Goal: Task Accomplishment & Management: Complete application form

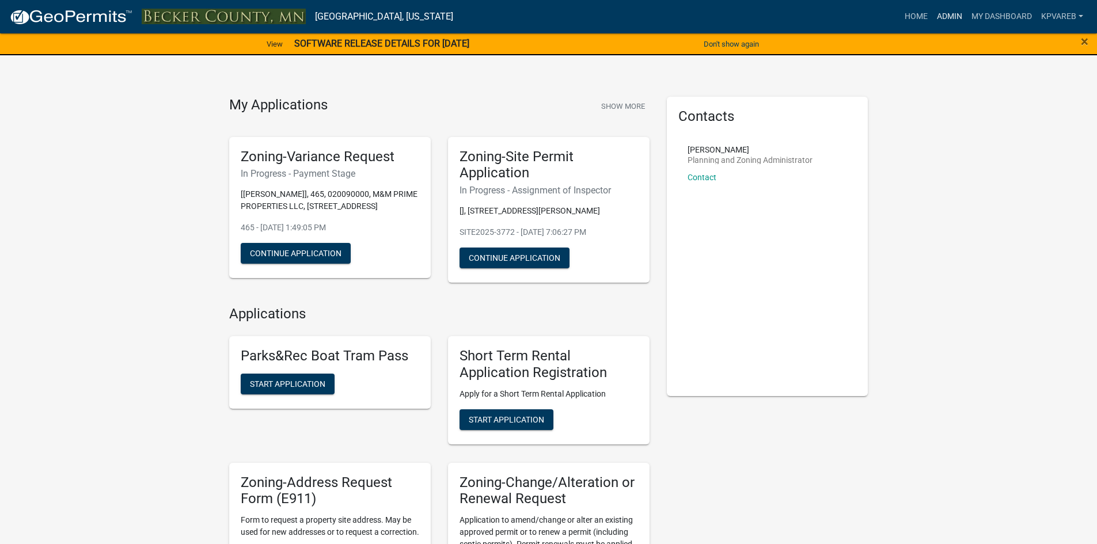
click at [943, 16] on link "Admin" at bounding box center [950, 17] width 35 height 22
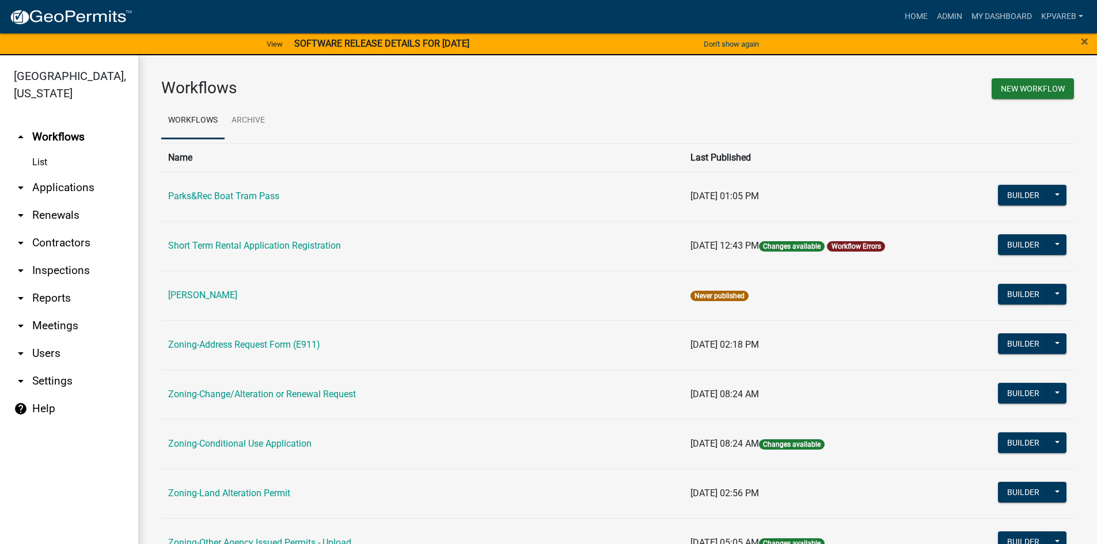
scroll to position [339, 0]
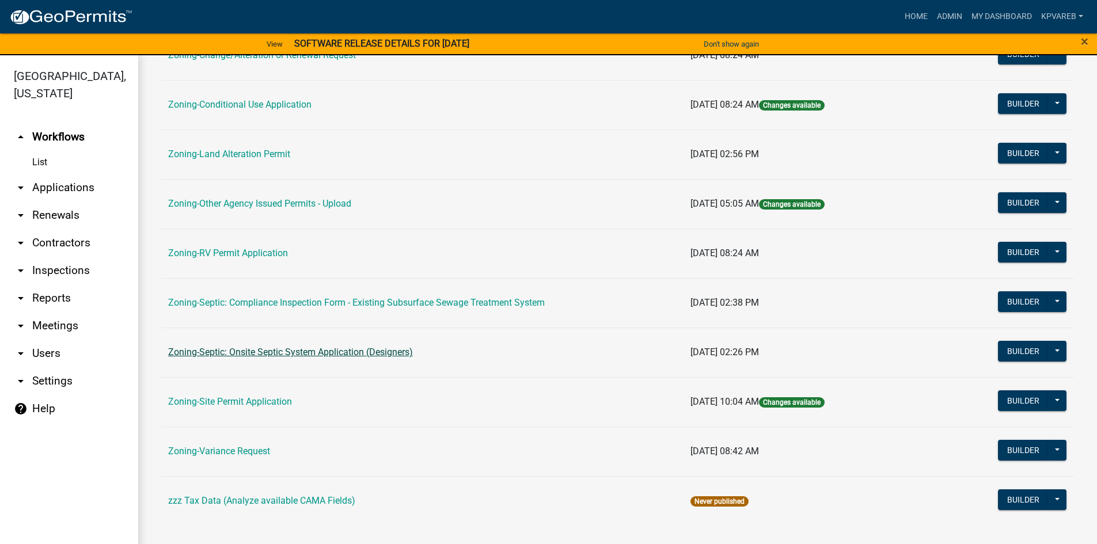
click at [373, 353] on link "Zoning-Septic: Onsite Septic System Application (Designers)" at bounding box center [290, 352] width 245 height 11
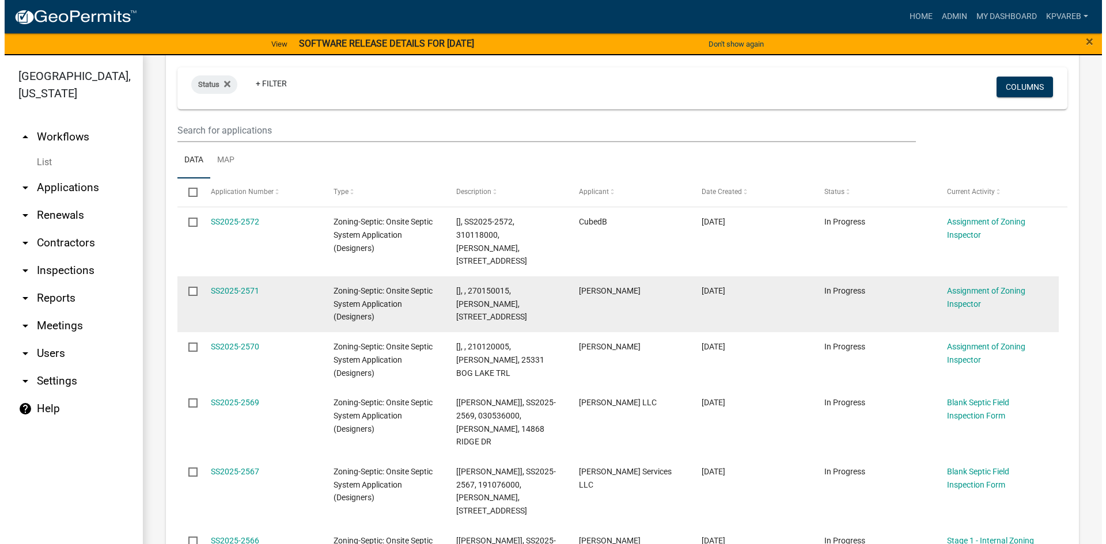
scroll to position [288, 0]
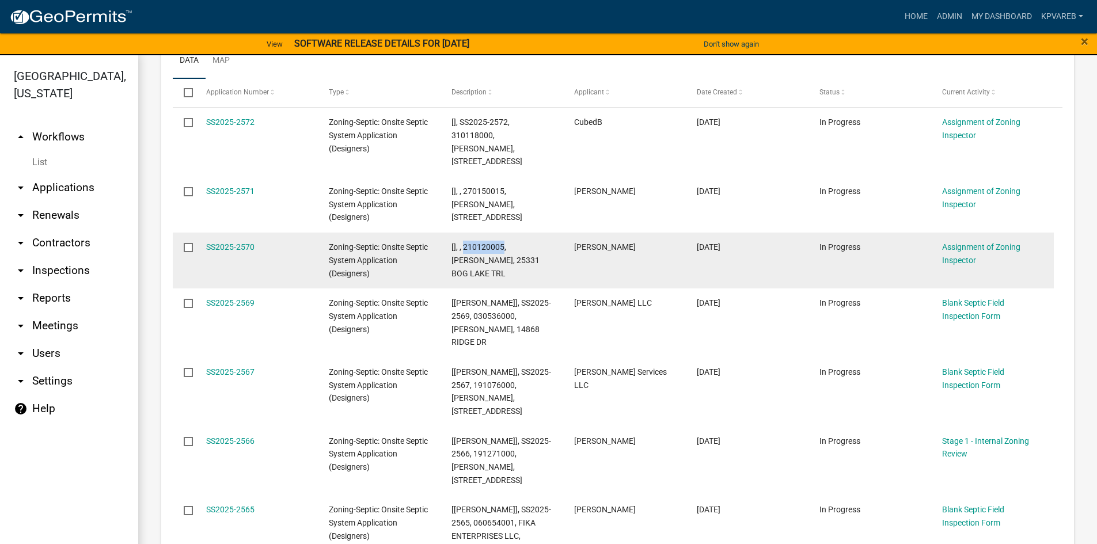
drag, startPoint x: 464, startPoint y: 247, endPoint x: 504, endPoint y: 247, distance: 40.3
click at [504, 247] on span "[], , 210120005, KURT BENSEN, 25331 BOG LAKE TRL" at bounding box center [496, 261] width 88 height 36
copy span "210120005"
click at [229, 249] on link "SS2025-2570" at bounding box center [230, 247] width 48 height 9
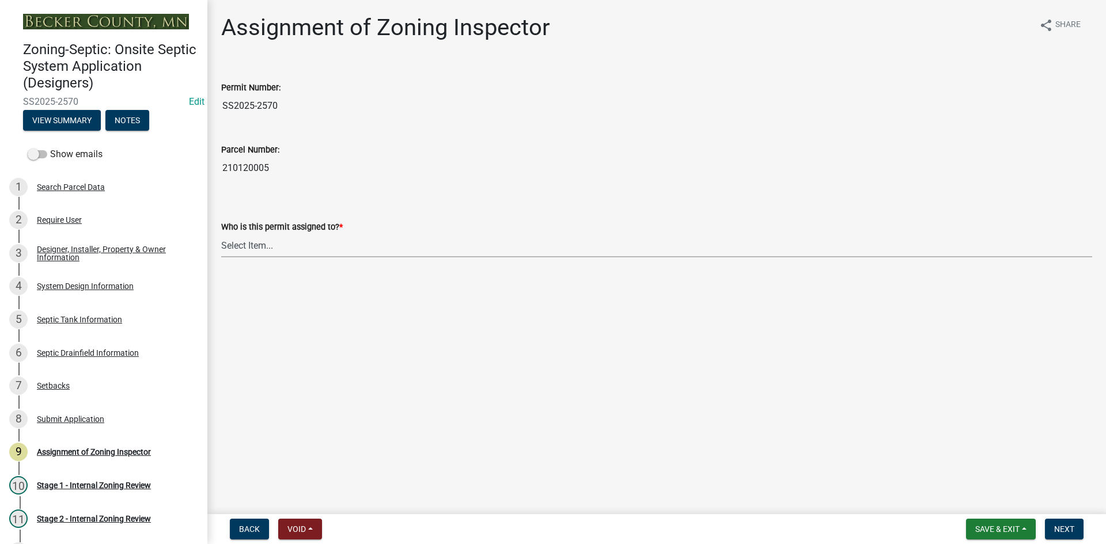
drag, startPoint x: 256, startPoint y: 243, endPoint x: 260, endPoint y: 253, distance: 10.8
click at [256, 243] on select "Select Item... [PERSON_NAME] [PERSON_NAME] [PERSON_NAME] [PERSON_NAME] [PERSON_…" at bounding box center [656, 246] width 871 height 24
click at [221, 234] on select "Select Item... [PERSON_NAME] [PERSON_NAME] [PERSON_NAME] [PERSON_NAME] [PERSON_…" at bounding box center [656, 246] width 871 height 24
select select "7bfe52ba-73b7-4ac1-9bde-d3bb601555ca"
click at [1070, 526] on span "Next" at bounding box center [1064, 529] width 20 height 9
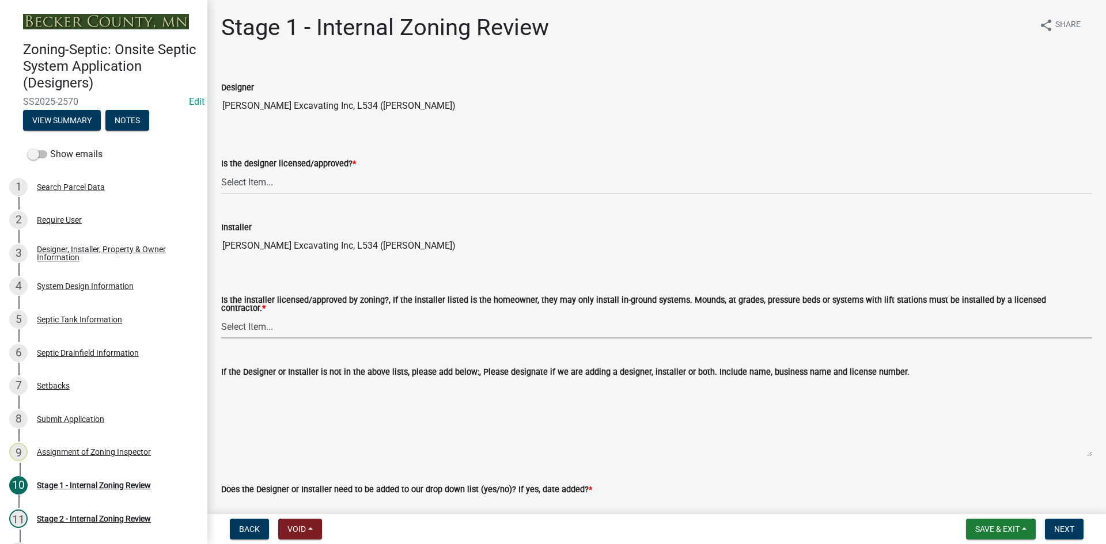
click at [259, 323] on select "Select Item... Yes No" at bounding box center [656, 327] width 871 height 24
click at [221, 315] on select "Select Item... Yes No" at bounding box center [656, 327] width 871 height 24
select select "ca07ae0a-7638-46ff-ada2-c67ca3524324"
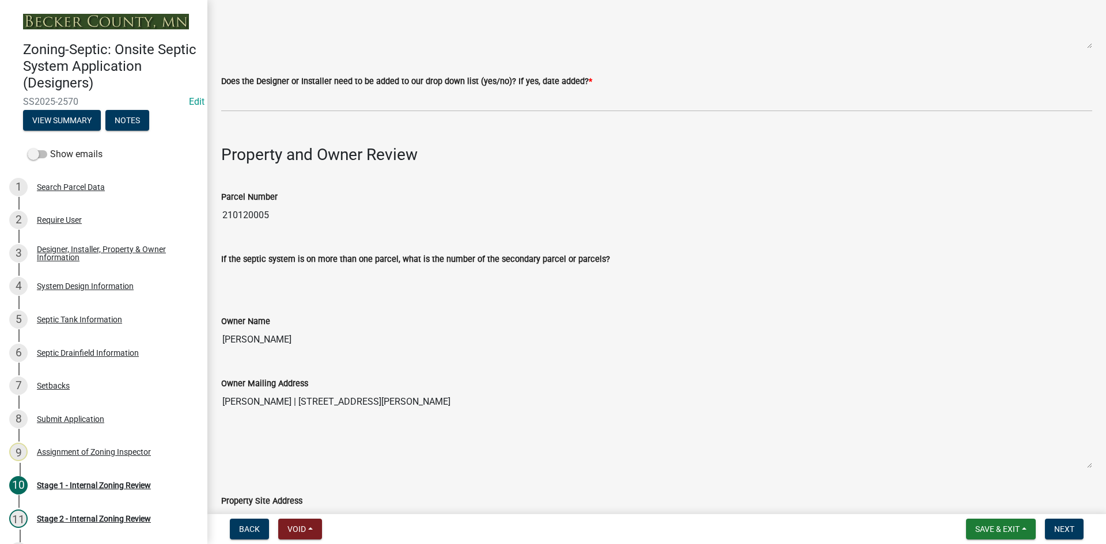
scroll to position [288, 0]
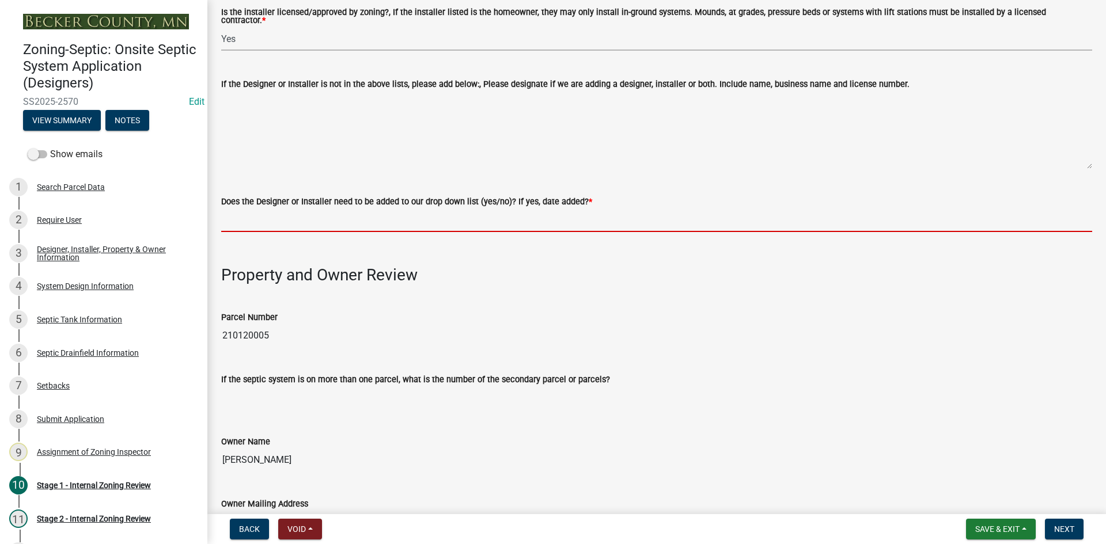
click at [285, 209] on input "Does the Designer or Installer need to be added to our drop down list (yes/no)?…" at bounding box center [656, 221] width 871 height 24
type input "NO"
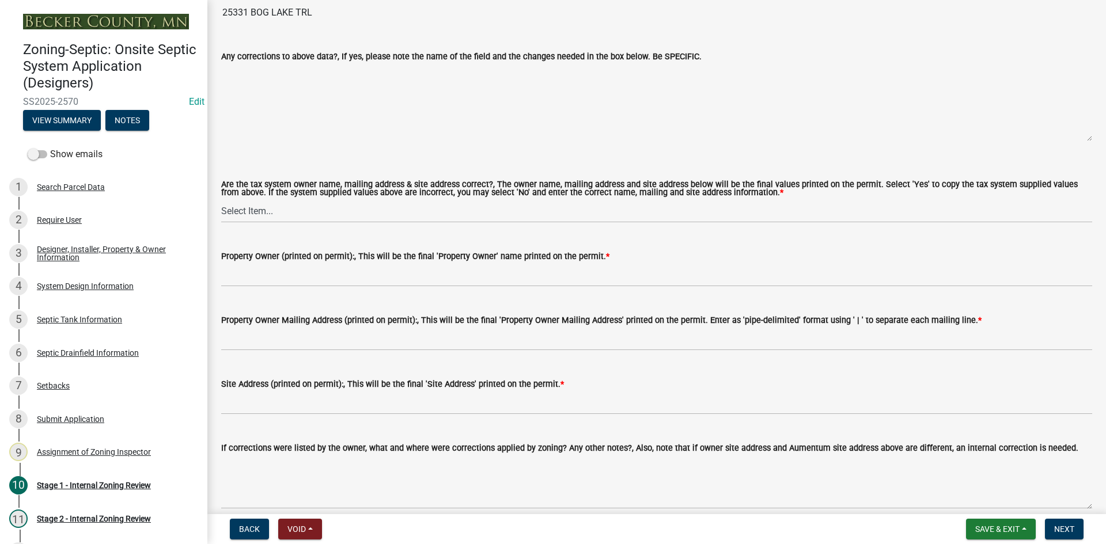
scroll to position [979, 0]
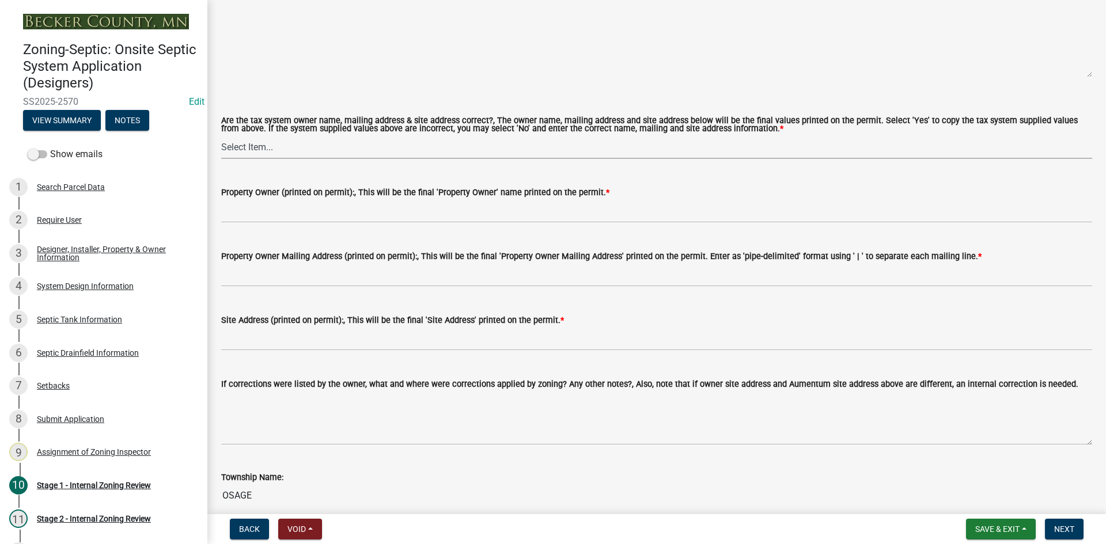
click at [267, 135] on select "Select Item... Yes No" at bounding box center [656, 147] width 871 height 24
click at [221, 135] on select "Select Item... Yes No" at bounding box center [656, 147] width 871 height 24
select select "ec75a761-93b4-47c5-8535-fea253c32937"
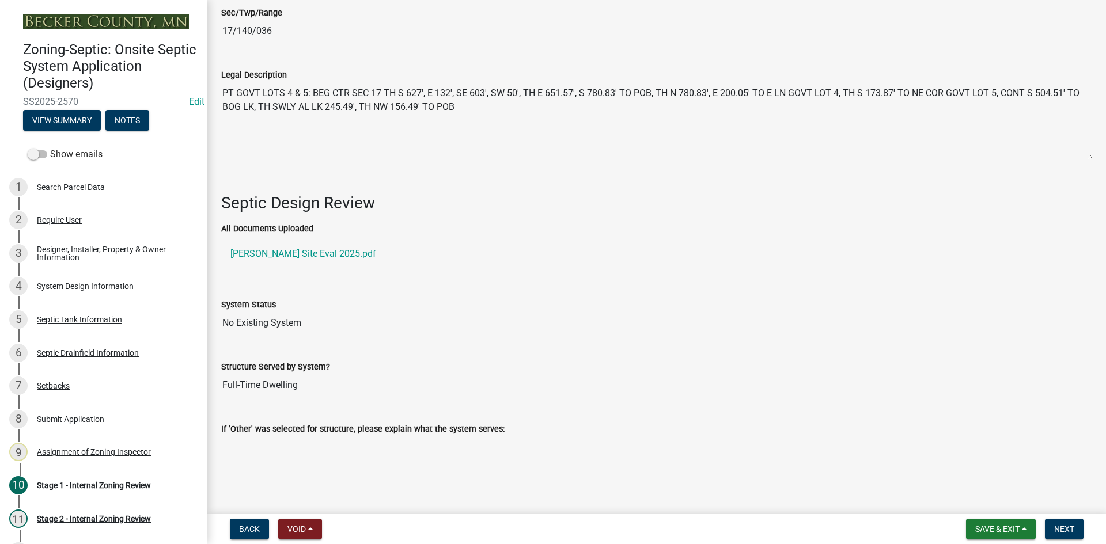
scroll to position [1498, 0]
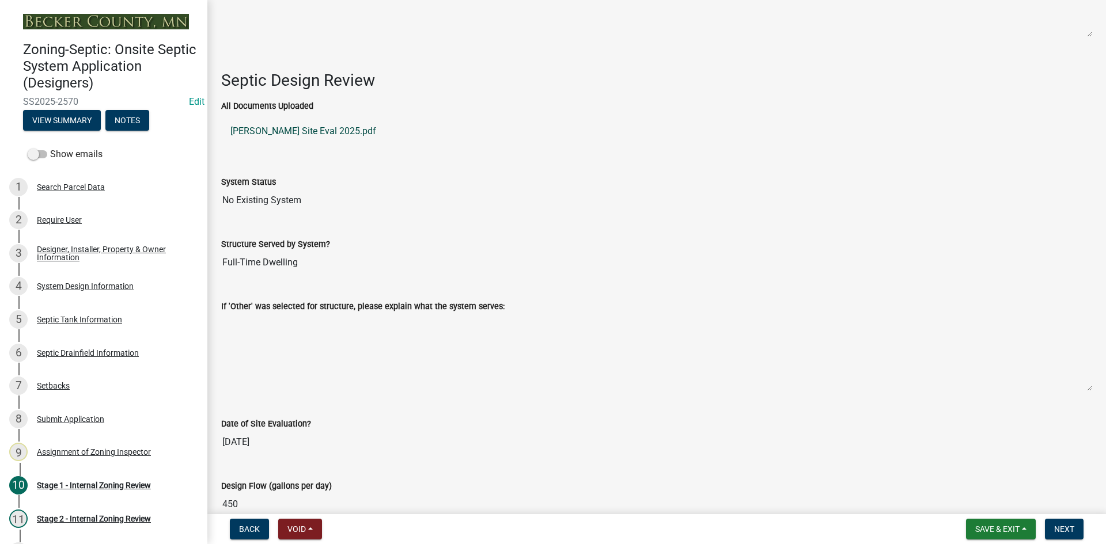
click at [331, 127] on link "Kurt Bensen Site Eval 2025.pdf" at bounding box center [656, 132] width 871 height 28
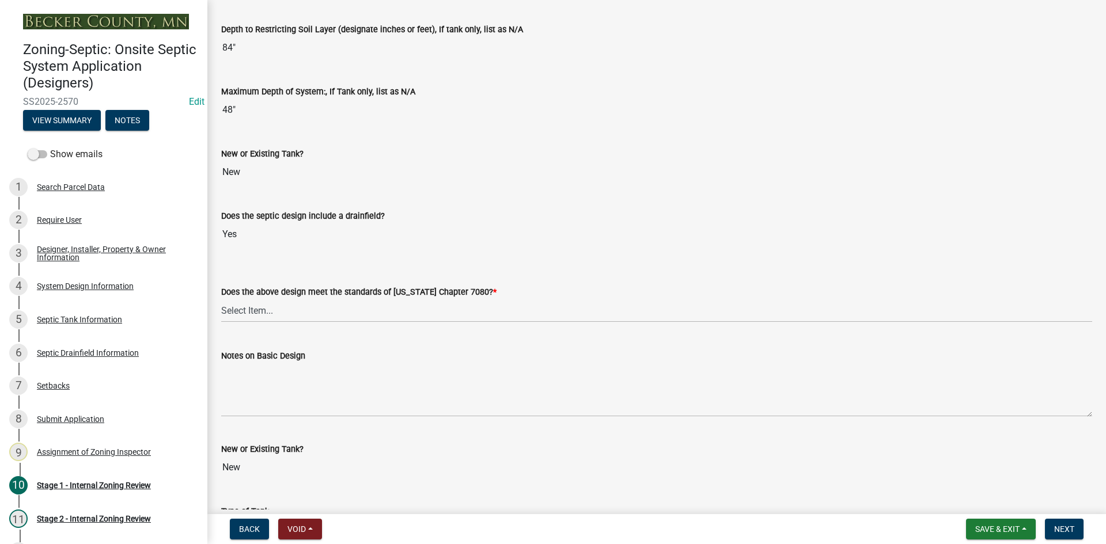
scroll to position [2378, 0]
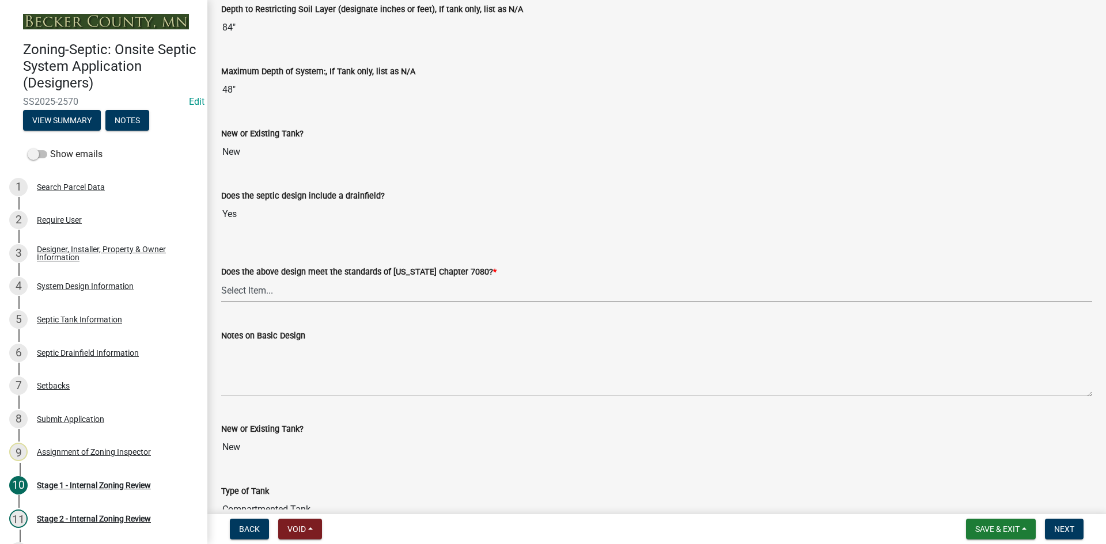
click at [249, 291] on select "Select Item... Yes No" at bounding box center [656, 291] width 871 height 24
click at [221, 279] on select "Select Item... Yes No" at bounding box center [656, 291] width 871 height 24
select select "bcbb982e-a48c-4b4a-a83b-ed1363446a86"
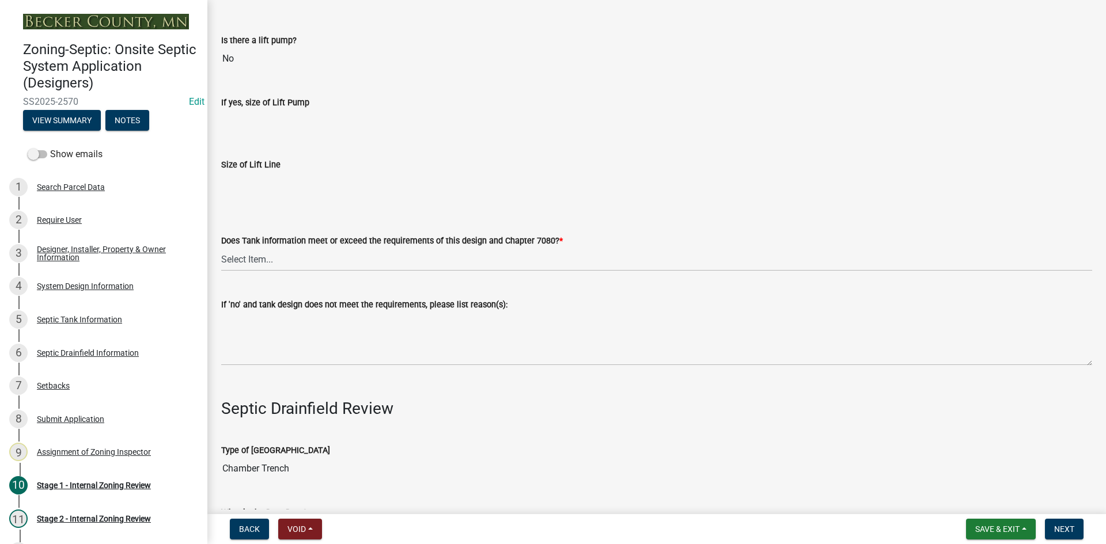
scroll to position [3242, 0]
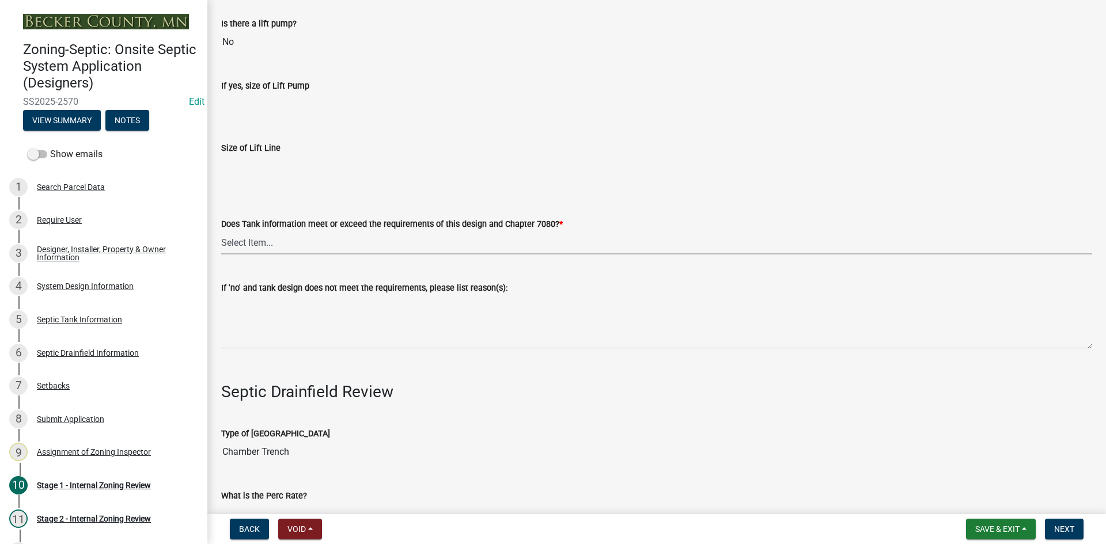
click at [259, 236] on select "Select Item... Yes No" at bounding box center [656, 243] width 871 height 24
click at [221, 231] on select "Select Item... Yes No" at bounding box center [656, 243] width 871 height 24
select select "47a2a5dd-5977-4941-8e6f-09ff03cdfb75"
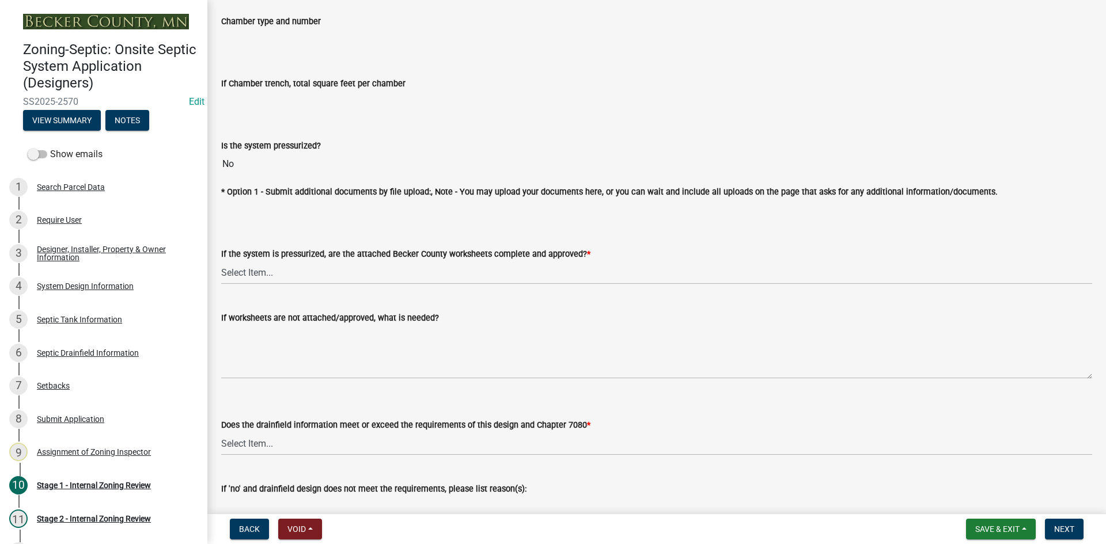
scroll to position [4049, 0]
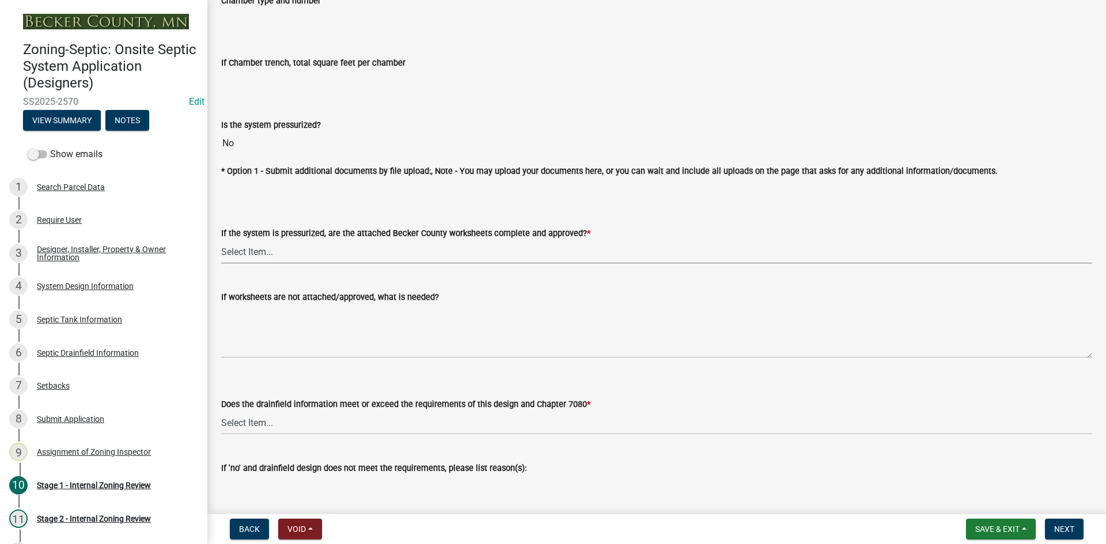
click at [270, 249] on select "Select Item... Yes No NA" at bounding box center [656, 252] width 871 height 24
click at [221, 240] on select "Select Item... Yes No NA" at bounding box center [656, 252] width 871 height 24
click at [255, 255] on select "Select Item... Yes No NA" at bounding box center [656, 252] width 871 height 24
click at [221, 240] on select "Select Item... Yes No NA" at bounding box center [656, 252] width 871 height 24
select select "3f07d53b-f129-45c8-90f2-315300c75b14"
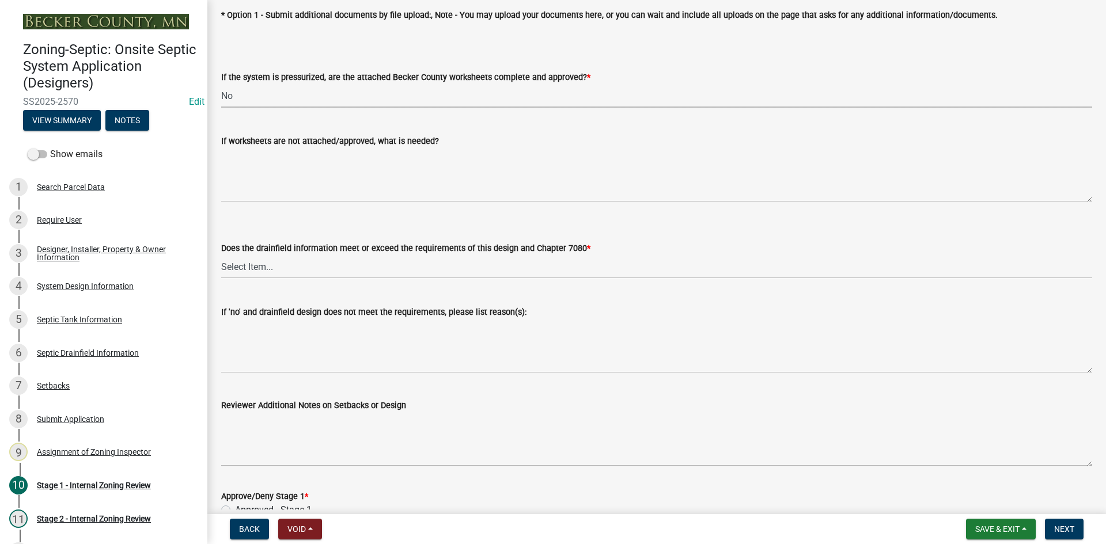
scroll to position [4222, 0]
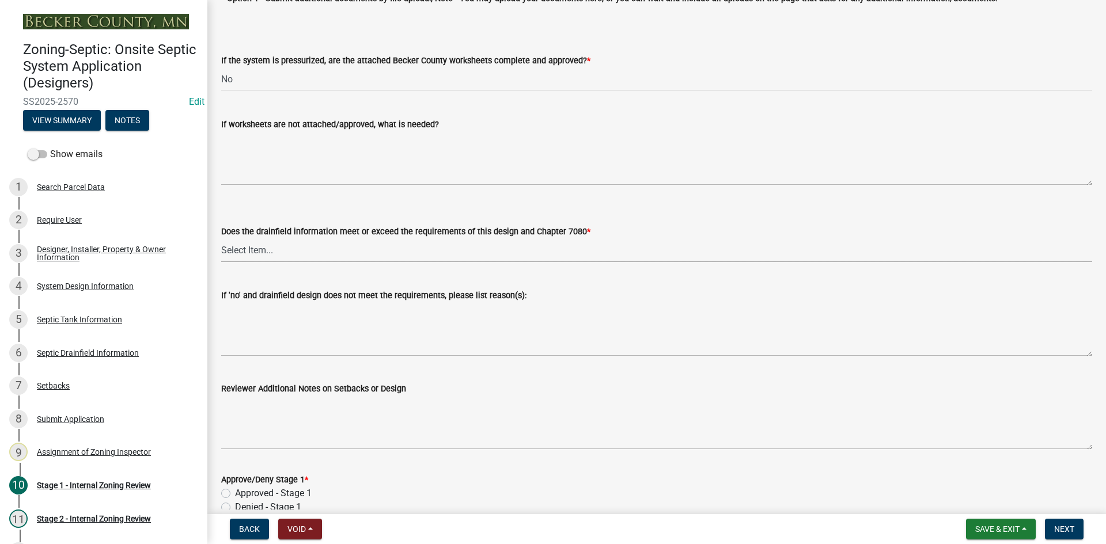
click at [259, 245] on select "Select Item... Yes No" at bounding box center [656, 251] width 871 height 24
click at [221, 239] on select "Select Item... Yes No" at bounding box center [656, 251] width 871 height 24
select select "888a8260-2be6-47f2-a4de-b9f453a4d3bc"
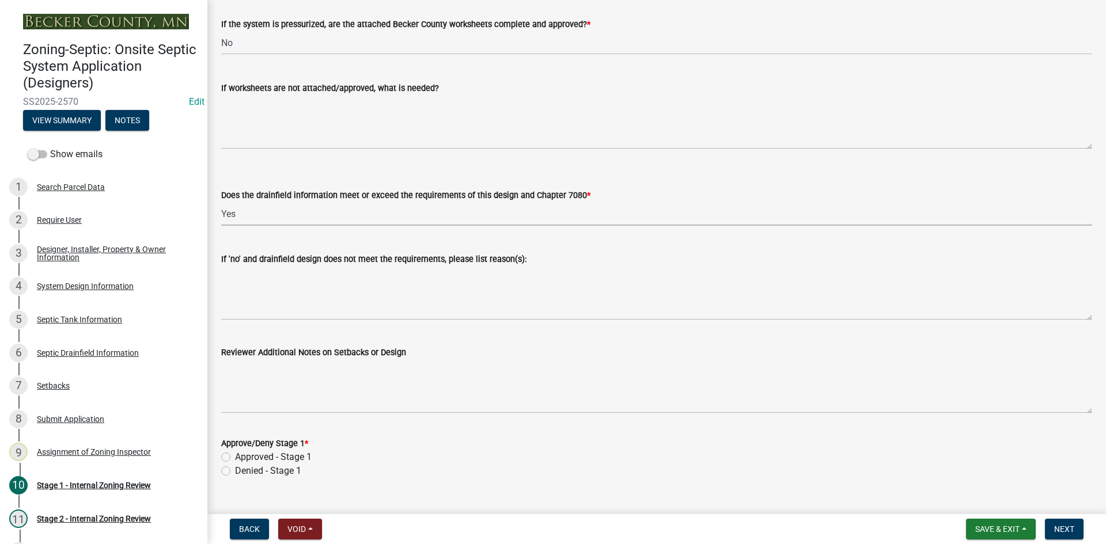
scroll to position [4278, 0]
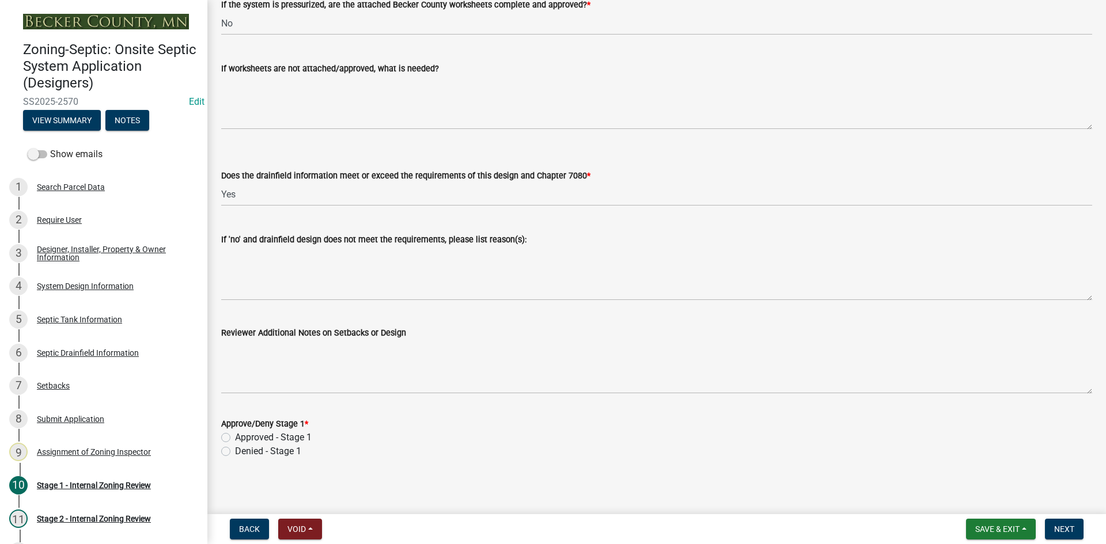
click at [235, 434] on label "Approved - Stage 1" at bounding box center [273, 438] width 77 height 14
click at [235, 434] on input "Approved - Stage 1" at bounding box center [238, 434] width 7 height 7
radio input "true"
click at [1059, 529] on span "Next" at bounding box center [1064, 529] width 20 height 9
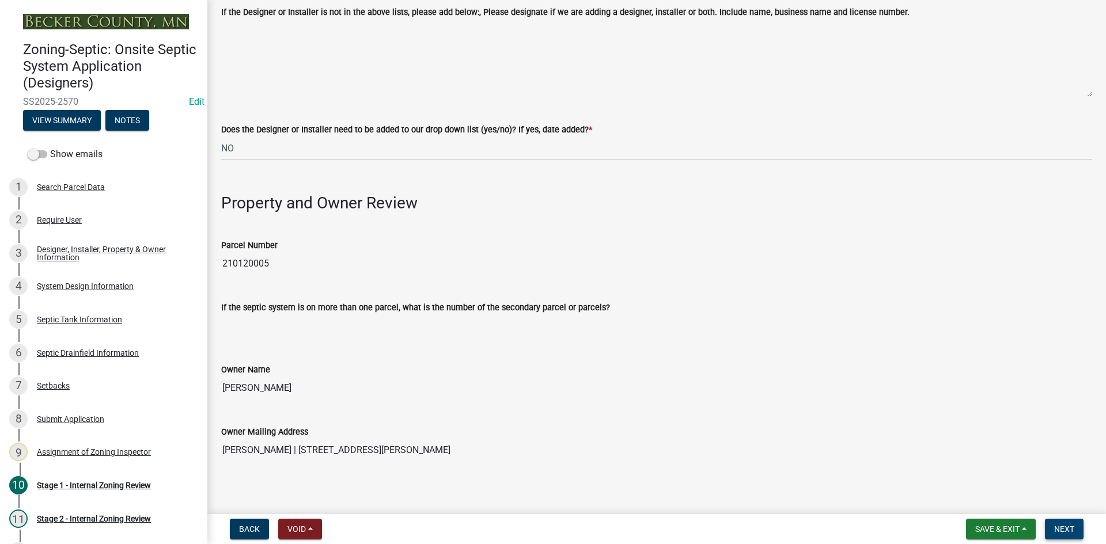
scroll to position [0, 0]
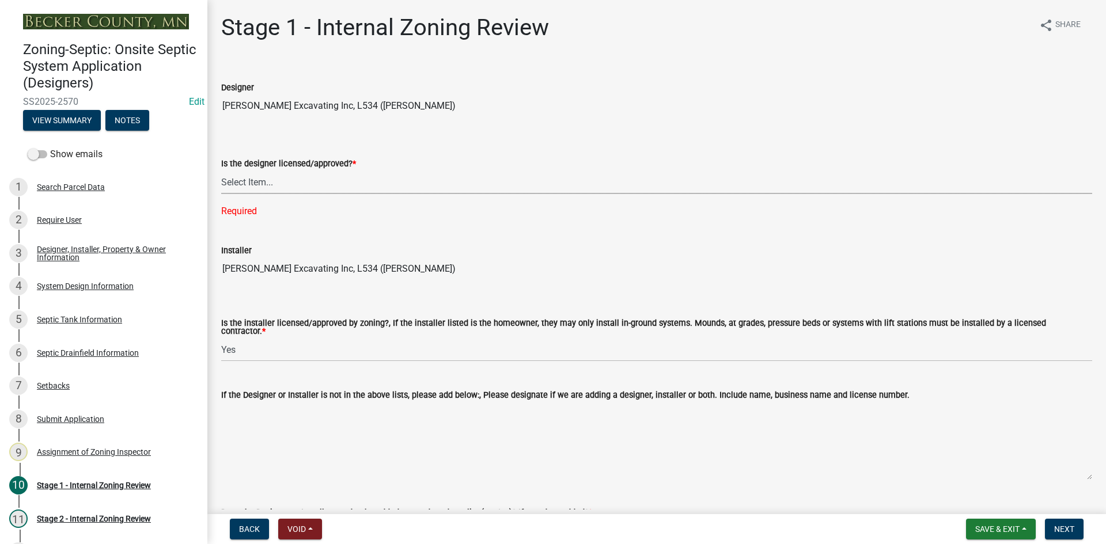
click at [263, 188] on select "Select Item... Yes No" at bounding box center [656, 183] width 871 height 24
click at [221, 171] on select "Select Item... Yes No" at bounding box center [656, 183] width 871 height 24
select select "49e49f1e-3b32-4342-8c2e-9cbd4919fe4d"
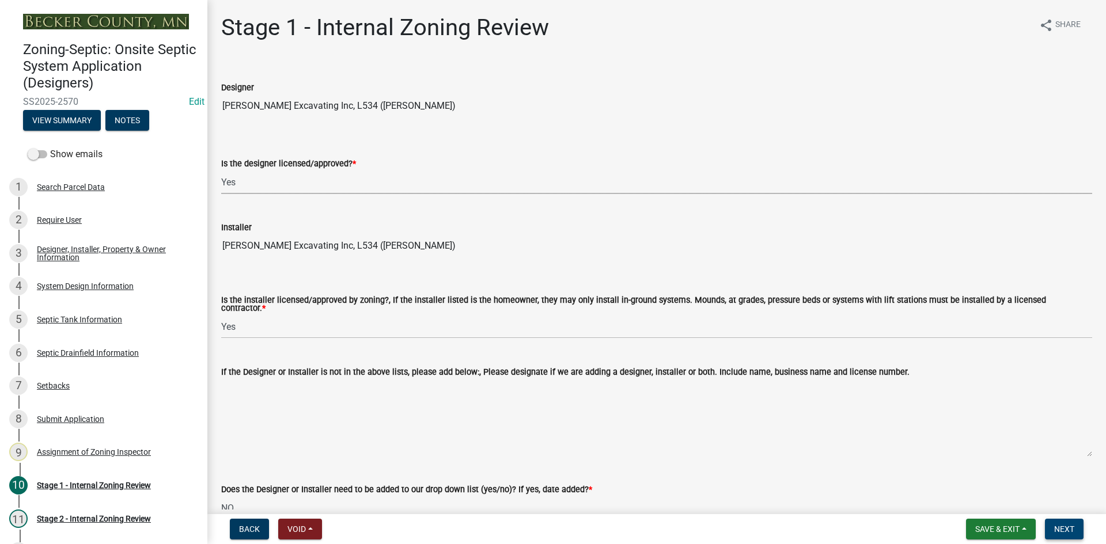
click at [1072, 534] on span "Next" at bounding box center [1064, 529] width 20 height 9
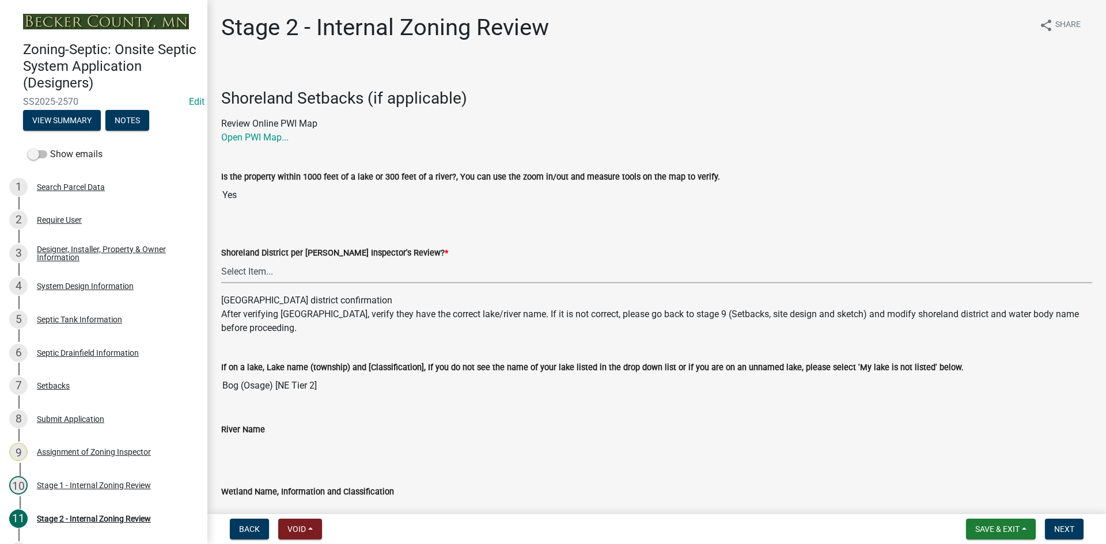
click at [251, 275] on select "Select Item... Yes No" at bounding box center [656, 272] width 871 height 24
click at [221, 260] on select "Select Item... Yes No" at bounding box center [656, 272] width 871 height 24
select select "69d592bb-9906-4277-a6fb-df8686255161"
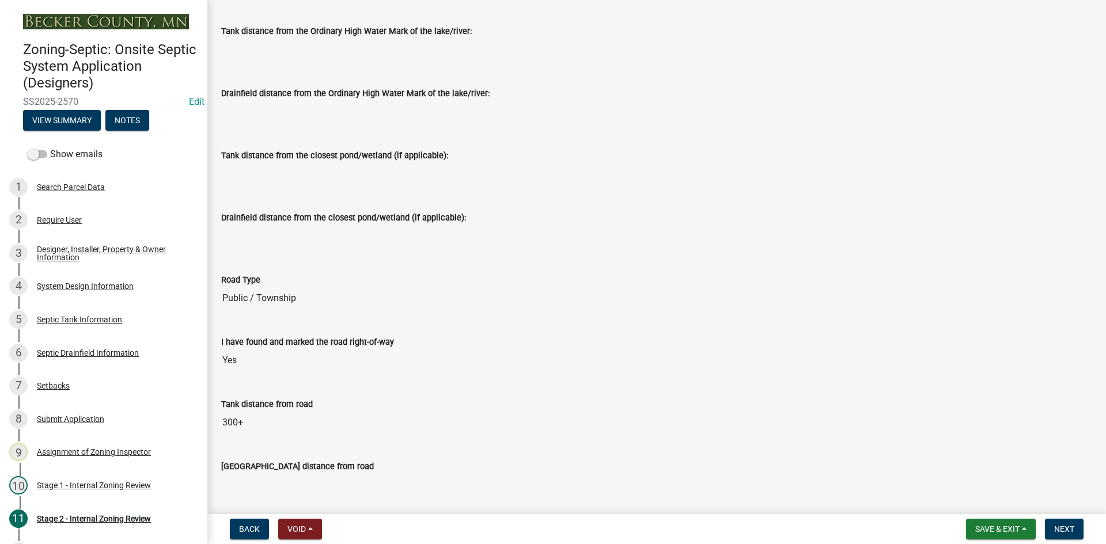
scroll to position [518, 0]
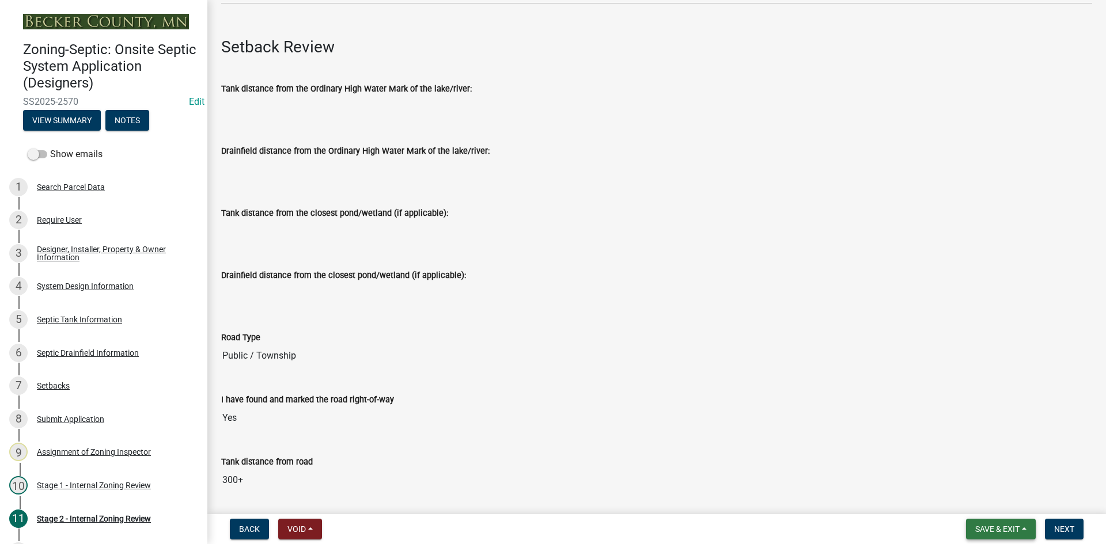
click at [987, 525] on span "Save & Exit" at bounding box center [997, 529] width 44 height 9
click at [981, 478] on button "Save" at bounding box center [990, 472] width 92 height 28
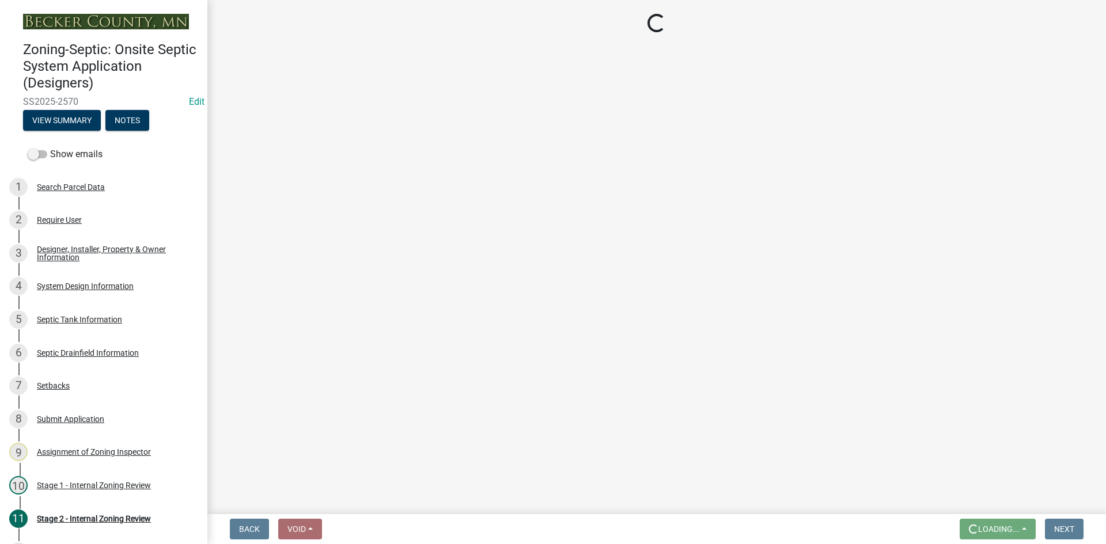
scroll to position [0, 0]
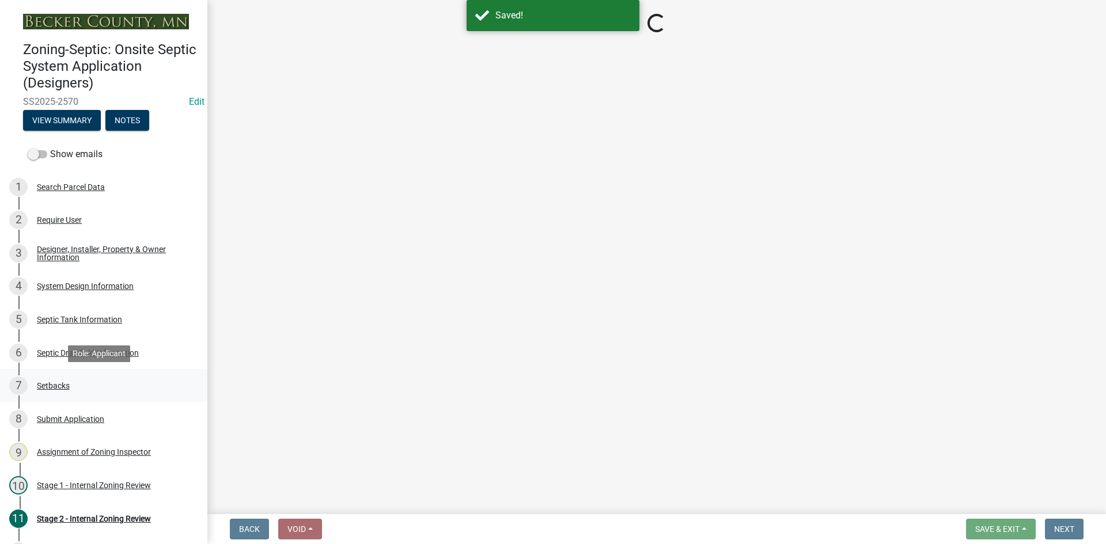
select select "69d592bb-9906-4277-a6fb-df8686255161"
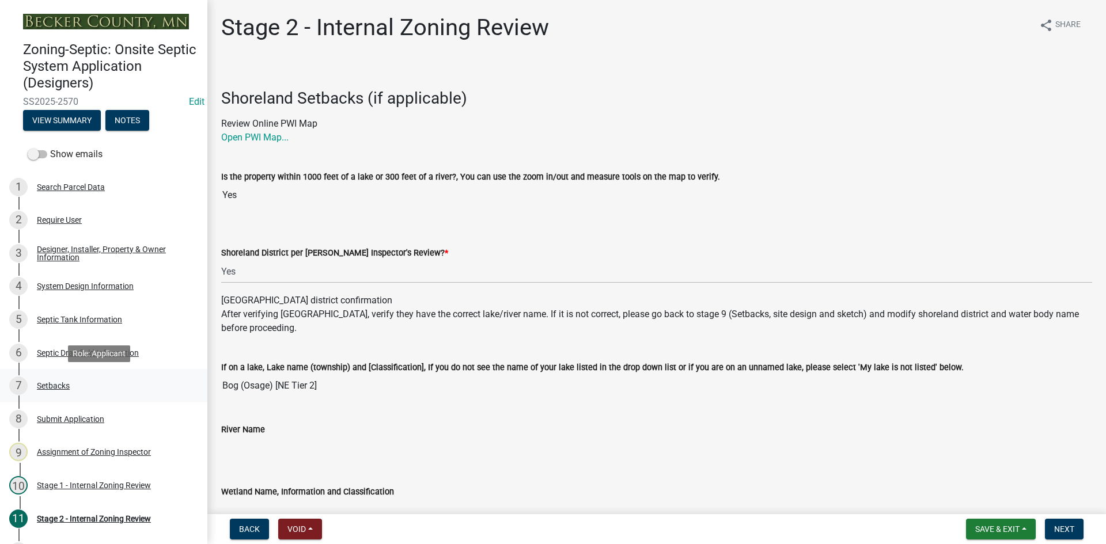
click at [50, 382] on div "Setbacks" at bounding box center [53, 386] width 33 height 8
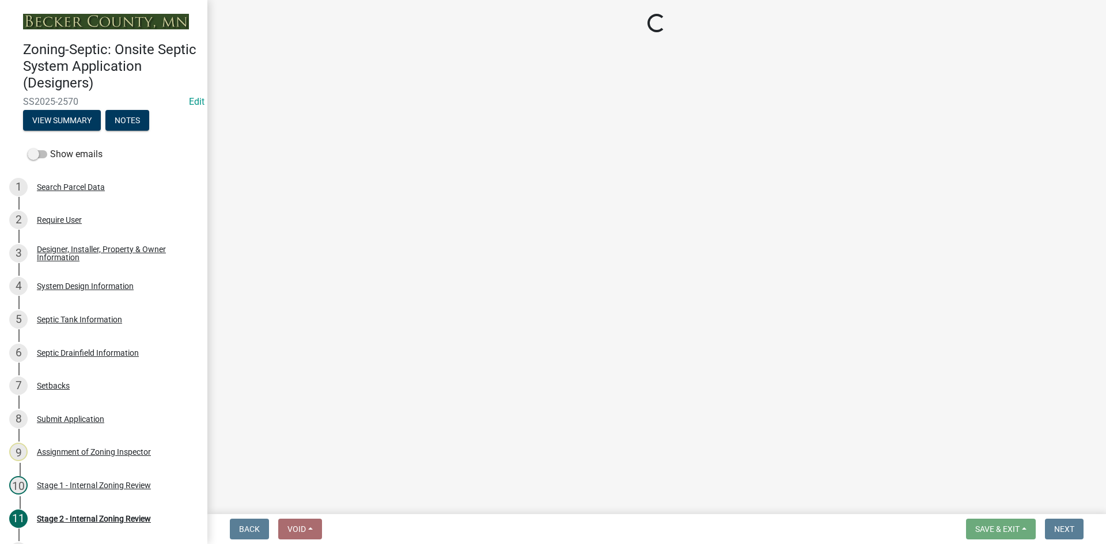
select select "c245ec0d-8d6f-4710-ab2b-b3aa70611708"
select select "709b0ca0-9d58-4b81-bb4d-b8574019e24e"
select select "23044af5-43bb-4cf5-8aef-2716db2ce5fc"
select select "21af9b93-f494-48c6-91ae-235d36c6c939"
select select "a3ce498e-f8b1-44e2-889e-c4968ac74b5a"
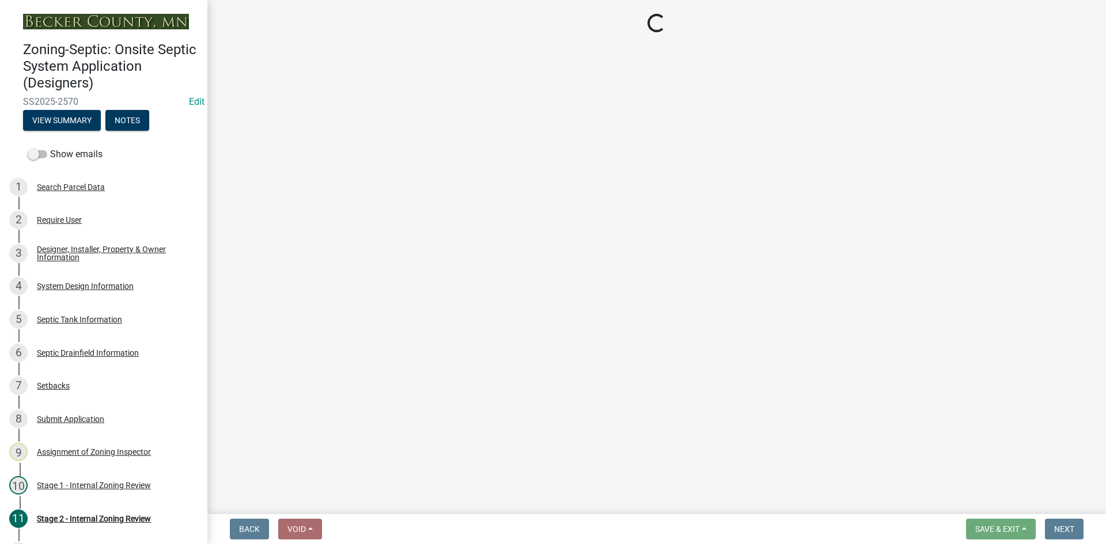
select select "cf78f1da-f066-4305-88a2-864abad1fa52"
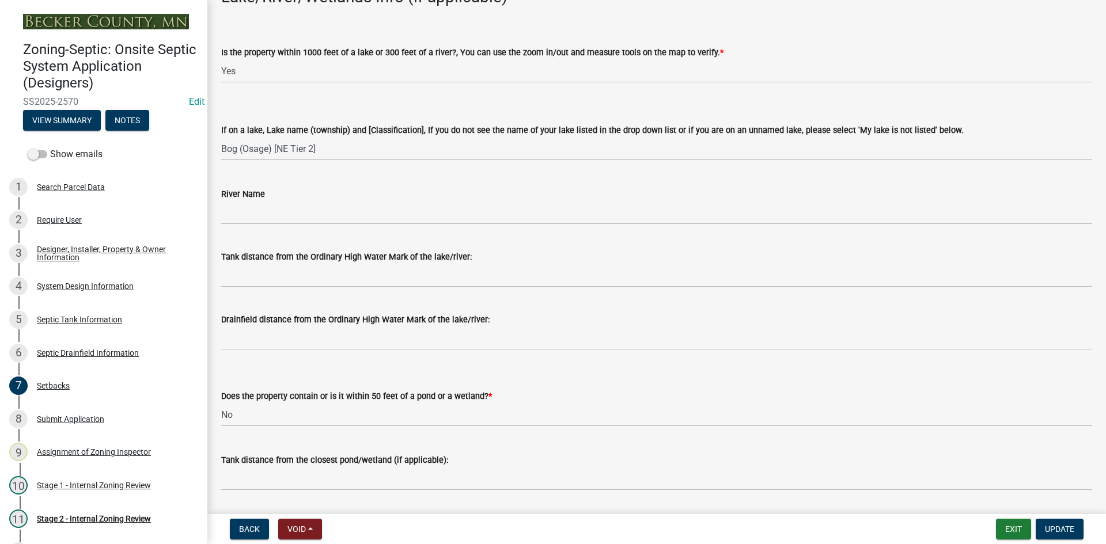
scroll to position [173, 0]
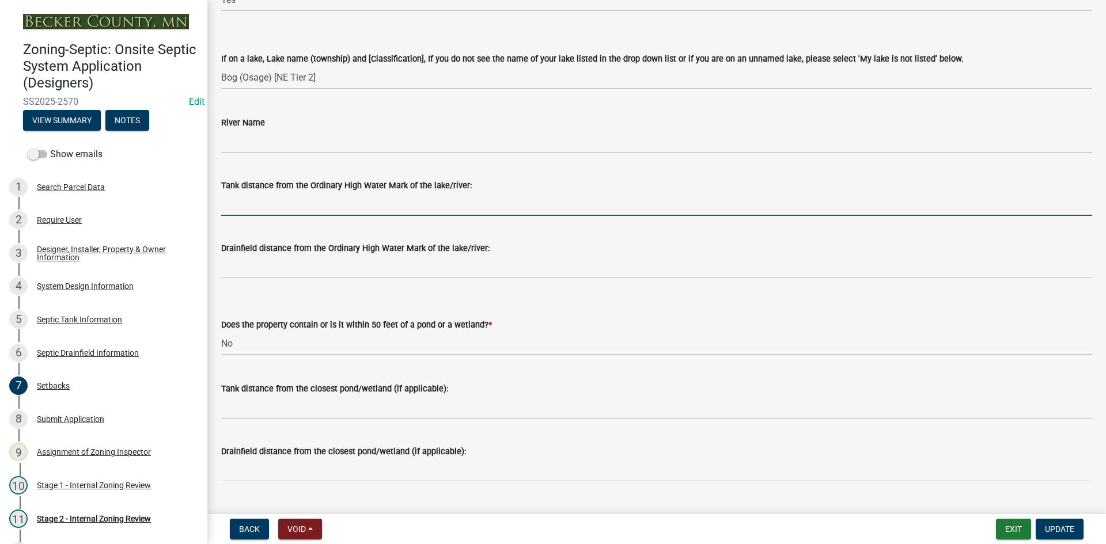
click at [251, 206] on input "Tank distance from the Ordinary High Water Mark of the lake/river:" at bounding box center [656, 204] width 871 height 24
type input "150"
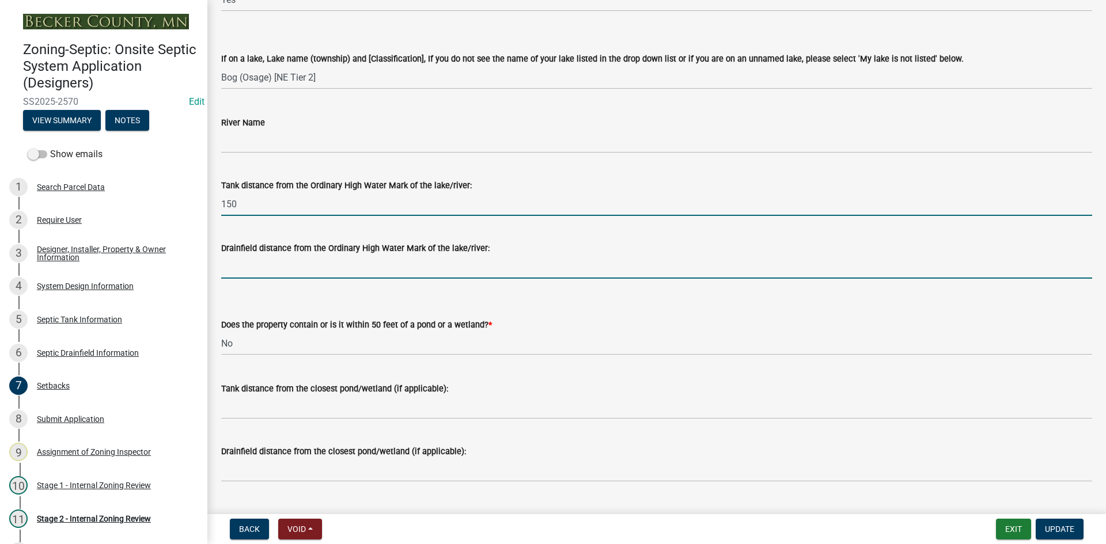
click at [281, 268] on input "Drainfield distance from the Ordinary High Water Mark of the lake/river:" at bounding box center [656, 267] width 871 height 24
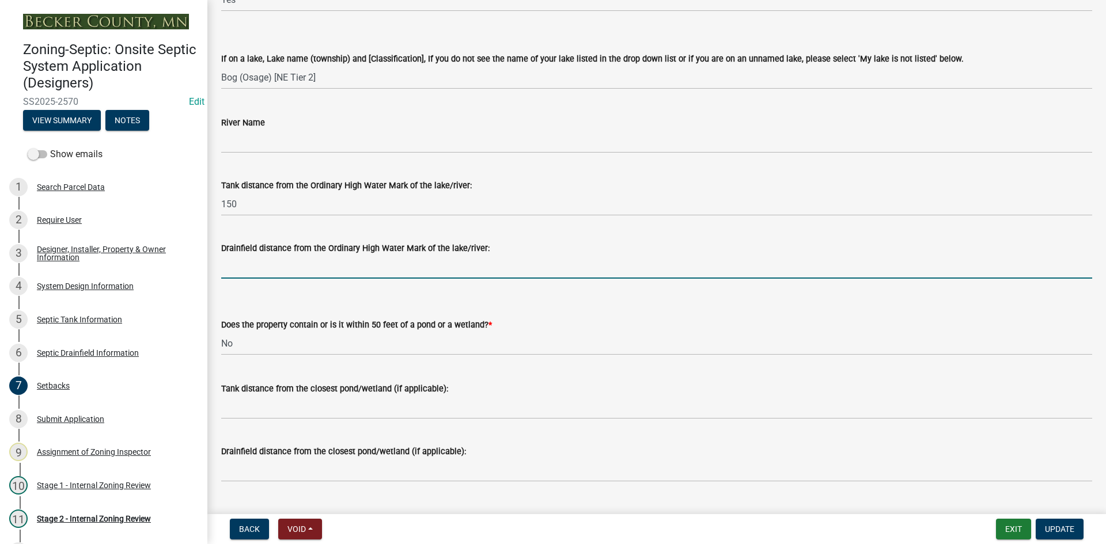
click at [243, 269] on input "Drainfield distance from the Ordinary High Water Mark of the lake/river:" at bounding box center [656, 267] width 871 height 24
type input "150"
click at [441, 333] on select "Select Item... Yes No" at bounding box center [656, 344] width 871 height 24
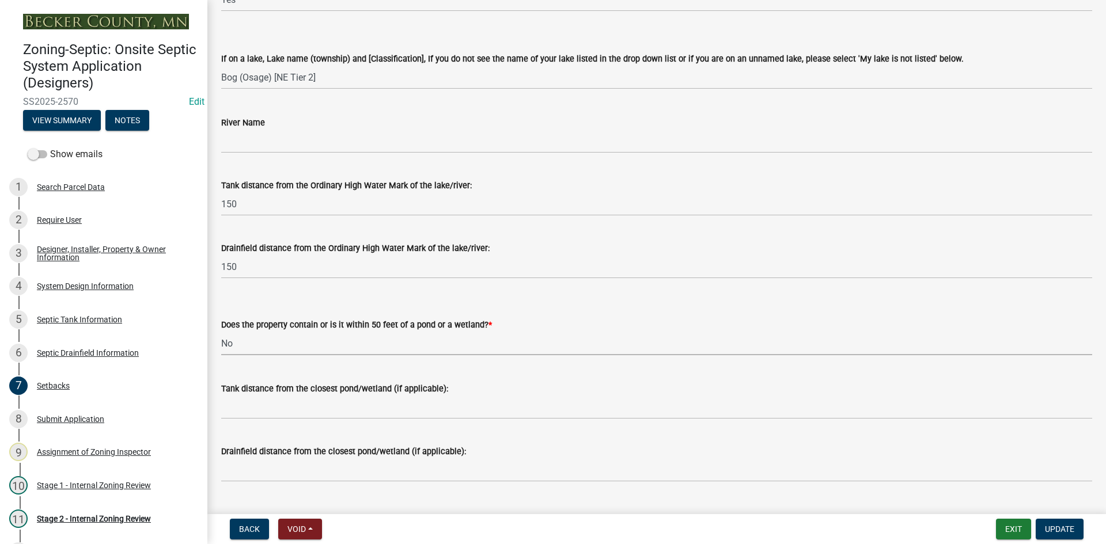
scroll to position [288, 0]
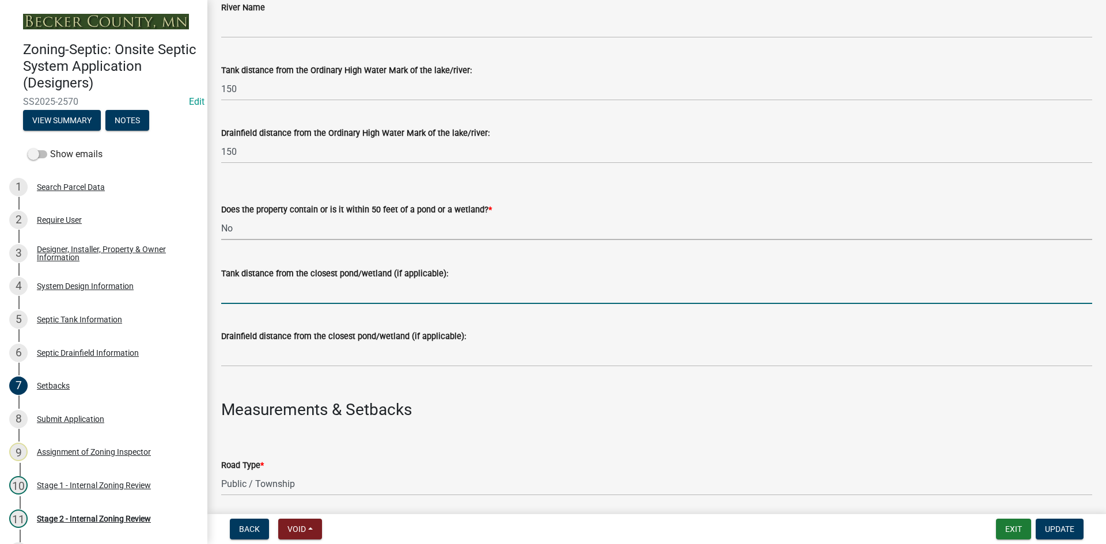
click at [264, 297] on input "Tank distance from the closest pond/wetland (if applicable):" at bounding box center [656, 293] width 871 height 24
type input "NA"
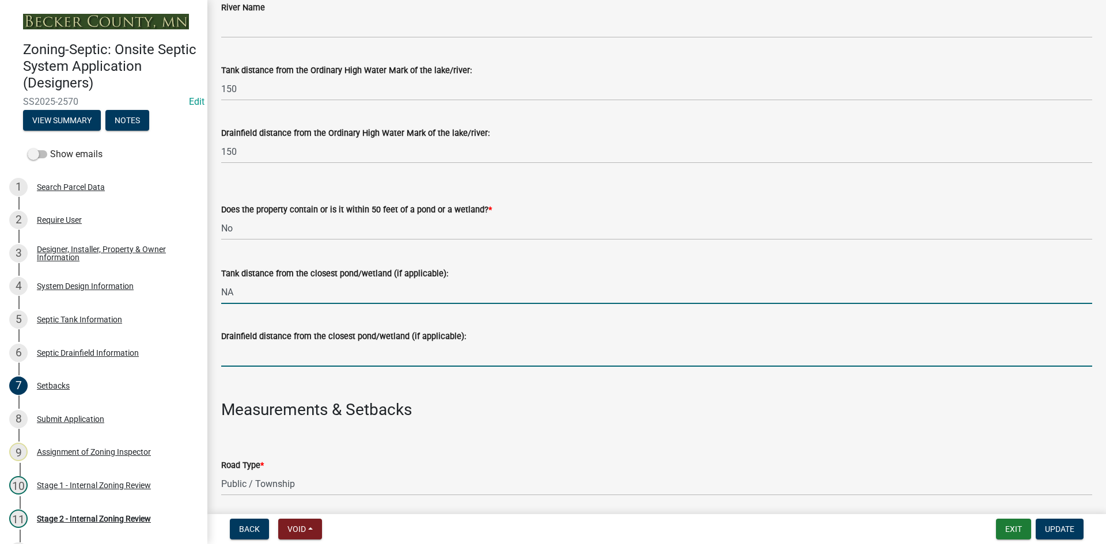
click at [262, 358] on input "Drainfield distance from the closest pond/wetland (if applicable):" at bounding box center [656, 355] width 871 height 24
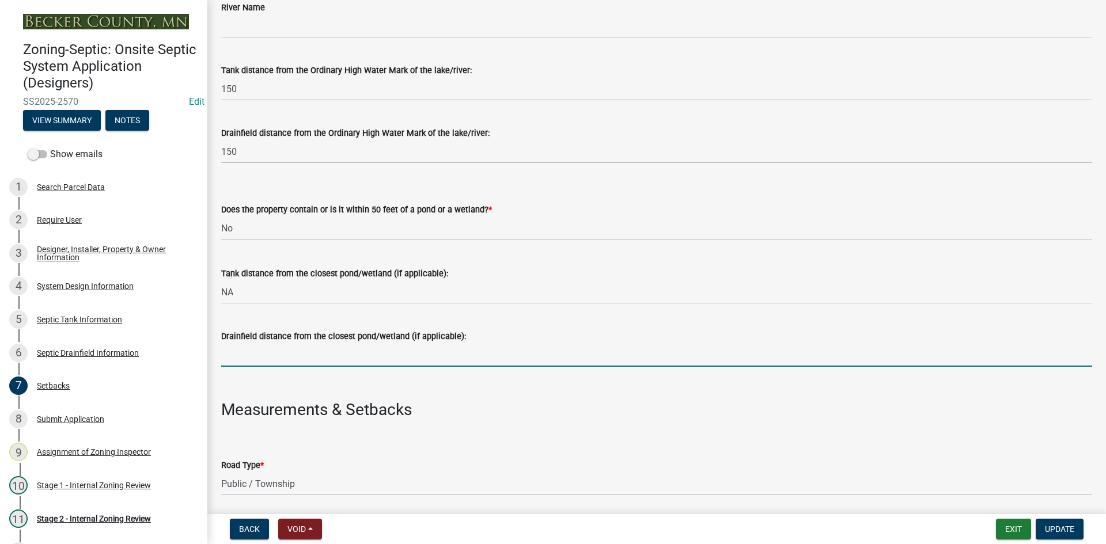
type input "NA"
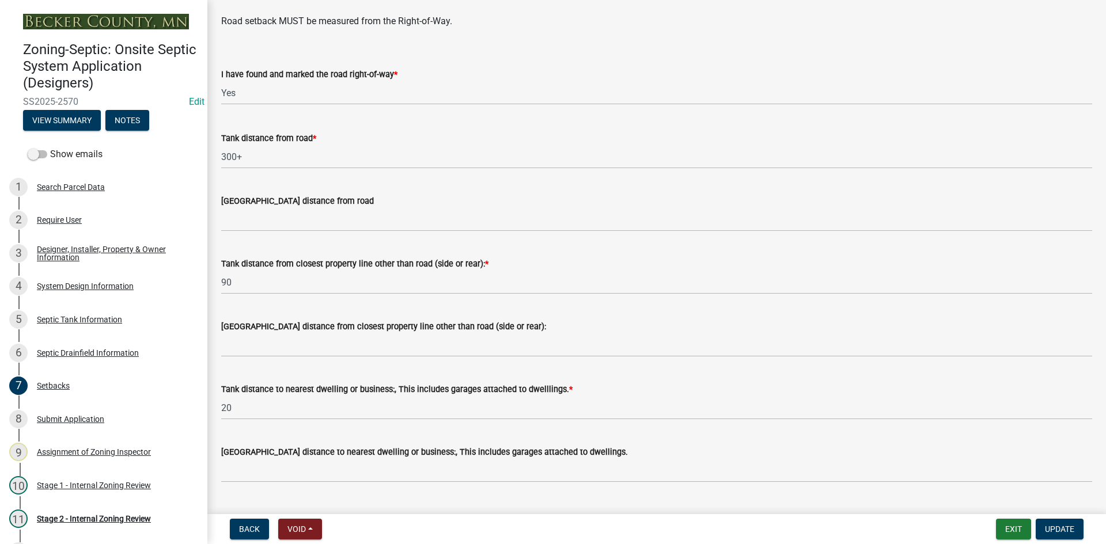
scroll to position [922, 0]
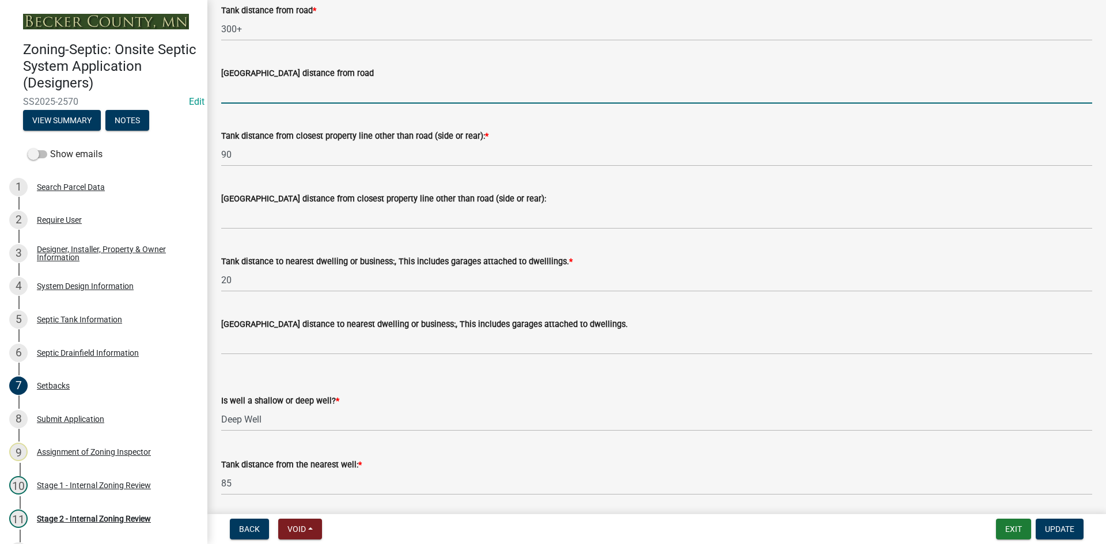
click at [262, 94] on input "[GEOGRAPHIC_DATA] distance from road" at bounding box center [656, 92] width 871 height 24
type input "10+"
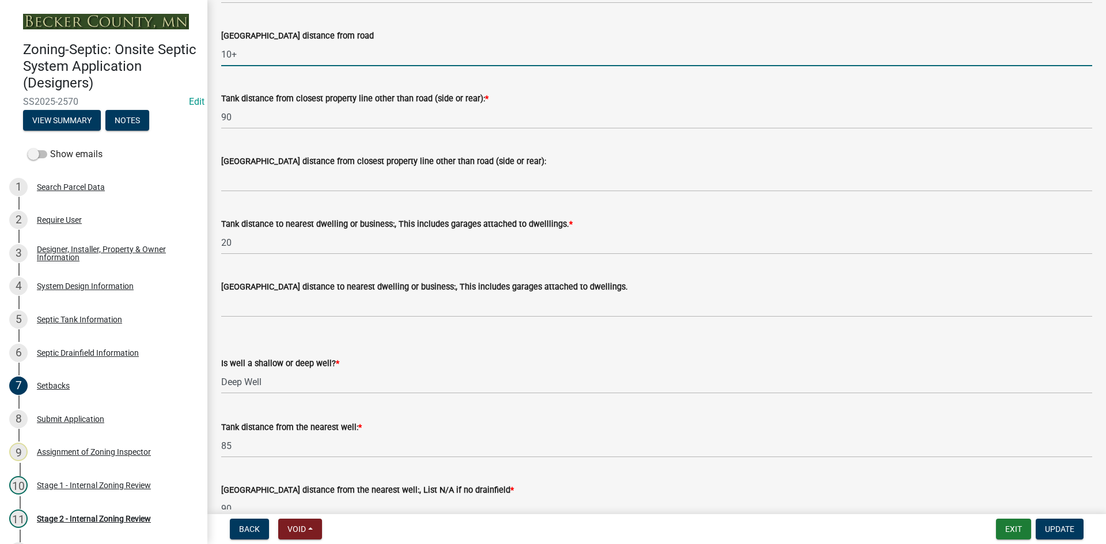
scroll to position [979, 0]
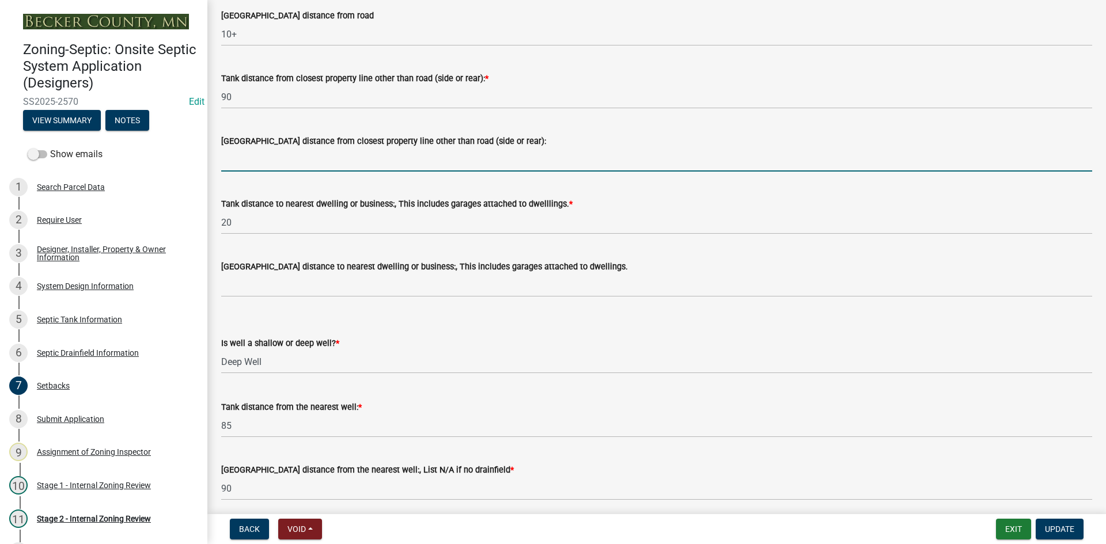
click at [274, 162] on input "[GEOGRAPHIC_DATA] distance from closest property line other than road (side or …" at bounding box center [656, 160] width 871 height 24
type input "10+"
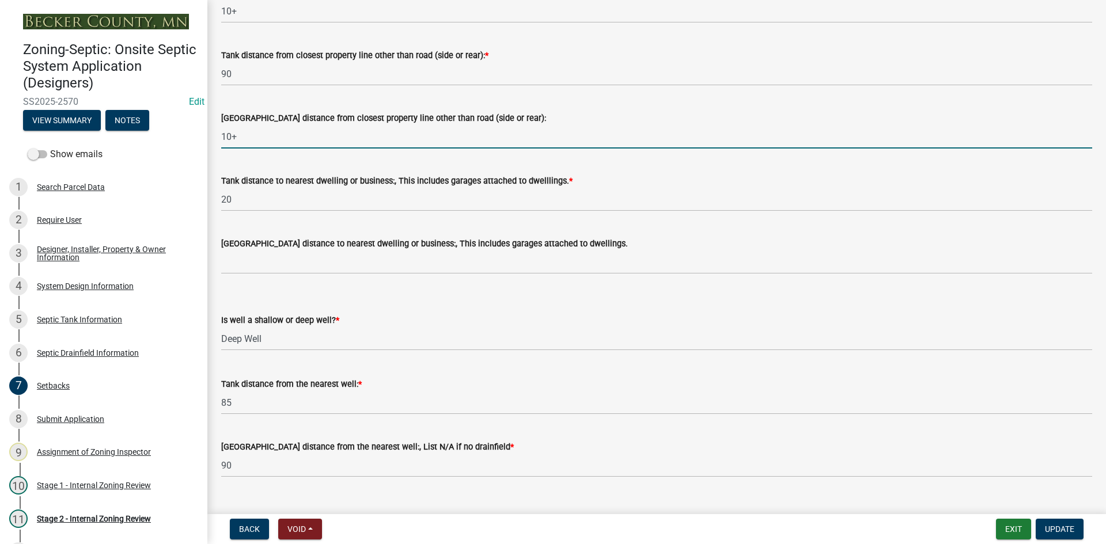
scroll to position [1024, 0]
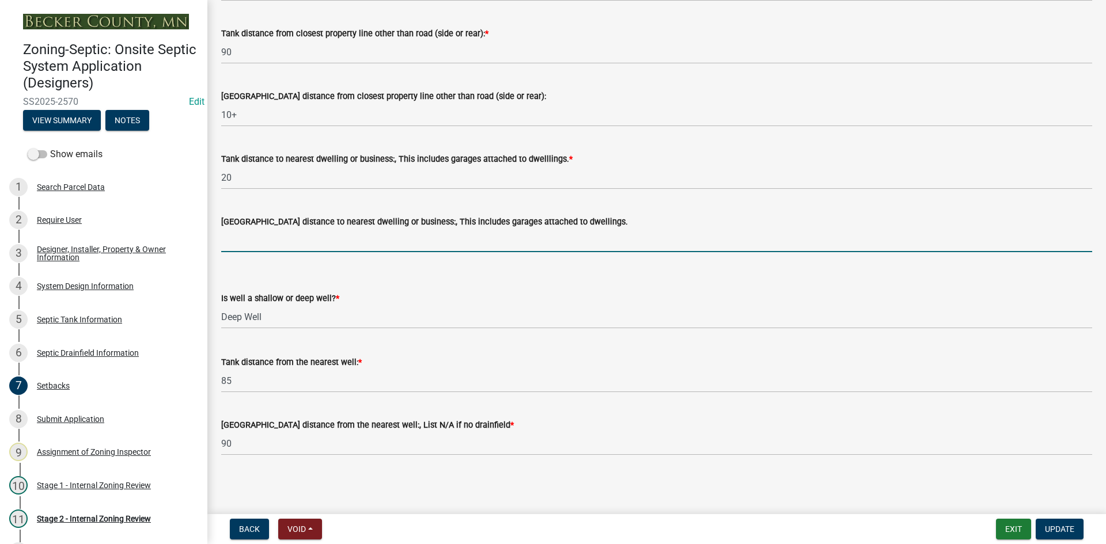
drag, startPoint x: 253, startPoint y: 236, endPoint x: 261, endPoint y: 248, distance: 15.0
click at [253, 236] on input "[GEOGRAPHIC_DATA] distance to nearest dwelling or business:, This includes gara…" at bounding box center [656, 241] width 871 height 24
click at [240, 242] on input "[GEOGRAPHIC_DATA] distance to nearest dwelling or business:, This includes gara…" at bounding box center [656, 241] width 871 height 24
type input "10+"
click at [1076, 533] on button "Update" at bounding box center [1060, 529] width 48 height 21
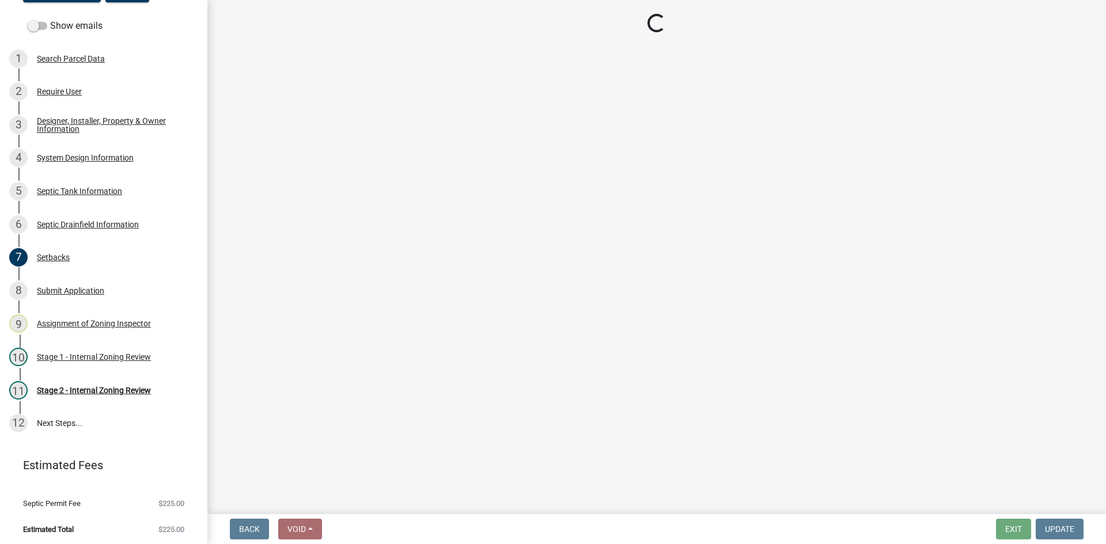
scroll to position [131, 0]
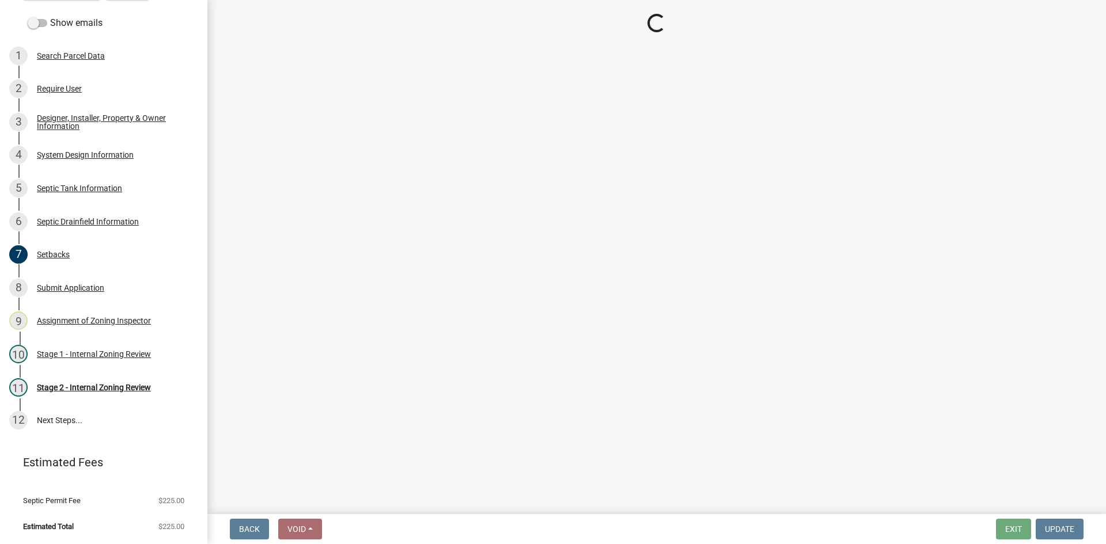
select select "69d592bb-9906-4277-a6fb-df8686255161"
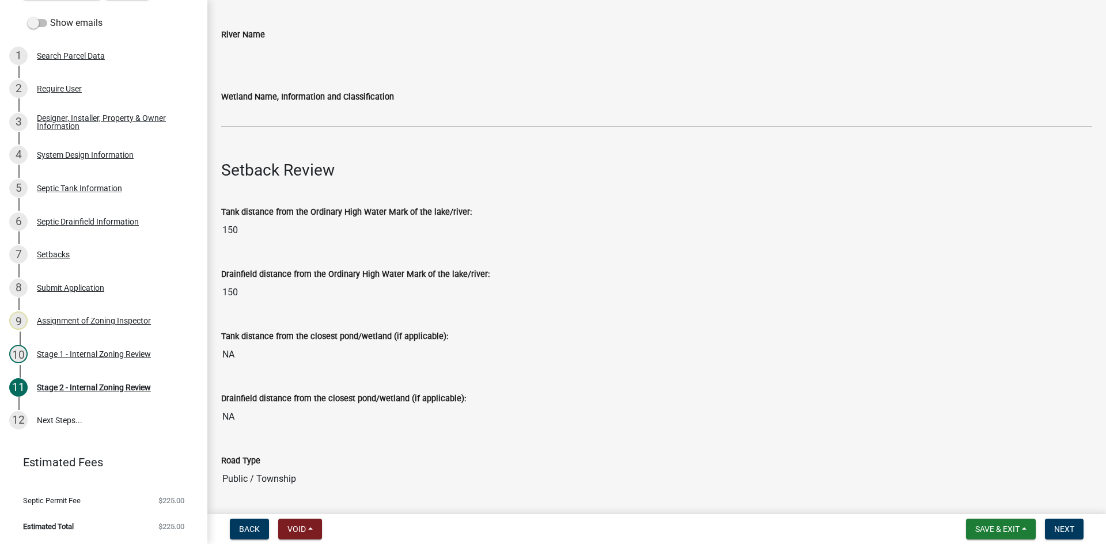
scroll to position [403, 0]
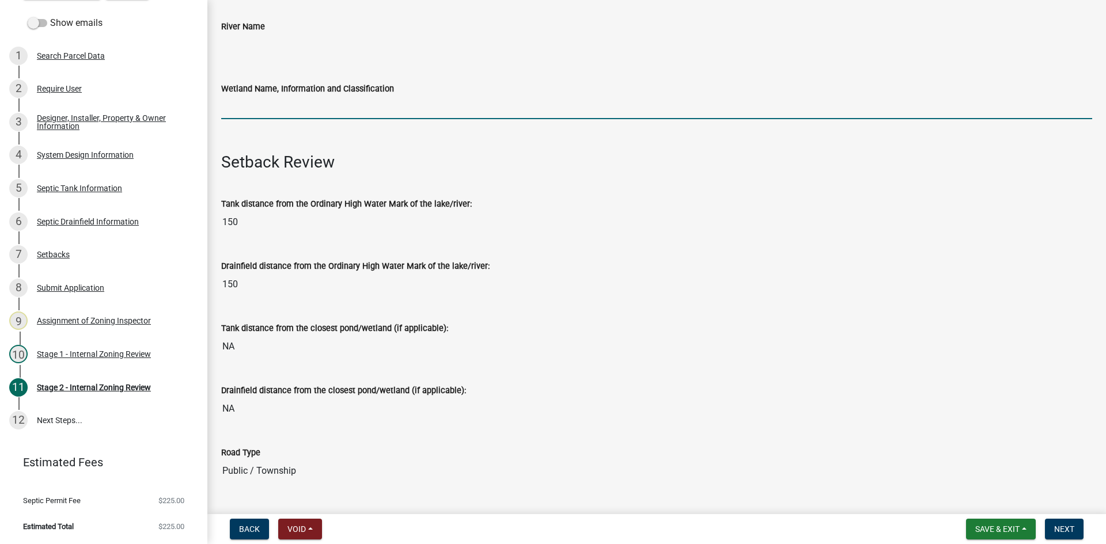
click at [264, 108] on input "Wetland Name, Information and Classification" at bounding box center [656, 108] width 871 height 24
type input "ne 150"
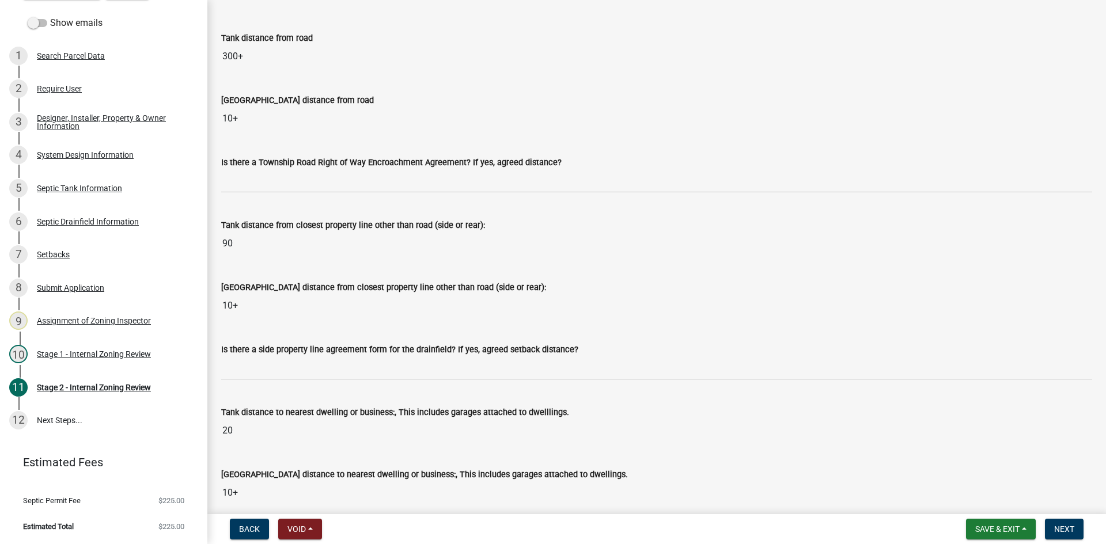
scroll to position [979, 0]
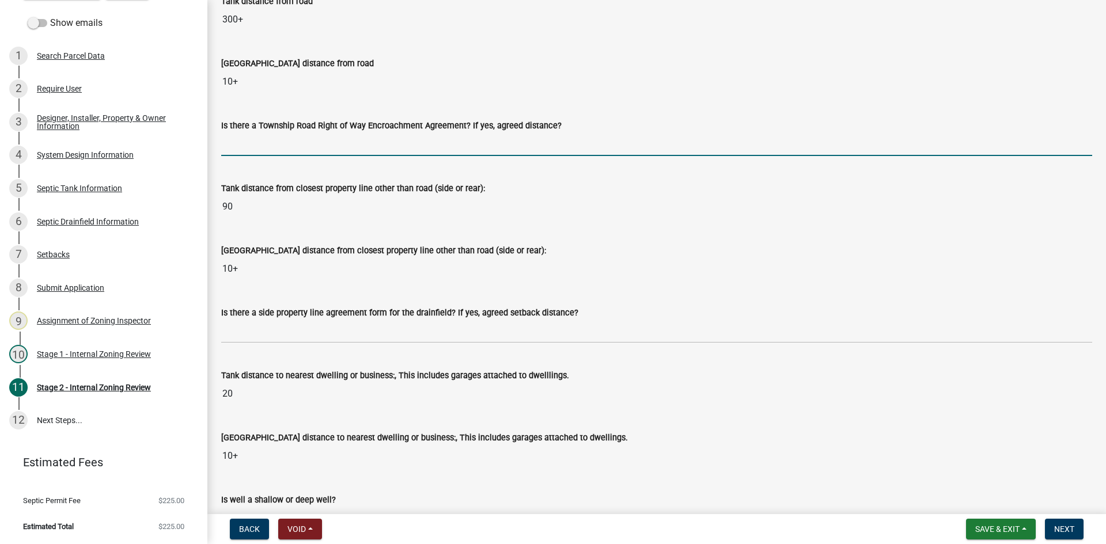
click at [301, 142] on input "Is there a Township Road Right of Way Encroachment Agreement? If yes, agreed di…" at bounding box center [656, 145] width 871 height 24
type input "na"
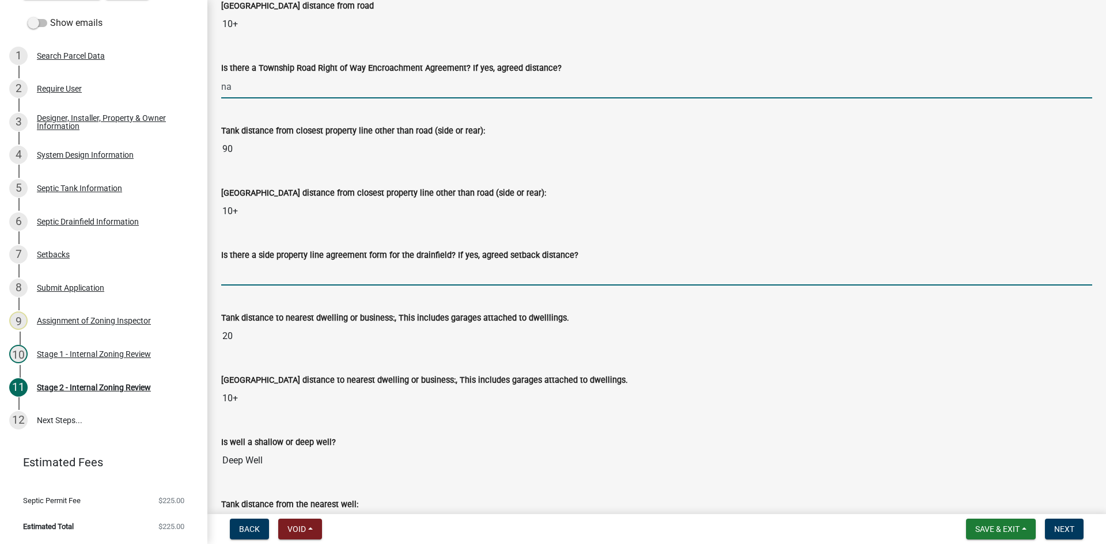
click at [240, 277] on input "Is there a side property line agreement form for the drainfield? If yes, agreed…" at bounding box center [656, 274] width 871 height 24
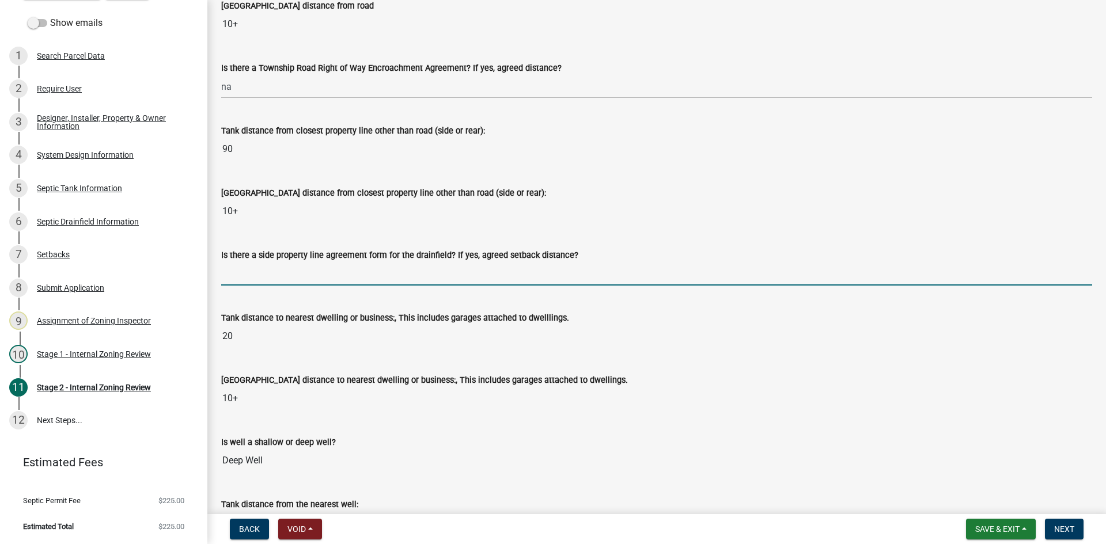
type input "na"
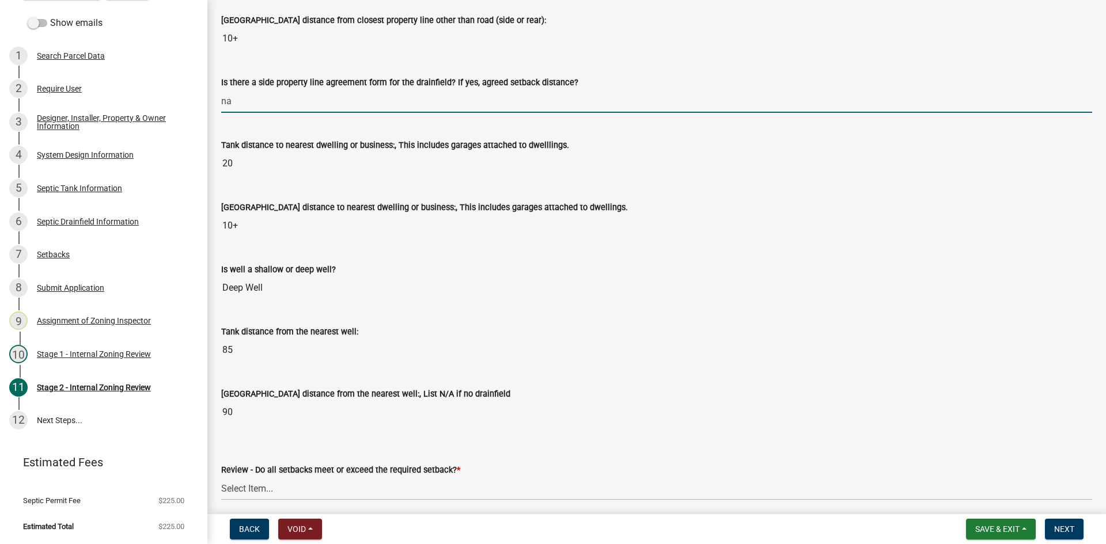
scroll to position [1383, 0]
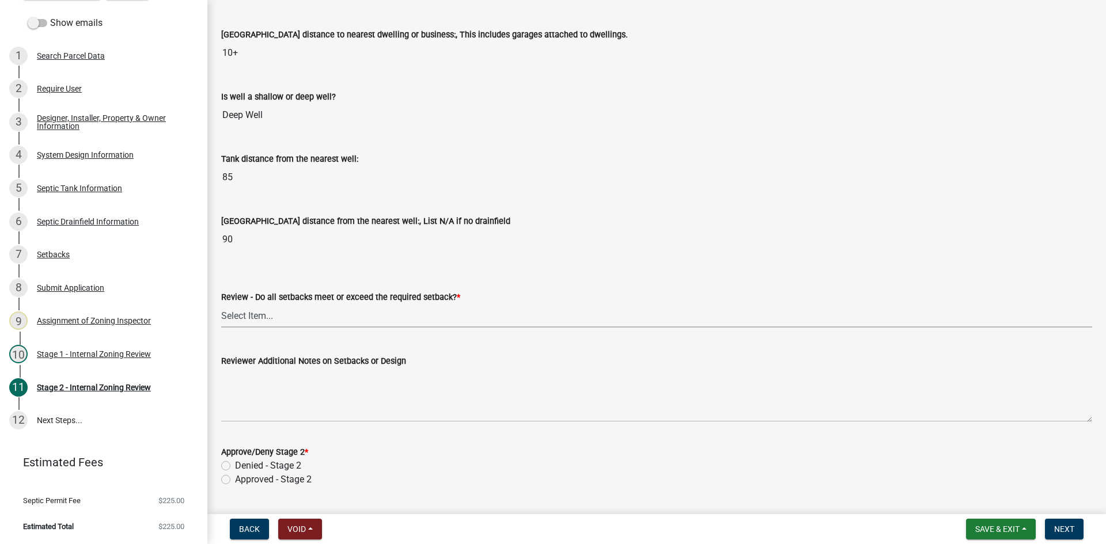
click at [250, 320] on select "Select Item... Yes No N/A" at bounding box center [656, 316] width 871 height 24
click at [221, 304] on select "Select Item... Yes No N/A" at bounding box center [656, 316] width 871 height 24
select select "1ad81be4-5d59-46bf-8b7b-d7c0f20ad891"
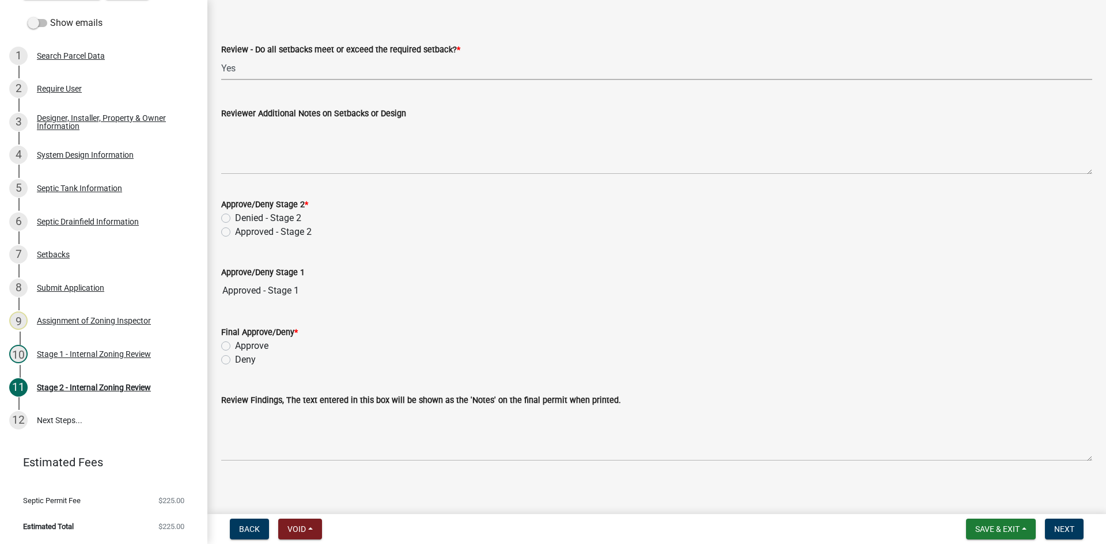
scroll to position [1636, 0]
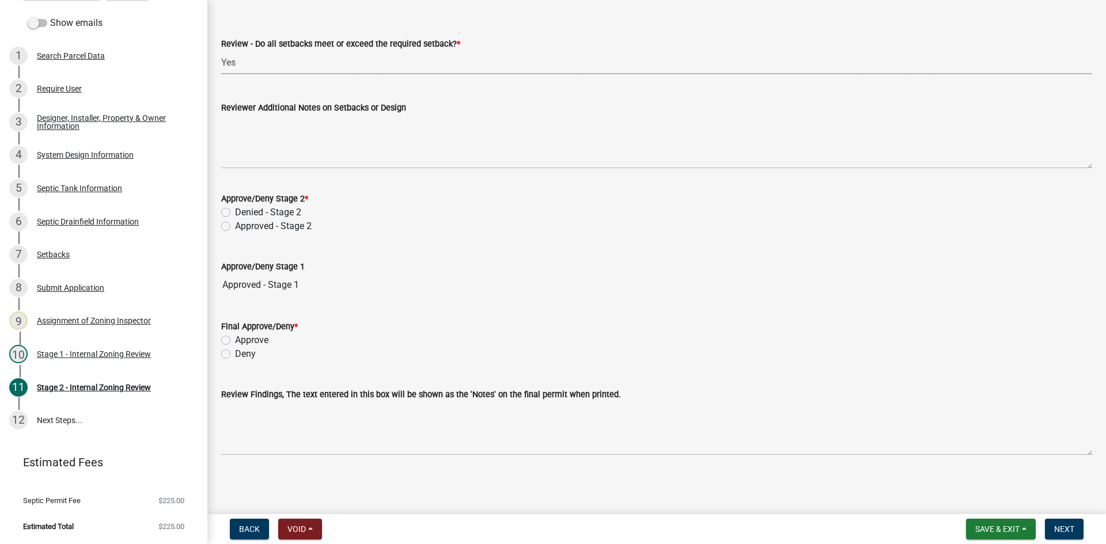
click at [235, 214] on label "Denied - Stage 2" at bounding box center [268, 213] width 66 height 14
click at [235, 213] on input "Denied - Stage 2" at bounding box center [238, 209] width 7 height 7
radio input "true"
click at [235, 341] on label "Approve" at bounding box center [251, 341] width 33 height 14
click at [235, 341] on input "Approve" at bounding box center [238, 337] width 7 height 7
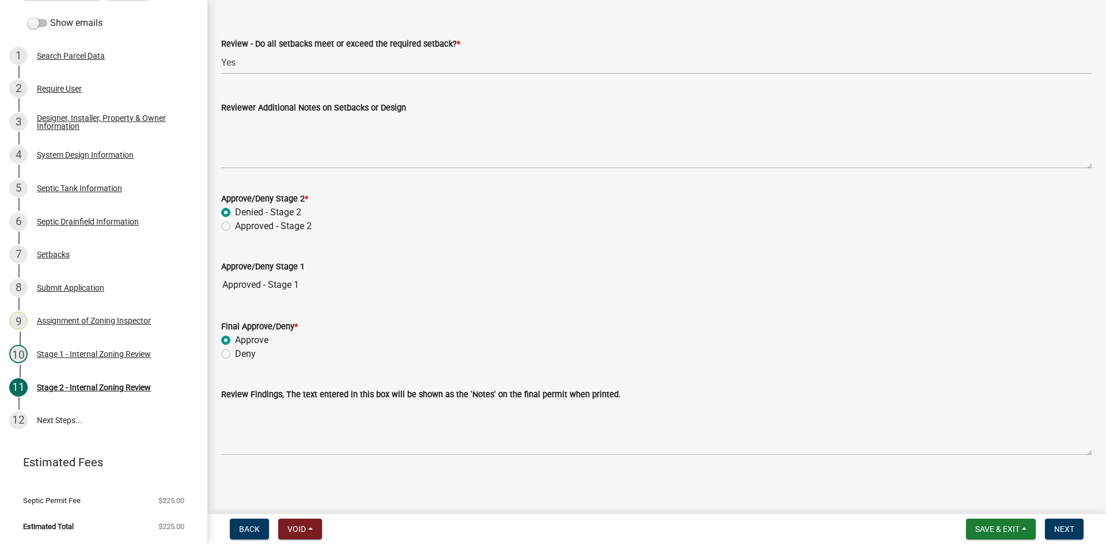
radio input "true"
click at [1009, 532] on span "Save & Exit" at bounding box center [997, 529] width 44 height 9
click at [979, 472] on button "Save" at bounding box center [990, 472] width 92 height 28
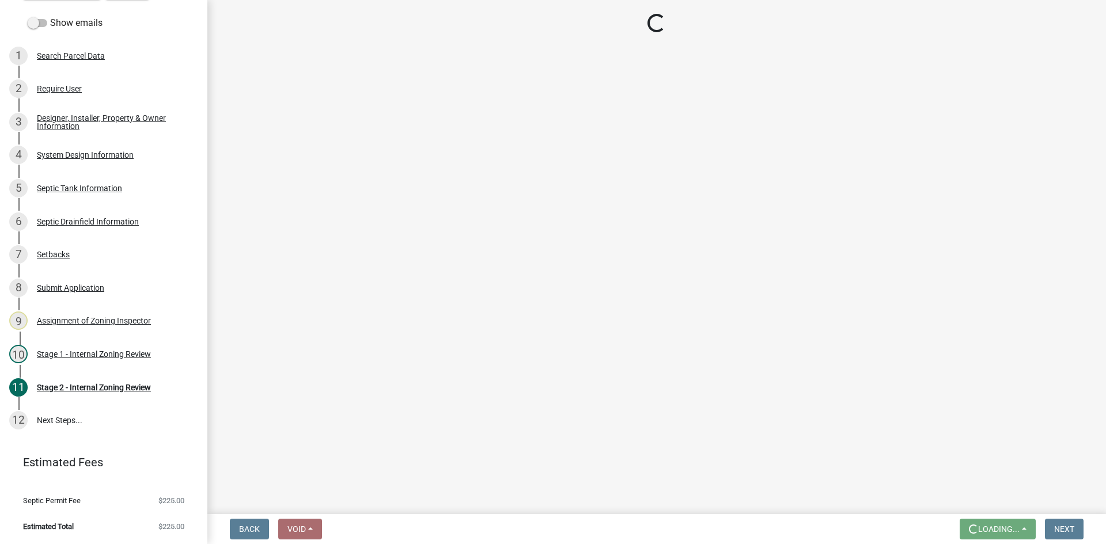
scroll to position [0, 0]
select select "69d592bb-9906-4277-a6fb-df8686255161"
select select "1ad81be4-5d59-46bf-8b7b-d7c0f20ad891"
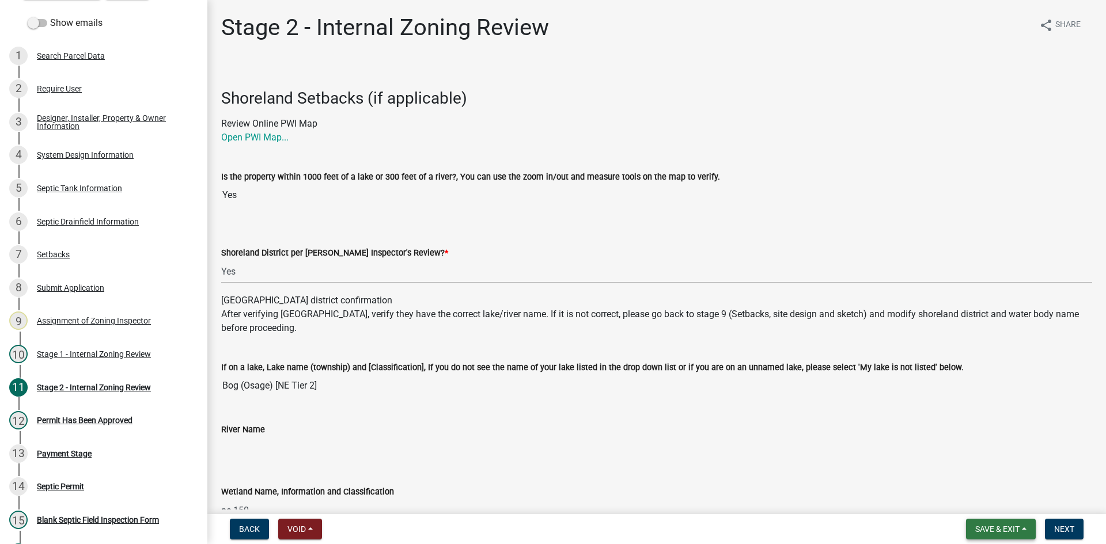
click at [996, 535] on button "Save & Exit" at bounding box center [1001, 529] width 70 height 21
click at [991, 500] on button "Save & Exit" at bounding box center [990, 500] width 92 height 28
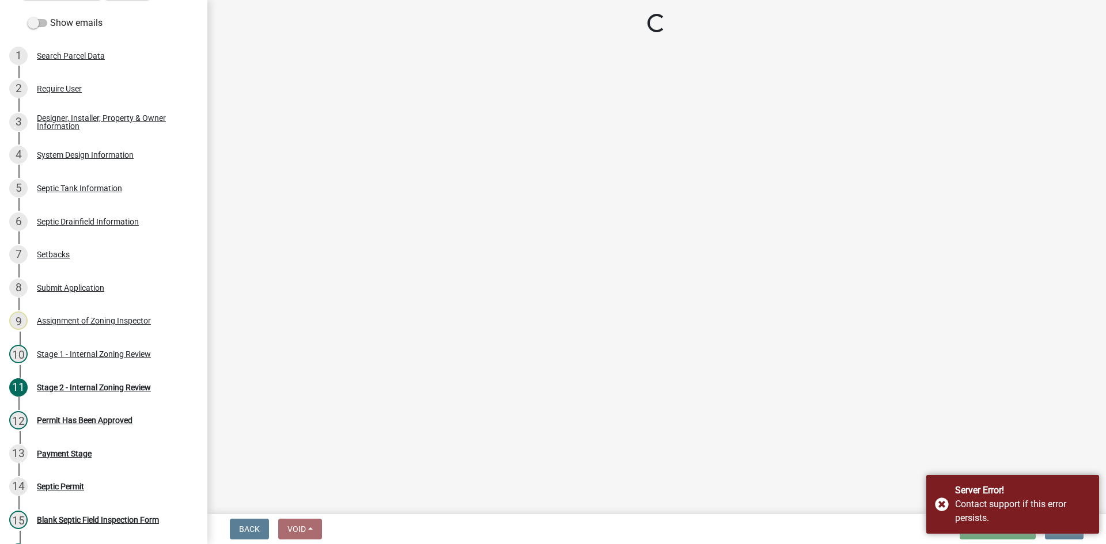
click at [837, 378] on main "Loading..." at bounding box center [656, 255] width 899 height 510
click at [941, 506] on div "Server Error! Contact support if this error persists." at bounding box center [1012, 504] width 173 height 59
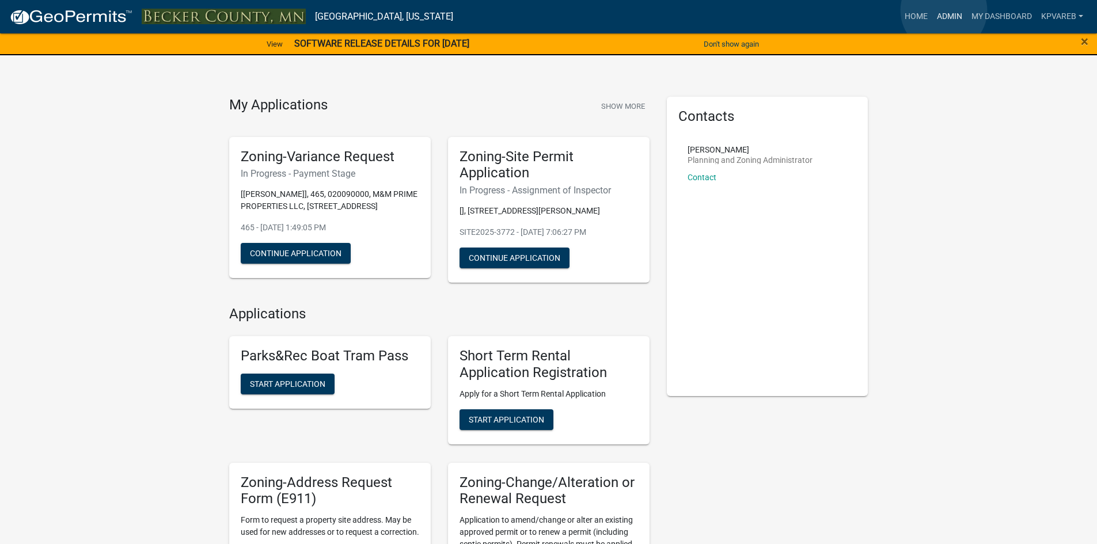
click at [945, 10] on link "Admin" at bounding box center [950, 17] width 35 height 22
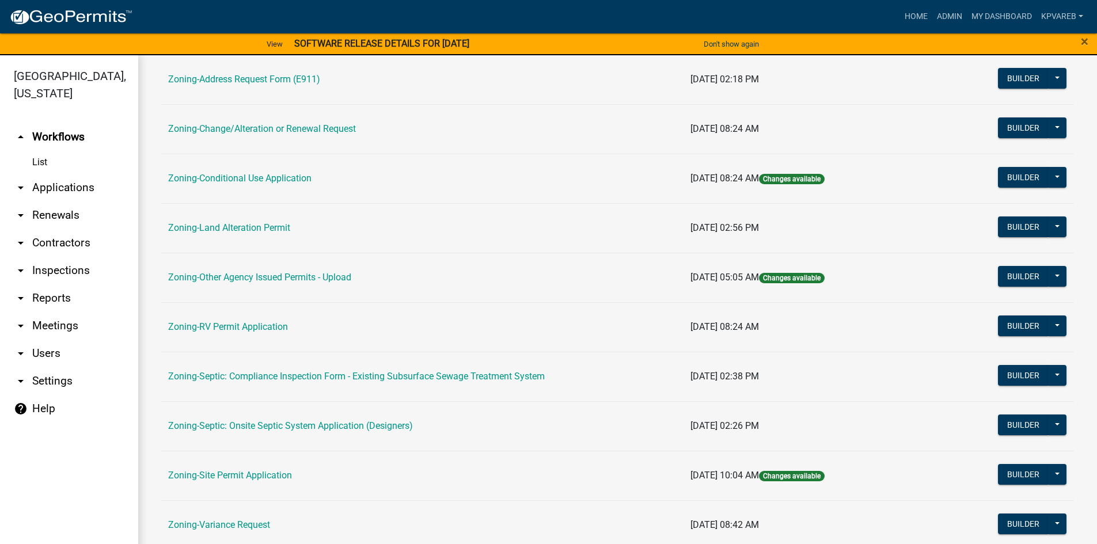
scroll to position [288, 0]
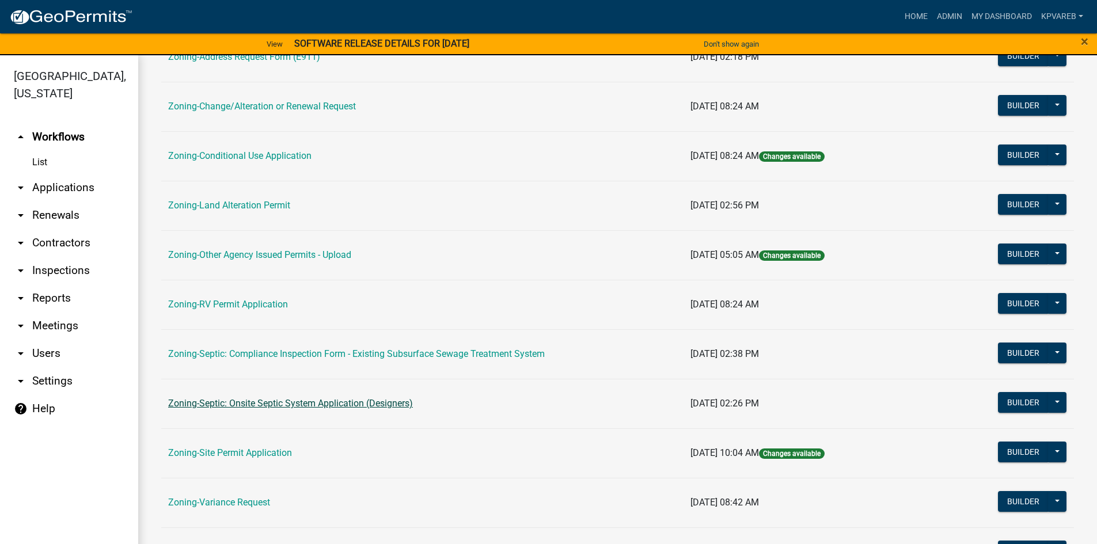
click at [303, 403] on link "Zoning-Septic: Onsite Septic System Application (Designers)" at bounding box center [290, 403] width 245 height 11
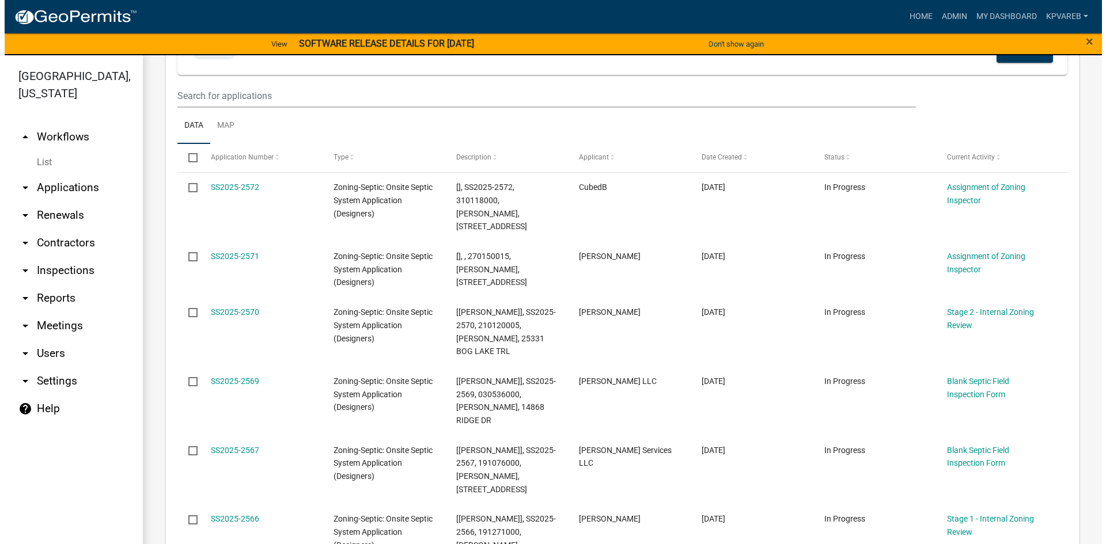
scroll to position [230, 0]
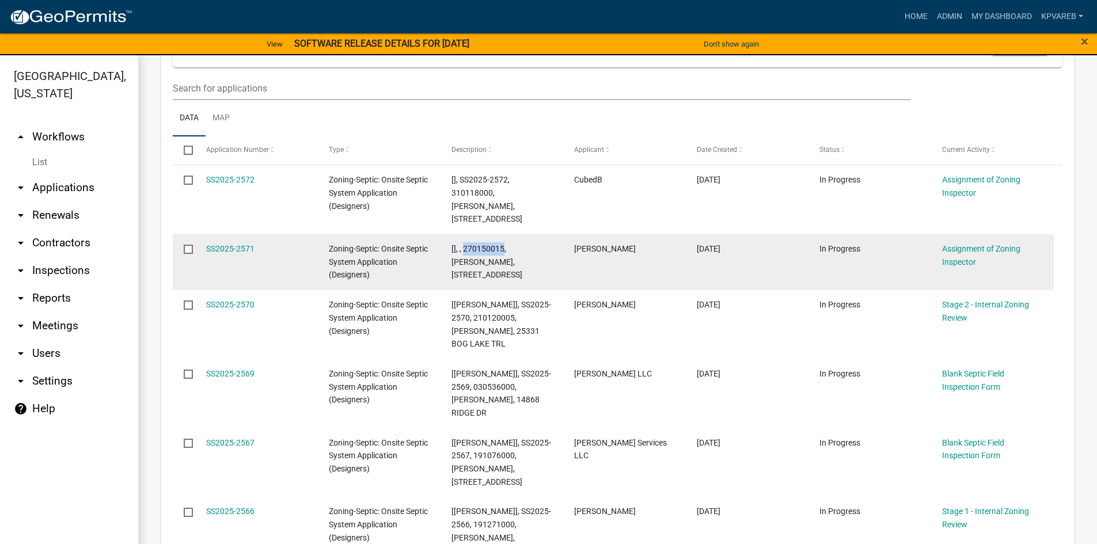
drag, startPoint x: 463, startPoint y: 250, endPoint x: 502, endPoint y: 247, distance: 38.8
click at [503, 245] on span "[], , 270150015, [PERSON_NAME], [STREET_ADDRESS]" at bounding box center [487, 262] width 71 height 36
copy span "270150015"
click at [229, 248] on link "SS2025-2571" at bounding box center [230, 248] width 48 height 9
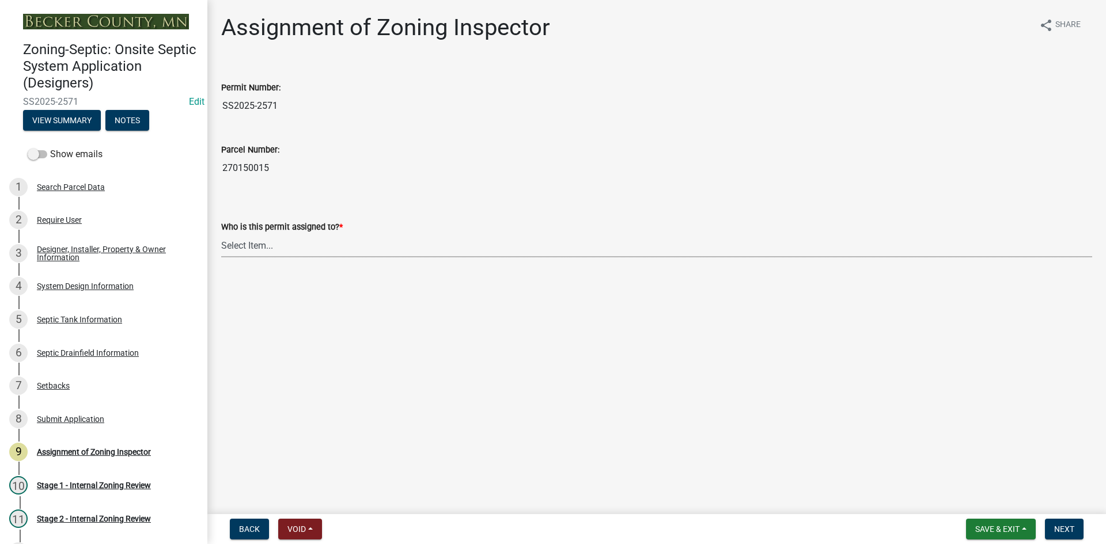
click at [266, 236] on select "Select Item... [PERSON_NAME] [PERSON_NAME] [PERSON_NAME] [PERSON_NAME] [PERSON_…" at bounding box center [656, 246] width 871 height 24
click at [221, 234] on select "Select Item... [PERSON_NAME] [PERSON_NAME] [PERSON_NAME] [PERSON_NAME] [PERSON_…" at bounding box center [656, 246] width 871 height 24
select select "7bfe52ba-73b7-4ac1-9bde-d3bb601555ca"
click at [1058, 519] on button "Next" at bounding box center [1064, 529] width 39 height 21
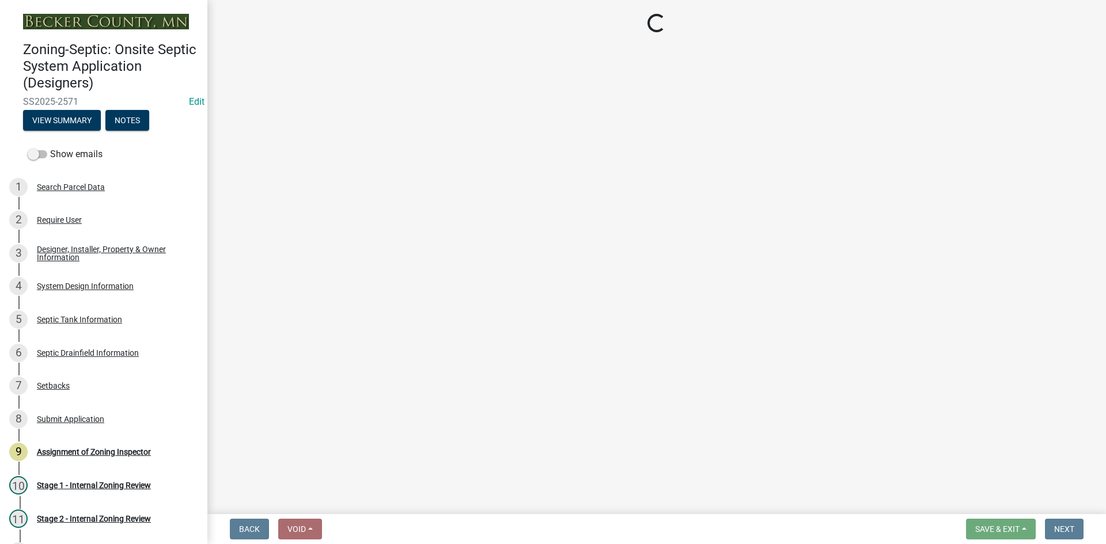
scroll to position [131, 0]
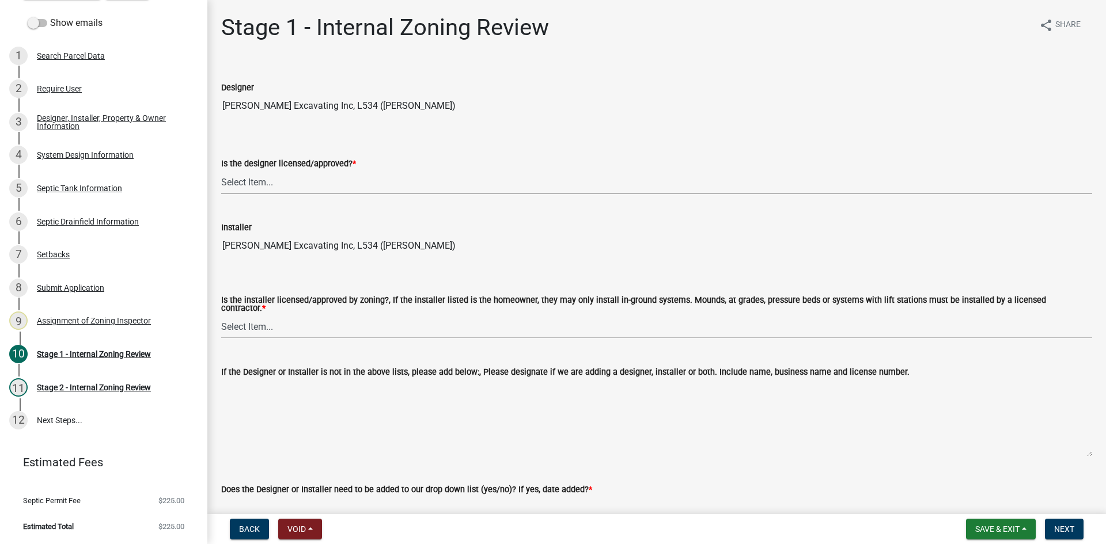
drag, startPoint x: 260, startPoint y: 172, endPoint x: 266, endPoint y: 190, distance: 18.8
click at [260, 172] on select "Select Item... Yes No" at bounding box center [656, 183] width 871 height 24
click at [221, 171] on select "Select Item... Yes No" at bounding box center [656, 183] width 871 height 24
select select "b9abdb0c-c8fa-4904-a43c-602083206d6a"
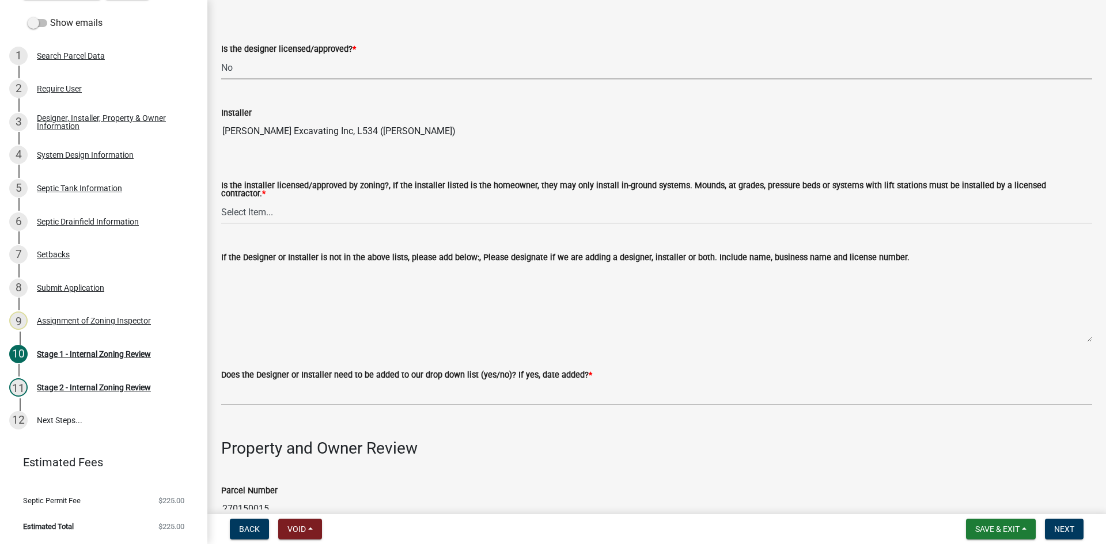
scroll to position [115, 0]
click at [266, 210] on select "Select Item... Yes No" at bounding box center [656, 212] width 871 height 24
click at [221, 200] on select "Select Item... Yes No" at bounding box center [656, 212] width 871 height 24
select select "5af10088-c2e8-4089-a55f-cd484945a5f1"
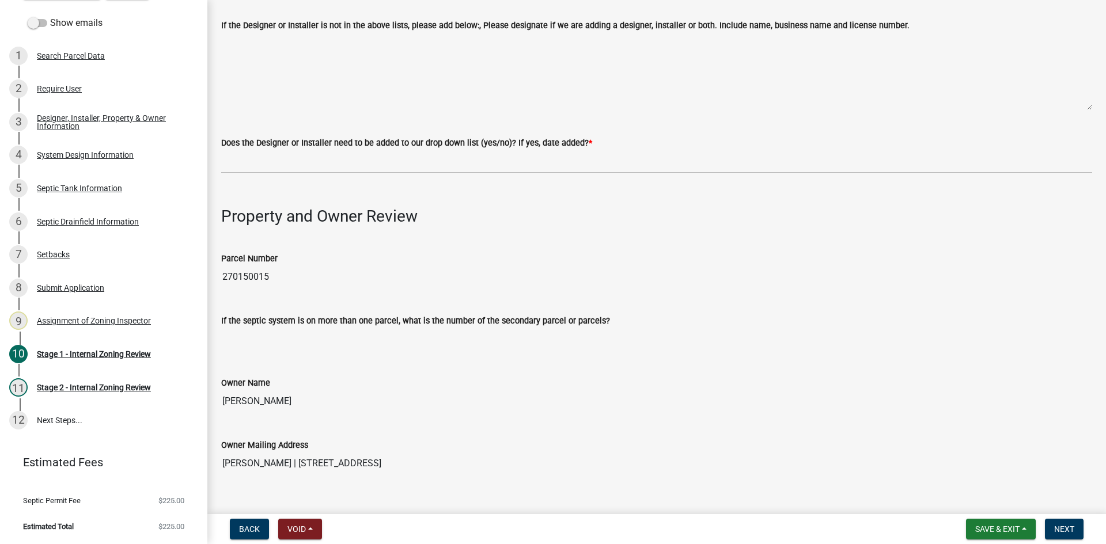
scroll to position [403, 0]
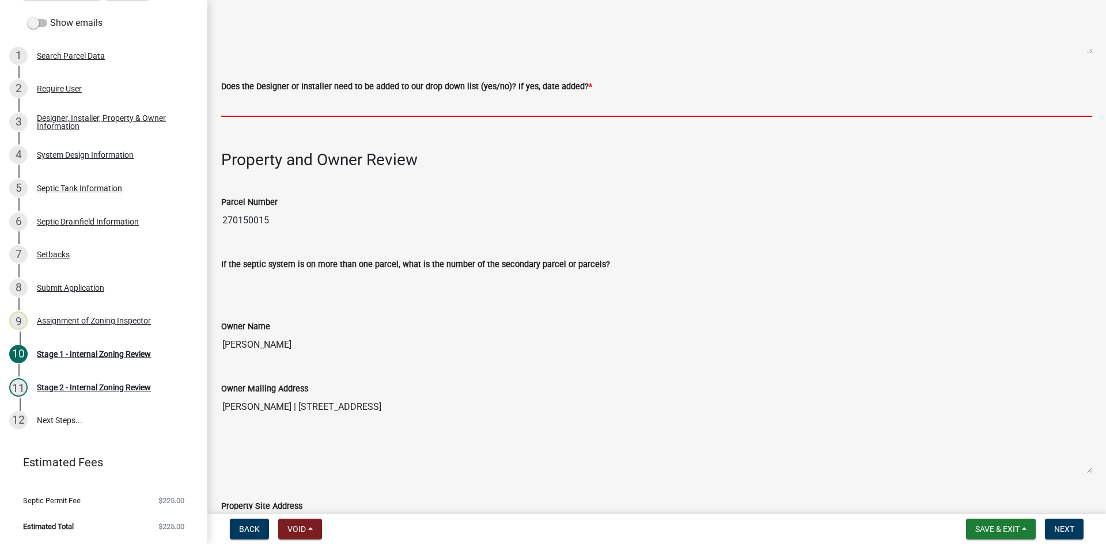
click at [264, 103] on input "Does the Designer or Installer need to be added to our drop down list (yes/no)?…" at bounding box center [656, 105] width 871 height 24
type input "NO"
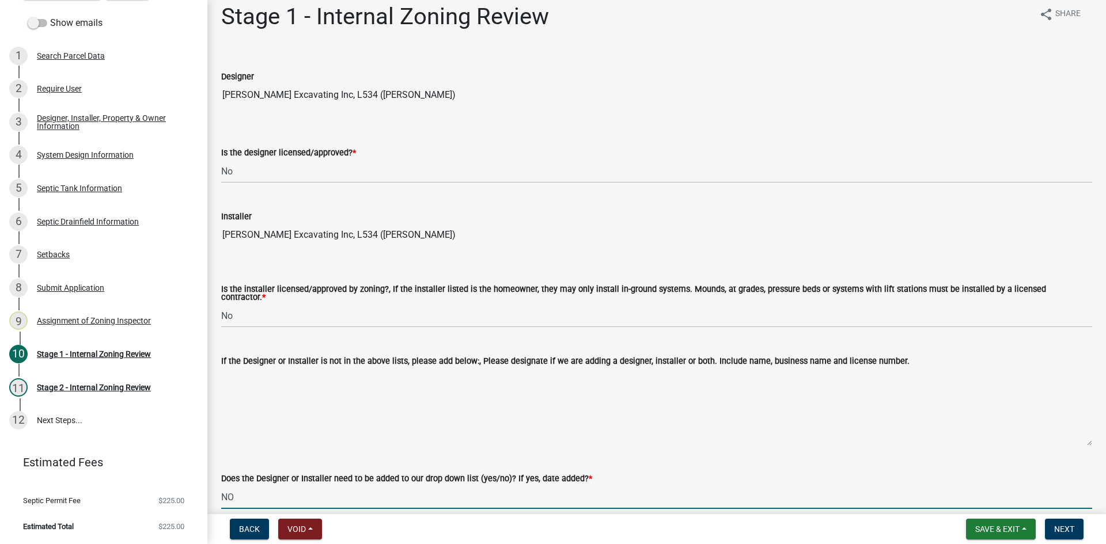
scroll to position [0, 0]
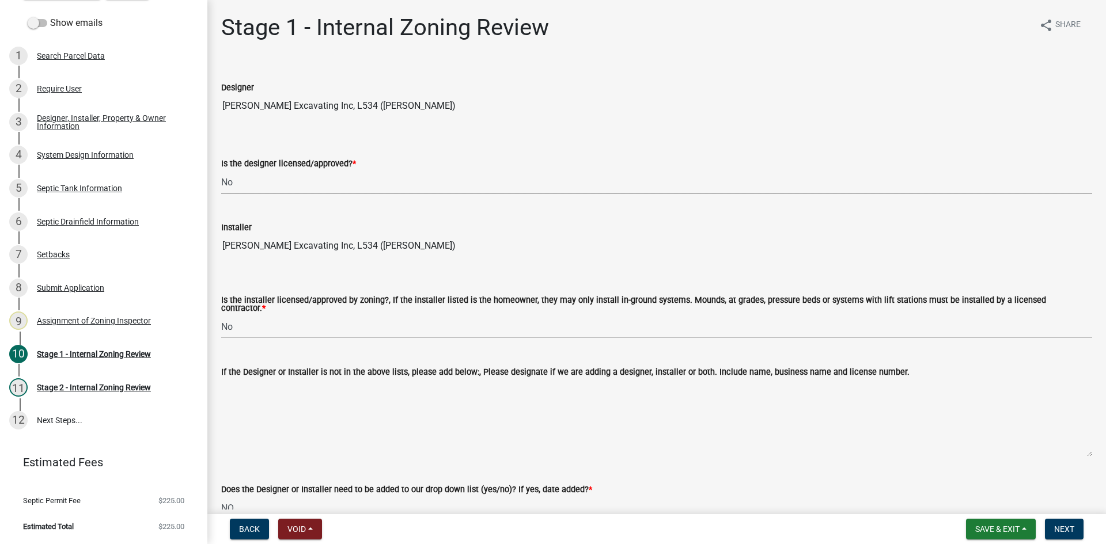
click at [260, 180] on select "Select Item... Yes No" at bounding box center [656, 183] width 871 height 24
click at [221, 171] on select "Select Item... Yes No" at bounding box center [656, 183] width 871 height 24
select select "49e49f1e-3b32-4342-8c2e-9cbd4919fe4d"
drag, startPoint x: 246, startPoint y: 323, endPoint x: 256, endPoint y: 334, distance: 15.1
click at [246, 323] on select "Select Item... Yes No" at bounding box center [656, 327] width 871 height 24
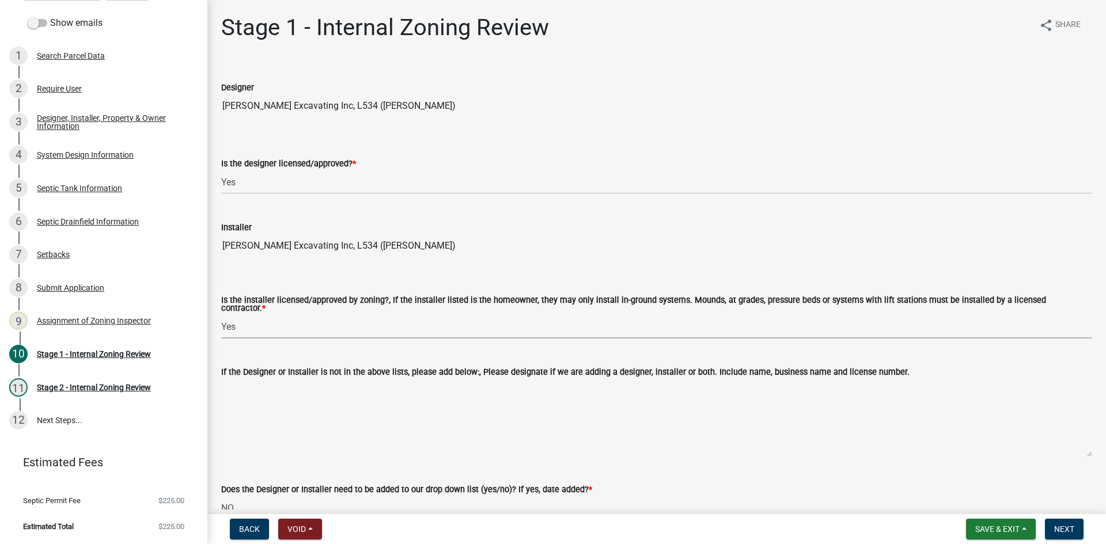
click at [221, 315] on select "Select Item... Yes No" at bounding box center [656, 327] width 871 height 24
select select "ca07ae0a-7638-46ff-ada2-c67ca3524324"
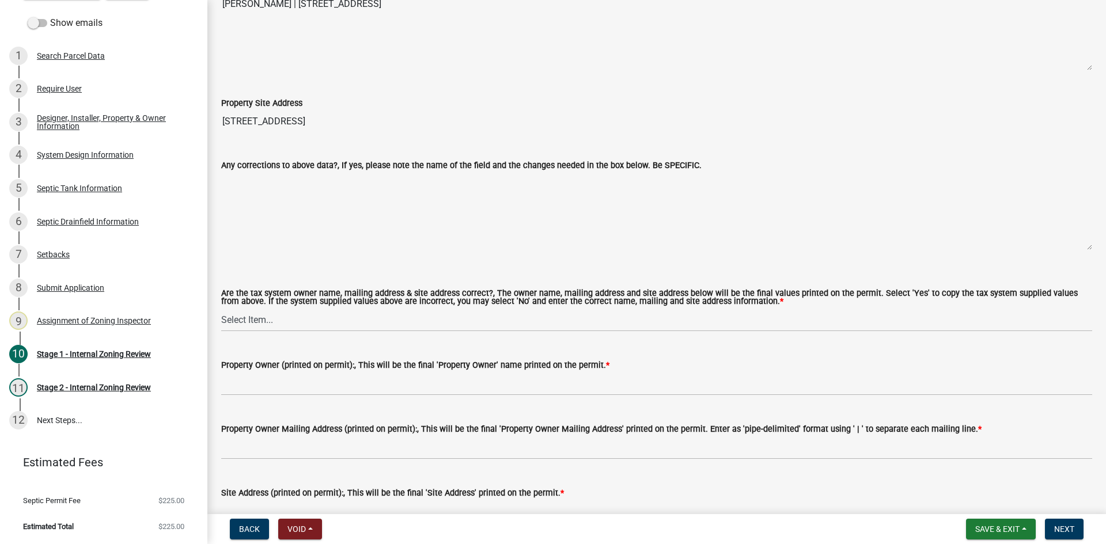
scroll to position [1095, 0]
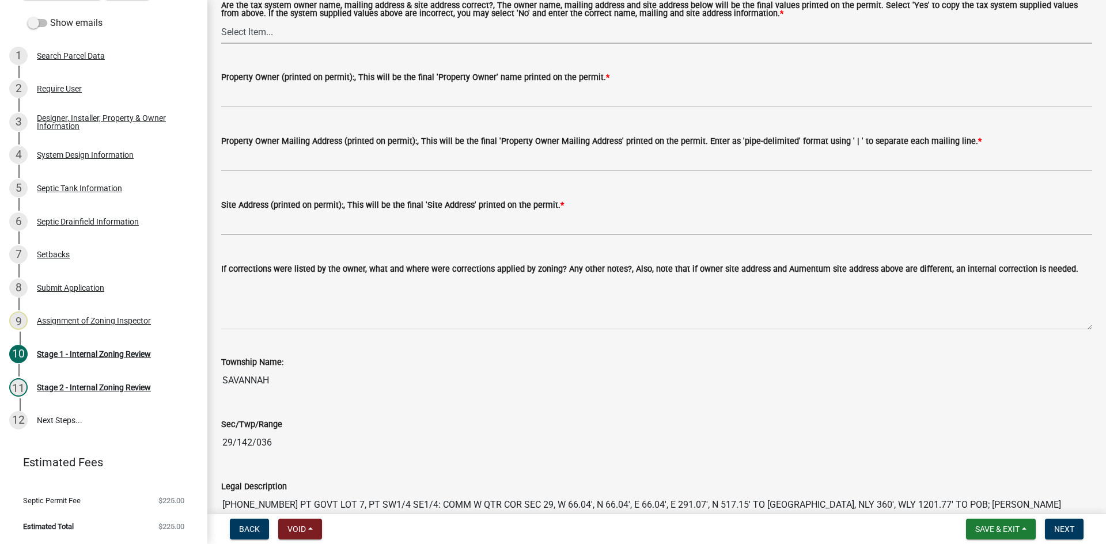
drag, startPoint x: 257, startPoint y: 27, endPoint x: 257, endPoint y: 38, distance: 11.5
click at [257, 27] on select "Select Item... Yes No" at bounding box center [656, 32] width 871 height 24
click at [221, 20] on select "Select Item... Yes No" at bounding box center [656, 32] width 871 height 24
select select "ec75a761-93b4-47c5-8535-fea253c32937"
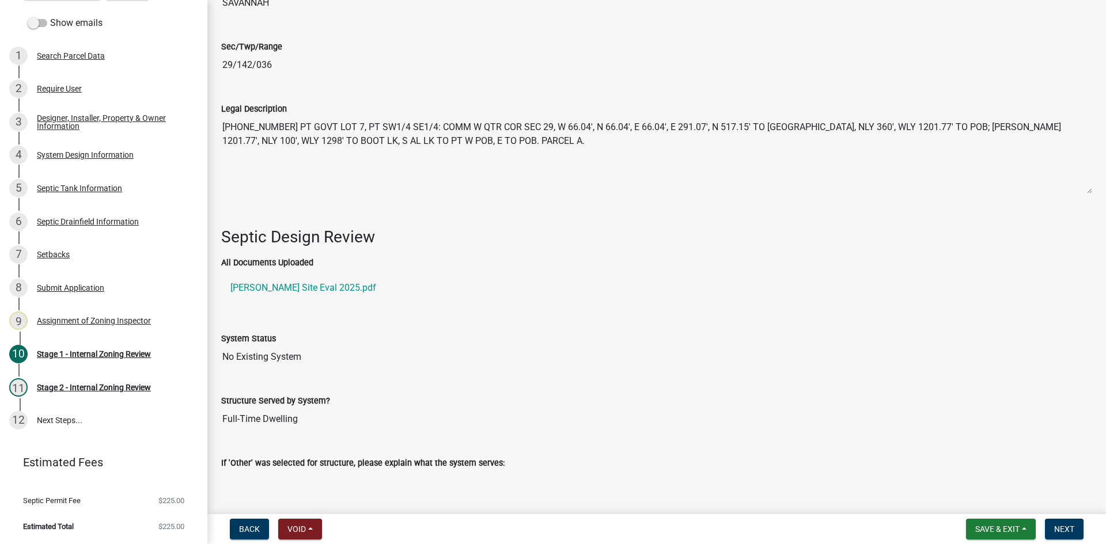
scroll to position [1555, 0]
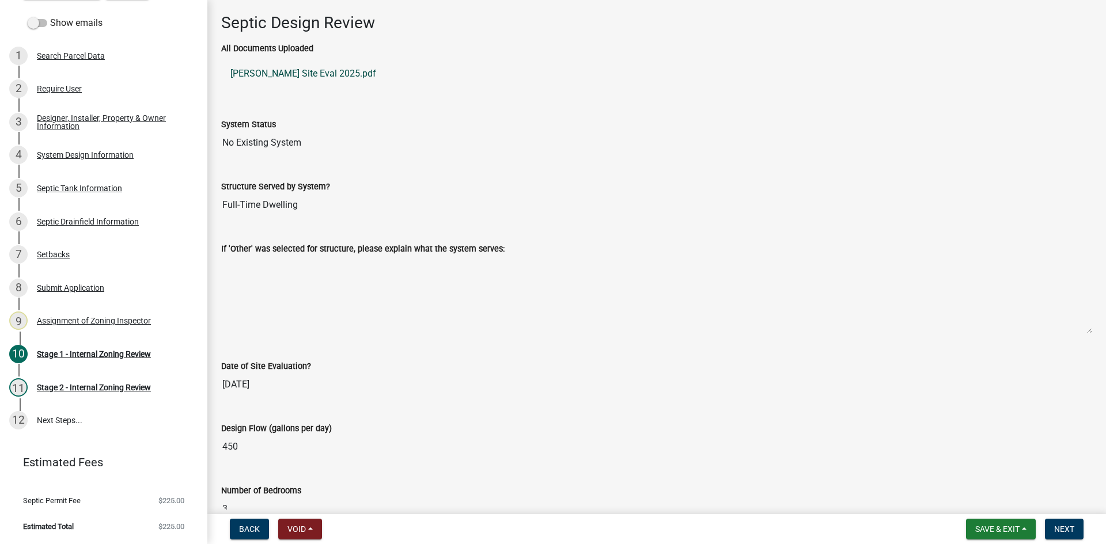
click at [292, 67] on link "[PERSON_NAME] Site Eval 2025.pdf" at bounding box center [656, 74] width 871 height 28
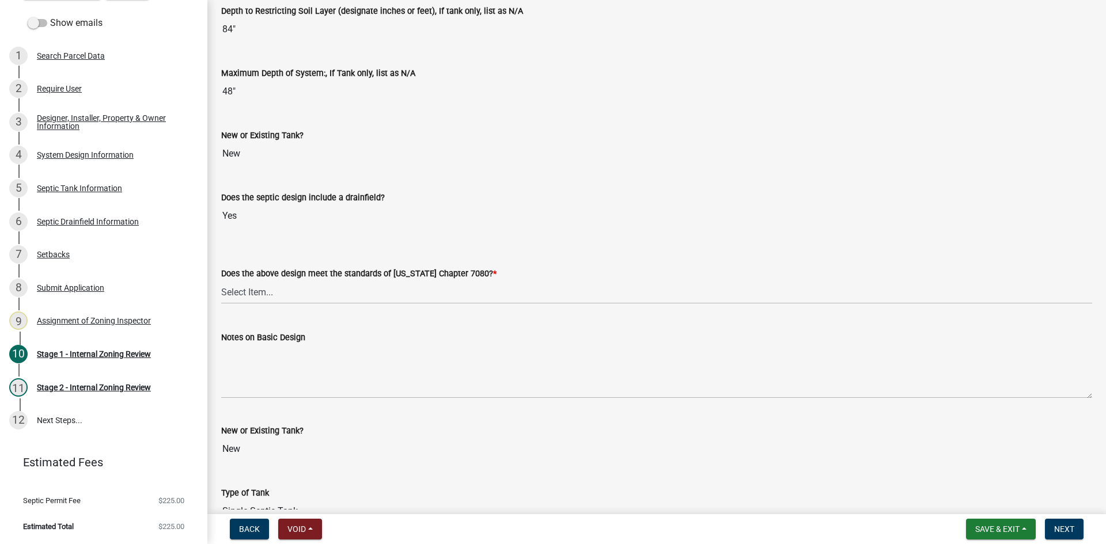
scroll to position [2378, 0]
click at [261, 282] on select "Select Item... Yes No" at bounding box center [656, 291] width 871 height 24
click at [221, 279] on select "Select Item... Yes No" at bounding box center [656, 291] width 871 height 24
select select "bcbb982e-a48c-4b4a-a83b-ed1363446a86"
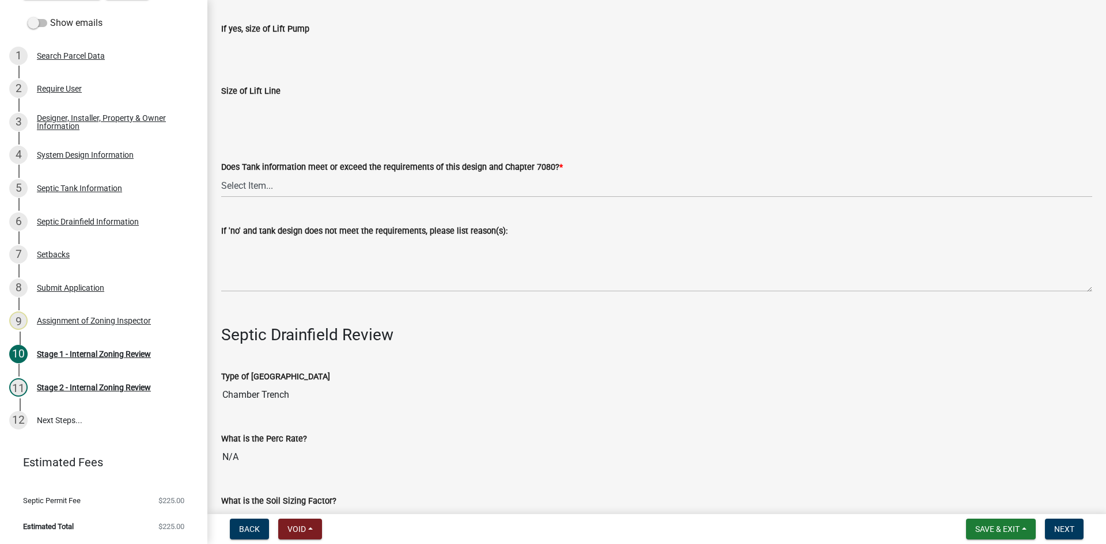
scroll to position [3300, 0]
click at [245, 175] on select "Select Item... Yes No" at bounding box center [656, 185] width 871 height 24
click at [221, 173] on select "Select Item... Yes No" at bounding box center [656, 185] width 871 height 24
select select "47a2a5dd-5977-4941-8e6f-09ff03cdfb75"
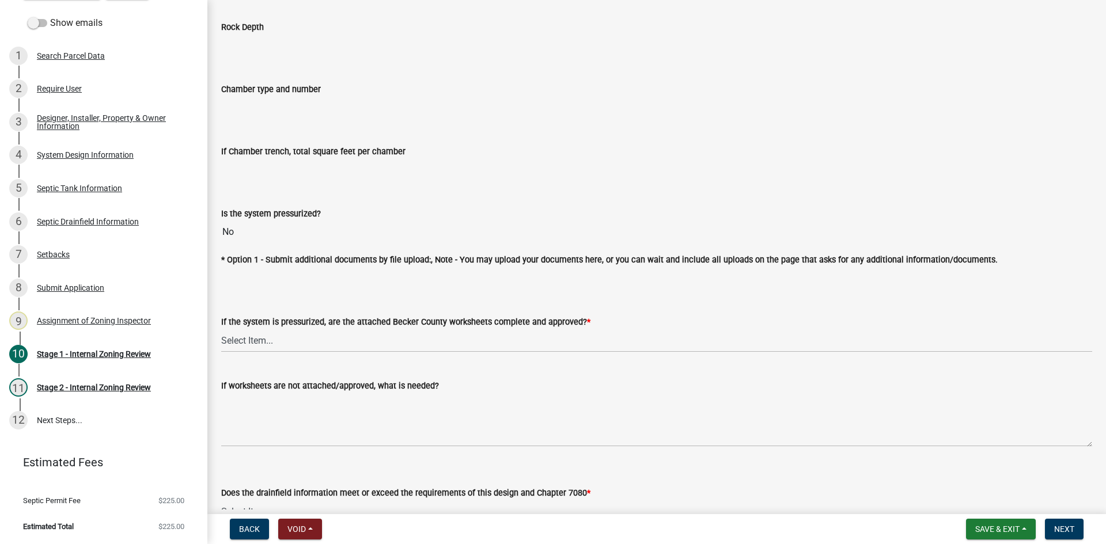
scroll to position [4049, 0]
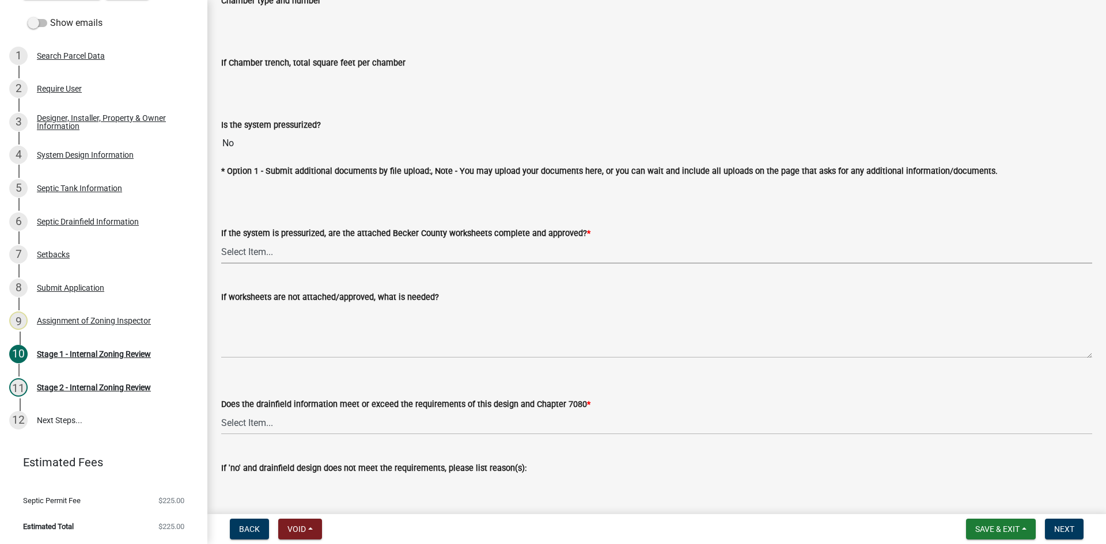
drag, startPoint x: 252, startPoint y: 249, endPoint x: 257, endPoint y: 259, distance: 10.8
click at [252, 249] on select "Select Item... Yes No NA" at bounding box center [656, 252] width 871 height 24
click at [221, 240] on select "Select Item... Yes No NA" at bounding box center [656, 252] width 871 height 24
select select "3f07d53b-f129-45c8-90f2-315300c75b14"
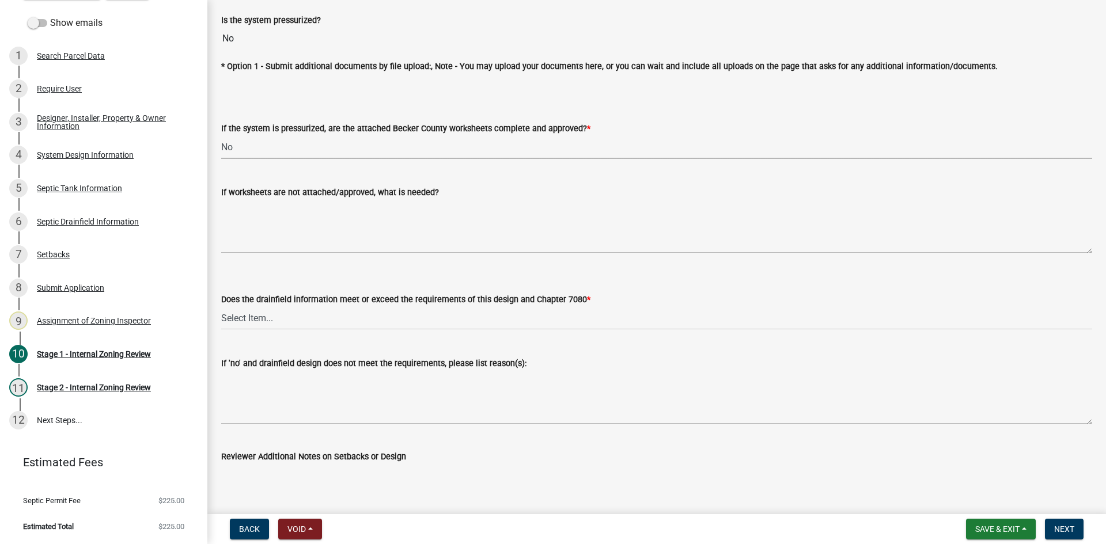
scroll to position [4278, 0]
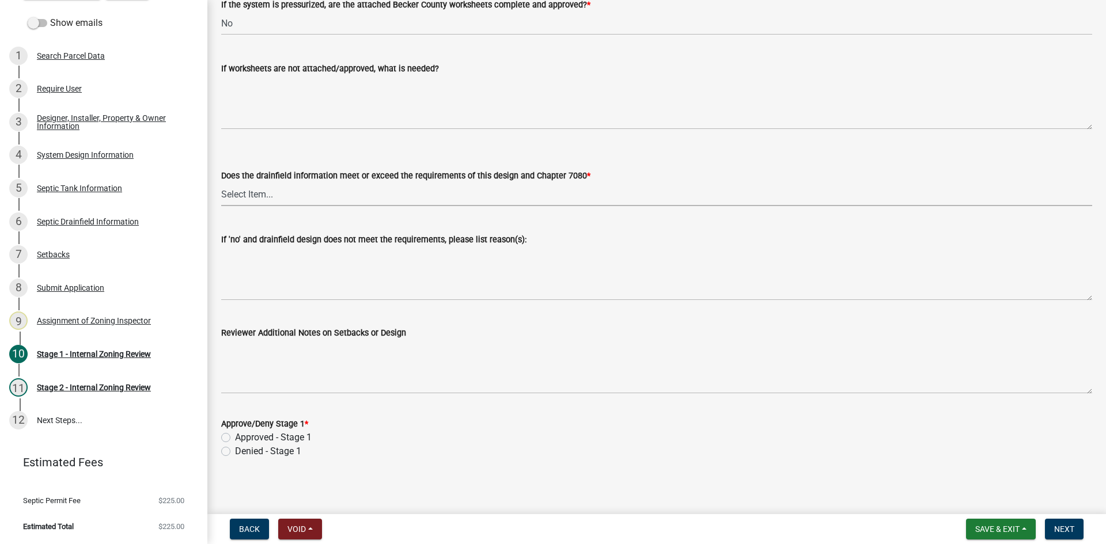
drag, startPoint x: 248, startPoint y: 186, endPoint x: 261, endPoint y: 202, distance: 20.9
click at [248, 185] on select "Select Item... Yes No" at bounding box center [656, 195] width 871 height 24
click at [221, 183] on select "Select Item... Yes No" at bounding box center [656, 195] width 871 height 24
select select "888a8260-2be6-47f2-a4de-b9f453a4d3bc"
drag, startPoint x: 228, startPoint y: 434, endPoint x: 284, endPoint y: 427, distance: 56.8
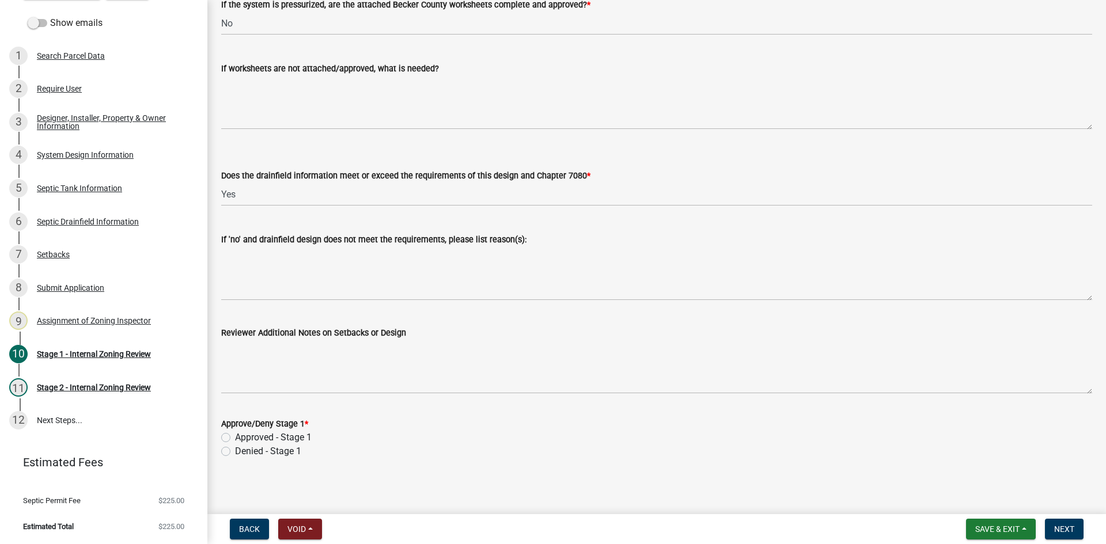
click at [235, 433] on label "Approved - Stage 1" at bounding box center [273, 438] width 77 height 14
click at [235, 433] on input "Approved - Stage 1" at bounding box center [238, 434] width 7 height 7
radio input "true"
click at [1070, 525] on span "Next" at bounding box center [1064, 529] width 20 height 9
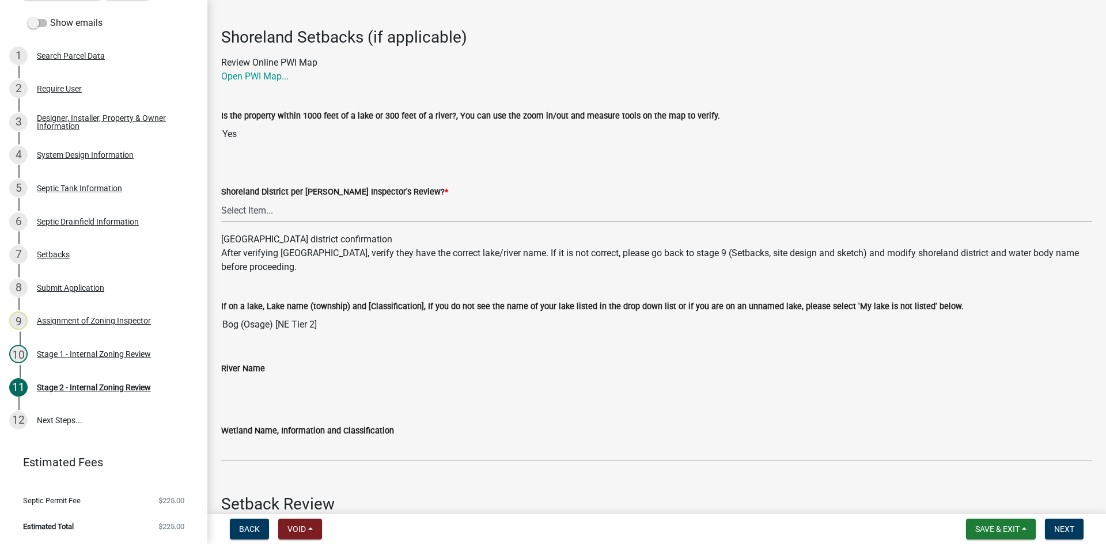
scroll to position [115, 0]
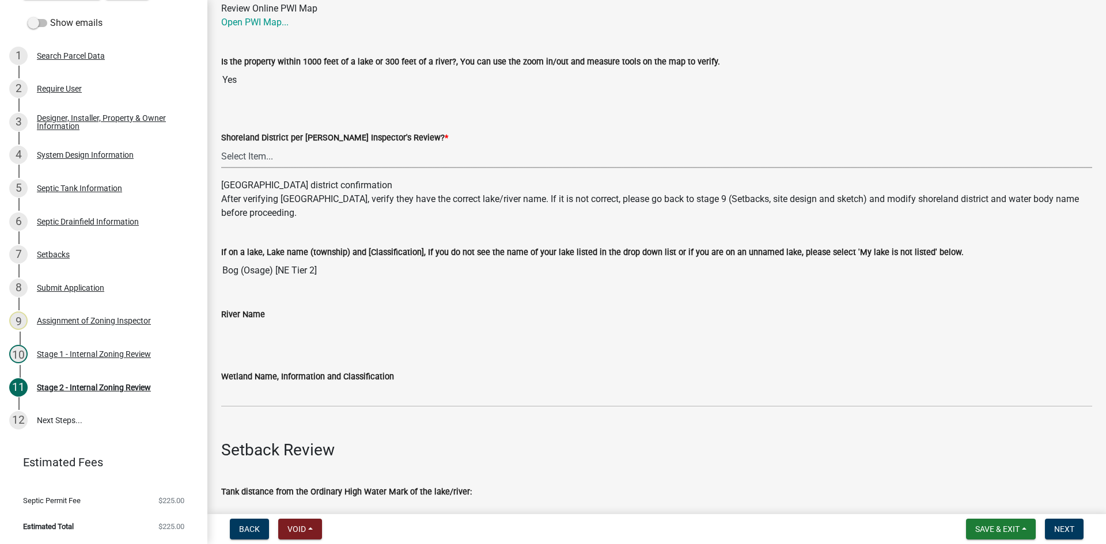
click at [262, 156] on select "Select Item... Yes No" at bounding box center [656, 157] width 871 height 24
click at [221, 145] on select "Select Item... Yes No" at bounding box center [656, 157] width 871 height 24
select select "69d592bb-9906-4277-a6fb-df8686255161"
click at [298, 271] on input "Bog (Osage) [NE Tier 2]" at bounding box center [656, 270] width 871 height 23
click at [992, 526] on span "Save & Exit" at bounding box center [997, 529] width 44 height 9
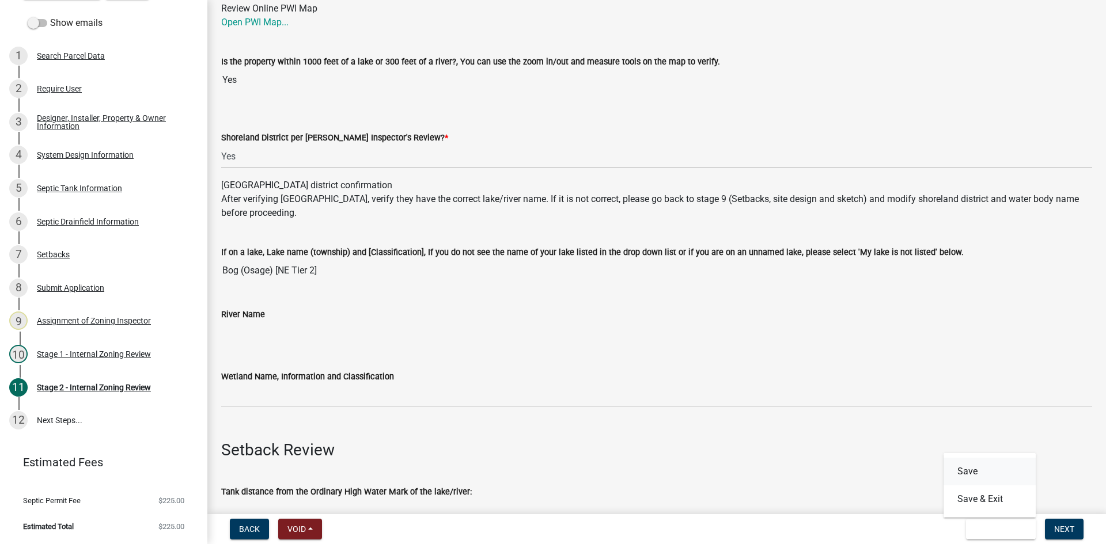
click at [973, 470] on button "Save" at bounding box center [990, 472] width 92 height 28
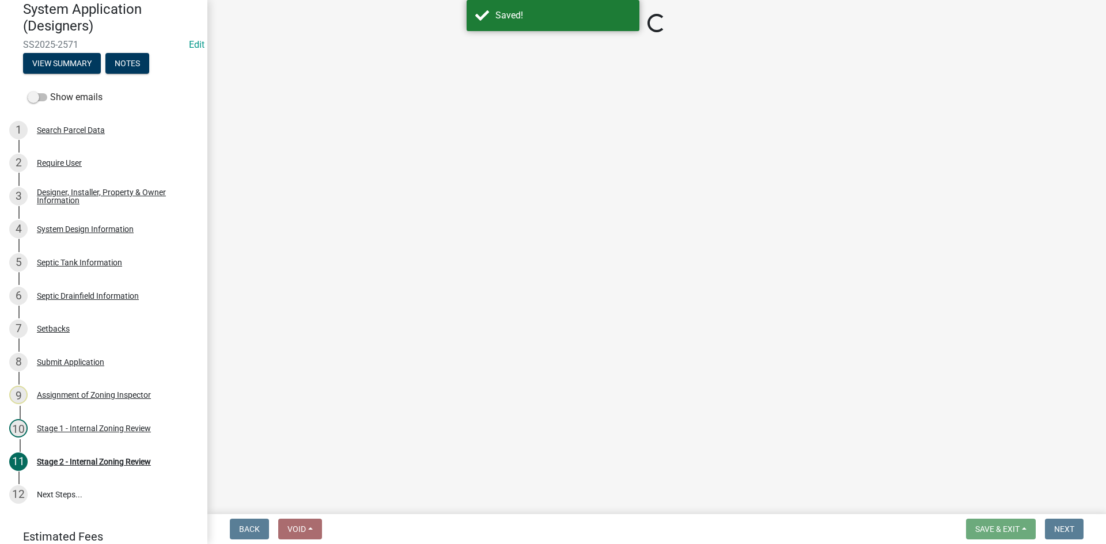
scroll to position [0, 0]
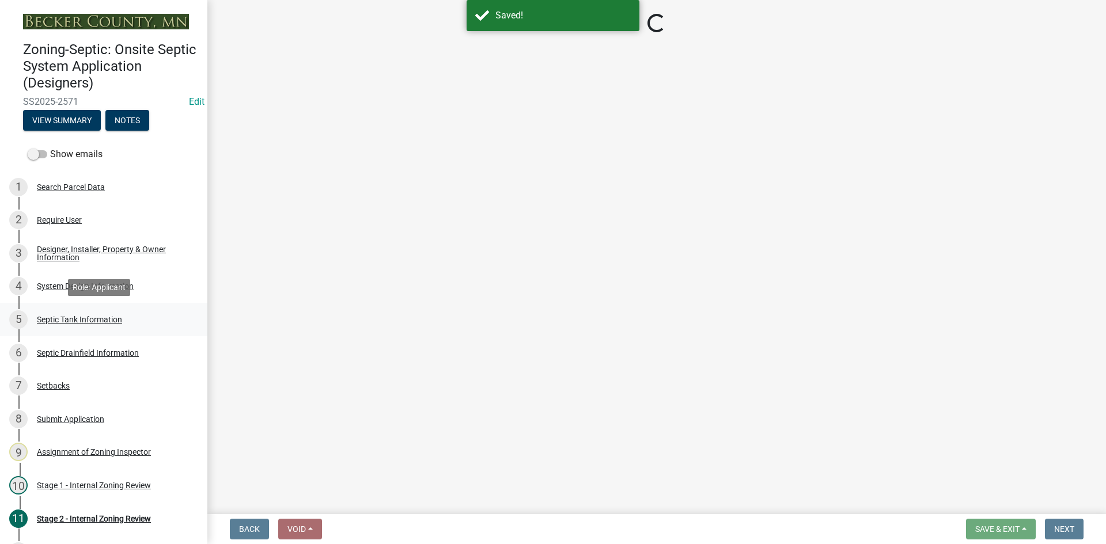
select select "69d592bb-9906-4277-a6fb-df8686255161"
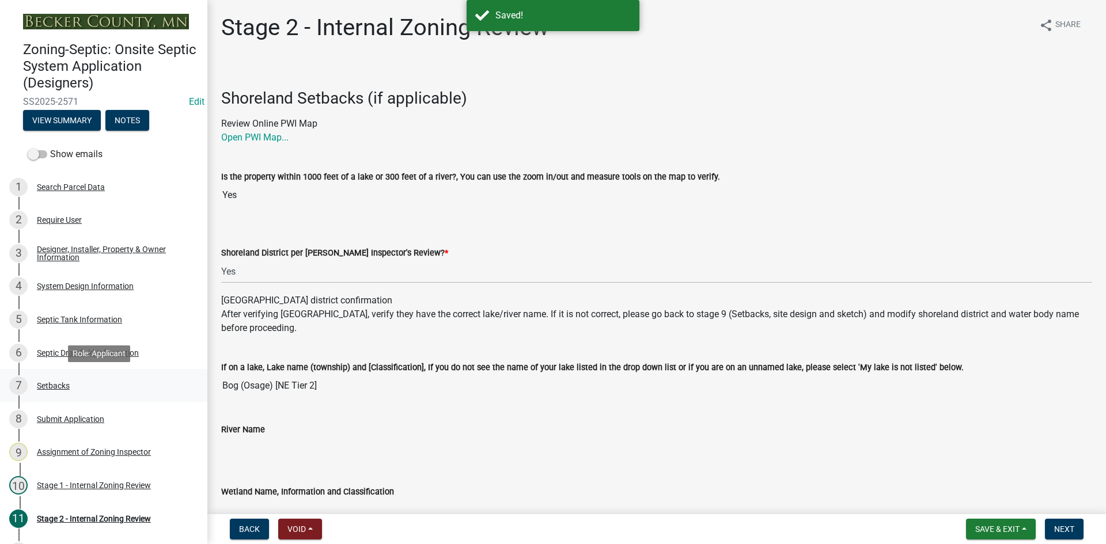
click at [52, 383] on div "Setbacks" at bounding box center [53, 386] width 33 height 8
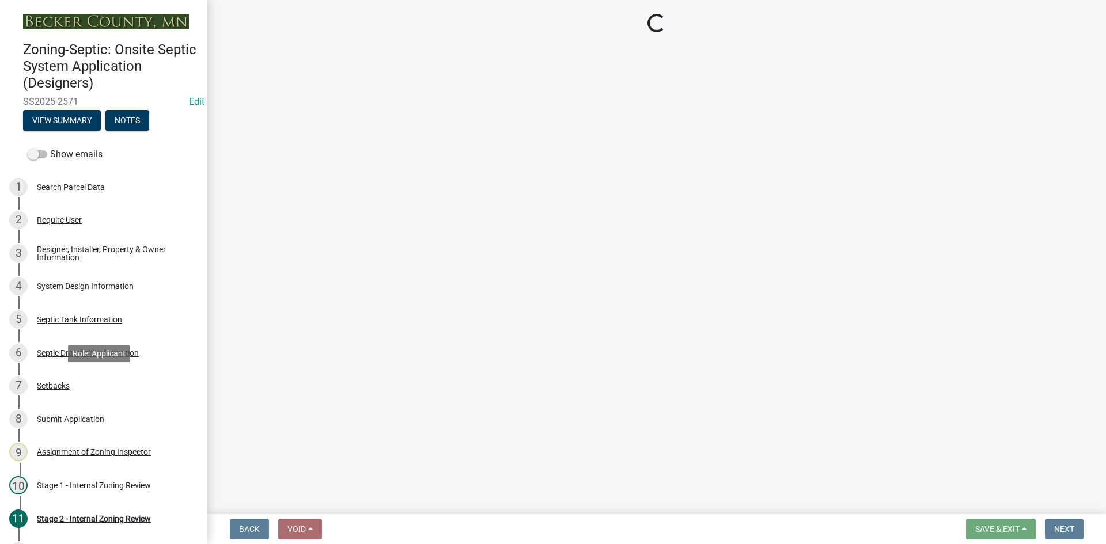
select select "c245ec0d-8d6f-4710-ab2b-b3aa70611708"
select select "709b0ca0-9d58-4b81-bb4d-b8574019e24e"
select select "23044af5-43bb-4cf5-8aef-2716db2ce5fc"
select select "21af9b93-f494-48c6-91ae-235d36c6c939"
select select "a3ce498e-f8b1-44e2-889e-c4968ac74b5a"
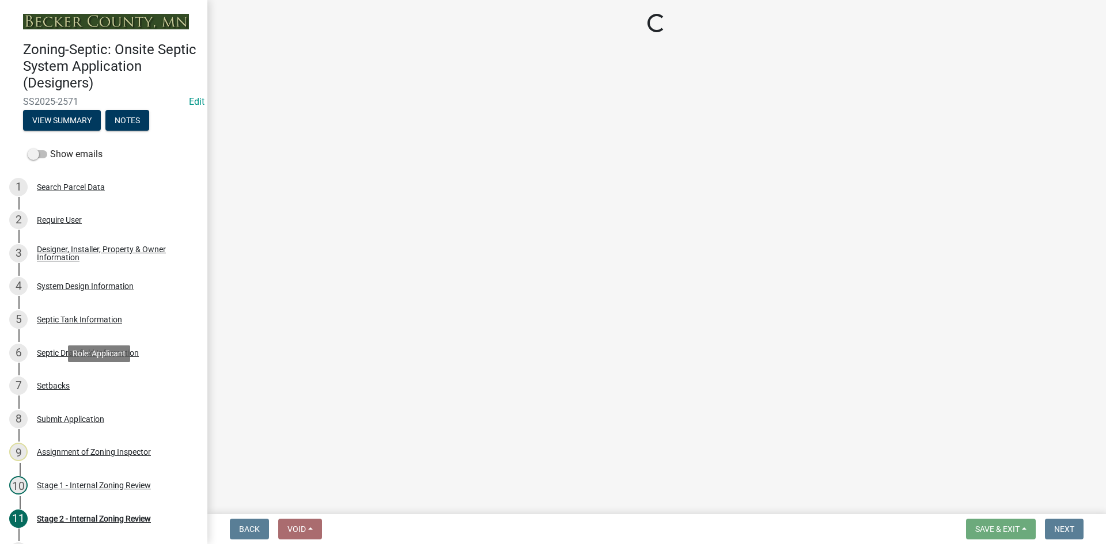
select select "cf78f1da-f066-4305-88a2-864abad1fa52"
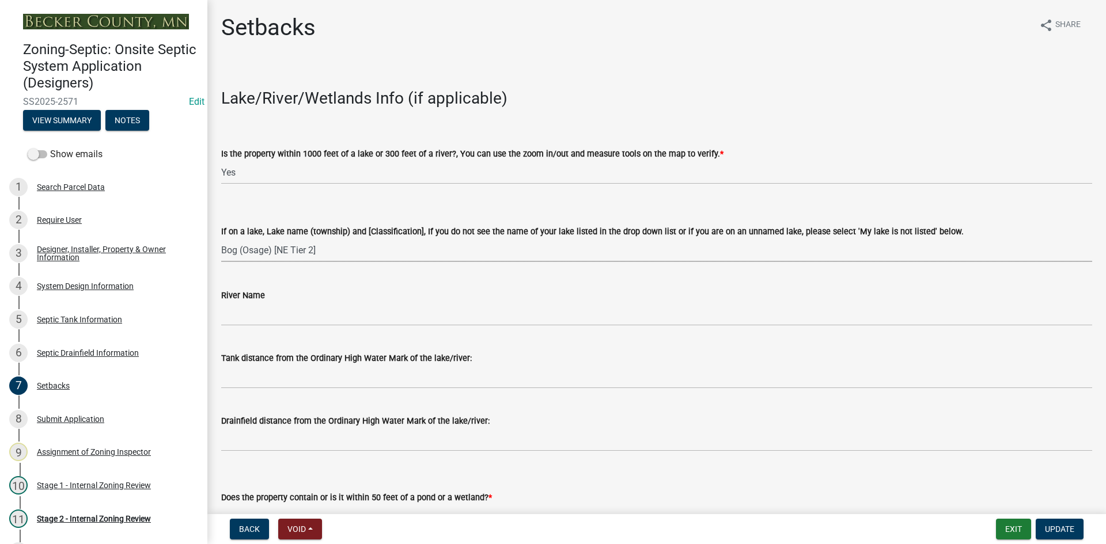
click at [305, 256] on select "Select Item... [GEOGRAPHIC_DATA] is not listed below [GEOGRAPHIC_DATA] ([GEOGRA…" at bounding box center [656, 251] width 871 height 24
click at [312, 247] on select "Select Item... [GEOGRAPHIC_DATA] is not listed below [GEOGRAPHIC_DATA] ([GEOGRA…" at bounding box center [656, 251] width 871 height 24
click at [221, 239] on select "Select Item... [GEOGRAPHIC_DATA] is not listed below [GEOGRAPHIC_DATA] ([GEOGRA…" at bounding box center [656, 251] width 871 height 24
select select "f86942e1-b7a7-4c4e-b39b-4f0cfde84161"
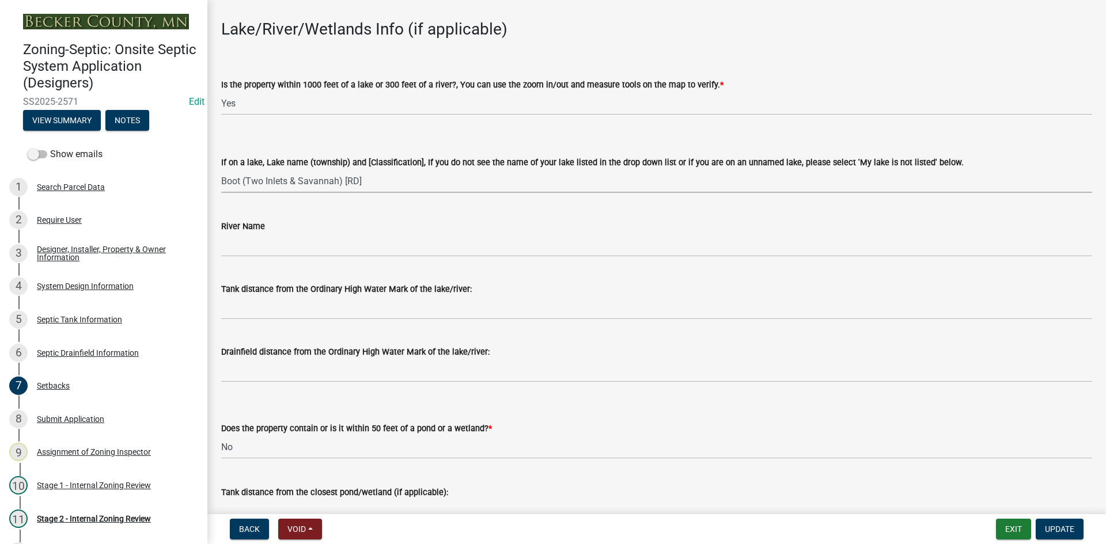
scroll to position [230, 0]
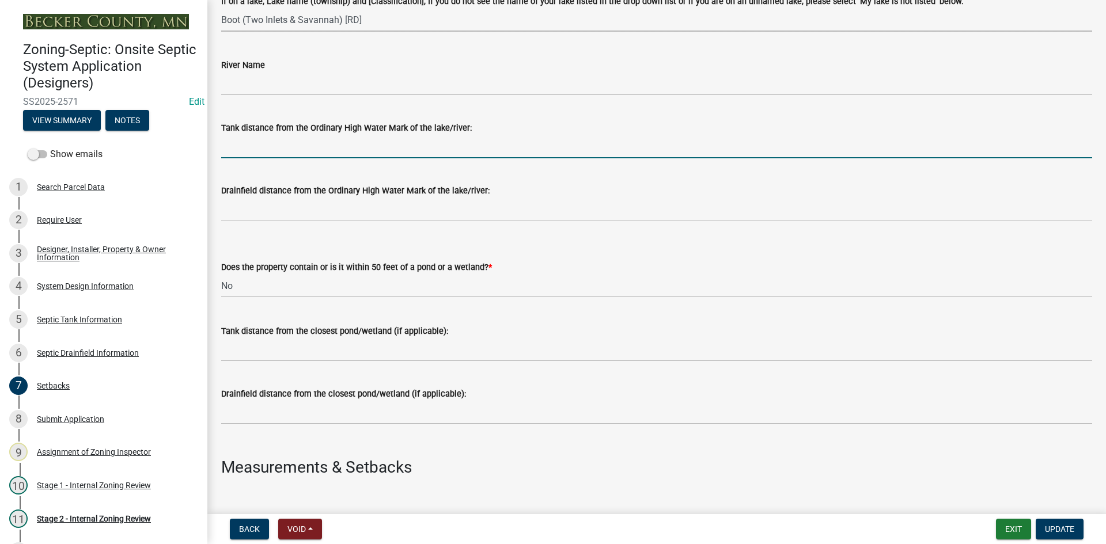
click at [241, 145] on input "Tank distance from the Ordinary High Water Mark of the lake/river:" at bounding box center [656, 147] width 871 height 24
type input "100+"
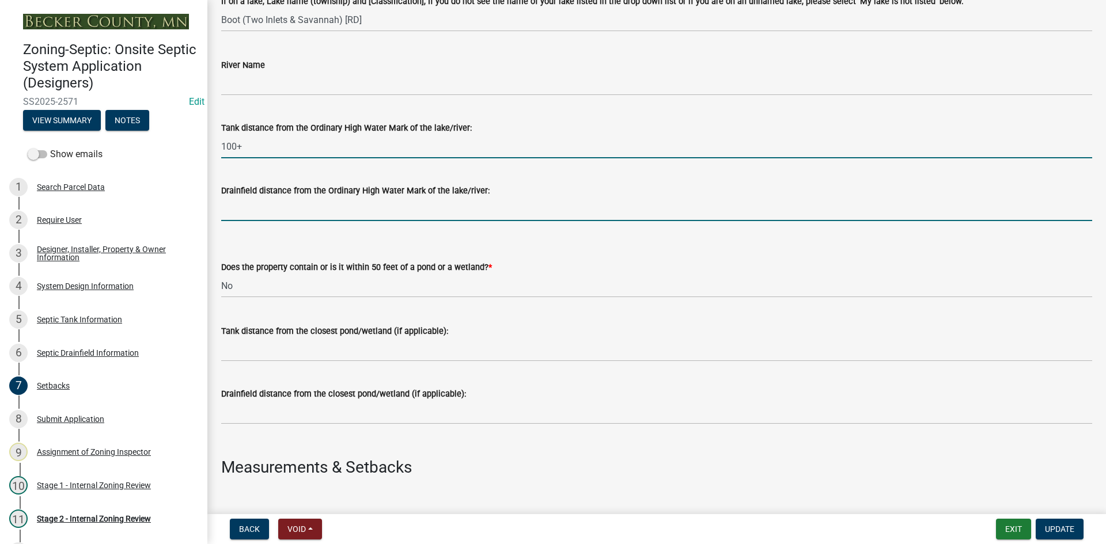
click at [282, 206] on input "Drainfield distance from the Ordinary High Water Mark of the lake/river:" at bounding box center [656, 210] width 871 height 24
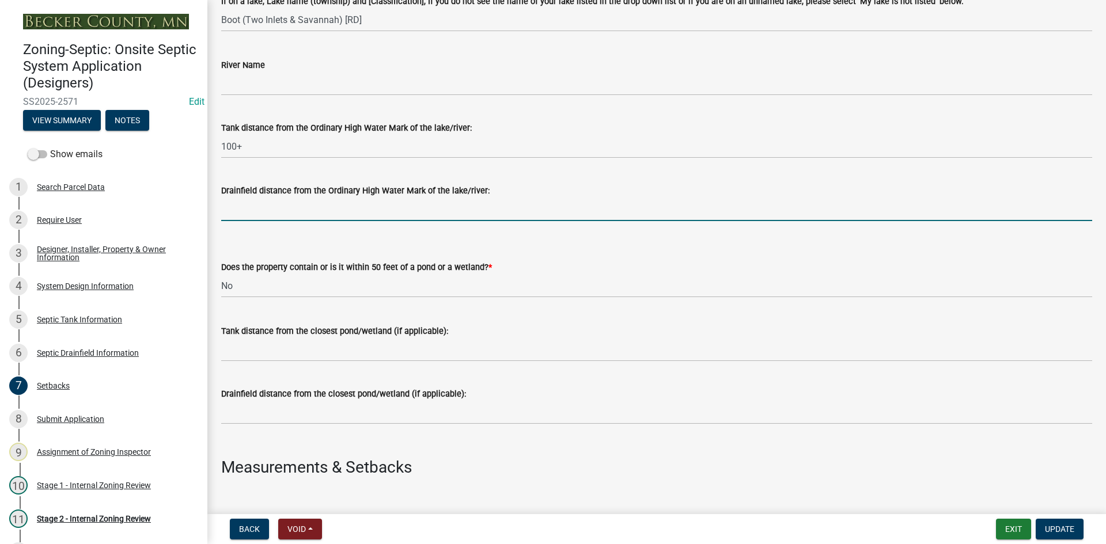
type input "100+"
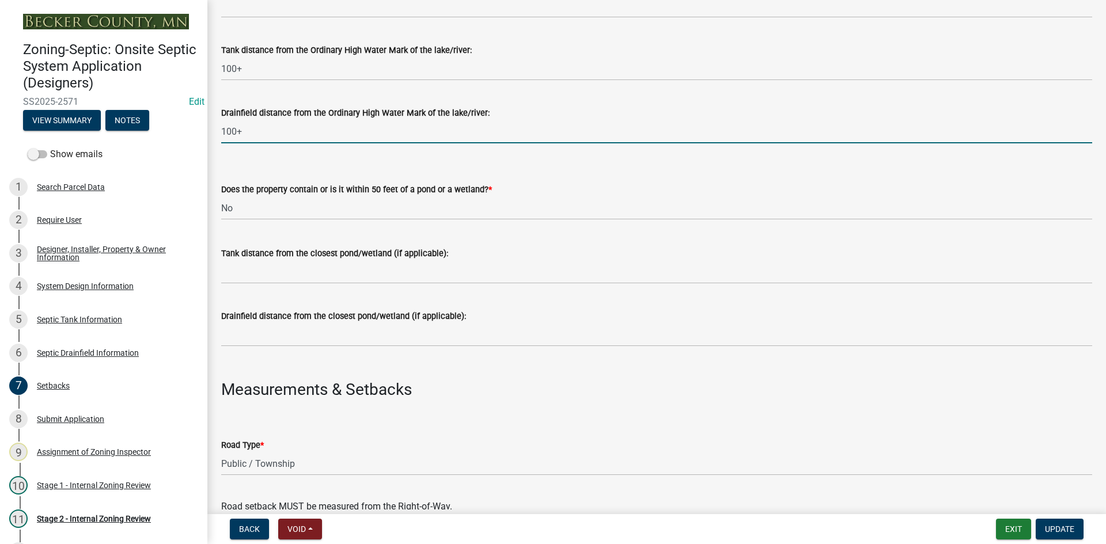
scroll to position [288, 0]
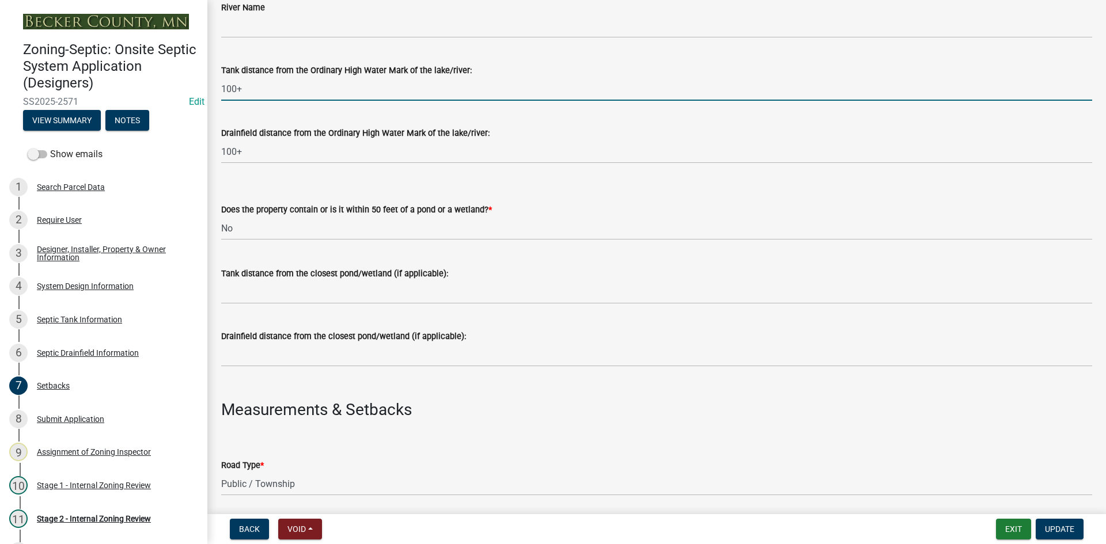
drag, startPoint x: 237, startPoint y: 87, endPoint x: 221, endPoint y: 96, distance: 18.1
click at [221, 96] on input "100+" at bounding box center [656, 89] width 871 height 24
type input "75+"
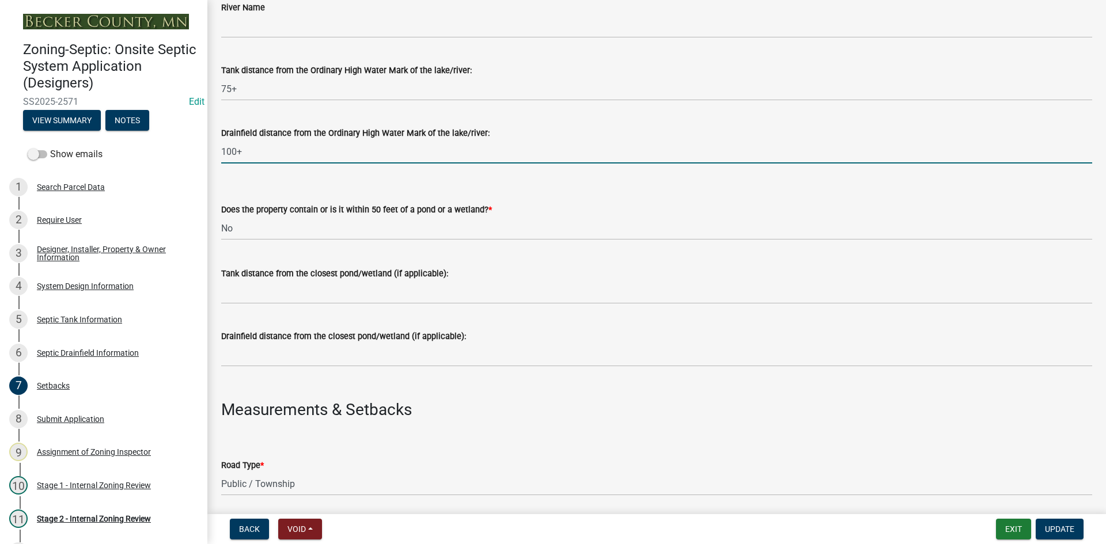
drag, startPoint x: 236, startPoint y: 147, endPoint x: 221, endPoint y: 160, distance: 19.7
click at [221, 160] on div "Drainfield distance from the Ordinary High Water Mark of the lake/river: 100+" at bounding box center [657, 137] width 888 height 54
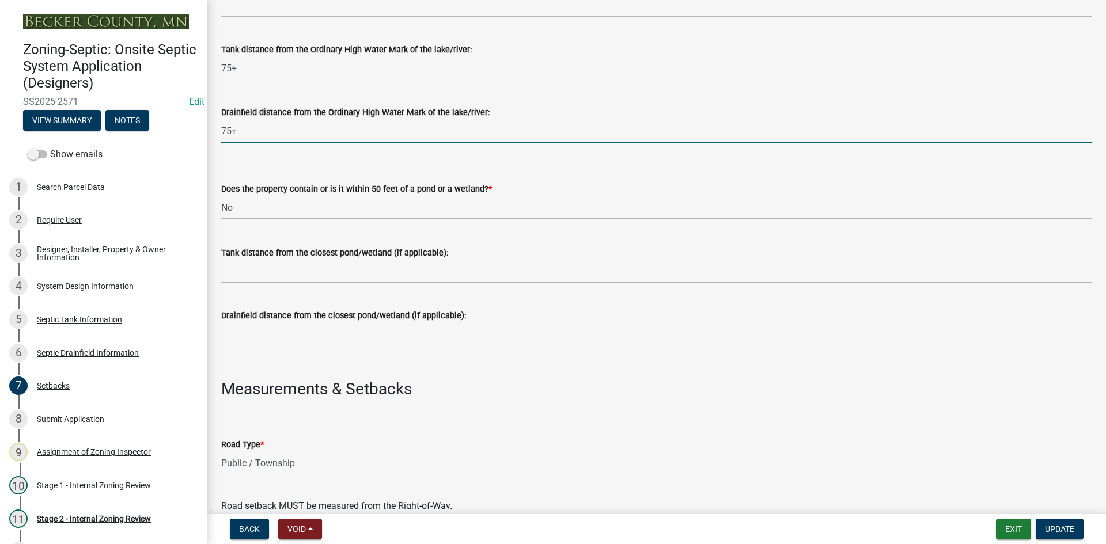
scroll to position [346, 0]
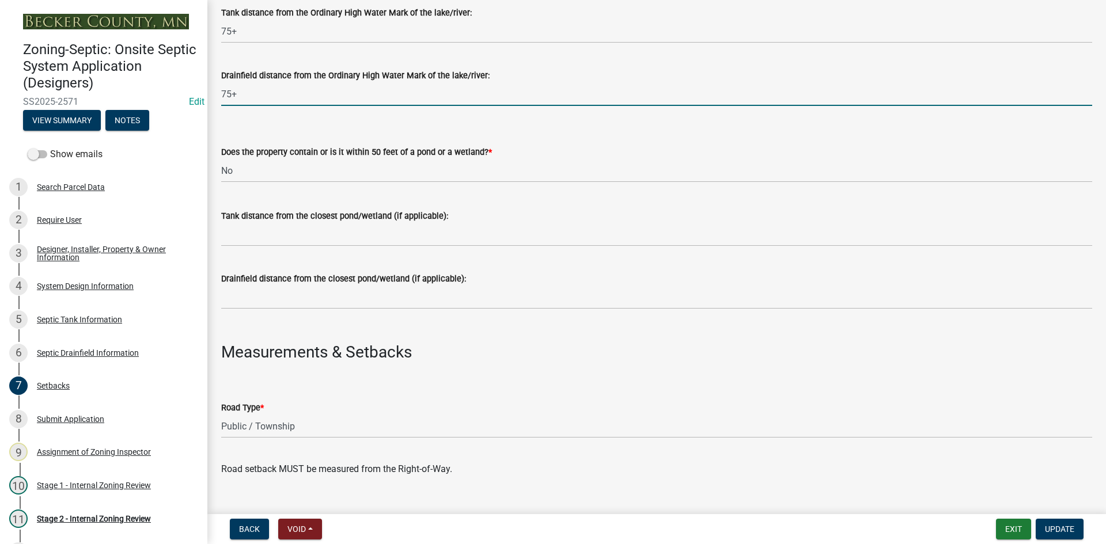
type input "75+"
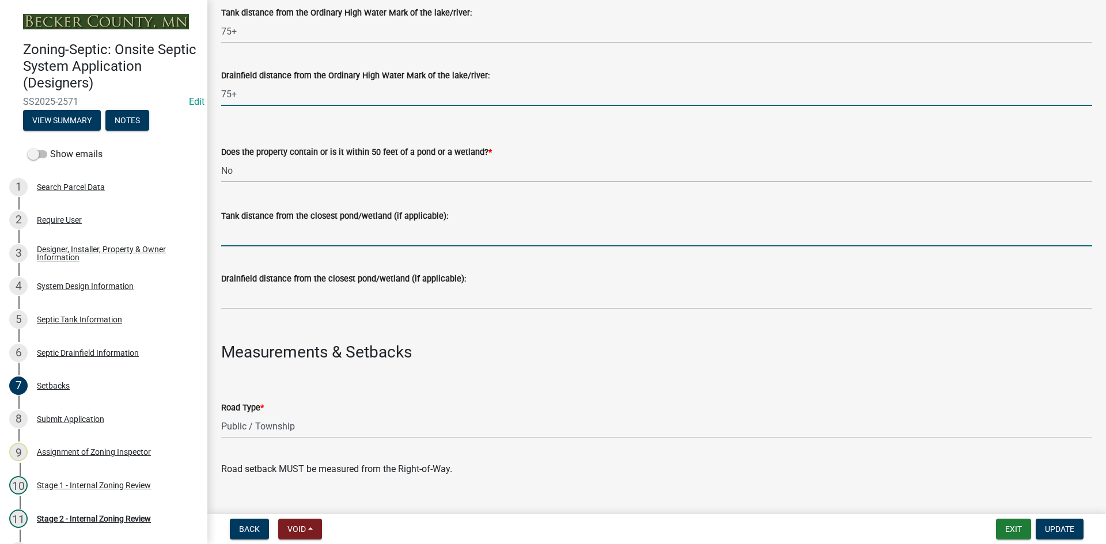
click at [262, 233] on input "Tank distance from the closest pond/wetland (if applicable):" at bounding box center [656, 235] width 871 height 24
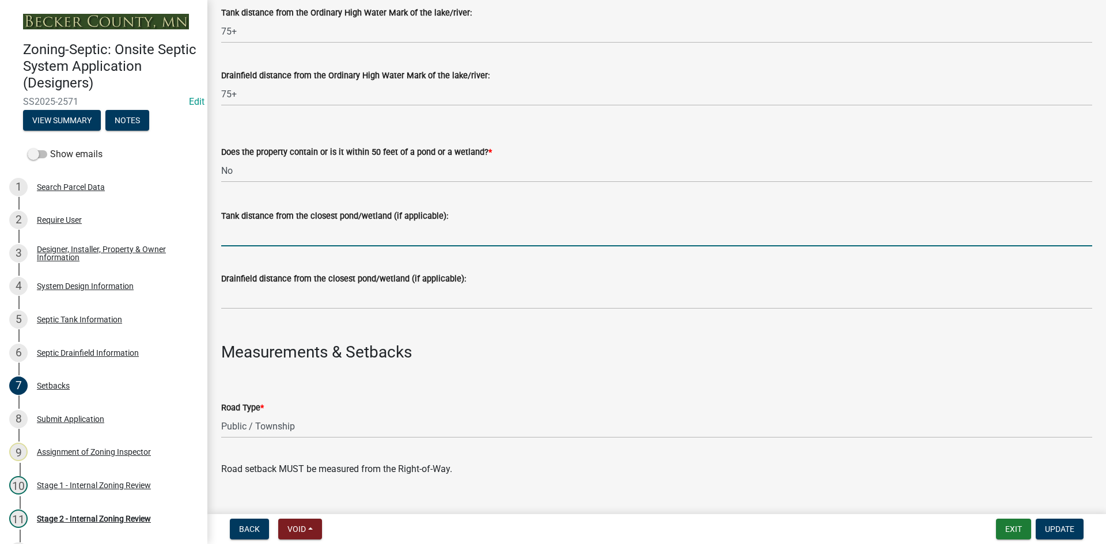
type input "NA"
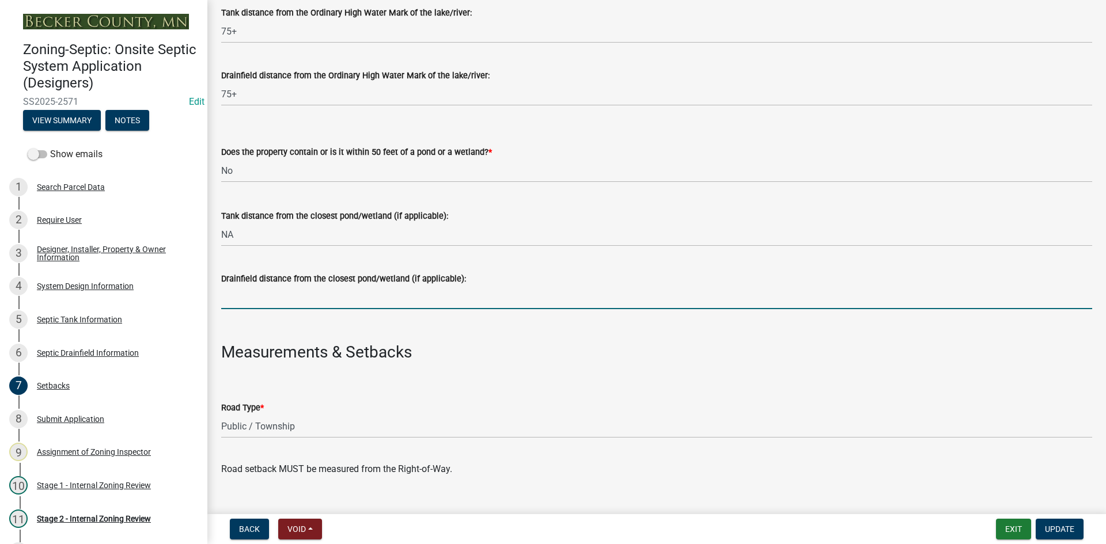
click at [287, 290] on input "Drainfield distance from the closest pond/wetland (if applicable):" at bounding box center [656, 298] width 871 height 24
type input "NA"
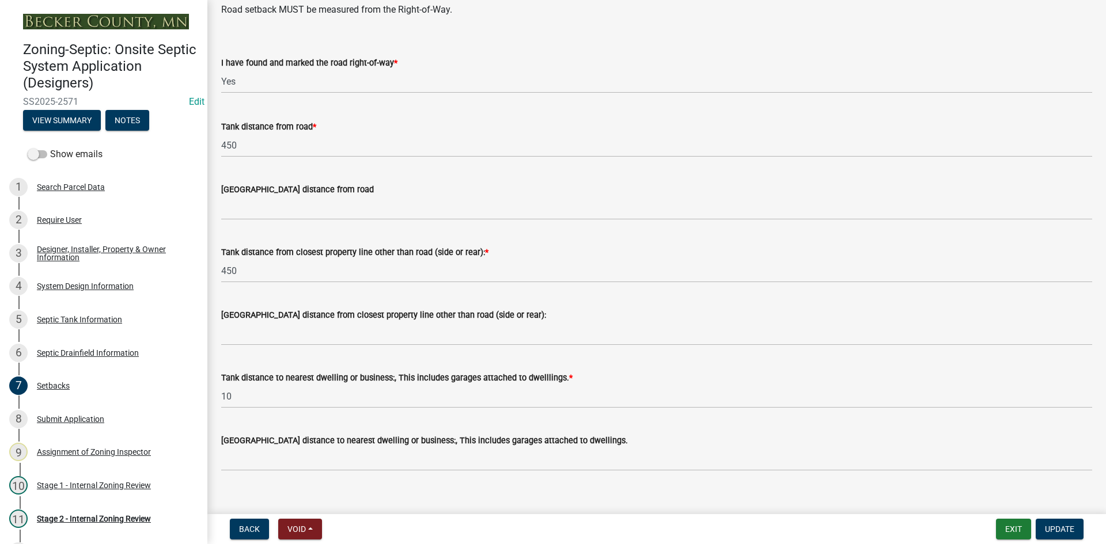
scroll to position [807, 0]
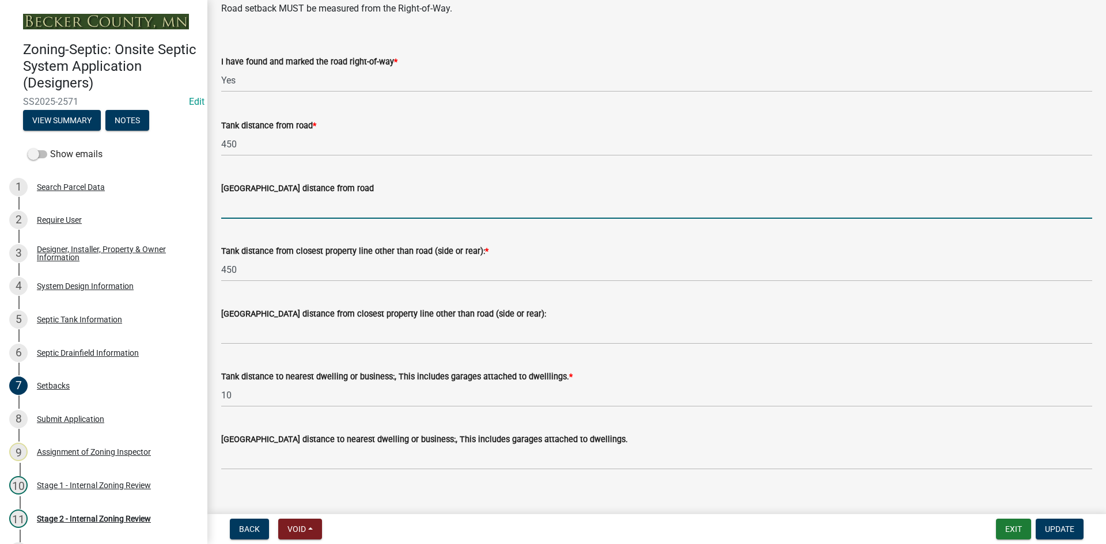
click at [265, 205] on input "[GEOGRAPHIC_DATA] distance from road" at bounding box center [656, 207] width 871 height 24
type input "10+"
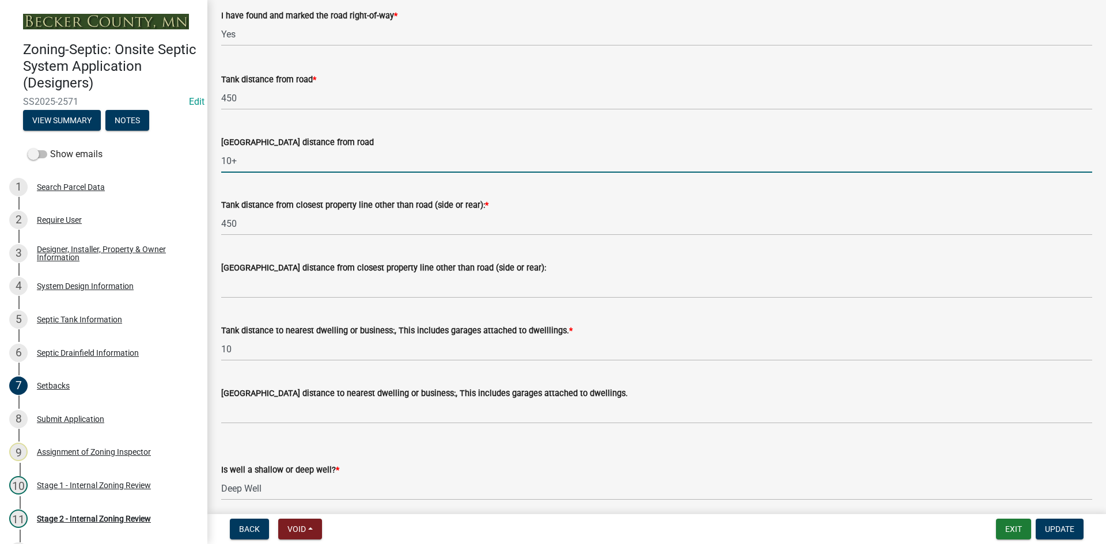
scroll to position [922, 0]
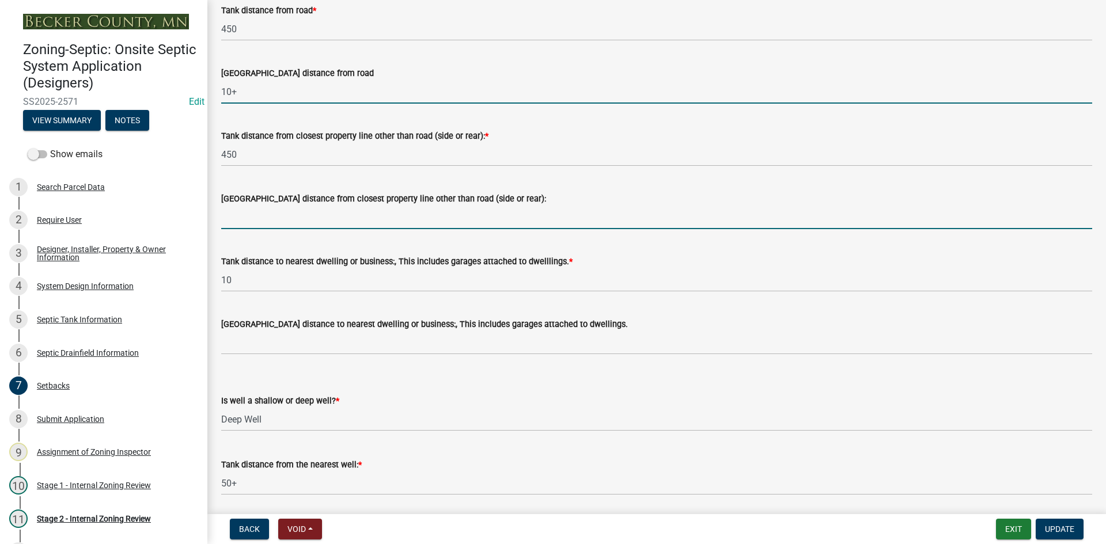
click at [270, 217] on input "[GEOGRAPHIC_DATA] distance from closest property line other than road (side or …" at bounding box center [656, 218] width 871 height 24
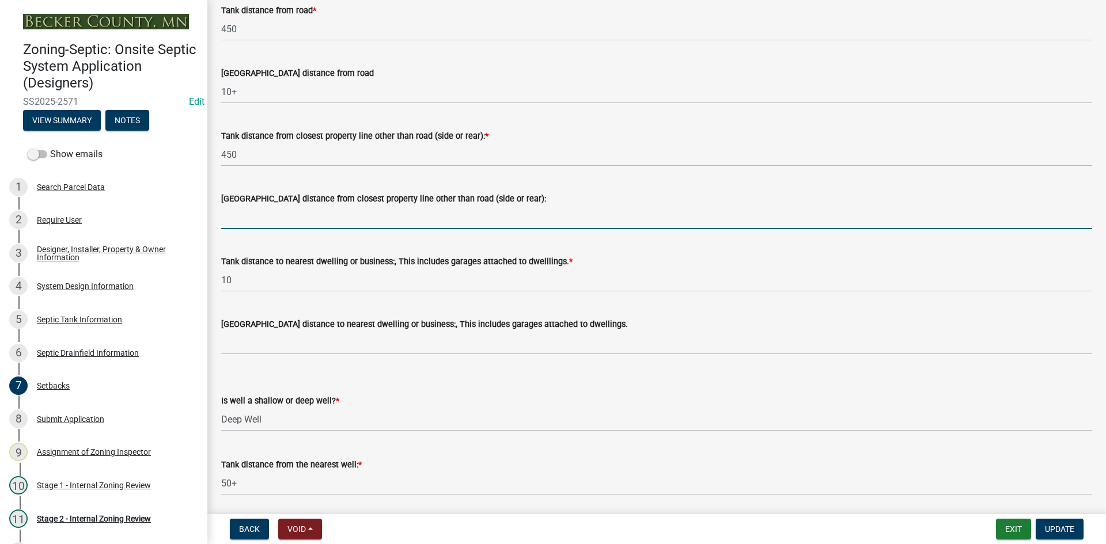
type input "10+"
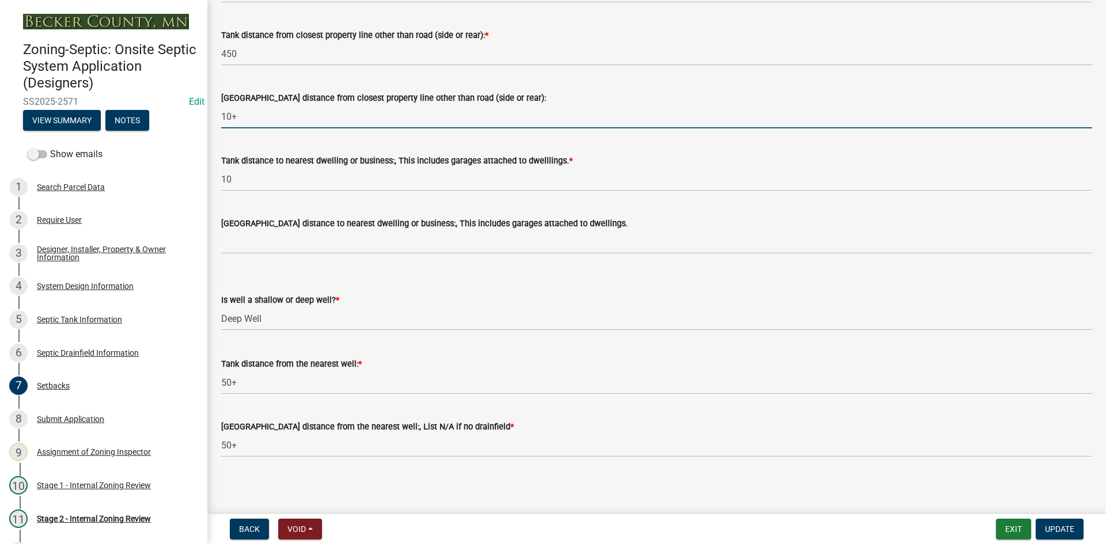
scroll to position [1024, 0]
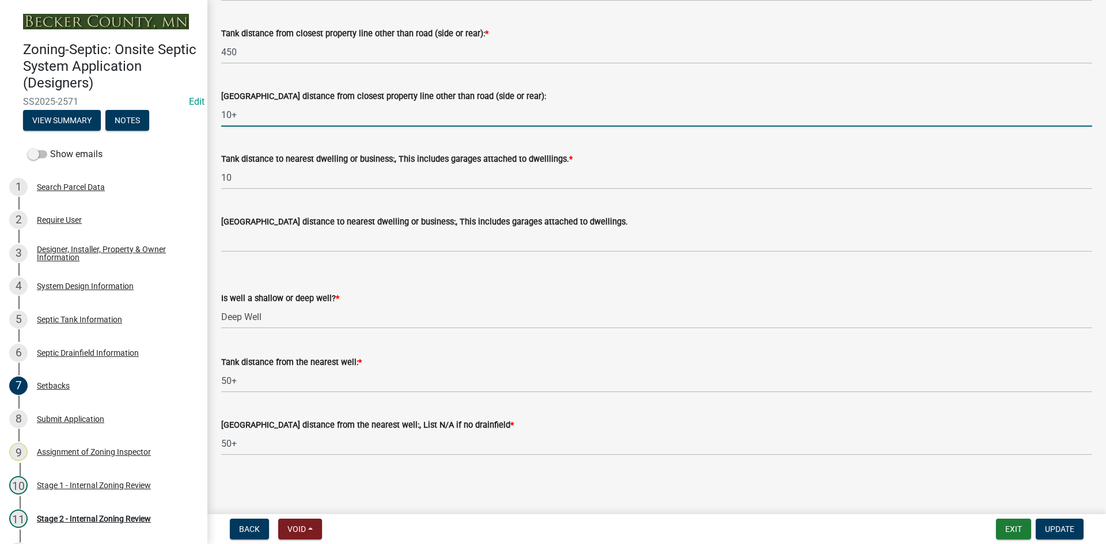
drag, startPoint x: 267, startPoint y: 225, endPoint x: 272, endPoint y: 228, distance: 6.4
click at [267, 225] on label "[GEOGRAPHIC_DATA] distance to nearest dwelling or business:, This includes gara…" at bounding box center [424, 222] width 407 height 8
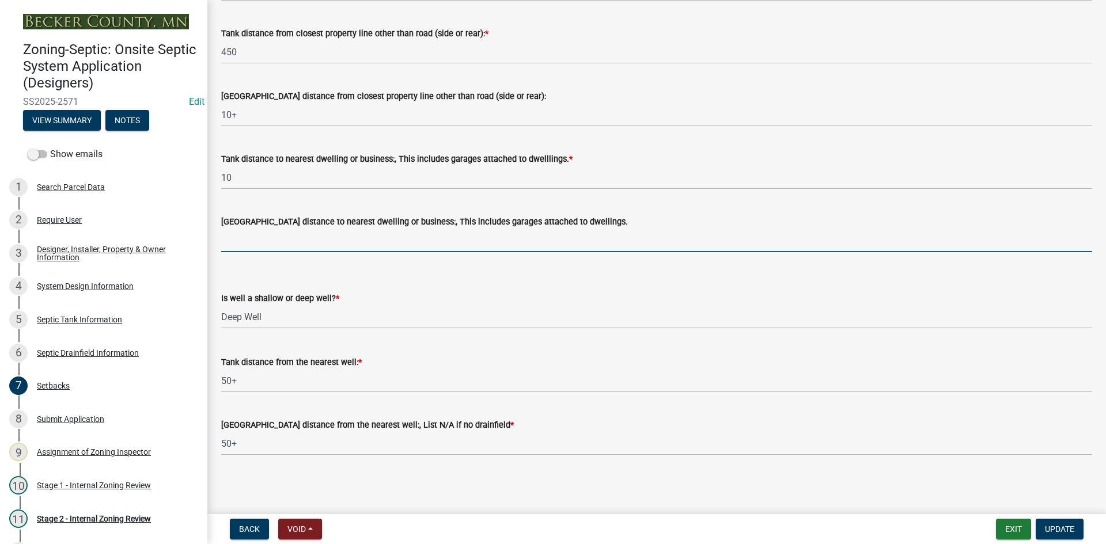
click at [282, 249] on input "[GEOGRAPHIC_DATA] distance to nearest dwelling or business:, This includes gara…" at bounding box center [656, 241] width 871 height 24
type input "20+"
click at [1057, 525] on span "Update" at bounding box center [1059, 529] width 29 height 9
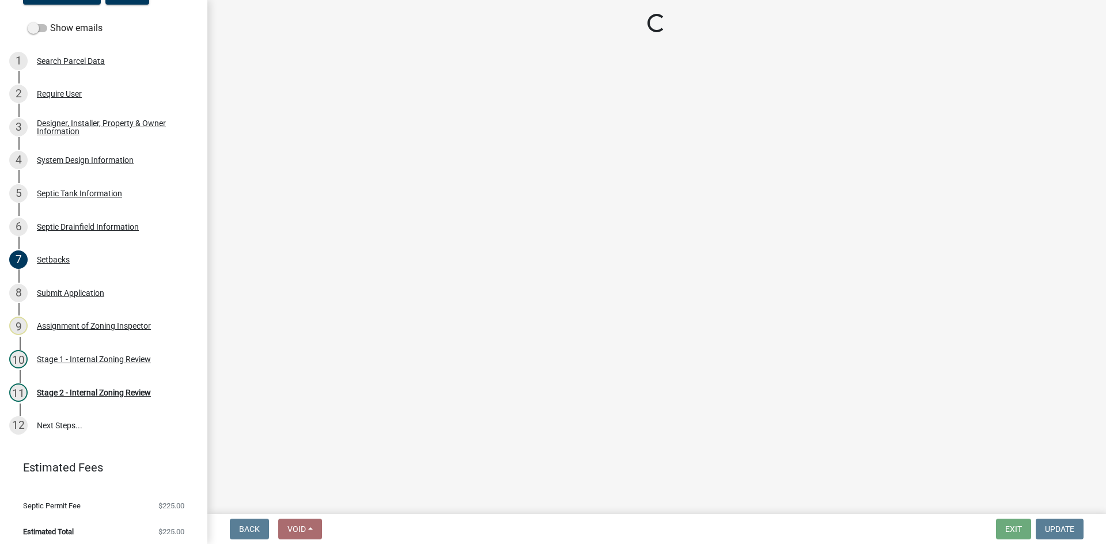
scroll to position [131, 0]
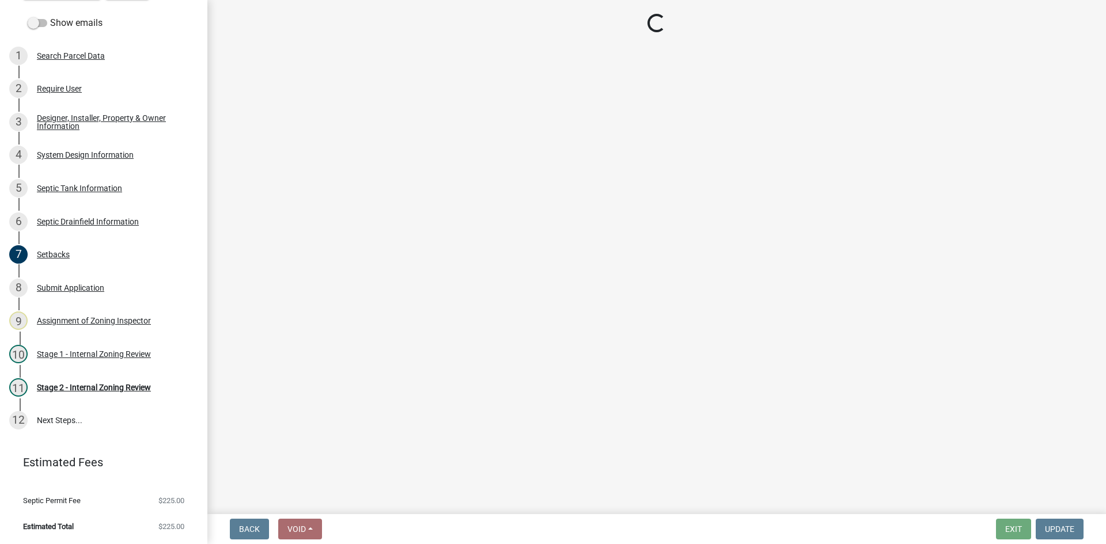
select select "69d592bb-9906-4277-a6fb-df8686255161"
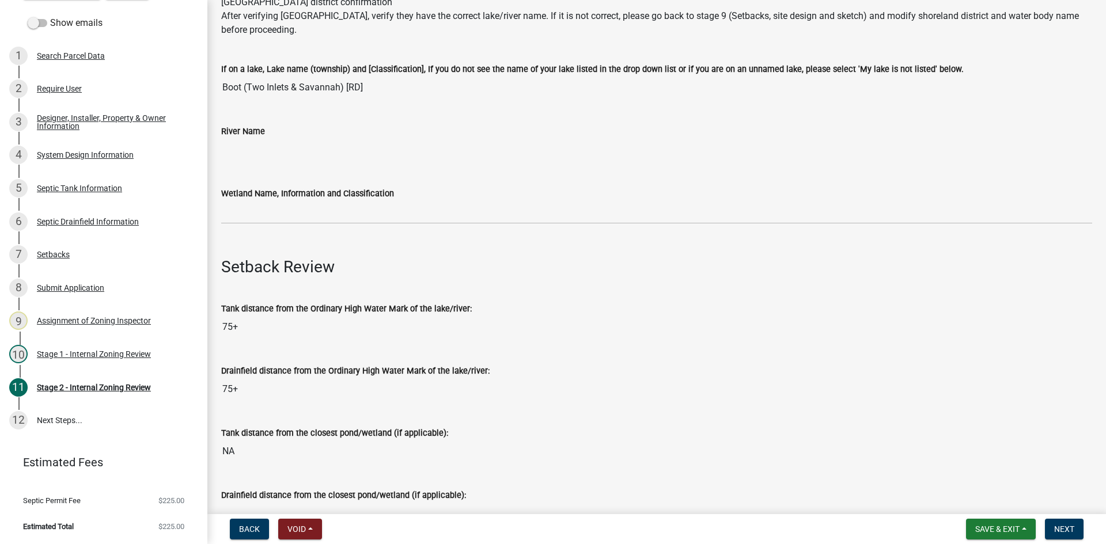
scroll to position [346, 0]
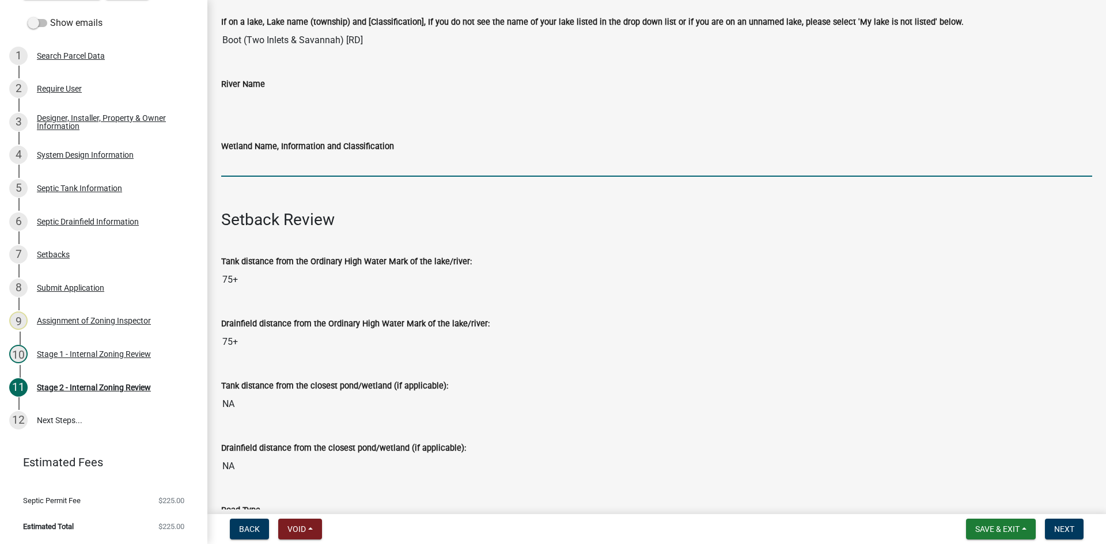
drag, startPoint x: 277, startPoint y: 174, endPoint x: 285, endPoint y: 173, distance: 8.1
click at [277, 174] on input "Wetland Name, Information and Classification" at bounding box center [656, 165] width 871 height 24
type input "rd100"
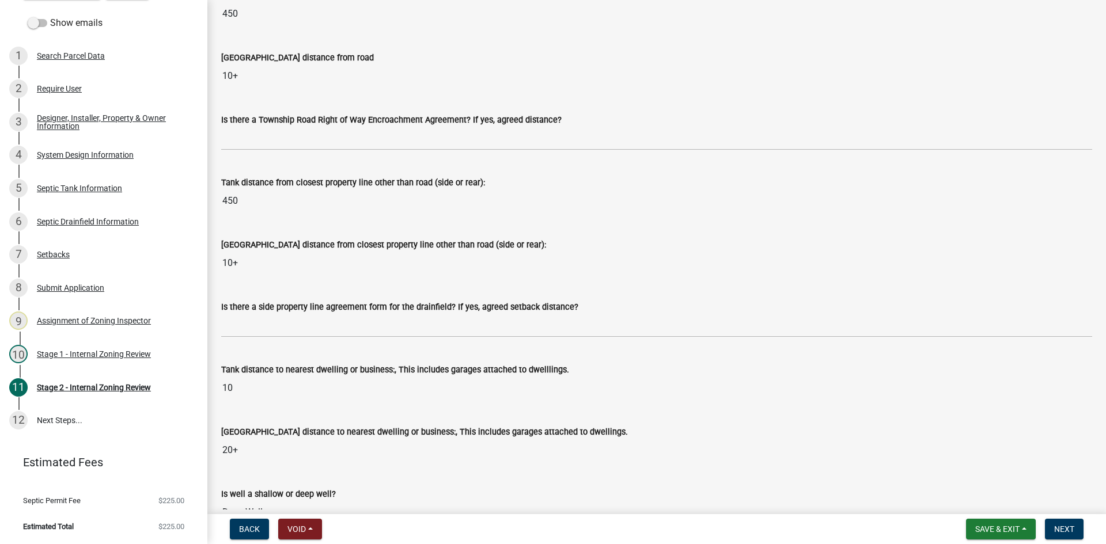
scroll to position [979, 0]
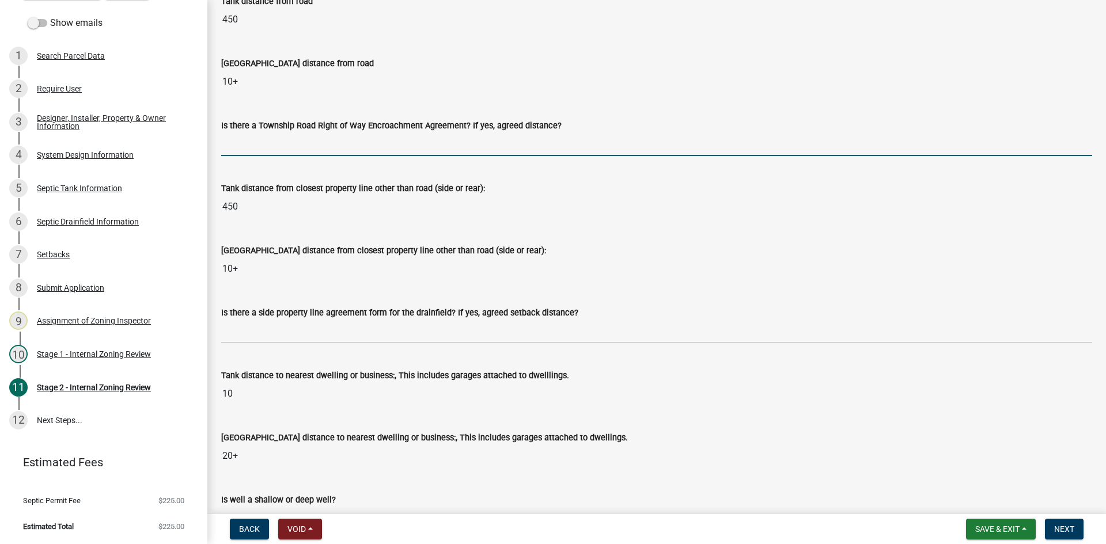
click at [259, 149] on input "Is there a Township Road Right of Way Encroachment Agreement? If yes, agreed di…" at bounding box center [656, 145] width 871 height 24
type input "na"
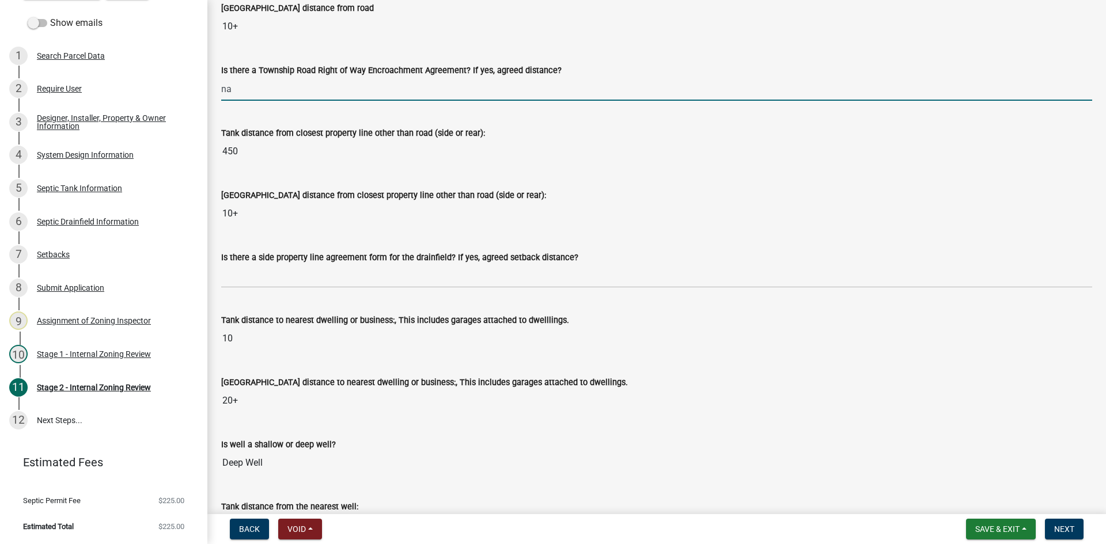
scroll to position [1152, 0]
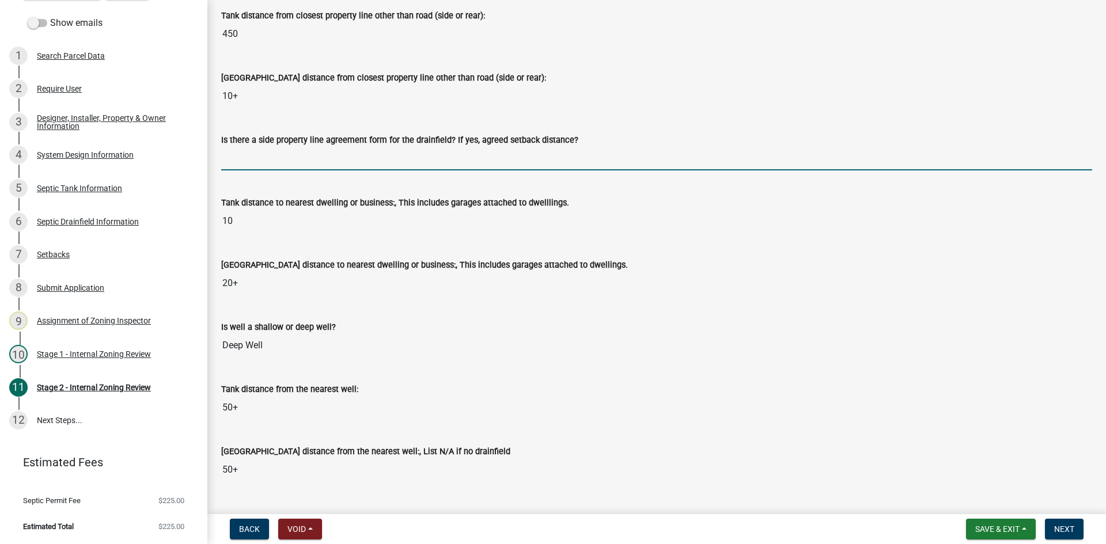
drag, startPoint x: 256, startPoint y: 160, endPoint x: 272, endPoint y: 173, distance: 21.2
click at [258, 159] on input "Is there a side property line agreement form for the drainfield? If yes, agreed…" at bounding box center [656, 159] width 871 height 24
type input "na"
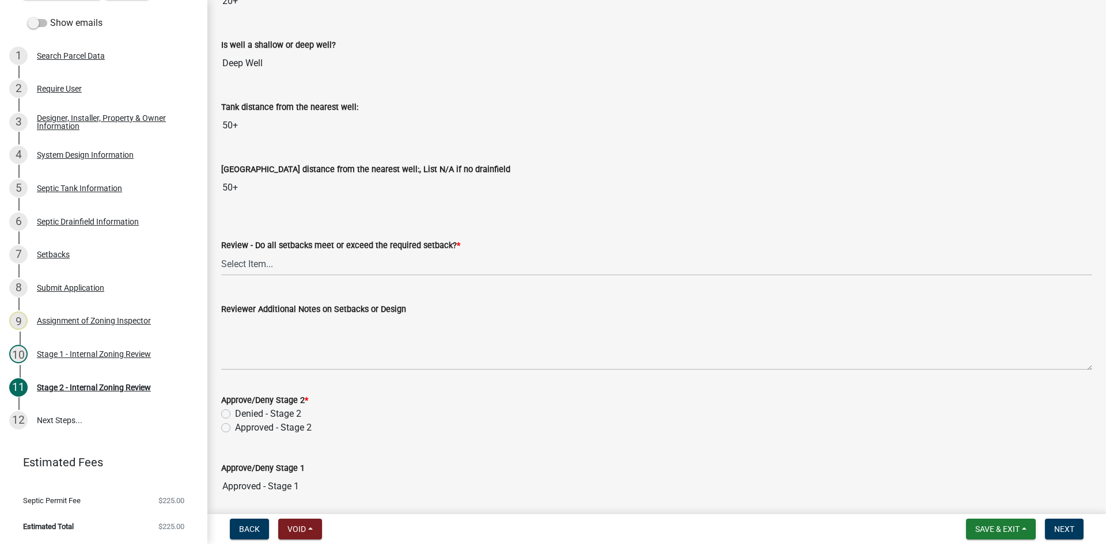
scroll to position [1498, 0]
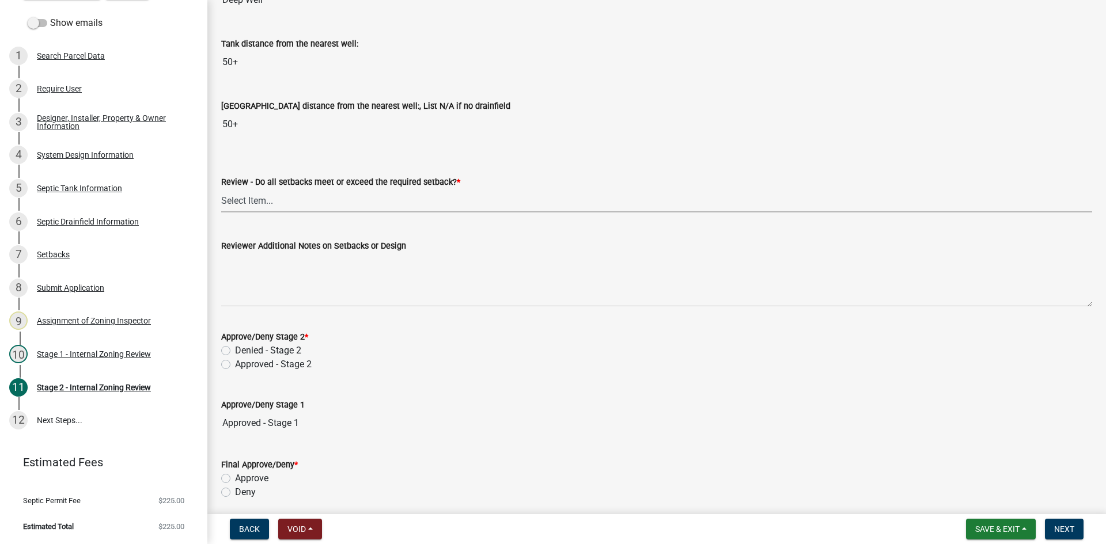
click at [243, 203] on select "Select Item... Yes No N/A" at bounding box center [656, 201] width 871 height 24
click at [221, 189] on select "Select Item... Yes No N/A" at bounding box center [656, 201] width 871 height 24
select select "1ad81be4-5d59-46bf-8b7b-d7c0f20ad891"
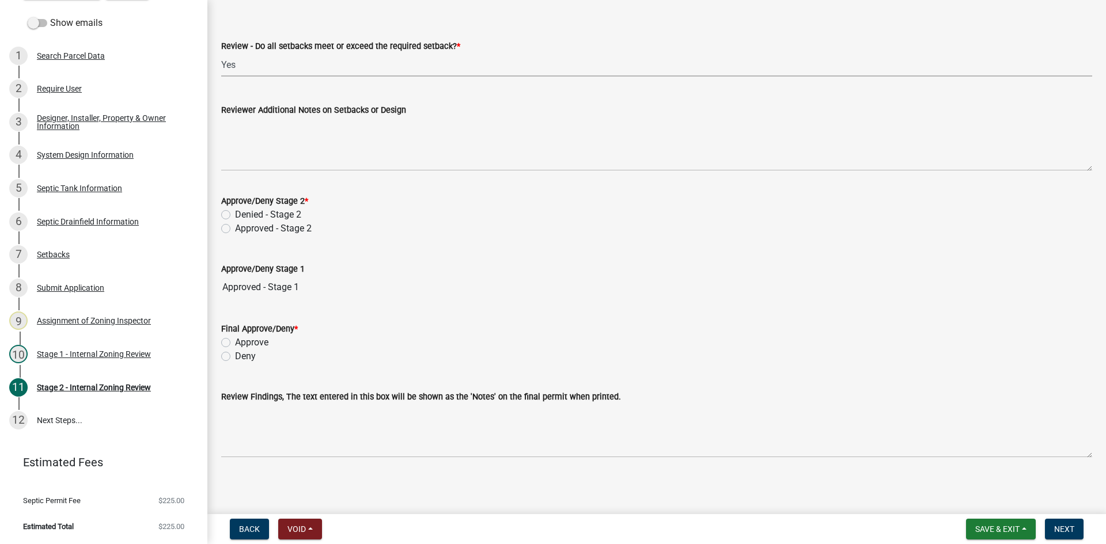
scroll to position [1636, 0]
click at [235, 228] on label "Approved - Stage 2" at bounding box center [273, 226] width 77 height 14
click at [235, 227] on input "Approved - Stage 2" at bounding box center [238, 222] width 7 height 7
radio input "true"
click at [428, 245] on div "Approve/Deny Stage 1 Approved - Stage 1" at bounding box center [656, 270] width 871 height 53
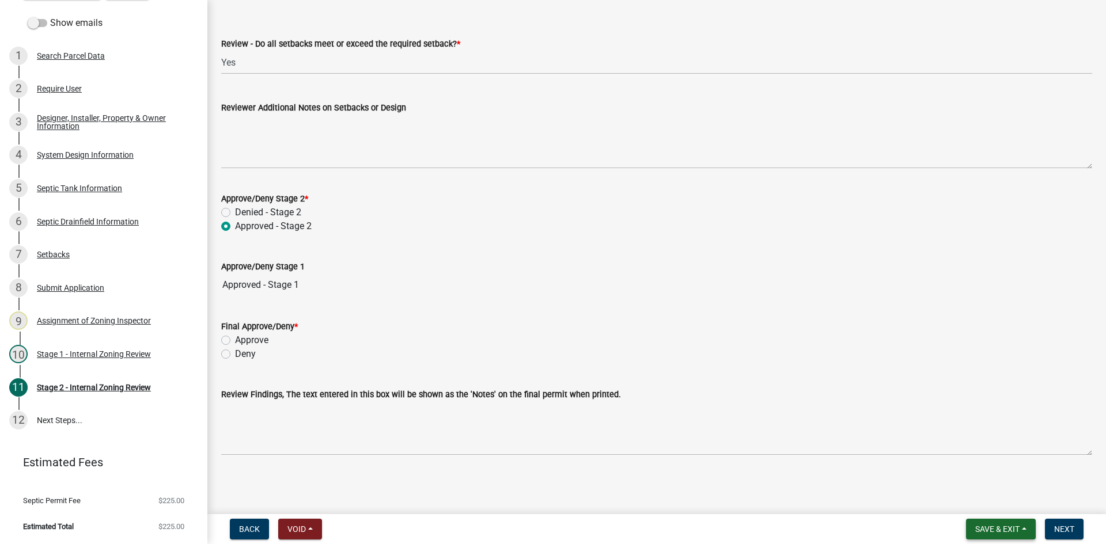
click at [996, 531] on span "Save & Exit" at bounding box center [997, 529] width 44 height 9
click at [966, 471] on button "Save" at bounding box center [990, 472] width 92 height 28
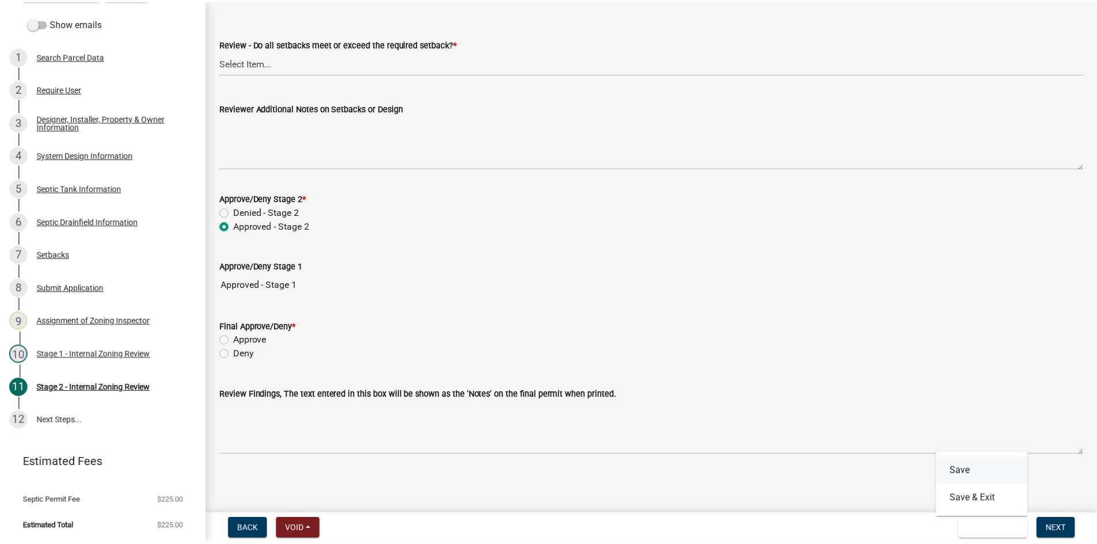
scroll to position [0, 0]
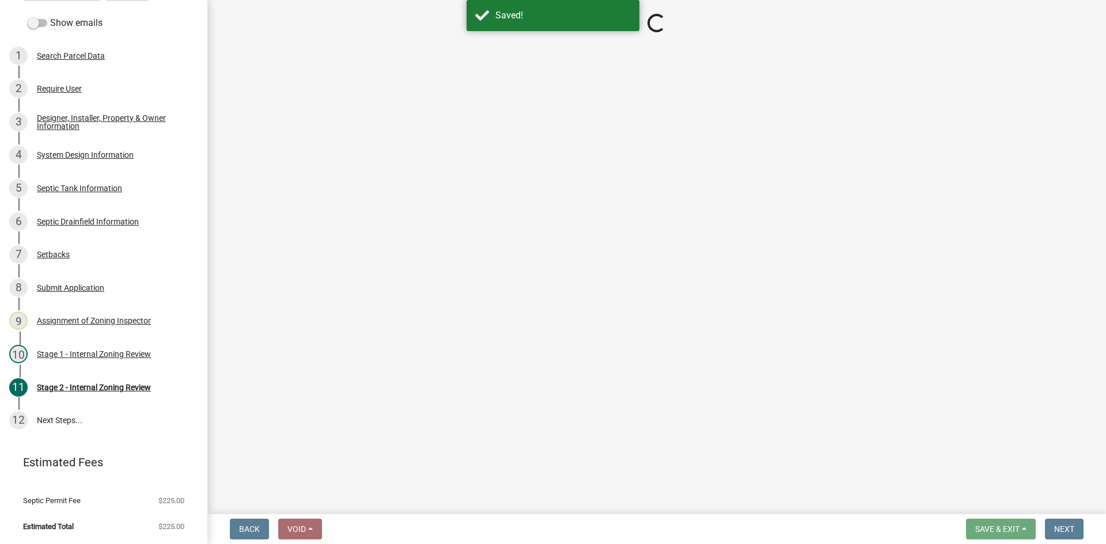
select select "69d592bb-9906-4277-a6fb-df8686255161"
select select "1ad81be4-5d59-46bf-8b7b-d7c0f20ad891"
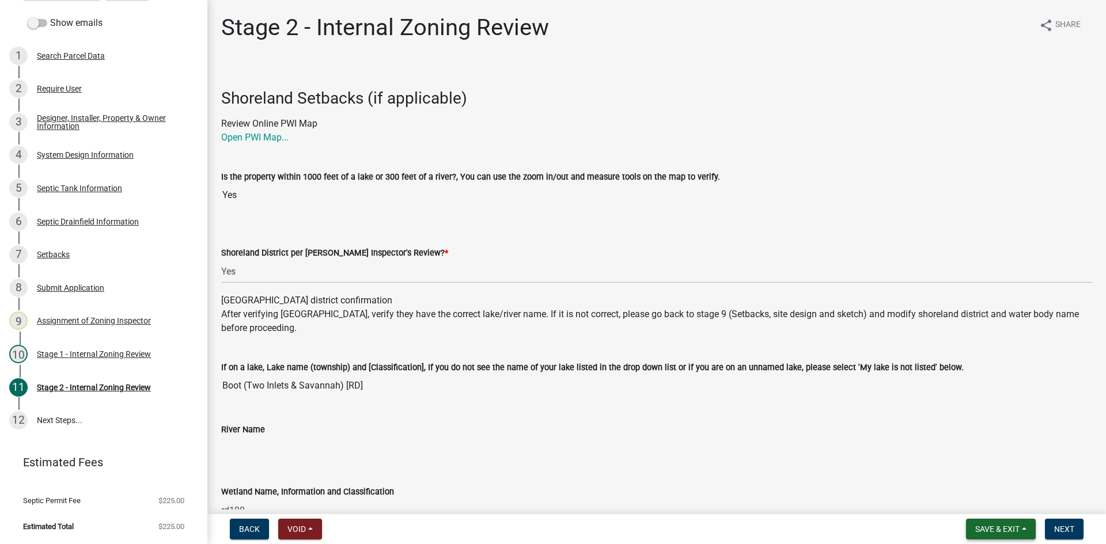
click at [1020, 532] on button "Save & Exit" at bounding box center [1001, 529] width 70 height 21
click at [1004, 501] on button "Save & Exit" at bounding box center [990, 500] width 92 height 28
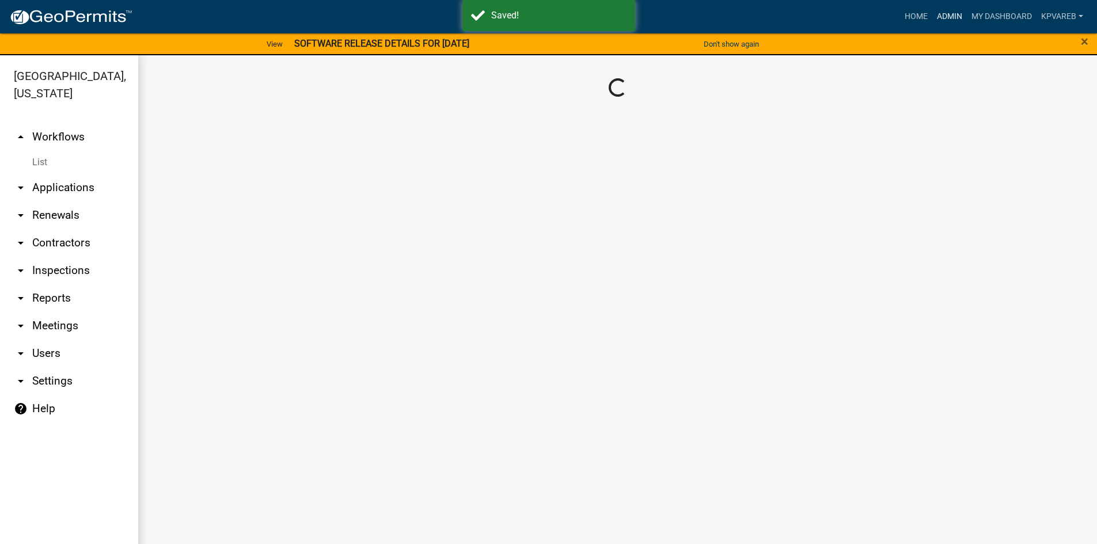
click at [944, 12] on link "Admin" at bounding box center [950, 17] width 35 height 22
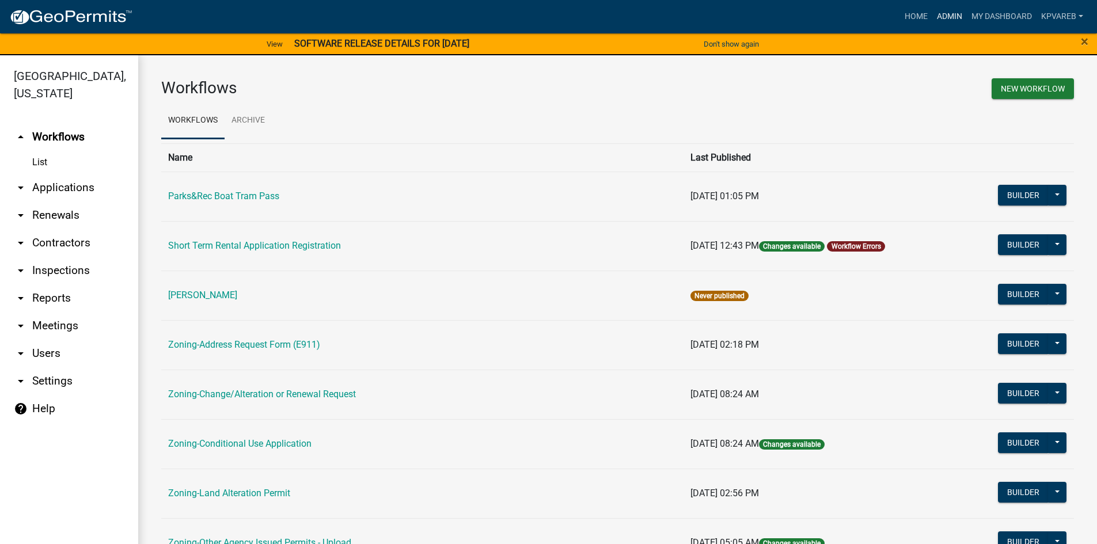
click at [949, 18] on link "Admin" at bounding box center [950, 17] width 35 height 22
click at [949, 12] on link "Admin" at bounding box center [950, 17] width 35 height 22
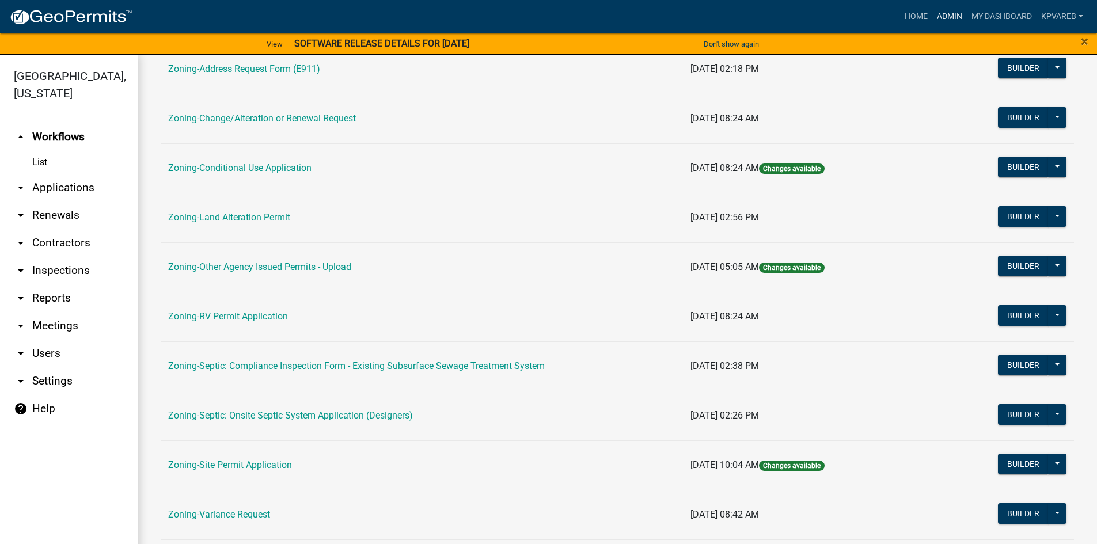
scroll to position [288, 0]
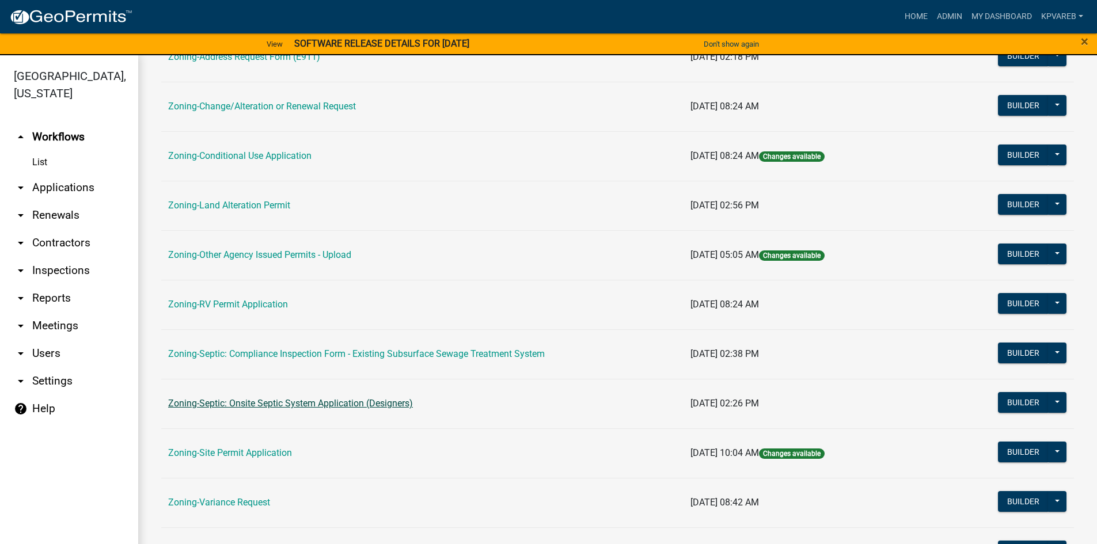
click at [300, 402] on link "Zoning-Septic: Onsite Septic System Application (Designers)" at bounding box center [290, 403] width 245 height 11
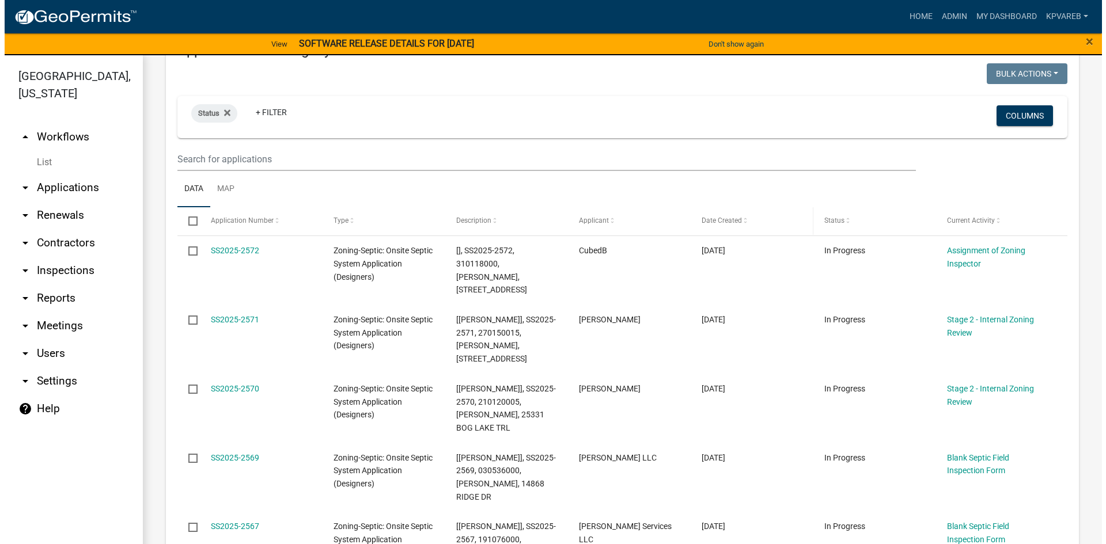
scroll to position [173, 0]
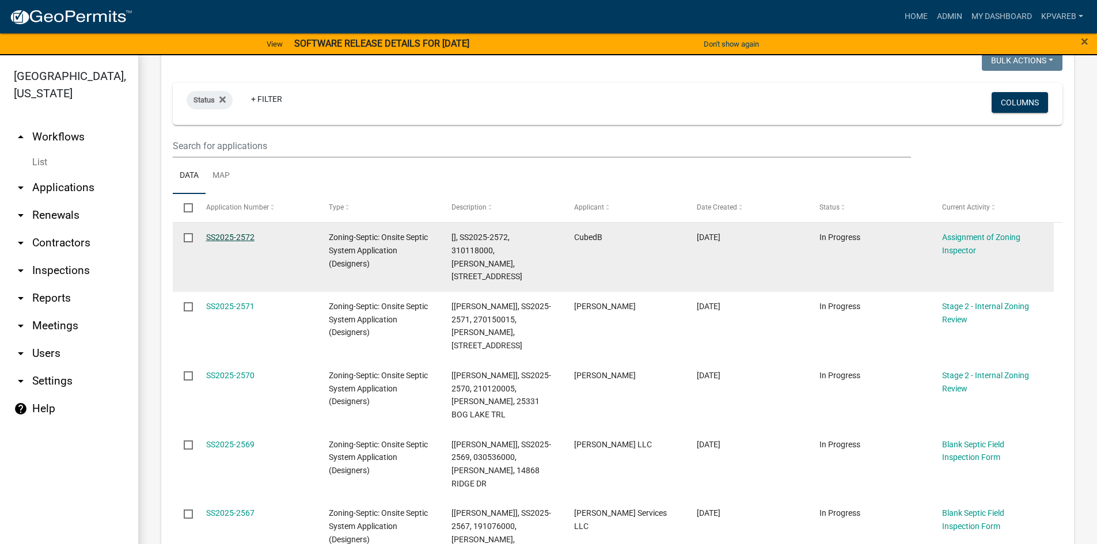
click at [225, 233] on link "SS2025-2572" at bounding box center [230, 237] width 48 height 9
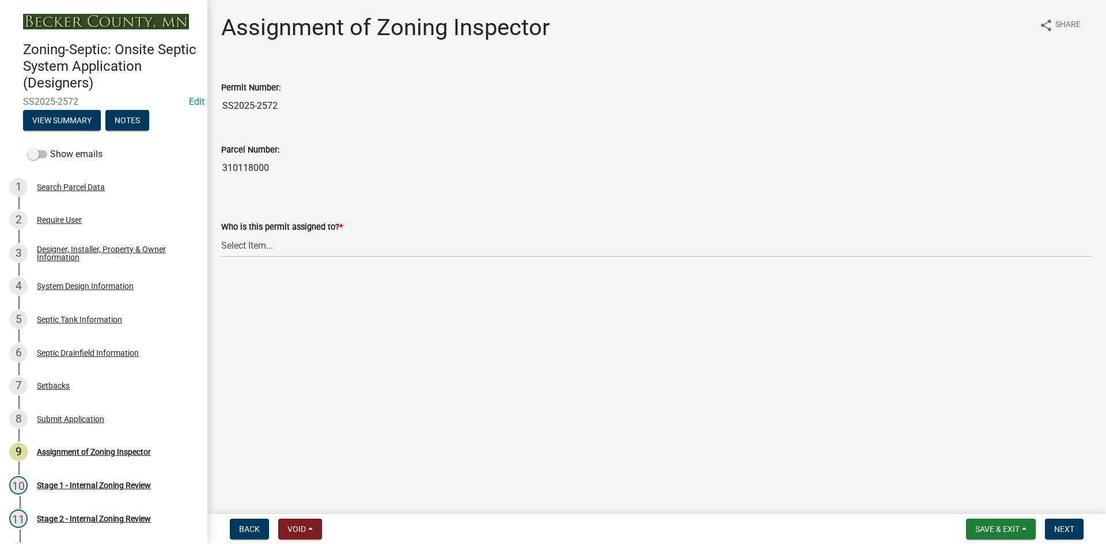
drag, startPoint x: 223, startPoint y: 168, endPoint x: 271, endPoint y: 170, distance: 48.4
click at [271, 170] on input "310118000" at bounding box center [656, 168] width 871 height 23
click at [234, 251] on select "Select Item... [PERSON_NAME] [PERSON_NAME] [PERSON_NAME] [PERSON_NAME] [PERSON_…" at bounding box center [656, 246] width 871 height 24
click at [221, 234] on select "Select Item... [PERSON_NAME] [PERSON_NAME] [PERSON_NAME] [PERSON_NAME] [PERSON_…" at bounding box center [656, 246] width 871 height 24
select select "7bfe52ba-73b7-4ac1-9bde-d3bb601555ca"
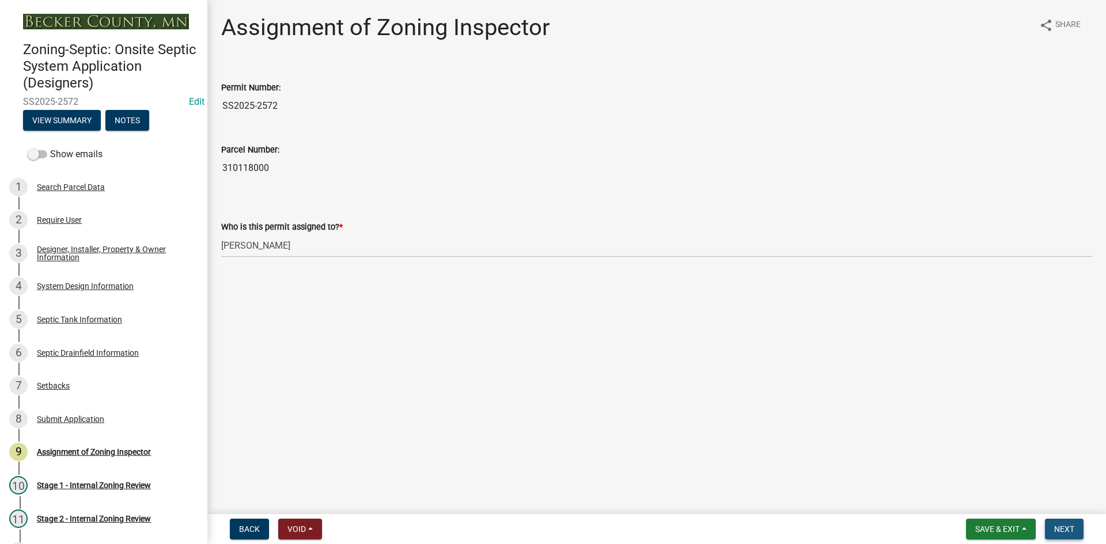
click at [1066, 532] on span "Next" at bounding box center [1064, 529] width 20 height 9
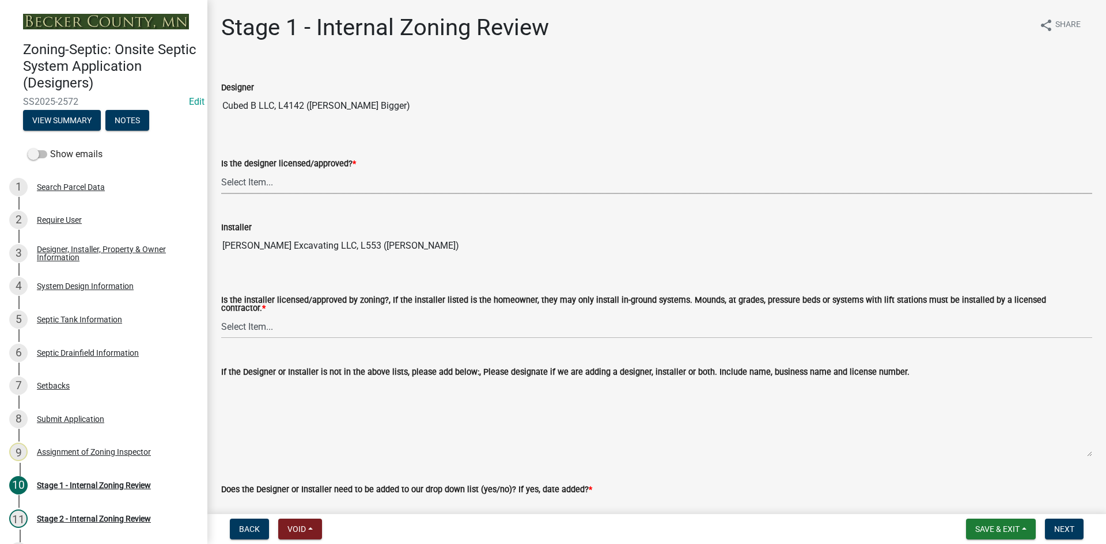
click at [230, 184] on select "Select Item... Yes No" at bounding box center [656, 183] width 871 height 24
click at [221, 171] on select "Select Item... Yes No" at bounding box center [656, 183] width 871 height 24
select select "49e49f1e-3b32-4342-8c2e-9cbd4919fe4d"
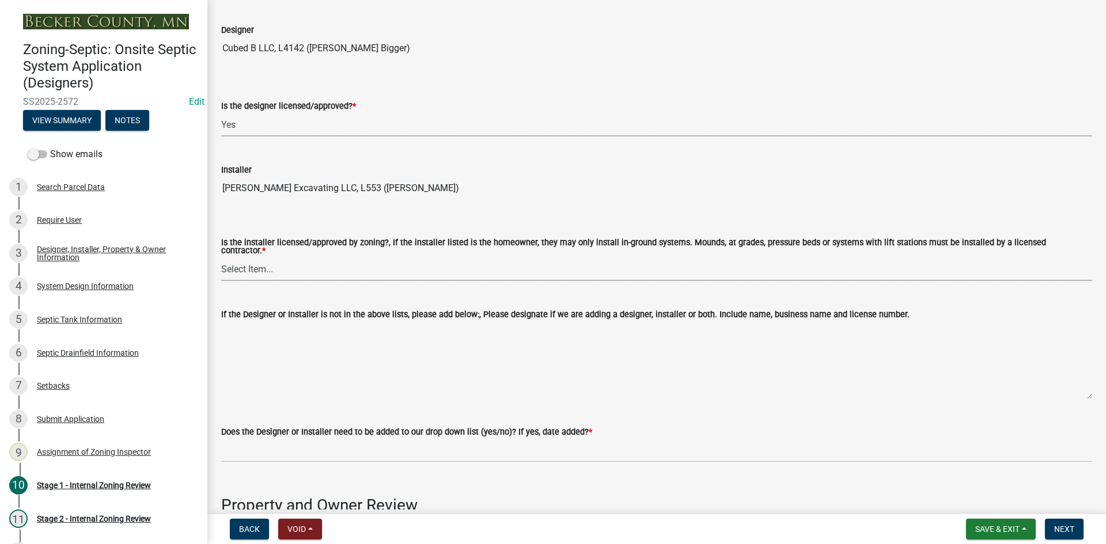
click at [250, 266] on select "Select Item... Yes No" at bounding box center [656, 270] width 871 height 24
click at [221, 258] on select "Select Item... Yes No" at bounding box center [656, 270] width 871 height 24
select select "ca07ae0a-7638-46ff-ada2-c67ca3524324"
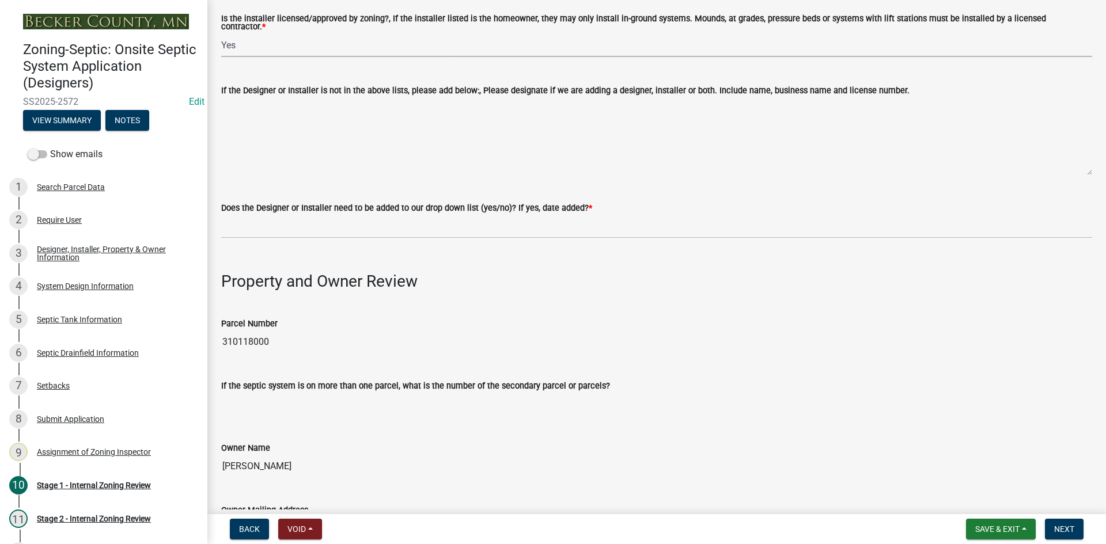
scroll to position [288, 0]
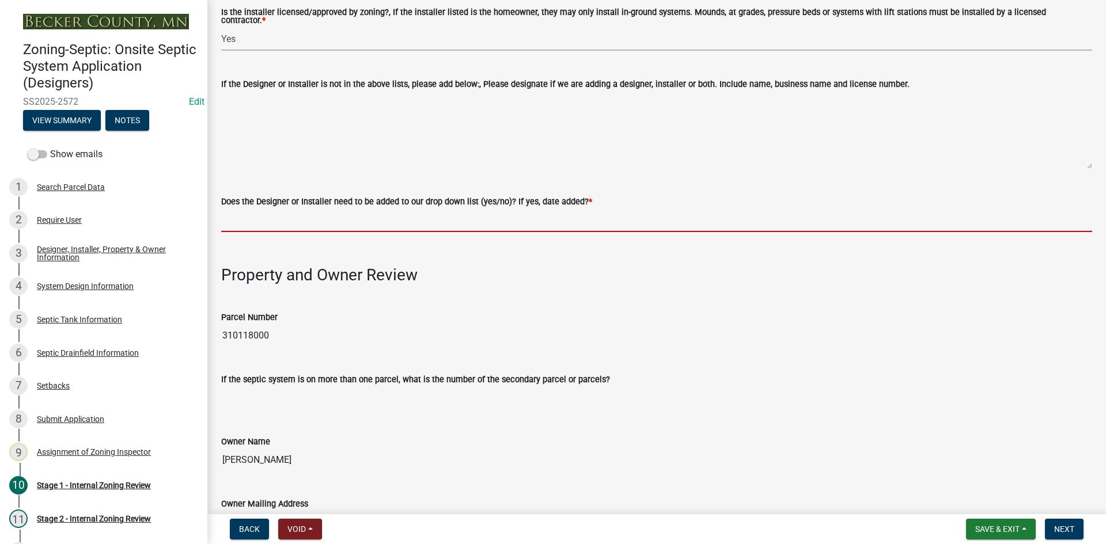
drag, startPoint x: 244, startPoint y: 217, endPoint x: 264, endPoint y: 226, distance: 22.7
click at [244, 217] on input "Does the Designer or Installer need to be added to our drop down list (yes/no)?…" at bounding box center [656, 221] width 871 height 24
type input "NO"
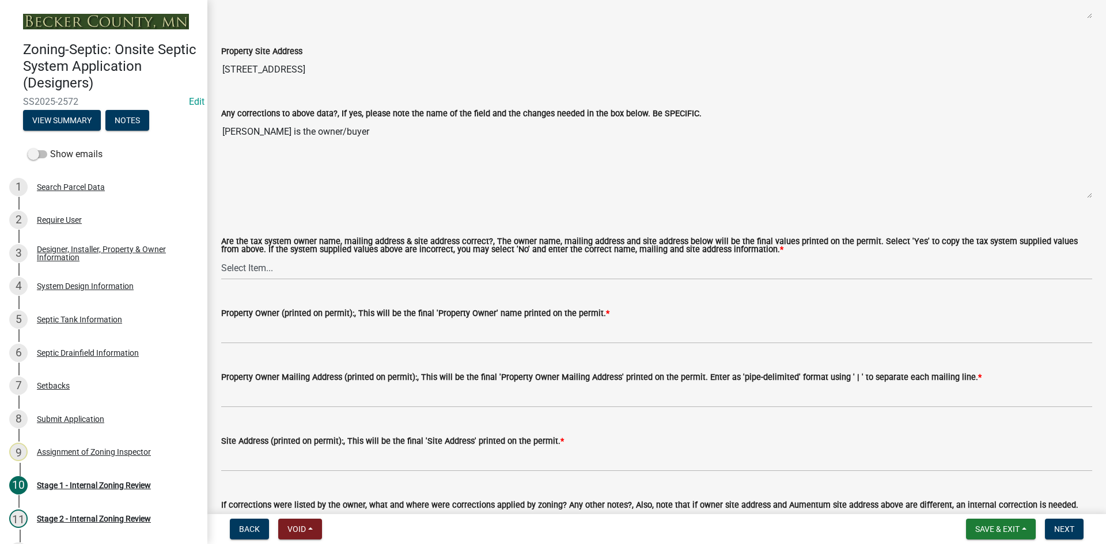
scroll to position [922, 0]
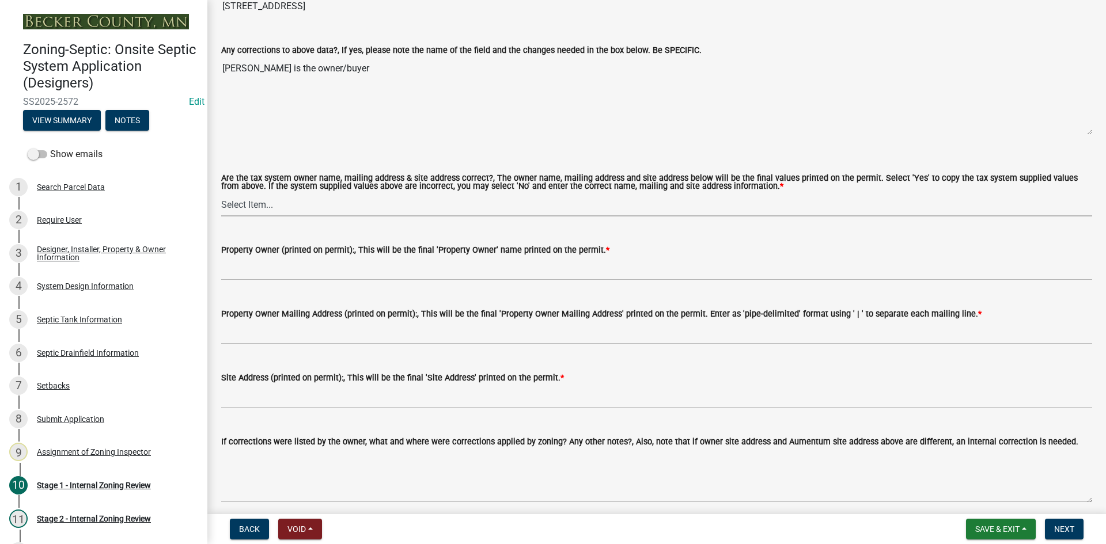
click at [255, 202] on select "Select Item... Yes No" at bounding box center [656, 205] width 871 height 24
click at [221, 193] on select "Select Item... Yes No" at bounding box center [656, 205] width 871 height 24
select select "ec75a761-93b4-47c5-8535-fea253c32937"
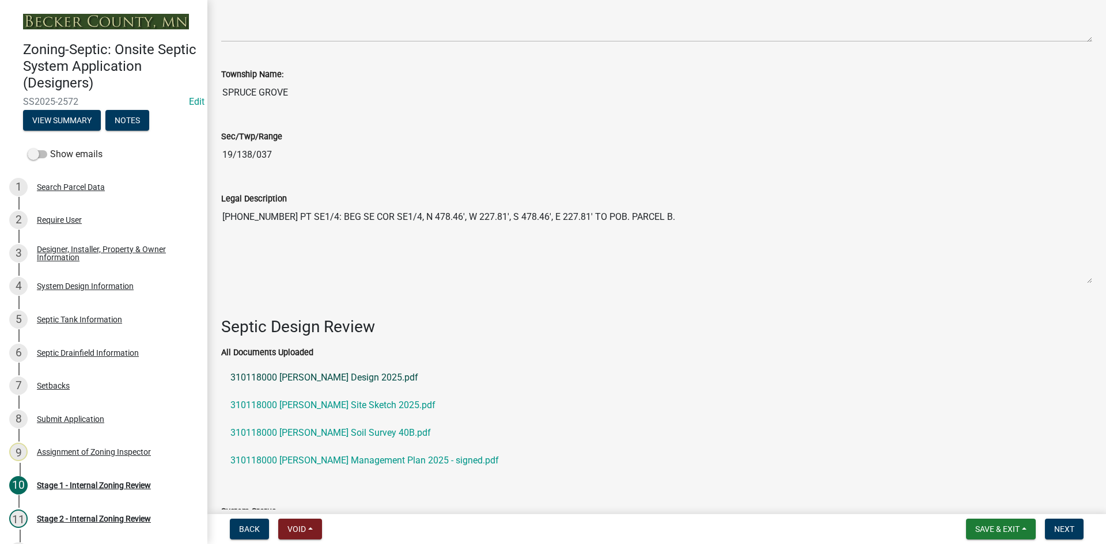
scroll to position [1514, 0]
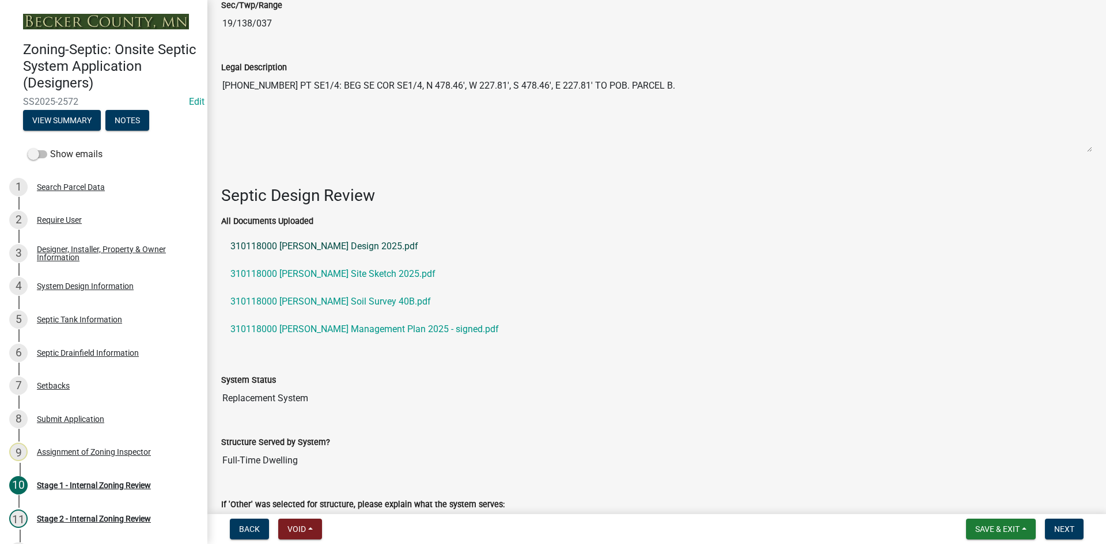
click at [306, 238] on link "310118000 [PERSON_NAME] Design 2025.pdf" at bounding box center [656, 247] width 871 height 28
click at [335, 267] on link "310118000 [PERSON_NAME] Site Sketch 2025.pdf" at bounding box center [656, 274] width 871 height 28
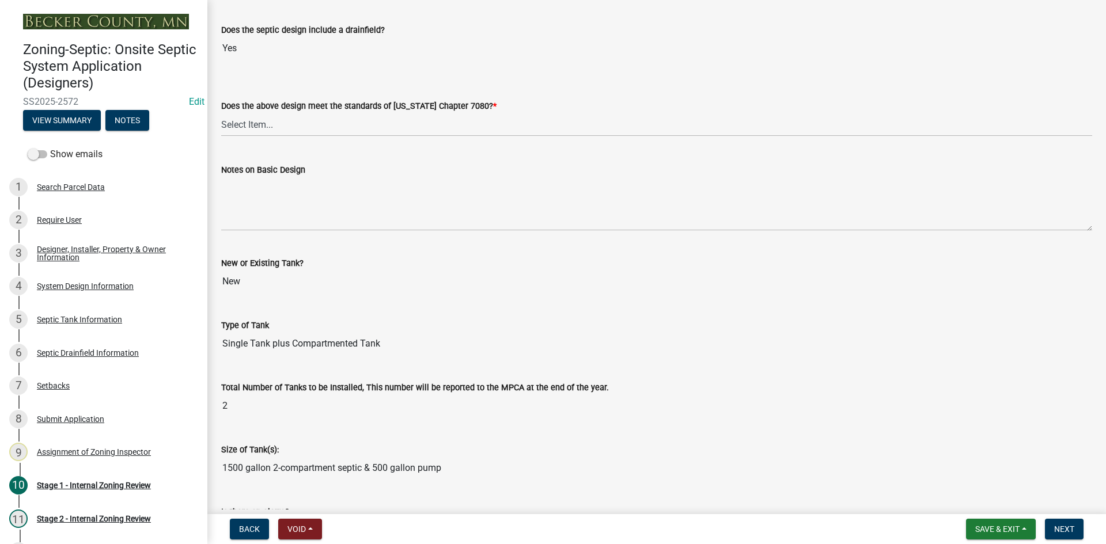
scroll to position [2551, 0]
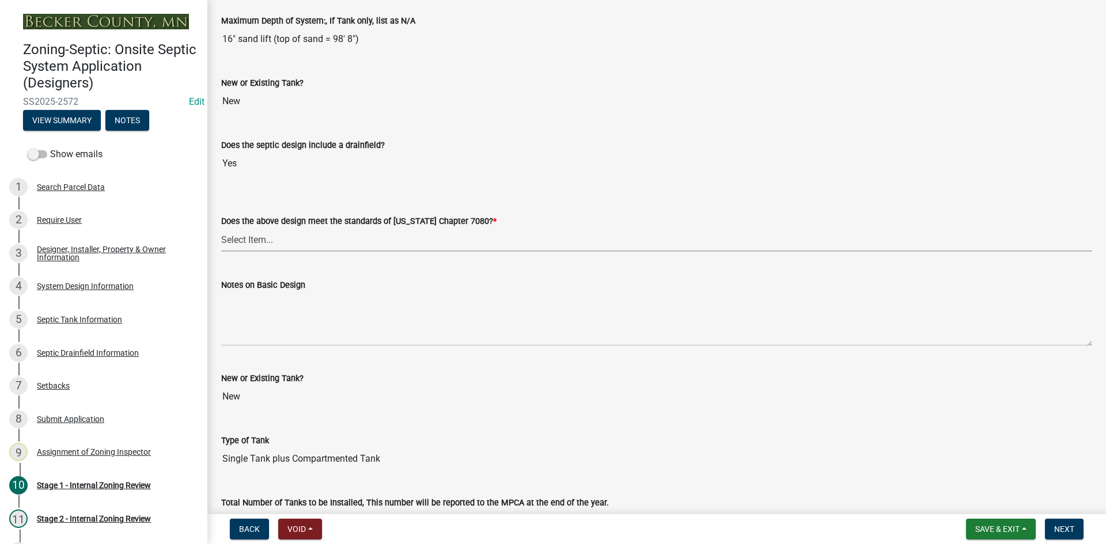
click at [251, 239] on select "Select Item... Yes No" at bounding box center [656, 240] width 871 height 24
click at [221, 228] on select "Select Item... Yes No" at bounding box center [656, 240] width 871 height 24
select select "bcbb982e-a48c-4b4a-a83b-ed1363446a86"
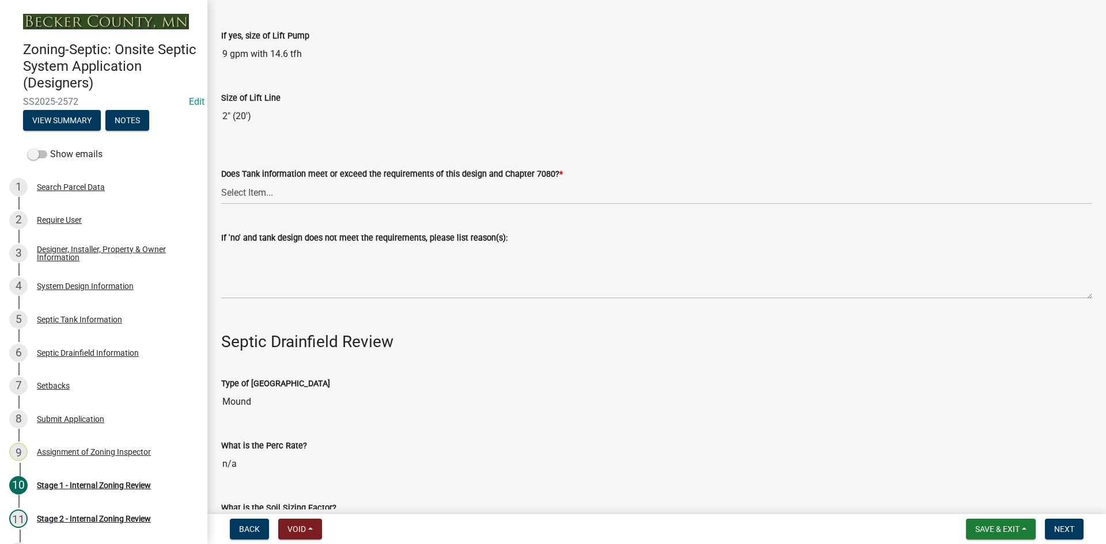
scroll to position [3473, 0]
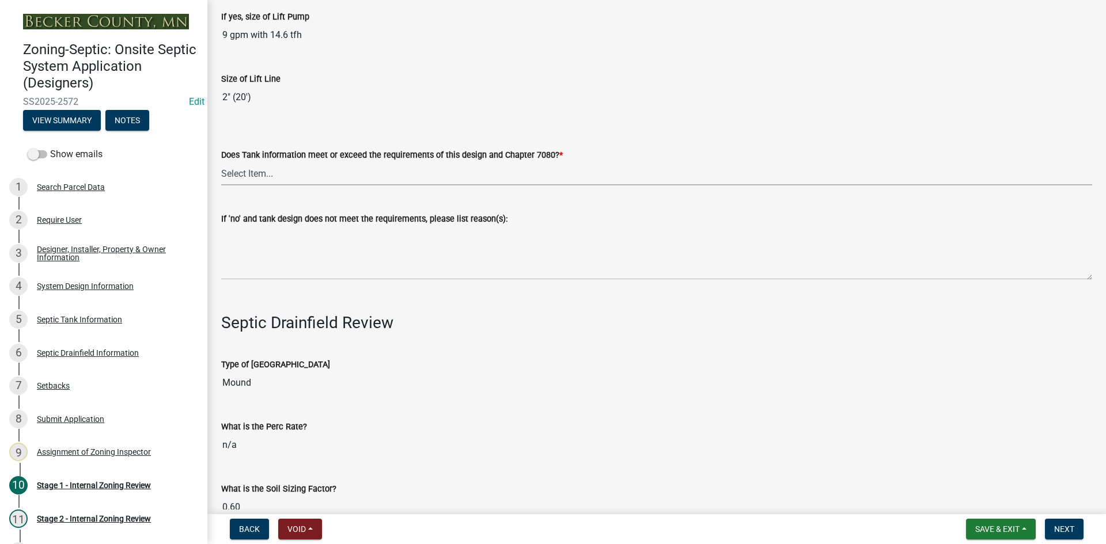
click at [253, 168] on select "Select Item... Yes No" at bounding box center [656, 174] width 871 height 24
click at [221, 162] on select "Select Item... Yes No" at bounding box center [656, 174] width 871 height 24
select select "47a2a5dd-5977-4941-8e6f-09ff03cdfb75"
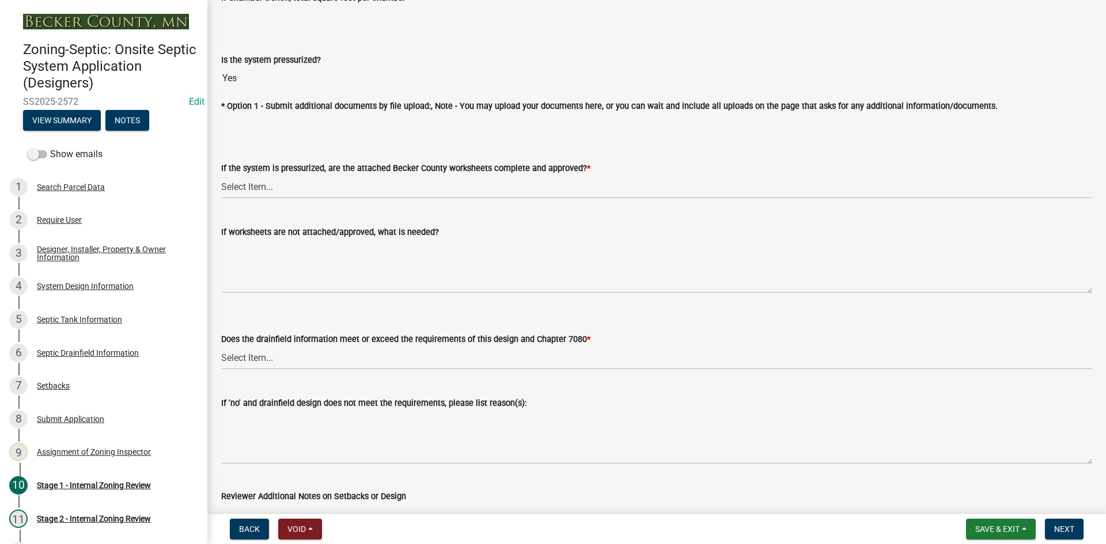
scroll to position [4337, 0]
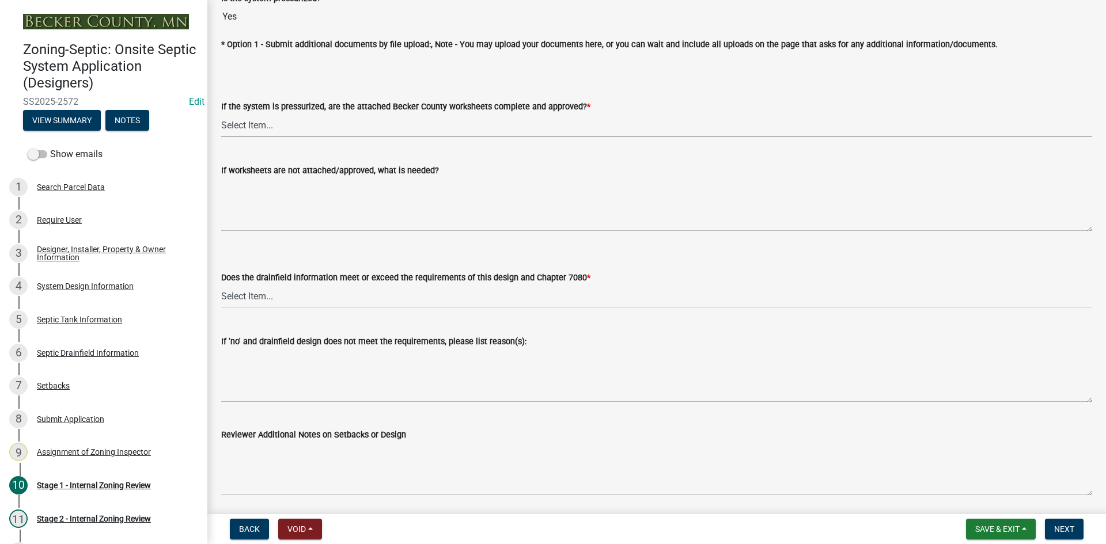
click at [265, 125] on select "Select Item... Yes No NA" at bounding box center [656, 125] width 871 height 24
click at [221, 113] on select "Select Item... Yes No NA" at bounding box center [656, 125] width 871 height 24
select select "3f5b086d-5a4c-4236-93bc-fa7bf4d11838"
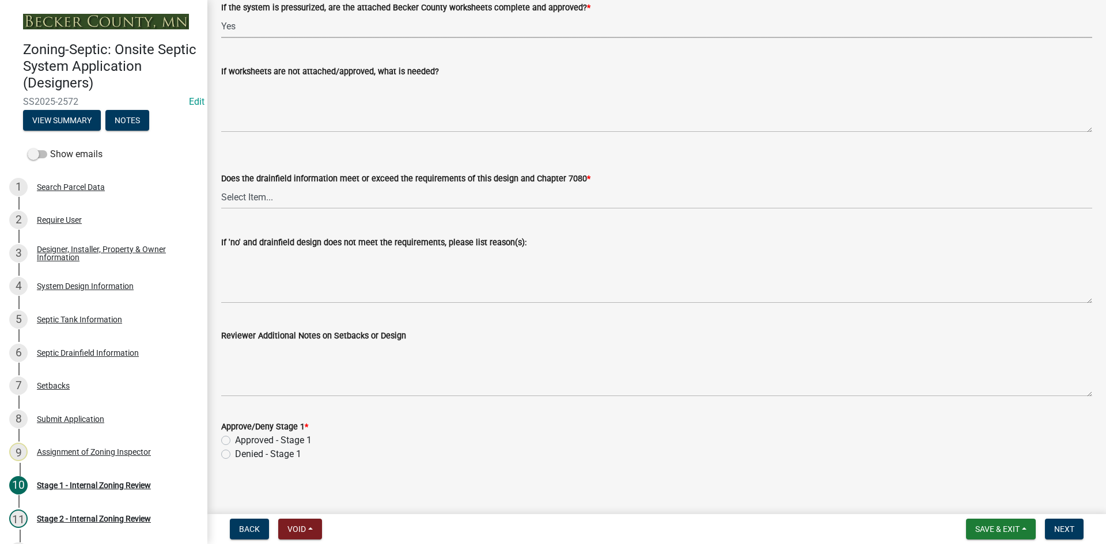
scroll to position [4439, 0]
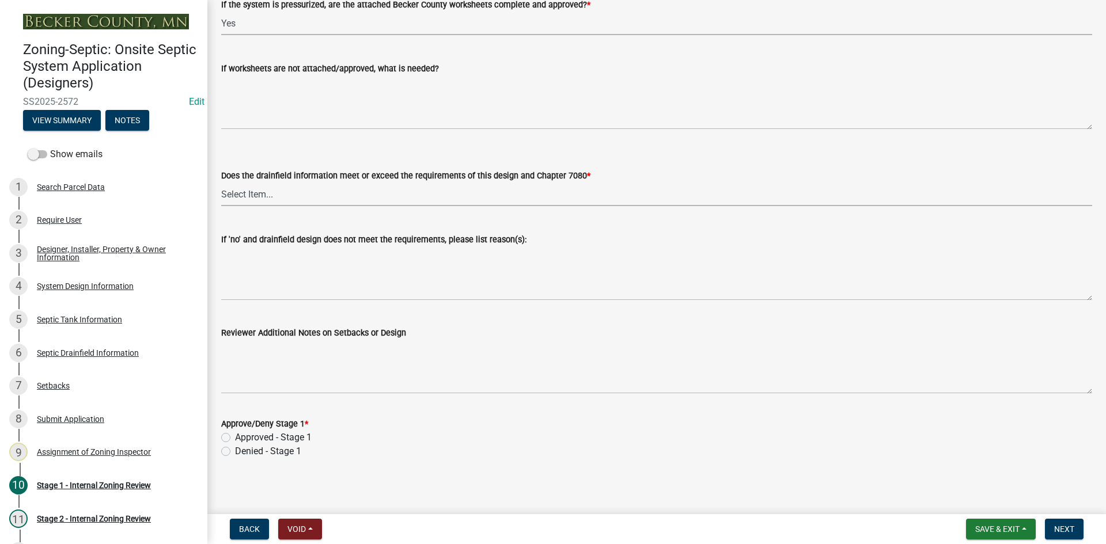
click at [258, 196] on select "Select Item... Yes No" at bounding box center [656, 195] width 871 height 24
click at [221, 183] on select "Select Item... Yes No" at bounding box center [656, 195] width 871 height 24
select select "888a8260-2be6-47f2-a4de-b9f453a4d3bc"
click at [235, 436] on label "Approved - Stage 1" at bounding box center [273, 438] width 77 height 14
click at [235, 436] on input "Approved - Stage 1" at bounding box center [238, 434] width 7 height 7
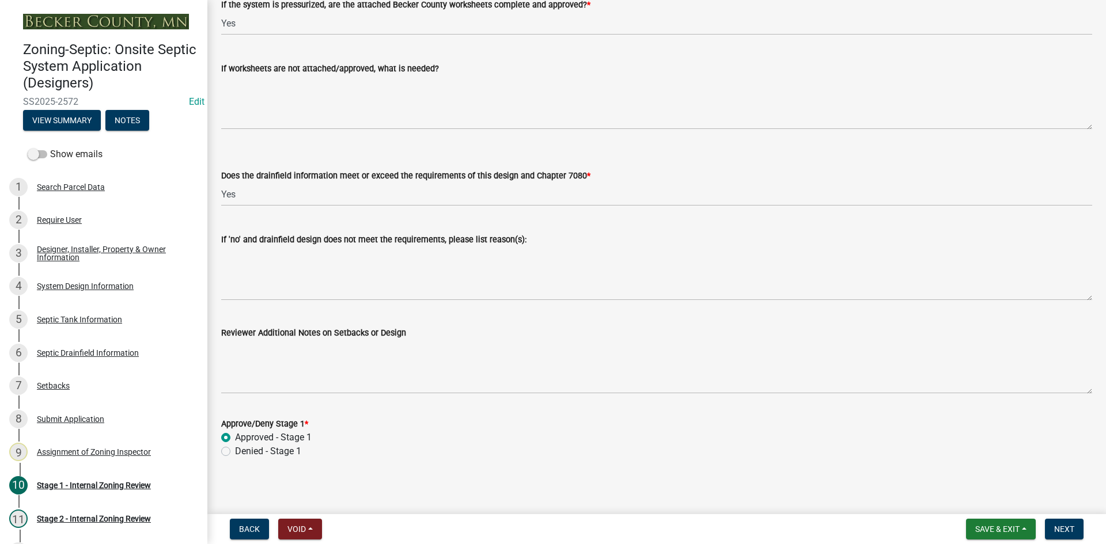
radio input "true"
click at [1054, 521] on button "Next" at bounding box center [1064, 529] width 39 height 21
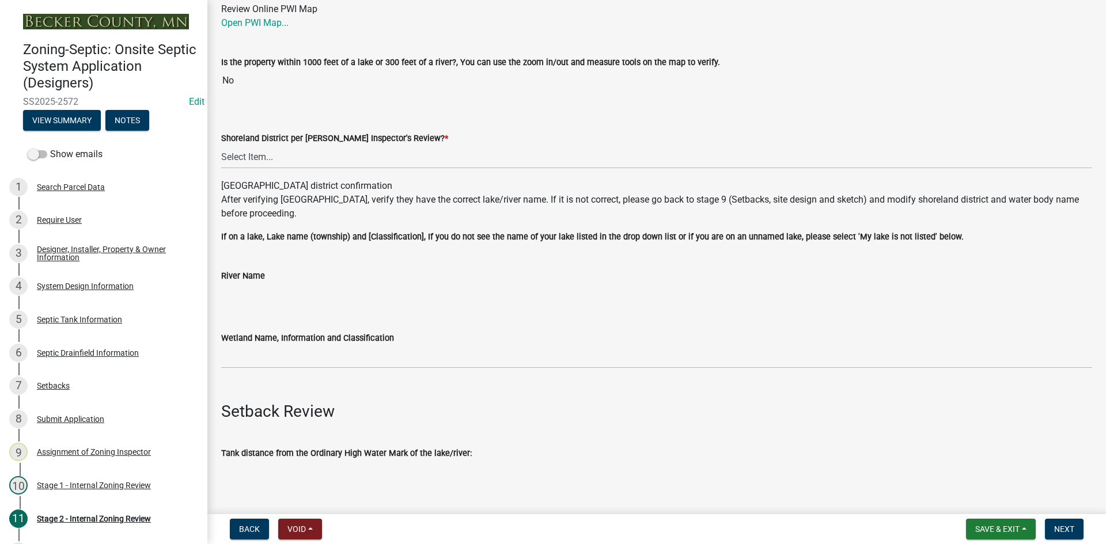
scroll to position [115, 0]
click at [269, 159] on select "Select Item... Yes No" at bounding box center [656, 157] width 871 height 24
click at [221, 145] on select "Select Item... Yes No" at bounding box center [656, 157] width 871 height 24
select select "6aff4bf5-f522-4fb2-96f1-02faf4b88fa3"
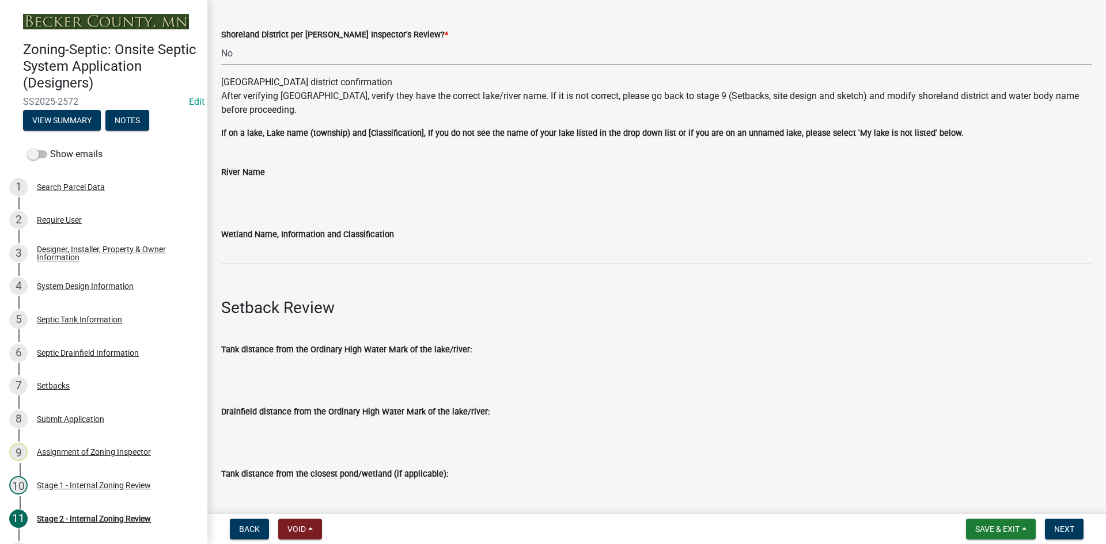
scroll to position [230, 0]
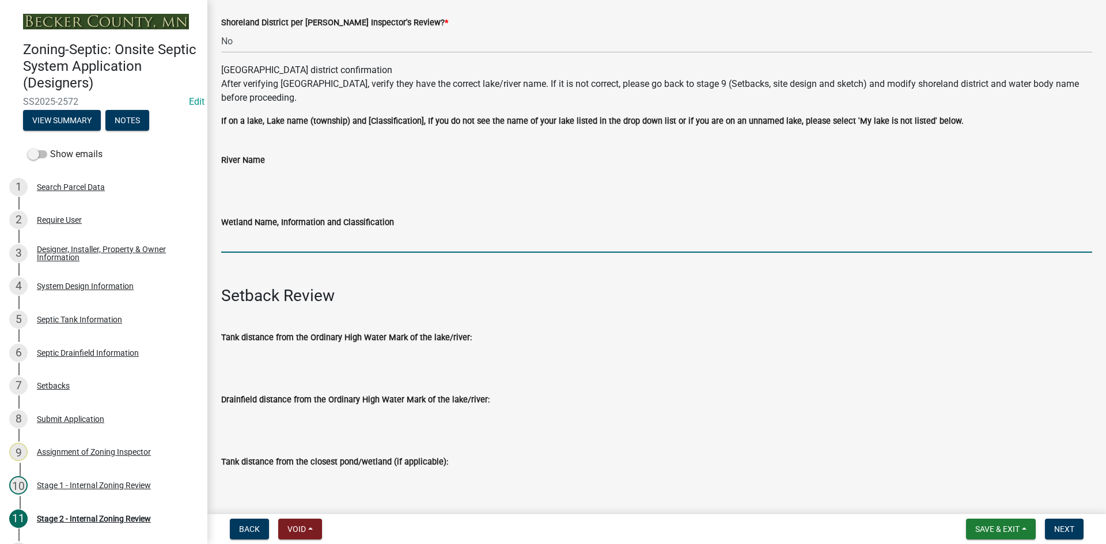
click at [271, 234] on input "Wetland Name, Information and Classification" at bounding box center [656, 241] width 871 height 24
type input "na"
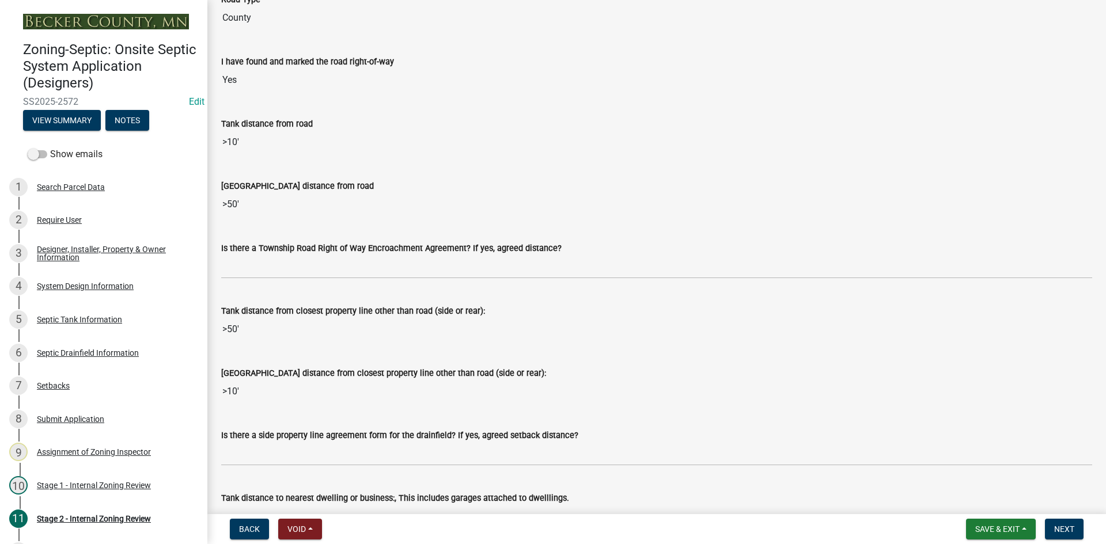
scroll to position [922, 0]
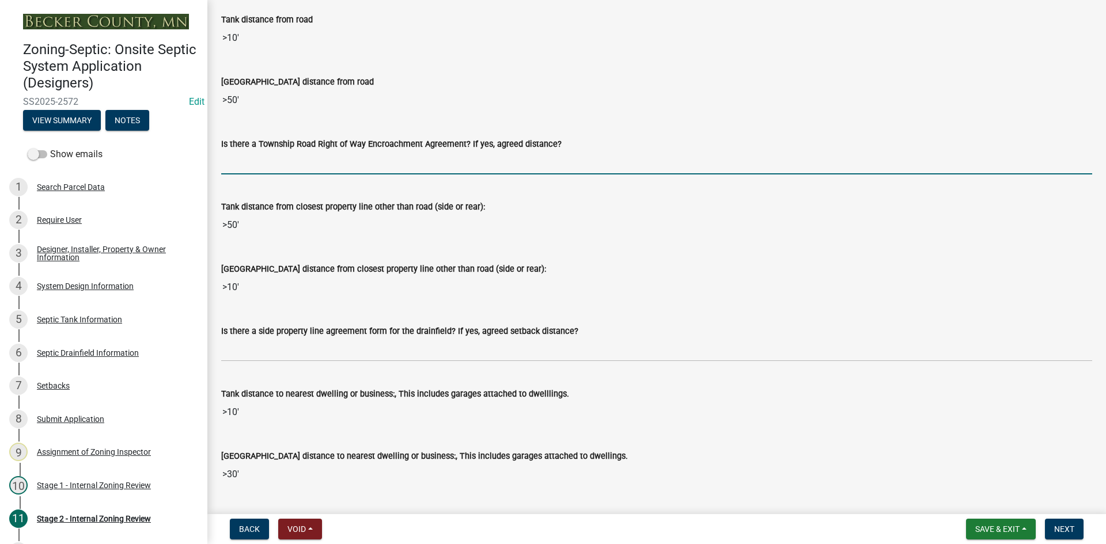
click at [260, 162] on input "Is there a Township Road Right of Way Encroachment Agreement? If yes, agreed di…" at bounding box center [656, 163] width 871 height 24
type input "na"
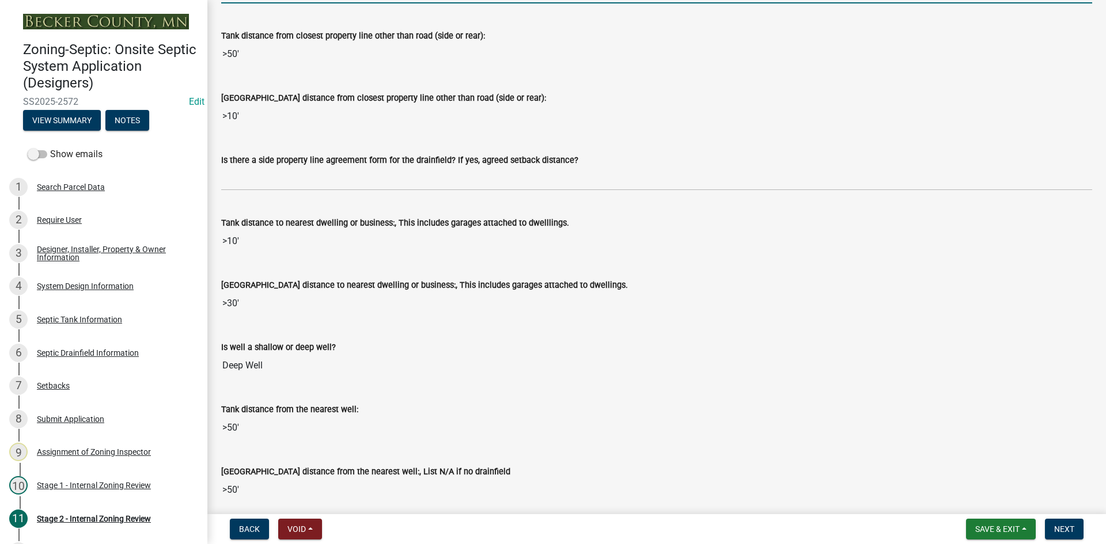
scroll to position [1095, 0]
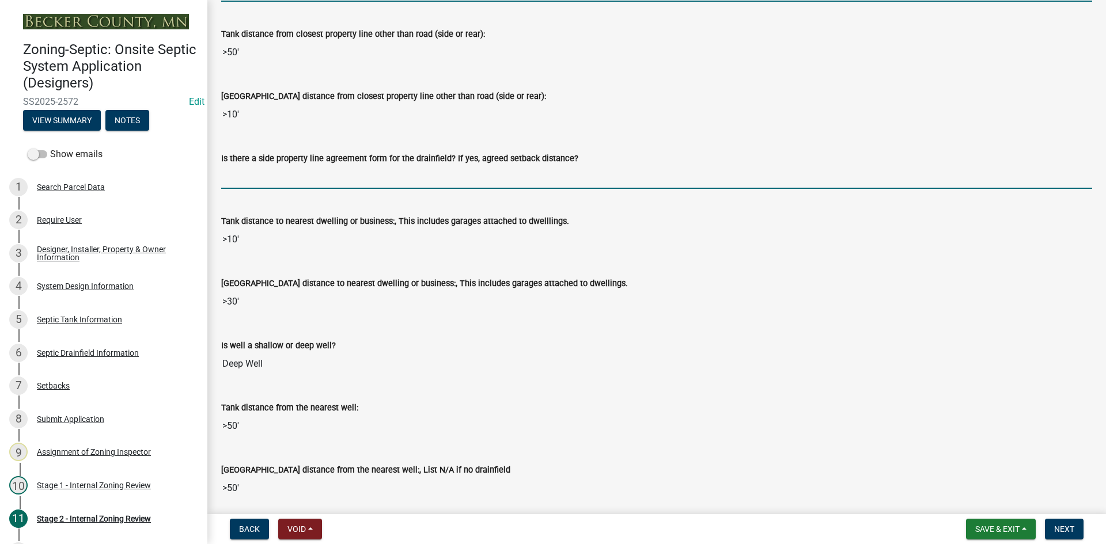
click at [247, 183] on input "Is there a side property line agreement form for the drainfield? If yes, agreed…" at bounding box center [656, 177] width 871 height 24
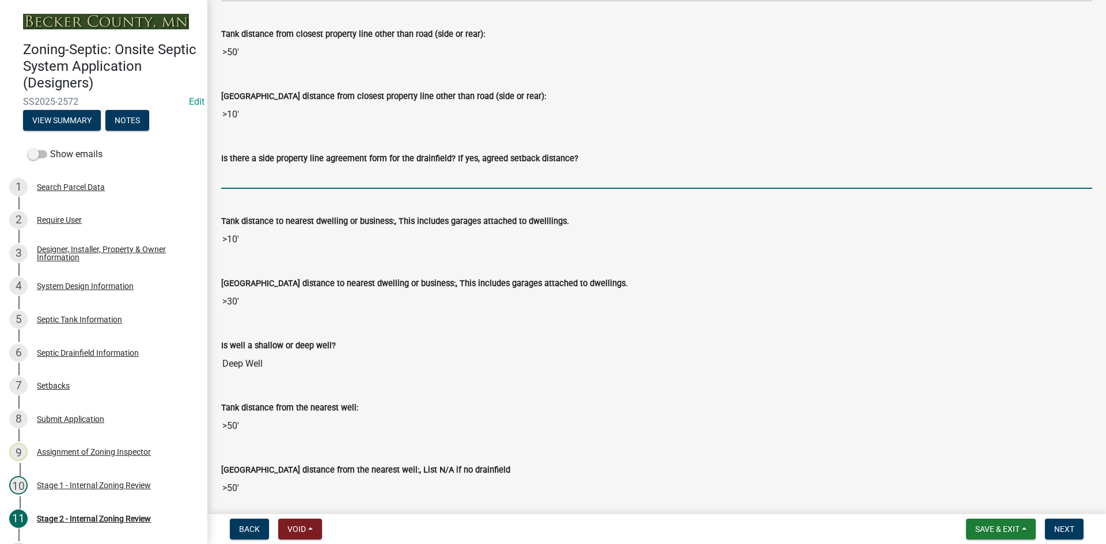
type input "na"
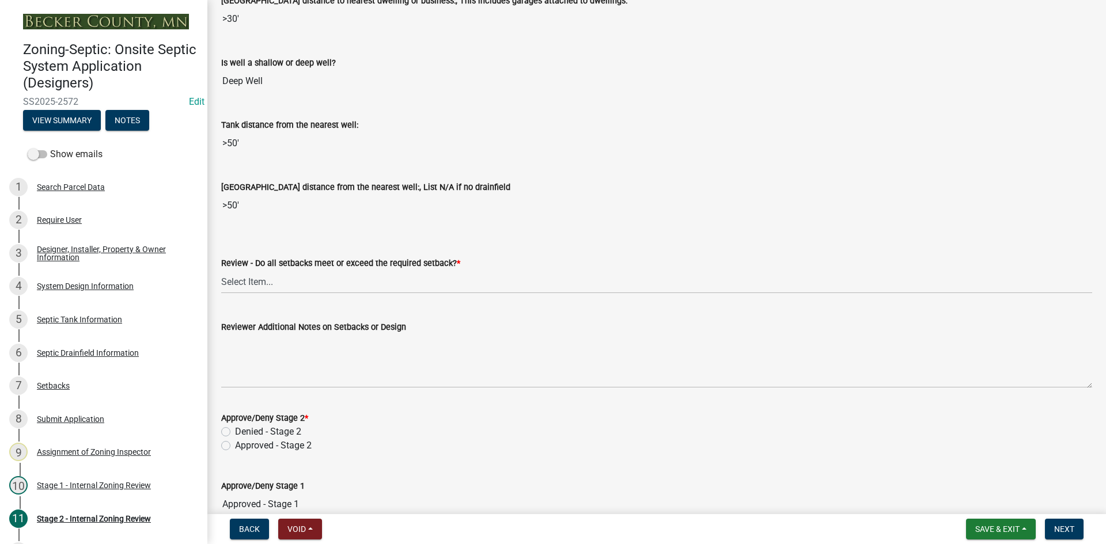
scroll to position [1440, 0]
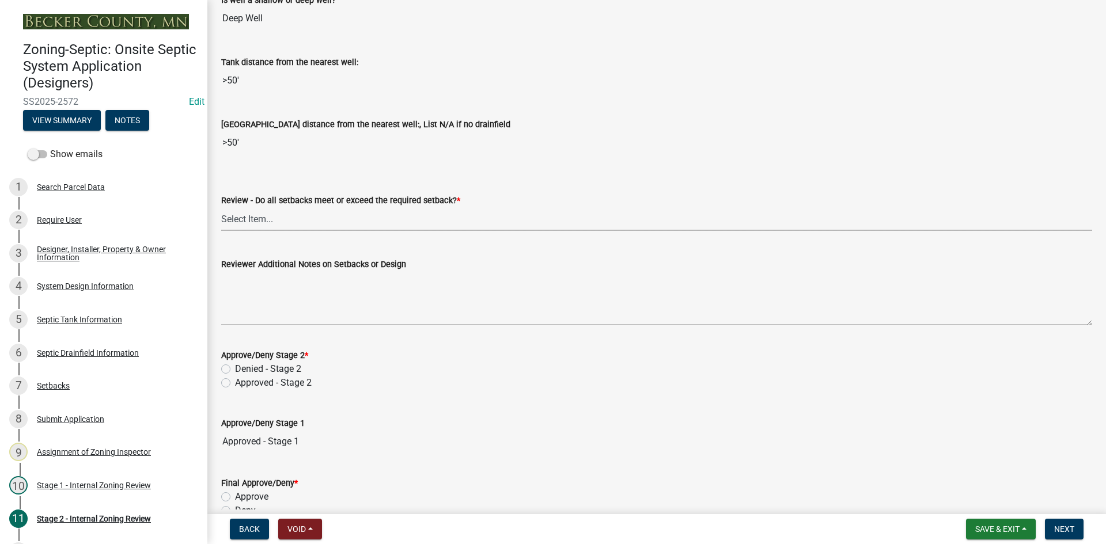
click at [265, 214] on select "Select Item... Yes No N/A" at bounding box center [656, 219] width 871 height 24
click at [221, 207] on select "Select Item... Yes No N/A" at bounding box center [656, 219] width 871 height 24
select select "1ad81be4-5d59-46bf-8b7b-d7c0f20ad891"
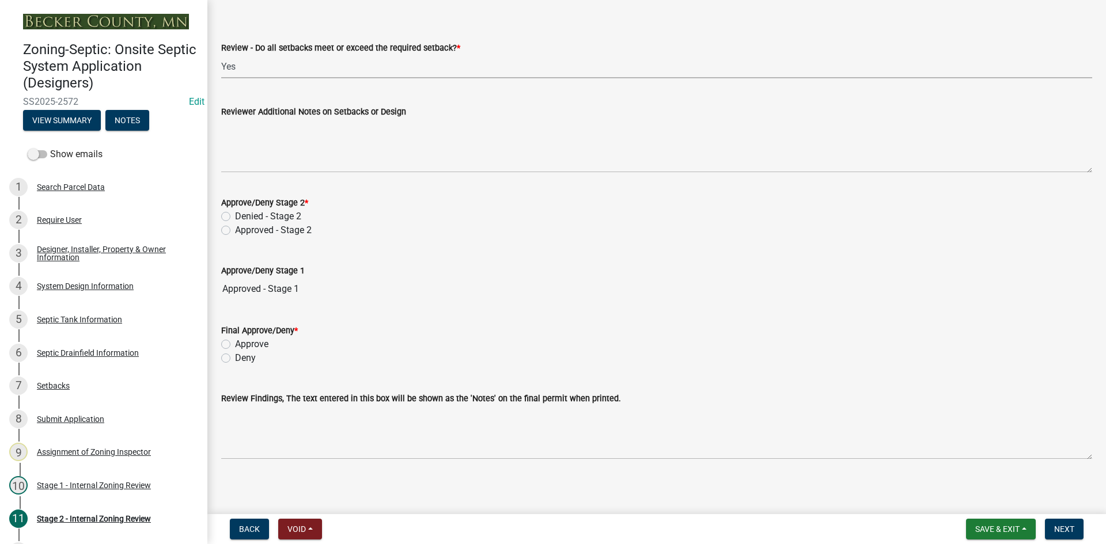
scroll to position [1597, 0]
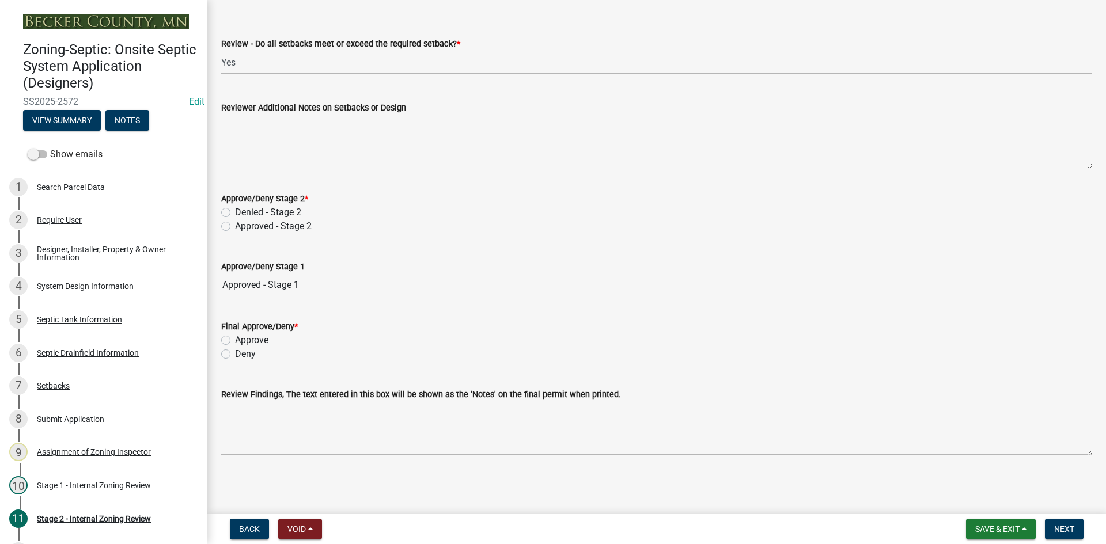
click at [235, 230] on label "Approved - Stage 2" at bounding box center [273, 226] width 77 height 14
click at [235, 227] on input "Approved - Stage 2" at bounding box center [238, 222] width 7 height 7
radio input "true"
drag, startPoint x: 225, startPoint y: 341, endPoint x: 230, endPoint y: 338, distance: 5.9
click at [235, 340] on label "Approve" at bounding box center [251, 341] width 33 height 14
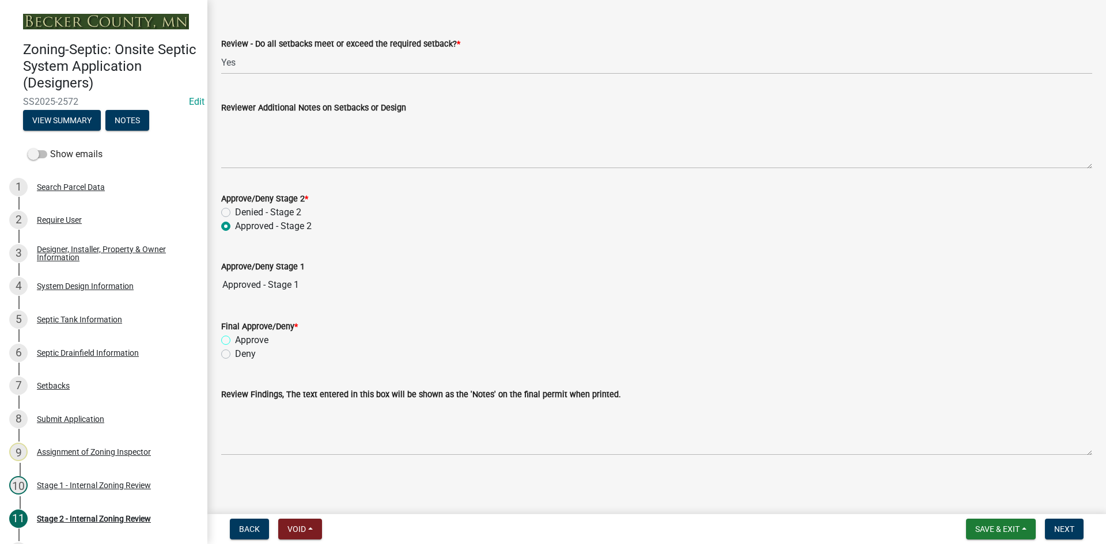
click at [235, 340] on input "Approve" at bounding box center [238, 337] width 7 height 7
radio input "true"
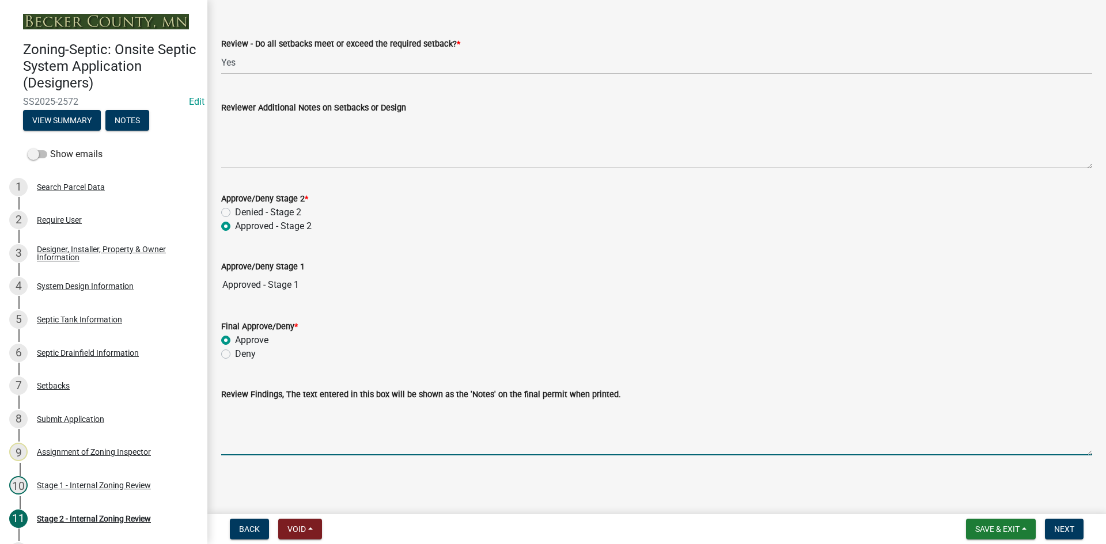
click at [315, 441] on textarea "Review Findings, The text entered in this box will be shown as the 'Notes' on t…" at bounding box center [656, 429] width 871 height 54
click at [336, 416] on textarea "16" sand lift 10x38 rock bed 20x38 STA" at bounding box center [656, 429] width 871 height 54
click at [271, 411] on textarea "16" sand lift 10x38 rock bed /20x38 STA" at bounding box center [656, 429] width 871 height 54
type textarea "16" sand lift/ 10x38 rock bed /20x38 STA"
click at [1072, 530] on span "Next" at bounding box center [1064, 529] width 20 height 9
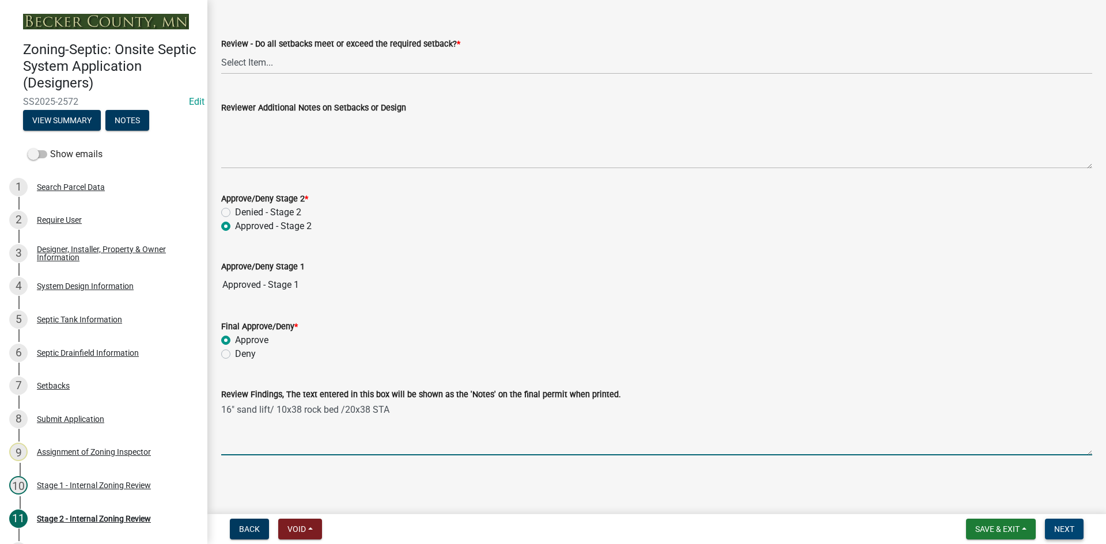
scroll to position [0, 0]
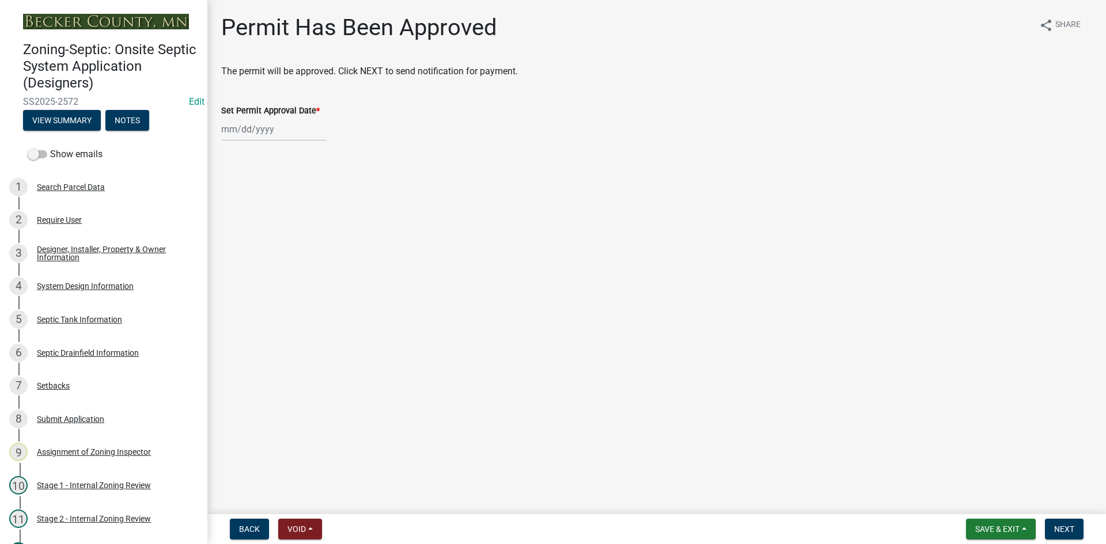
click at [300, 130] on div at bounding box center [273, 130] width 105 height 24
select select "10"
select select "2025"
click at [249, 202] on div "7" at bounding box center [251, 209] width 18 height 18
type input "[DATE]"
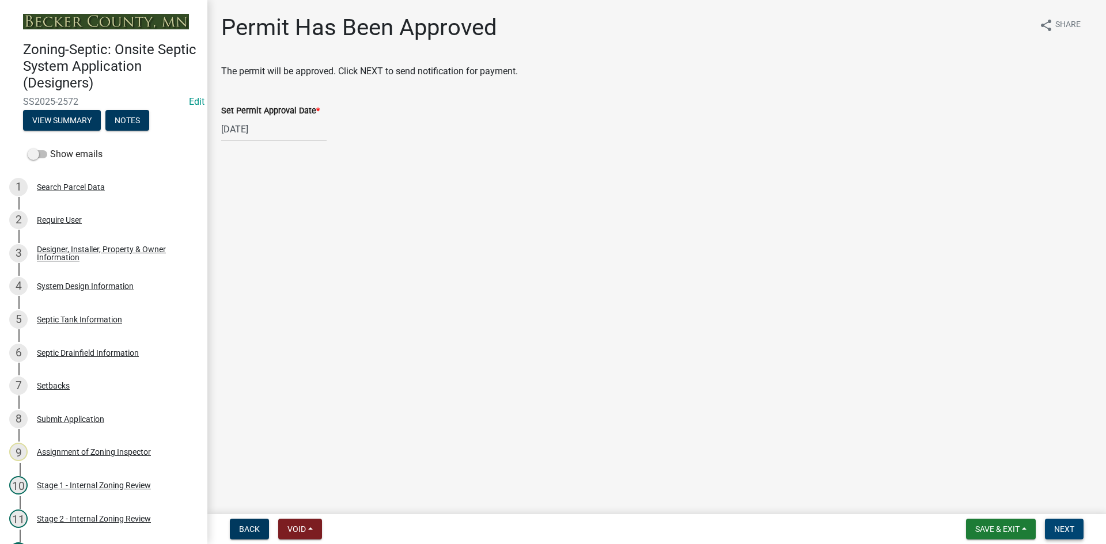
click at [1065, 533] on span "Next" at bounding box center [1064, 529] width 20 height 9
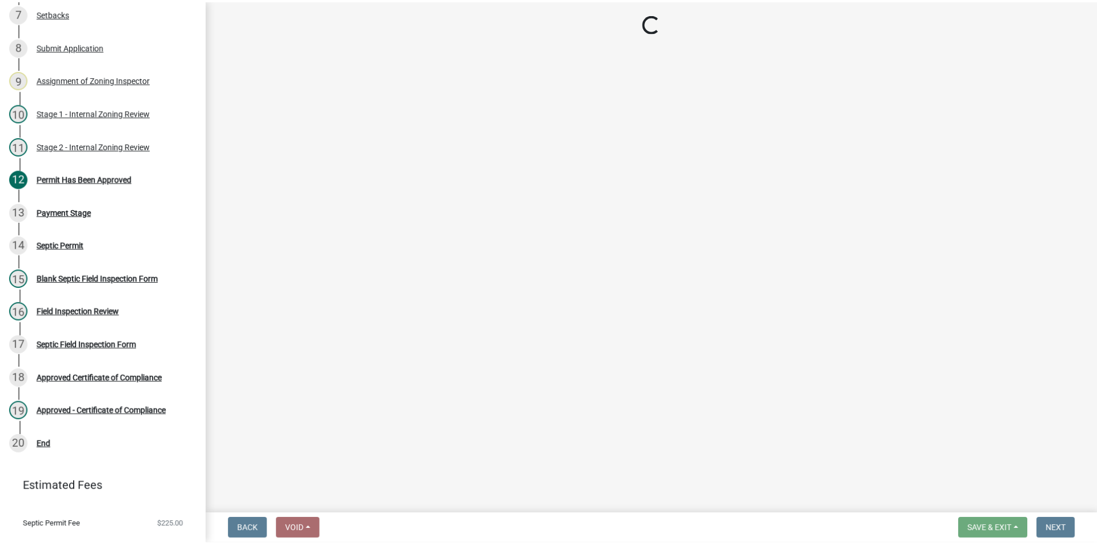
scroll to position [396, 0]
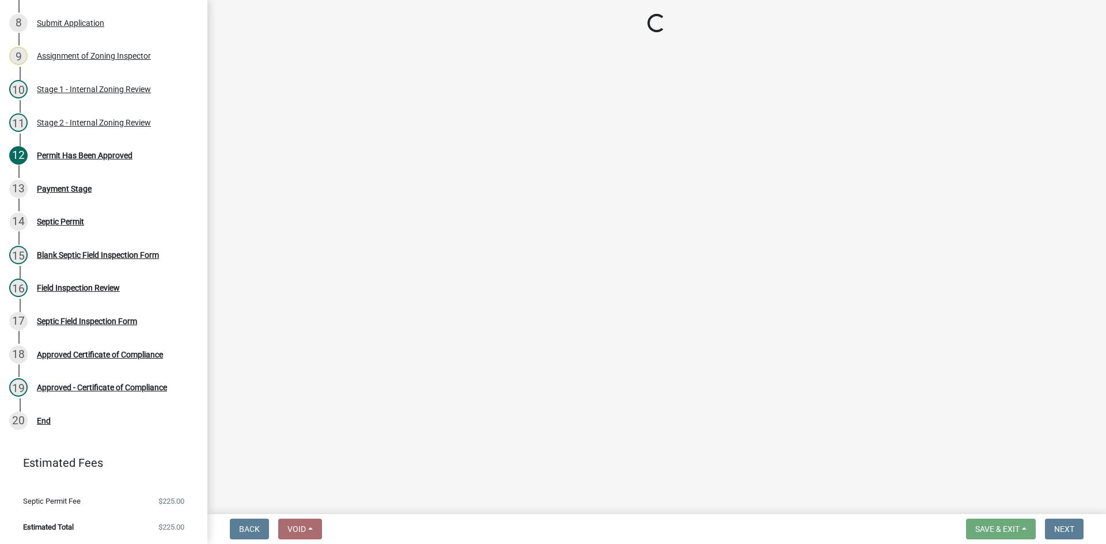
select select "3: 3"
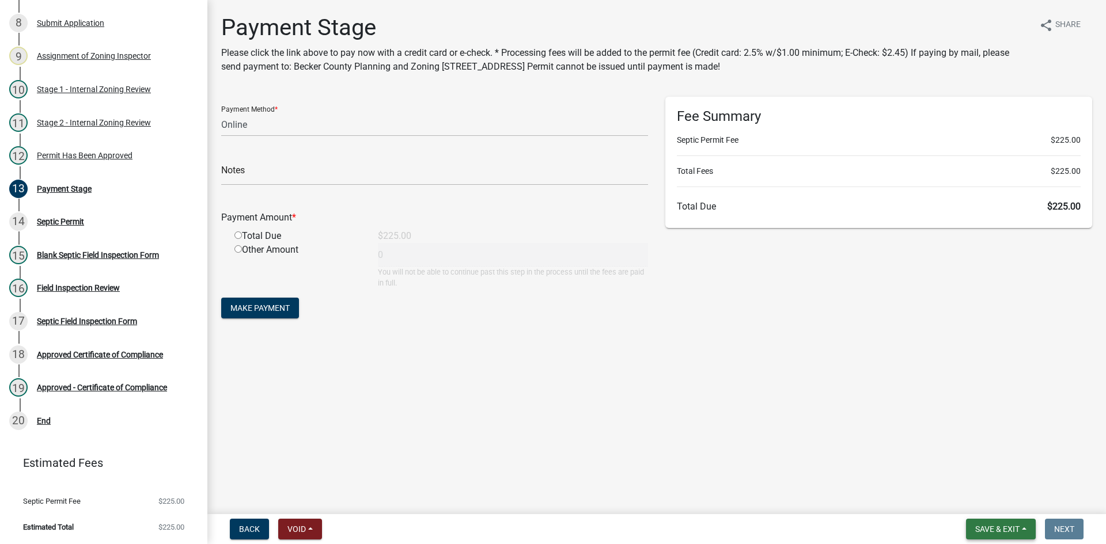
click at [1019, 534] on span "Save & Exit" at bounding box center [997, 529] width 44 height 9
click at [996, 485] on button "Save" at bounding box center [990, 472] width 92 height 28
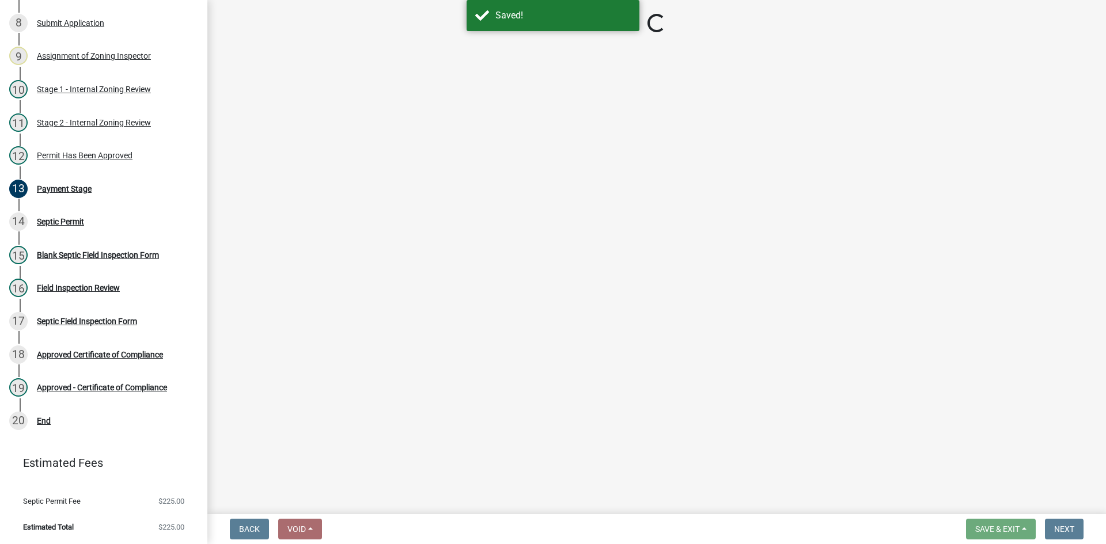
select select "3: 3"
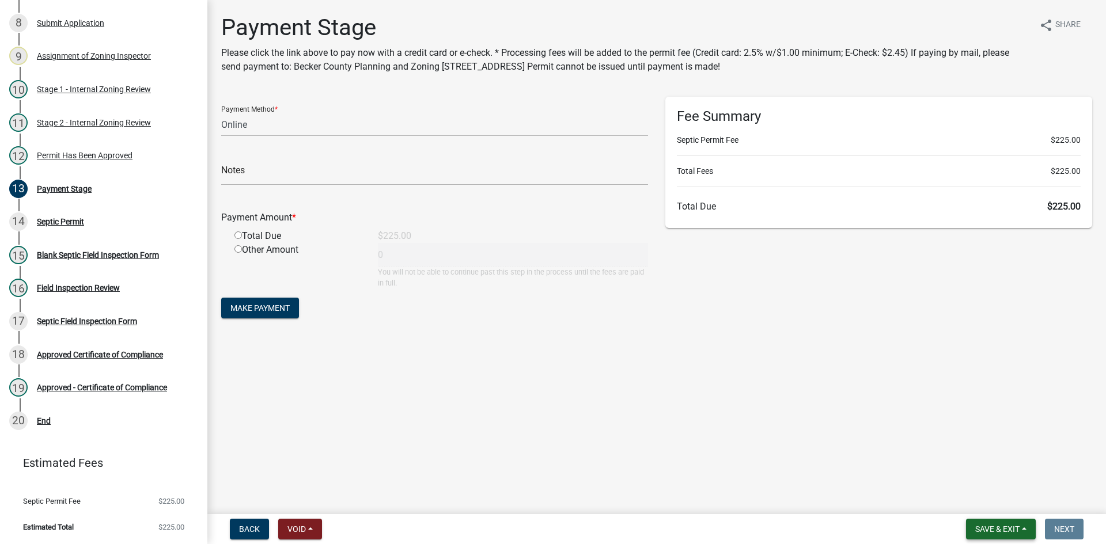
click at [1009, 525] on span "Save & Exit" at bounding box center [997, 529] width 44 height 9
click at [1008, 502] on button "Save & Exit" at bounding box center [990, 500] width 92 height 28
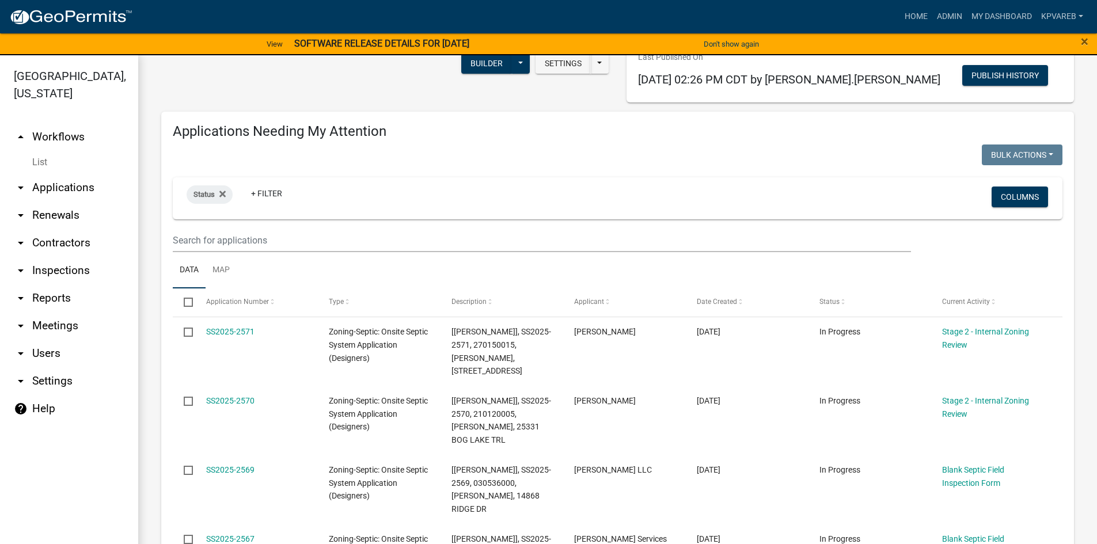
scroll to position [58, 0]
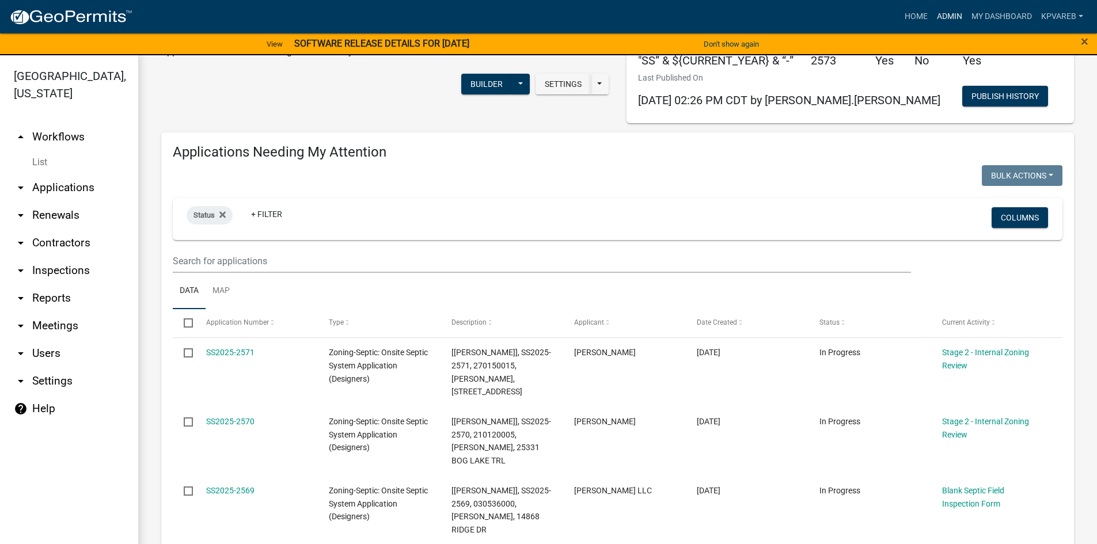
click at [951, 15] on link "Admin" at bounding box center [950, 17] width 35 height 22
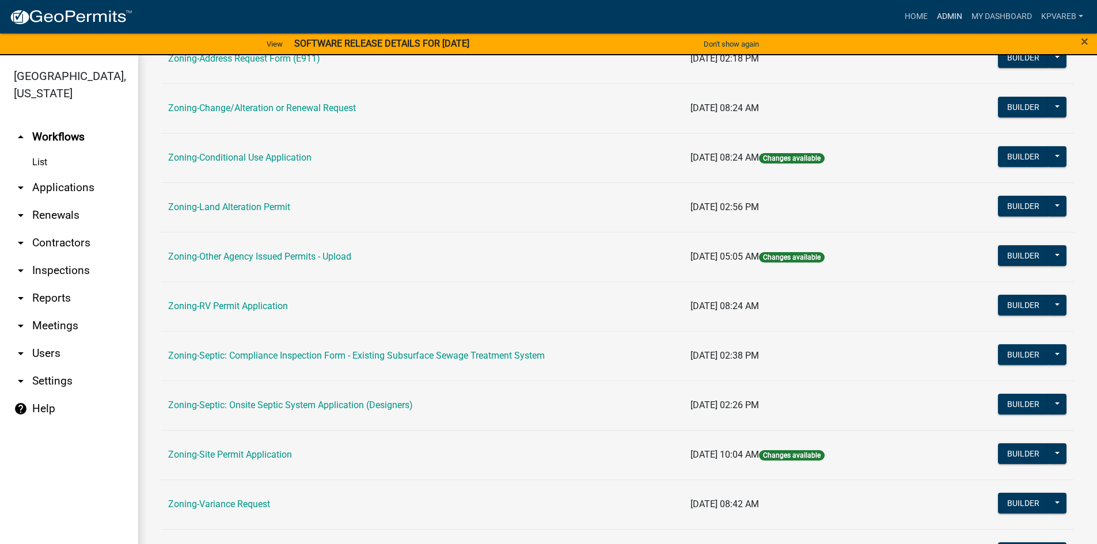
scroll to position [288, 0]
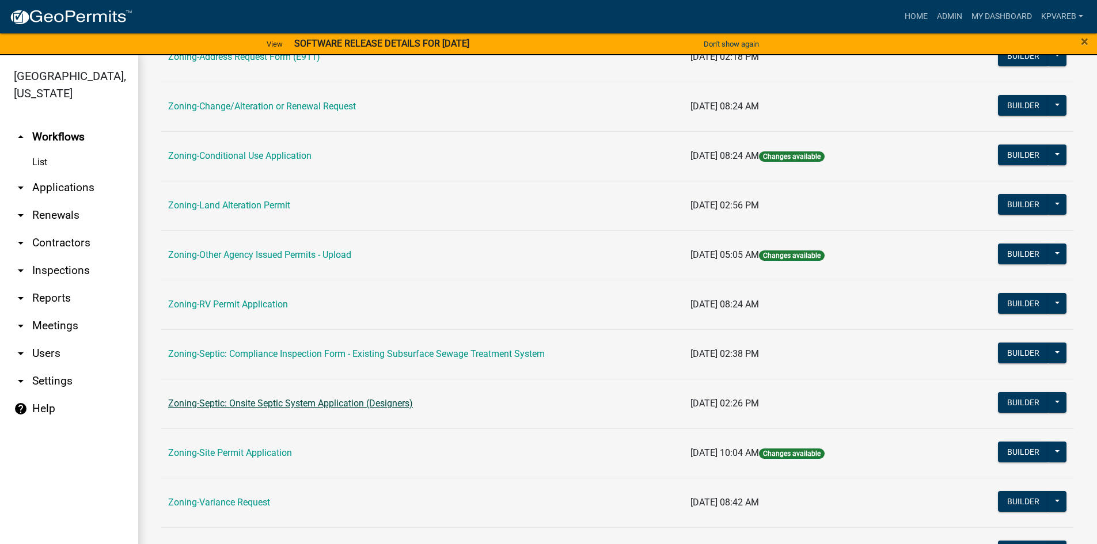
click at [378, 405] on link "Zoning-Septic: Onsite Septic System Application (Designers)" at bounding box center [290, 403] width 245 height 11
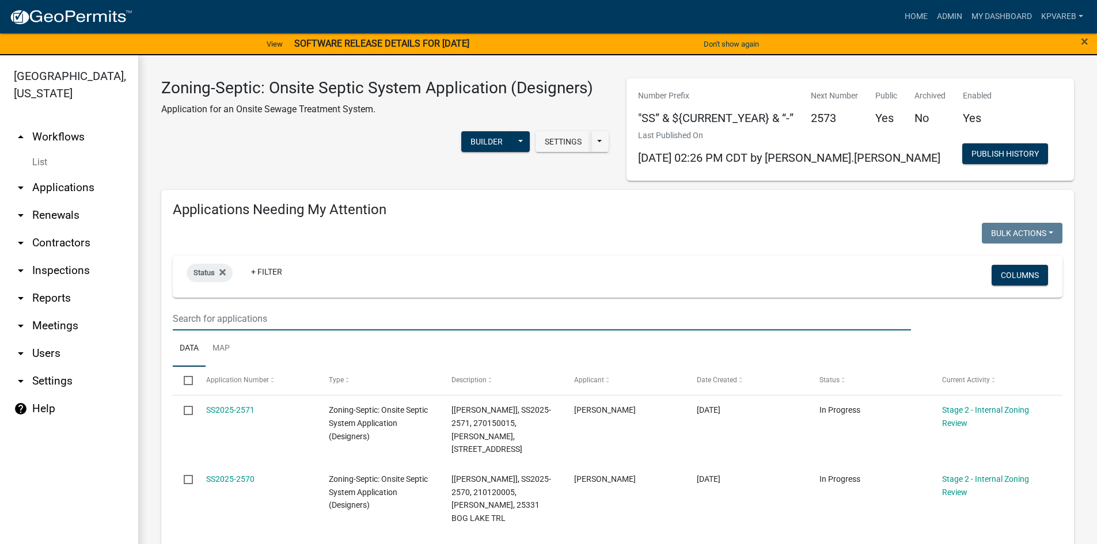
click at [219, 314] on input "text" at bounding box center [542, 319] width 739 height 24
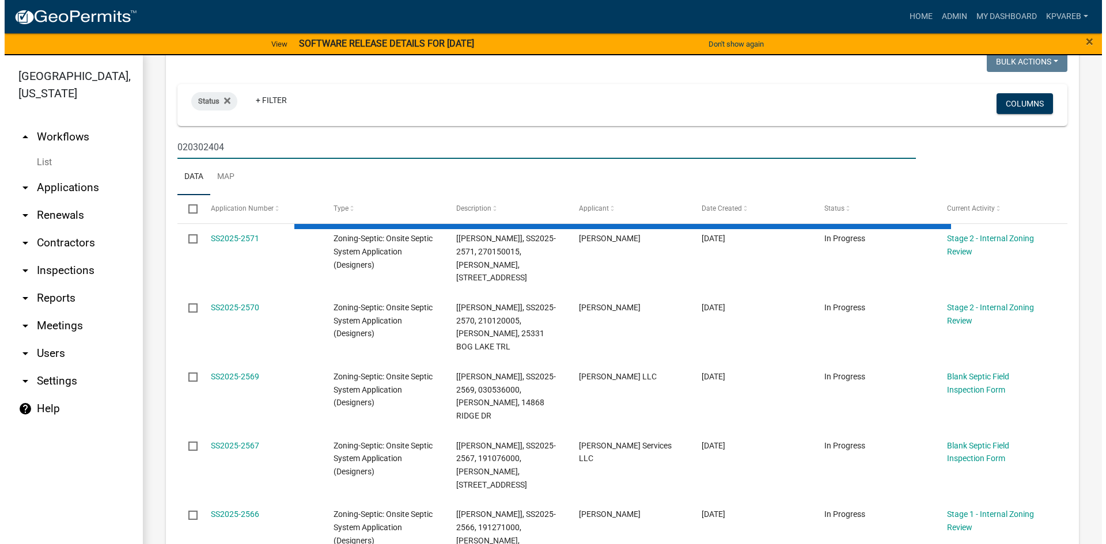
scroll to position [173, 0]
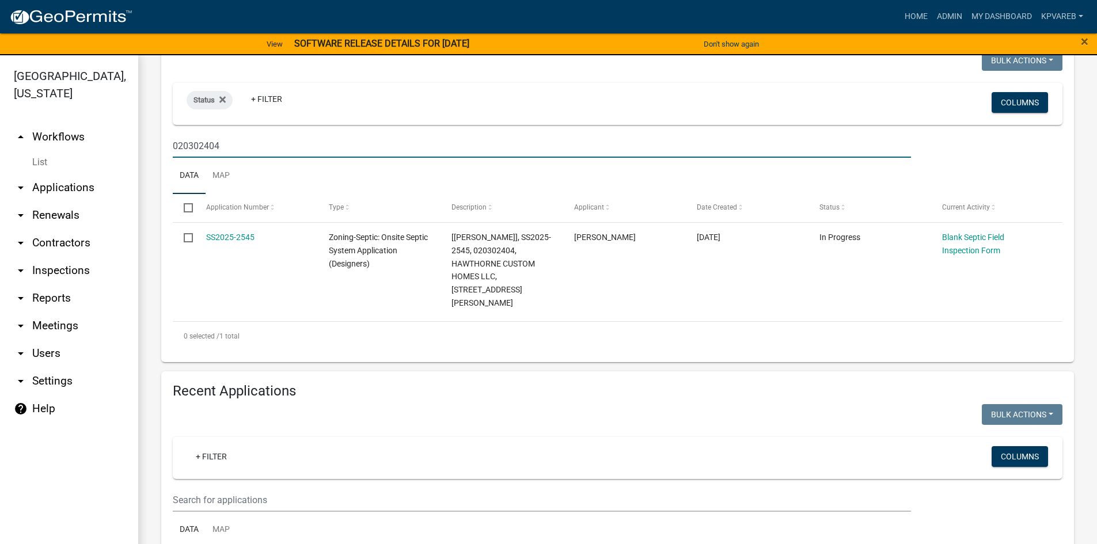
drag, startPoint x: 174, startPoint y: 145, endPoint x: 218, endPoint y: 152, distance: 44.2
click at [219, 150] on input "020302404" at bounding box center [542, 146] width 739 height 24
type input "020302404"
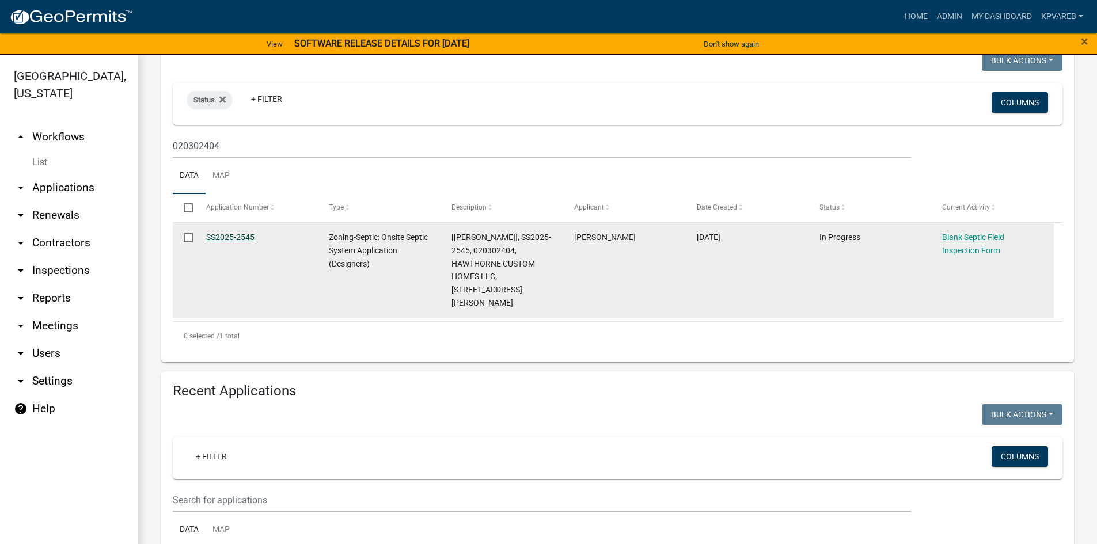
click at [237, 233] on link "SS2025-2545" at bounding box center [230, 237] width 48 height 9
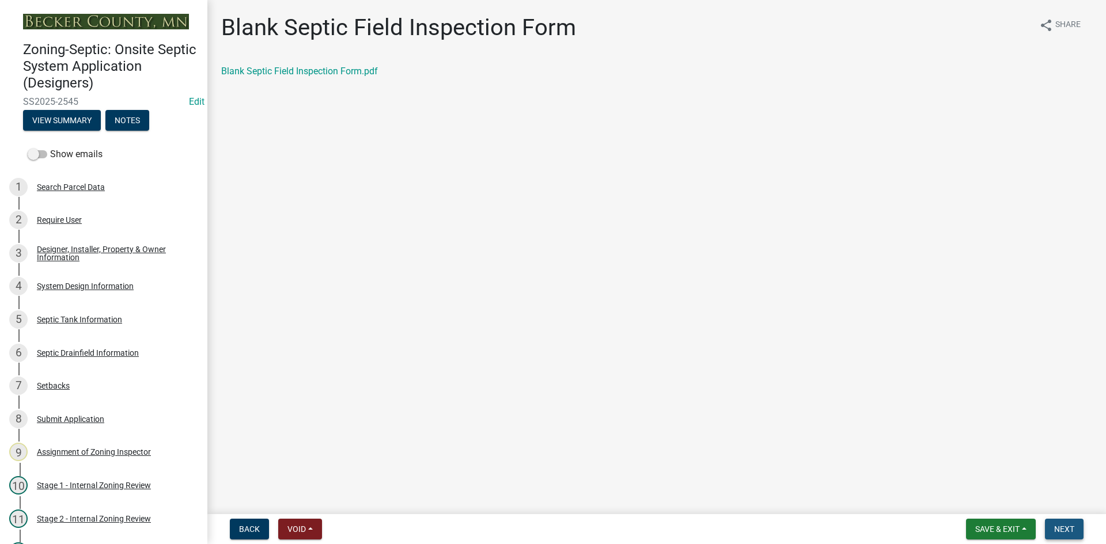
click at [1055, 528] on span "Next" at bounding box center [1064, 529] width 20 height 9
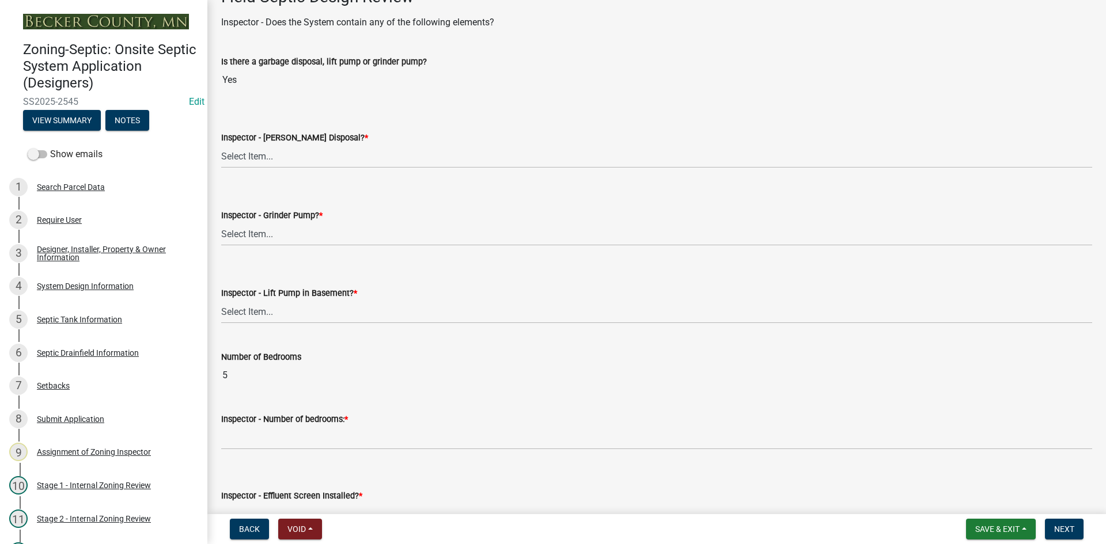
scroll to position [403, 0]
click at [263, 149] on select "Select Item... Yes No" at bounding box center [656, 156] width 871 height 24
click at [221, 144] on select "Select Item... Yes No" at bounding box center [656, 156] width 871 height 24
select select "e6f115c1-9d93-4d61-8856-1810485f2117"
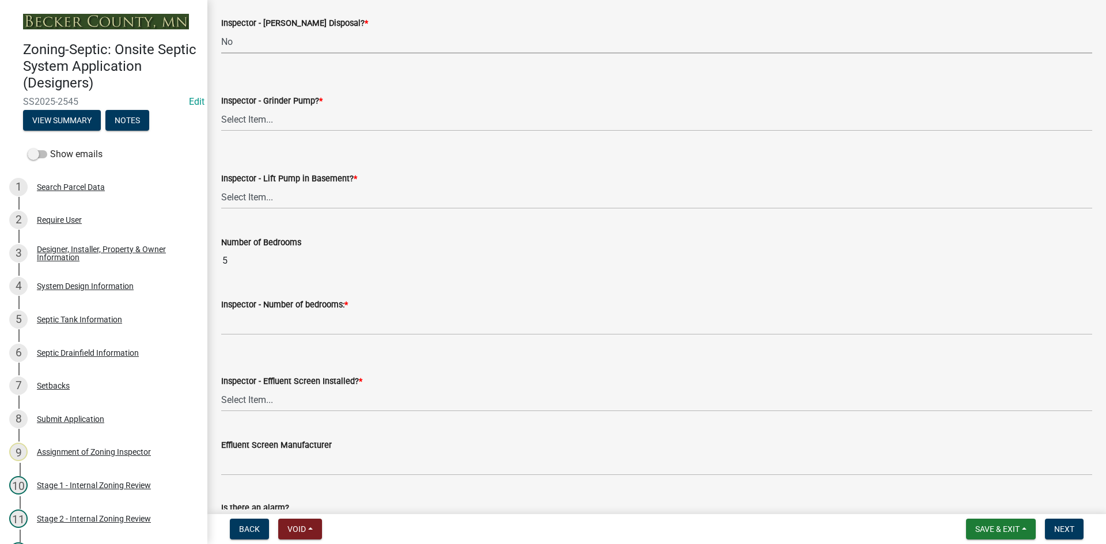
scroll to position [518, 0]
click at [269, 124] on select "Select Item... Yes No" at bounding box center [656, 119] width 871 height 24
click at [221, 107] on select "Select Item... Yes No" at bounding box center [656, 119] width 871 height 24
select select "ce8adf61-51ba-42f2-bbc3-7480a098e35e"
click at [251, 194] on select "Select Item... Yes No" at bounding box center [656, 196] width 871 height 24
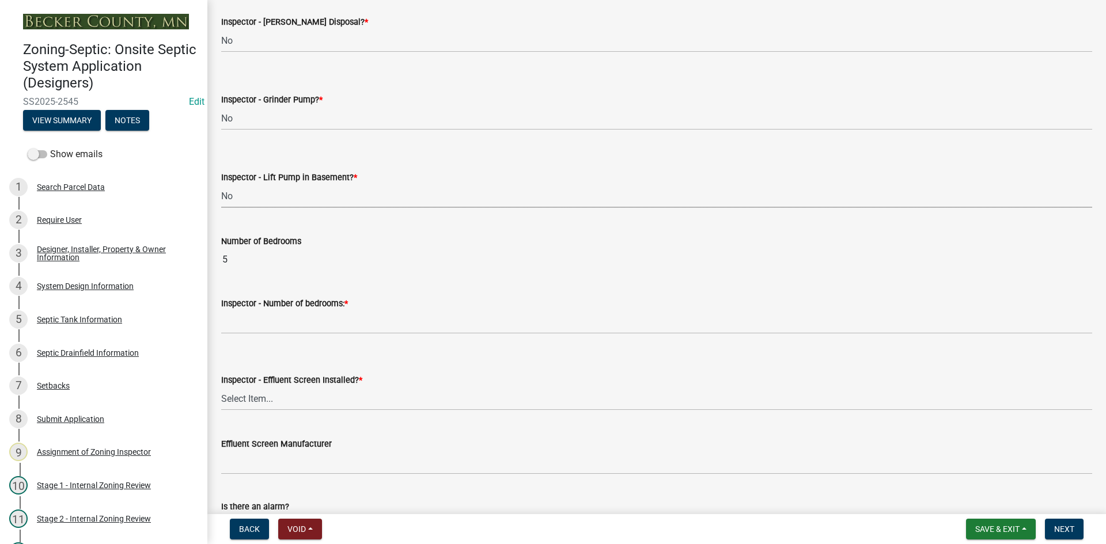
click at [221, 184] on select "Select Item... Yes No" at bounding box center [656, 196] width 871 height 24
click at [263, 195] on select "Select Item... Yes No" at bounding box center [656, 196] width 871 height 24
click at [221, 184] on select "Select Item... Yes No" at bounding box center [656, 196] width 871 height 24
select select "4da1ff79-00d0-4bcb-9e2a-852895223b78"
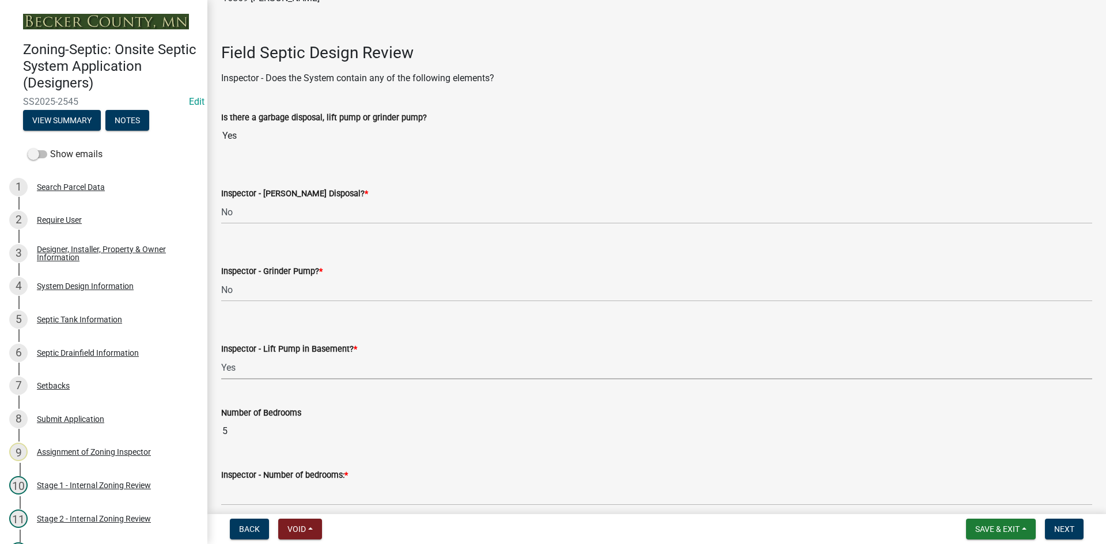
scroll to position [346, 0]
click at [238, 206] on select "Select Item... Yes No" at bounding box center [656, 214] width 871 height 24
click at [221, 202] on select "Select Item... Yes No" at bounding box center [656, 214] width 871 height 24
select select "bf2e51c6-1777-4173-bb81-98d68ab0e499"
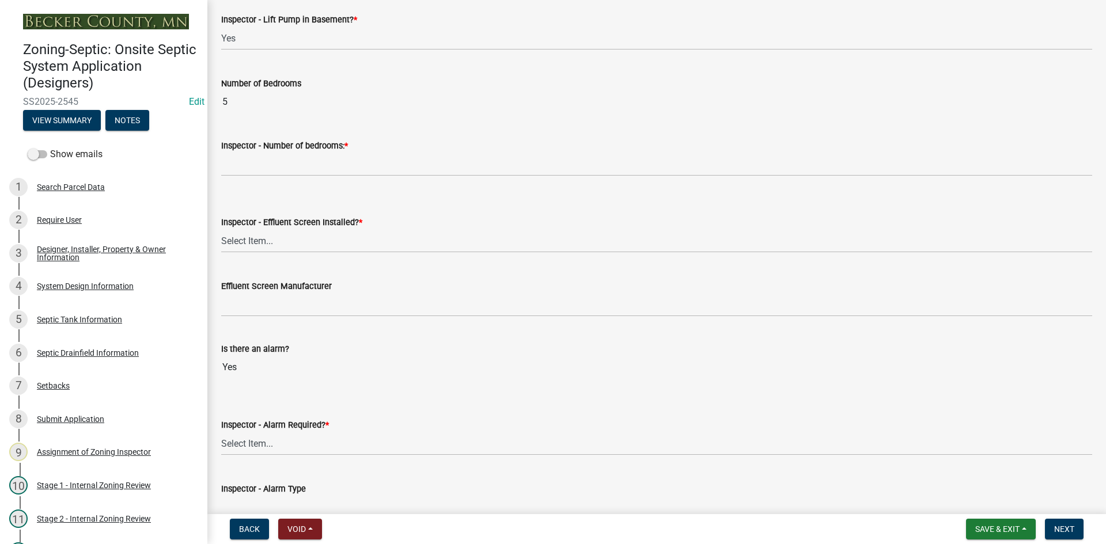
scroll to position [691, 0]
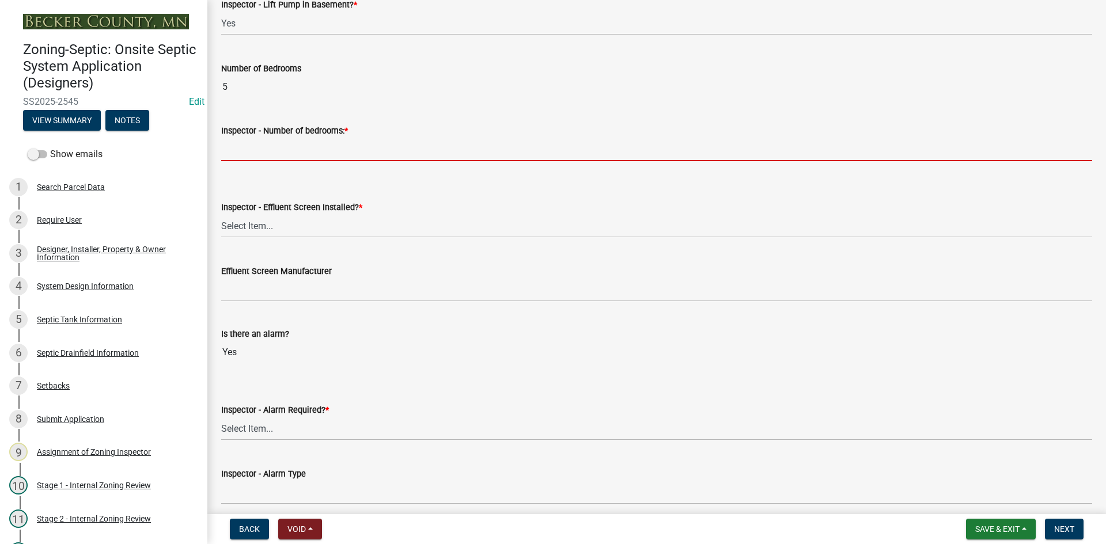
click at [270, 154] on input "Inspector - Number of bedrooms: *" at bounding box center [656, 150] width 871 height 24
type input "5"
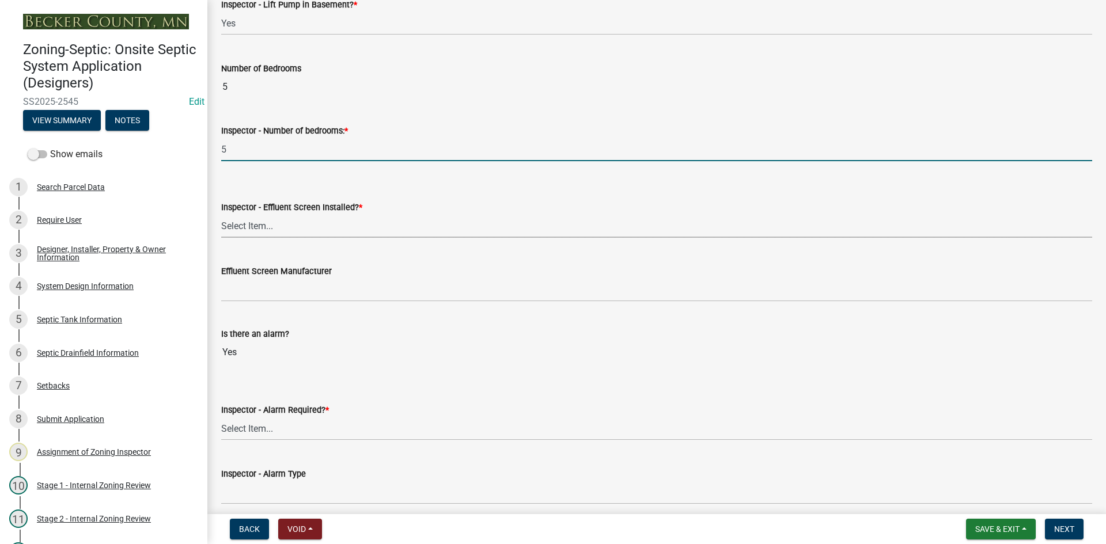
click at [269, 232] on select "Select Item... Yes No" at bounding box center [656, 226] width 871 height 24
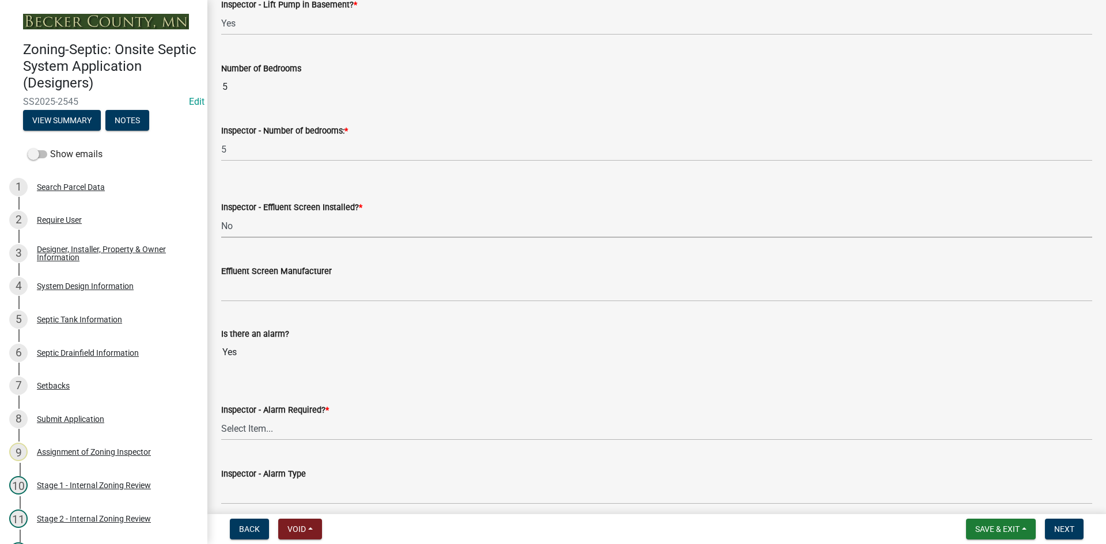
click at [221, 214] on select "Select Item... Yes No" at bounding box center [656, 226] width 871 height 24
drag, startPoint x: 249, startPoint y: 226, endPoint x: 255, endPoint y: 234, distance: 9.6
click at [251, 226] on select "Select Item... Yes No" at bounding box center [656, 226] width 871 height 24
click at [221, 214] on select "Select Item... Yes No" at bounding box center [656, 226] width 871 height 24
select select "f0a1a515-fe47-4fcc-ad21-8ba0871395e8"
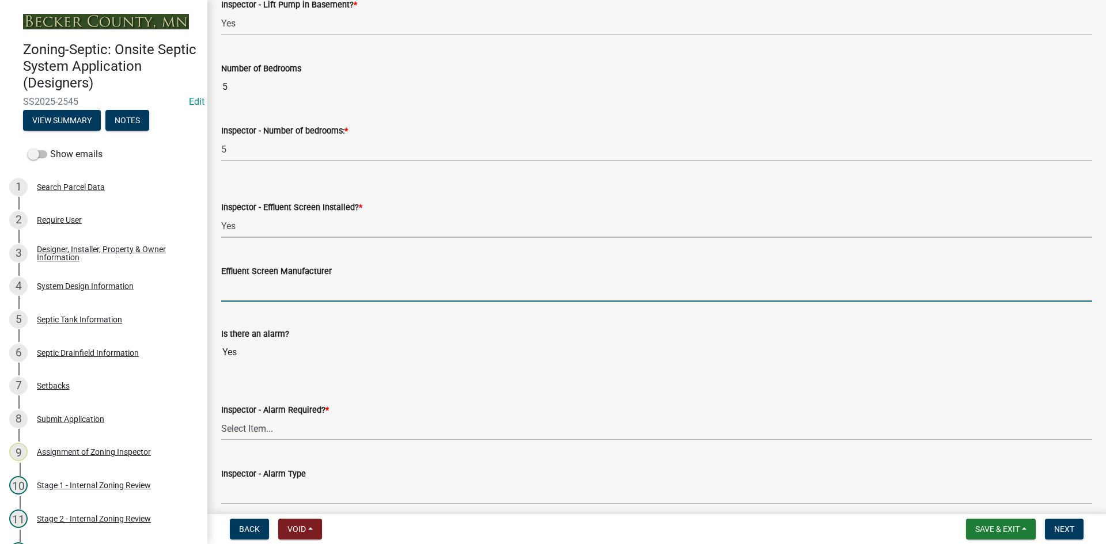
click at [263, 279] on input "Effluent Screen Manufacturer" at bounding box center [656, 290] width 871 height 24
type input "NA"
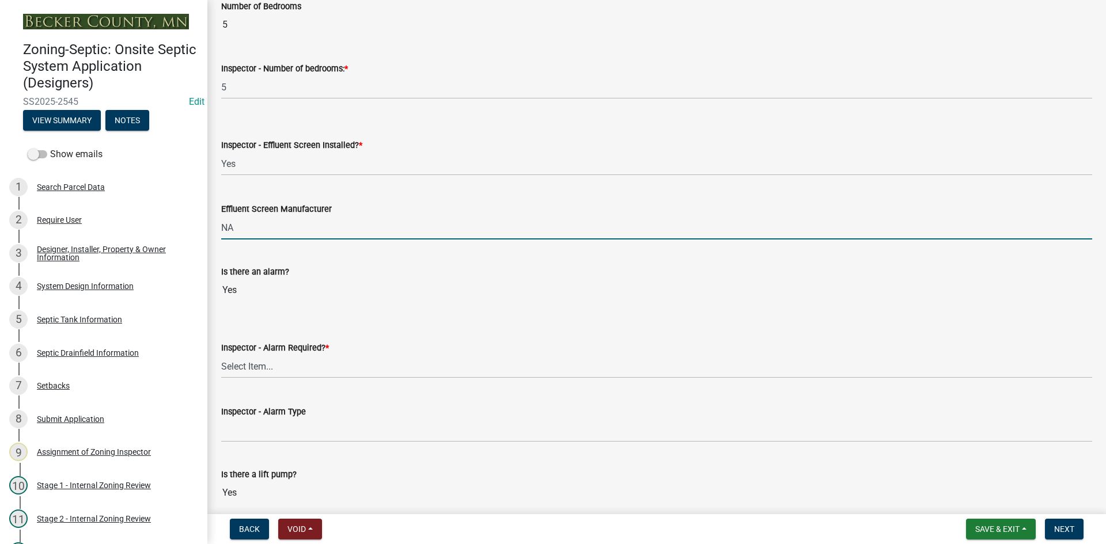
scroll to position [864, 0]
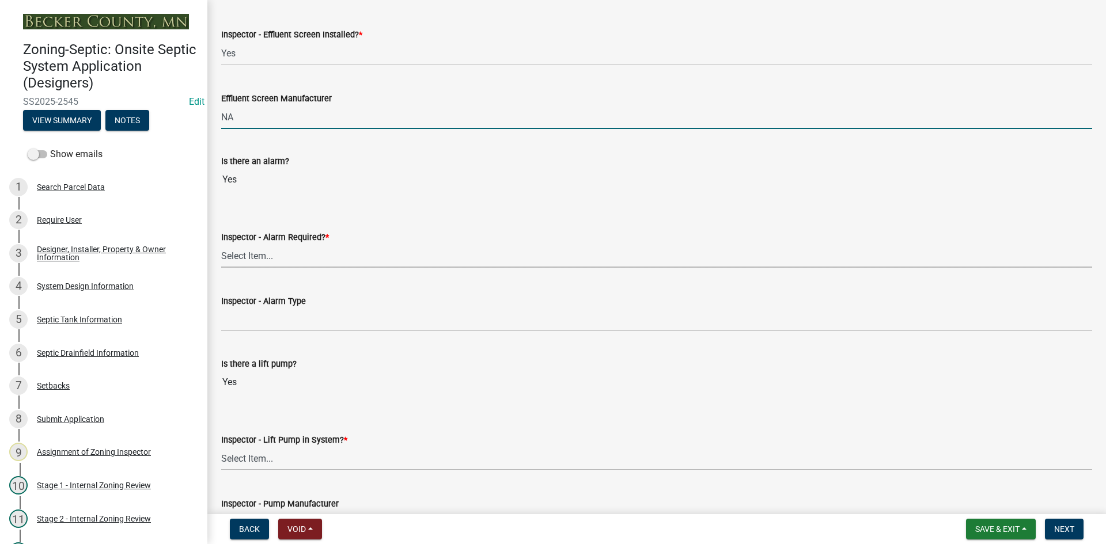
click at [265, 253] on select "Select Item... Yes No" at bounding box center [656, 256] width 871 height 24
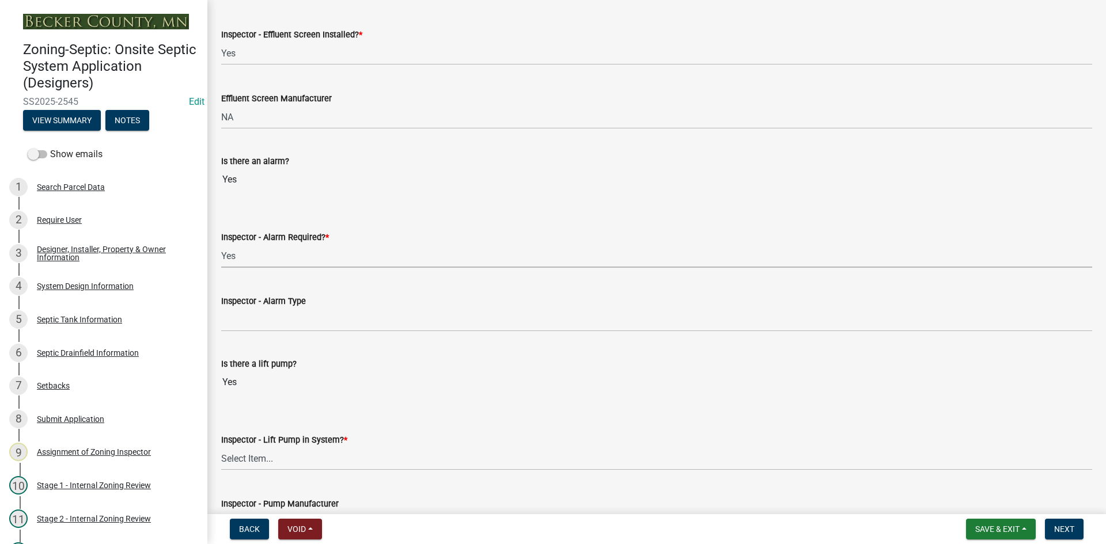
click at [221, 244] on select "Select Item... Yes No" at bounding box center [656, 256] width 871 height 24
select select "9075ff2b-2749-45ce-aee6-f4951e9a2109"
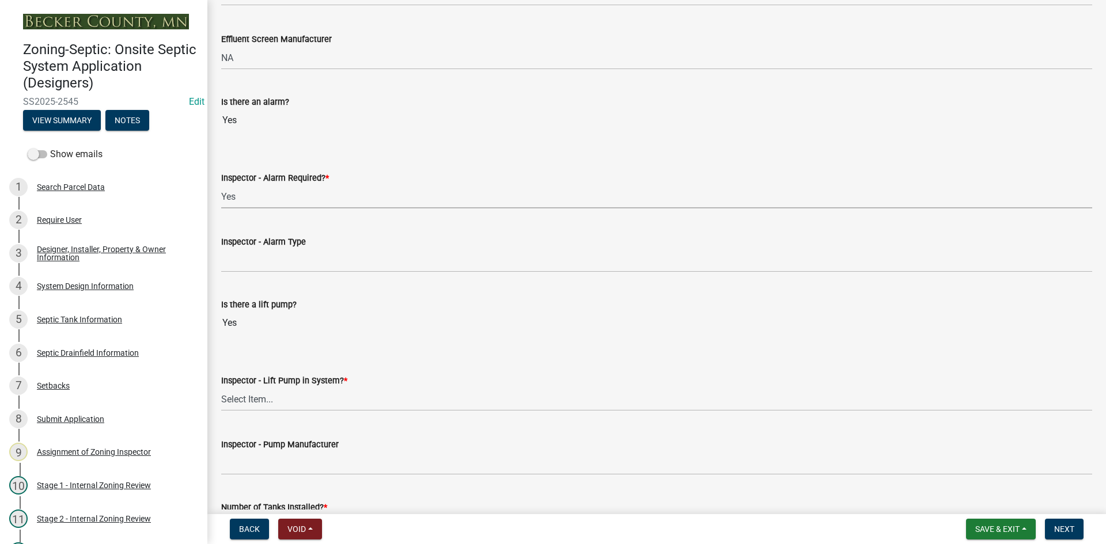
scroll to position [979, 0]
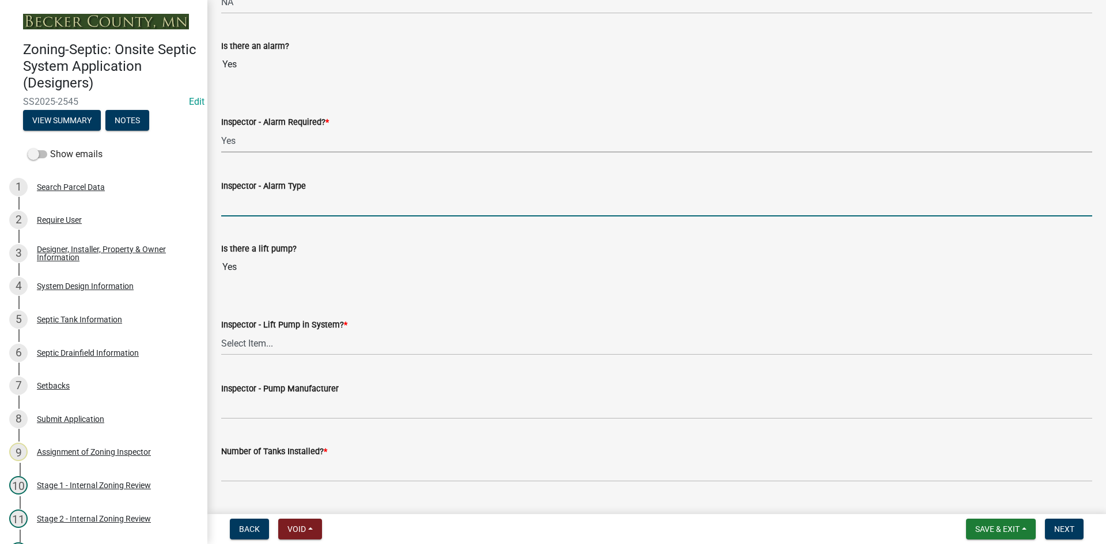
click at [275, 202] on input "Inspector - Alarm Type" at bounding box center [656, 205] width 871 height 24
type input "PS PATROL"
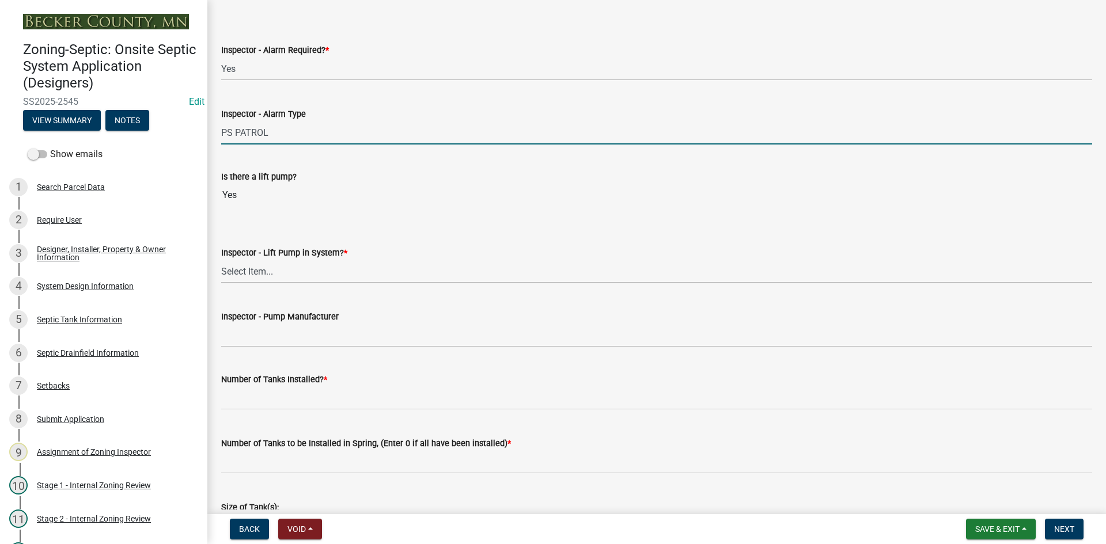
scroll to position [1152, 0]
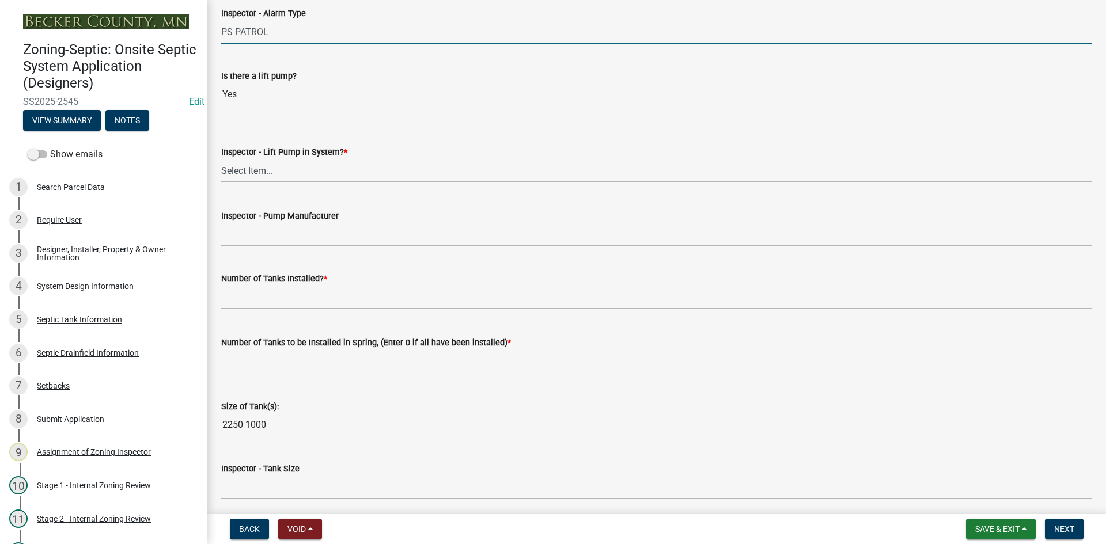
click at [262, 165] on select "Select Item... Yes No" at bounding box center [656, 171] width 871 height 24
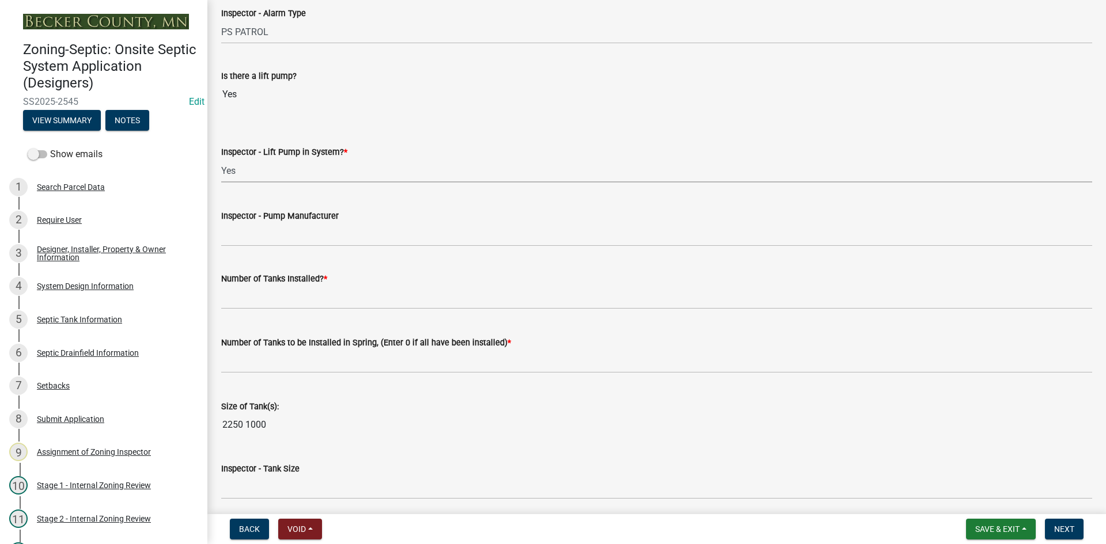
click at [221, 159] on select "Select Item... Yes No" at bounding box center [656, 171] width 871 height 24
select select "c19a0b5c-6916-4435-8c22-bdddceeea52a"
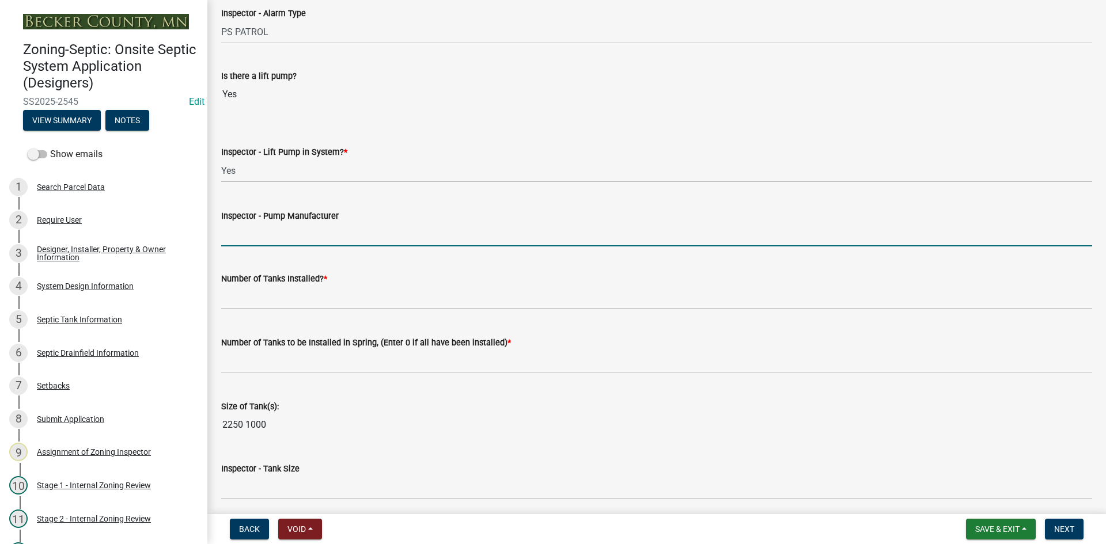
click at [268, 229] on input "Inspector - Pump Manufacturer" at bounding box center [656, 235] width 871 height 24
type input "GOULDS 0311"
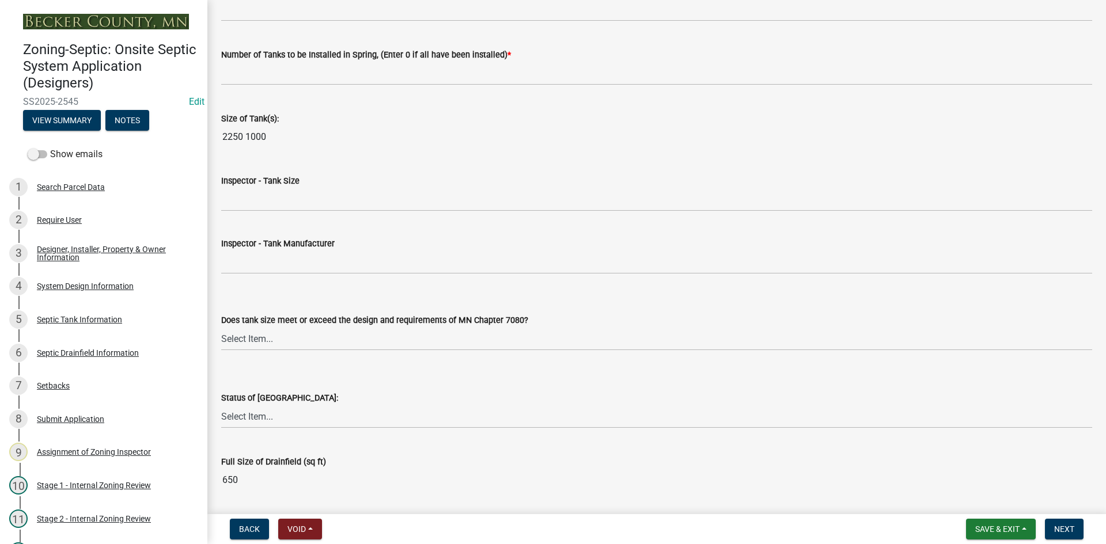
scroll to position [1498, 0]
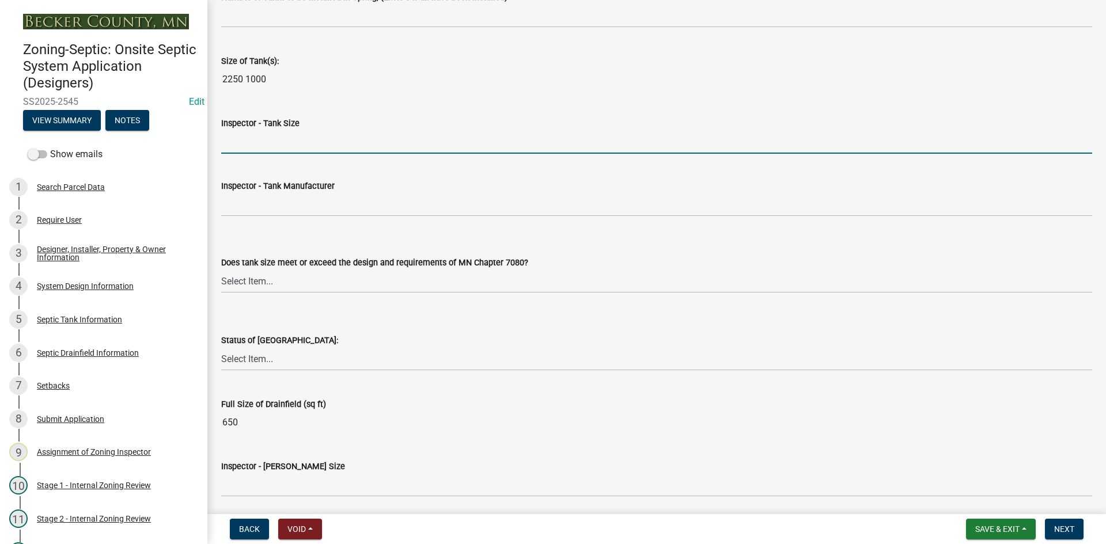
click at [243, 144] on input "Inspector - Tank Size" at bounding box center [656, 142] width 871 height 24
click at [269, 137] on input "2250/2" at bounding box center [656, 142] width 871 height 24
type input "2250/2-1000"
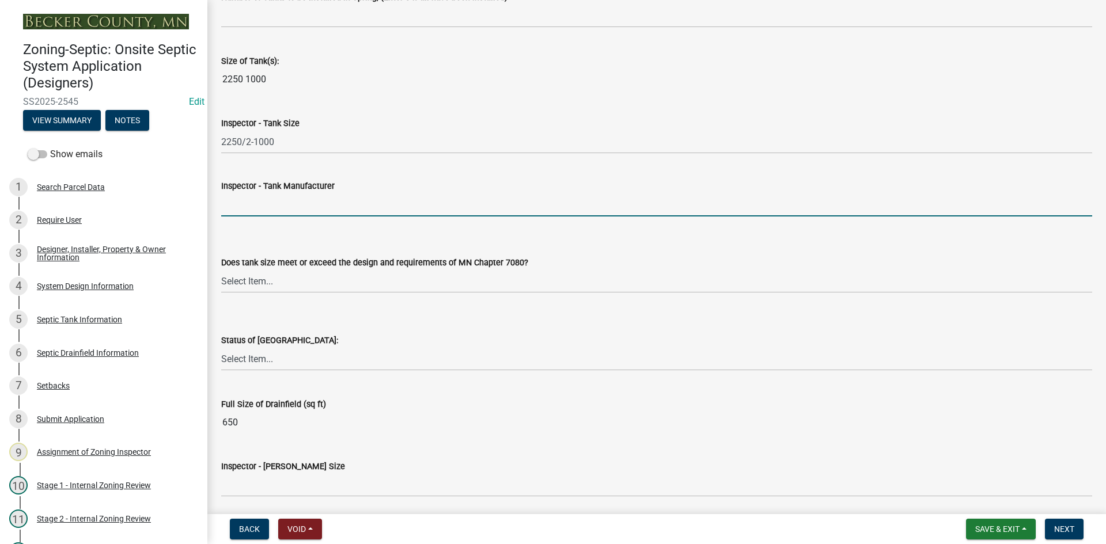
click at [280, 205] on input "Inspector - Tank Manufacturer" at bounding box center [656, 205] width 871 height 24
type input "BROWN/[PERSON_NAME]"
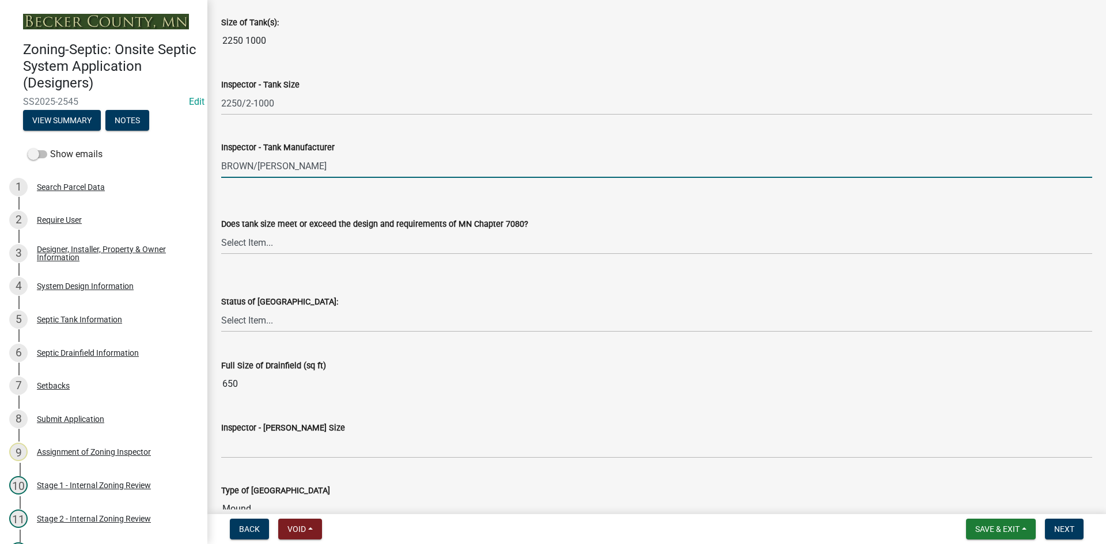
scroll to position [1555, 0]
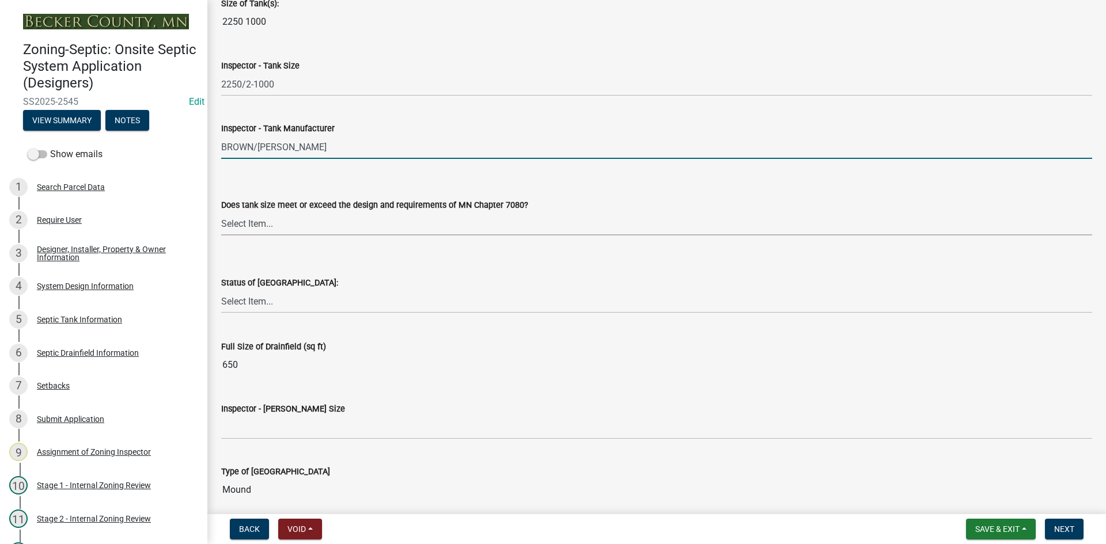
click at [264, 230] on select "Select Item... Yes No Existing" at bounding box center [656, 224] width 871 height 24
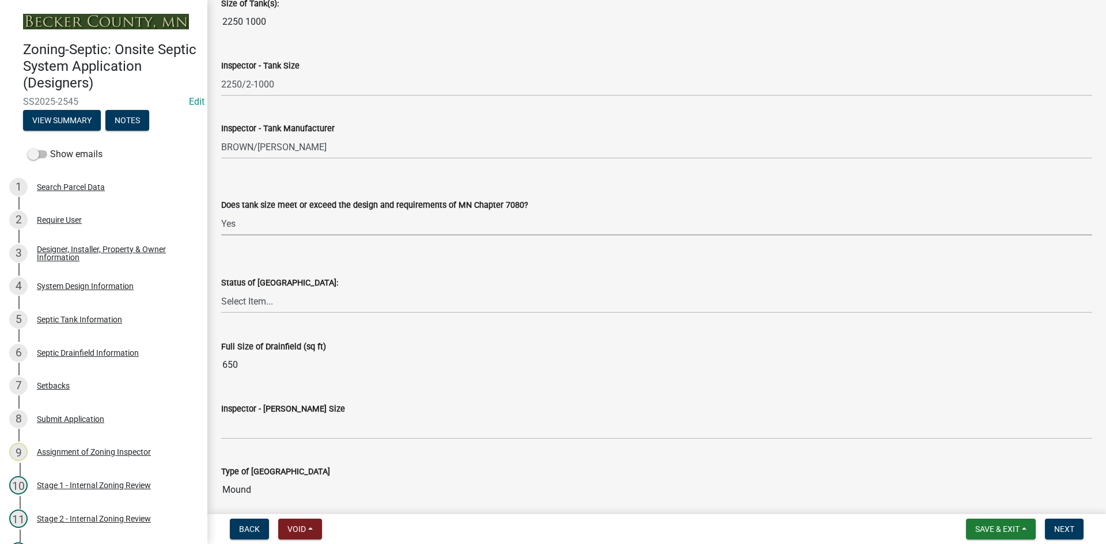
click at [221, 212] on select "Select Item... Yes No Existing" at bounding box center [656, 224] width 871 height 24
select select "f7794d6a-556a-43dc-97be-878f47e346d8"
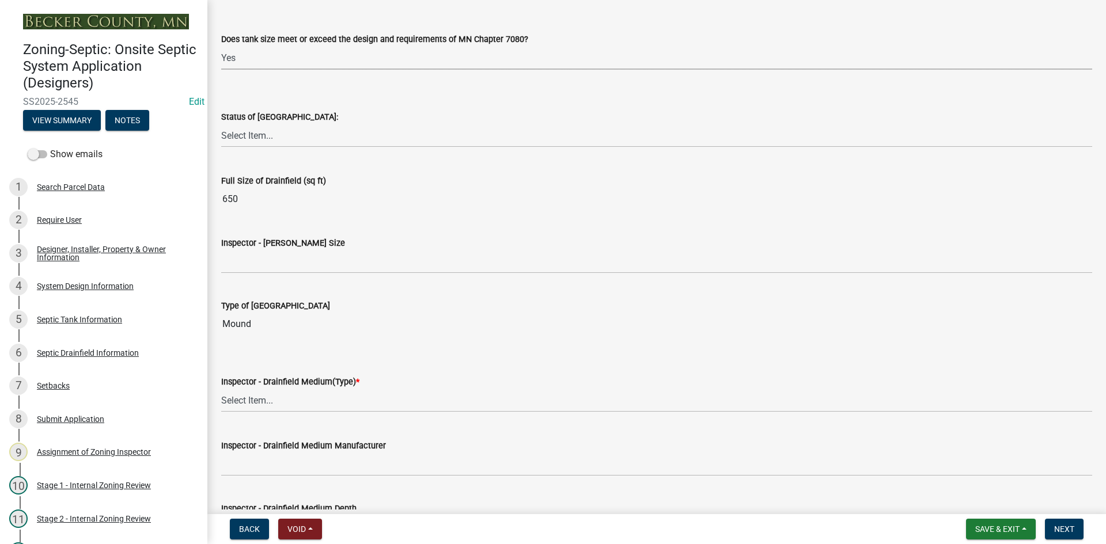
scroll to position [1728, 0]
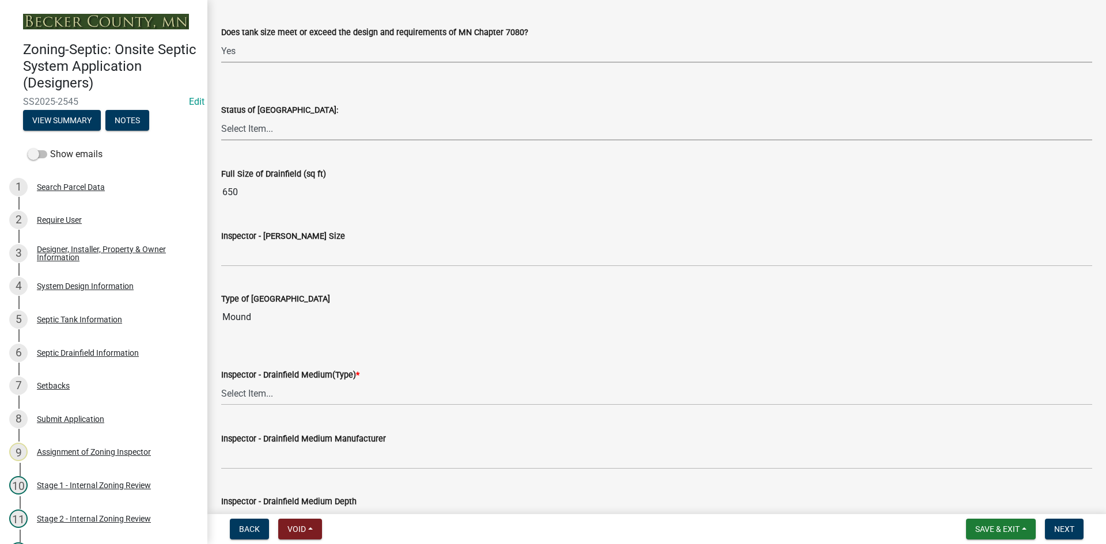
click at [259, 125] on select "Select Item... No Drainfield Drainfield Installed [GEOGRAPHIC_DATA] to Be Insta…" at bounding box center [656, 129] width 871 height 24
click at [221, 117] on select "Select Item... No Drainfield Drainfield Installed [GEOGRAPHIC_DATA] to Be Insta…" at bounding box center [656, 129] width 871 height 24
select select "9376207c-987b-4580-9786-4fe9435ab5e6"
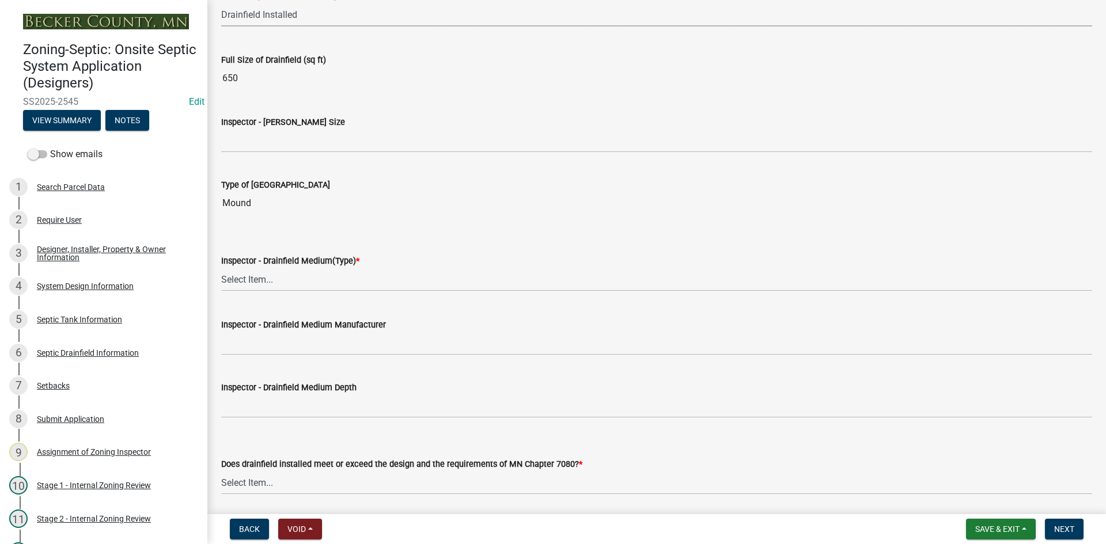
scroll to position [1844, 0]
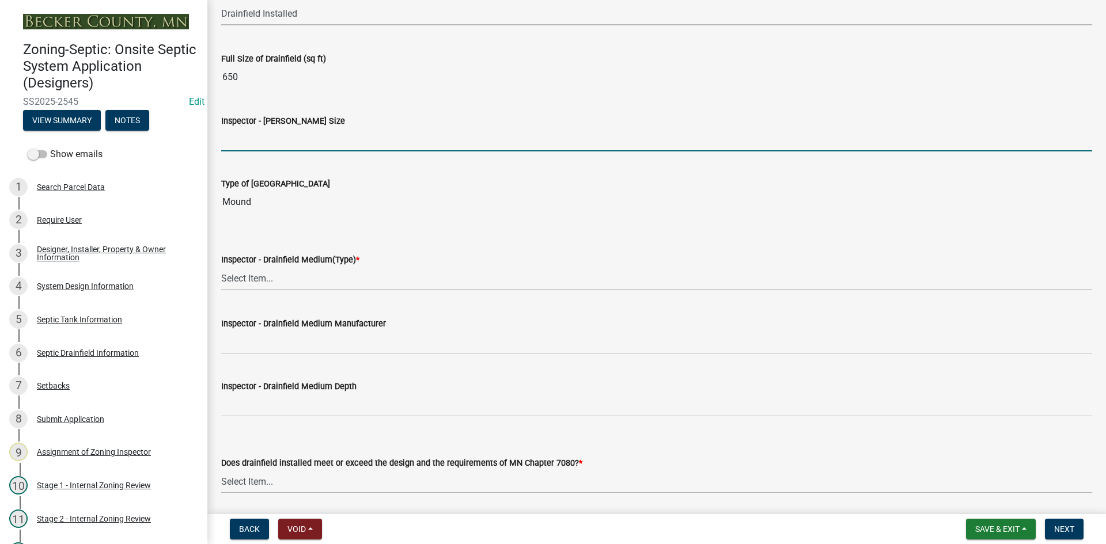
click at [245, 145] on input "Inspector - [PERSON_NAME] Size" at bounding box center [656, 140] width 871 height 24
type input "10x65 rock bed"
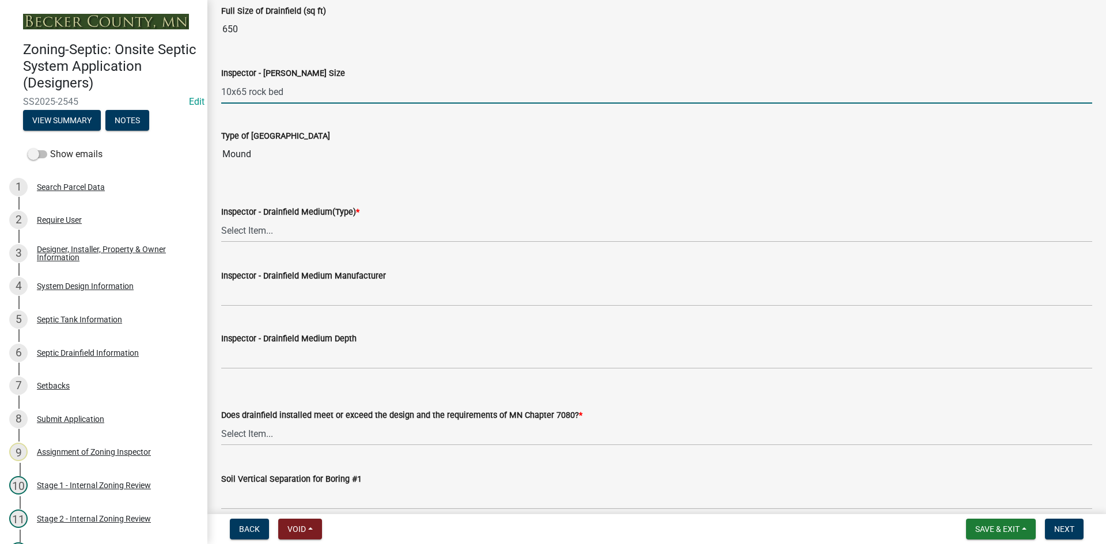
scroll to position [1959, 0]
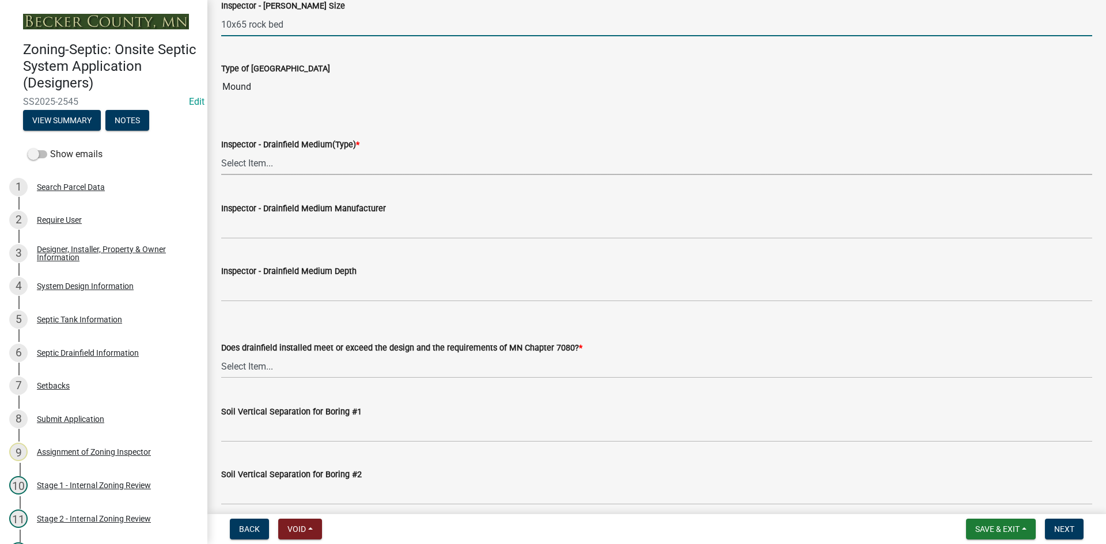
click at [254, 160] on select "Select Item... Chamber Trench Rock Trench Gravelless Mound Pressure Bed Seepage…" at bounding box center [656, 164] width 871 height 24
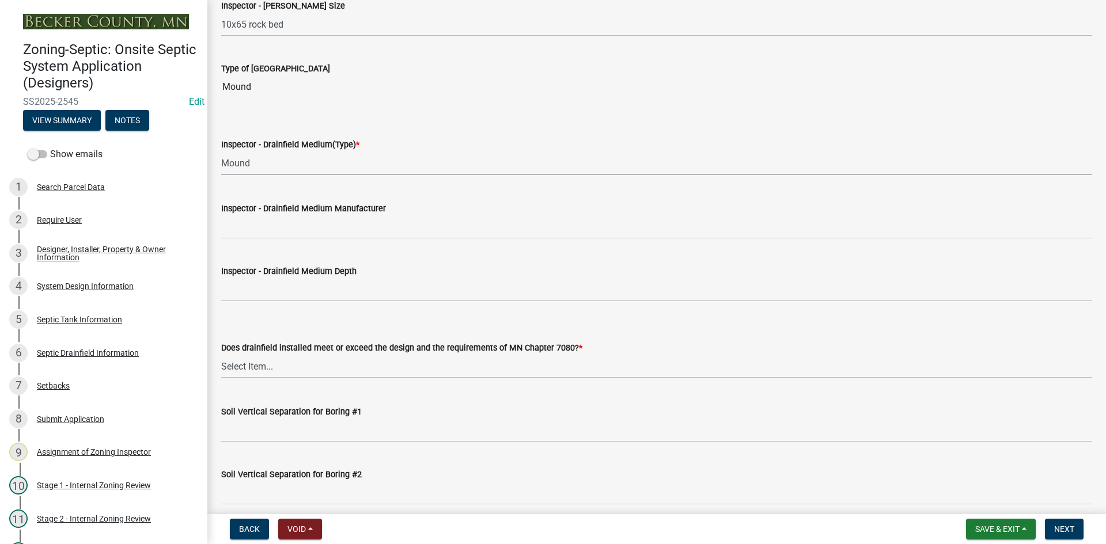
click at [221, 152] on select "Select Item... Chamber Trench Rock Trench Gravelless Mound Pressure Bed Seepage…" at bounding box center [656, 164] width 871 height 24
select select "d0fc35b5-23a5-4a64-97d6-4937a1f9afff"
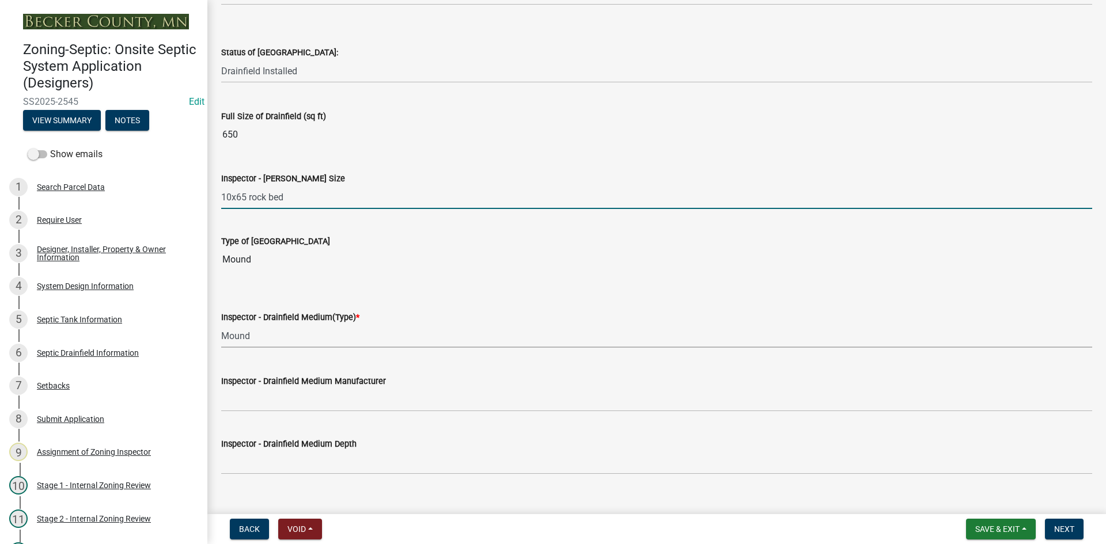
click at [315, 196] on input "10x65 rock bed" at bounding box center [656, 198] width 871 height 24
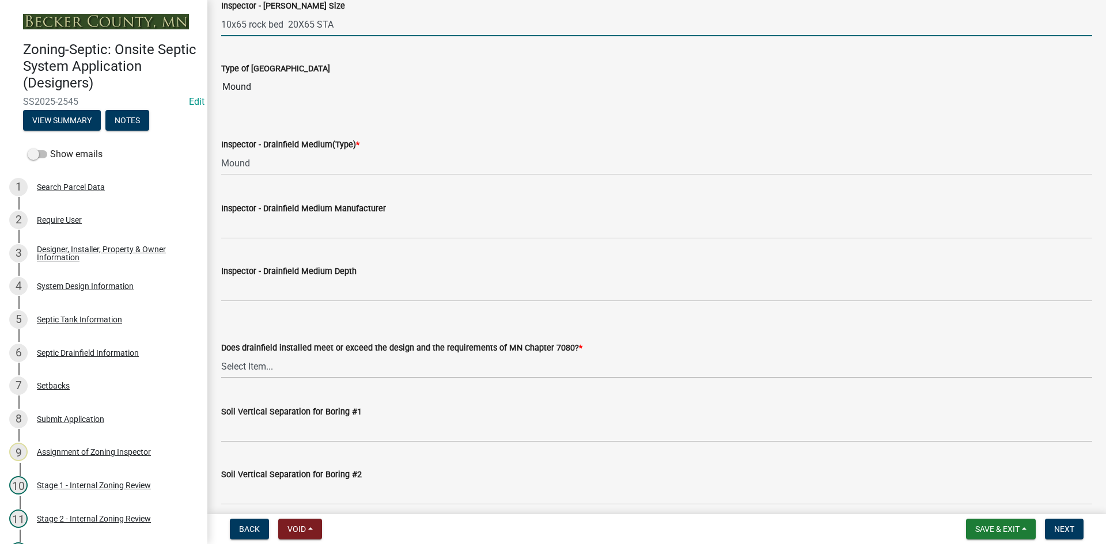
scroll to position [2016, 0]
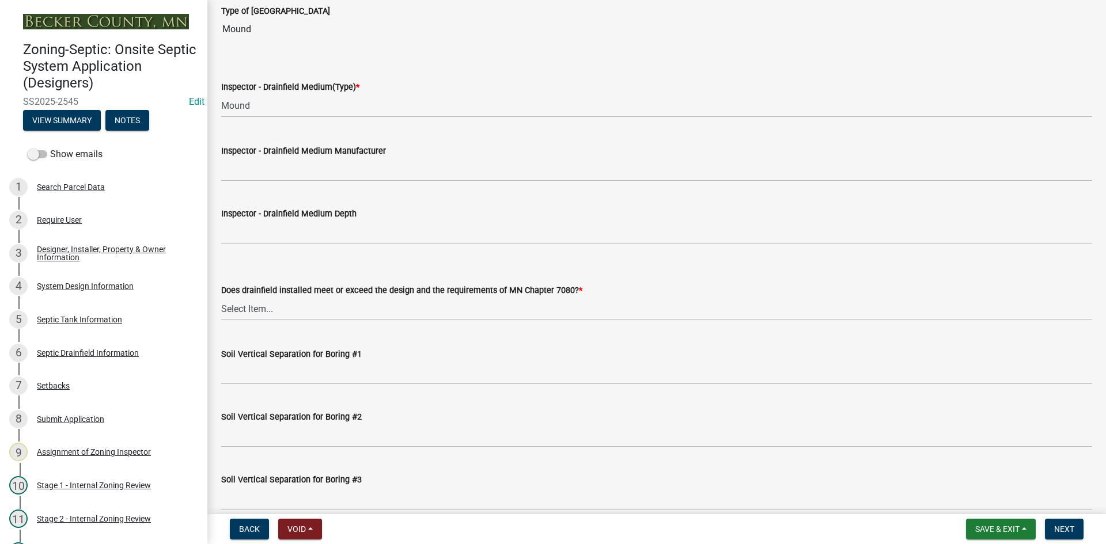
type input "10x65 rock bed 20X65 STA"
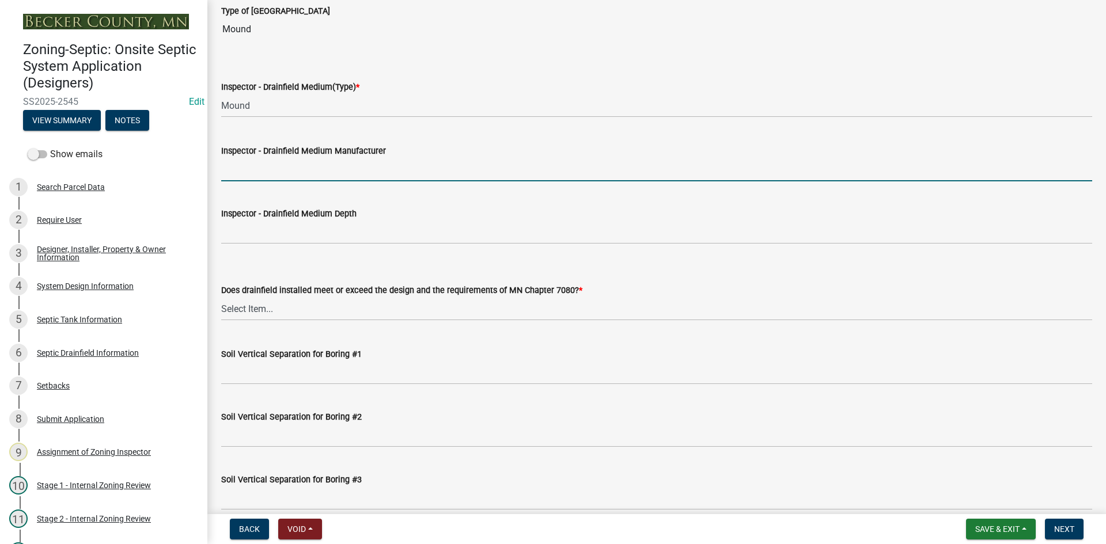
click at [266, 165] on input "Inspector - Drainfield Medium Manufacturer" at bounding box center [656, 170] width 871 height 24
type input "INFILTRATOR"
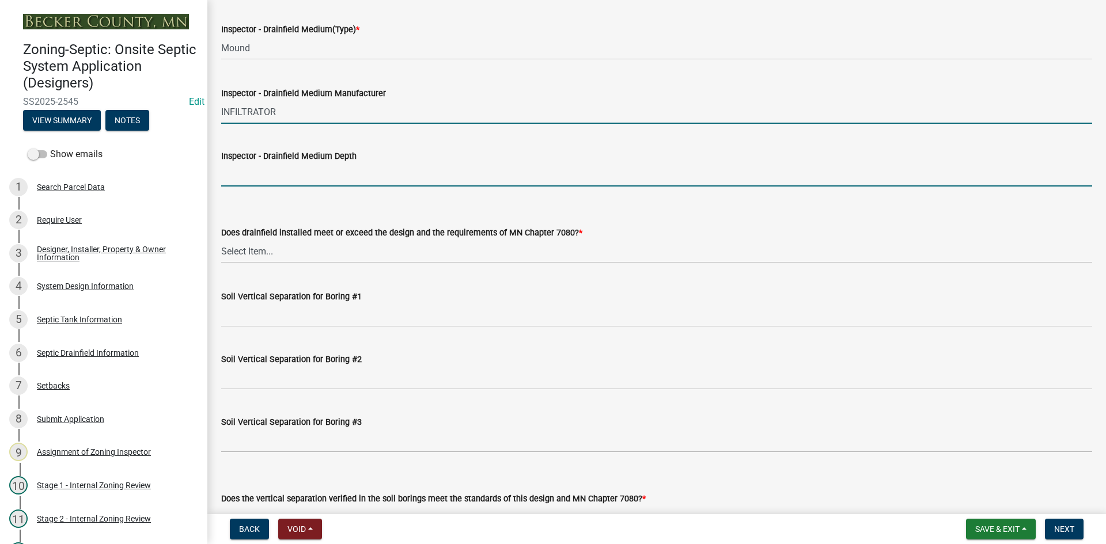
click at [272, 177] on input "Inspector - Drainfield Medium Depth" at bounding box center [656, 175] width 871 height 24
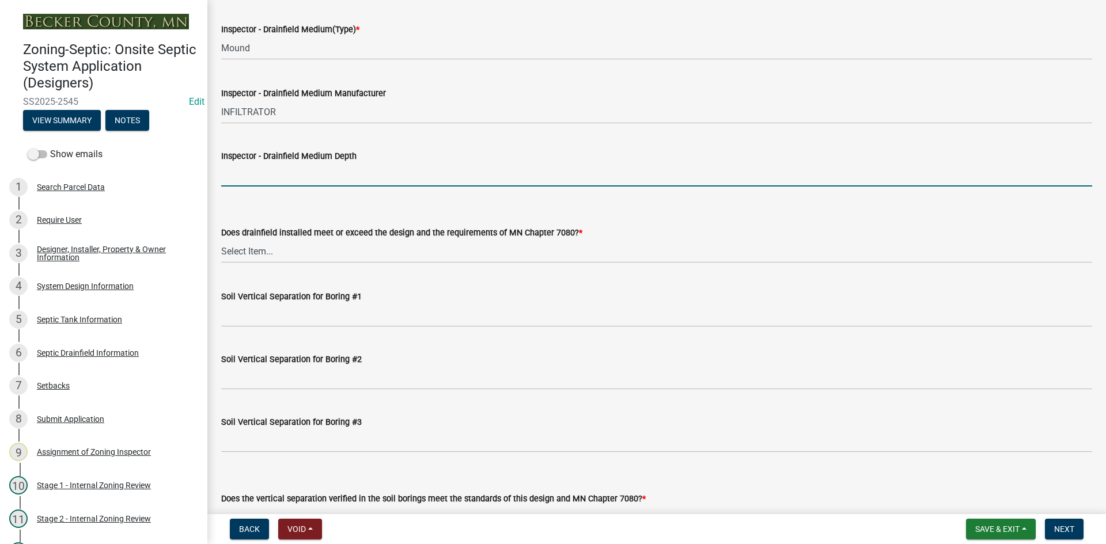
type input "12""
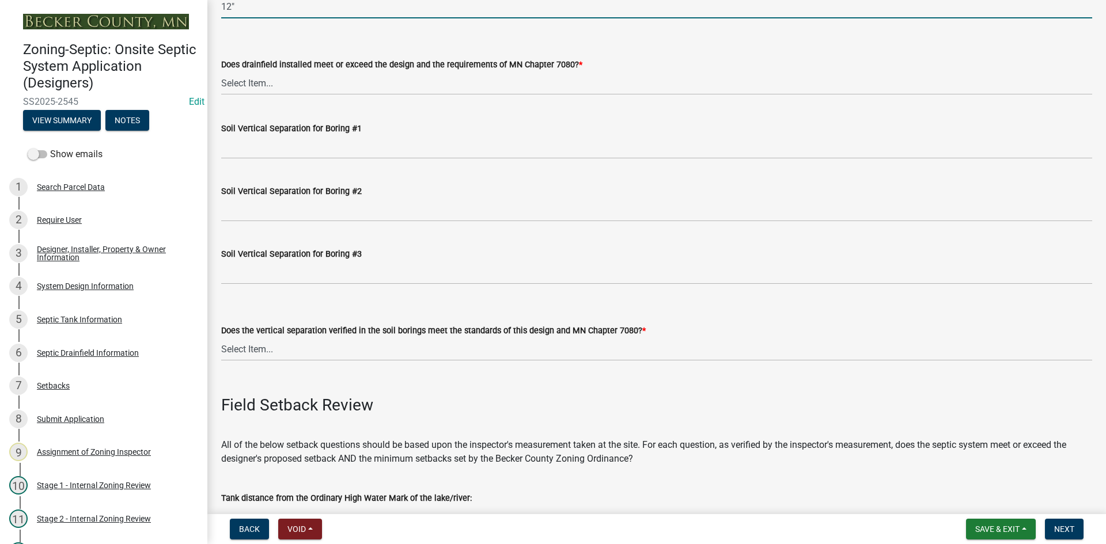
scroll to position [2247, 0]
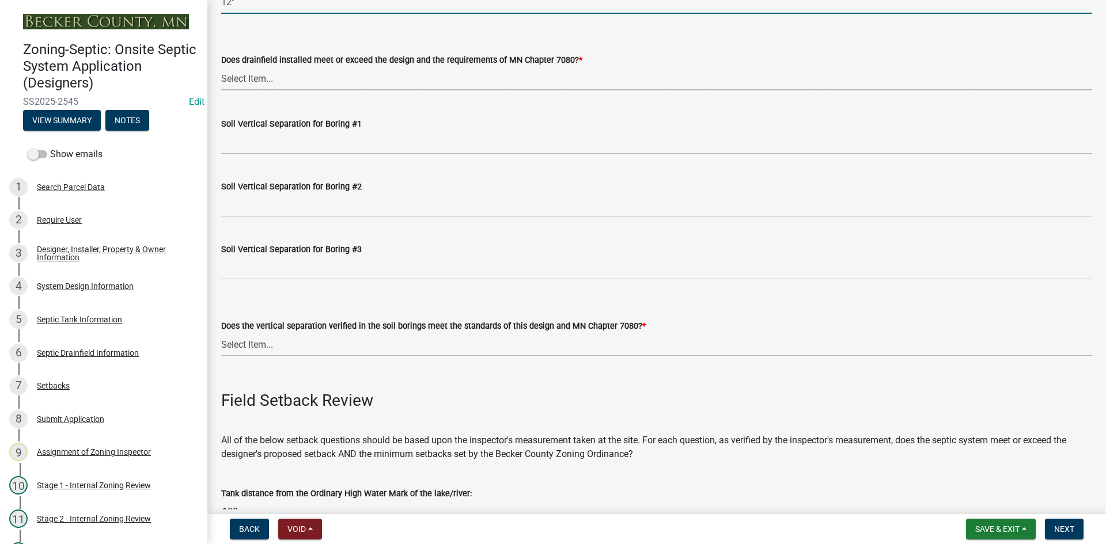
click at [250, 78] on select "Select Item... Yes No" at bounding box center [656, 79] width 871 height 24
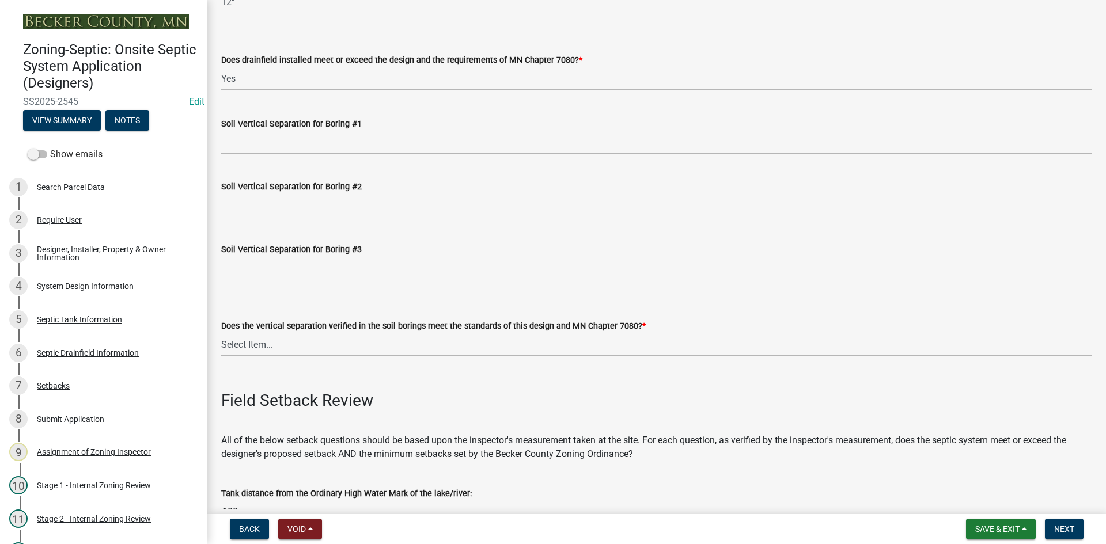
click at [221, 67] on select "Select Item... Yes No" at bounding box center [656, 79] width 871 height 24
select select "53e8394b-4ec8-472b-acba-27f64a4dcc6d"
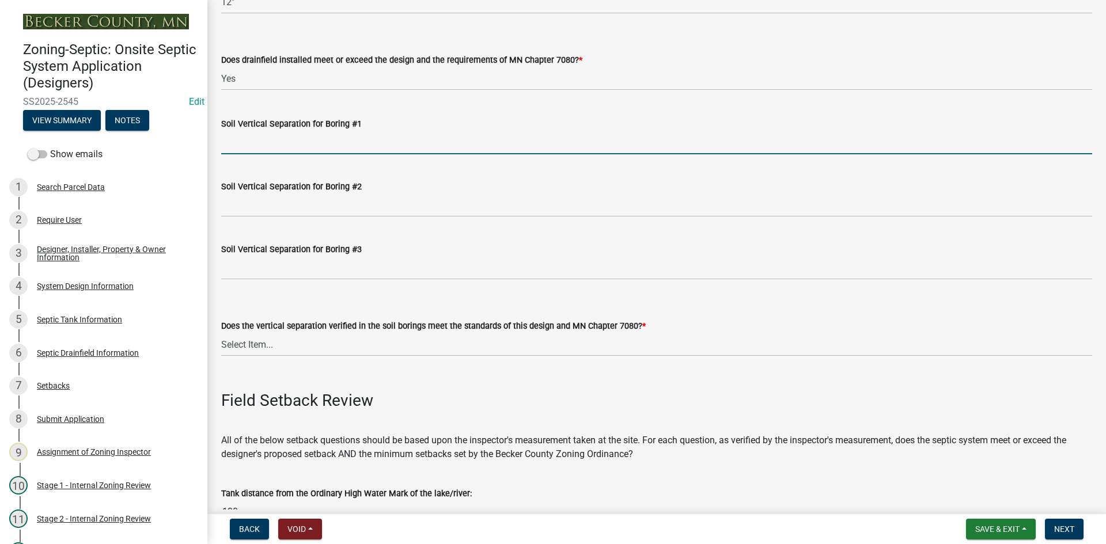
click at [256, 147] on input "Soil Vertical Separation for Boring #1" at bounding box center [656, 143] width 871 height 24
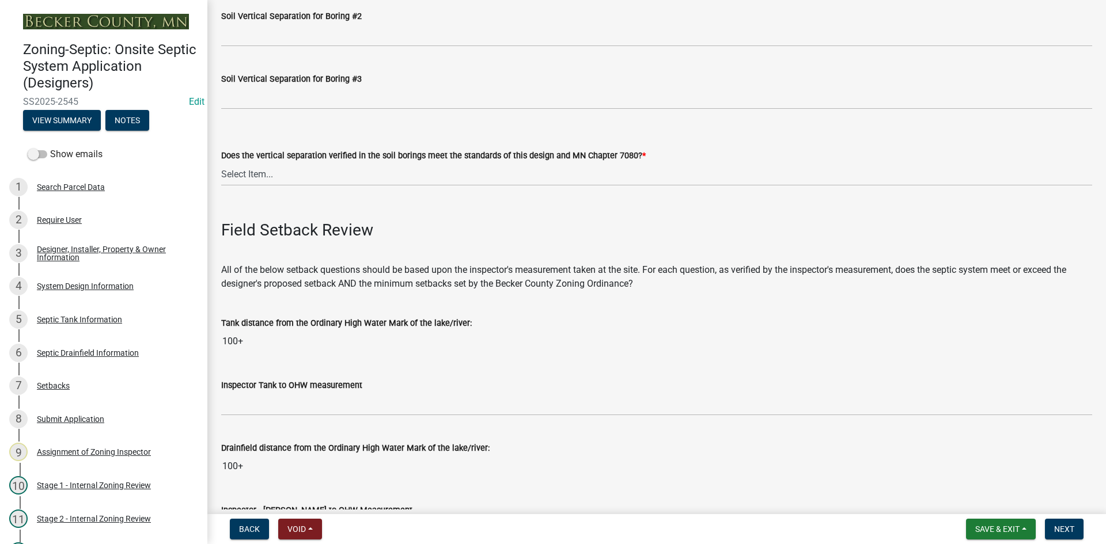
scroll to position [2420, 0]
type input "SEE ATTACHED 16 IN SAND LIFT"
click at [263, 172] on select "Select Item... Yes No" at bounding box center [656, 172] width 871 height 24
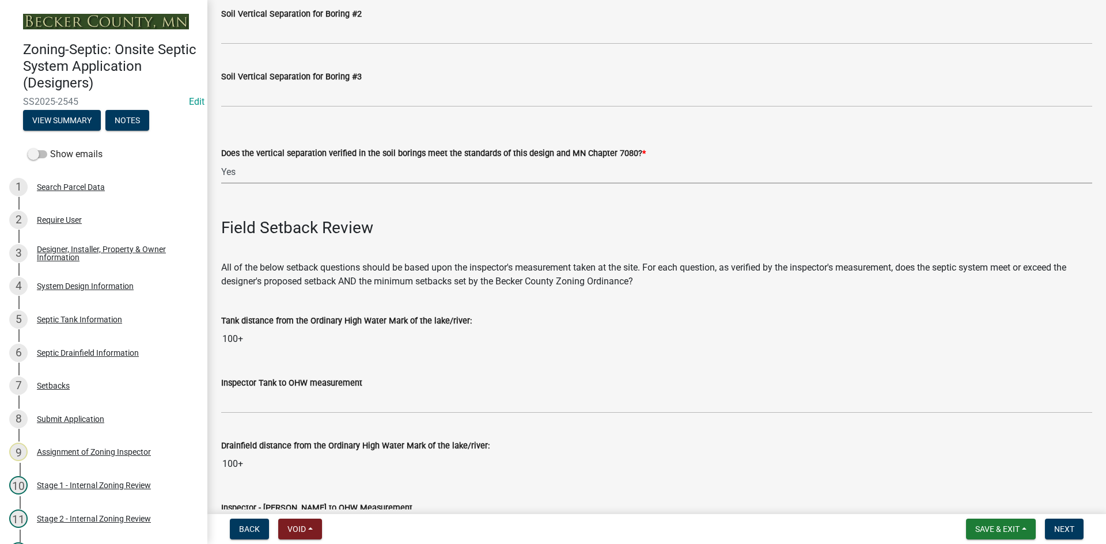
click at [221, 160] on select "Select Item... Yes No" at bounding box center [656, 172] width 871 height 24
select select "eedfbf44-dce3-4c21-89bd-6d851115dab7"
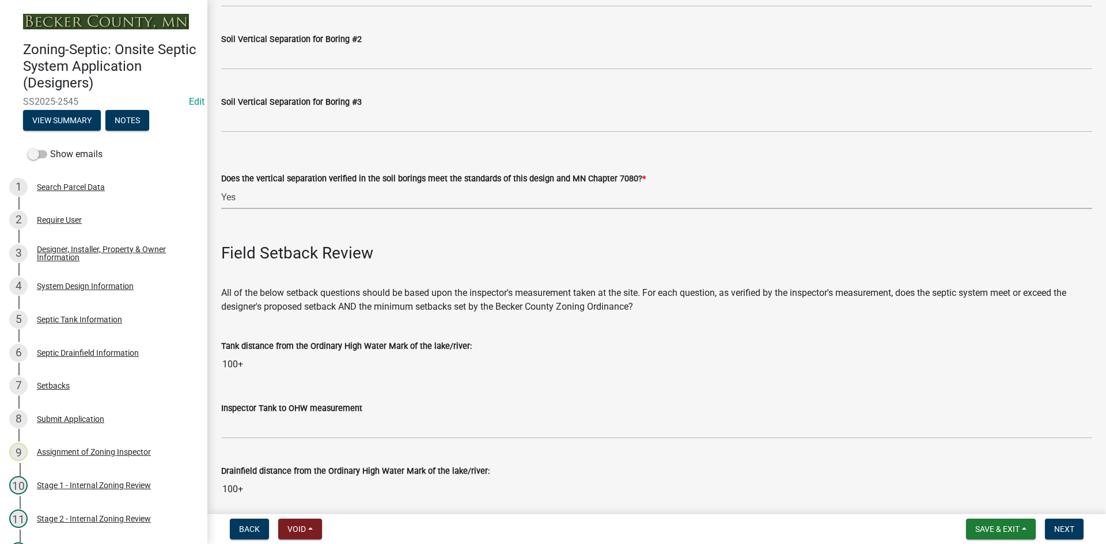
scroll to position [2304, 0]
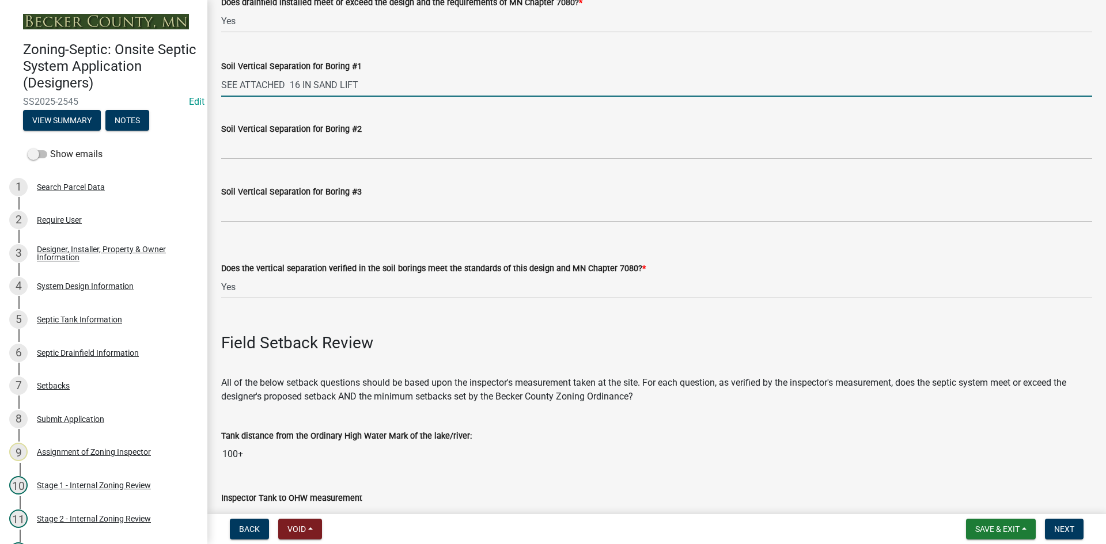
click at [288, 92] on input "SEE ATTACHED 16 IN SAND LIFT" at bounding box center [656, 85] width 871 height 24
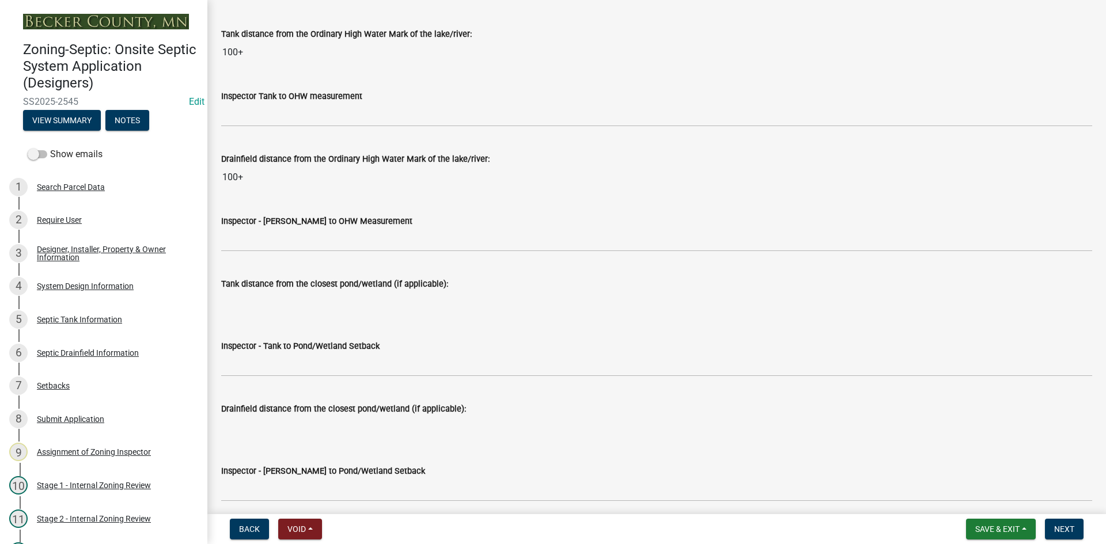
scroll to position [2708, 0]
type input "SEE ATTACHED / 16 IN SAND LIFT"
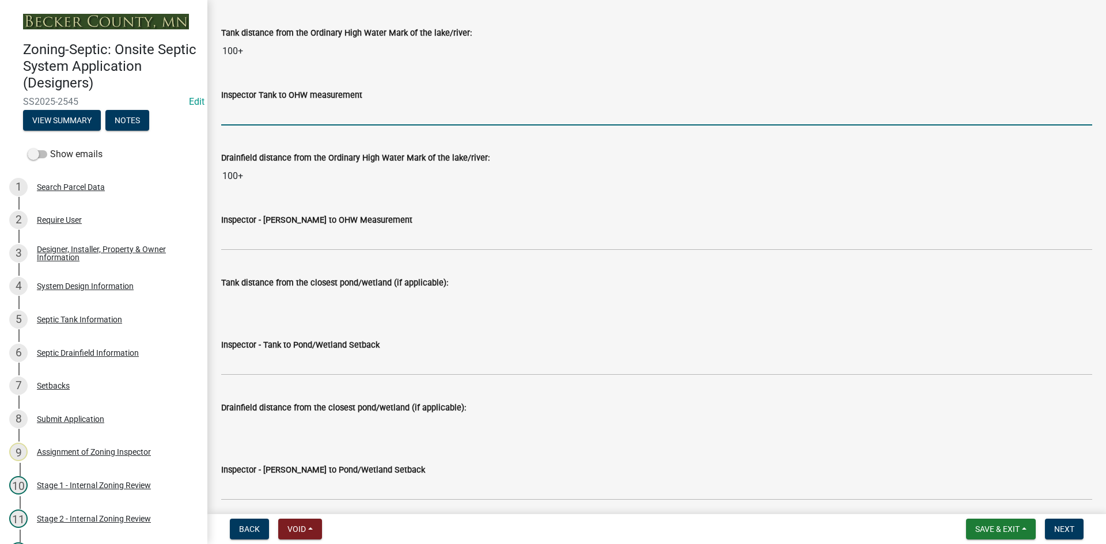
drag, startPoint x: 266, startPoint y: 116, endPoint x: 271, endPoint y: 113, distance: 5.9
click at [266, 116] on input "Inspector Tank to OHW measurement" at bounding box center [656, 114] width 871 height 24
type input "75+"
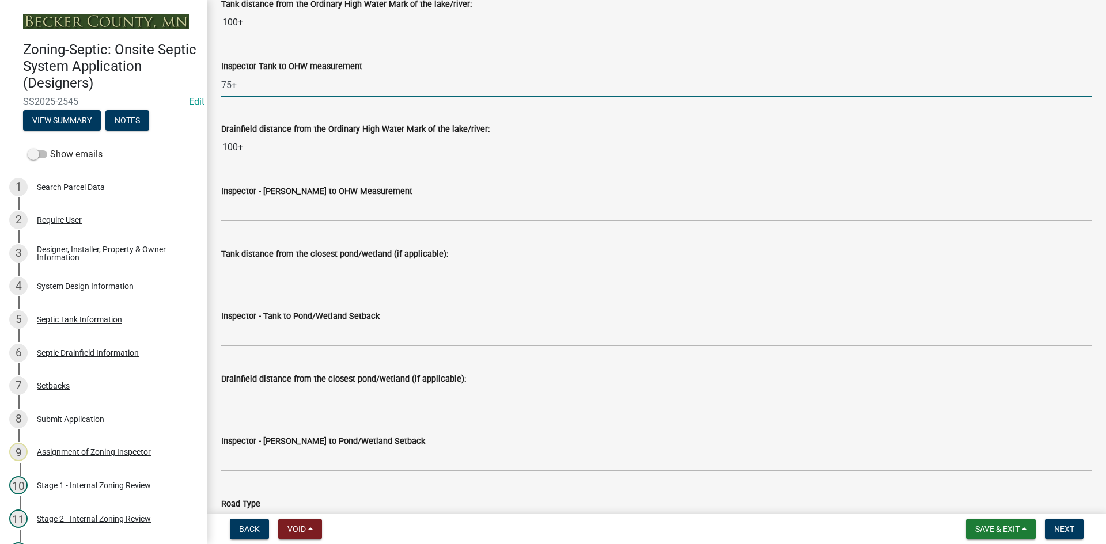
scroll to position [2765, 0]
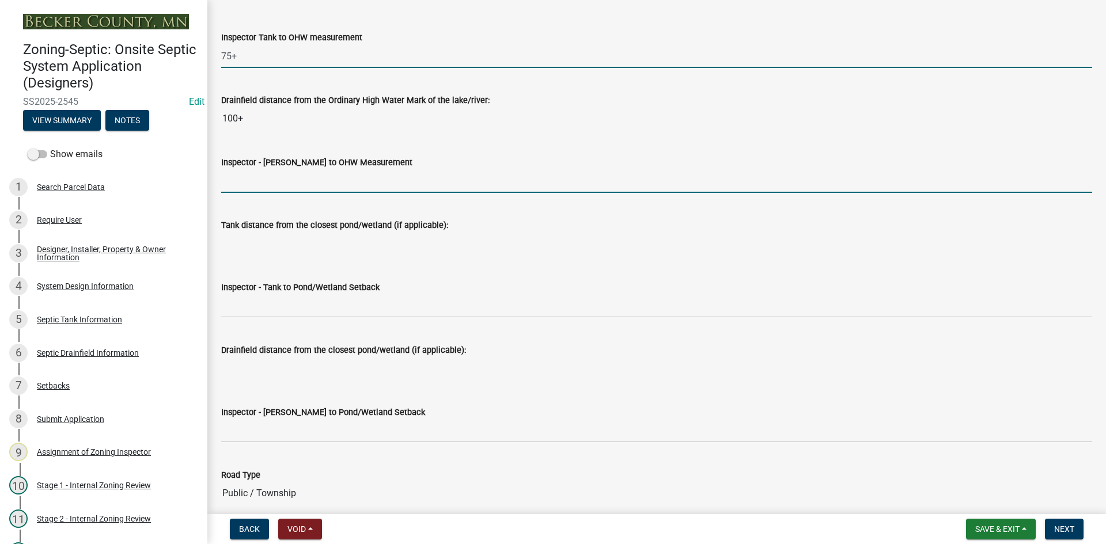
click at [266, 174] on input "Inspector - [PERSON_NAME] to OHW Measurement" at bounding box center [656, 181] width 871 height 24
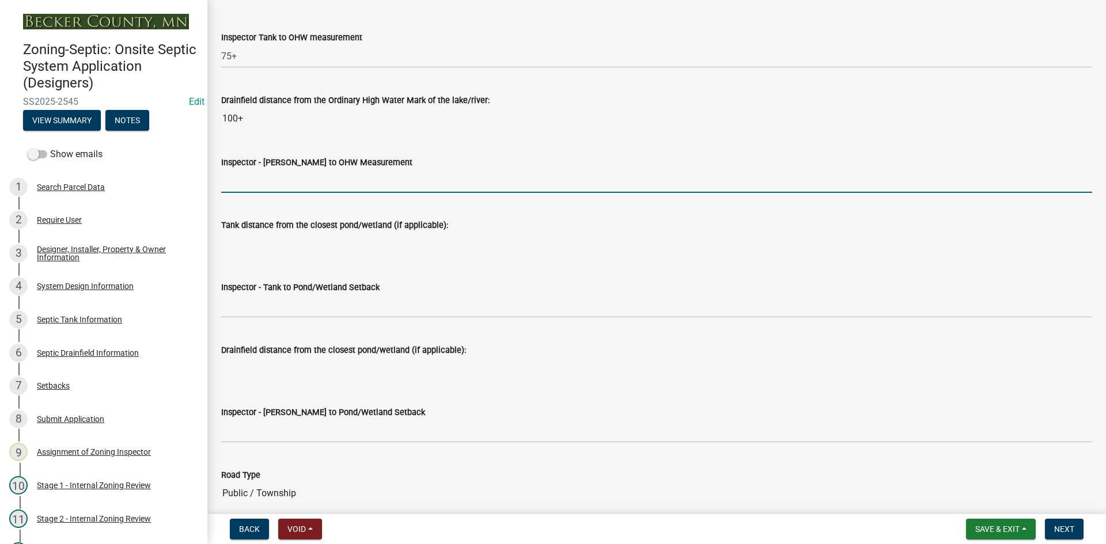
type input "75+"
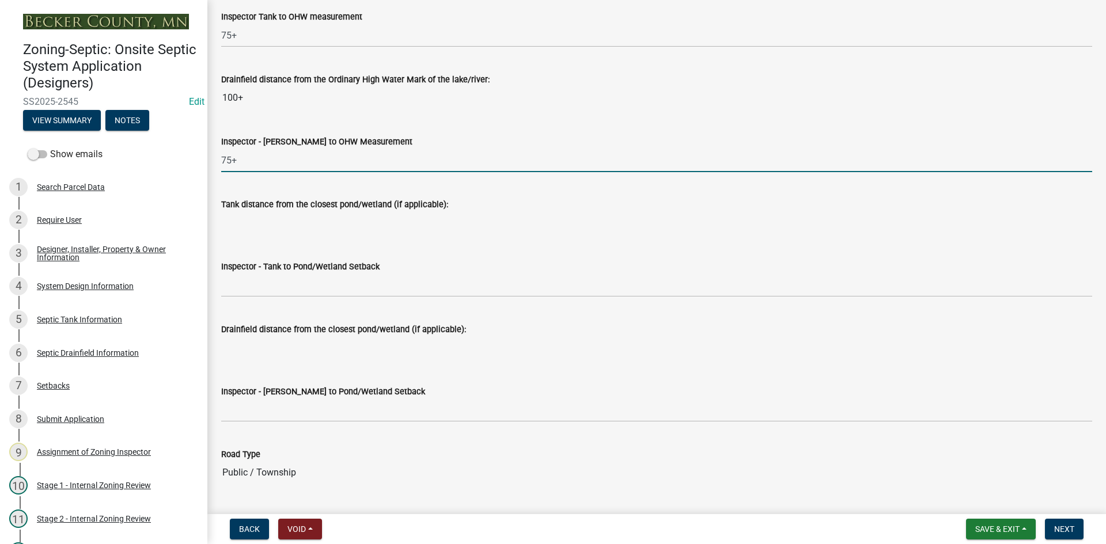
scroll to position [2823, 0]
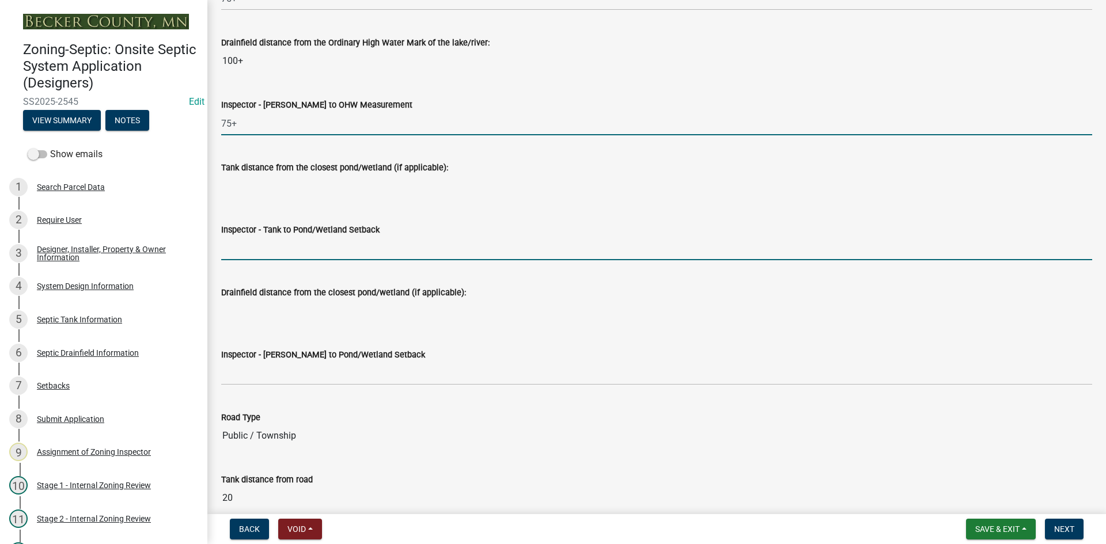
click at [274, 247] on input "Inspector - Tank to Pond/Wetland Setback" at bounding box center [656, 249] width 871 height 24
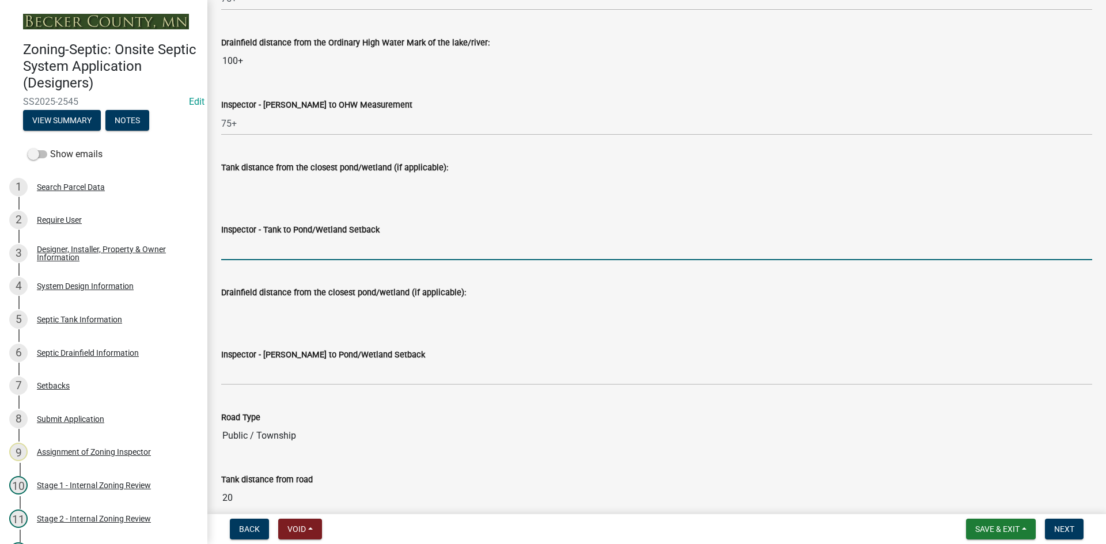
type input "NA"
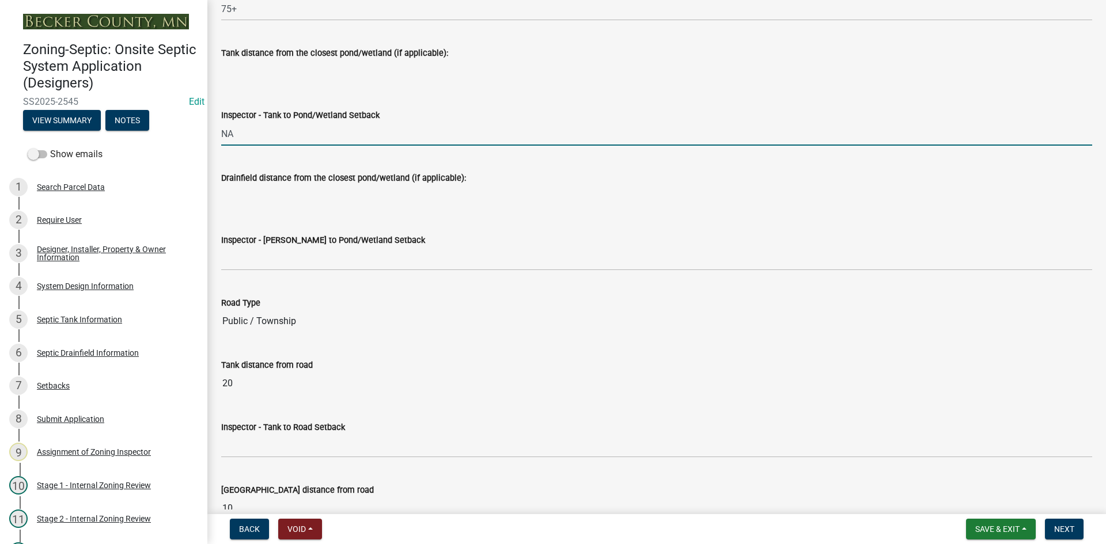
scroll to position [2938, 0]
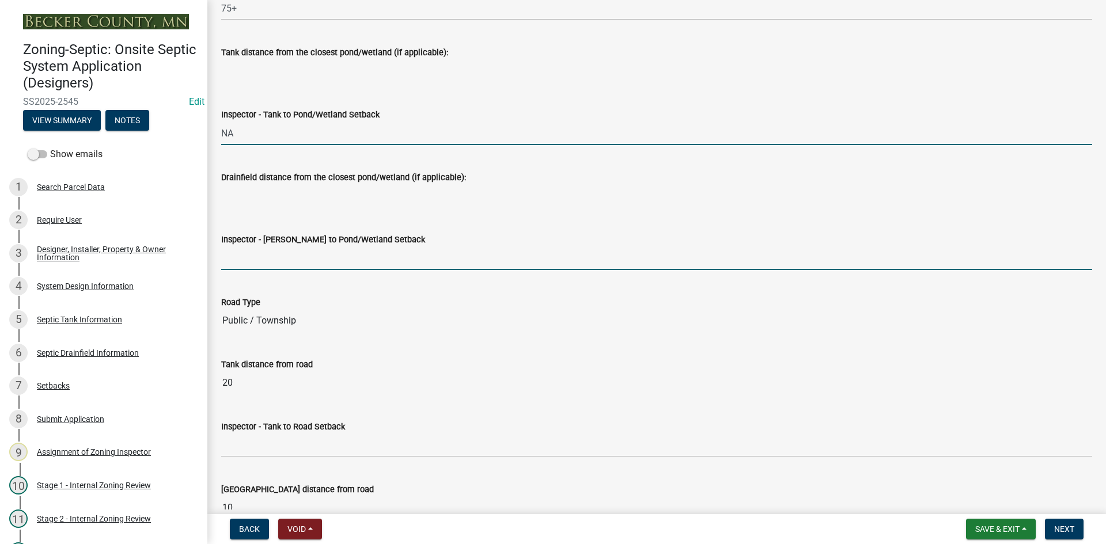
drag, startPoint x: 241, startPoint y: 257, endPoint x: 266, endPoint y: 263, distance: 25.6
click at [241, 257] on input "Inspector - [PERSON_NAME] to Pond/Wetland Setback" at bounding box center [656, 259] width 871 height 24
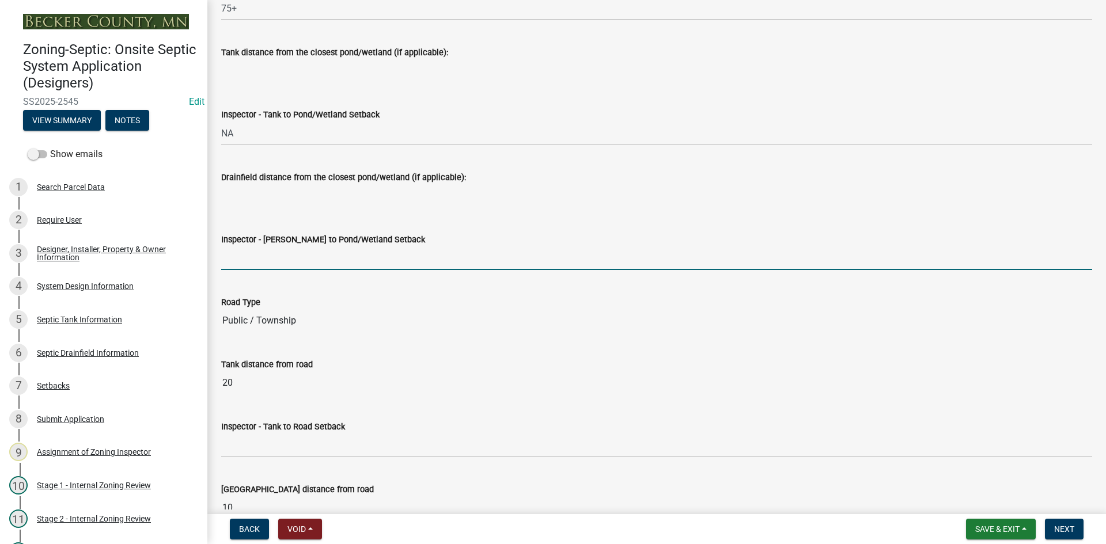
type input "NA"
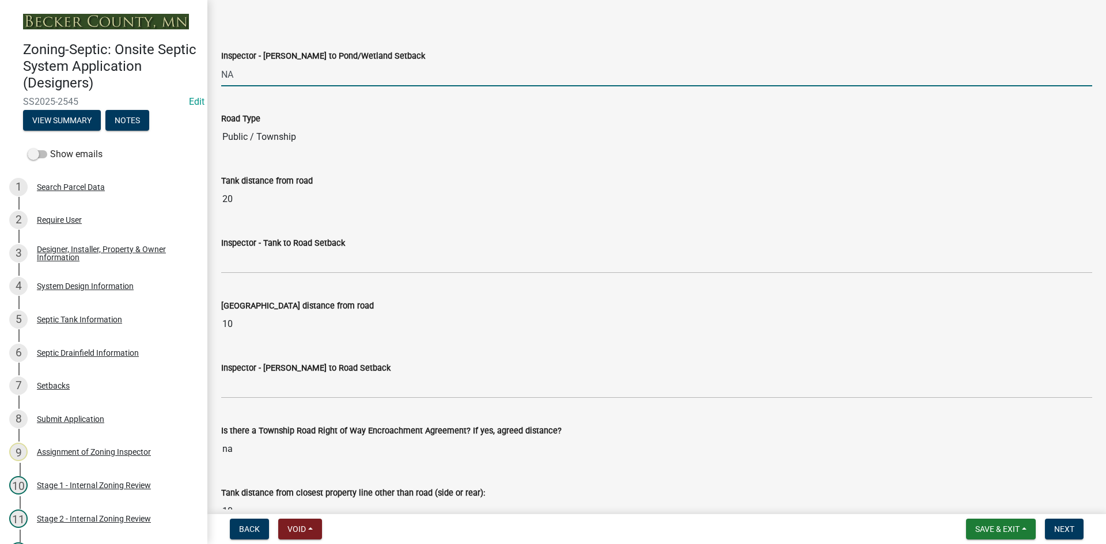
scroll to position [3169, 0]
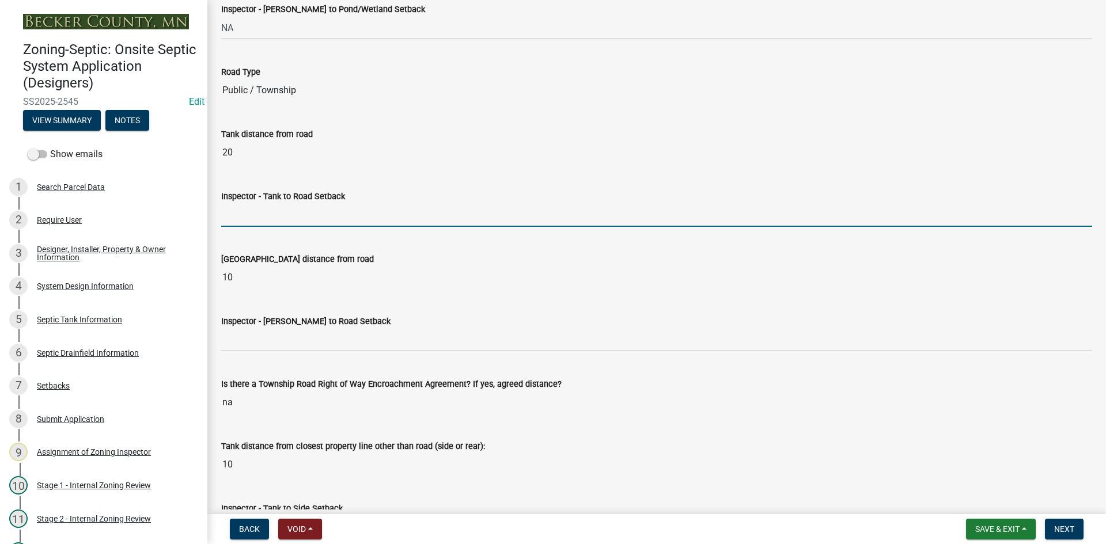
click at [244, 219] on input "Inspector - Tank to Road Setback" at bounding box center [656, 215] width 871 height 24
type input "10+"
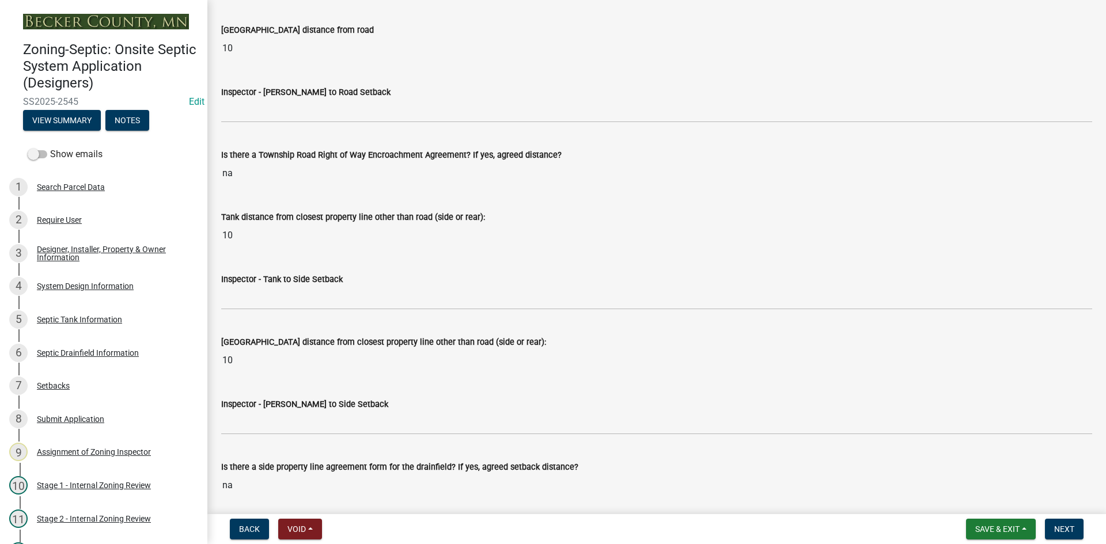
scroll to position [3399, 0]
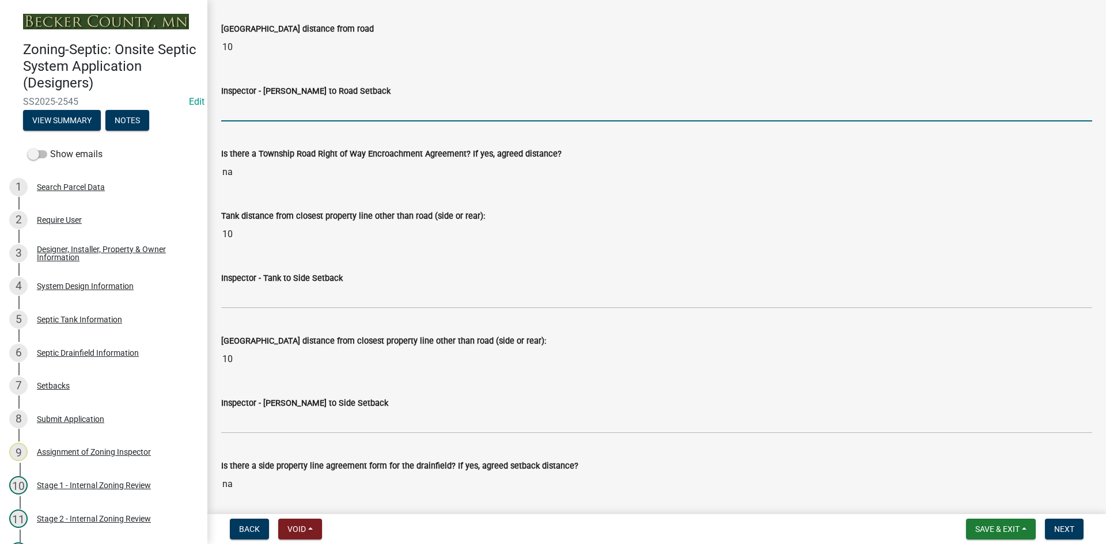
click at [254, 121] on input "Inspector - [PERSON_NAME] to Road Setback" at bounding box center [656, 110] width 871 height 24
drag, startPoint x: 234, startPoint y: 112, endPoint x: 239, endPoint y: 109, distance: 5.9
click at [239, 109] on input "10+" at bounding box center [656, 110] width 871 height 24
type input "10"
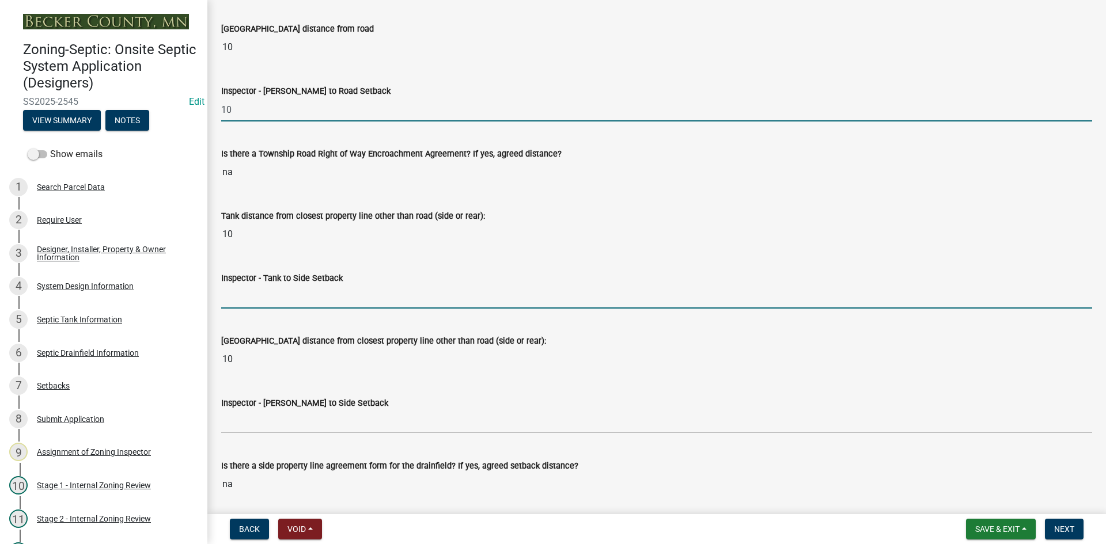
click at [233, 304] on input "Inspector - Tank to Side Setback" at bounding box center [656, 297] width 871 height 24
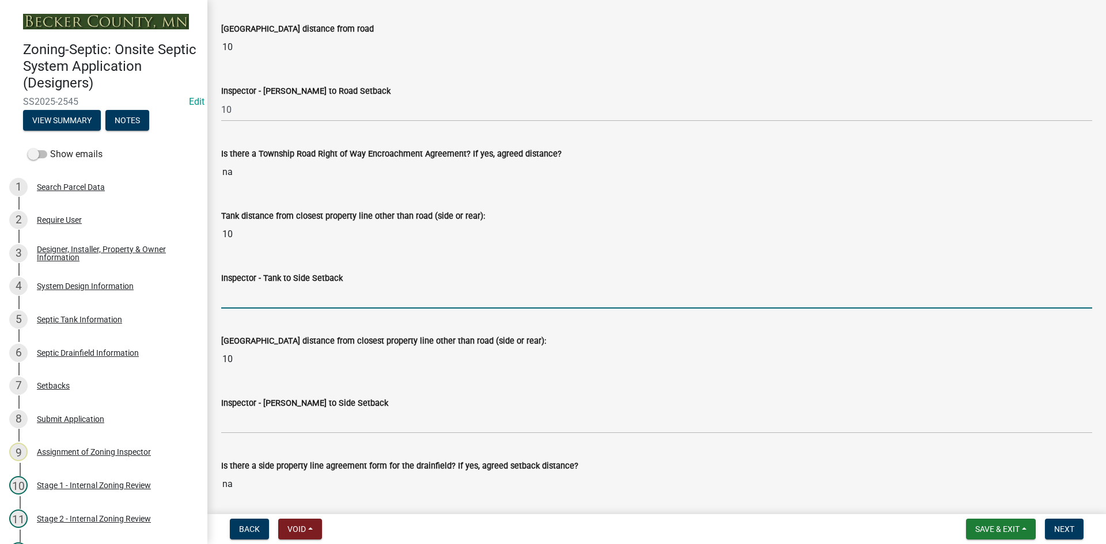
type input "10"
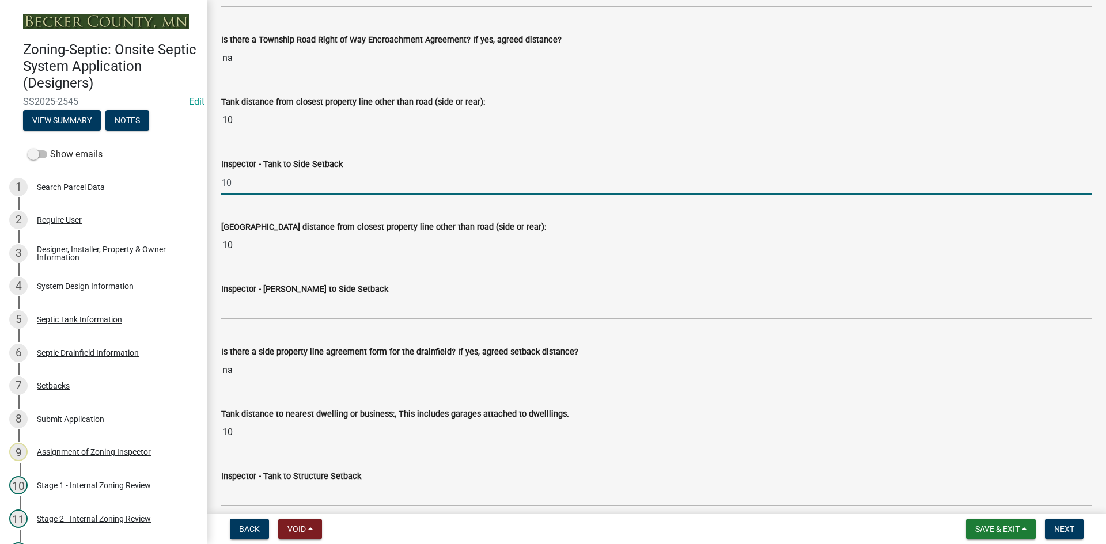
scroll to position [3514, 0]
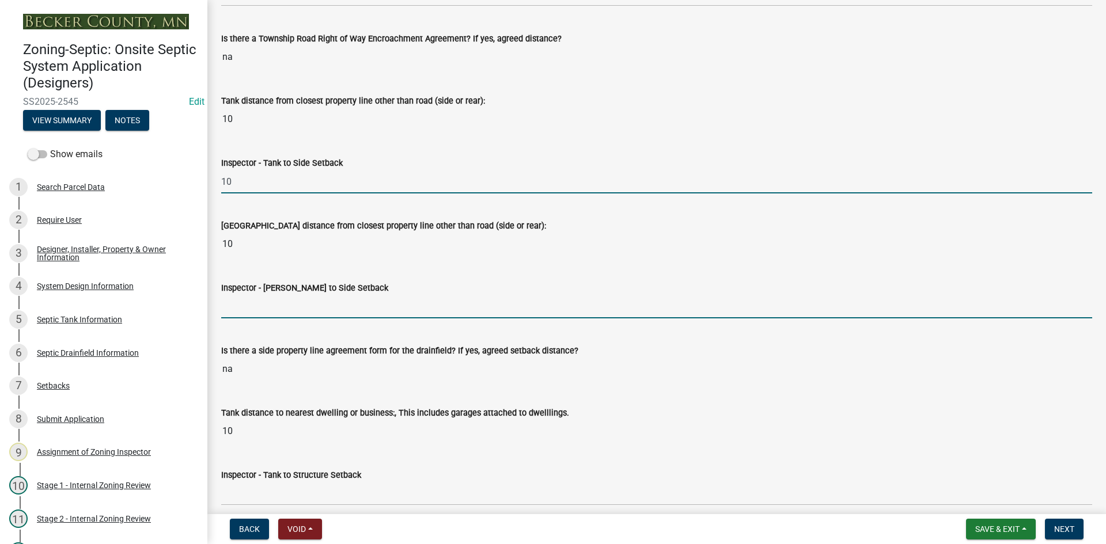
click at [263, 311] on input "Inspector - [PERSON_NAME] to Side Setback" at bounding box center [656, 307] width 871 height 24
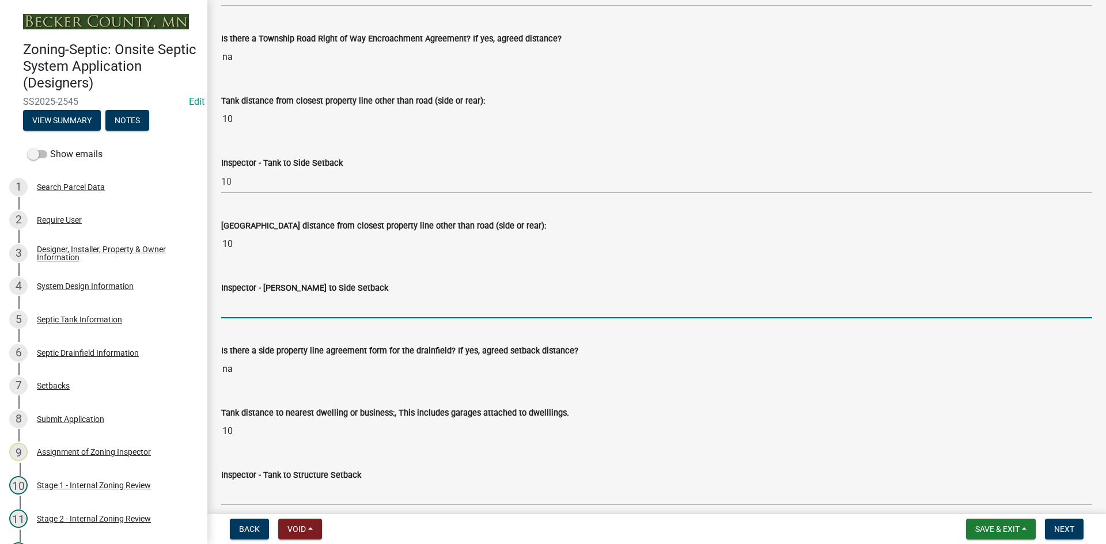
type input "10"
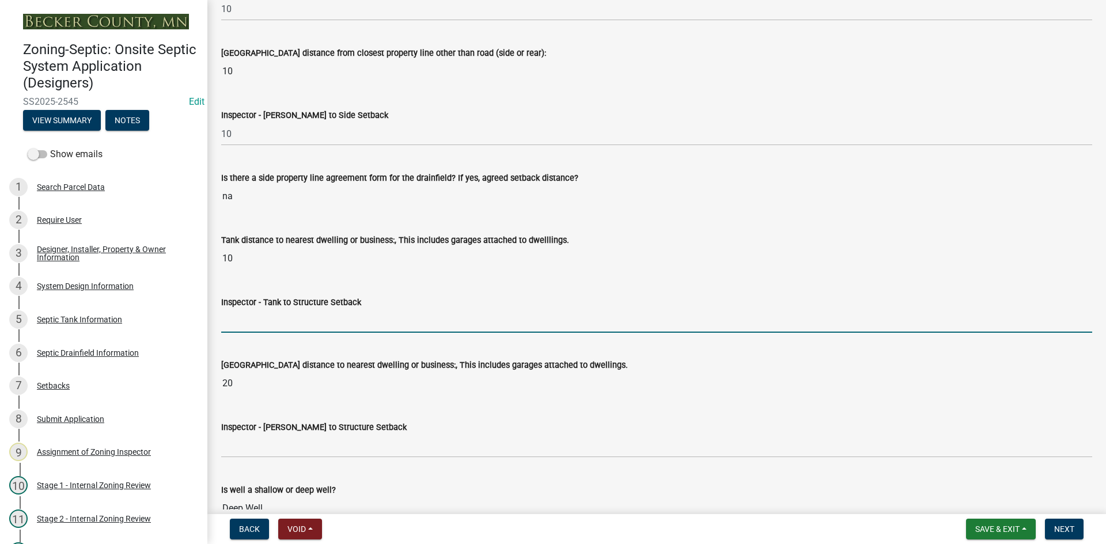
click at [263, 321] on input "Inspector - Tank to Structure Setback" at bounding box center [656, 321] width 871 height 24
type input "10"
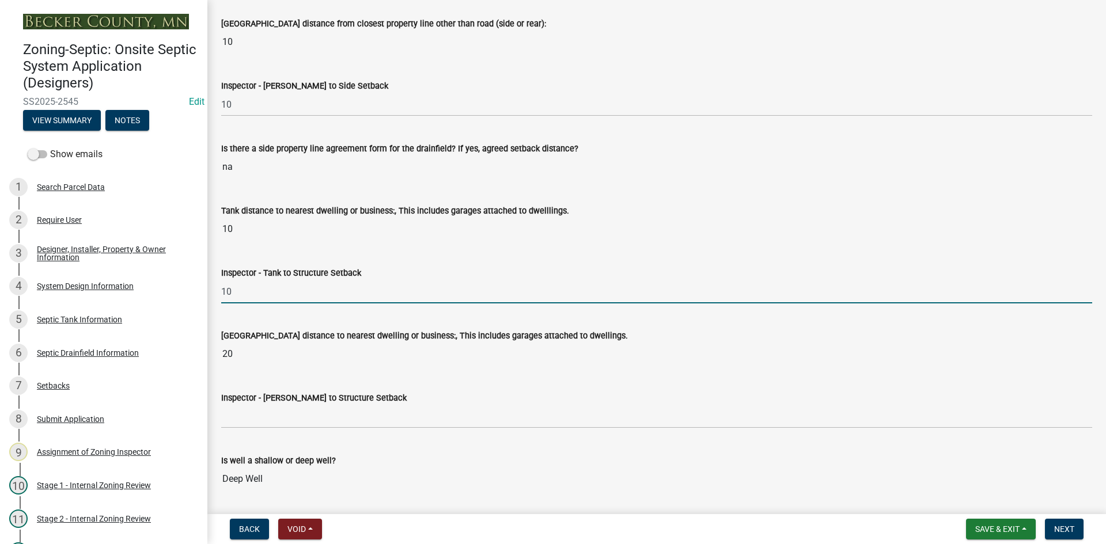
scroll to position [3745, 0]
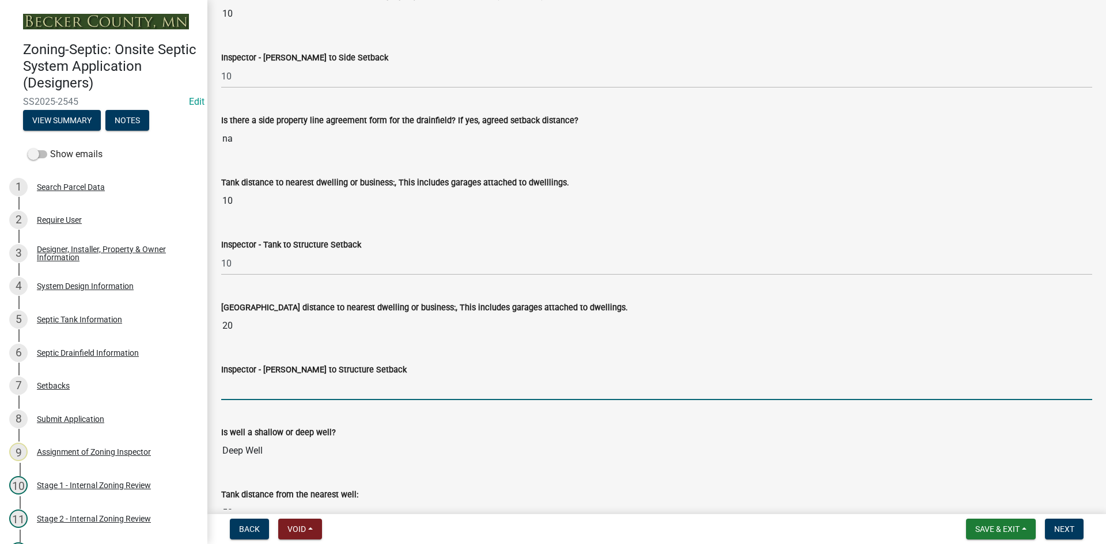
drag, startPoint x: 249, startPoint y: 380, endPoint x: 259, endPoint y: 385, distance: 10.6
click at [249, 380] on input "Inspector - [PERSON_NAME] to Structure Setback" at bounding box center [656, 389] width 871 height 24
type input "20"
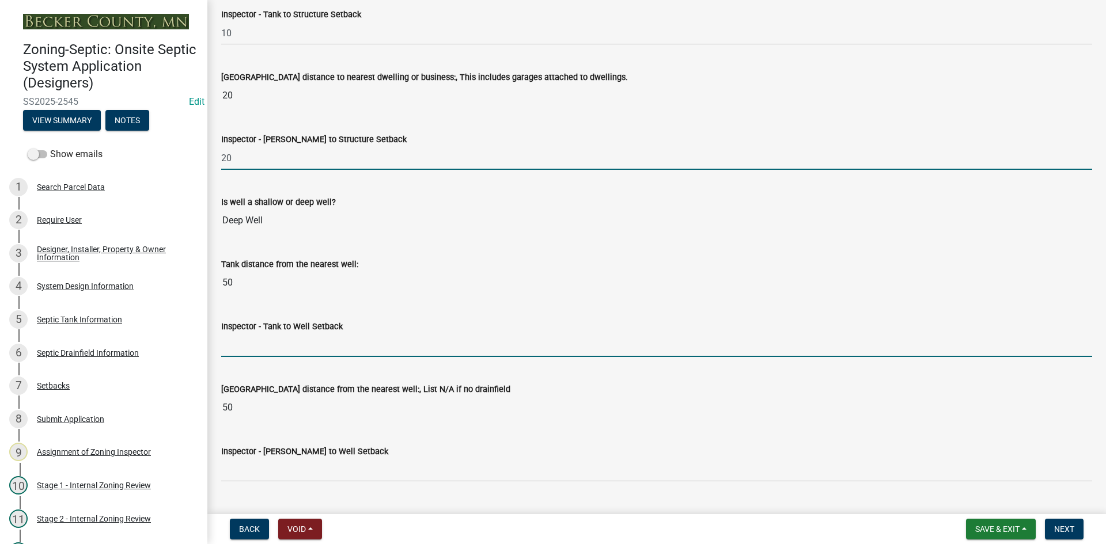
click at [247, 346] on input "Inspector - Tank to Well Setback" at bounding box center [656, 346] width 871 height 24
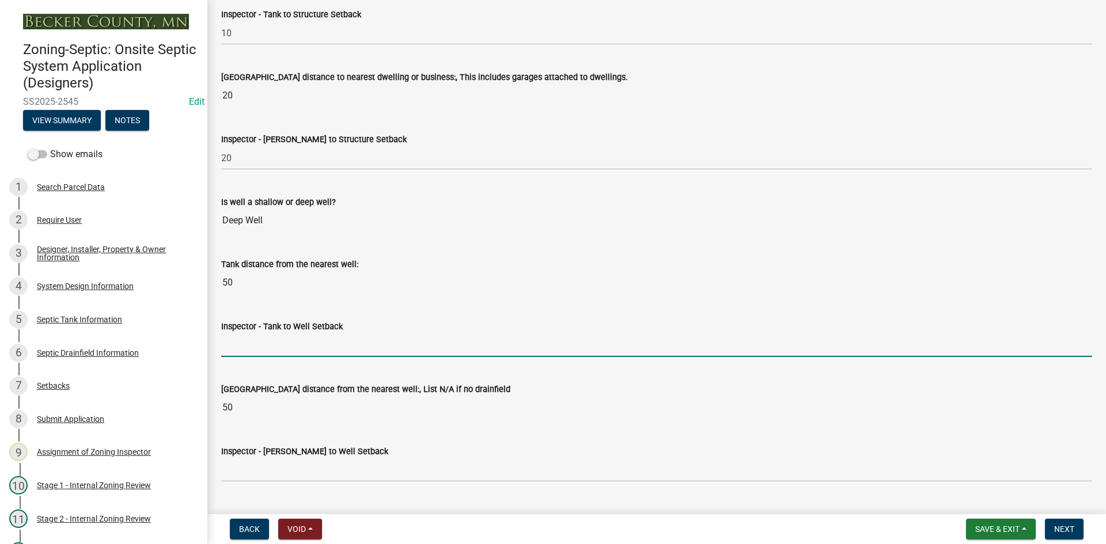
type input "50"
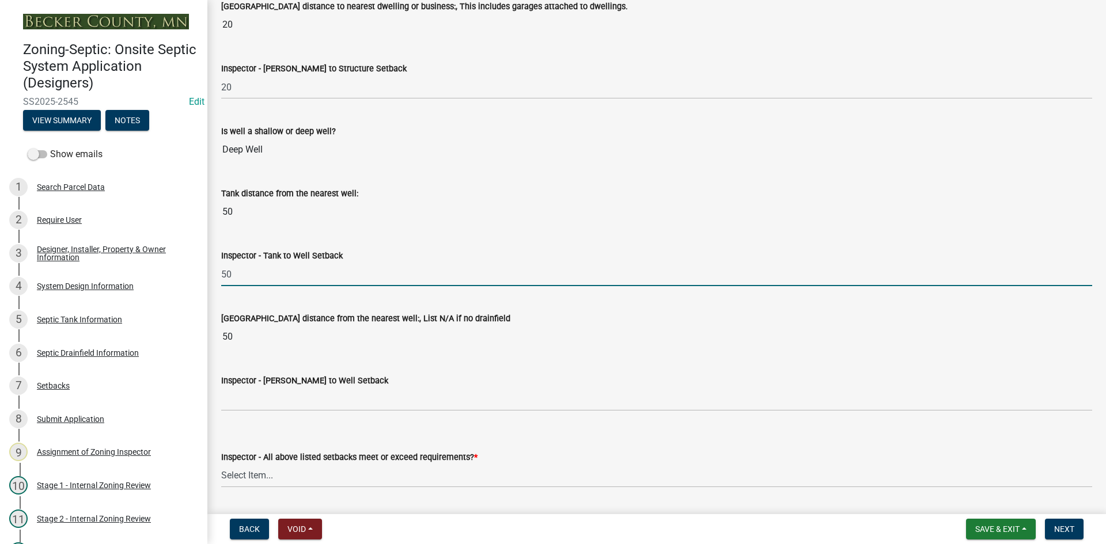
scroll to position [4148, 0]
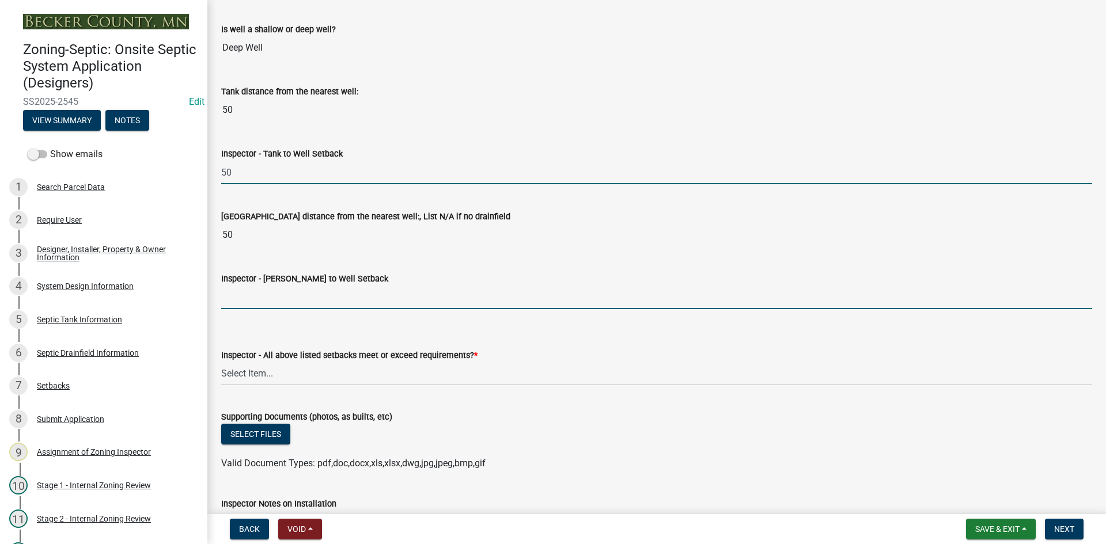
drag, startPoint x: 250, startPoint y: 299, endPoint x: 269, endPoint y: 308, distance: 20.9
click at [250, 299] on input "Inspector - [PERSON_NAME] to Well Setback" at bounding box center [656, 298] width 871 height 24
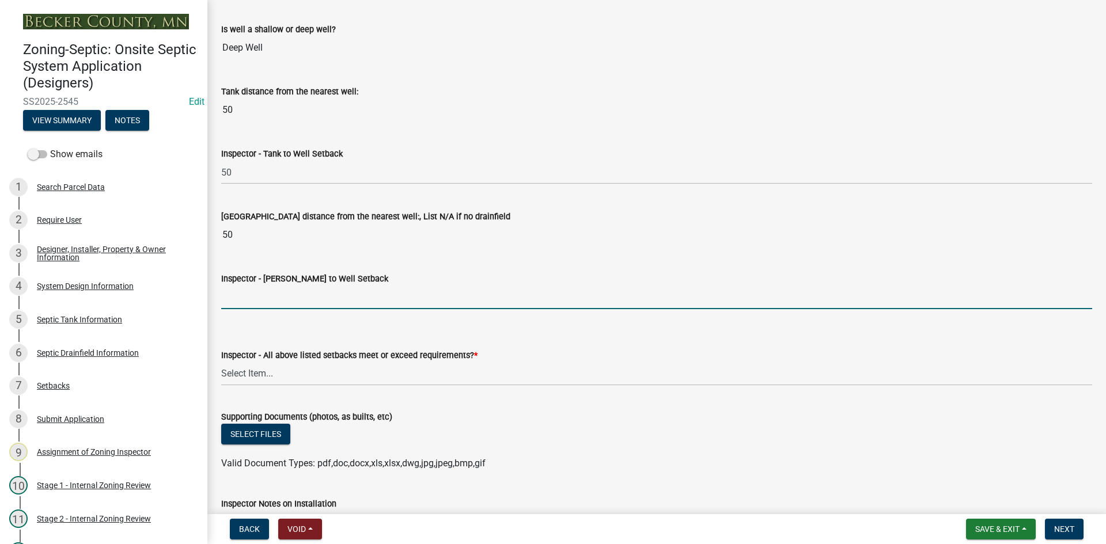
type input "50"
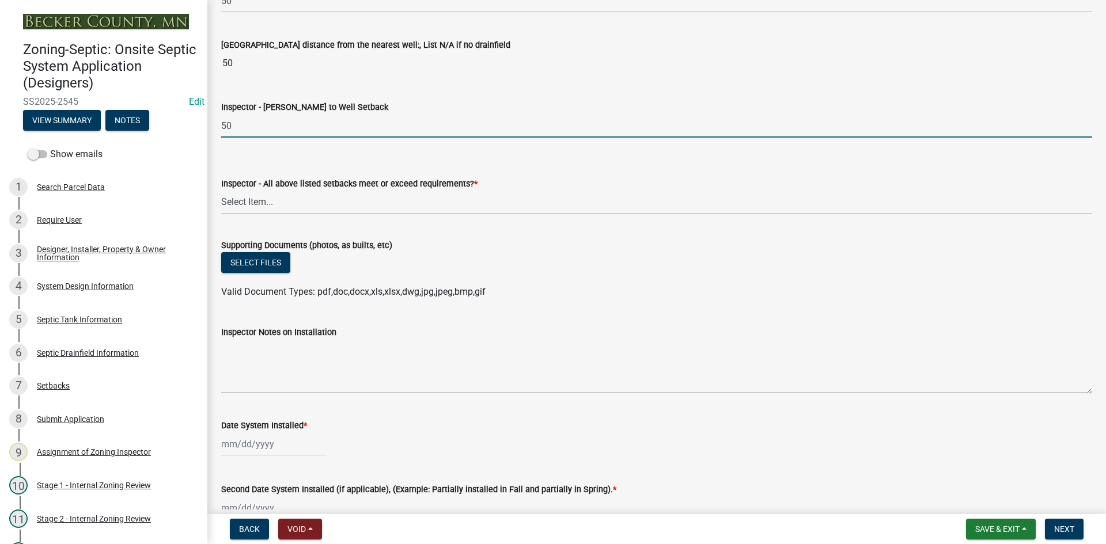
scroll to position [4321, 0]
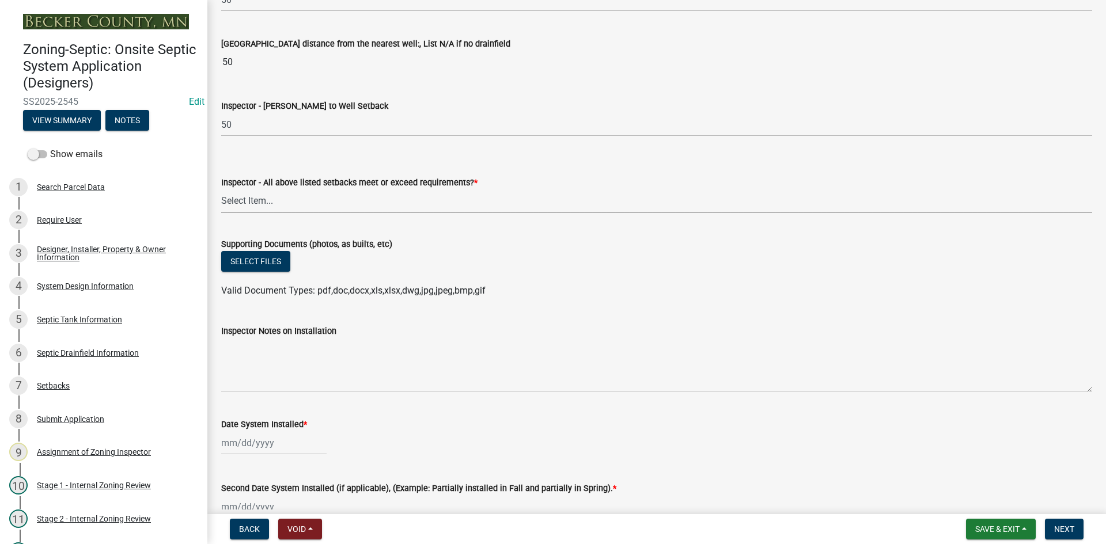
drag, startPoint x: 256, startPoint y: 205, endPoint x: 262, endPoint y: 213, distance: 9.9
click at [256, 205] on select "Select Item... Yes No" at bounding box center [656, 202] width 871 height 24
click at [221, 190] on select "Select Item... Yes No" at bounding box center [656, 202] width 871 height 24
select select "adfa1390-1443-4b8a-94eb-9b7f601f4679"
click at [266, 256] on button "Select files" at bounding box center [255, 261] width 69 height 21
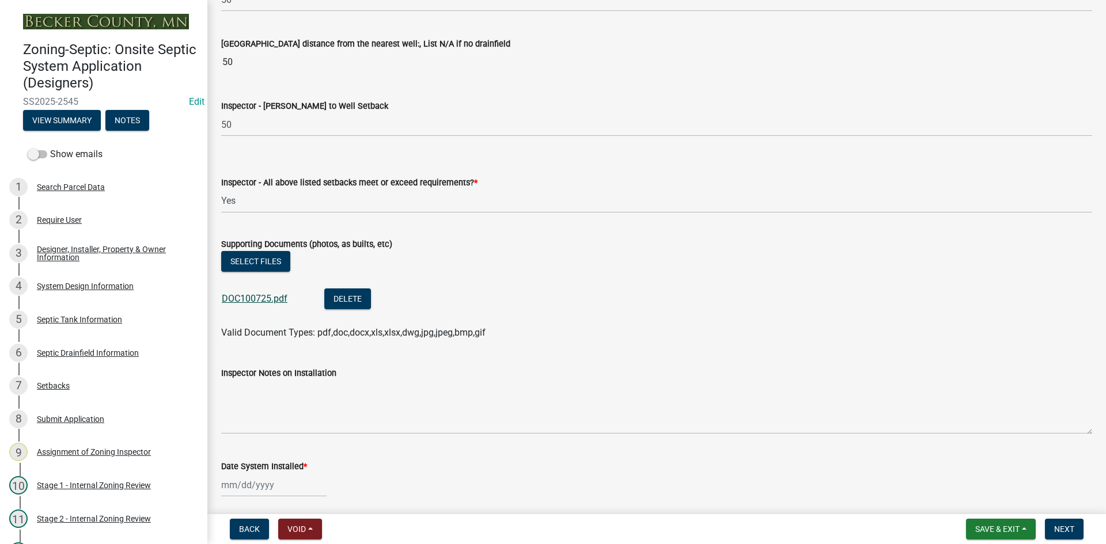
click at [270, 298] on link "DOC100725.pdf" at bounding box center [255, 298] width 66 height 11
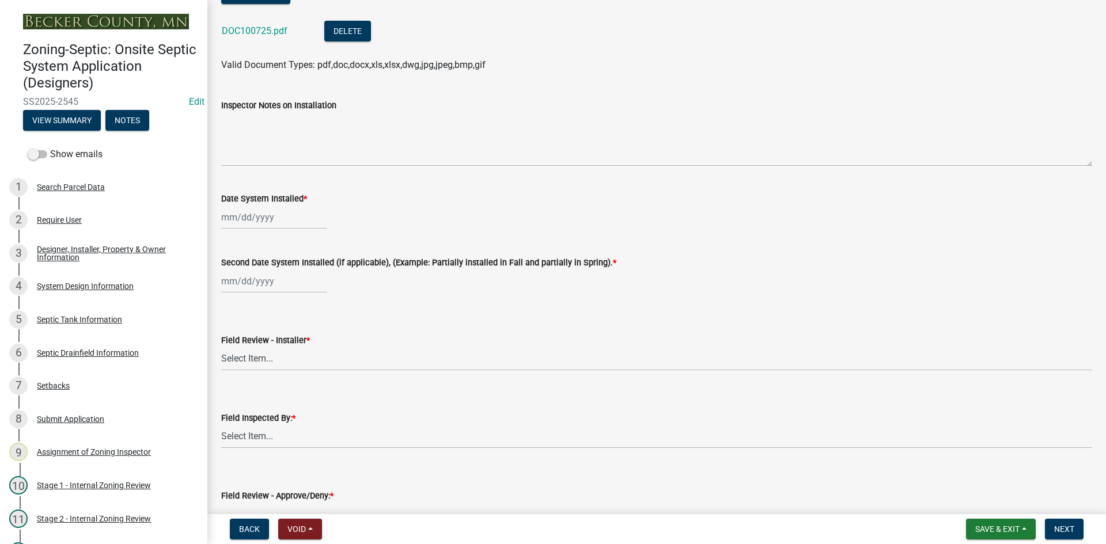
scroll to position [4609, 0]
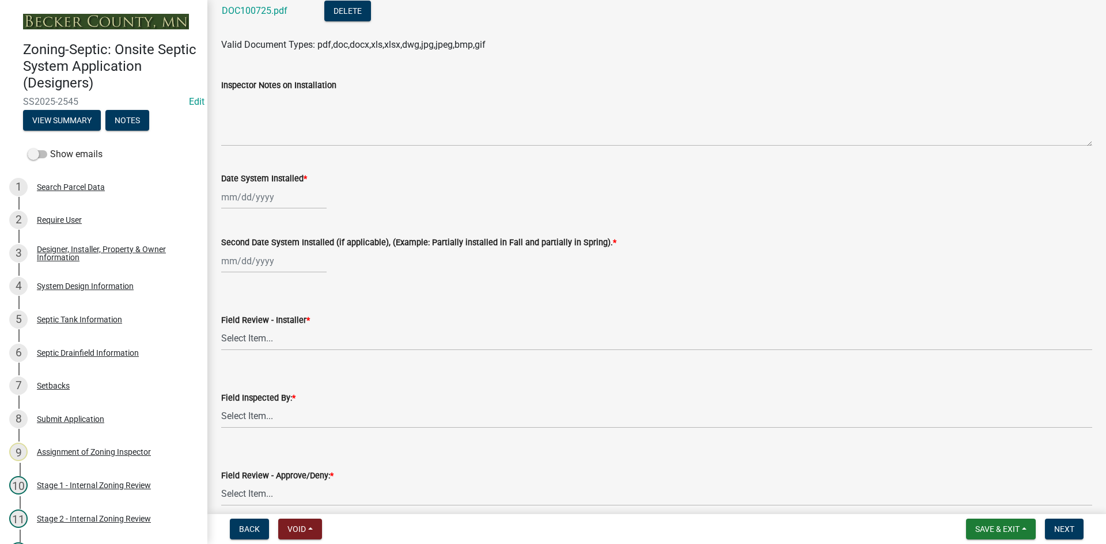
click at [294, 199] on div at bounding box center [273, 198] width 105 height 24
select select "10"
select select "2025"
click at [253, 279] on div "7" at bounding box center [251, 277] width 18 height 18
type input "[DATE]"
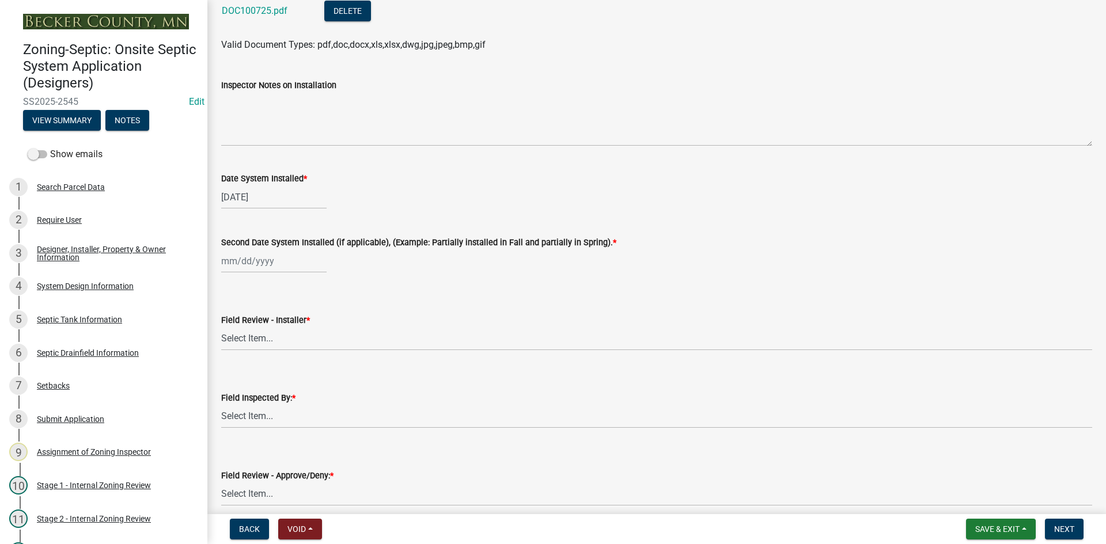
select select "10"
select select "2025"
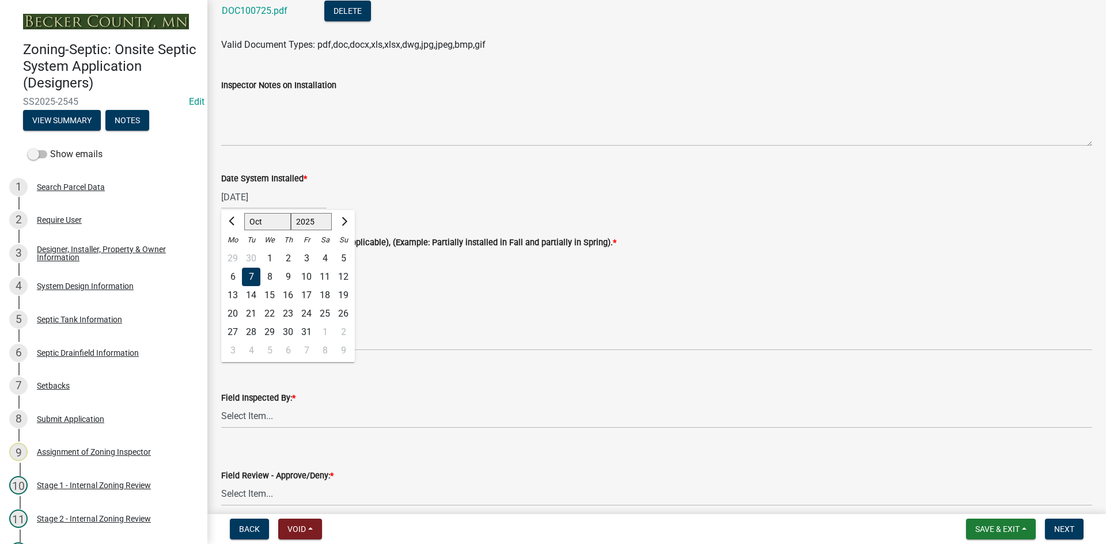
drag, startPoint x: 277, startPoint y: 194, endPoint x: 219, endPoint y: 201, distance: 58.0
click at [218, 201] on div "Date System Installed * [DATE] [PERSON_NAME] Apr May Jun [DATE] Aug Sep Oct Nov…" at bounding box center [657, 183] width 888 height 54
click at [233, 223] on span "Previous month" at bounding box center [233, 221] width 9 height 9
click at [342, 223] on span "Next month" at bounding box center [343, 221] width 9 height 9
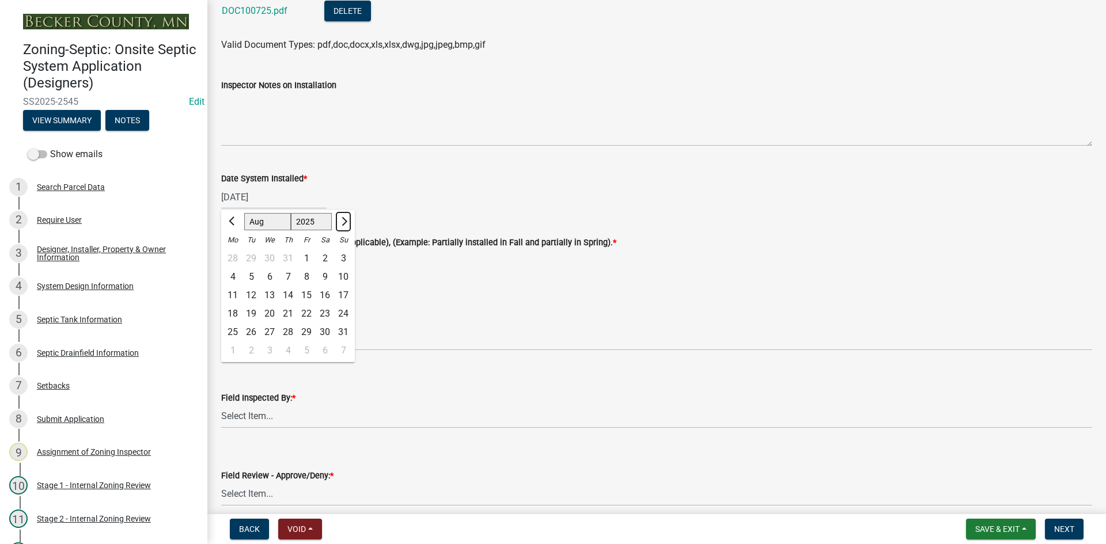
select select "9"
click at [236, 335] on div "29" at bounding box center [233, 332] width 18 height 18
type input "[DATE]"
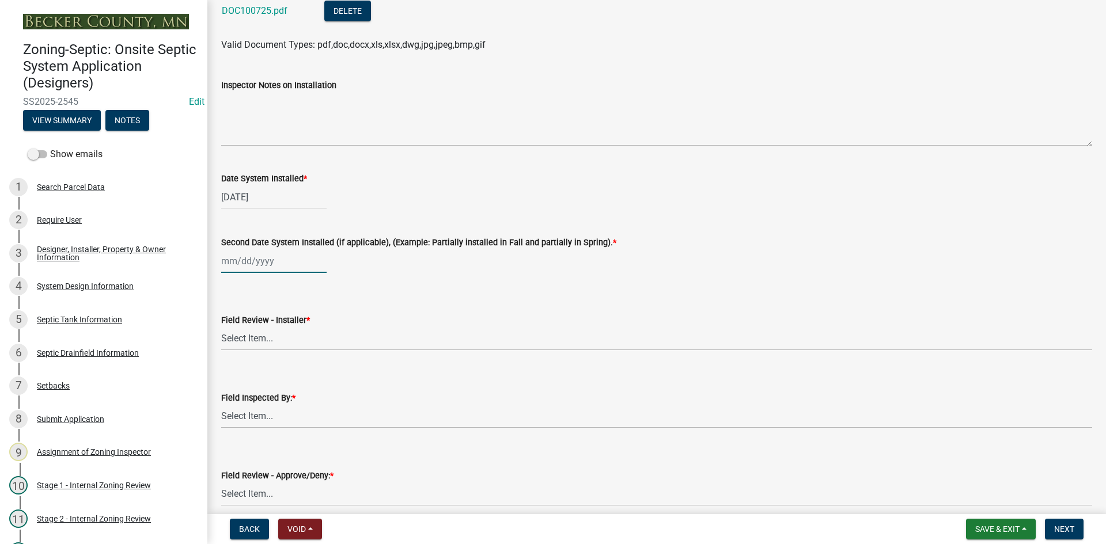
click at [284, 259] on div at bounding box center [273, 261] width 105 height 24
select select "10"
select select "2025"
click at [233, 287] on span "Previous month" at bounding box center [233, 285] width 9 height 9
select select "9"
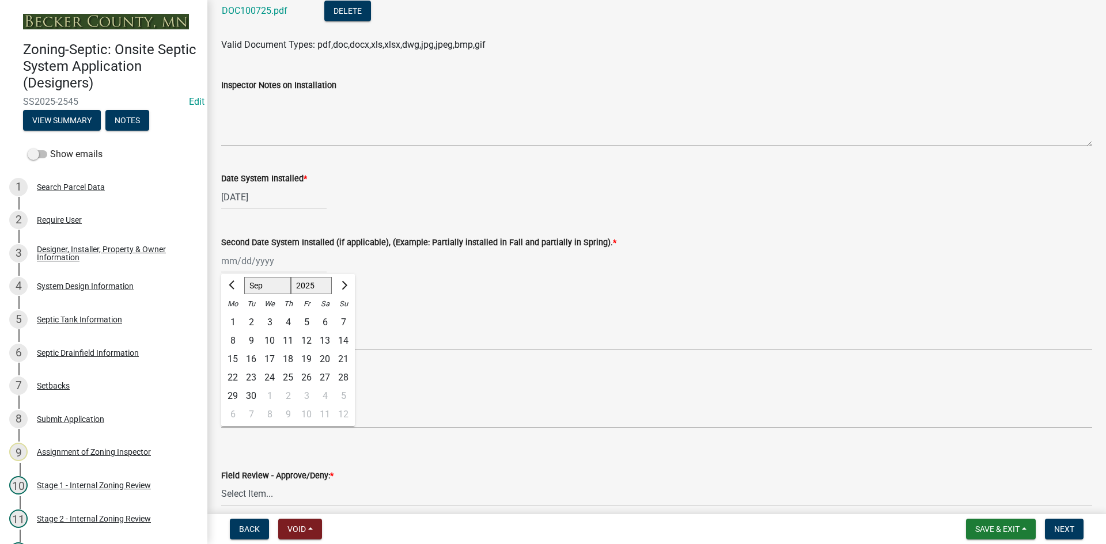
click at [240, 393] on div "29" at bounding box center [233, 396] width 18 height 18
type input "[DATE]"
click at [272, 329] on select "Select Item... OTHER – Not listed (please add in next field and we will add to …" at bounding box center [656, 339] width 871 height 24
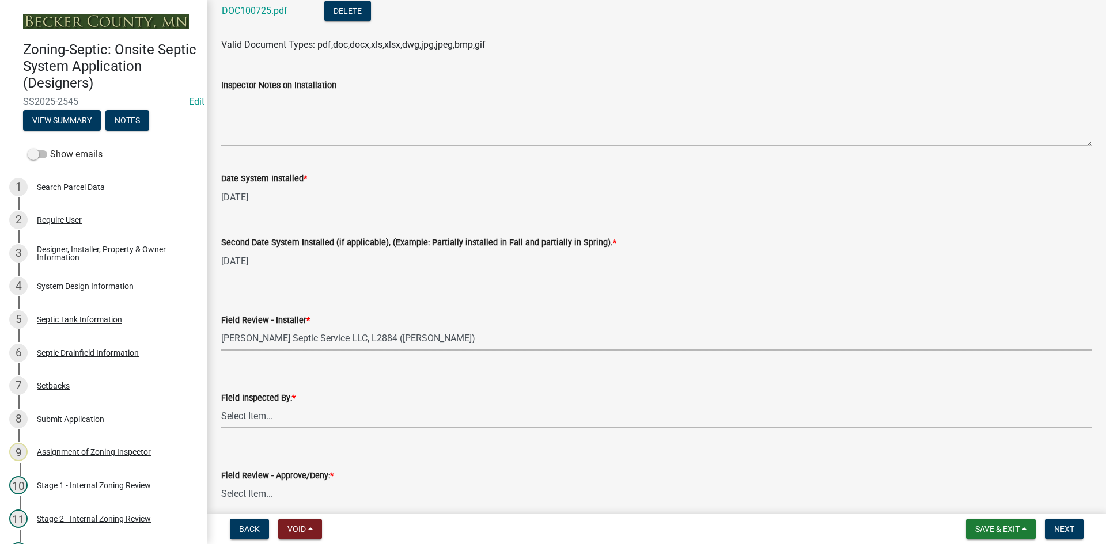
click at [221, 327] on select "Select Item... OTHER – Not listed (please add in next field and we will add to …" at bounding box center [656, 339] width 871 height 24
select select "20bdb2b3-639d-4689-83e2-083bc219d3bf"
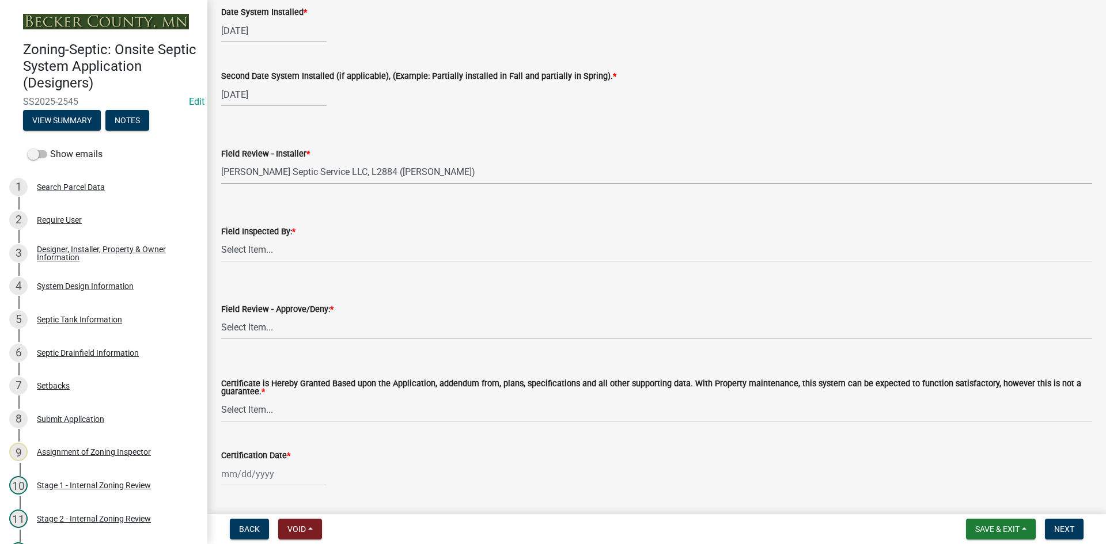
scroll to position [4782, 0]
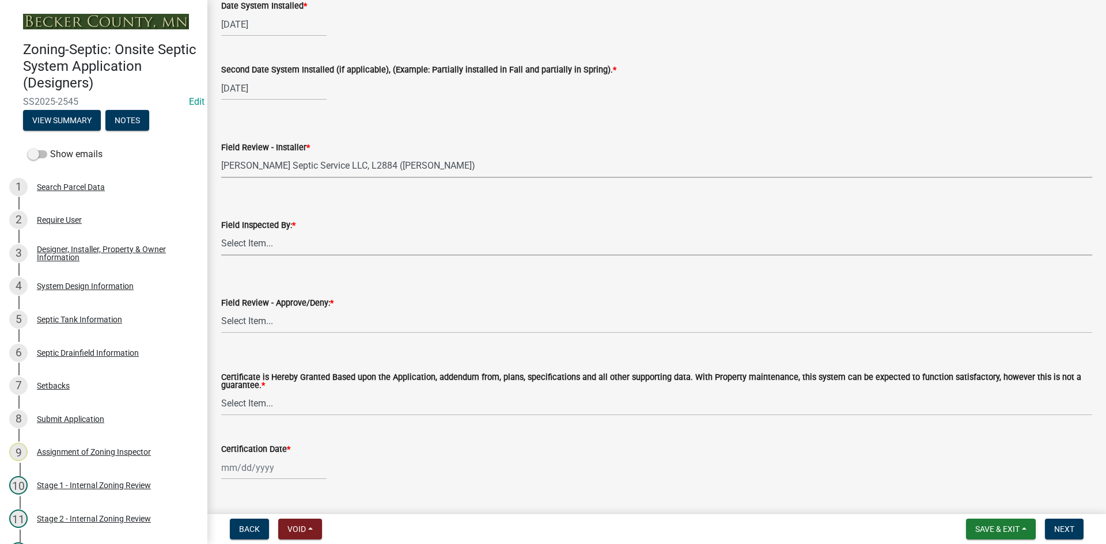
click at [262, 248] on select "Select Item... [PERSON_NAME] [PERSON_NAME] [PERSON_NAME] [PERSON_NAME] [PERSON_…" at bounding box center [656, 244] width 871 height 24
click at [221, 232] on select "Select Item... [PERSON_NAME] [PERSON_NAME] [PERSON_NAME] [PERSON_NAME] [PERSON_…" at bounding box center [656, 244] width 871 height 24
select select "7bfe52ba-73b7-4ac1-9bde-d3bb601555ca"
click at [259, 319] on select "Select Item... Approved Denied" at bounding box center [656, 322] width 871 height 24
click at [221, 310] on select "Select Item... Approved Denied" at bounding box center [656, 322] width 871 height 24
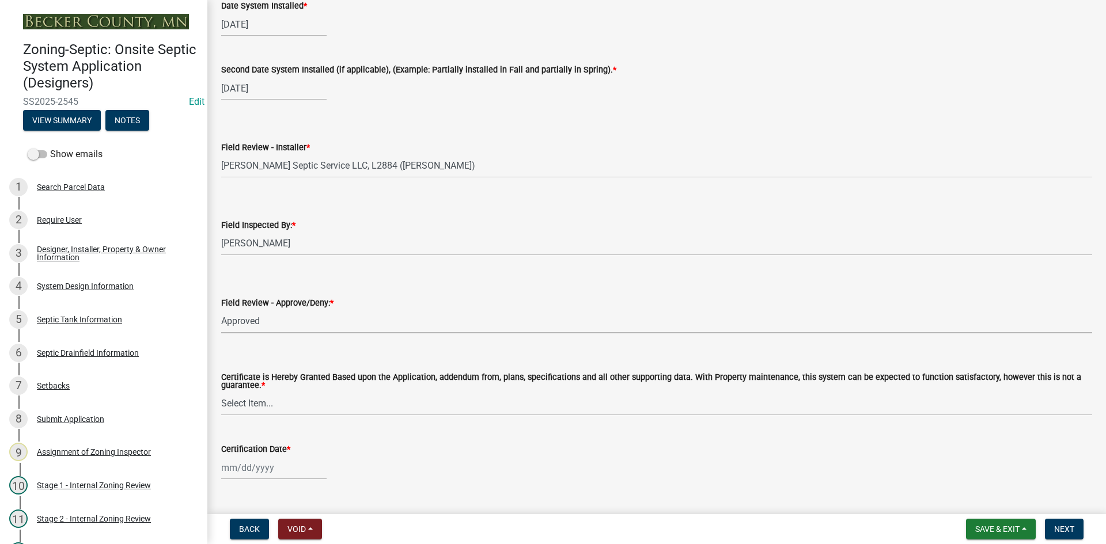
select select "c3bf50e3-4684-4b9c-99b9-7a9f027aa0dd"
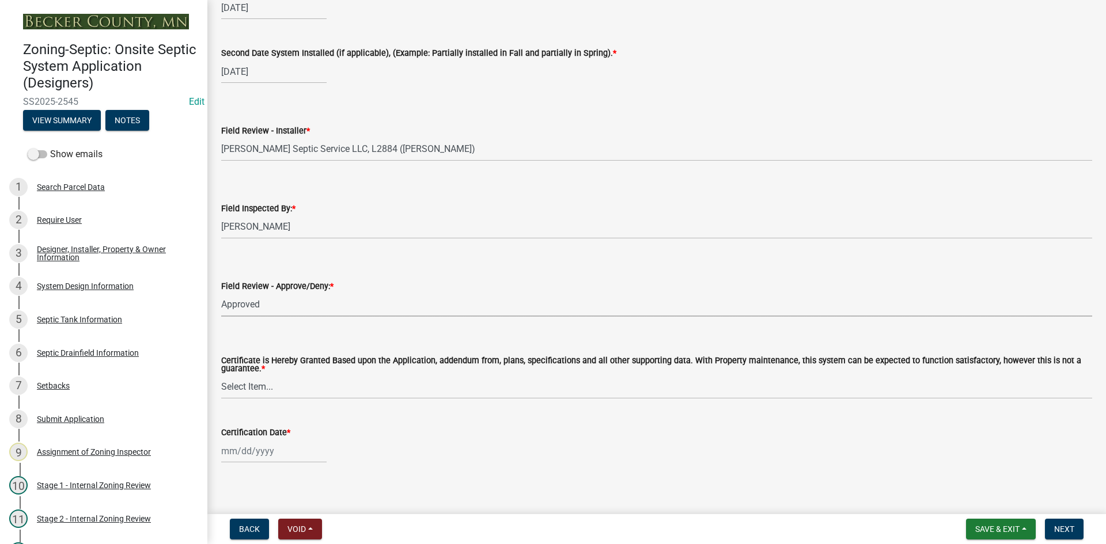
scroll to position [4808, 0]
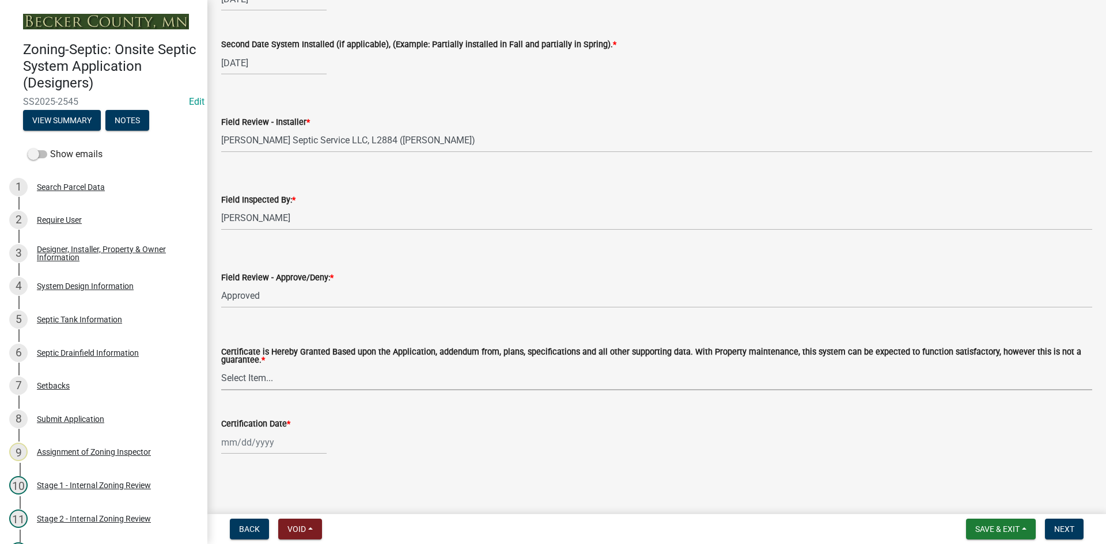
drag, startPoint x: 248, startPoint y: 374, endPoint x: 249, endPoint y: 384, distance: 9.4
click at [248, 374] on select "Select Item... Yes No" at bounding box center [656, 379] width 871 height 24
click at [221, 367] on select "Select Item... Yes No" at bounding box center [656, 379] width 871 height 24
select select "538e6e6b-38de-4682-8c50-6662df67960d"
select select "10"
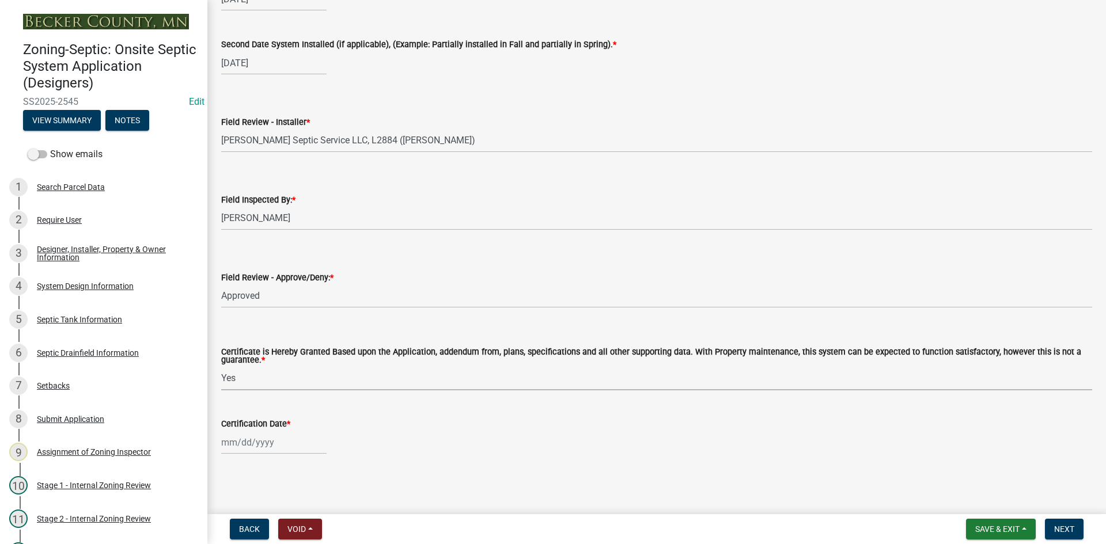
select select "2025"
click at [275, 440] on div "[PERSON_NAME] Feb Mar Apr [PERSON_NAME][DATE] Oct Nov [DATE] 1526 1527 1528 152…" at bounding box center [273, 443] width 105 height 24
click at [252, 340] on div "7" at bounding box center [251, 344] width 18 height 18
type input "[DATE]"
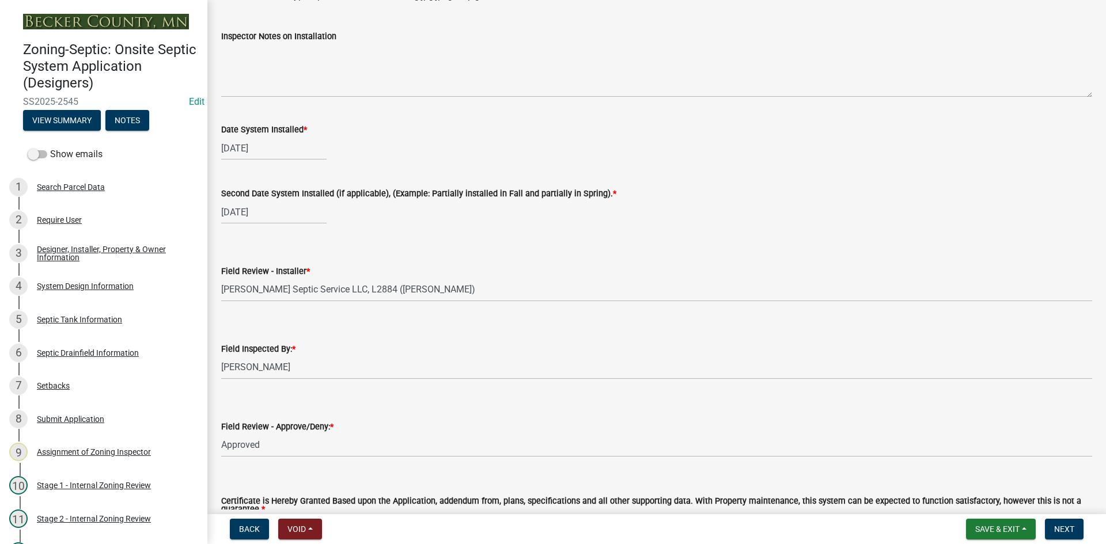
scroll to position [4520, 0]
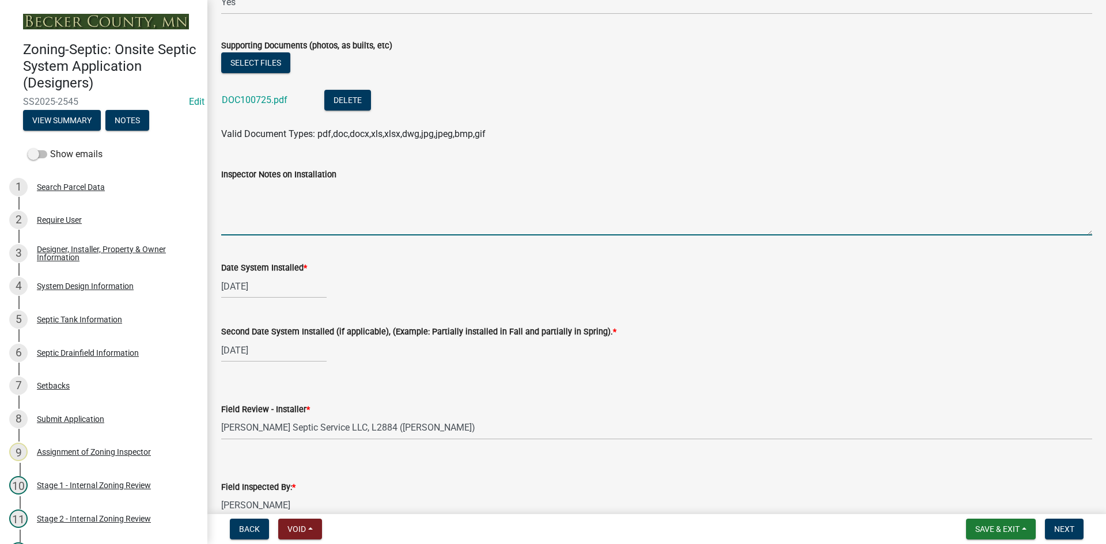
click at [265, 220] on textarea "Inspector Notes on Installation" at bounding box center [656, 208] width 871 height 54
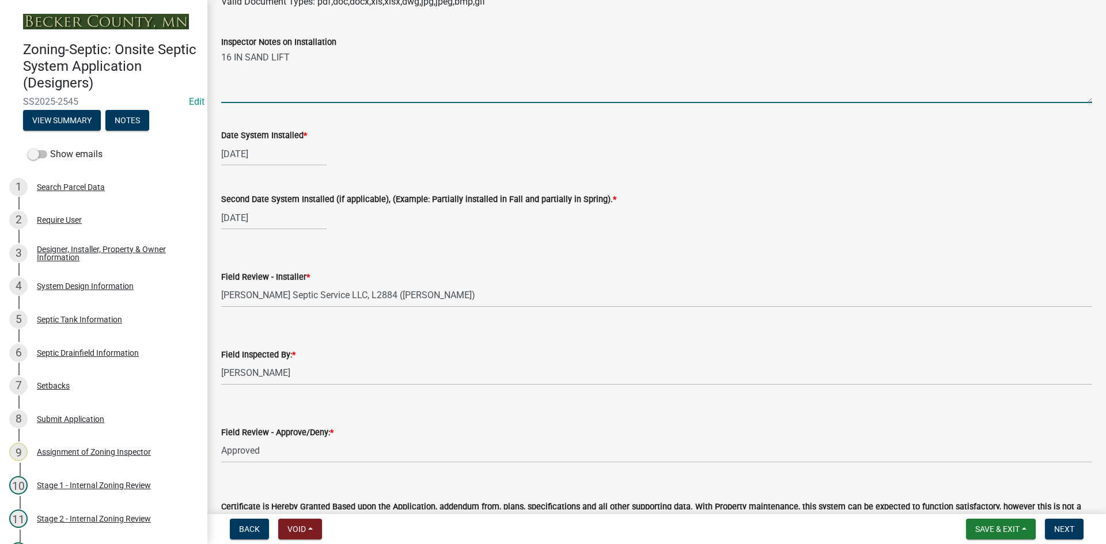
scroll to position [4808, 0]
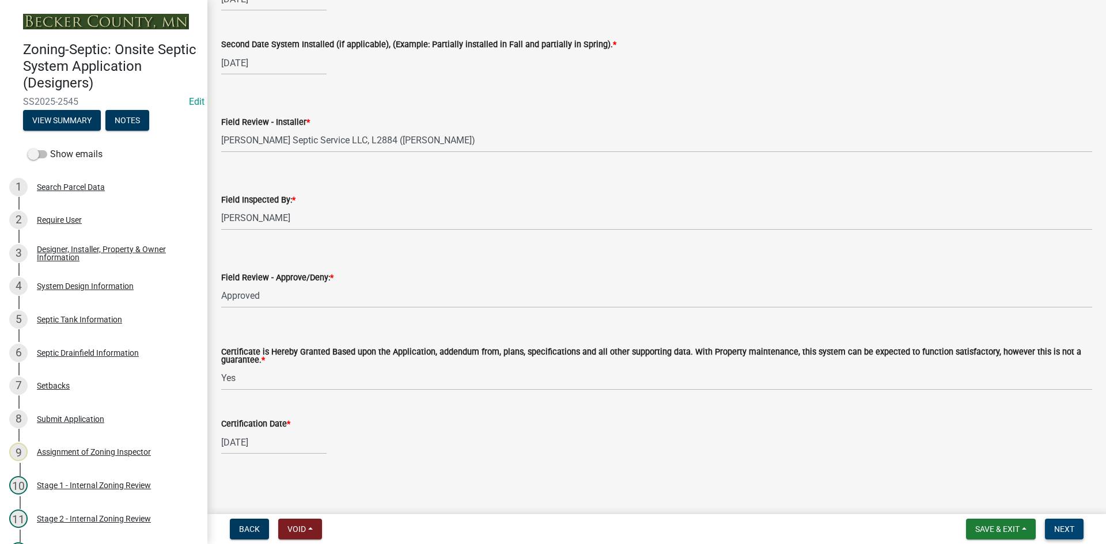
type textarea "16 IN SAND LIFT"
click at [1069, 525] on span "Next" at bounding box center [1064, 529] width 20 height 9
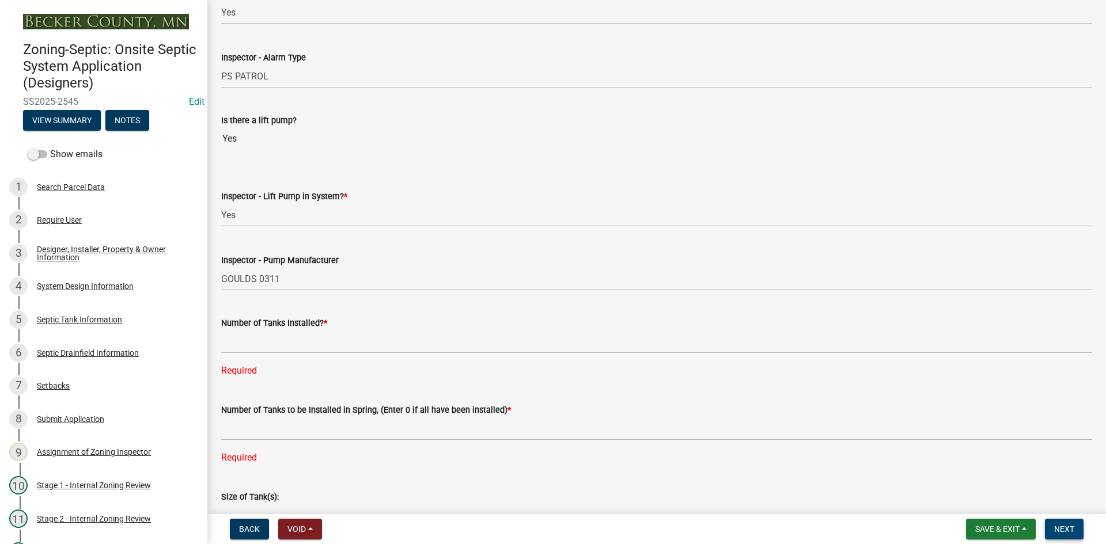
scroll to position [1224, 0]
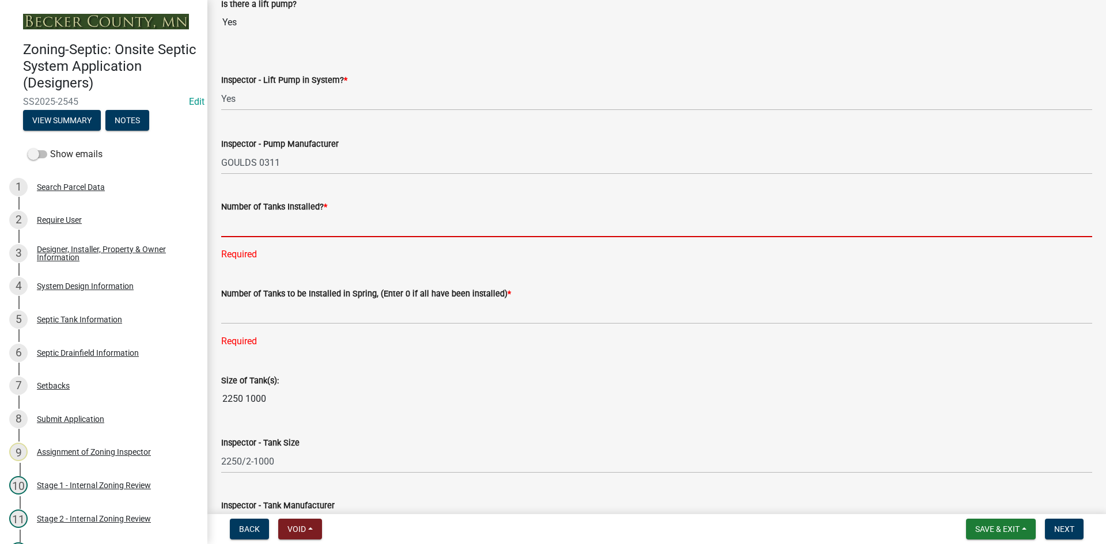
click at [244, 221] on input "text" at bounding box center [656, 226] width 871 height 24
type input "2"
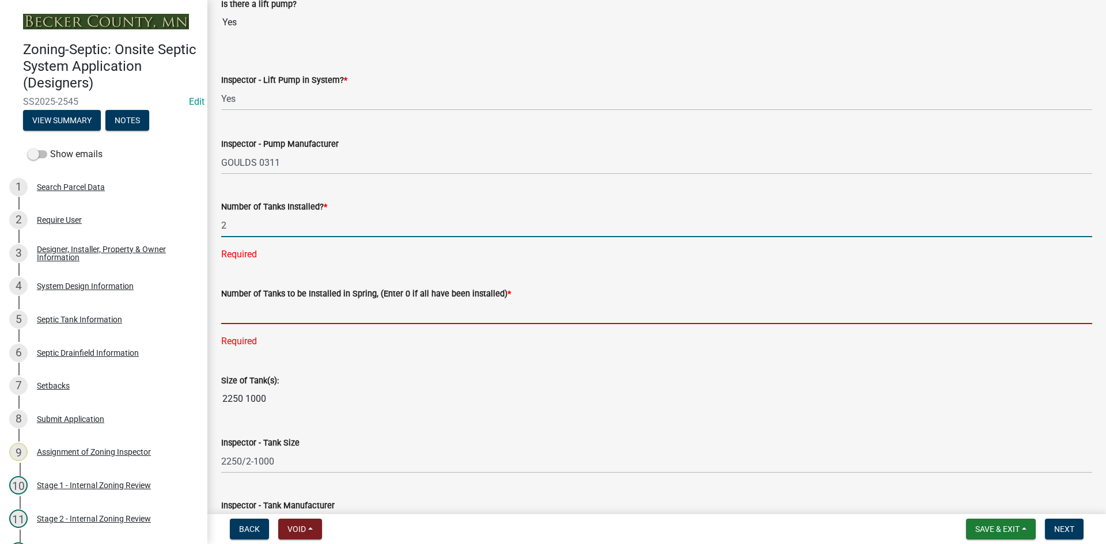
click at [266, 311] on div "Number of Tanks to be Installed in Spring, (Enter 0 if all have been installed)…" at bounding box center [656, 310] width 871 height 78
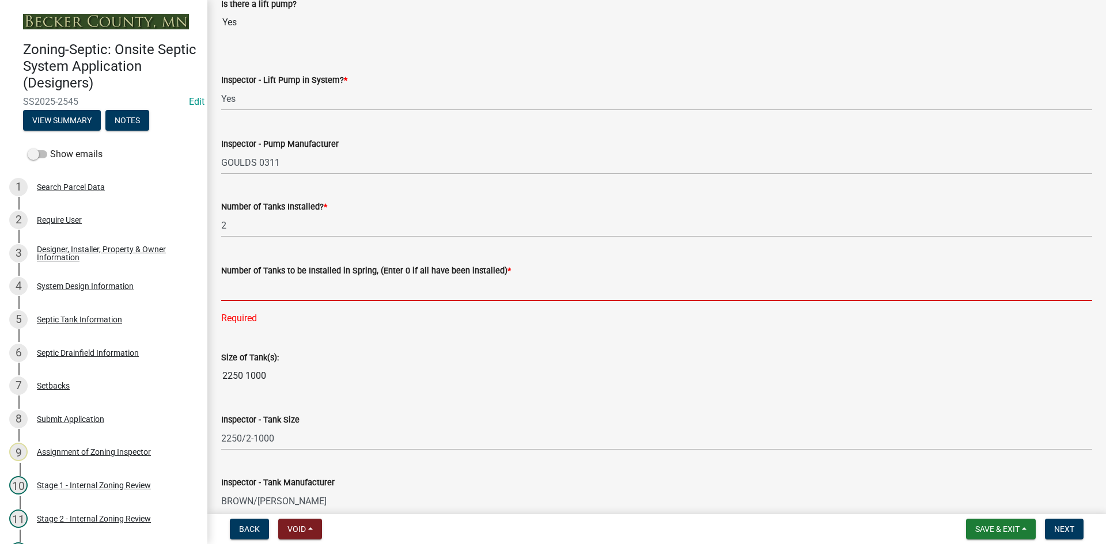
type input "0"
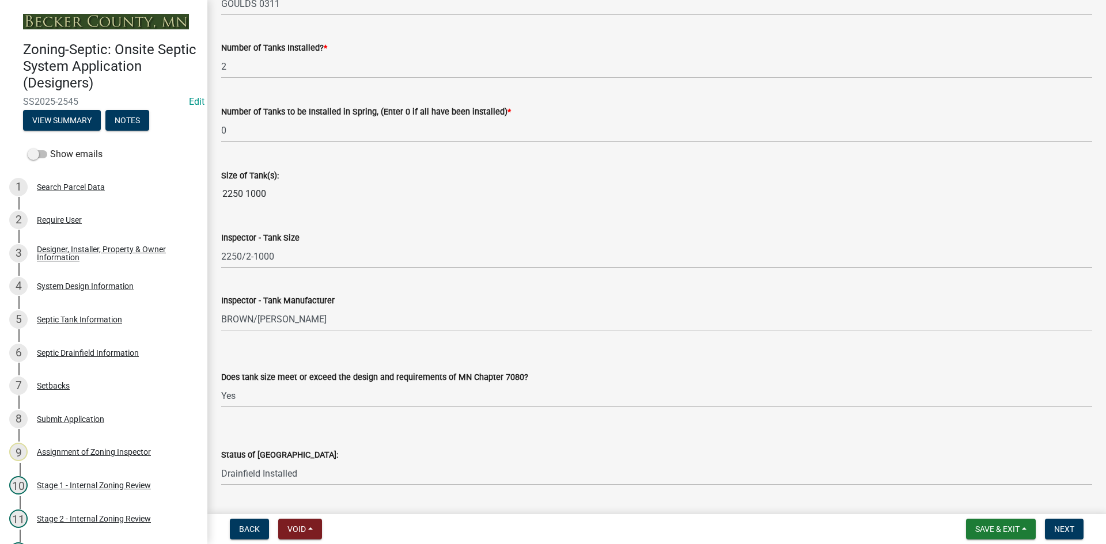
scroll to position [1397, 0]
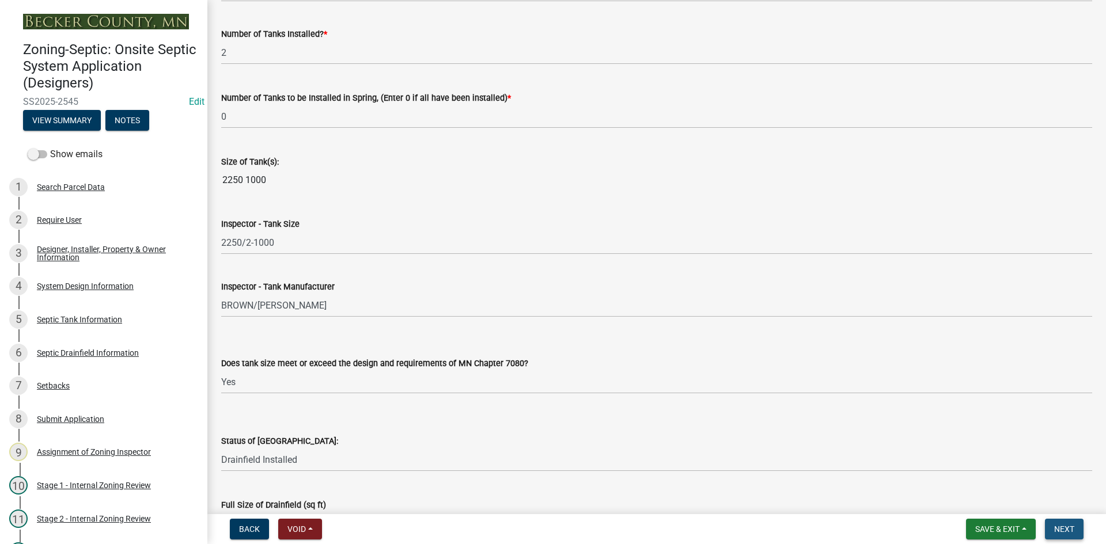
click at [1054, 527] on span "Next" at bounding box center [1064, 529] width 20 height 9
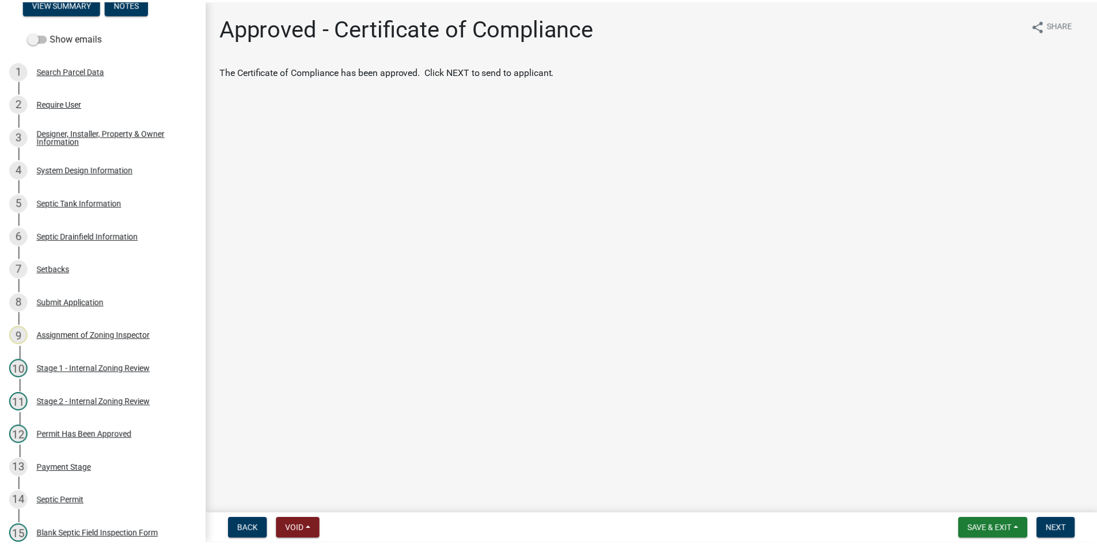
scroll to position [396, 0]
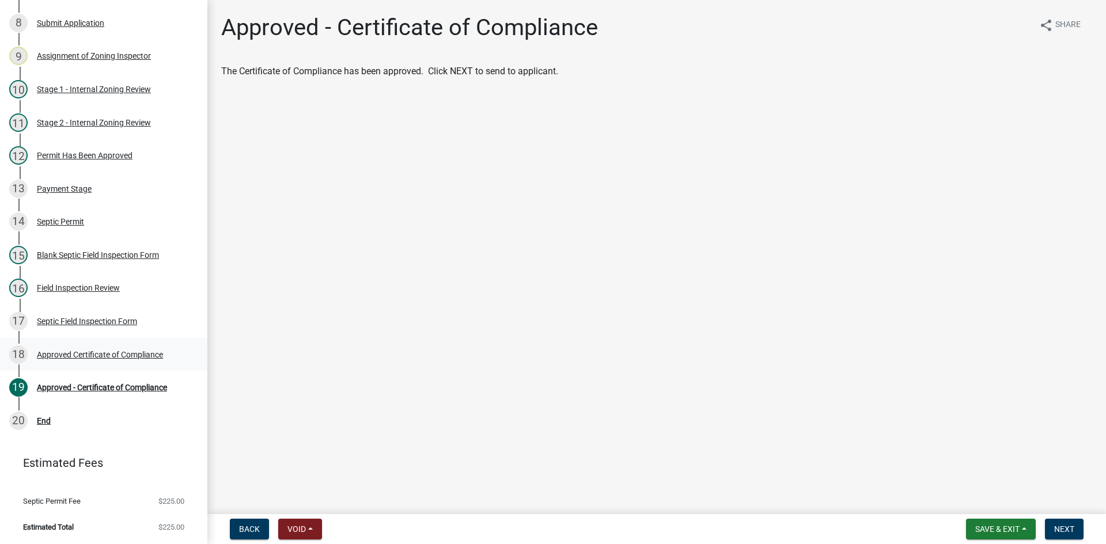
click at [108, 353] on div "Approved Certificate of Compliance" at bounding box center [100, 355] width 126 height 8
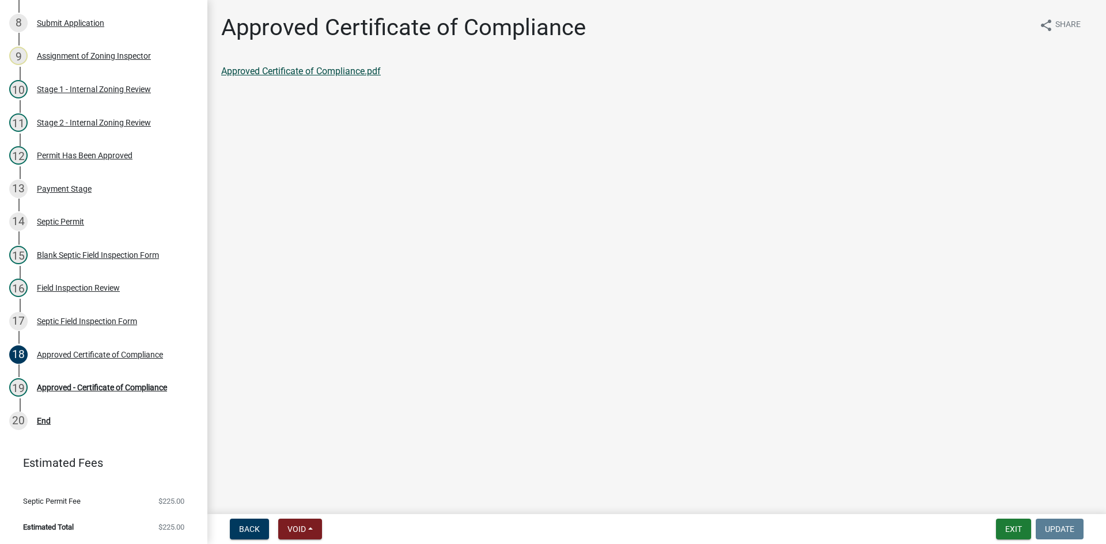
click at [328, 69] on link "Approved Certificate of Compliance.pdf" at bounding box center [301, 71] width 160 height 11
click at [110, 395] on div "19 Approved - Certificate of Compliance" at bounding box center [99, 387] width 180 height 18
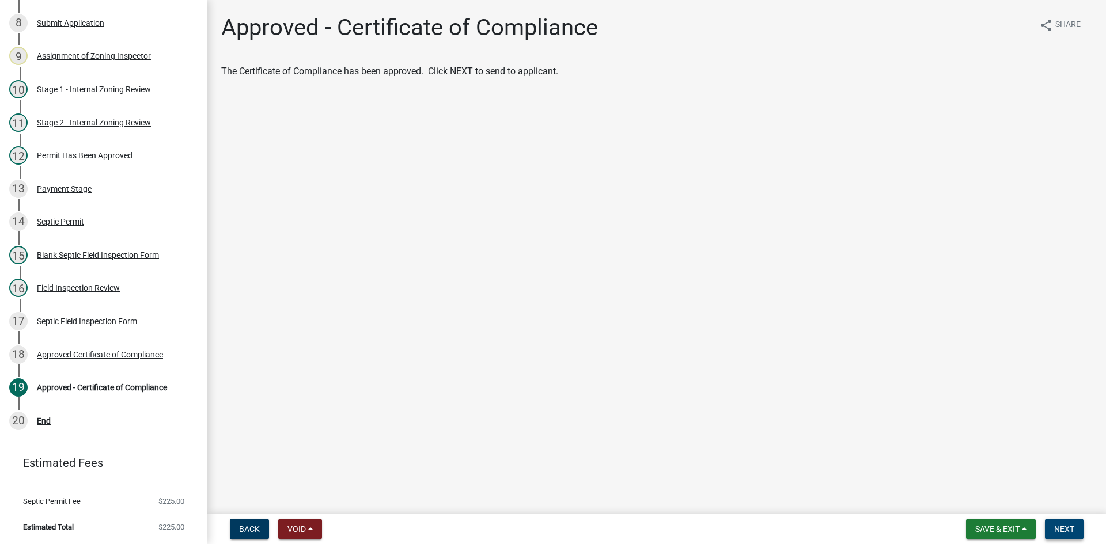
click at [1063, 529] on span "Next" at bounding box center [1064, 529] width 20 height 9
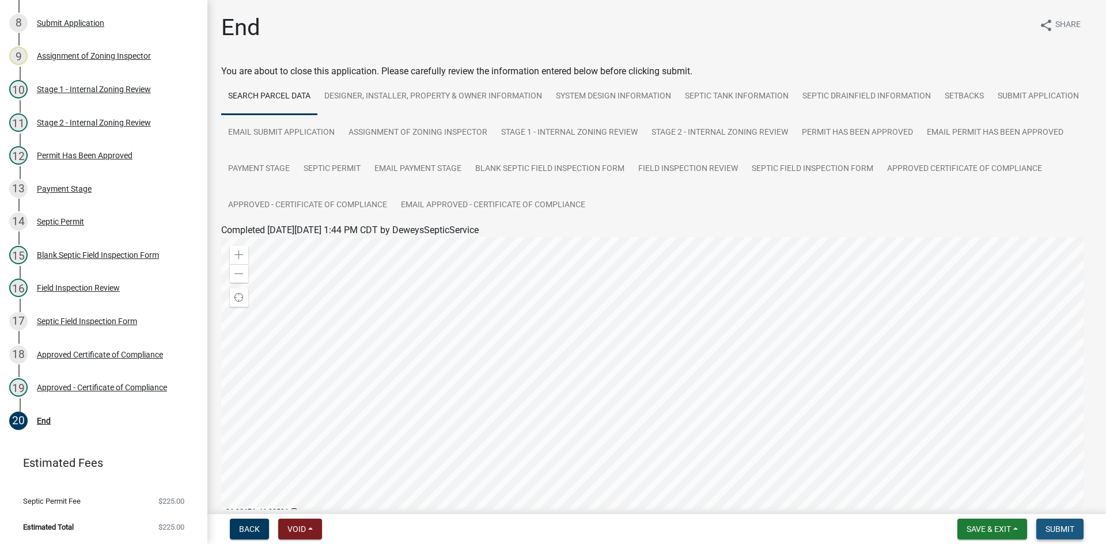
click at [1070, 531] on span "Submit" at bounding box center [1060, 529] width 29 height 9
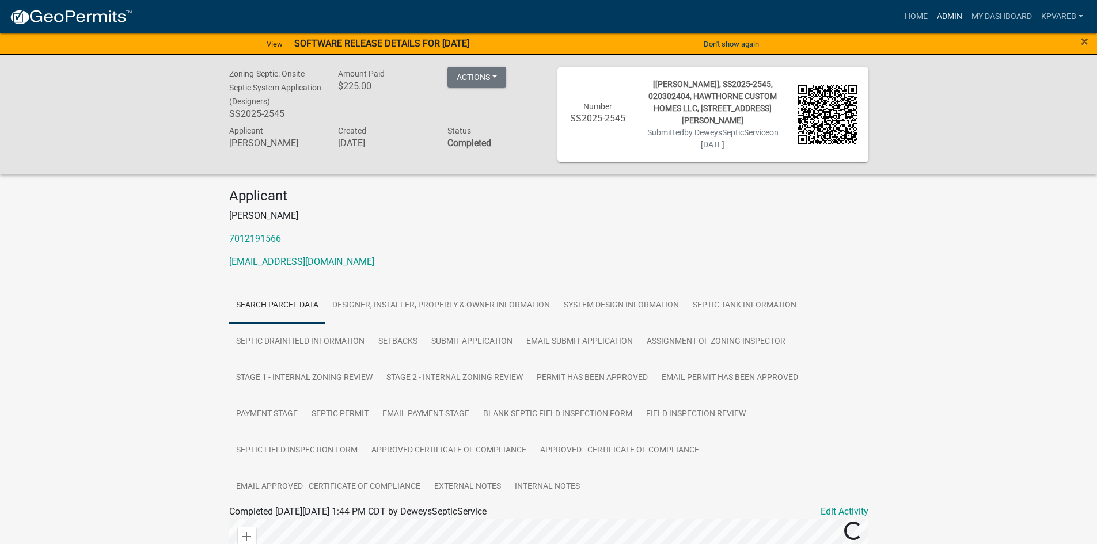
click at [946, 17] on link "Admin" at bounding box center [950, 17] width 35 height 22
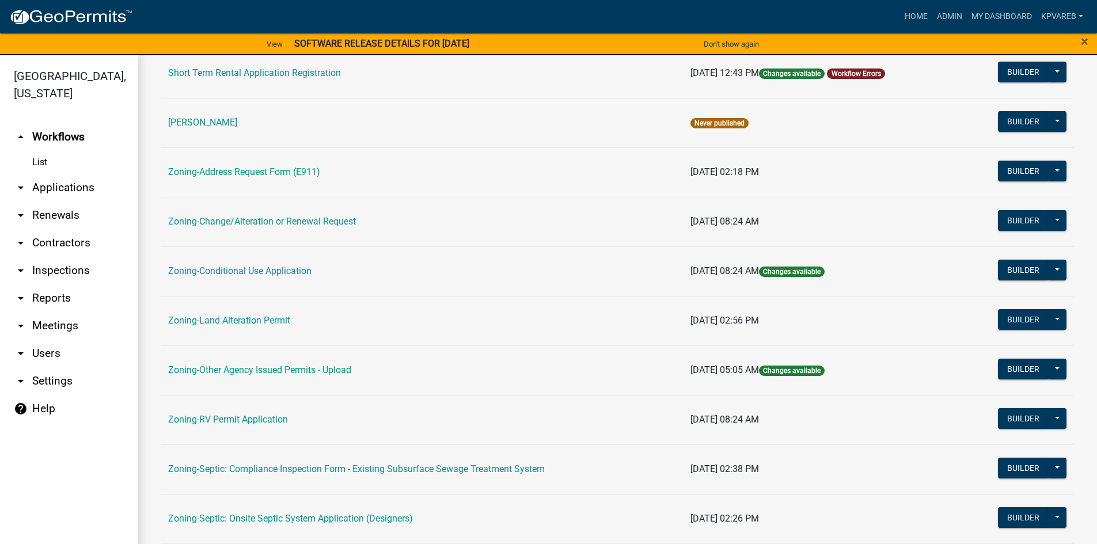
scroll to position [339, 0]
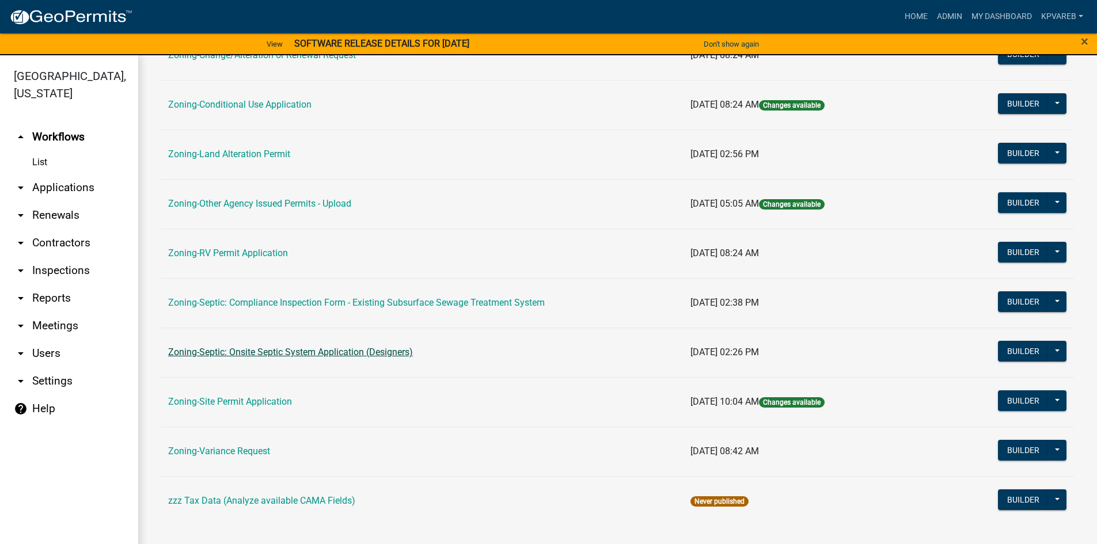
click at [357, 353] on link "Zoning-Septic: Onsite Septic System Application (Designers)" at bounding box center [290, 352] width 245 height 11
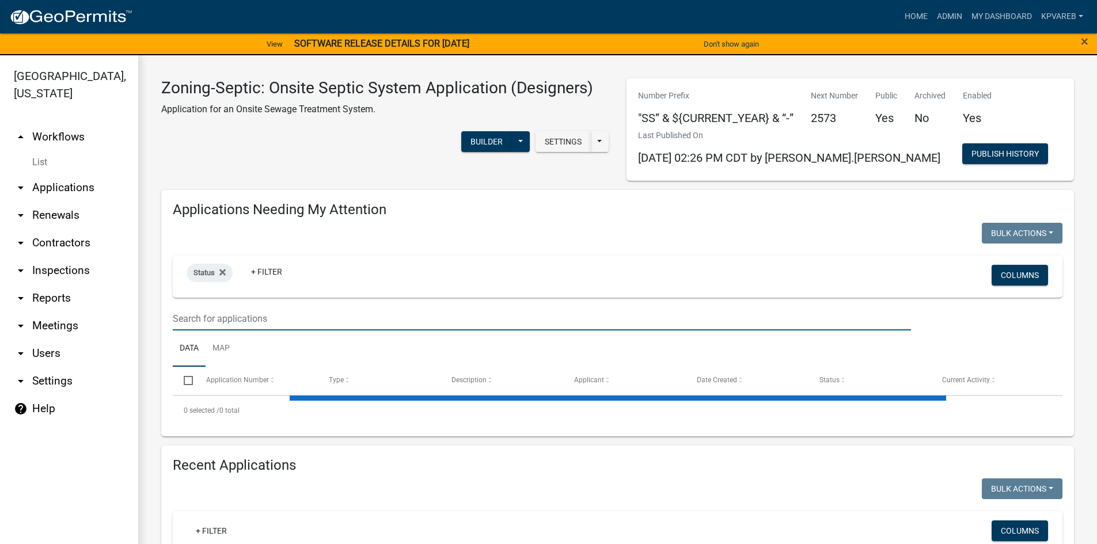
click at [234, 321] on input "text" at bounding box center [542, 319] width 739 height 24
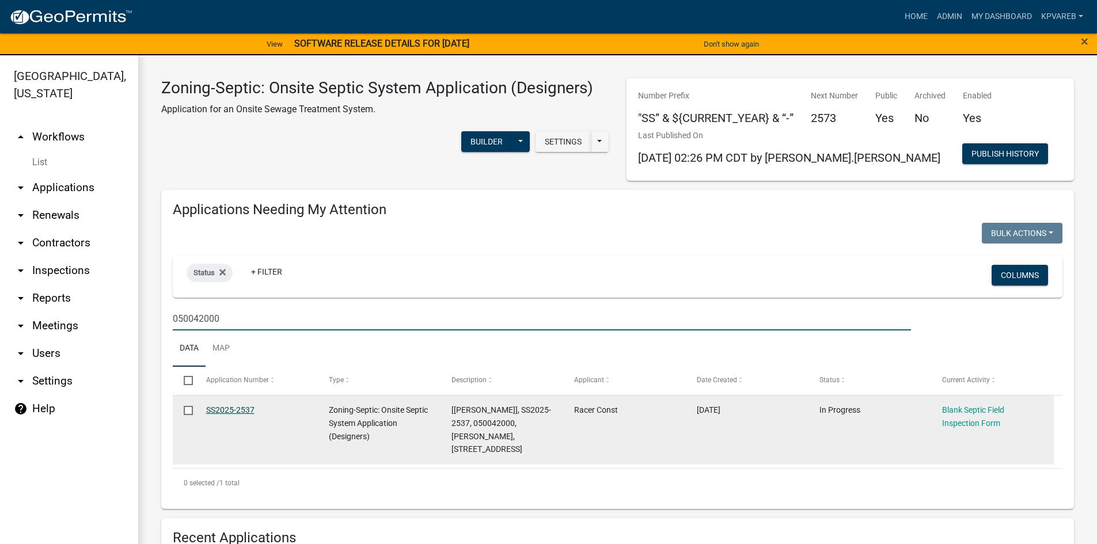
type input "050042000"
click at [213, 411] on link "SS2025-2537" at bounding box center [230, 410] width 48 height 9
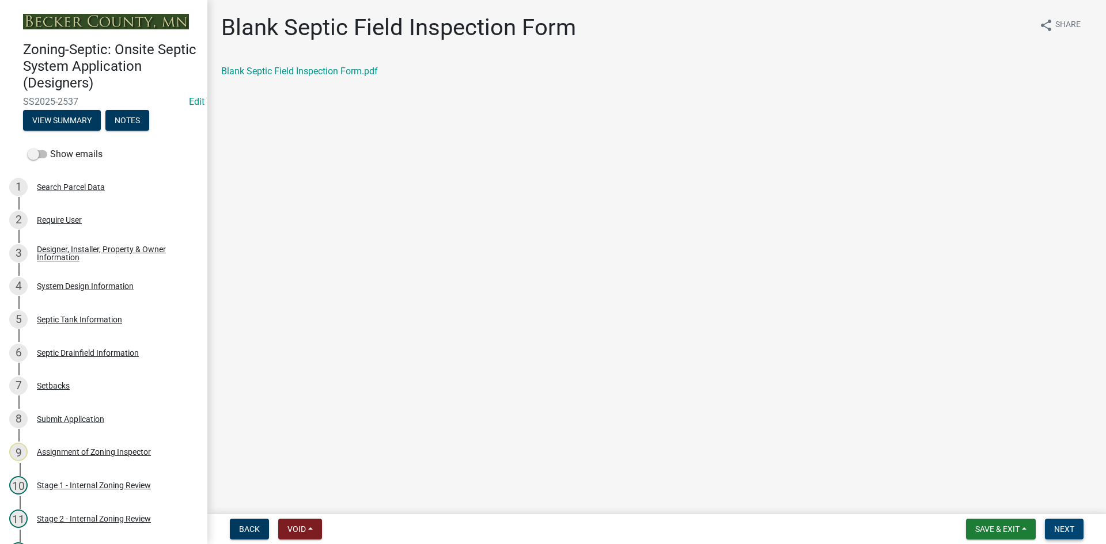
click at [1068, 523] on button "Next" at bounding box center [1064, 529] width 39 height 21
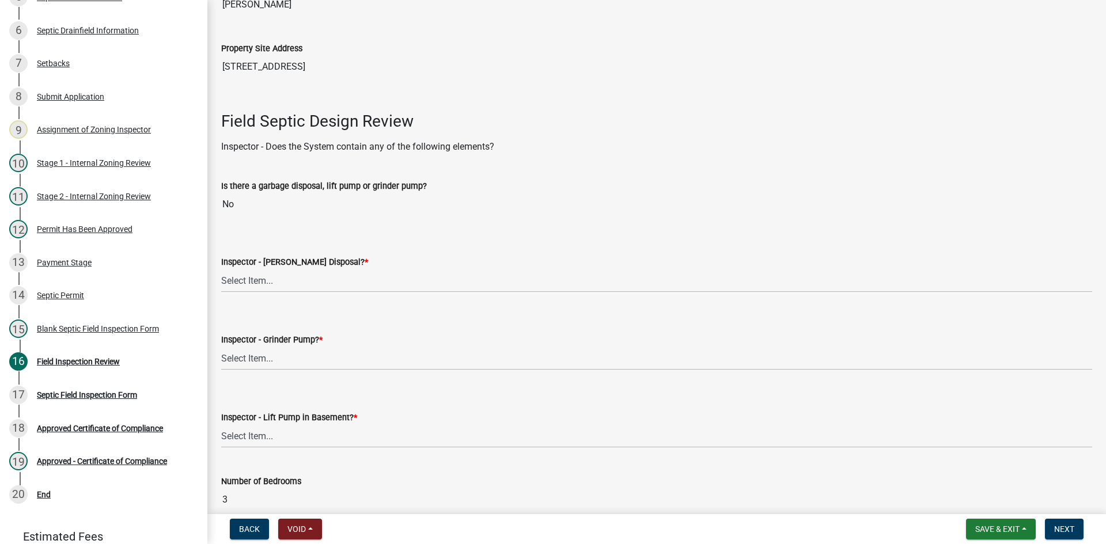
scroll to position [288, 0]
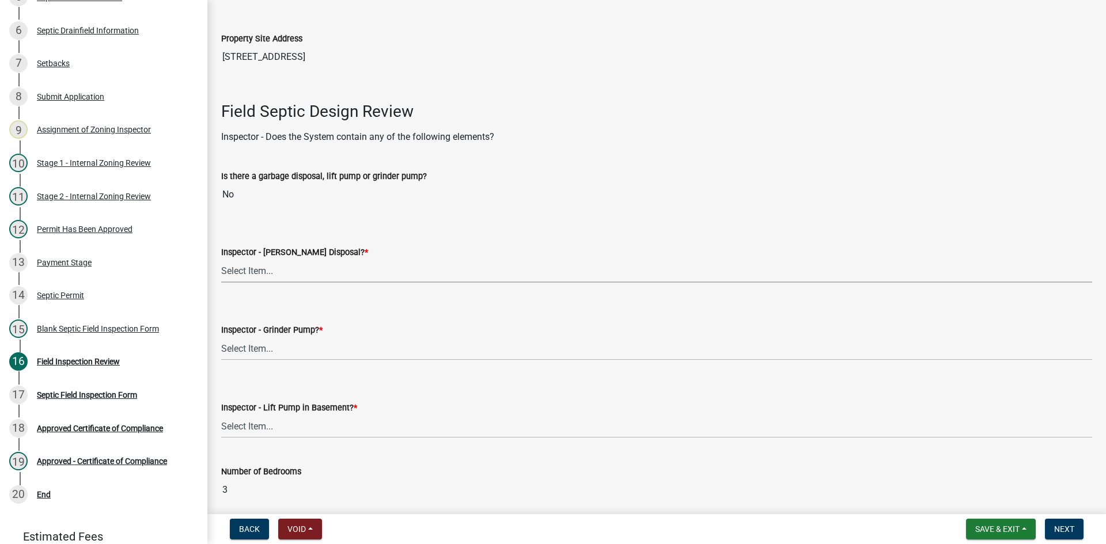
click at [243, 270] on select "Select Item... Yes No" at bounding box center [656, 271] width 871 height 24
click at [221, 259] on select "Select Item... Yes No" at bounding box center [656, 271] width 871 height 24
select select "e6f115c1-9d93-4d61-8856-1810485f2117"
click at [269, 345] on select "Select Item... Yes No" at bounding box center [656, 349] width 871 height 24
click at [221, 337] on select "Select Item... Yes No" at bounding box center [656, 349] width 871 height 24
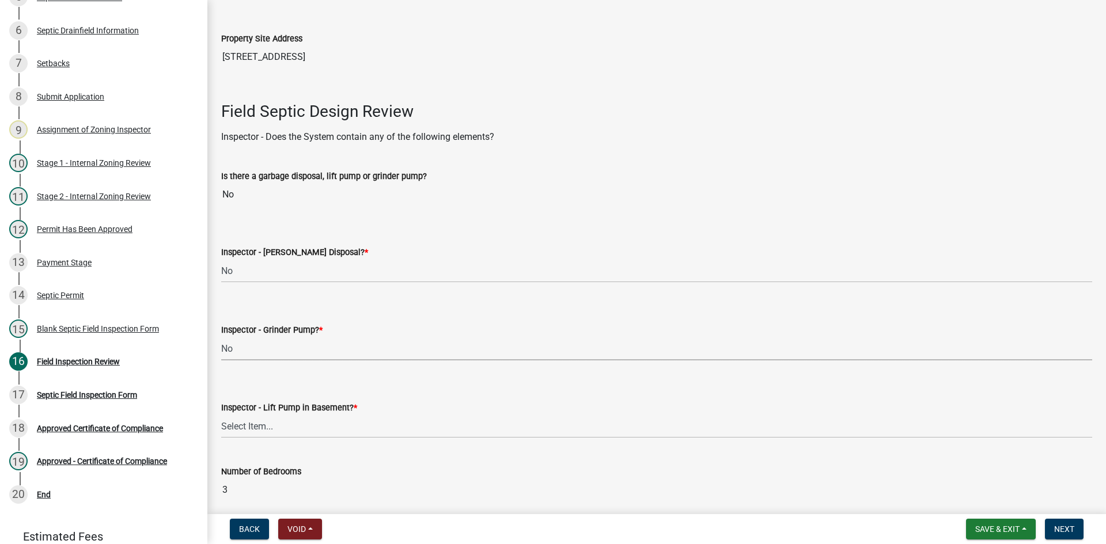
select select "ce8adf61-51ba-42f2-bbc3-7480a098e35e"
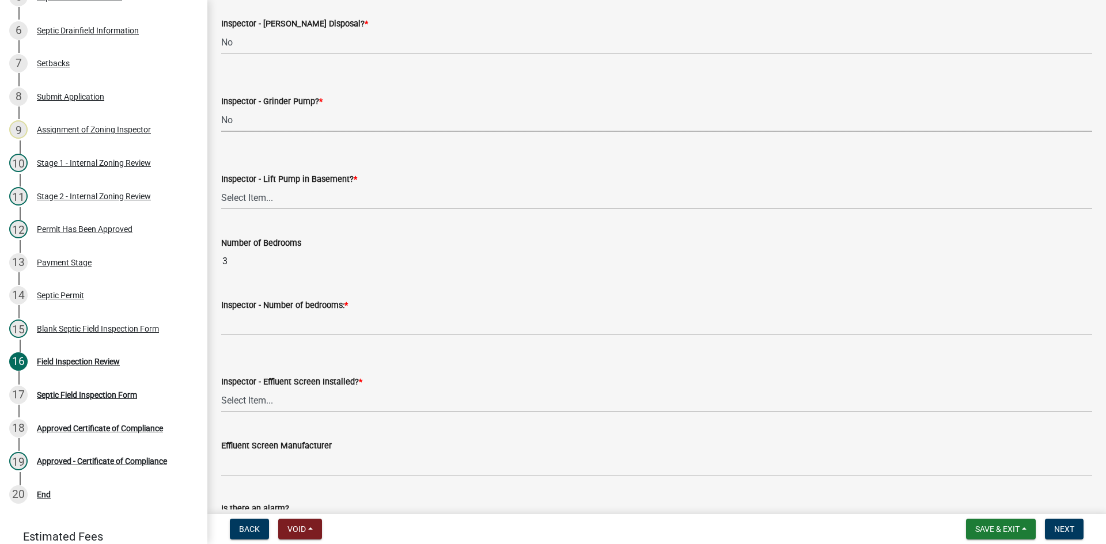
scroll to position [518, 0]
click at [247, 187] on select "Select Item... Yes No" at bounding box center [656, 196] width 871 height 24
click at [221, 184] on select "Select Item... Yes No" at bounding box center [656, 196] width 871 height 24
select select "58089658-2e95-4d4d-a981-afbd087a421a"
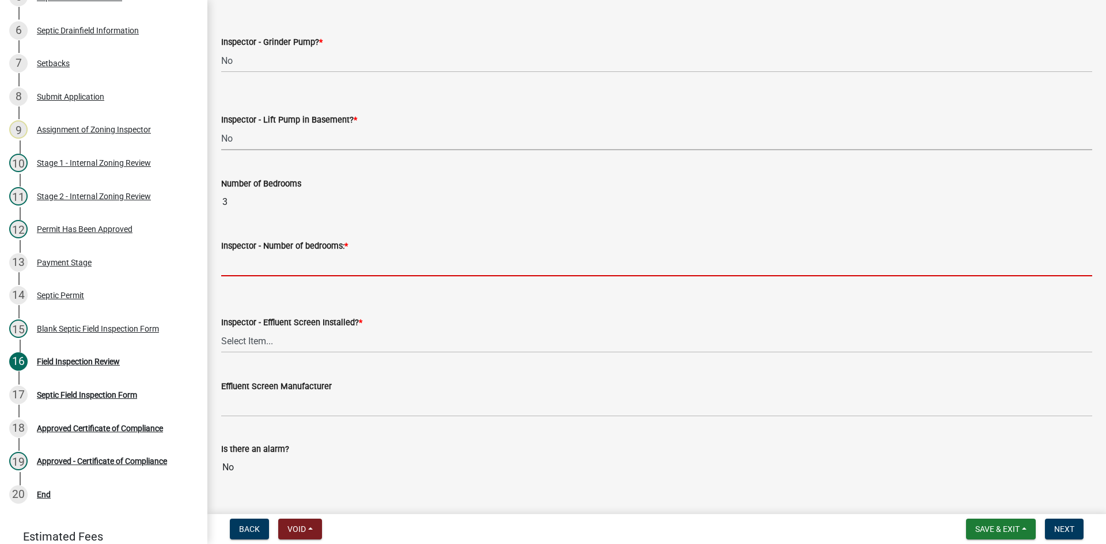
click at [253, 274] on input "Inspector - Number of bedrooms: *" at bounding box center [656, 265] width 871 height 24
type input "3"
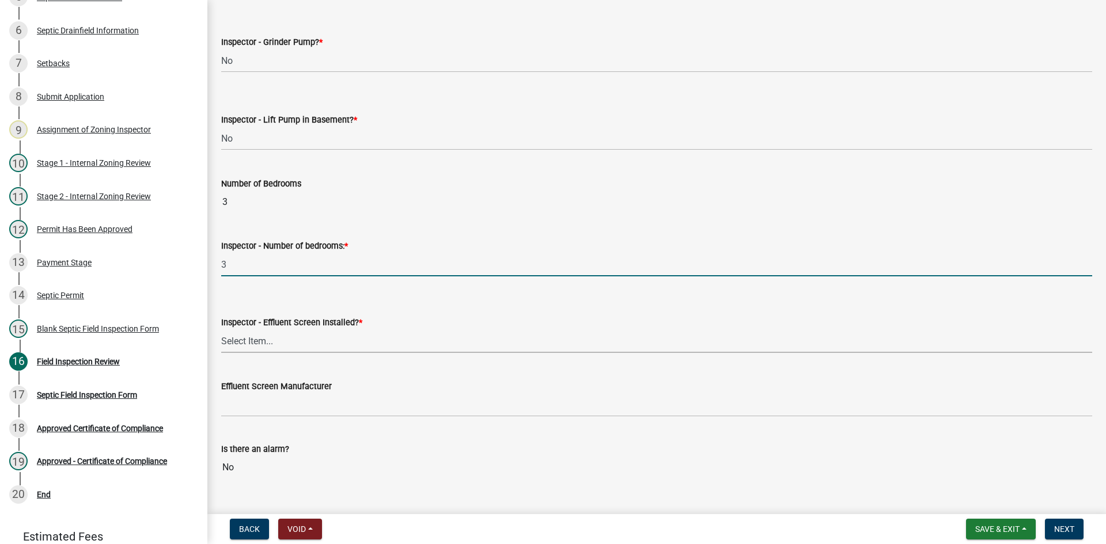
click at [270, 332] on select "Select Item... Yes No" at bounding box center [656, 342] width 871 height 24
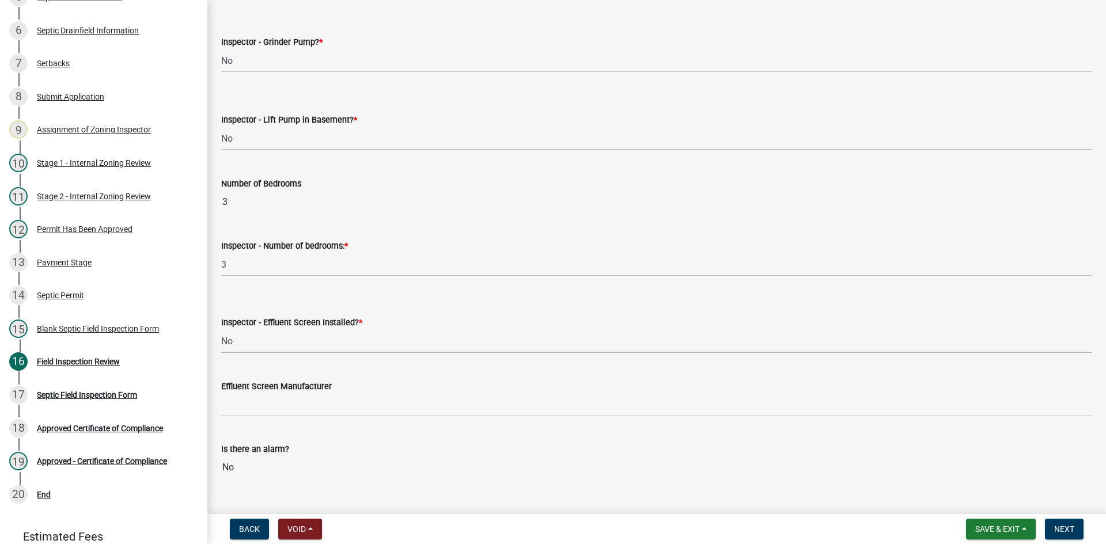
click at [221, 330] on select "Select Item... Yes No" at bounding box center [656, 342] width 871 height 24
select select "039f9276-f093-40ee-98f9-24c1fbae5d9d"
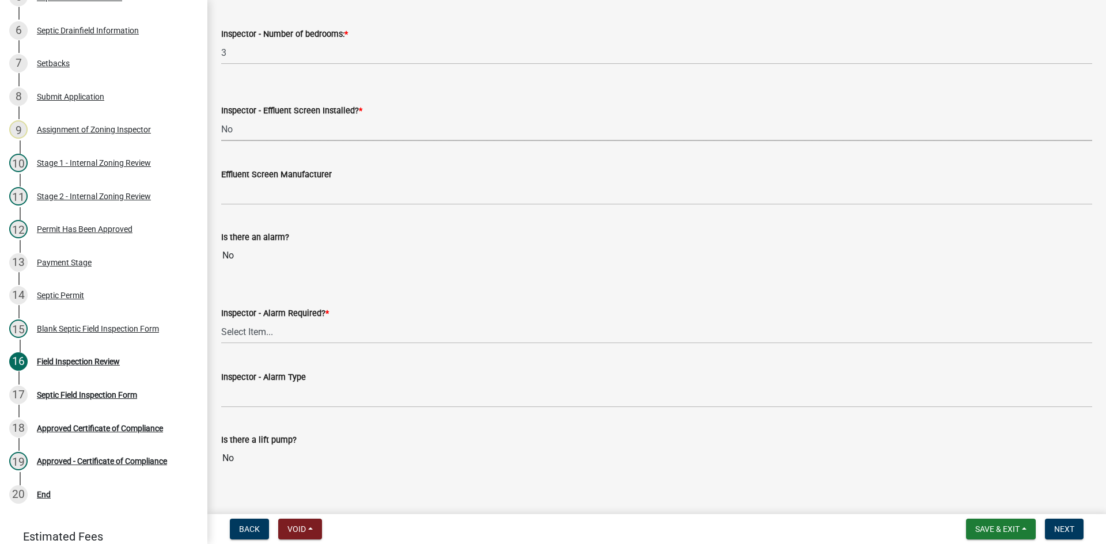
scroll to position [807, 0]
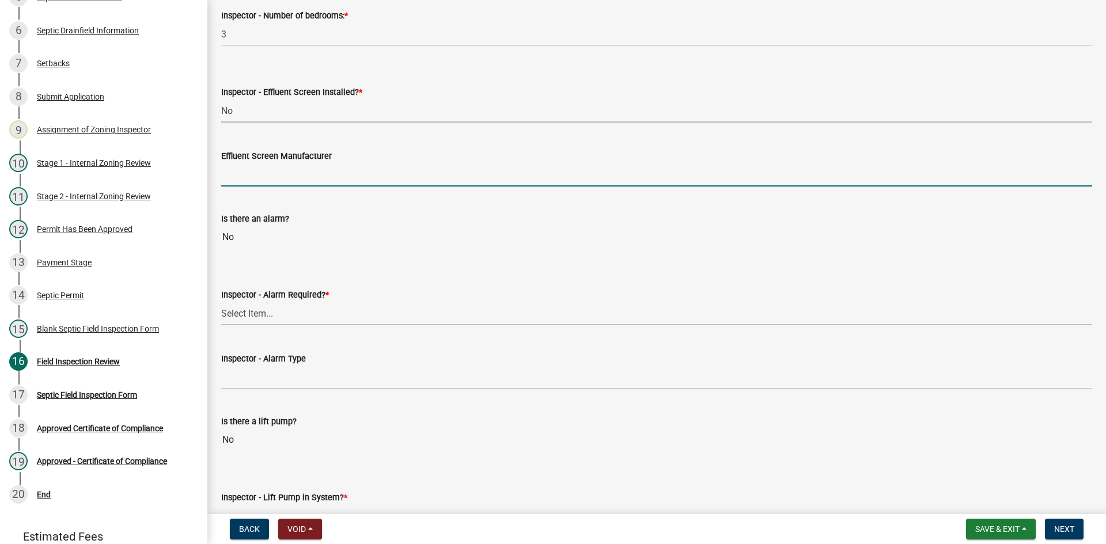
click at [268, 184] on input "Effluent Screen Manufacturer" at bounding box center [656, 175] width 871 height 24
type input "NA"
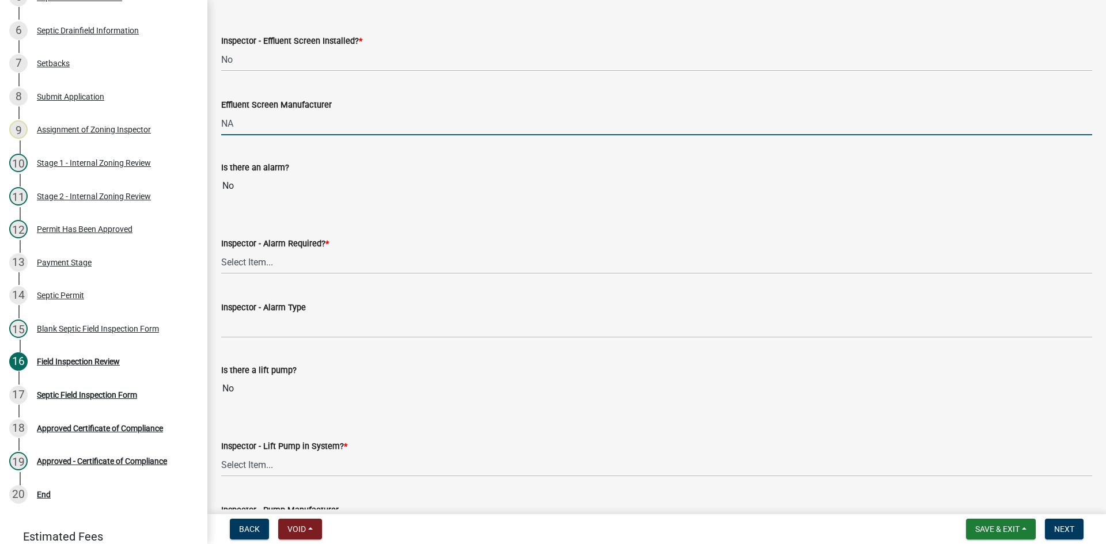
scroll to position [922, 0]
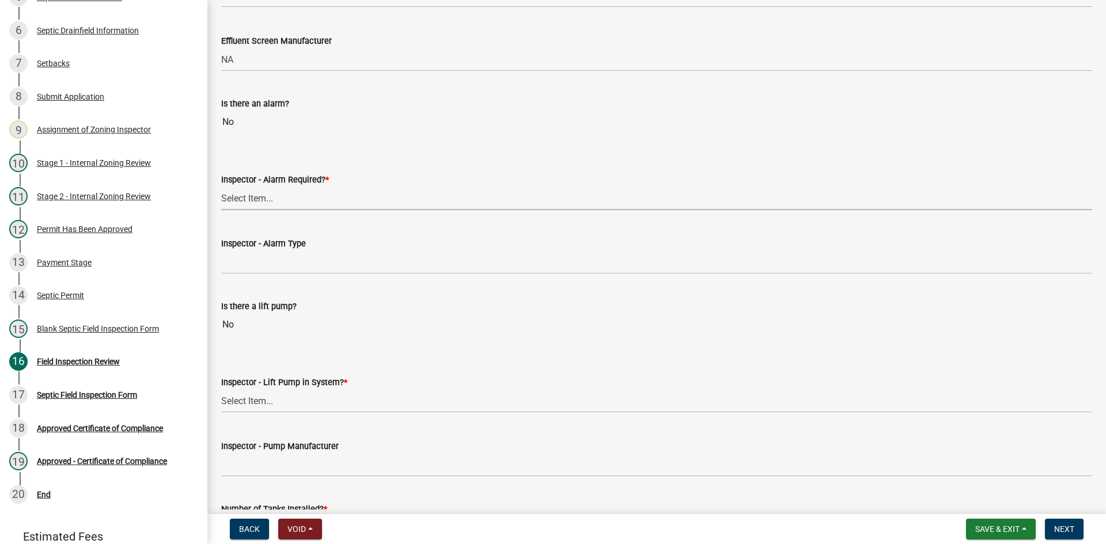
click at [266, 203] on select "Select Item... Yes No" at bounding box center [656, 199] width 871 height 24
click at [221, 187] on select "Select Item... Yes No" at bounding box center [656, 199] width 871 height 24
select select "c58b0e9a-4731-4217-ac62-2e486782356c"
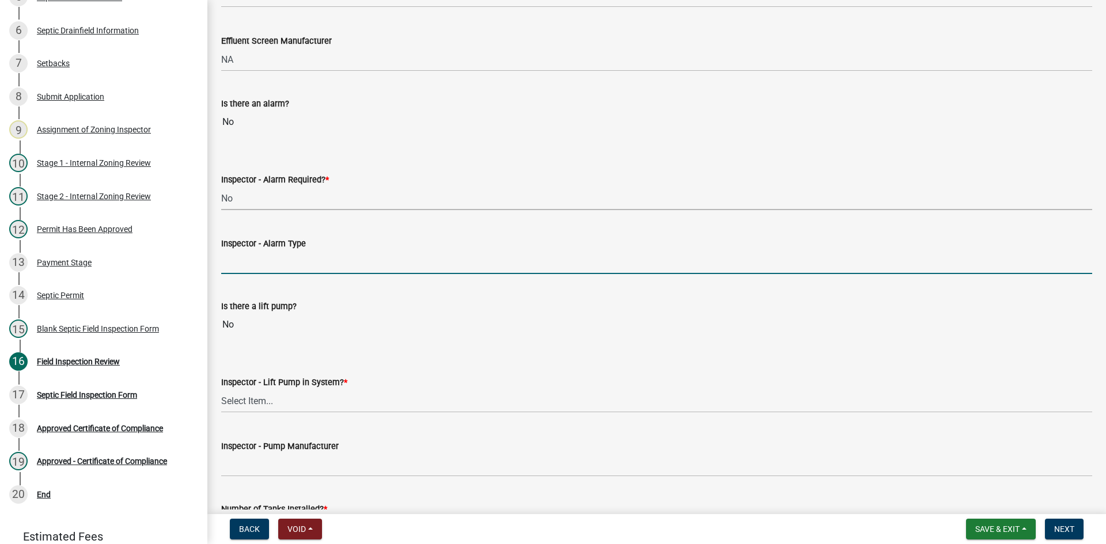
drag, startPoint x: 261, startPoint y: 257, endPoint x: 268, endPoint y: 263, distance: 9.4
click at [261, 257] on input "Inspector - Alarm Type" at bounding box center [656, 263] width 871 height 24
type input "NA"
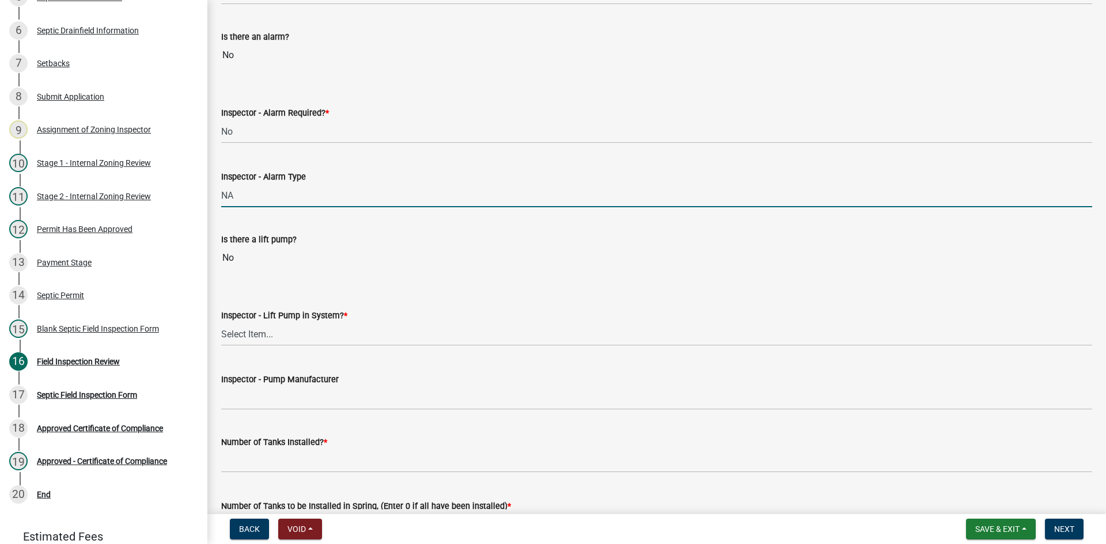
scroll to position [1095, 0]
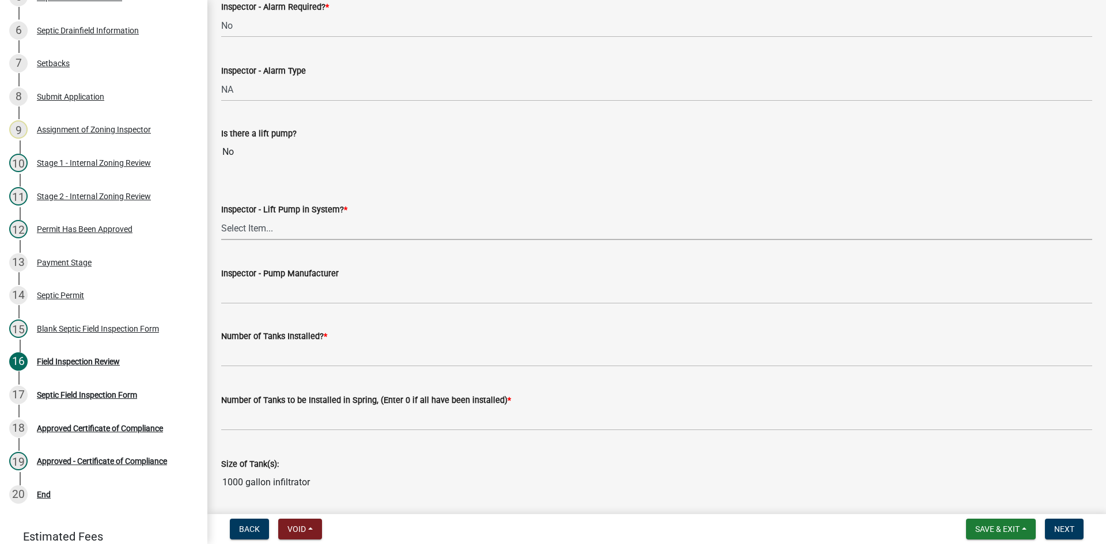
drag, startPoint x: 260, startPoint y: 217, endPoint x: 263, endPoint y: 225, distance: 8.0
click at [261, 217] on select "Select Item... Yes No" at bounding box center [656, 229] width 871 height 24
click at [221, 217] on select "Select Item... Yes No" at bounding box center [656, 229] width 871 height 24
select select "4baeb773-af56-4ab8-83c4-3685aa875ea5"
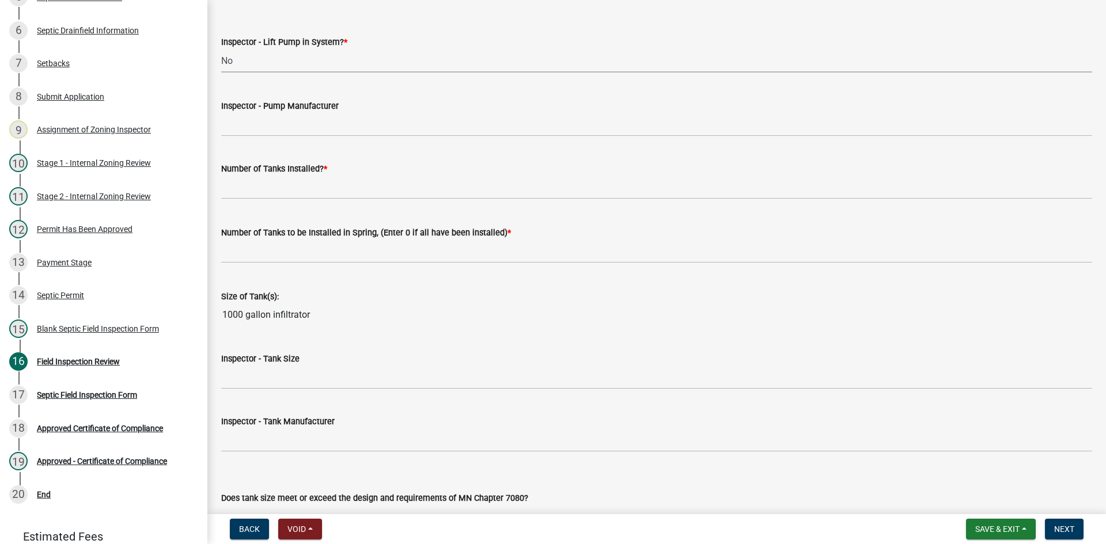
scroll to position [1267, 0]
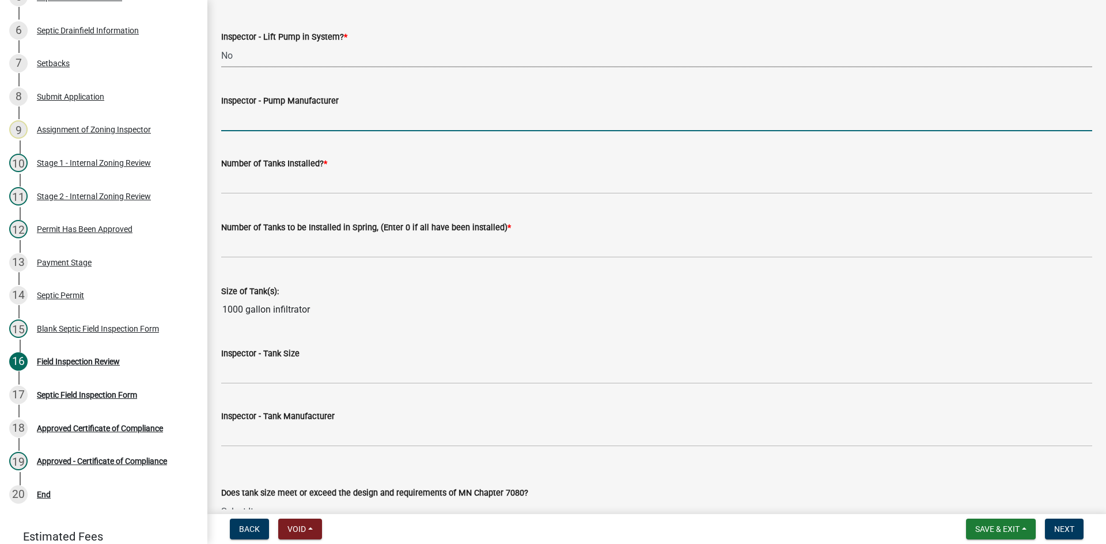
click at [248, 122] on input "Inspector - Pump Manufacturer" at bounding box center [656, 120] width 871 height 24
click at [240, 103] on label "Inspector - Pump Manufacturer" at bounding box center [280, 101] width 118 height 8
click at [240, 108] on input "Inspector - Pump Manufacturer" at bounding box center [656, 120] width 871 height 24
click at [239, 120] on input "Inspector - Pump Manufacturer" at bounding box center [656, 120] width 871 height 24
type input "NA"
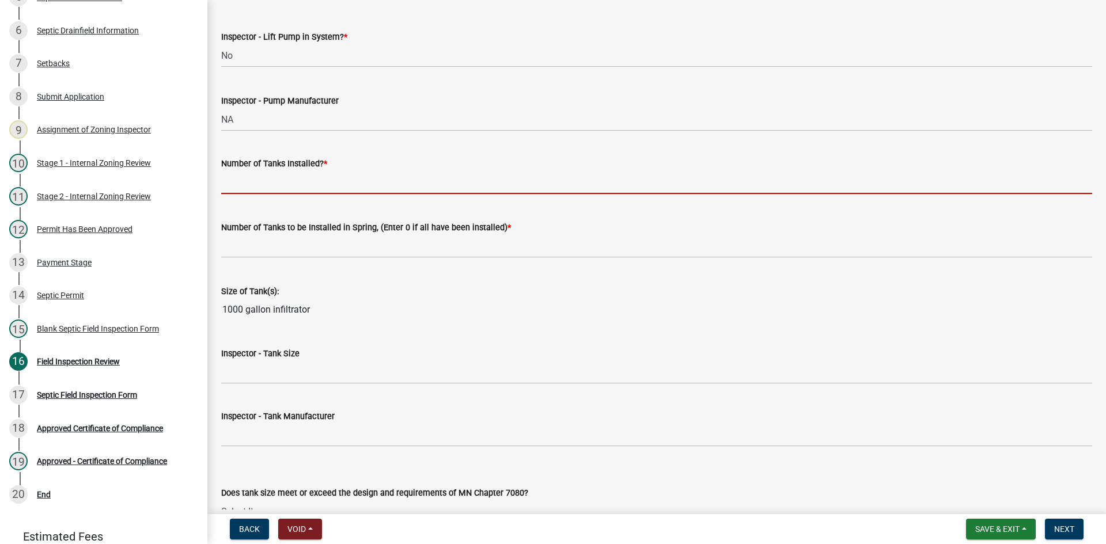
click at [292, 172] on input "text" at bounding box center [656, 183] width 871 height 24
type input "1"
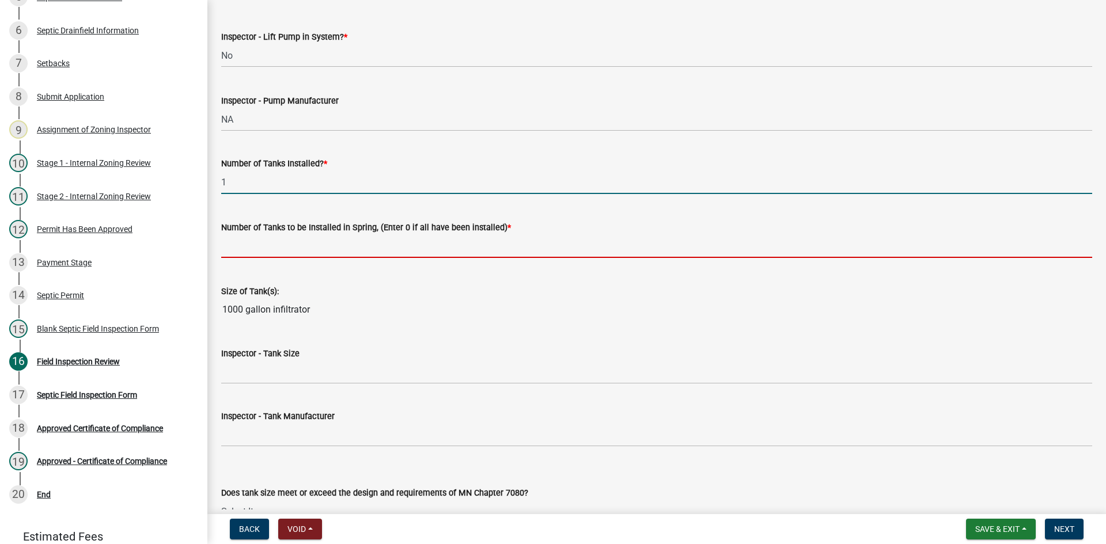
click at [277, 240] on input "text" at bounding box center [656, 246] width 871 height 24
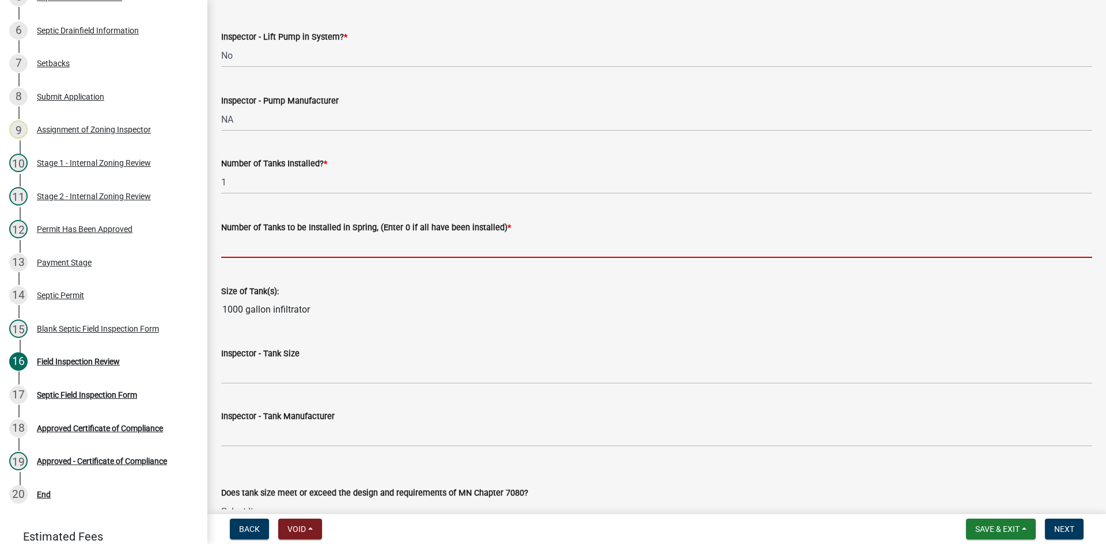
type input "0"
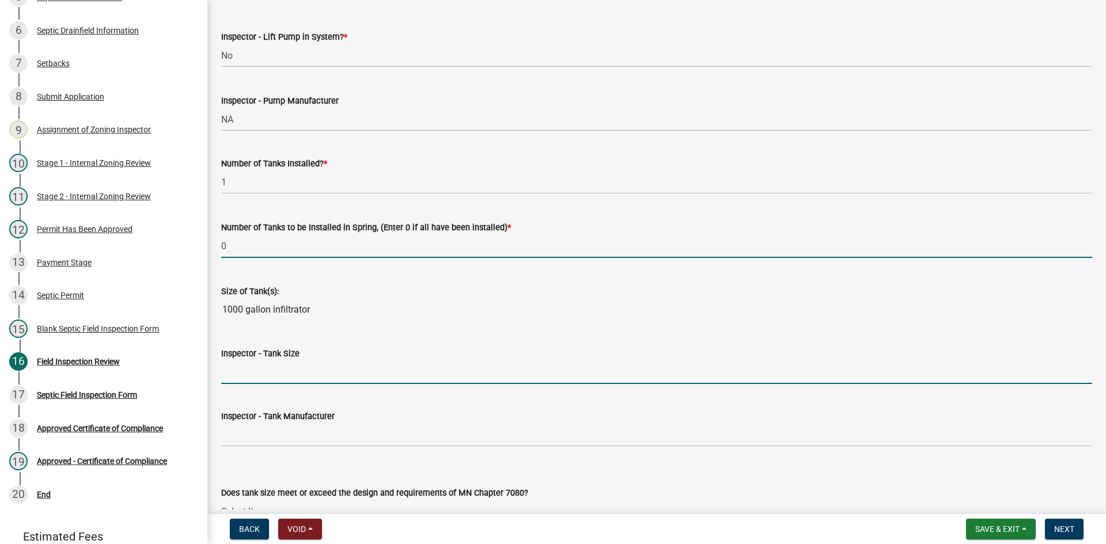
click at [260, 366] on input "Inspector - Tank Size" at bounding box center [656, 373] width 871 height 24
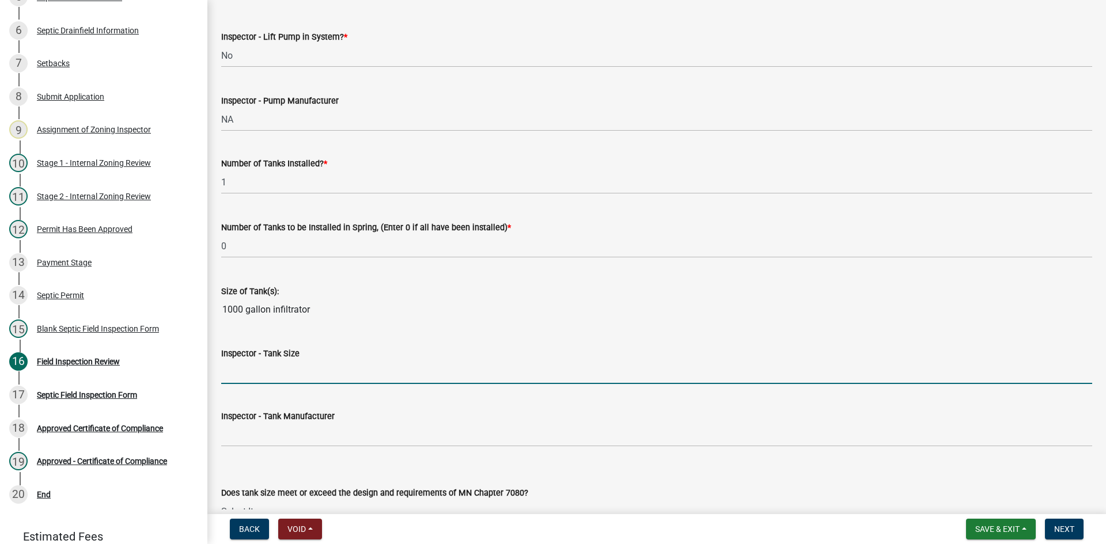
type input "1000"
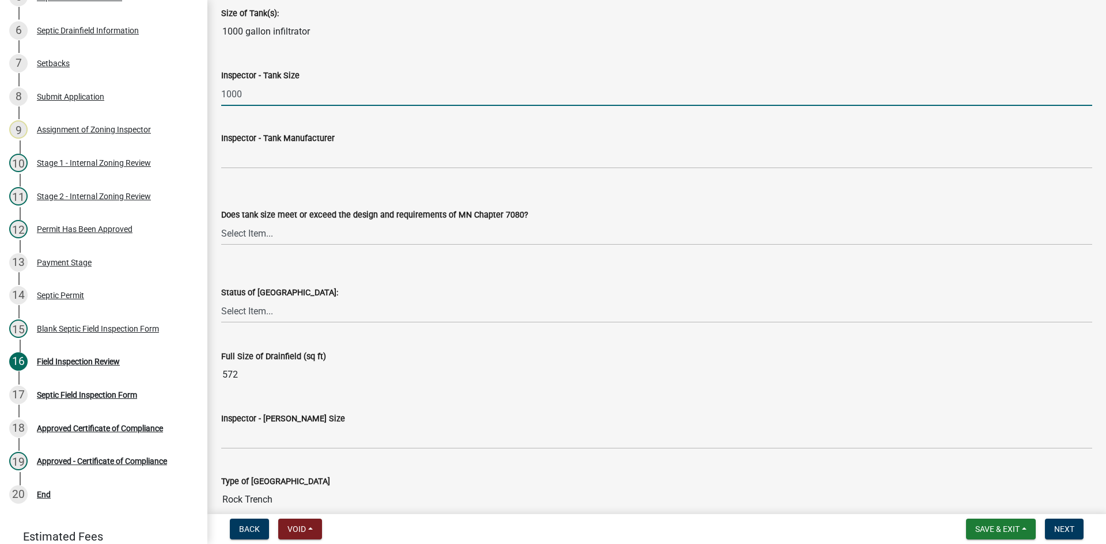
scroll to position [1555, 0]
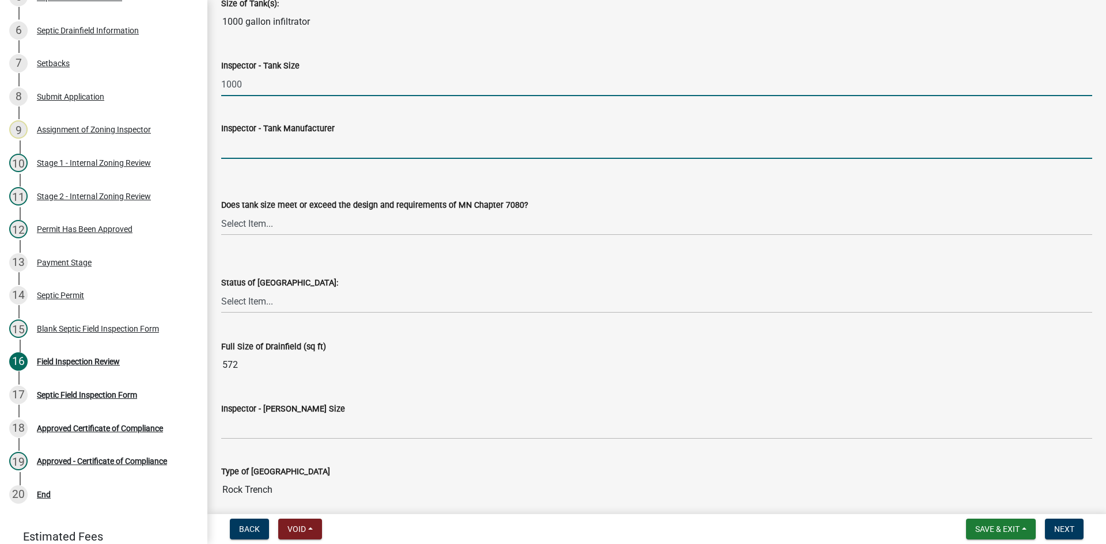
click at [253, 141] on input "Inspector - Tank Manufacturer" at bounding box center [656, 147] width 871 height 24
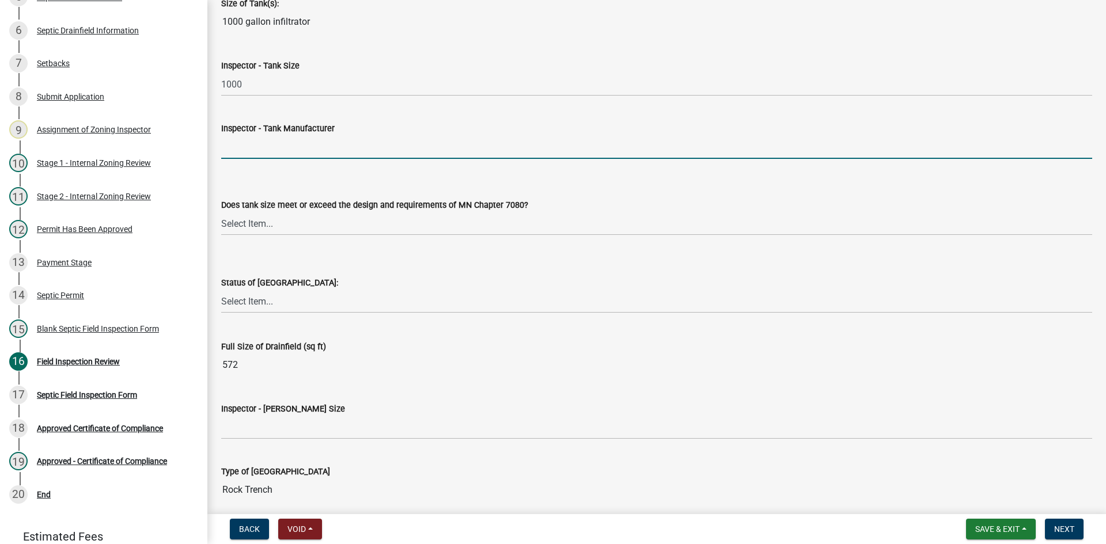
type input "infiltrator"
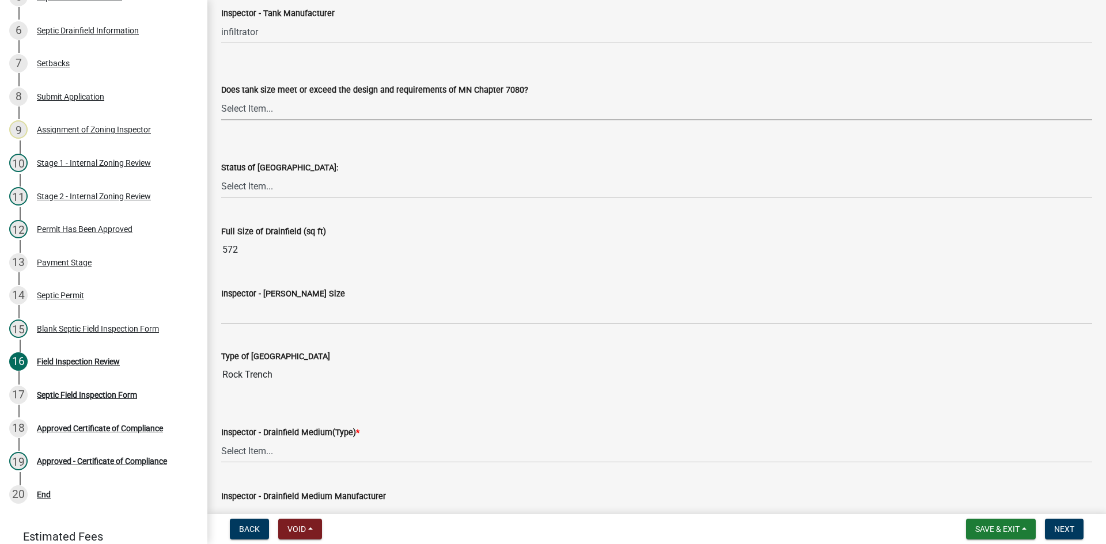
click at [262, 103] on select "Select Item... Yes No Existing" at bounding box center [656, 109] width 871 height 24
click at [221, 97] on select "Select Item... Yes No Existing" at bounding box center [656, 109] width 871 height 24
select select "f7794d6a-556a-43dc-97be-878f47e346d8"
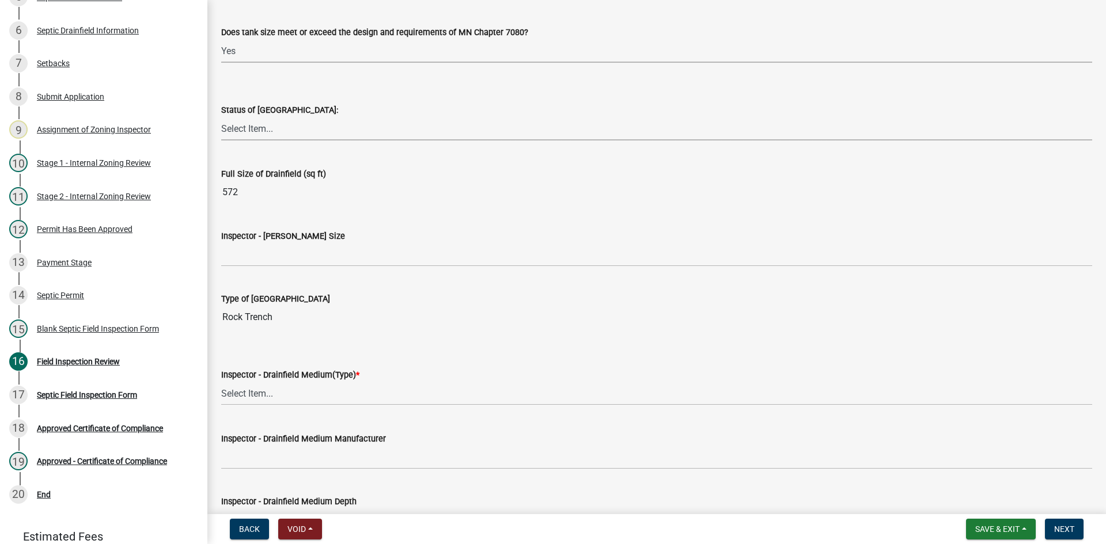
click at [261, 135] on select "Select Item... No Drainfield Drainfield Installed [GEOGRAPHIC_DATA] to Be Insta…" at bounding box center [656, 129] width 871 height 24
click at [221, 117] on select "Select Item... No Drainfield Drainfield Installed [GEOGRAPHIC_DATA] to Be Insta…" at bounding box center [656, 129] width 871 height 24
select select "9376207c-987b-4580-9786-4fe9435ab5e6"
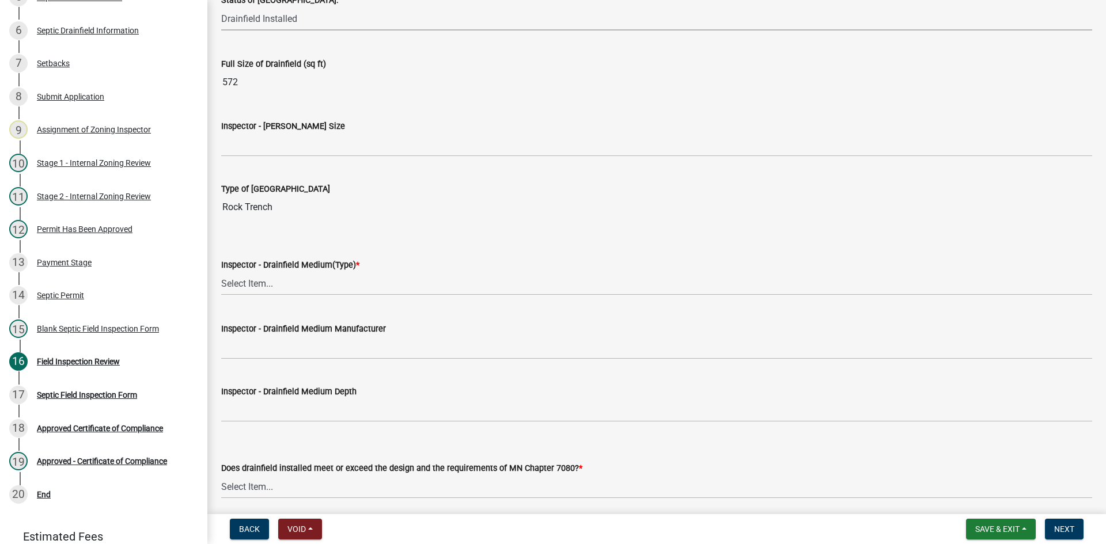
scroll to position [1844, 0]
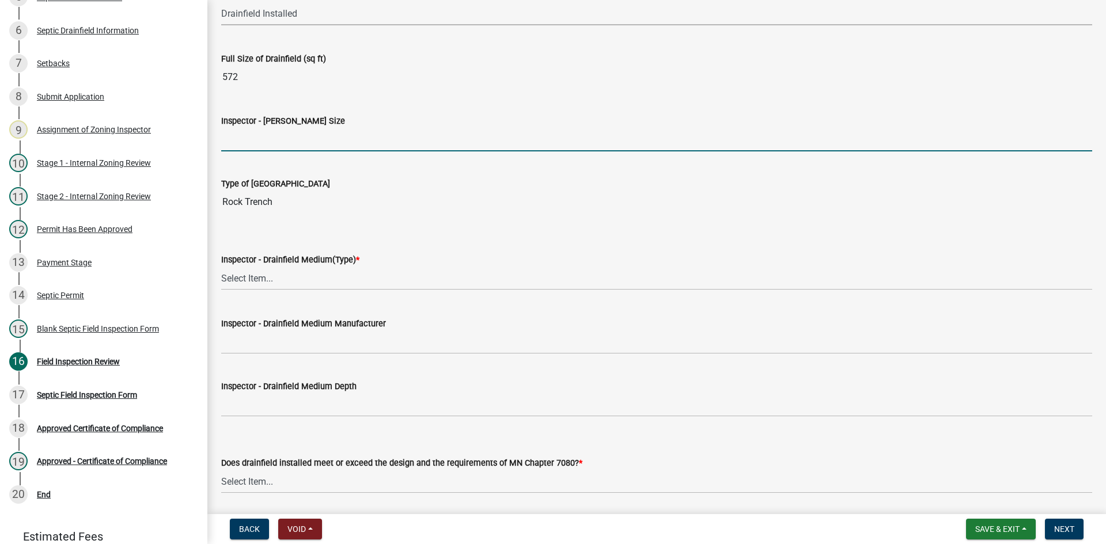
click at [259, 130] on input "Inspector - [PERSON_NAME] Size" at bounding box center [656, 140] width 871 height 24
click at [245, 142] on input "Inspector - [PERSON_NAME] Size" at bounding box center [656, 140] width 871 height 24
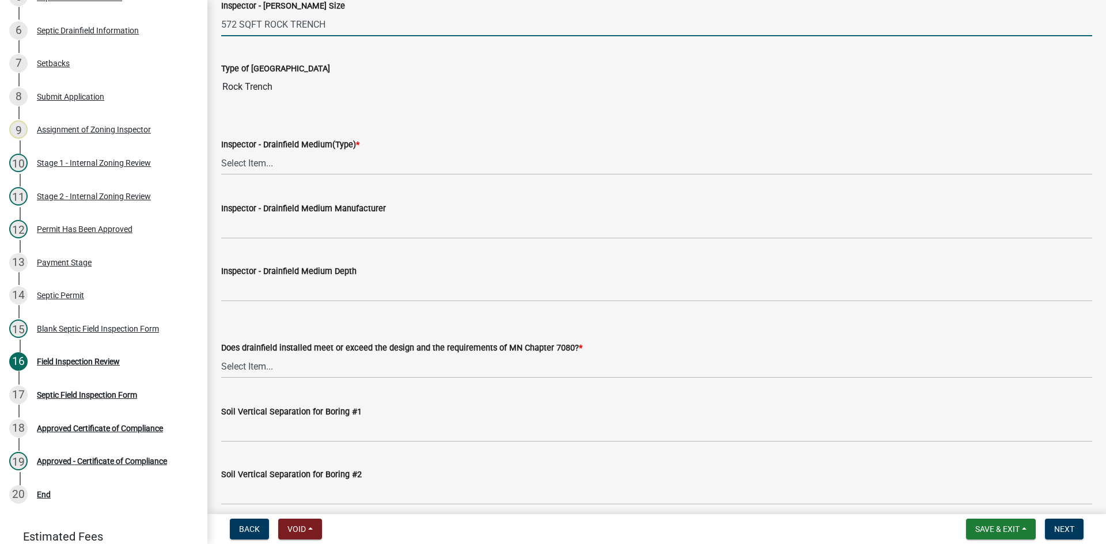
type input "572 SQFT ROCK TRENCH"
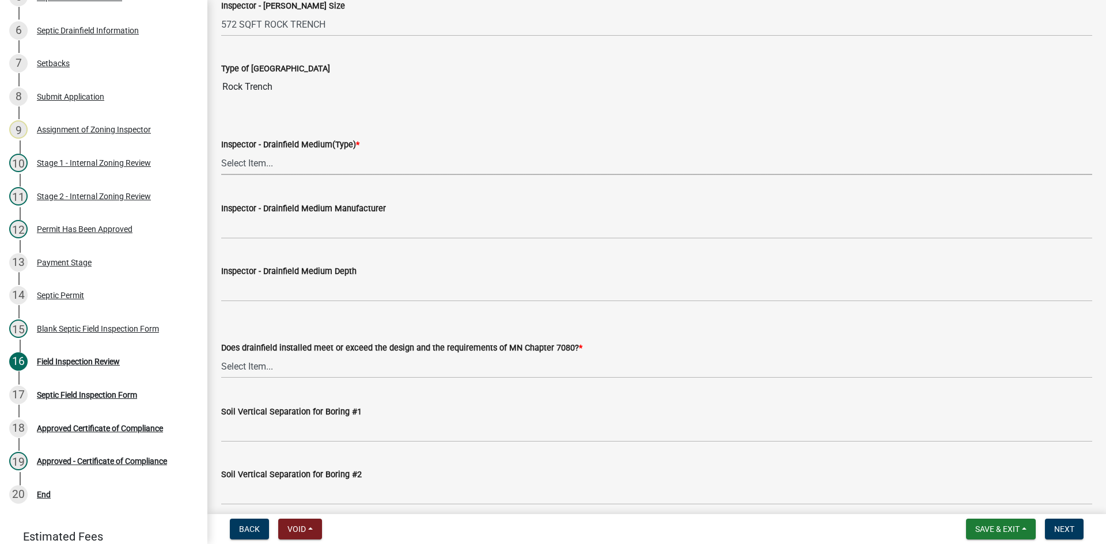
click at [268, 156] on select "Select Item... Chamber Trench Rock Trench Gravelless Mound Pressure Bed Seepage…" at bounding box center [656, 164] width 871 height 24
click at [221, 152] on select "Select Item... Chamber Trench Rock Trench Gravelless Mound Pressure Bed Seepage…" at bounding box center [656, 164] width 871 height 24
select select "2febadfc-db6d-40c8-9695-ecd54080d83d"
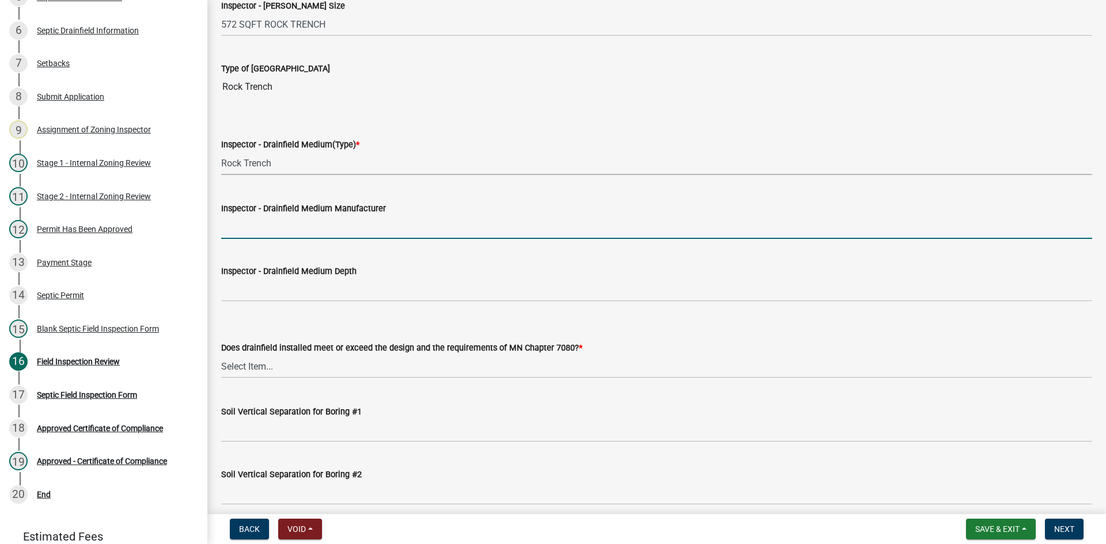
click at [271, 222] on input "Inspector - Drainfield Medium Manufacturer" at bounding box center [656, 227] width 871 height 24
type input "rock"
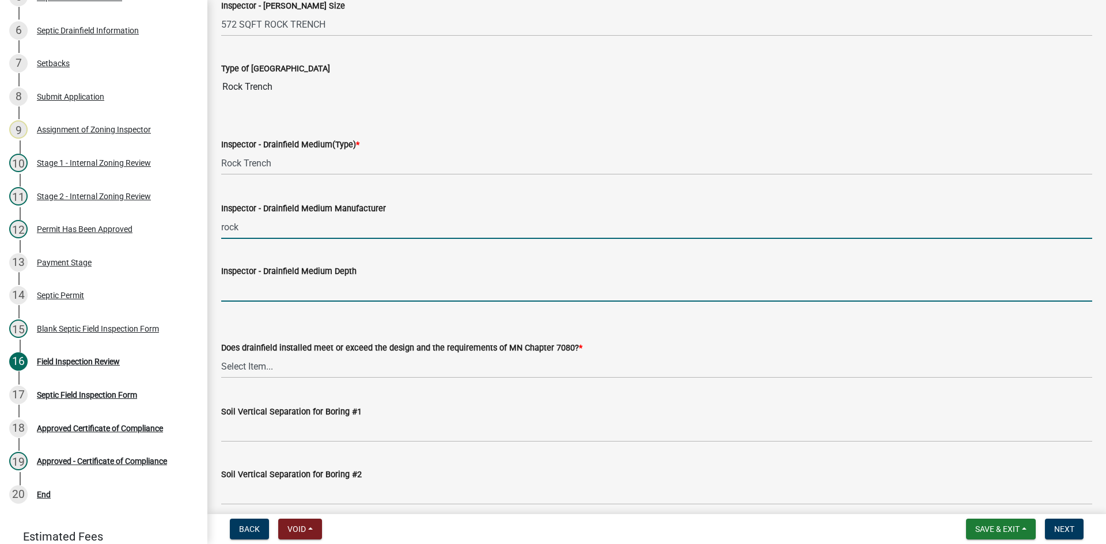
click at [284, 294] on input "Inspector - Drainfield Medium Depth" at bounding box center [656, 290] width 871 height 24
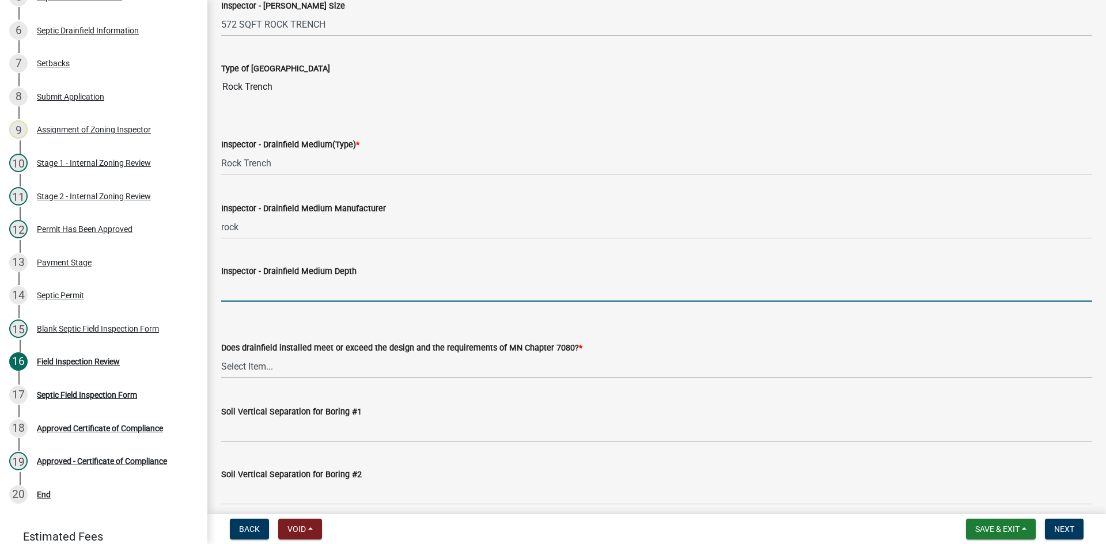
type input "12""
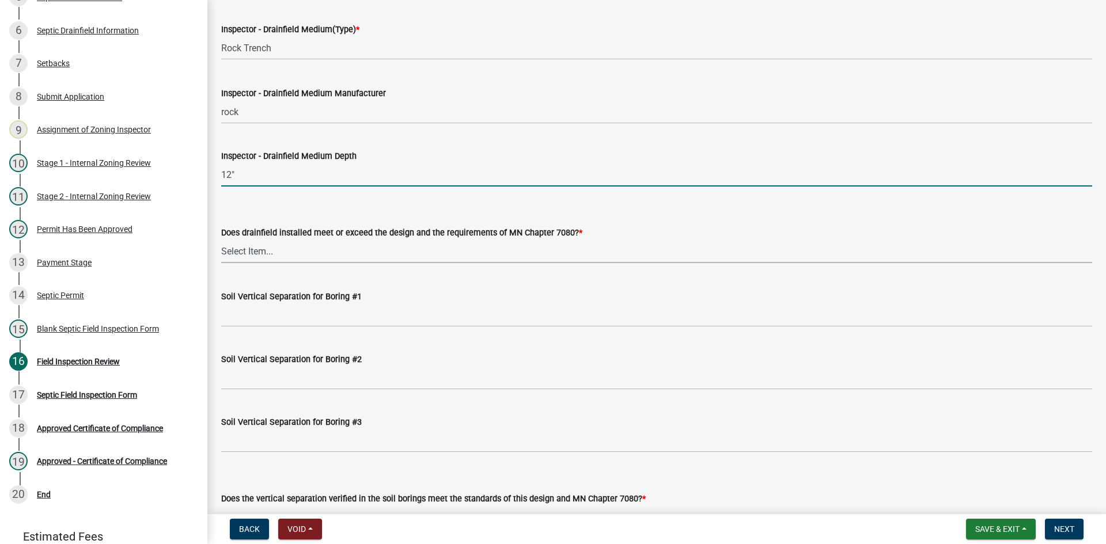
click at [257, 248] on select "Select Item... Yes No" at bounding box center [656, 252] width 871 height 24
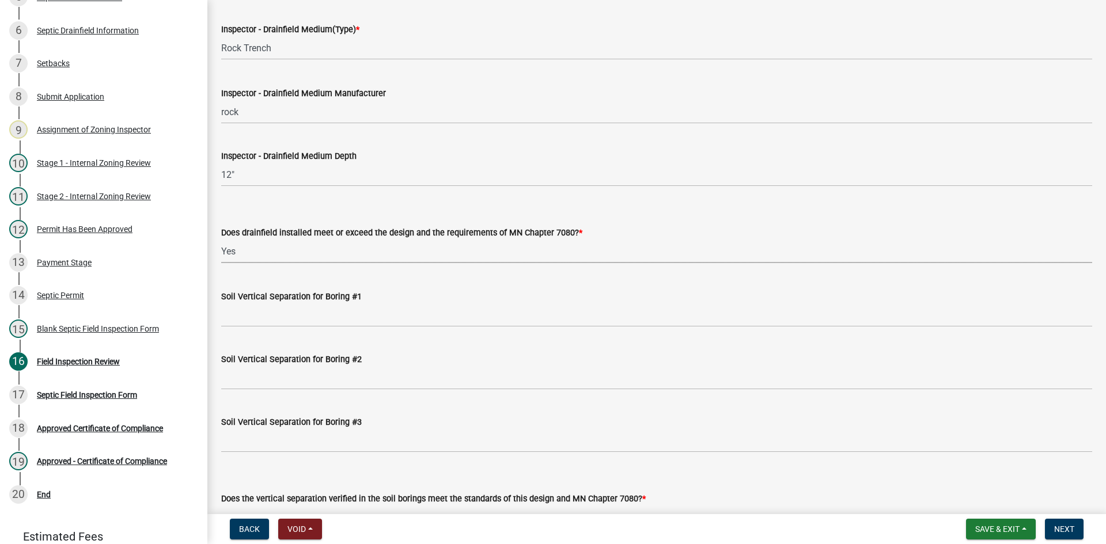
click at [221, 240] on select "Select Item... Yes No" at bounding box center [656, 252] width 871 height 24
select select "53e8394b-4ec8-472b-acba-27f64a4dcc6d"
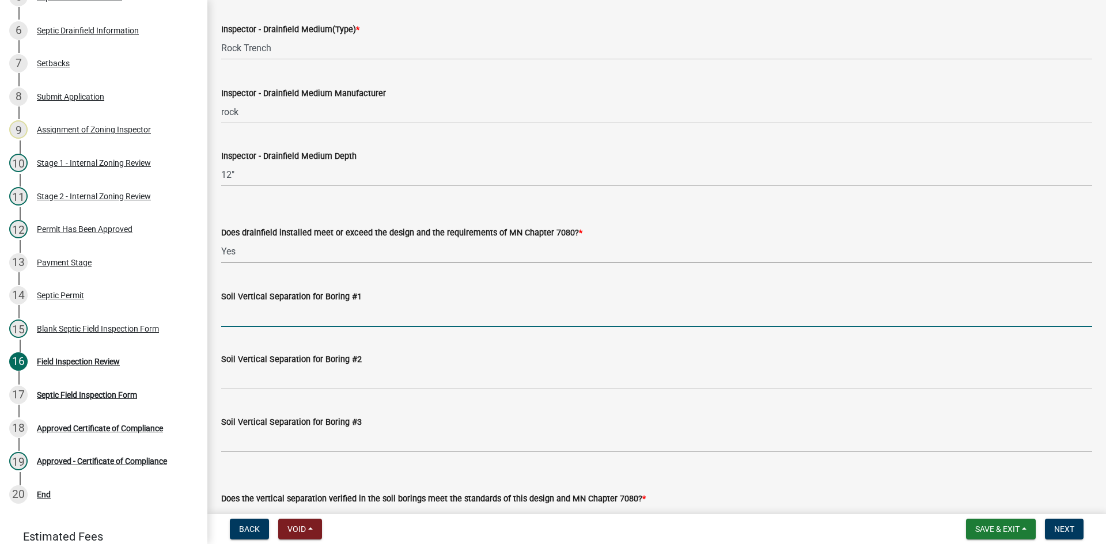
click at [278, 308] on input "Soil Vertical Separation for Boring #1" at bounding box center [656, 316] width 871 height 24
type input "SEE ATTACHED"
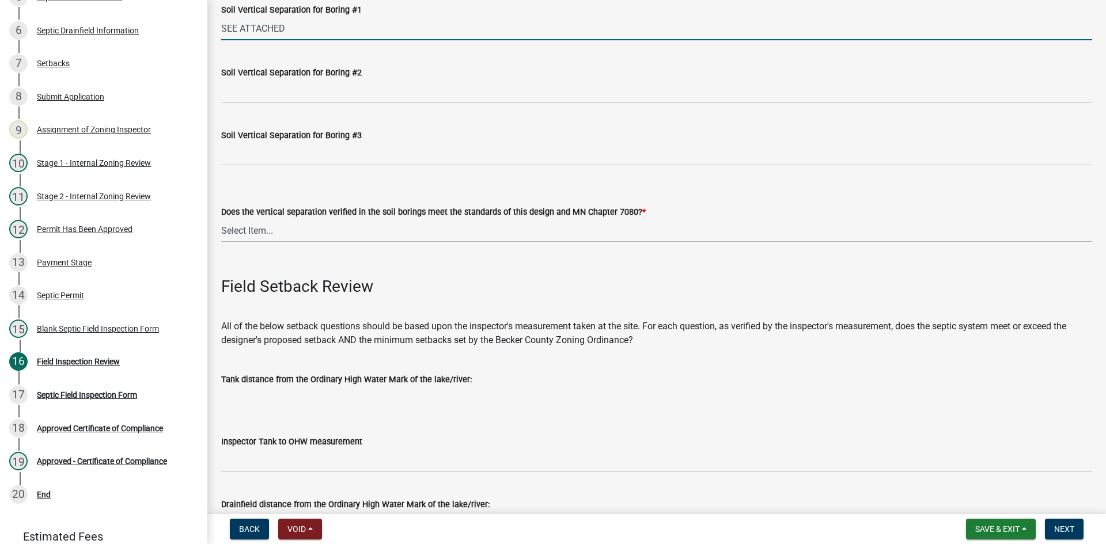
scroll to position [2362, 0]
click at [256, 229] on select "Select Item... Yes No" at bounding box center [656, 230] width 871 height 24
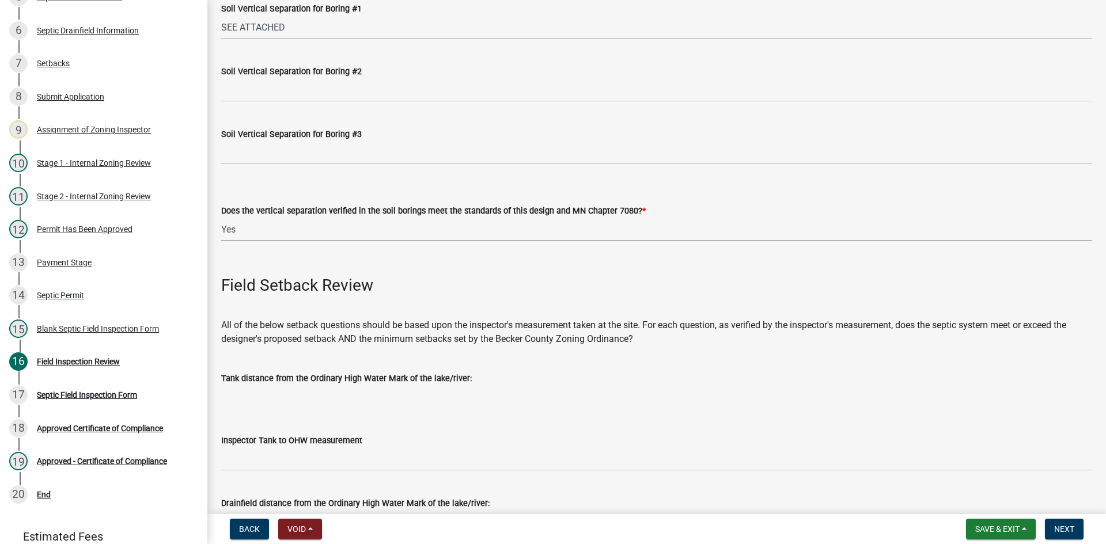
click at [221, 218] on select "Select Item... Yes No" at bounding box center [656, 230] width 871 height 24
select select "eedfbf44-dce3-4c21-89bd-6d851115dab7"
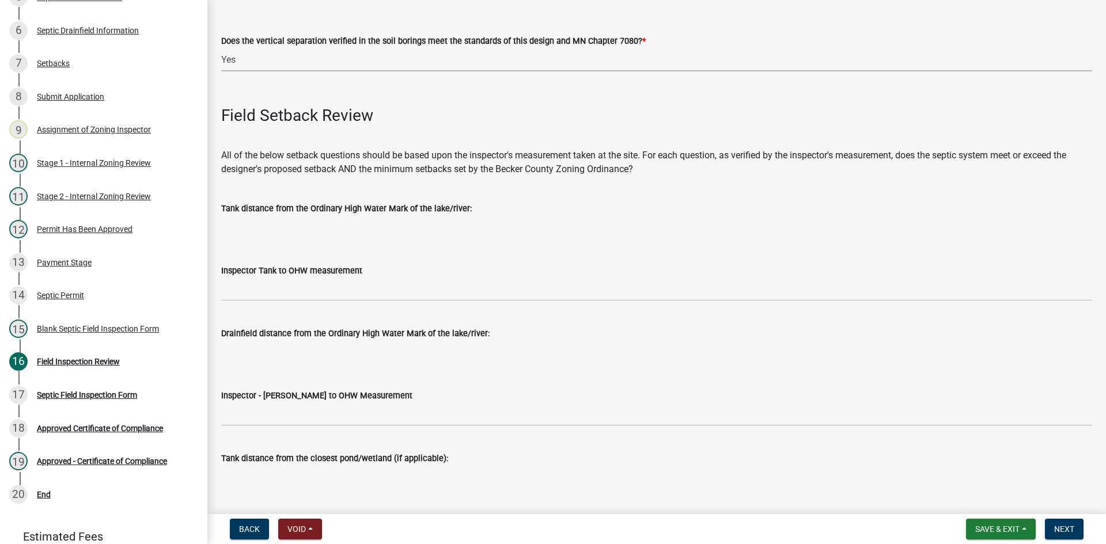
scroll to position [2535, 0]
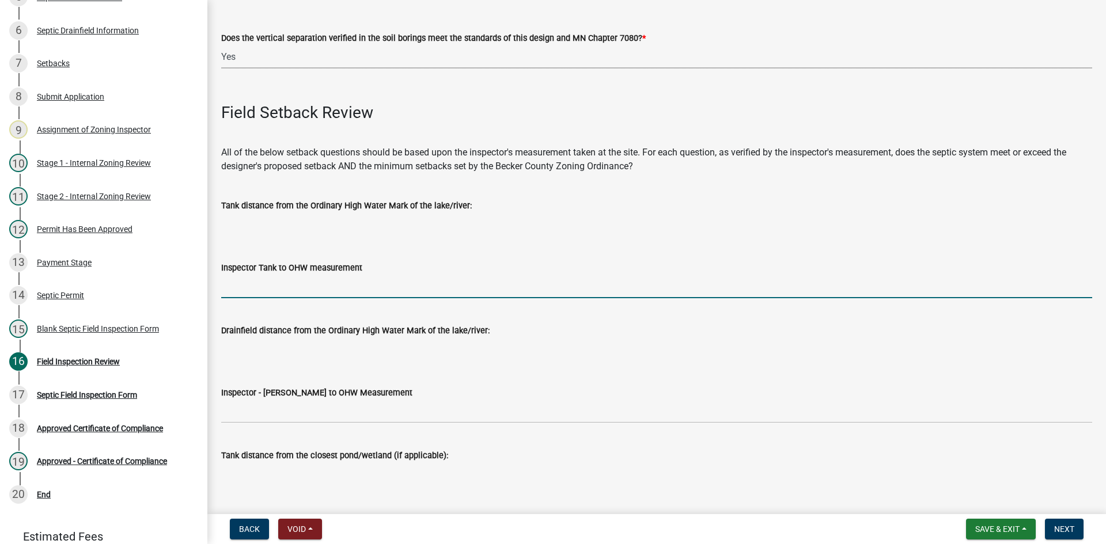
drag, startPoint x: 256, startPoint y: 289, endPoint x: 262, endPoint y: 289, distance: 5.8
click at [256, 289] on input "Inspector Tank to OHW measurement" at bounding box center [656, 287] width 871 height 24
type input "NA"
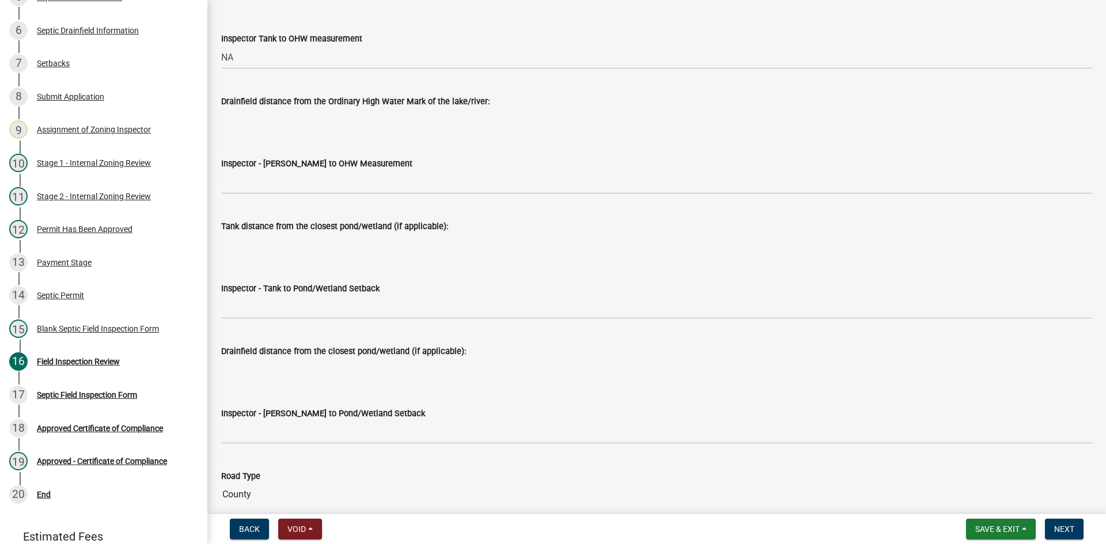
scroll to position [2765, 0]
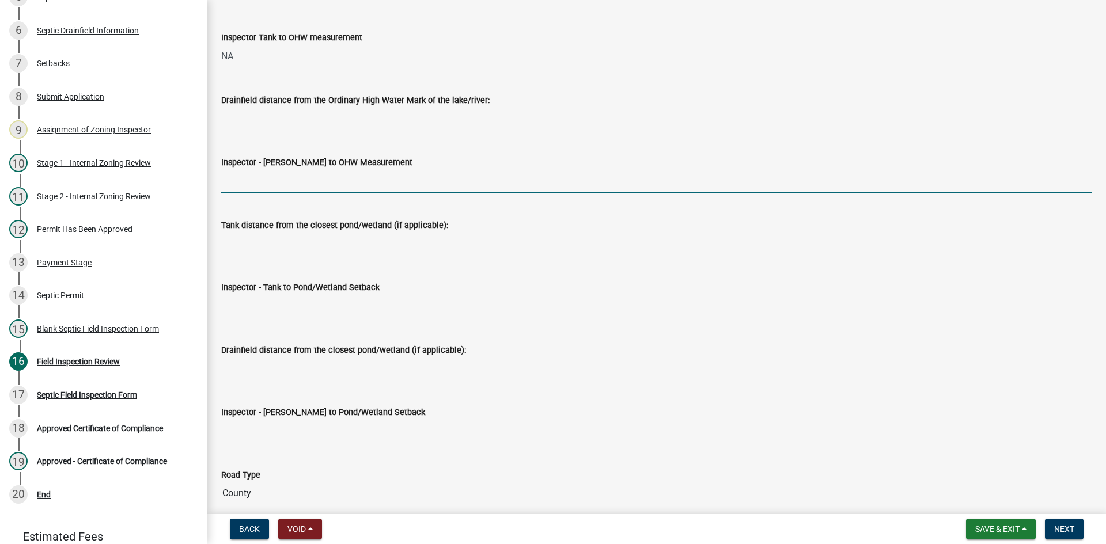
click at [285, 180] on input "Inspector - [PERSON_NAME] to OHW Measurement" at bounding box center [656, 181] width 871 height 24
type input "NA"
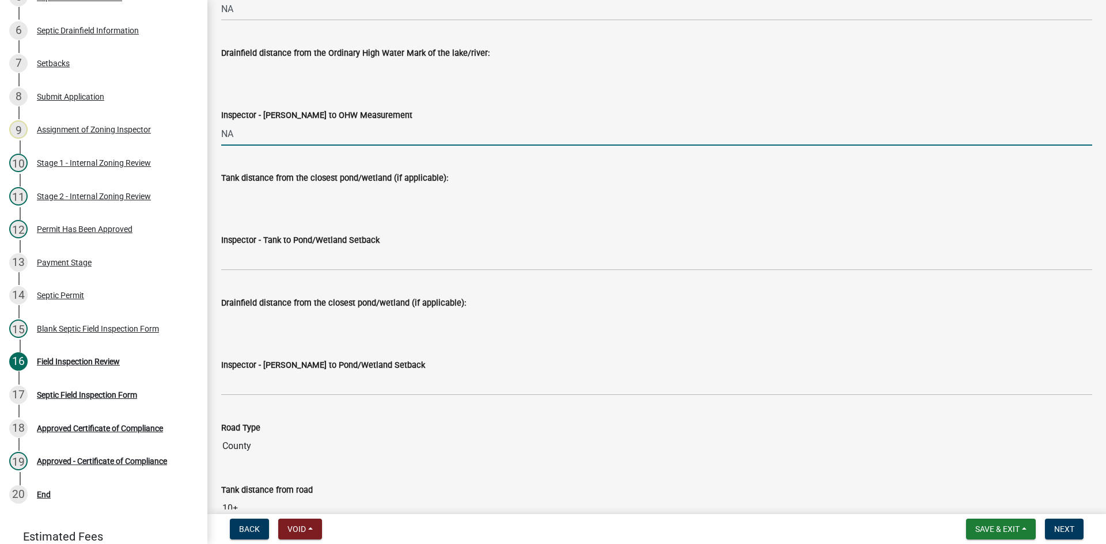
scroll to position [2938, 0]
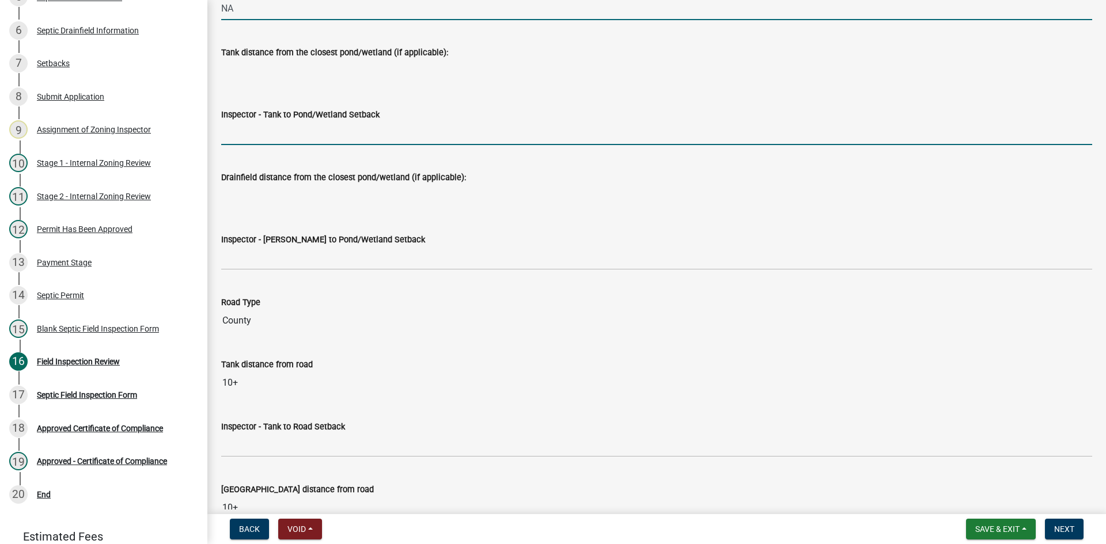
click at [259, 141] on input "Inspector - Tank to Pond/Wetland Setback" at bounding box center [656, 134] width 871 height 24
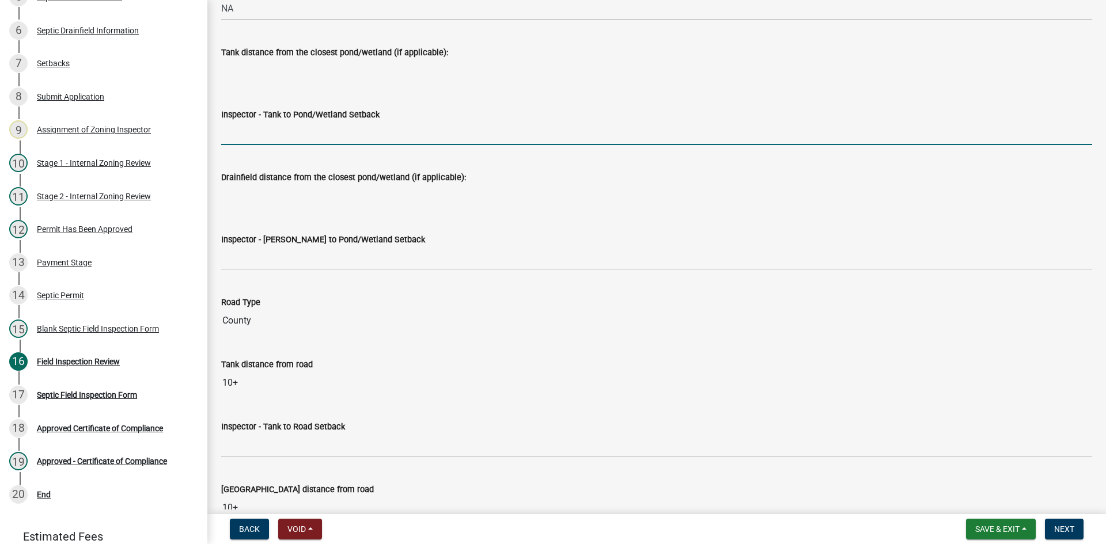
type input "NA"
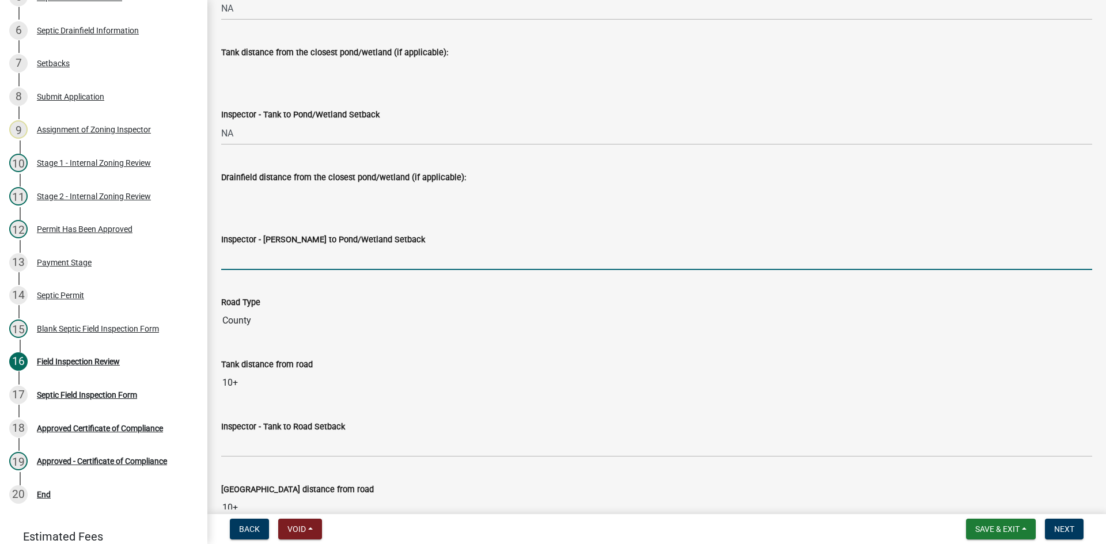
click at [234, 262] on input "Inspector - [PERSON_NAME] to Pond/Wetland Setback" at bounding box center [656, 259] width 871 height 24
type input "NA"
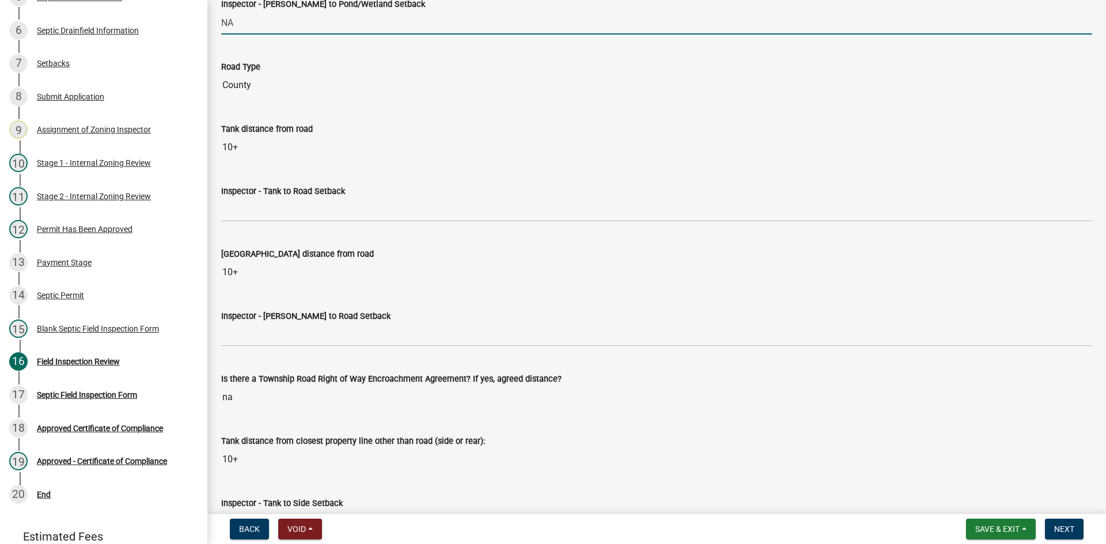
scroll to position [3226, 0]
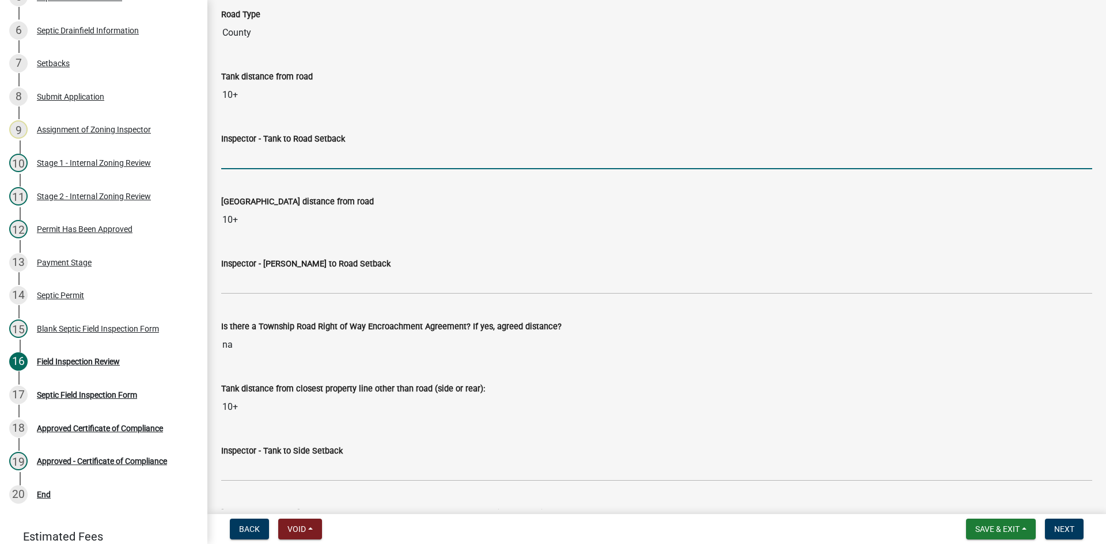
click at [279, 165] on input "Inspector - Tank to Road Setback" at bounding box center [656, 158] width 871 height 24
type input "10+"
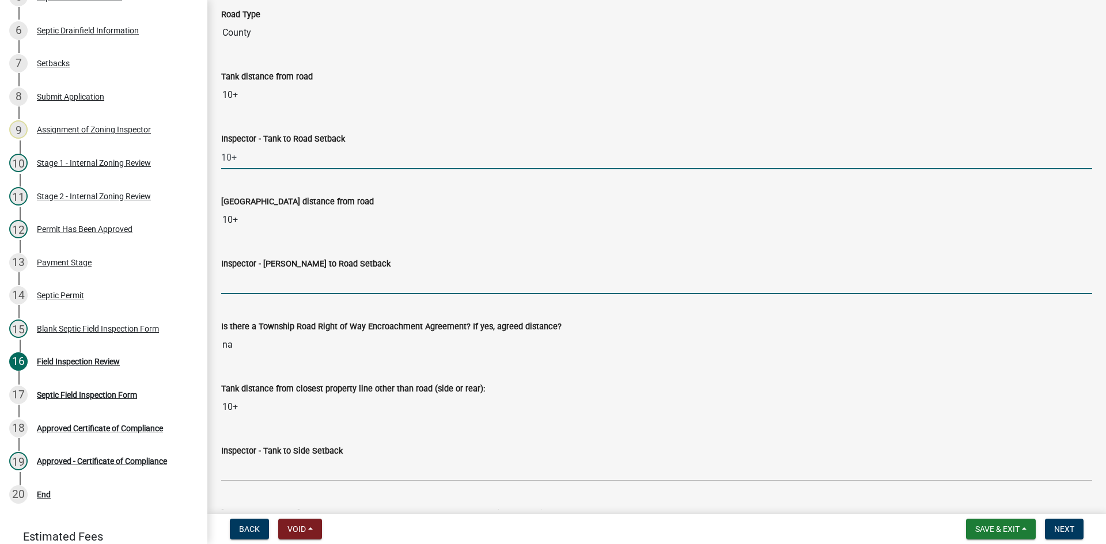
click at [252, 290] on input "Inspector - [PERSON_NAME] to Road Setback" at bounding box center [656, 283] width 871 height 24
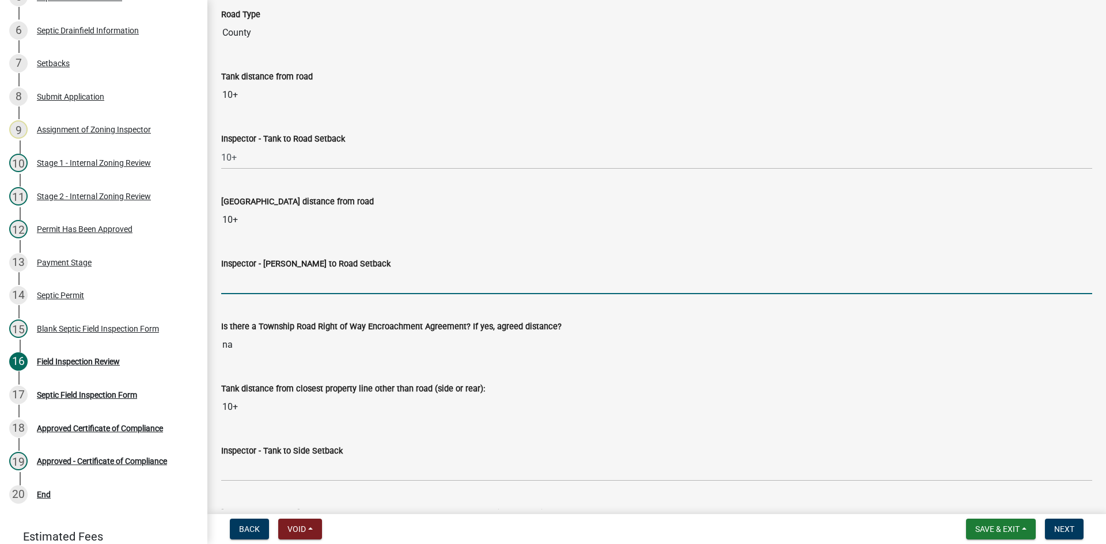
type input "10+"
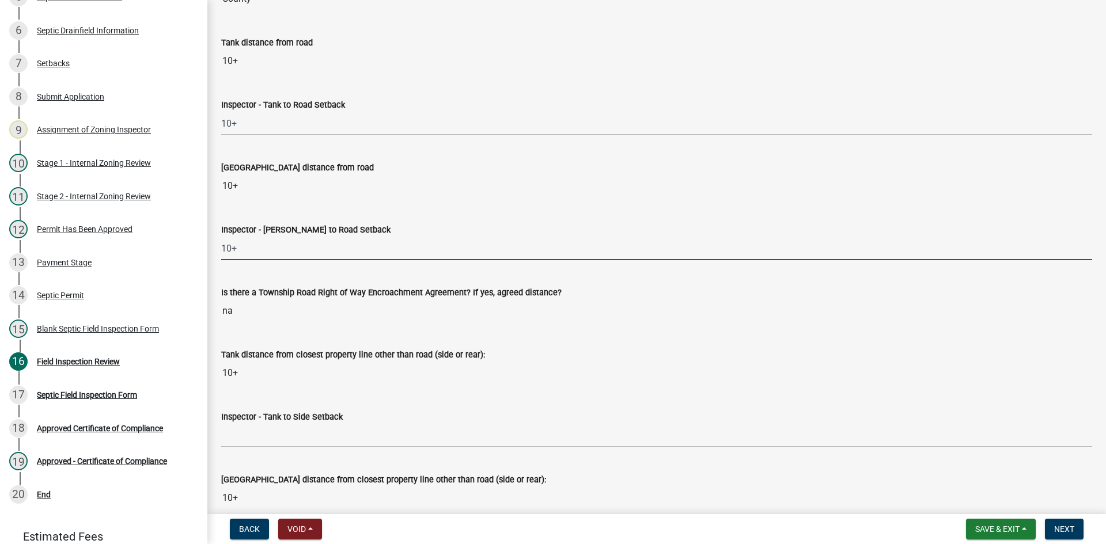
scroll to position [3399, 0]
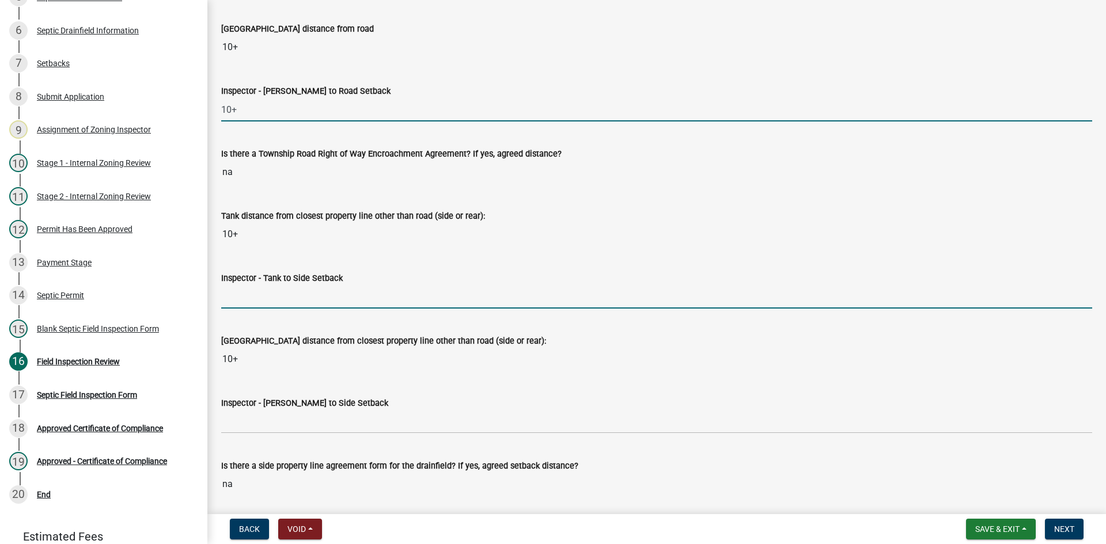
click at [241, 293] on input "Inspector - Tank to Side Setback" at bounding box center [656, 297] width 871 height 24
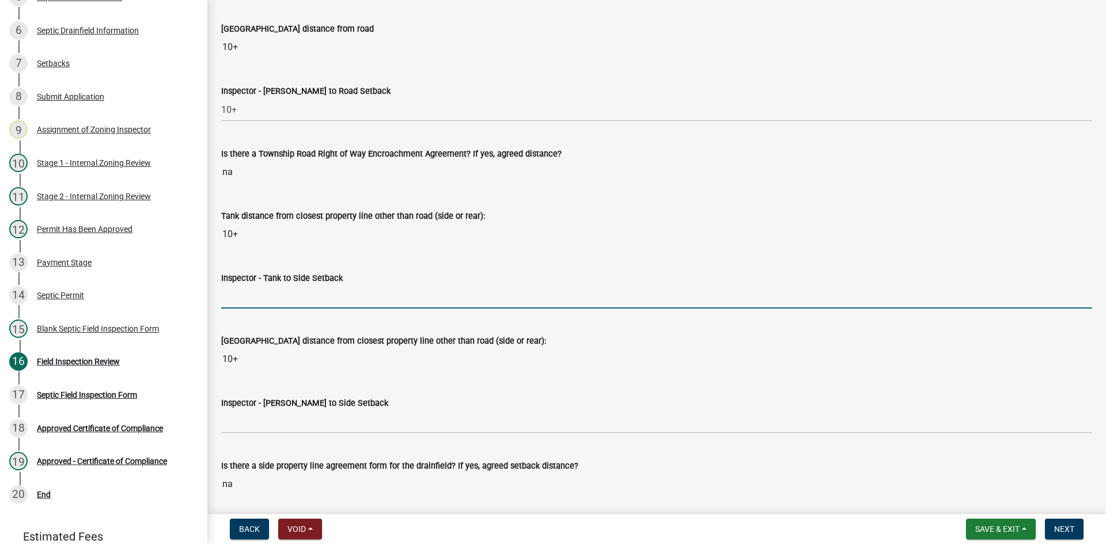
type input "10"
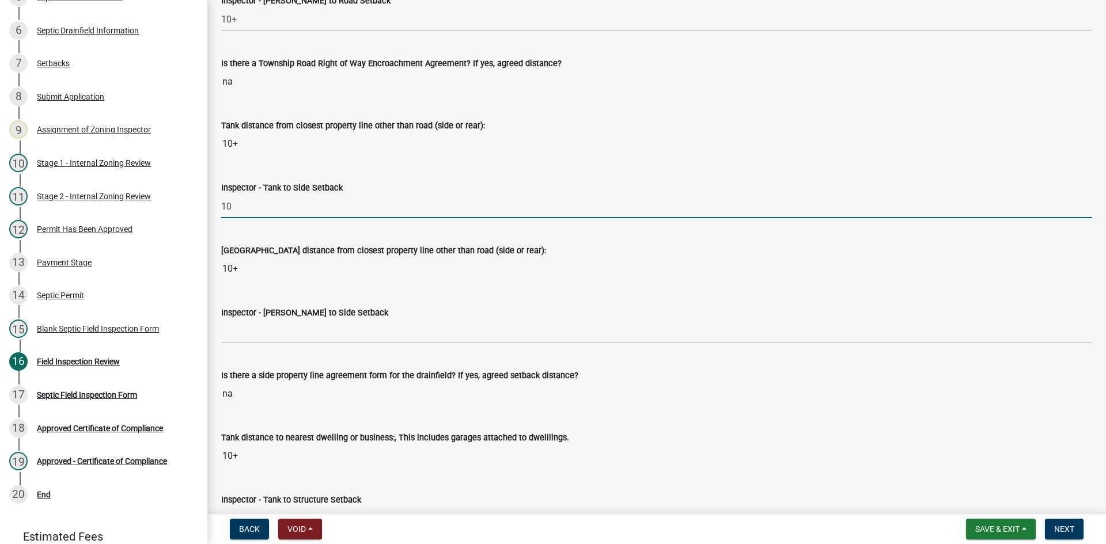
scroll to position [3514, 0]
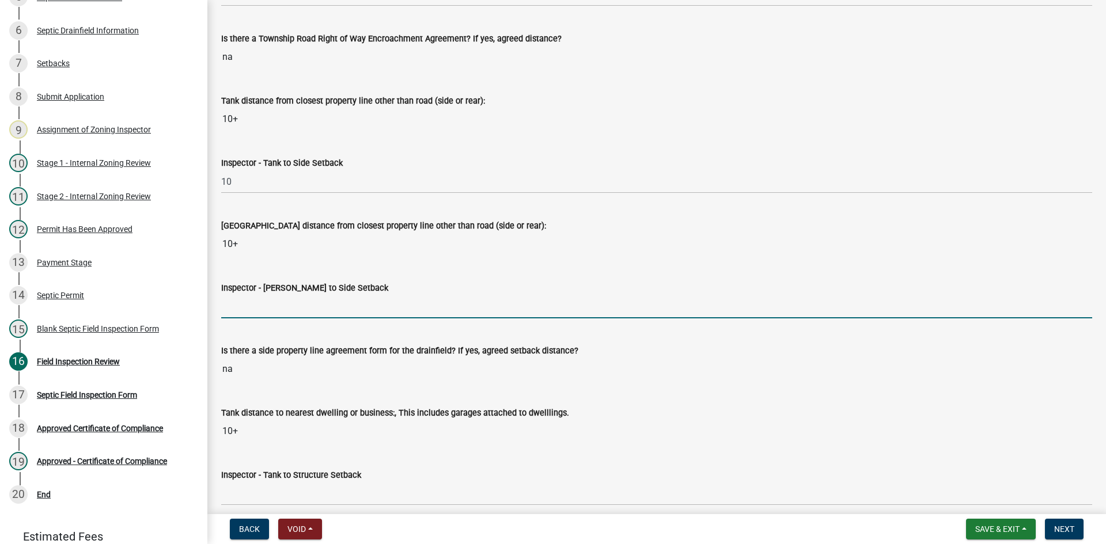
drag, startPoint x: 248, startPoint y: 312, endPoint x: 268, endPoint y: 319, distance: 21.5
click at [248, 312] on input "Inspector - [PERSON_NAME] to Side Setback" at bounding box center [656, 307] width 871 height 24
type input "10"
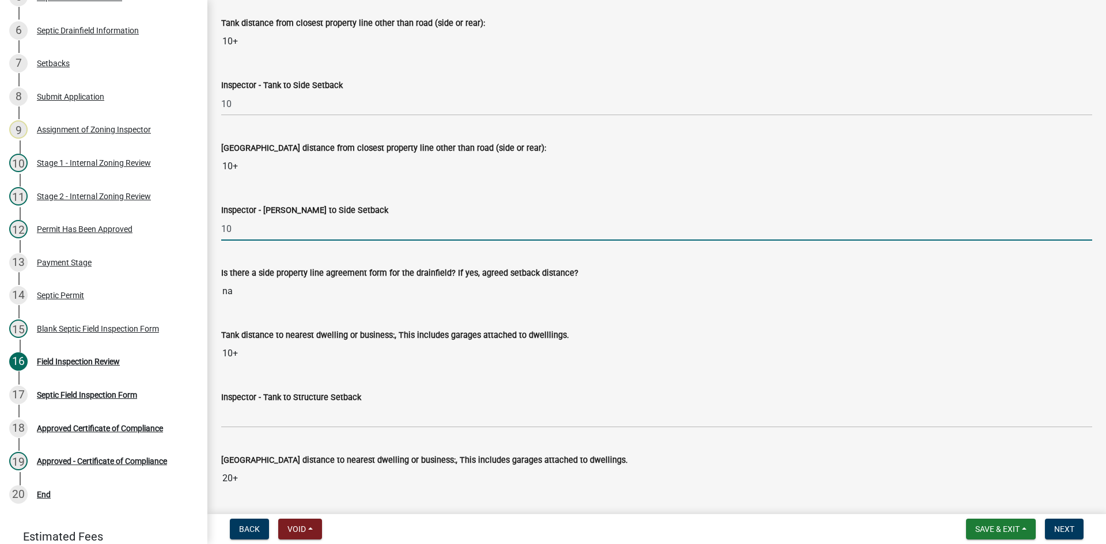
scroll to position [3687, 0]
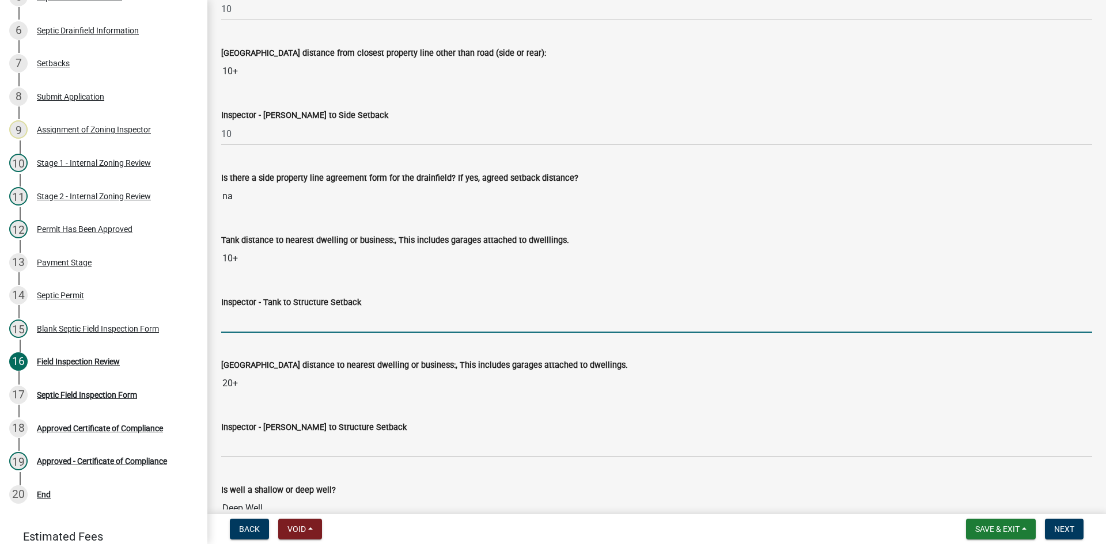
click at [247, 325] on input "Inspector - Tank to Structure Setback" at bounding box center [656, 321] width 871 height 24
type input "10"
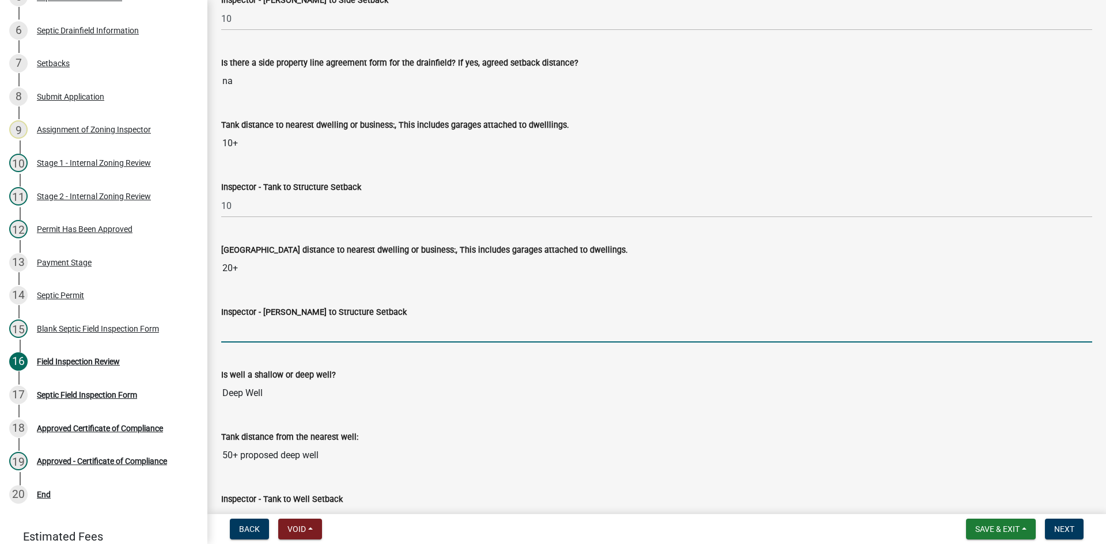
click at [286, 331] on input "Inspector - [PERSON_NAME] to Structure Setback" at bounding box center [656, 331] width 871 height 24
type input "20"
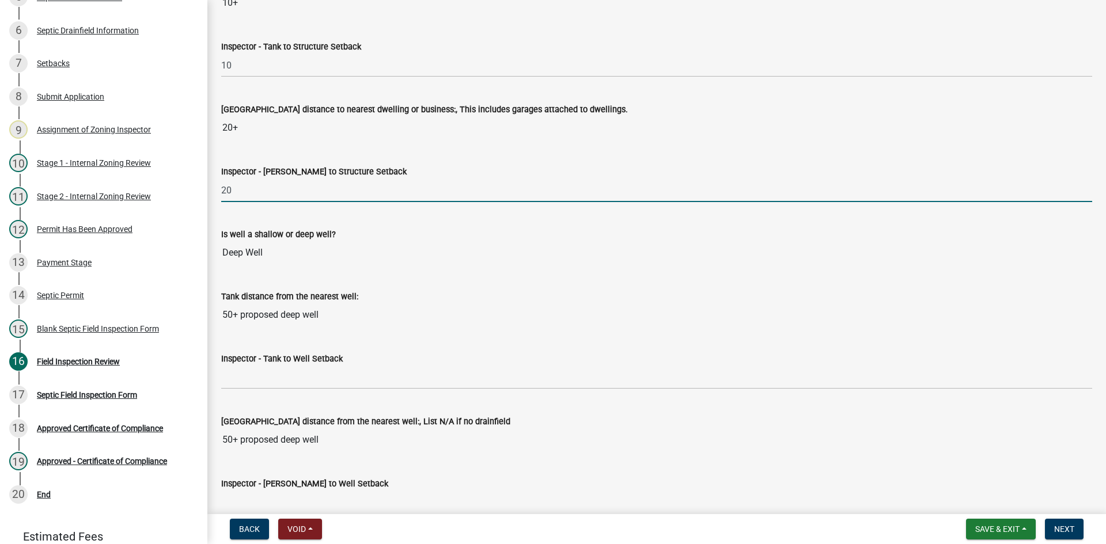
scroll to position [3975, 0]
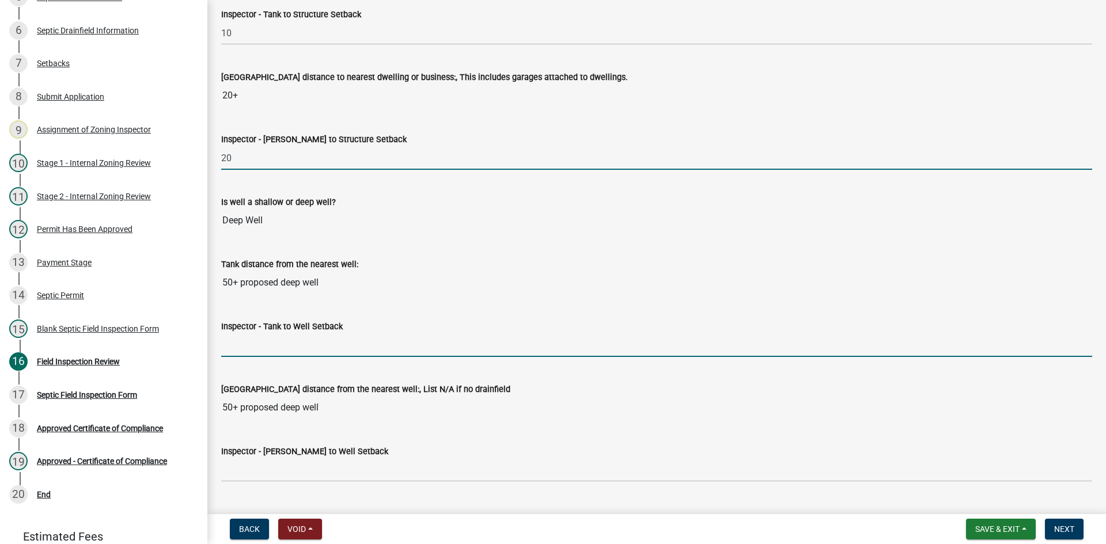
click at [248, 350] on input "Inspector - Tank to Well Setback" at bounding box center [656, 346] width 871 height 24
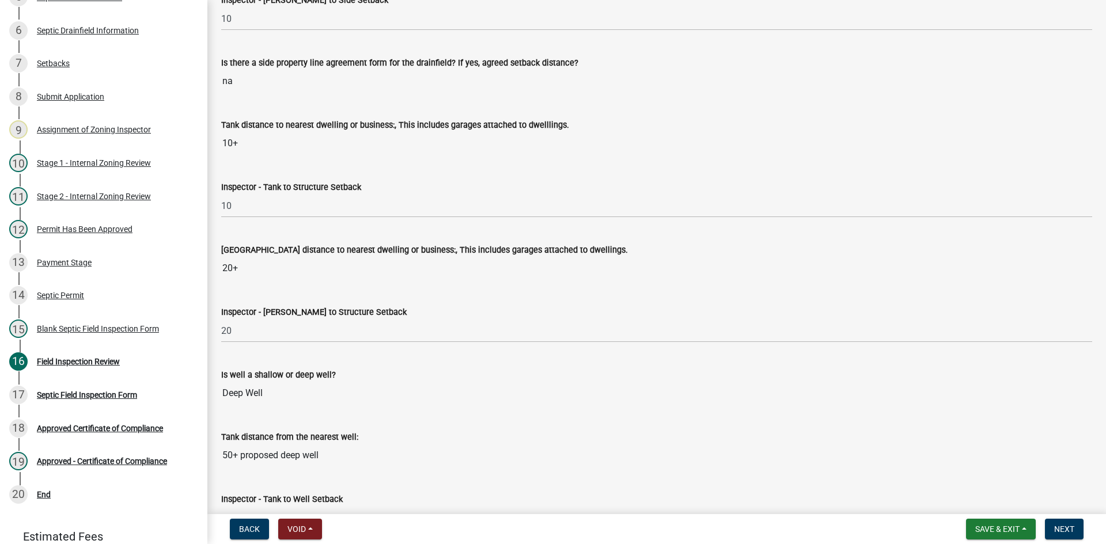
scroll to position [3745, 0]
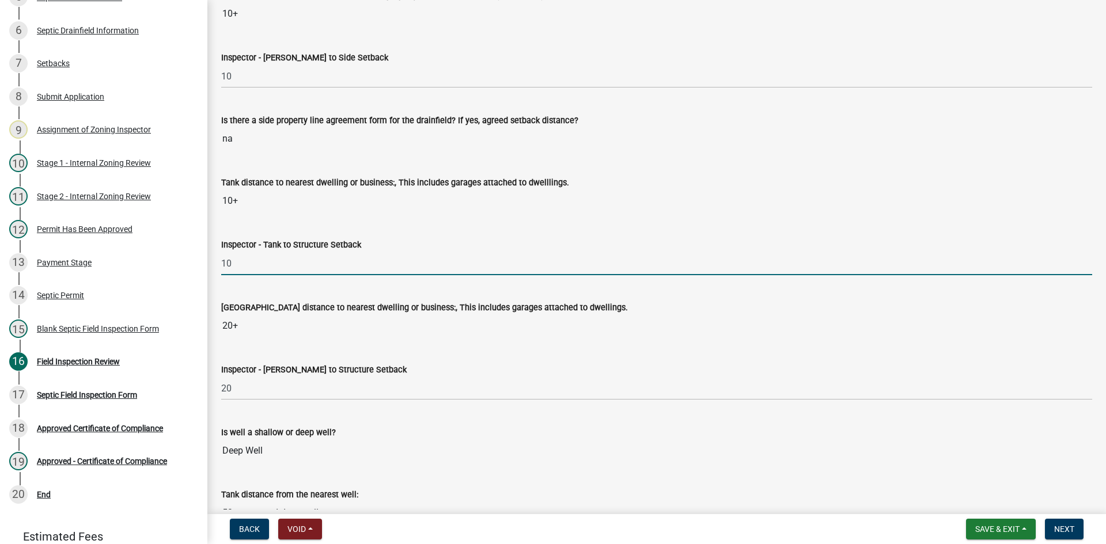
click at [247, 262] on input "10" at bounding box center [656, 264] width 871 height 24
type input "10-TBD"
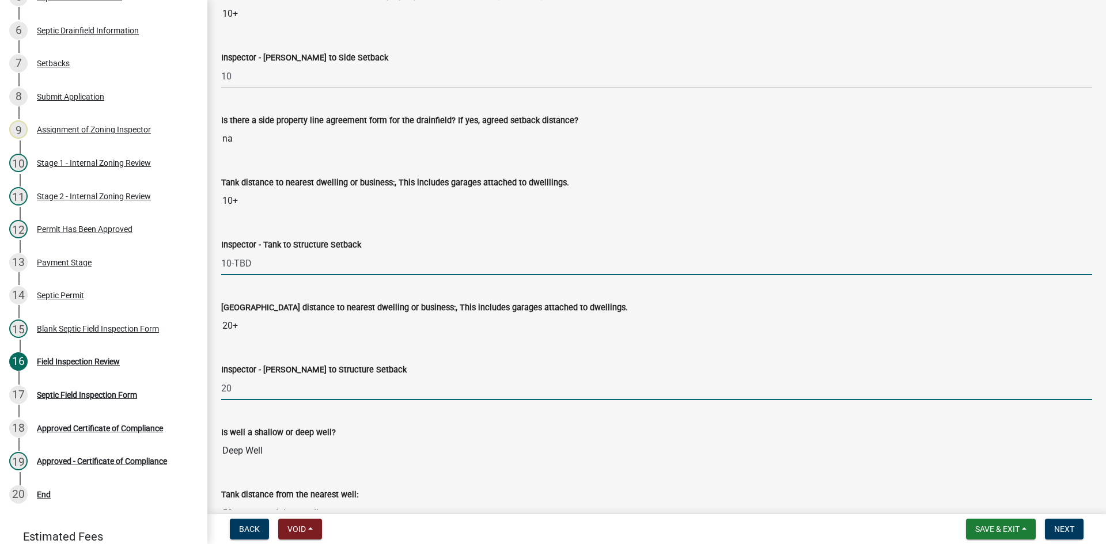
click at [272, 388] on input "20" at bounding box center [656, 389] width 871 height 24
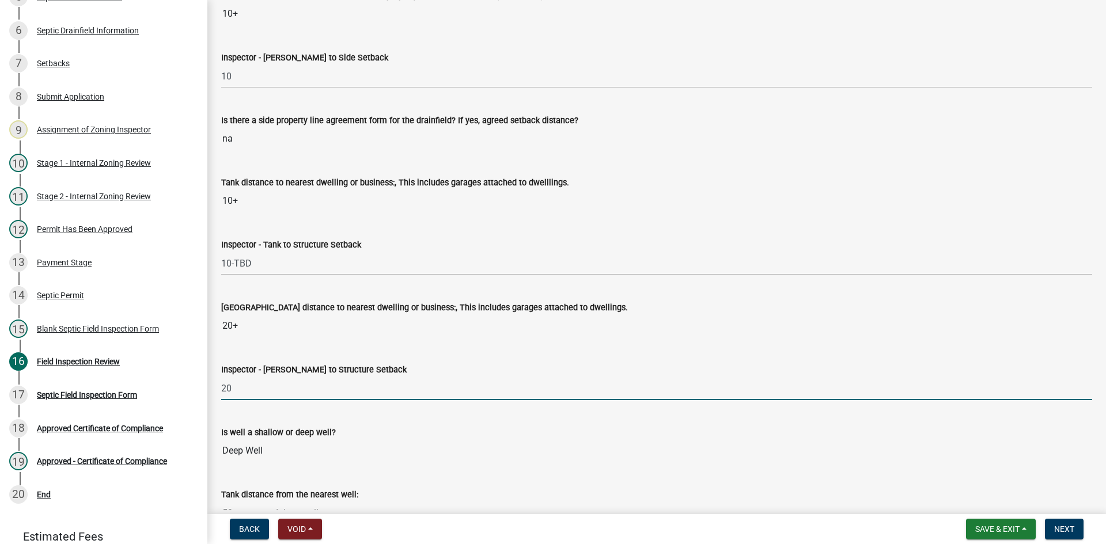
type input "20 TBD"
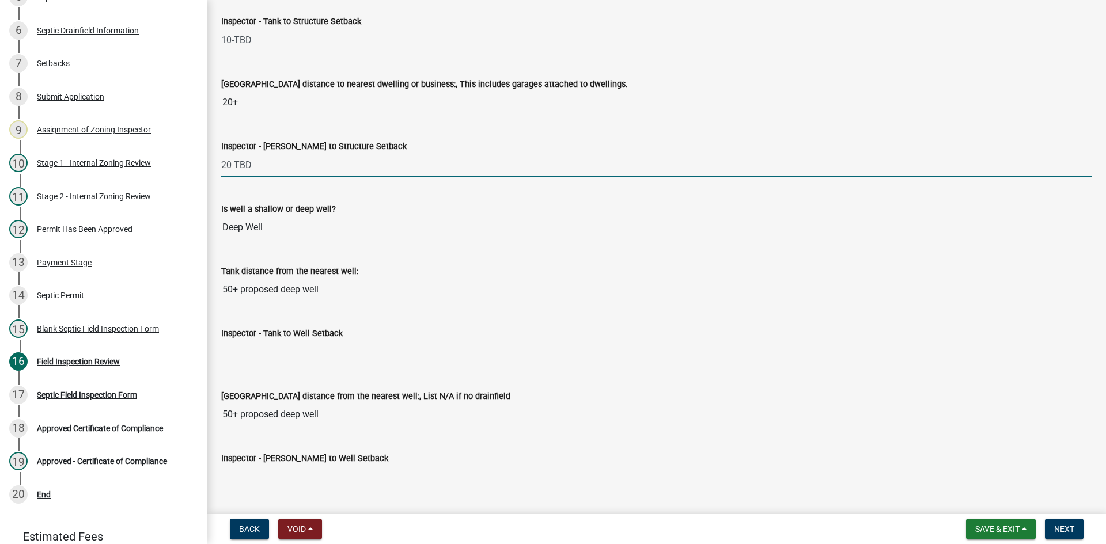
scroll to position [3975, 0]
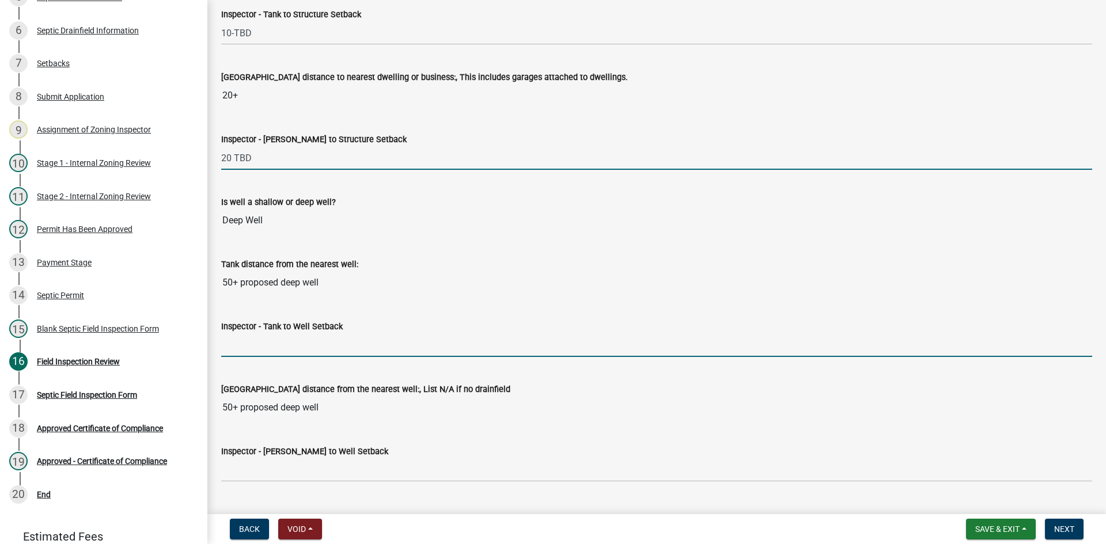
click at [248, 351] on input "Inspector - Tank to Well Setback" at bounding box center [656, 346] width 871 height 24
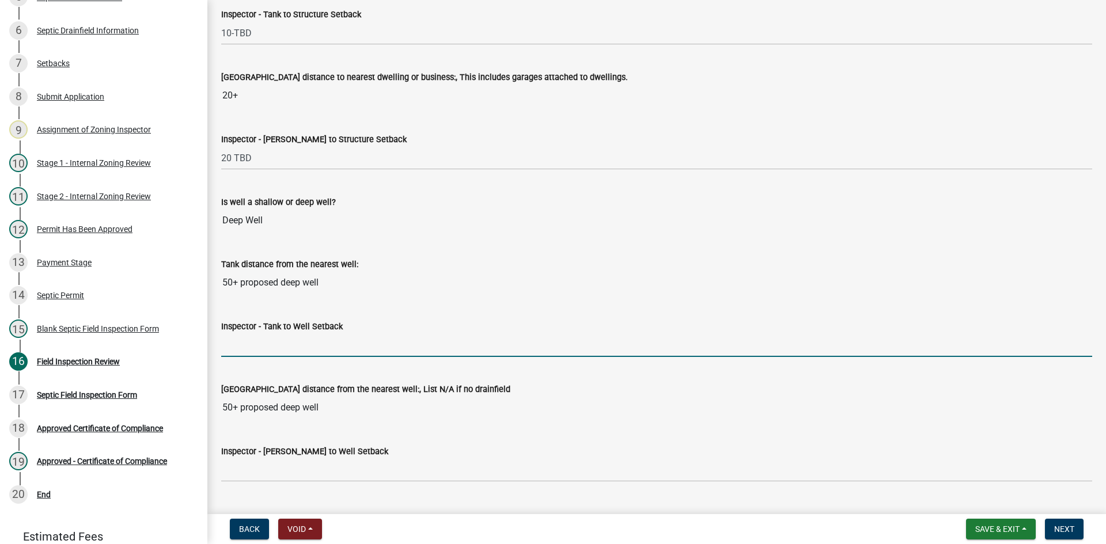
type input "50+ min tbd"
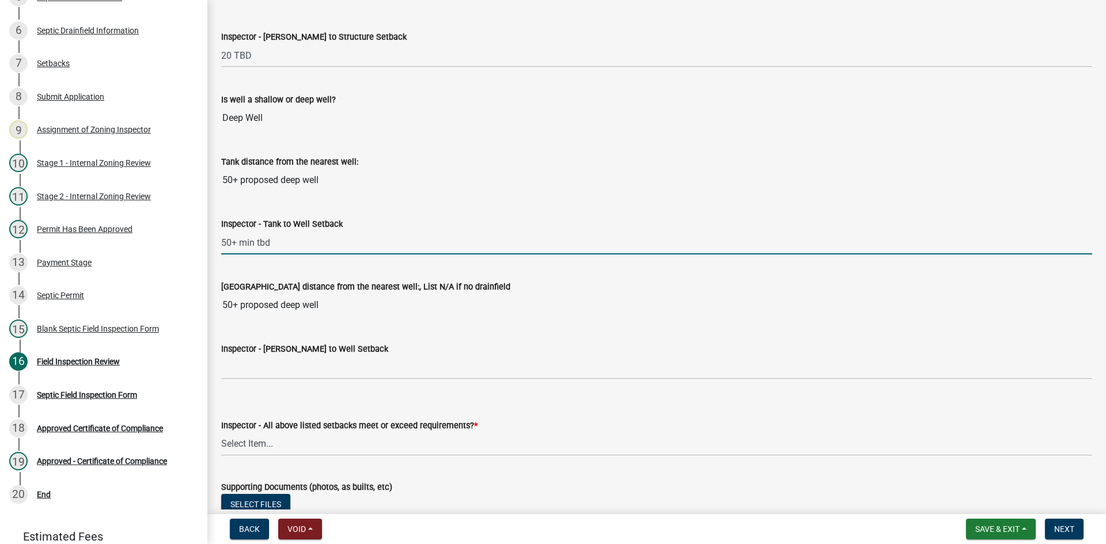
scroll to position [4148, 0]
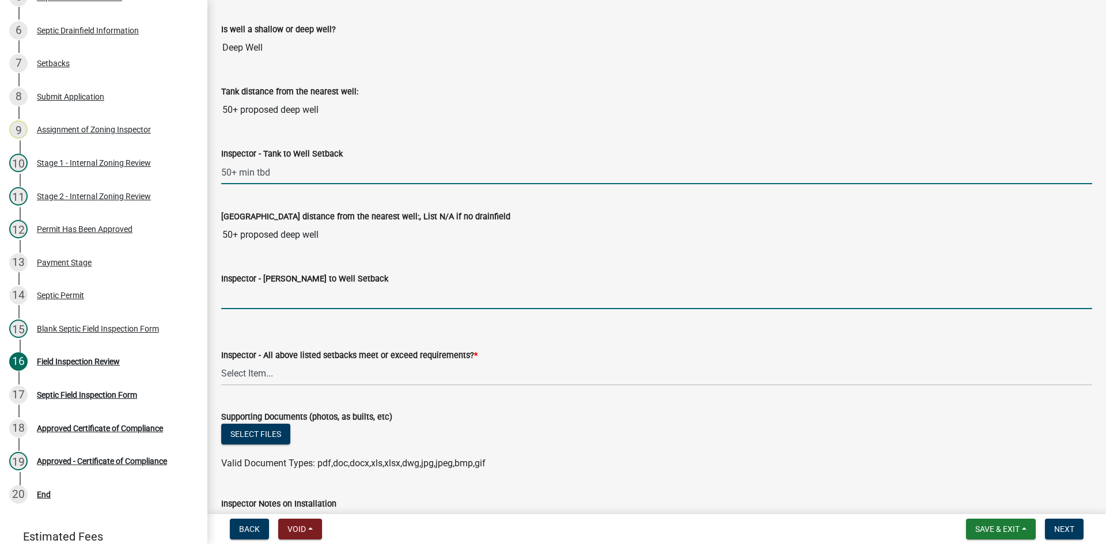
click at [248, 298] on input "Inspector - [PERSON_NAME] to Well Setback" at bounding box center [656, 298] width 871 height 24
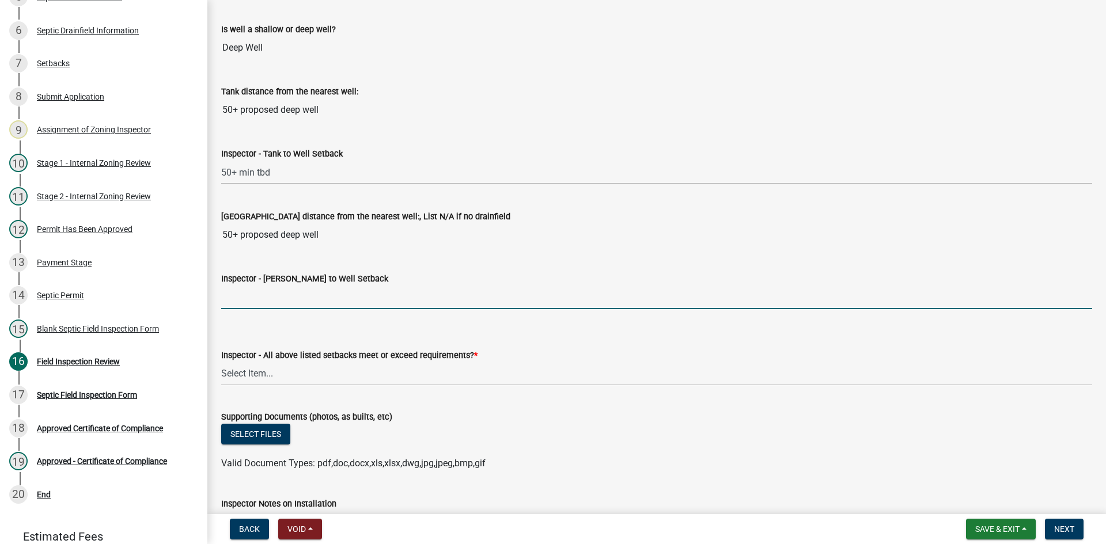
click at [251, 300] on input "Inspector - [PERSON_NAME] to Well Setback" at bounding box center [656, 298] width 871 height 24
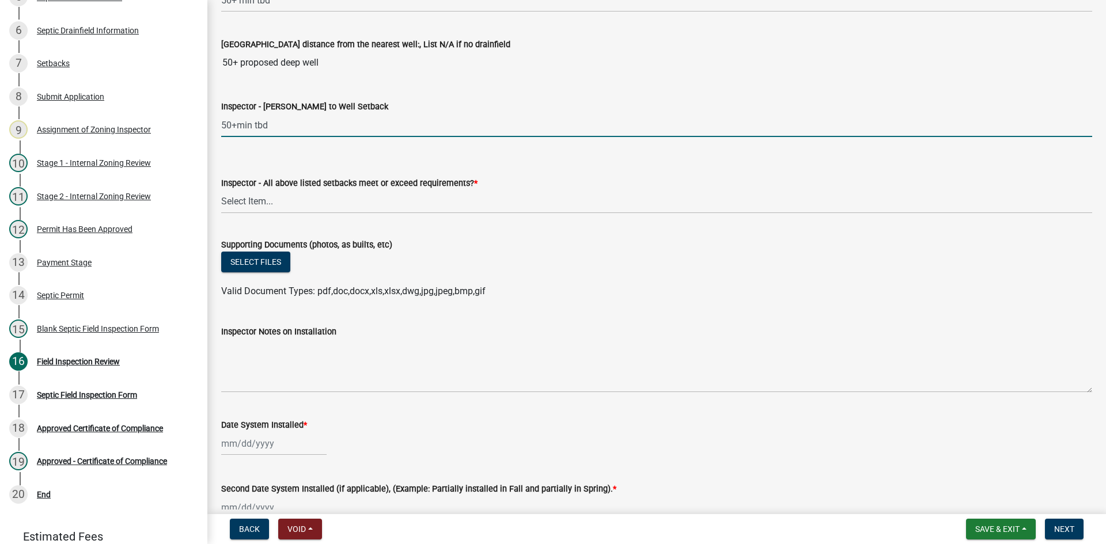
scroll to position [4321, 0]
type input "50+min tbd"
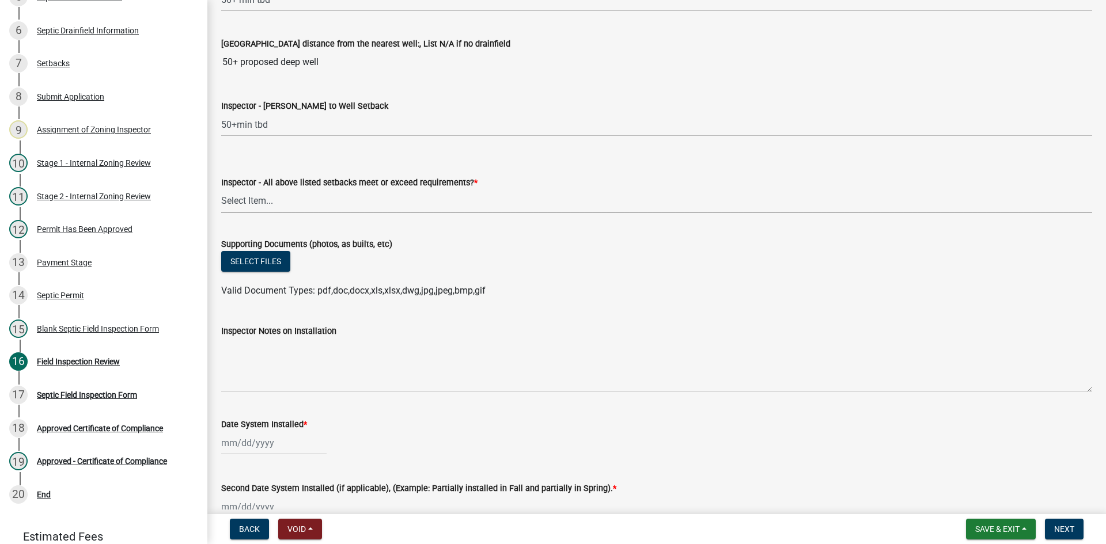
click at [239, 196] on select "Select Item... Yes No" at bounding box center [656, 202] width 871 height 24
click at [221, 190] on select "Select Item... Yes No" at bounding box center [656, 202] width 871 height 24
select select "adfa1390-1443-4b8a-94eb-9b7f601f4679"
click at [275, 258] on button "Select files" at bounding box center [255, 261] width 69 height 21
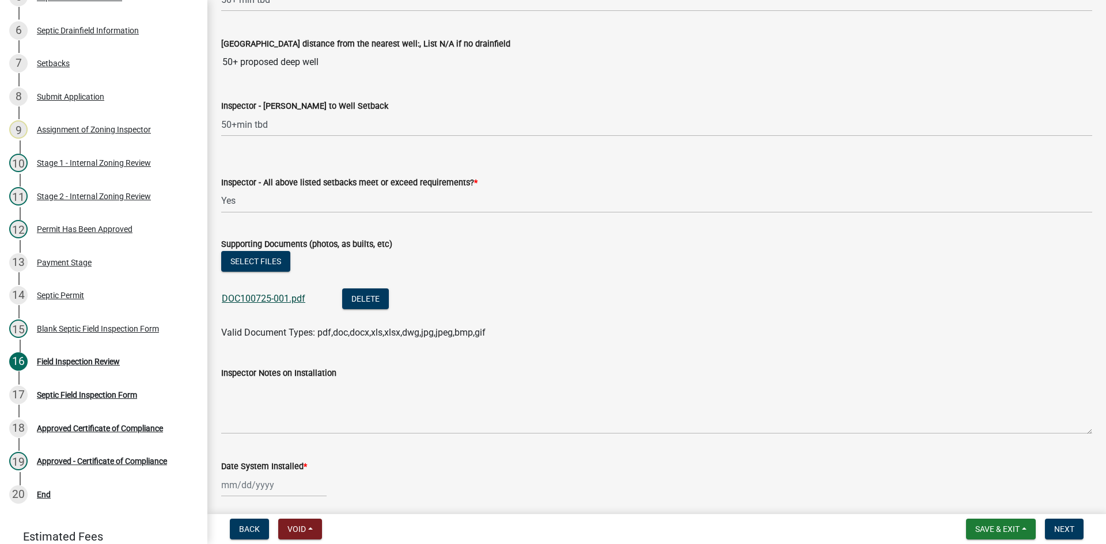
click at [267, 293] on link "DOC100725-001.pdf" at bounding box center [264, 298] width 84 height 11
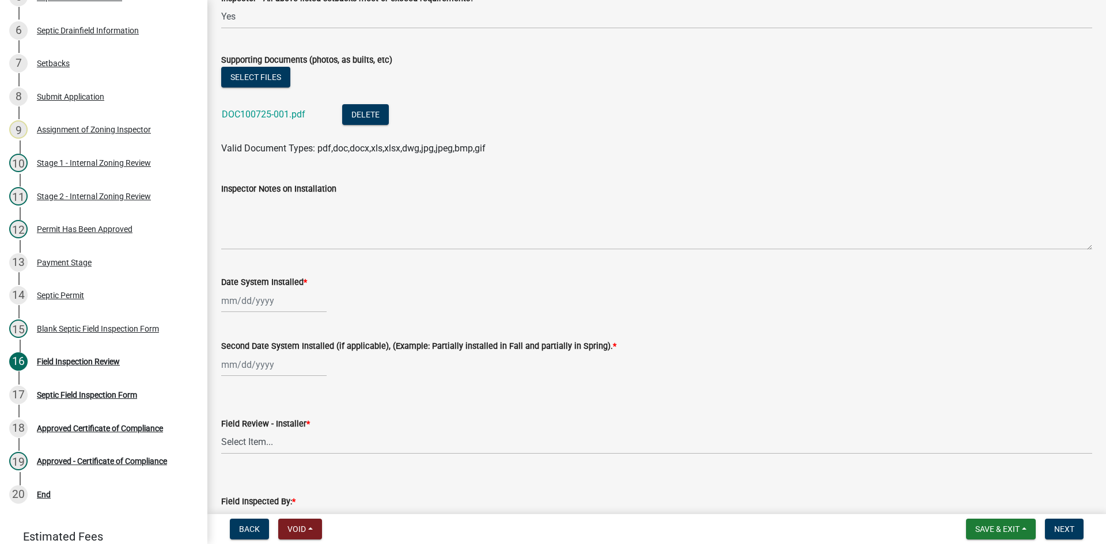
scroll to position [4551, 0]
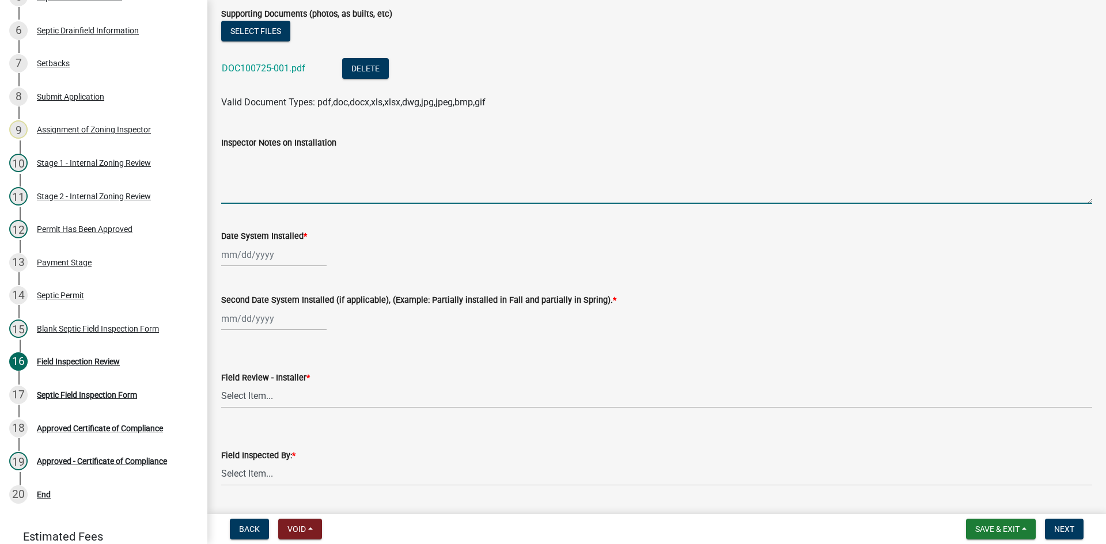
click at [285, 179] on textarea "Inspector Notes on Installation" at bounding box center [656, 177] width 871 height 54
type textarea "572 sqft rock and pipe drainfield"
click at [292, 256] on div at bounding box center [273, 255] width 105 height 24
select select "10"
select select "2025"
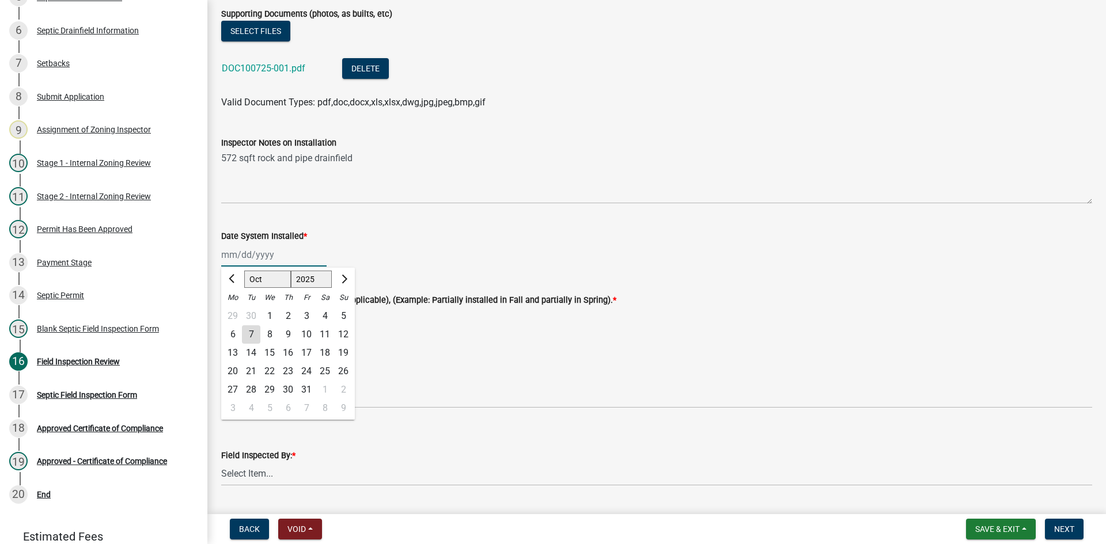
click at [224, 266] on input "Date System Installed *" at bounding box center [273, 255] width 105 height 24
click at [233, 283] on span "Previous month" at bounding box center [233, 278] width 9 height 9
select select "9"
click at [236, 387] on div "29" at bounding box center [233, 390] width 18 height 18
type input "[DATE]"
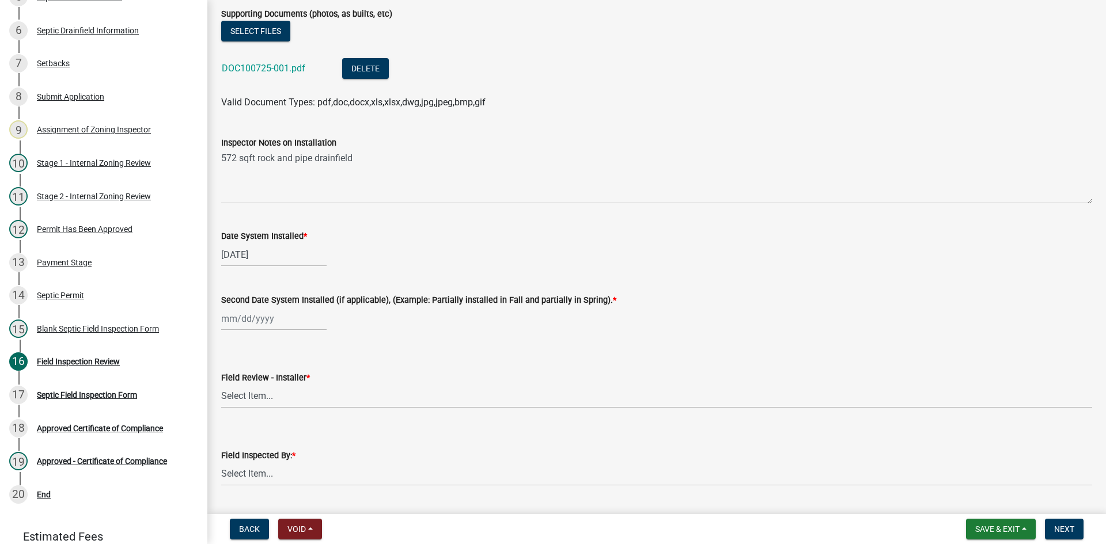
click at [284, 319] on div at bounding box center [273, 319] width 105 height 24
select select "10"
select select "2025"
click at [231, 333] on div "[PERSON_NAME] Feb Mar Apr [PERSON_NAME][DATE] Oct Nov [DATE] 1526 1527 1528 152…" at bounding box center [288, 342] width 134 height 21
click at [230, 342] on span "Previous month" at bounding box center [233, 342] width 9 height 9
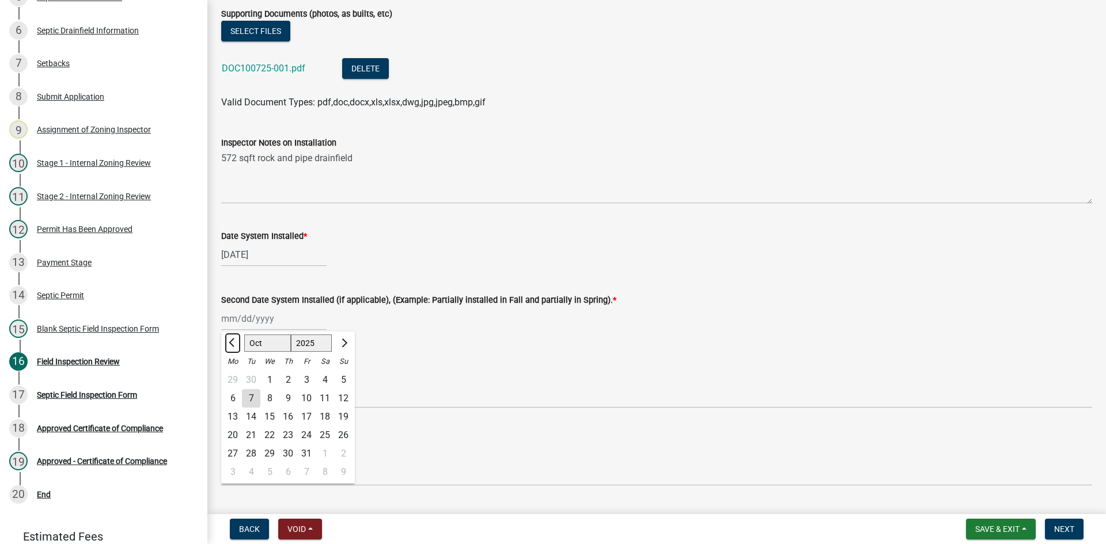
select select "9"
click at [232, 453] on div "29" at bounding box center [233, 454] width 18 height 18
type input "[DATE]"
click at [286, 397] on select "Select Item... OTHER – Not listed (please add in next field and we will add to …" at bounding box center [656, 397] width 871 height 24
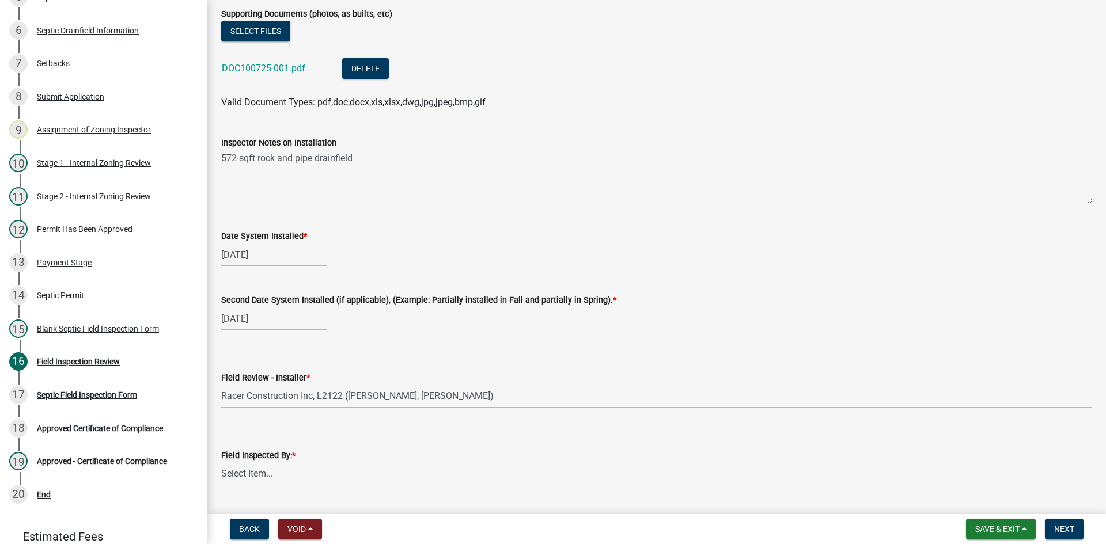
click at [221, 385] on select "Select Item... OTHER – Not listed (please add in next field and we will add to …" at bounding box center [656, 397] width 871 height 24
select select "dba6ca5d-f982-420b-a202-305a3dac1689"
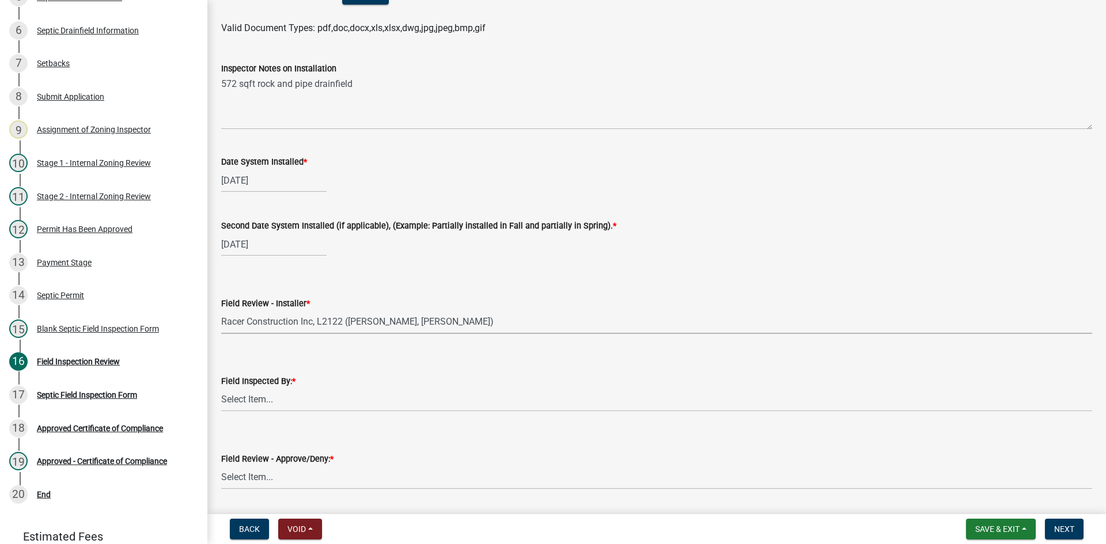
scroll to position [4782, 0]
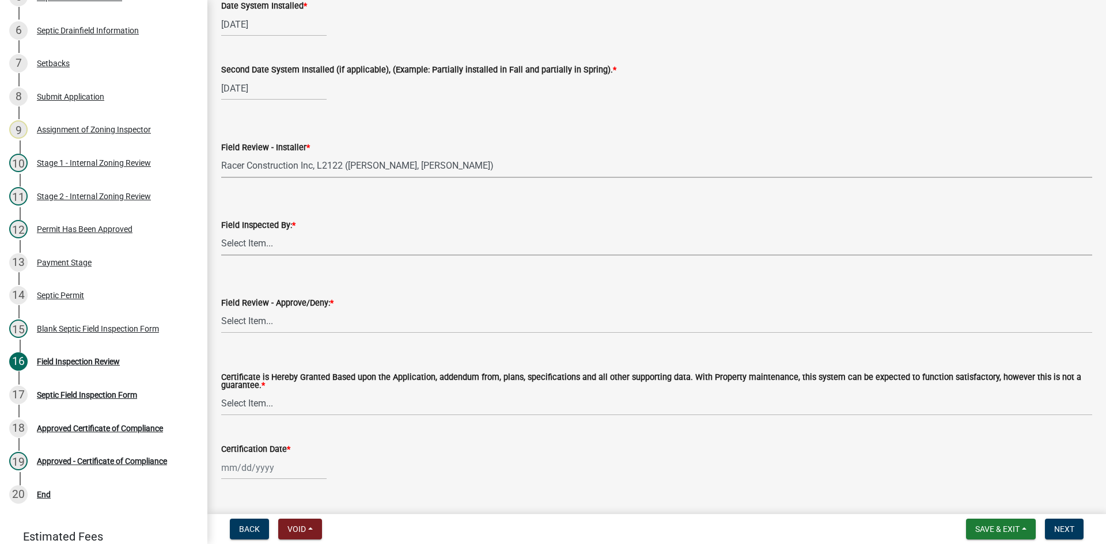
click at [268, 244] on select "Select Item... [PERSON_NAME] [PERSON_NAME] [PERSON_NAME] [PERSON_NAME] [PERSON_…" at bounding box center [656, 244] width 871 height 24
click at [221, 232] on select "Select Item... [PERSON_NAME] [PERSON_NAME] [PERSON_NAME] [PERSON_NAME] [PERSON_…" at bounding box center [656, 244] width 871 height 24
select select "7bfe52ba-73b7-4ac1-9bde-d3bb601555ca"
click at [264, 330] on select "Select Item... Approved Denied" at bounding box center [656, 322] width 871 height 24
click at [221, 310] on select "Select Item... Approved Denied" at bounding box center [656, 322] width 871 height 24
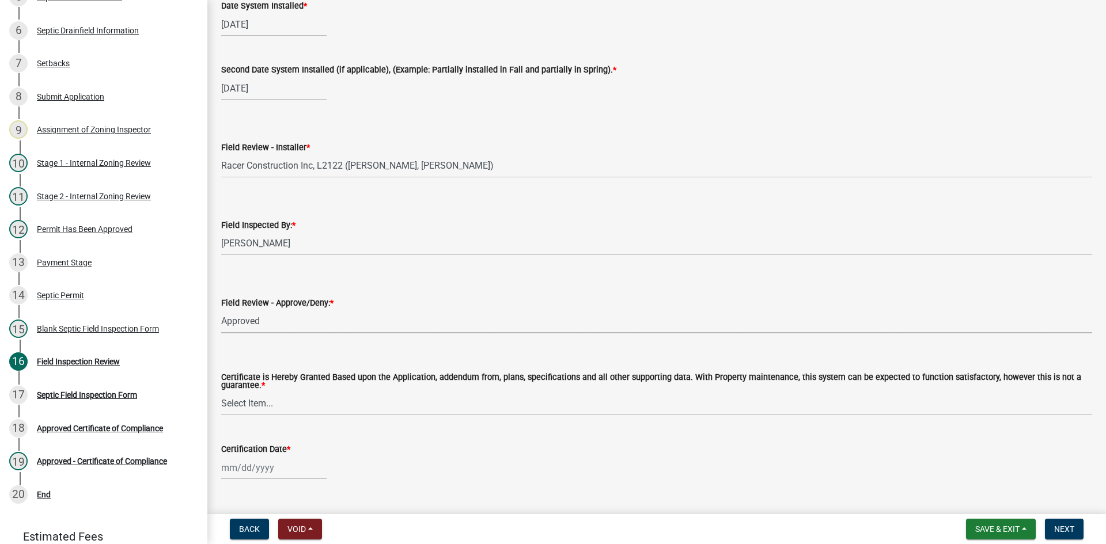
select select "c3bf50e3-4684-4b9c-99b9-7a9f027aa0dd"
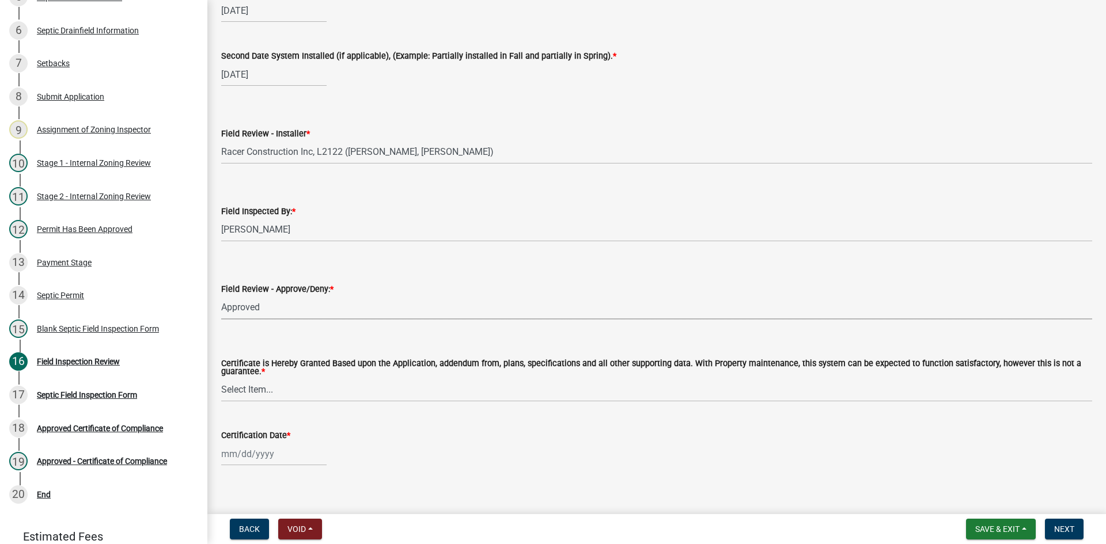
scroll to position [4808, 0]
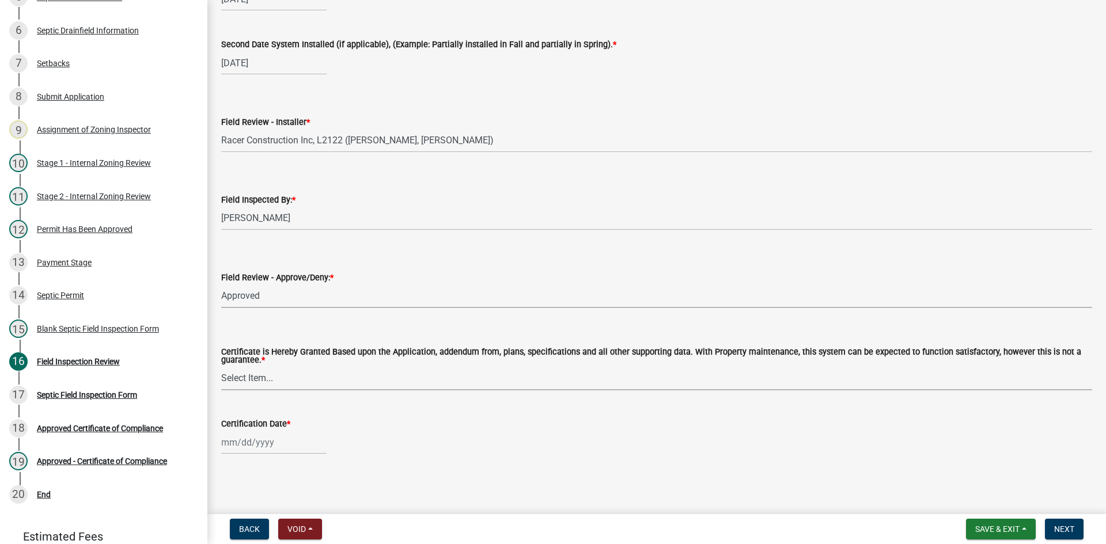
click at [229, 374] on select "Select Item... Yes No" at bounding box center [656, 379] width 871 height 24
click at [221, 367] on select "Select Item... Yes No" at bounding box center [656, 379] width 871 height 24
select select "538e6e6b-38de-4682-8c50-6662df67960d"
click at [275, 447] on div at bounding box center [273, 443] width 105 height 24
select select "10"
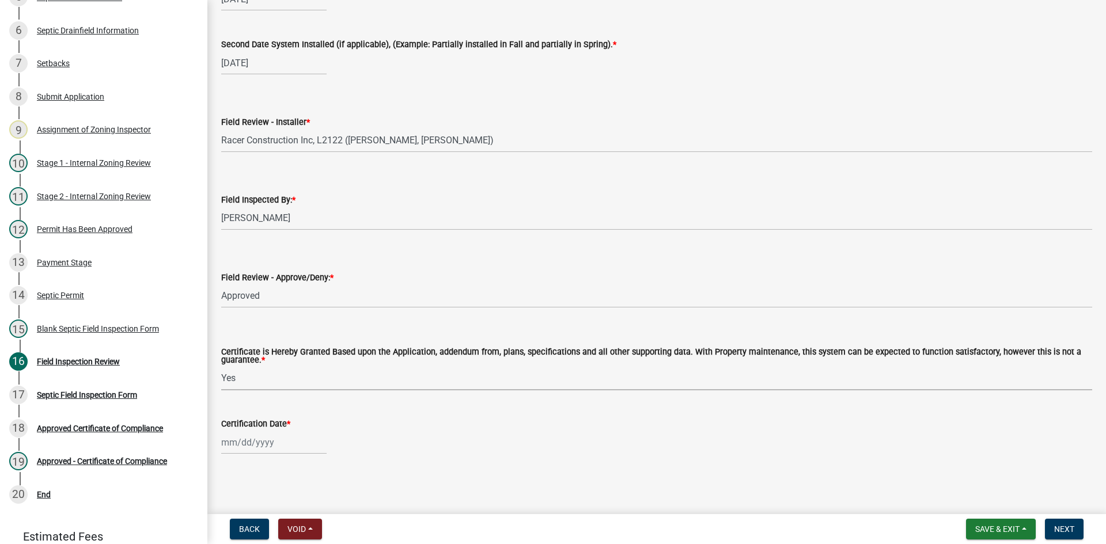
select select "2025"
click at [256, 345] on div "7" at bounding box center [251, 344] width 18 height 18
type input "[DATE]"
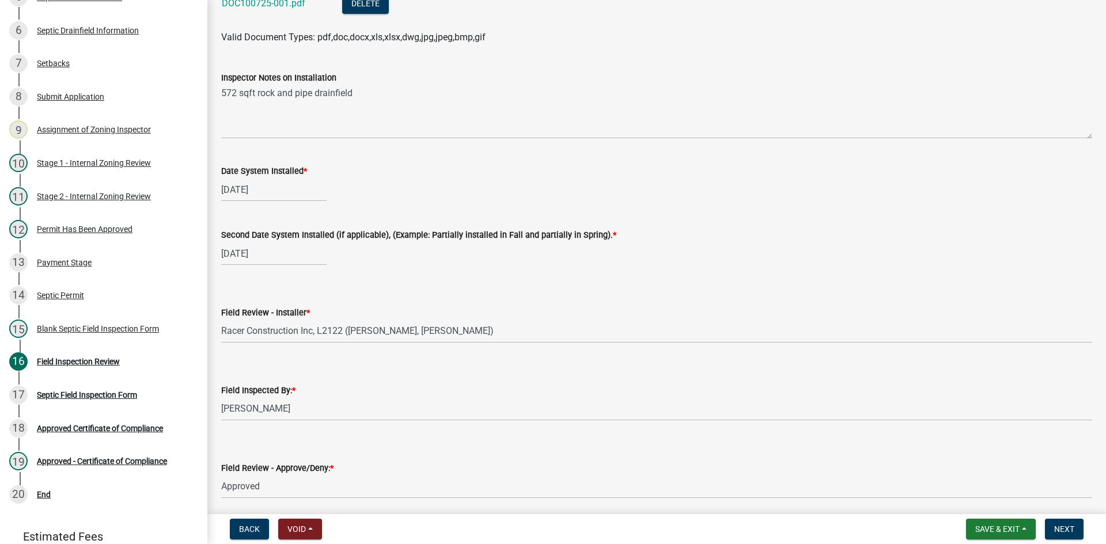
scroll to position [4520, 0]
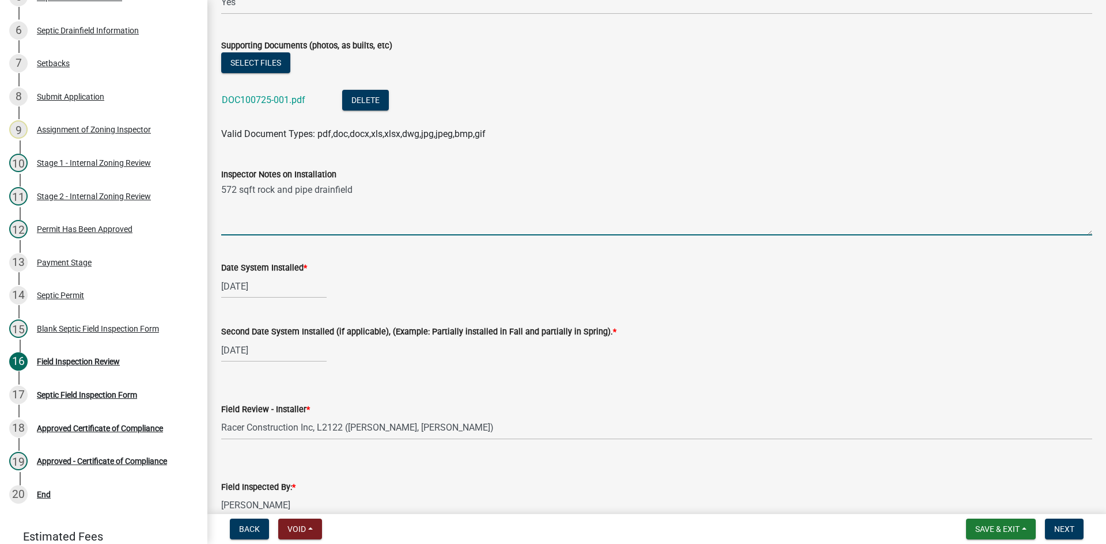
click at [357, 194] on textarea "572 sqft rock and pipe drainfield" at bounding box center [656, 208] width 871 height 54
click at [307, 209] on textarea "572 sqft rock and pipe drainfield 20% red." at bounding box center [656, 208] width 871 height 54
click at [383, 199] on textarea "572 sqft rock and pipe drainfield 20% red." at bounding box center [656, 208] width 871 height 54
click at [405, 191] on textarea "572 sqft rock and pipe drainfield 20% red." at bounding box center [656, 208] width 871 height 54
click at [354, 185] on textarea "572 sqft rock and pipe drainfield 20% red." at bounding box center [656, 208] width 871 height 54
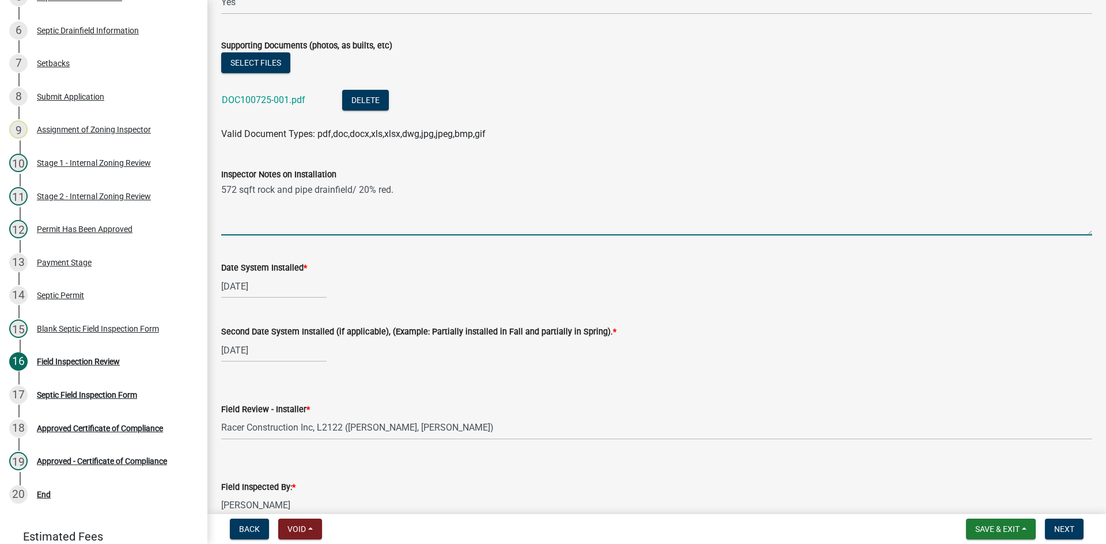
scroll to position [4577, 0]
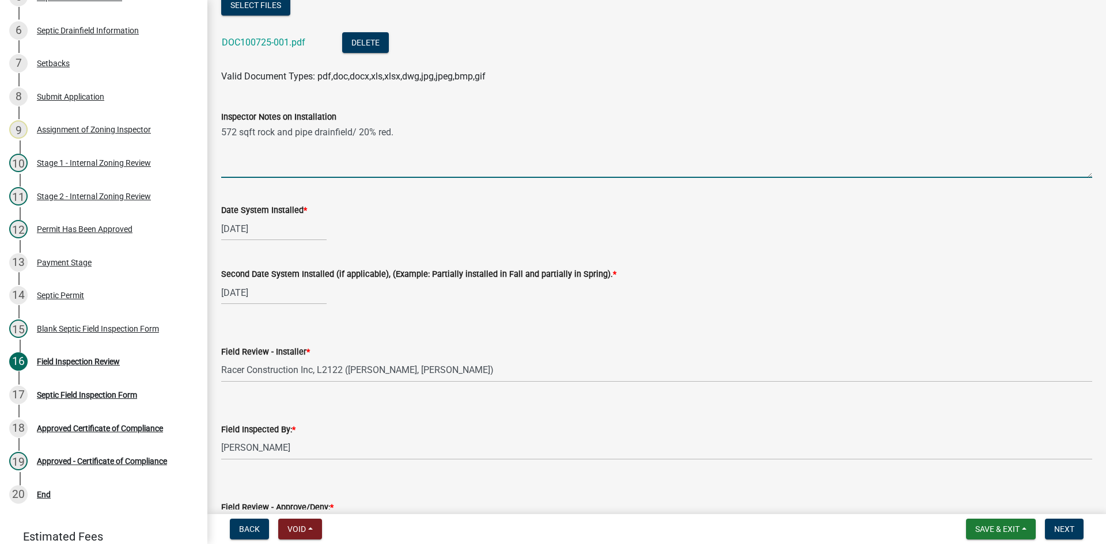
drag, startPoint x: 236, startPoint y: 132, endPoint x: 206, endPoint y: 137, distance: 29.7
click at [206, 137] on div "Zoning-Septic: Onsite Septic System Application (Designers) SS2025-2537 Edit Vi…" at bounding box center [553, 272] width 1106 height 544
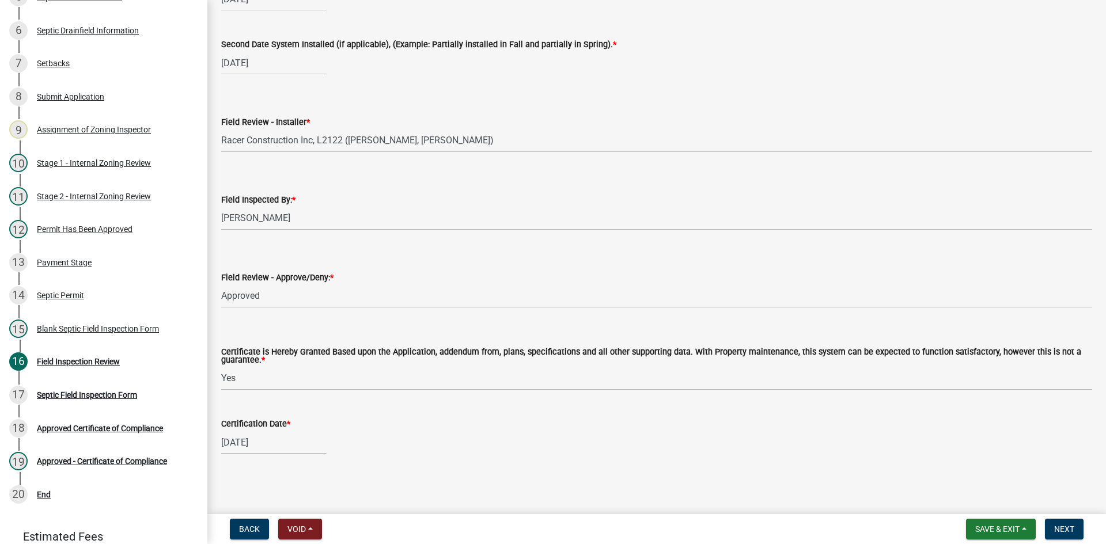
scroll to position [4808, 0]
type textarea "468 sqft rock and pipe drainfield/ 20% red."
drag, startPoint x: 1058, startPoint y: 528, endPoint x: 834, endPoint y: 488, distance: 227.7
click at [898, 490] on wm-app "Zoning-Septic: Onsite Septic System Application (Designers) SS2025-2537 Edit Vi…" at bounding box center [553, 272] width 1106 height 544
click at [1061, 528] on span "Next" at bounding box center [1064, 529] width 20 height 9
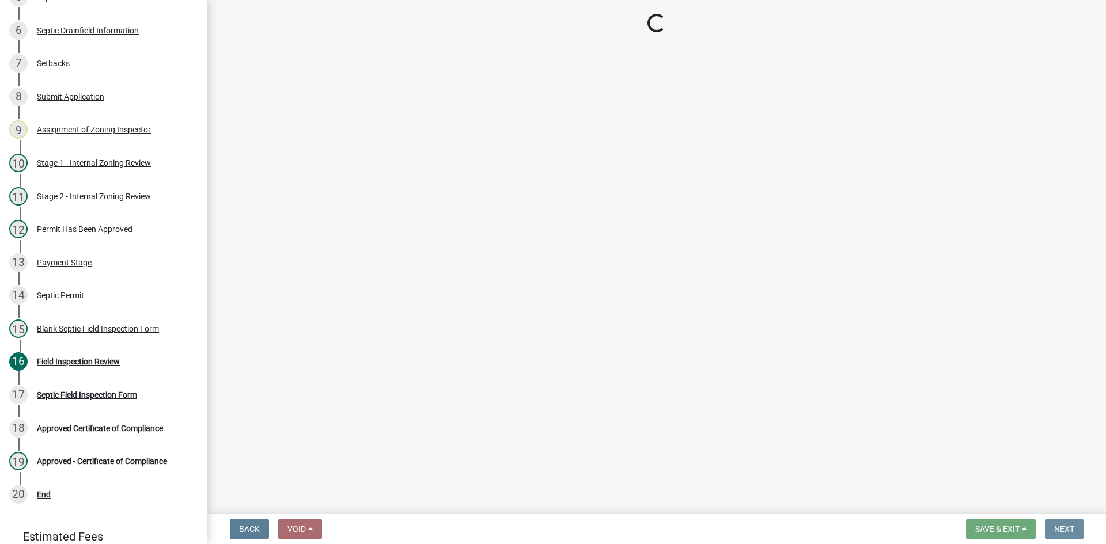
scroll to position [0, 0]
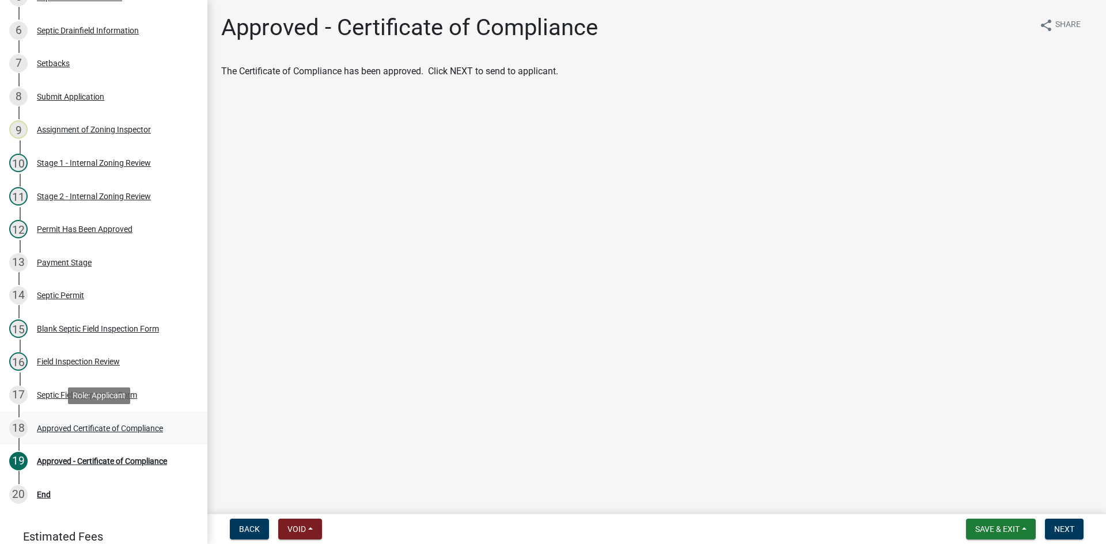
click at [133, 427] on div "Approved Certificate of Compliance" at bounding box center [100, 429] width 126 height 8
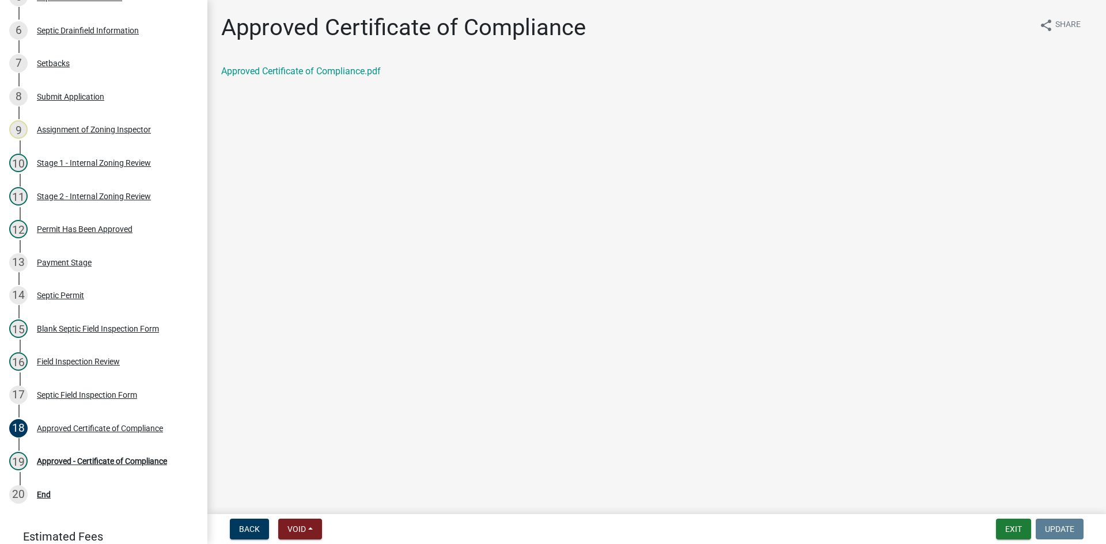
click at [340, 65] on div "Approved Certificate of Compliance.pdf" at bounding box center [656, 72] width 871 height 14
click at [346, 78] on div "Approved Certificate of Compliance.pdf" at bounding box center [656, 72] width 871 height 14
click at [357, 68] on link "Approved Certificate of Compliance.pdf" at bounding box center [301, 71] width 160 height 11
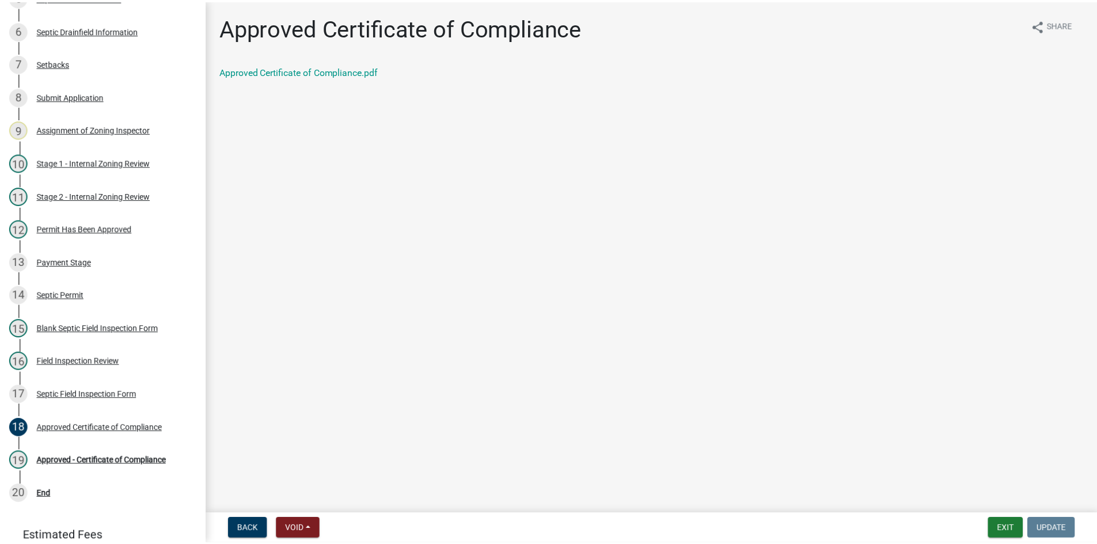
scroll to position [386, 0]
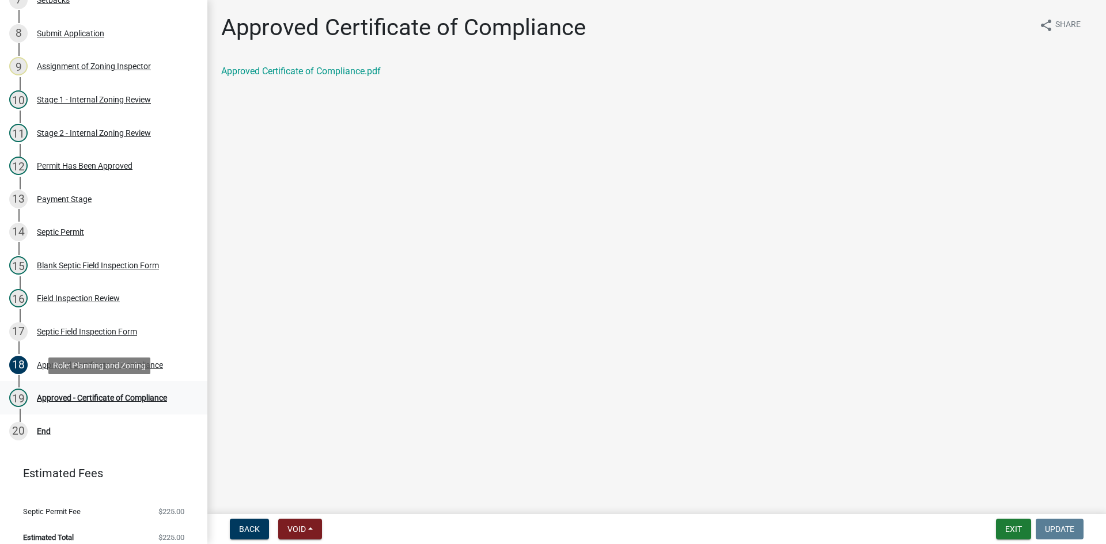
click at [151, 399] on div "Approved - Certificate of Compliance" at bounding box center [102, 398] width 130 height 8
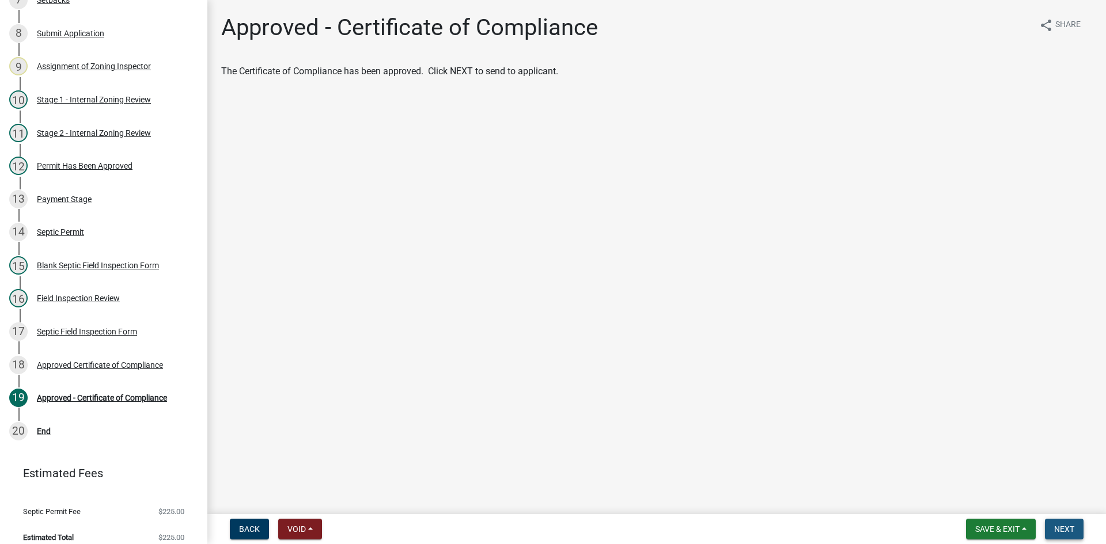
click at [1069, 529] on span "Next" at bounding box center [1064, 529] width 20 height 9
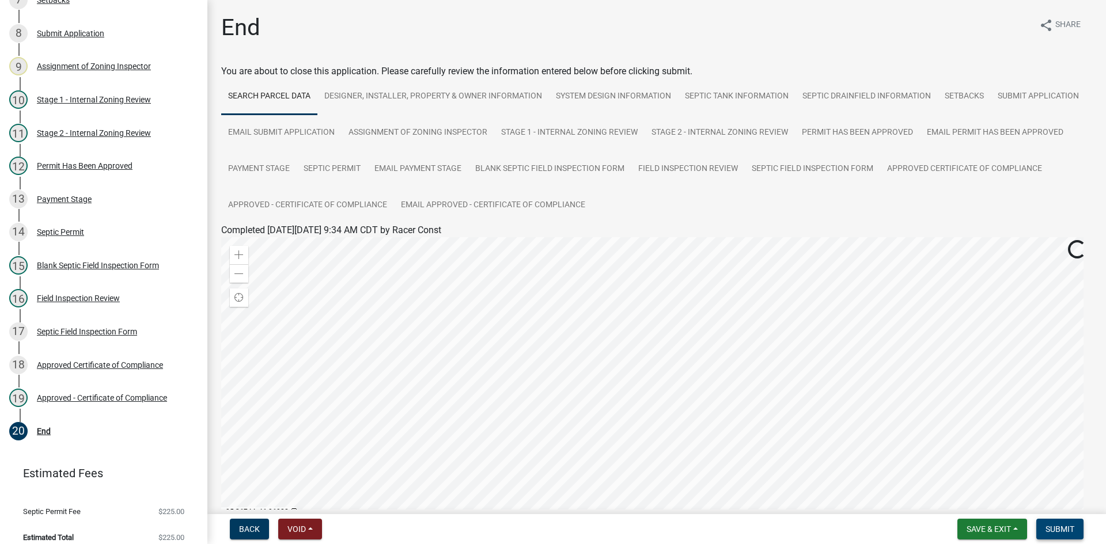
click at [1074, 536] on button "Submit" at bounding box center [1059, 529] width 47 height 21
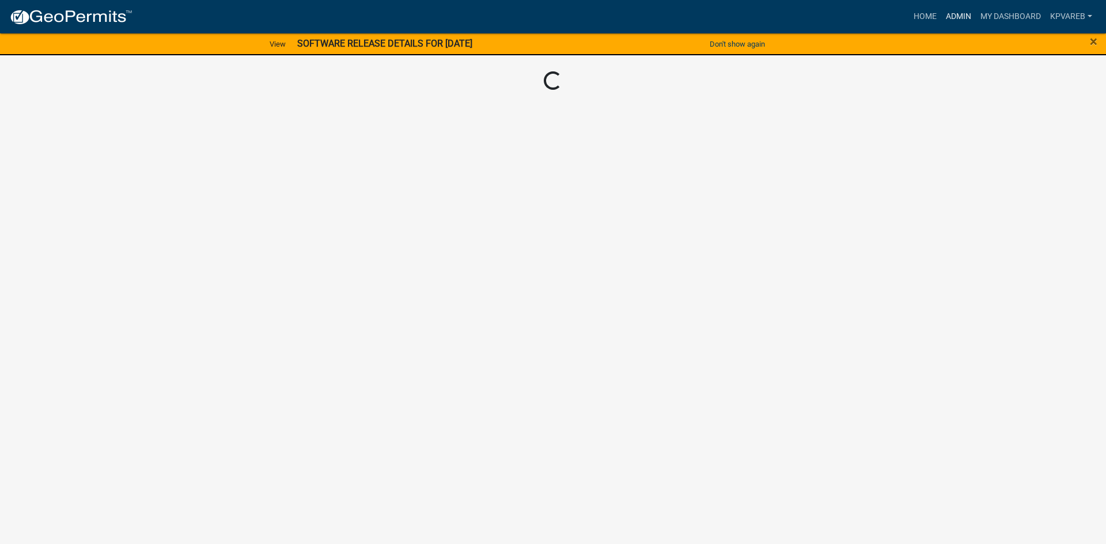
click at [957, 15] on link "Admin" at bounding box center [958, 17] width 35 height 22
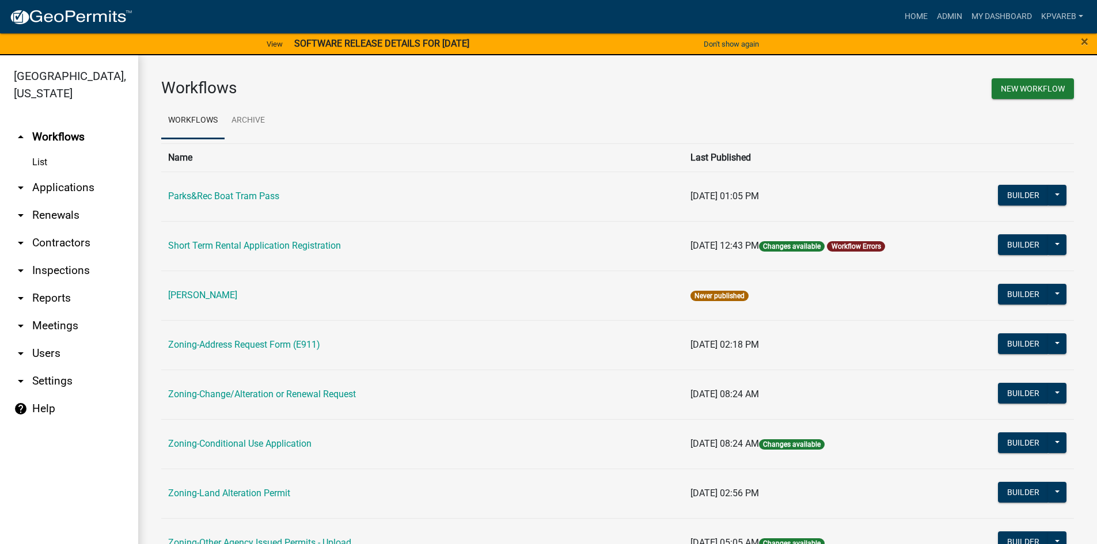
scroll to position [288, 0]
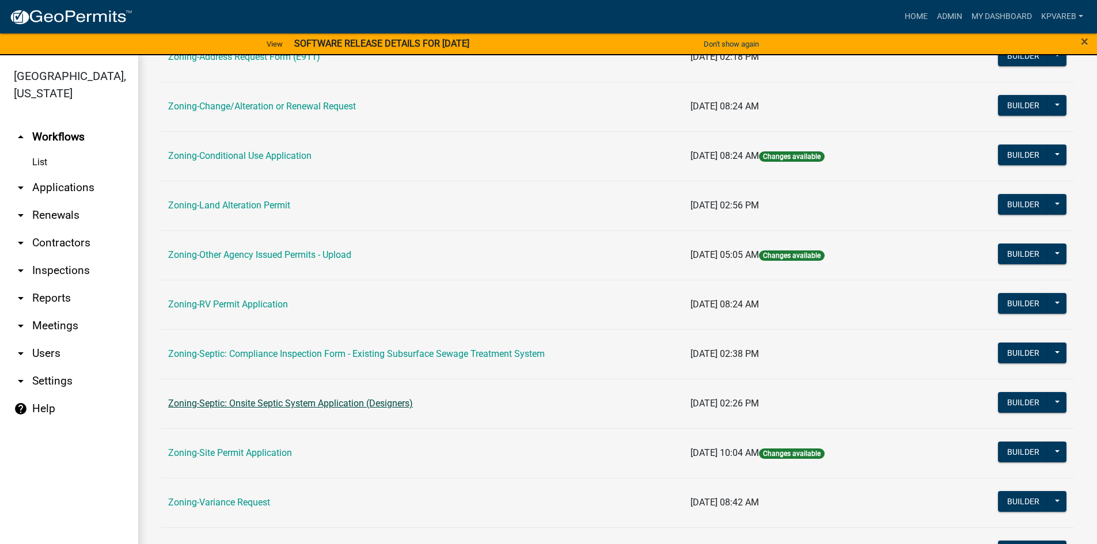
click at [345, 408] on link "Zoning-Septic: Onsite Septic System Application (Designers)" at bounding box center [290, 403] width 245 height 11
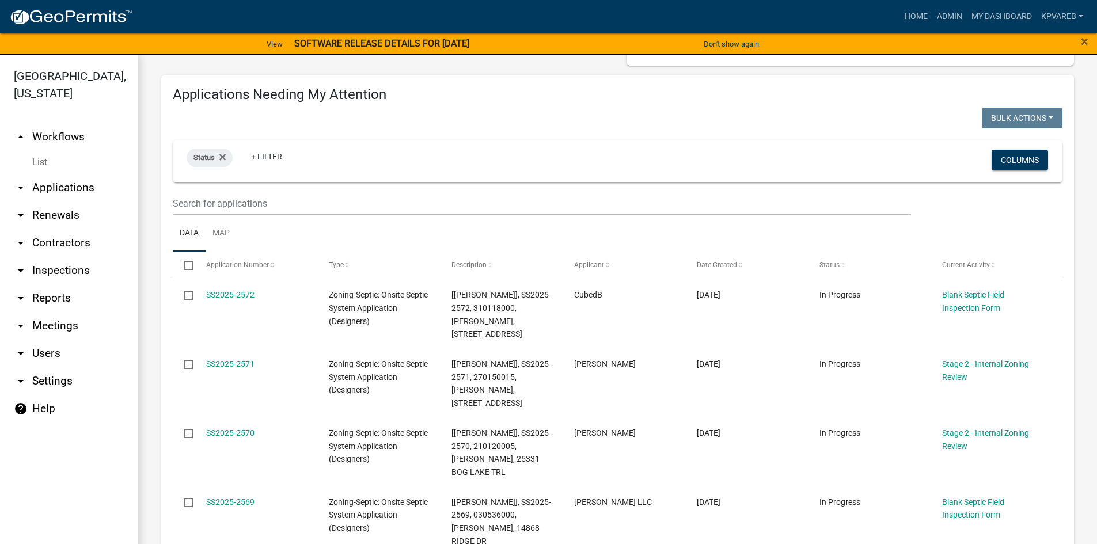
scroll to position [58, 0]
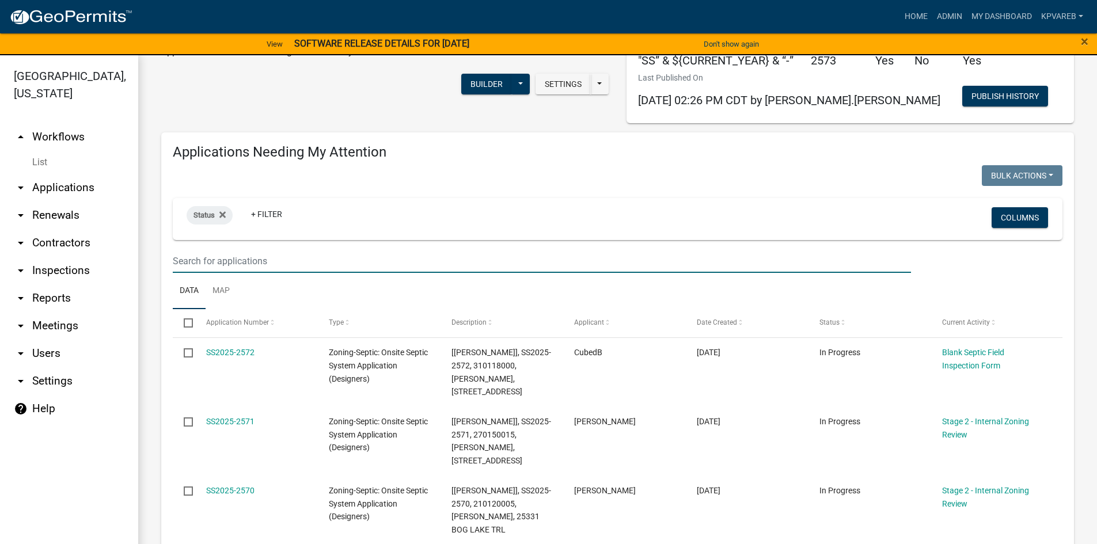
click at [234, 264] on input "text" at bounding box center [542, 261] width 739 height 24
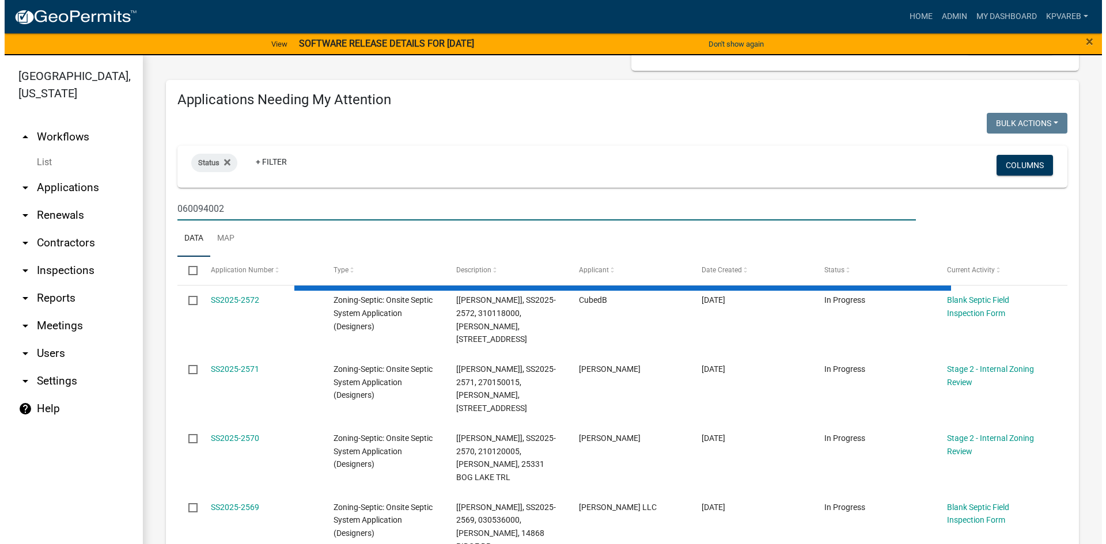
scroll to position [230, 0]
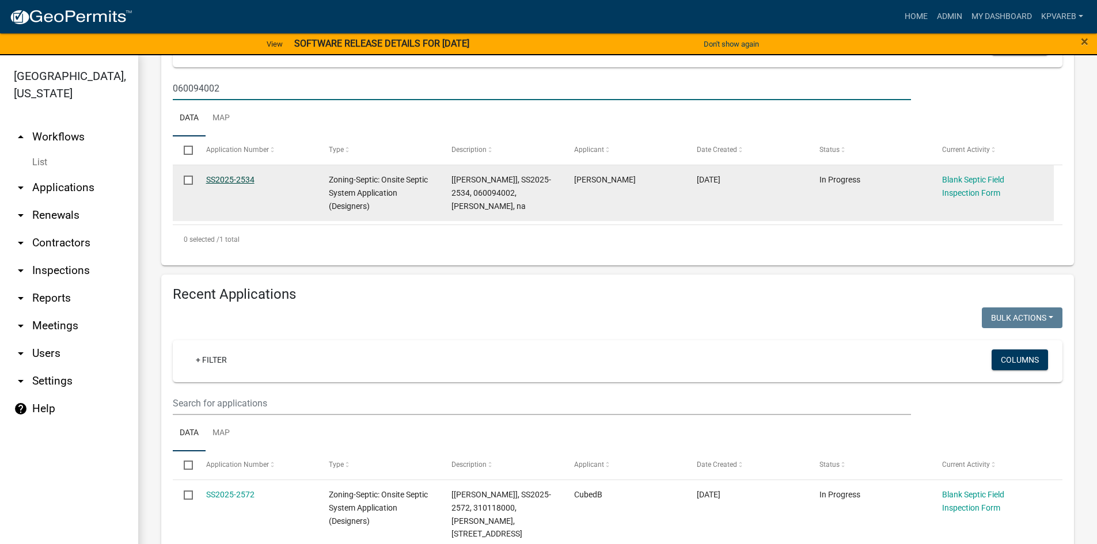
type input "060094002"
click at [229, 181] on link "SS2025-2534" at bounding box center [230, 179] width 48 height 9
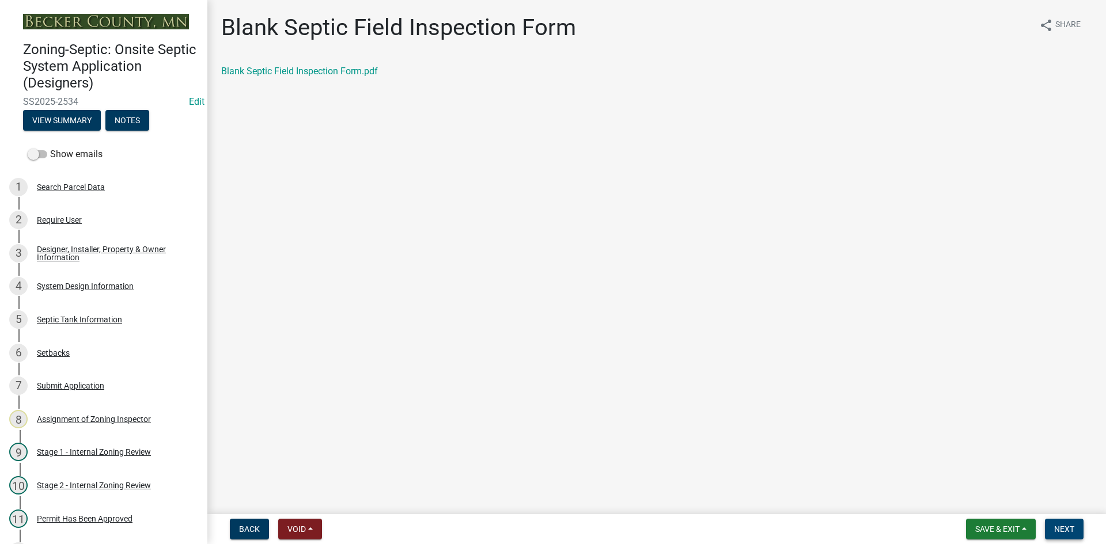
click at [1072, 532] on span "Next" at bounding box center [1064, 529] width 20 height 9
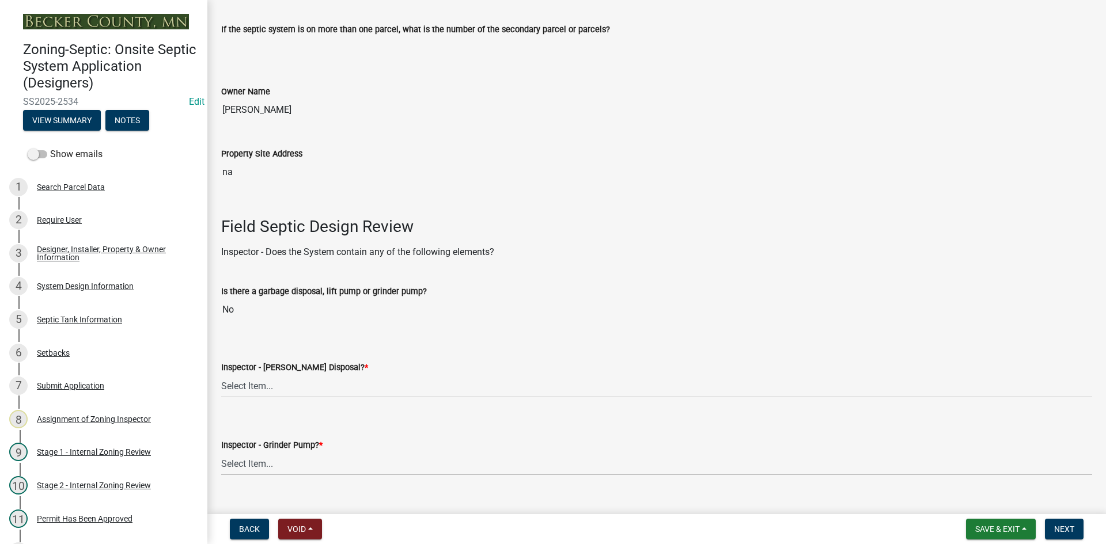
scroll to position [288, 0]
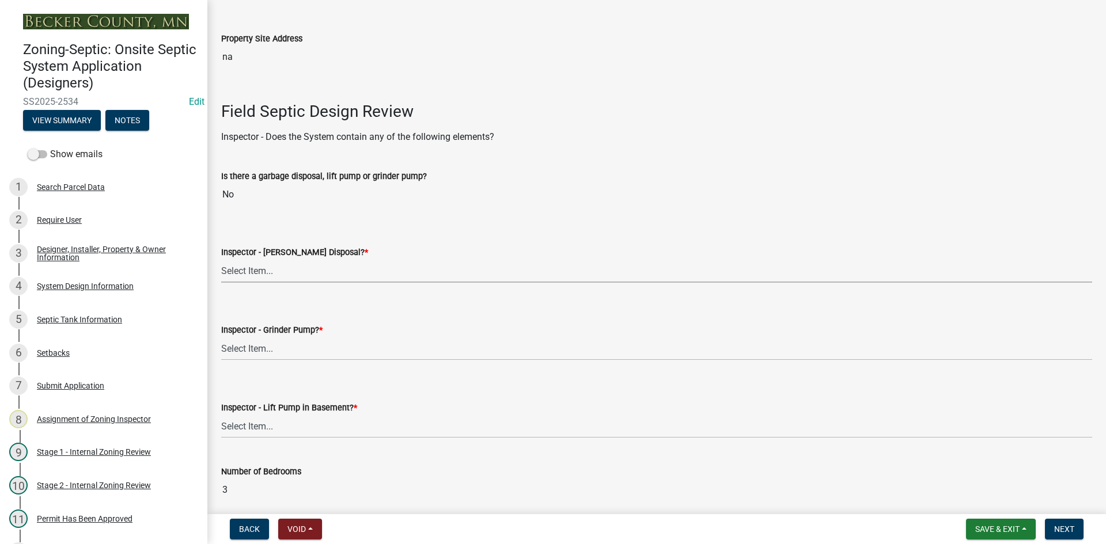
click at [274, 268] on select "Select Item... Yes No" at bounding box center [656, 271] width 871 height 24
click at [221, 259] on select "Select Item... Yes No" at bounding box center [656, 271] width 871 height 24
select select "e6f115c1-9d93-4d61-8856-1810485f2117"
click at [258, 350] on select "Select Item... Yes No" at bounding box center [656, 349] width 871 height 24
click at [221, 337] on select "Select Item... Yes No" at bounding box center [656, 349] width 871 height 24
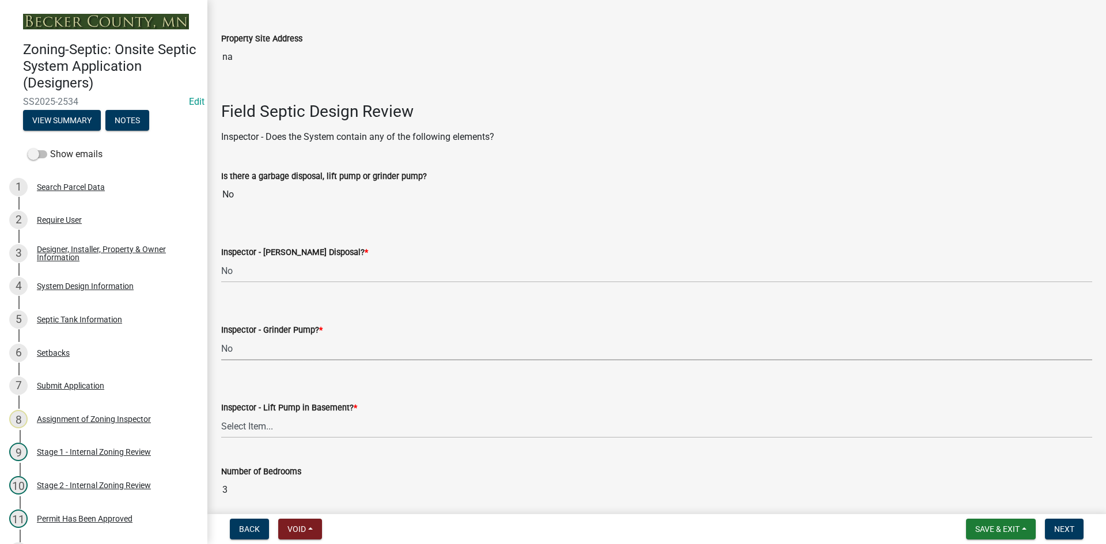
select select "ce8adf61-51ba-42f2-bbc3-7480a098e35e"
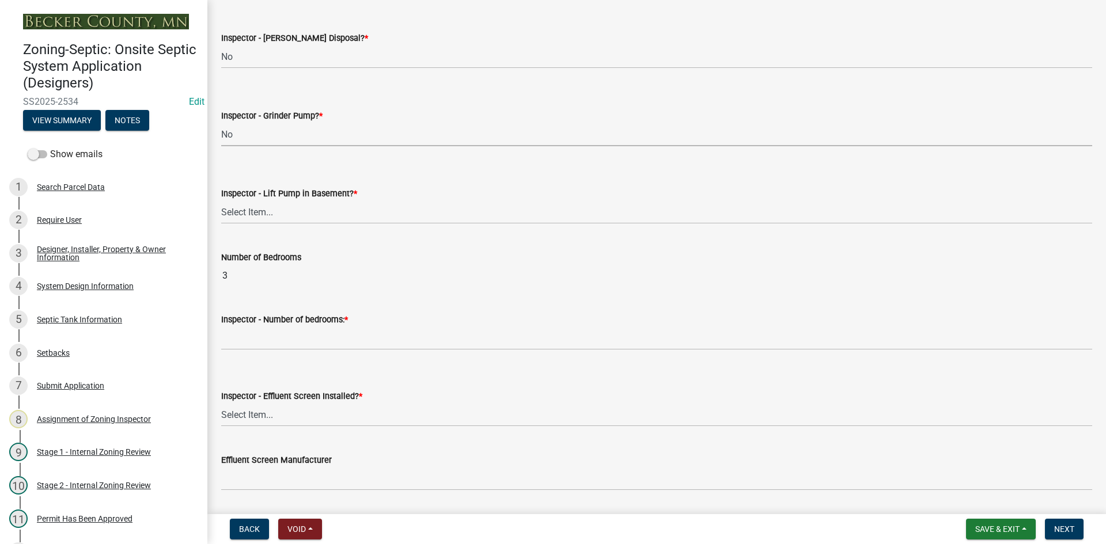
scroll to position [518, 0]
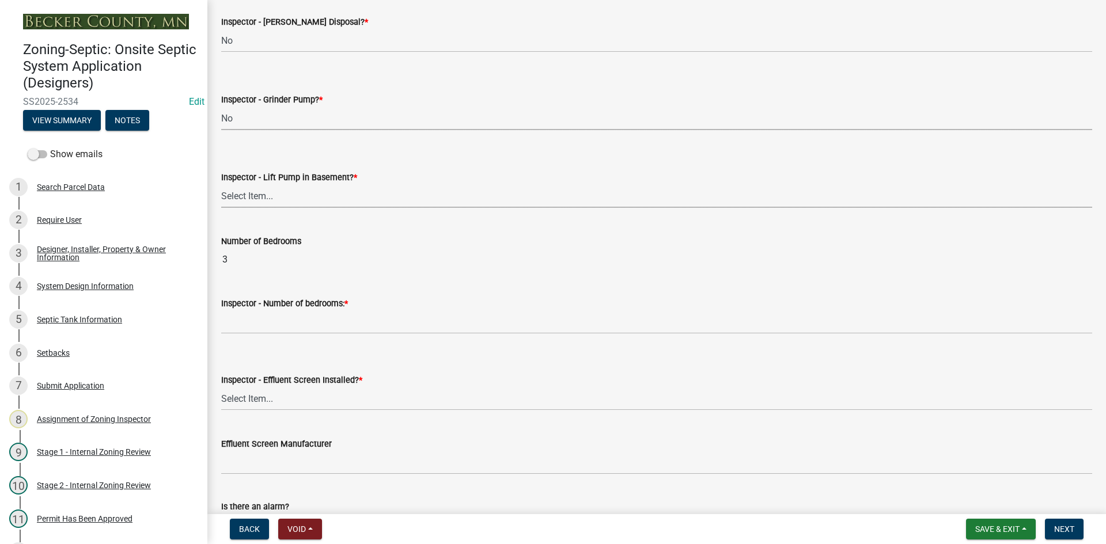
click at [253, 202] on select "Select Item... Yes No" at bounding box center [656, 196] width 871 height 24
click at [221, 184] on select "Select Item... Yes No" at bounding box center [656, 196] width 871 height 24
select select "58089658-2e95-4d4d-a981-afbd087a421a"
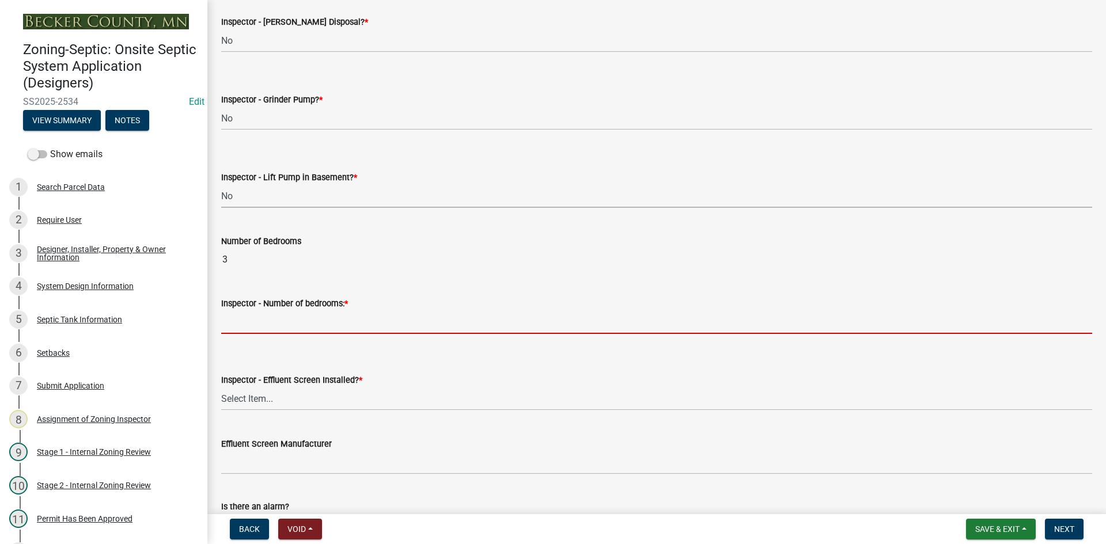
click at [245, 321] on input "Inspector - Number of bedrooms: *" at bounding box center [656, 323] width 871 height 24
type input "3"
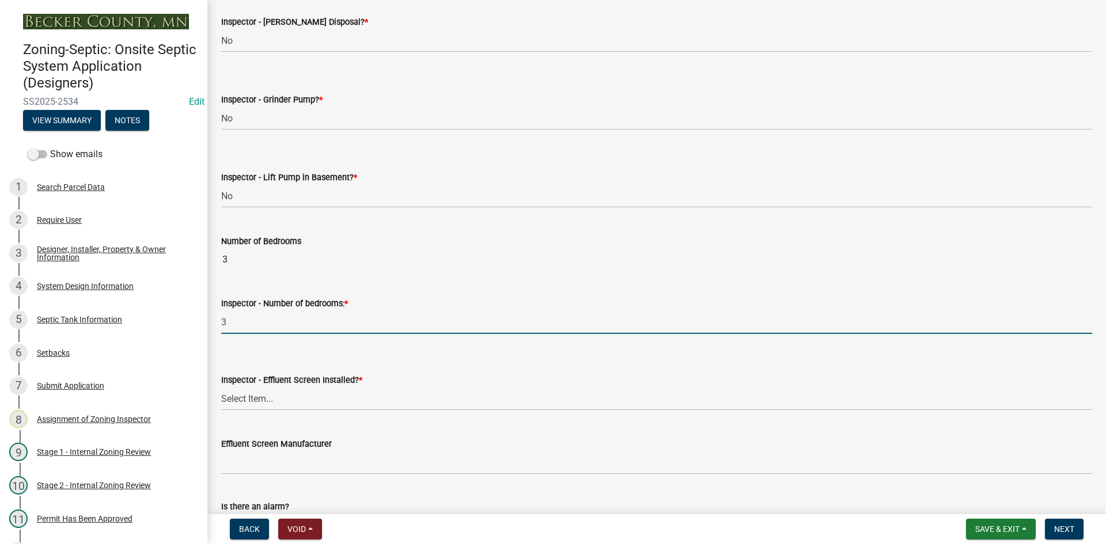
scroll to position [691, 0]
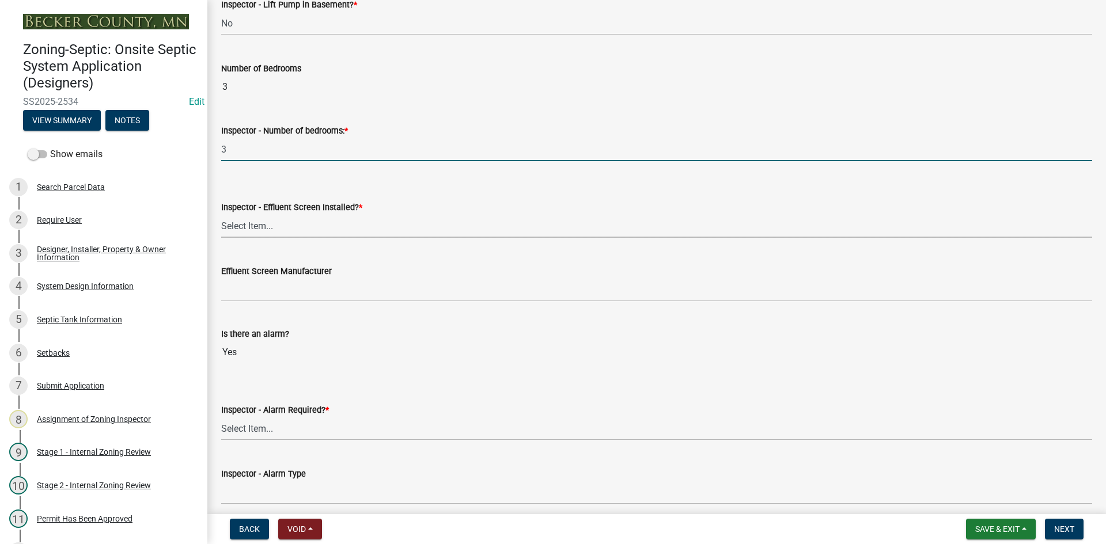
click at [266, 221] on select "Select Item... Yes No" at bounding box center [656, 226] width 871 height 24
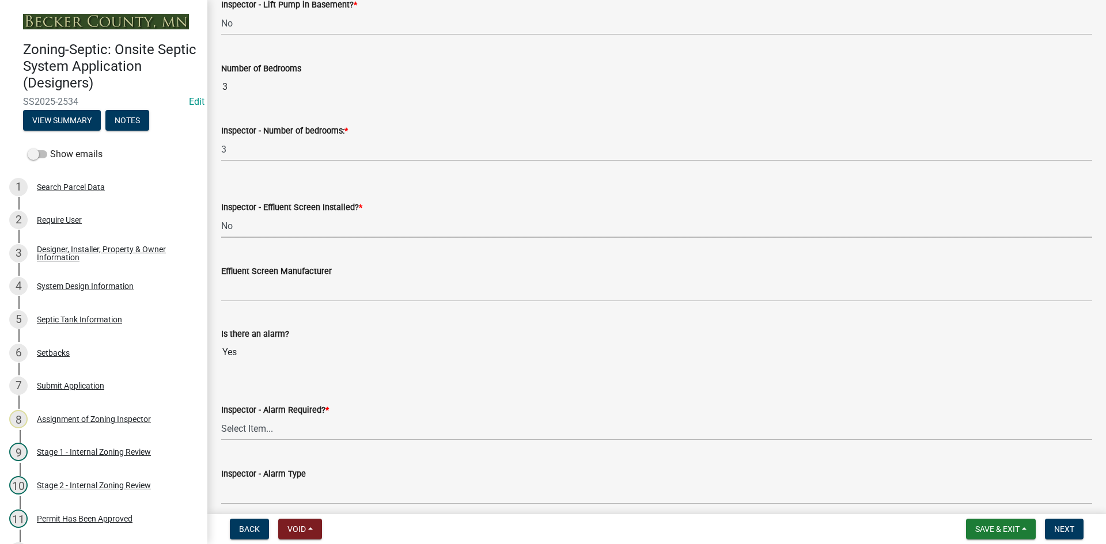
click at [221, 214] on select "Select Item... Yes No" at bounding box center [656, 226] width 871 height 24
select select "039f9276-f093-40ee-98f9-24c1fbae5d9d"
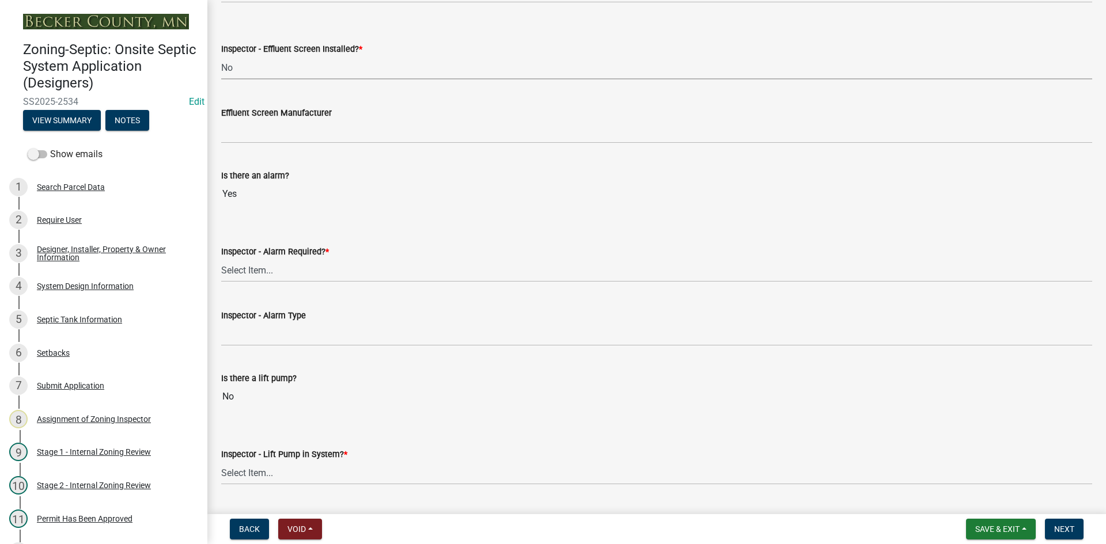
scroll to position [864, 0]
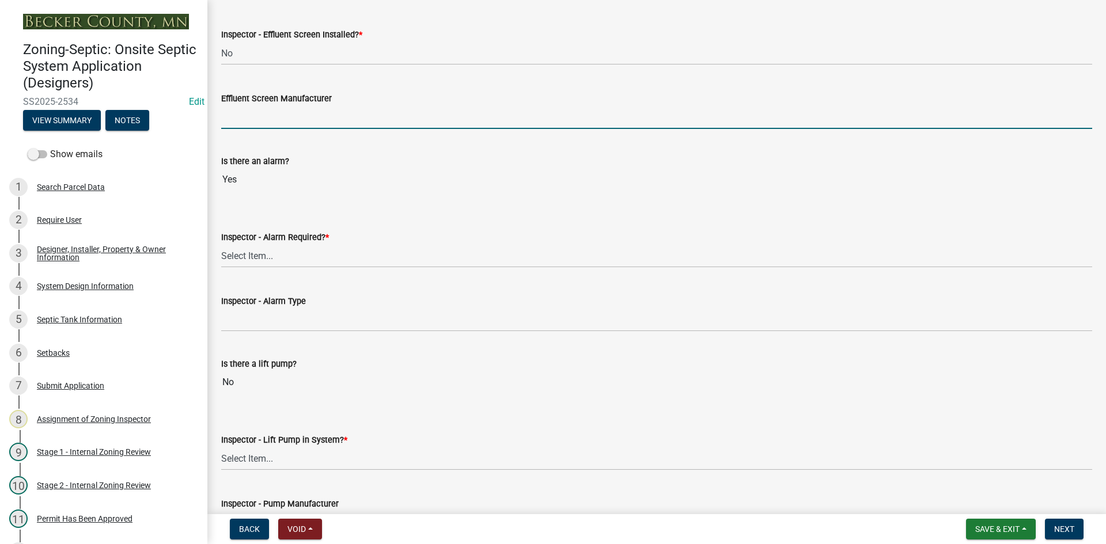
click at [255, 111] on input "Effluent Screen Manufacturer" at bounding box center [656, 117] width 871 height 24
type input "NA"
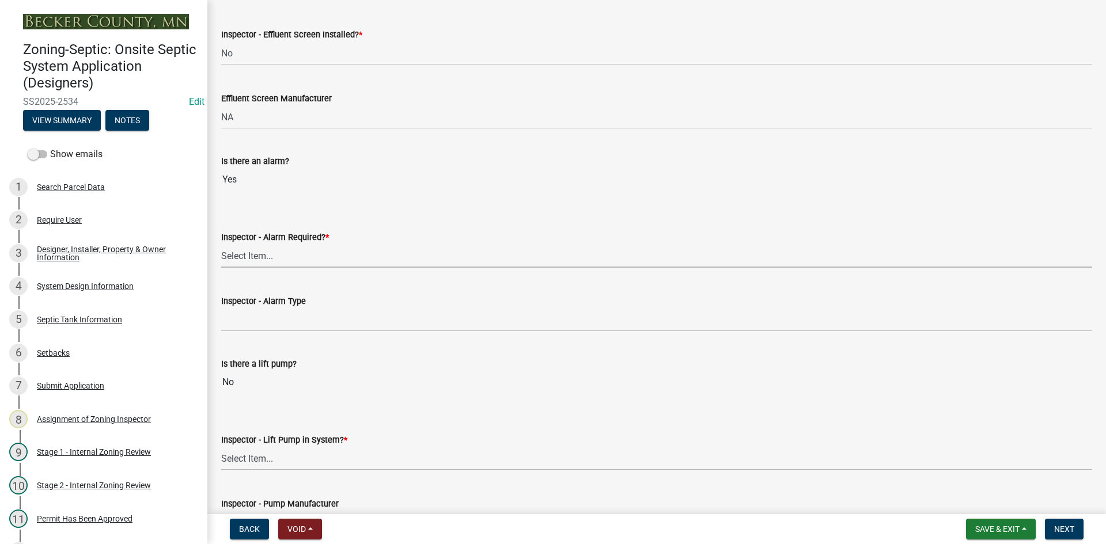
click at [264, 248] on select "Select Item... Yes No" at bounding box center [656, 256] width 871 height 24
click at [221, 244] on select "Select Item... Yes No" at bounding box center [656, 256] width 871 height 24
select select "9075ff2b-2749-45ce-aee6-f4951e9a2109"
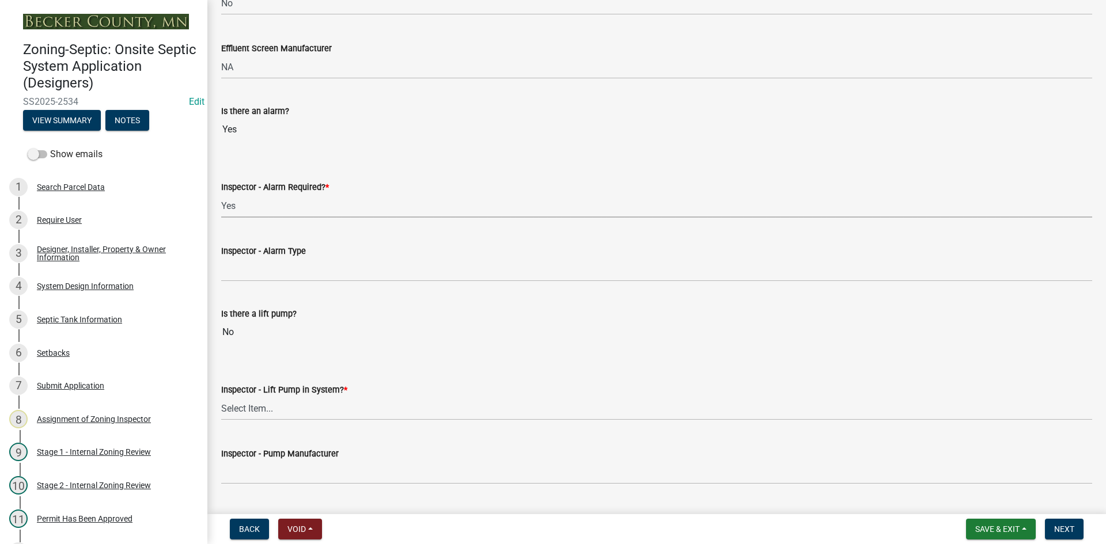
scroll to position [979, 0]
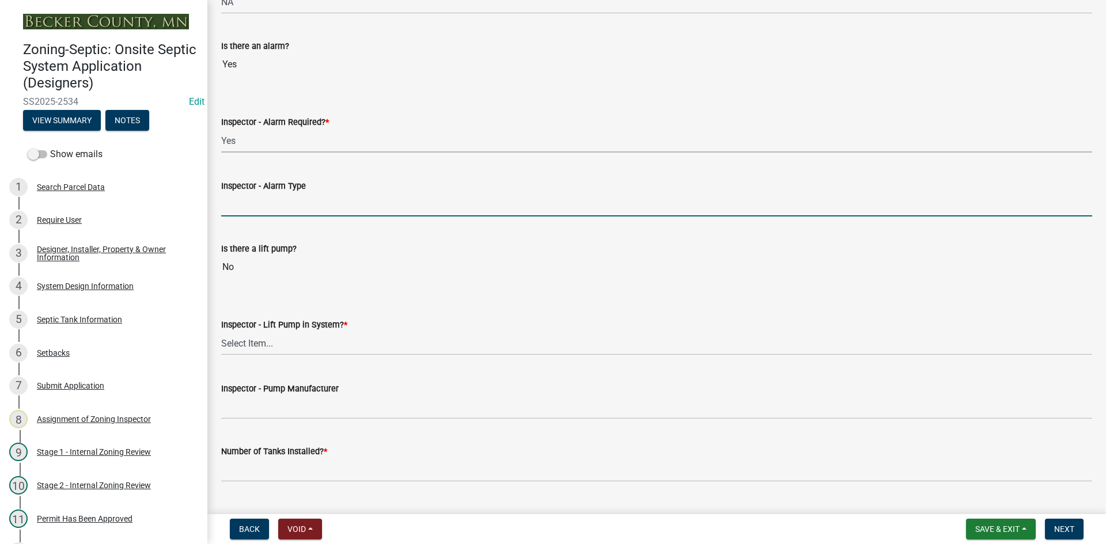
click at [246, 204] on input "Inspector - Alarm Type" at bounding box center [656, 205] width 871 height 24
type input "mechanical float"
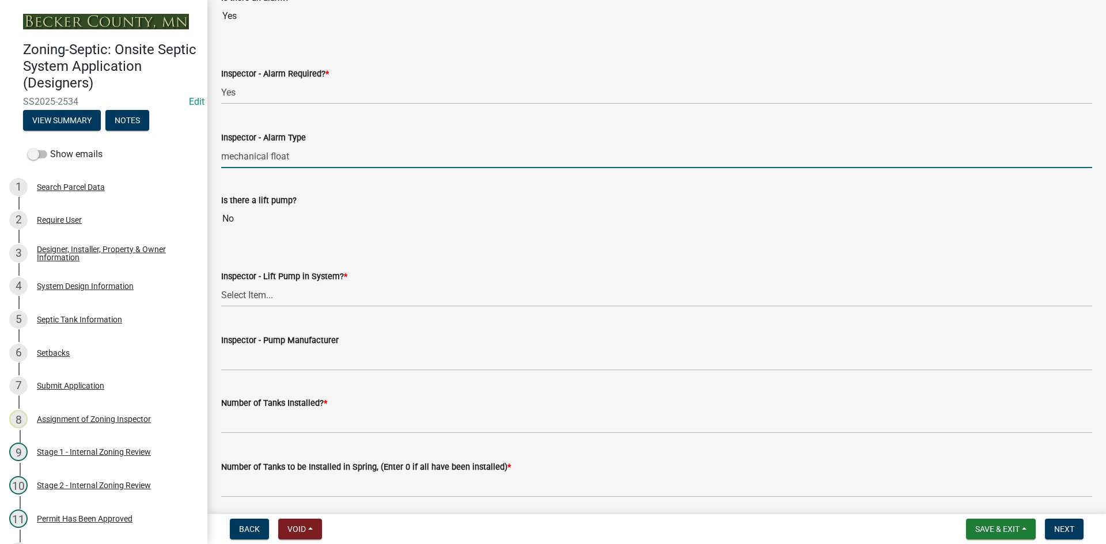
scroll to position [1095, 0]
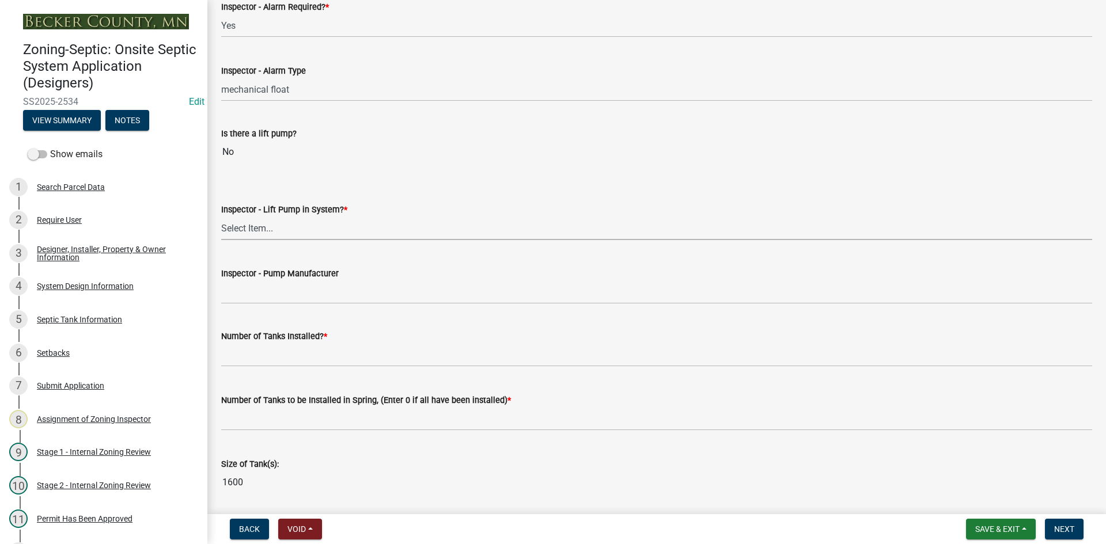
click at [239, 233] on select "Select Item... Yes No" at bounding box center [656, 229] width 871 height 24
click at [221, 217] on select "Select Item... Yes No" at bounding box center [656, 229] width 871 height 24
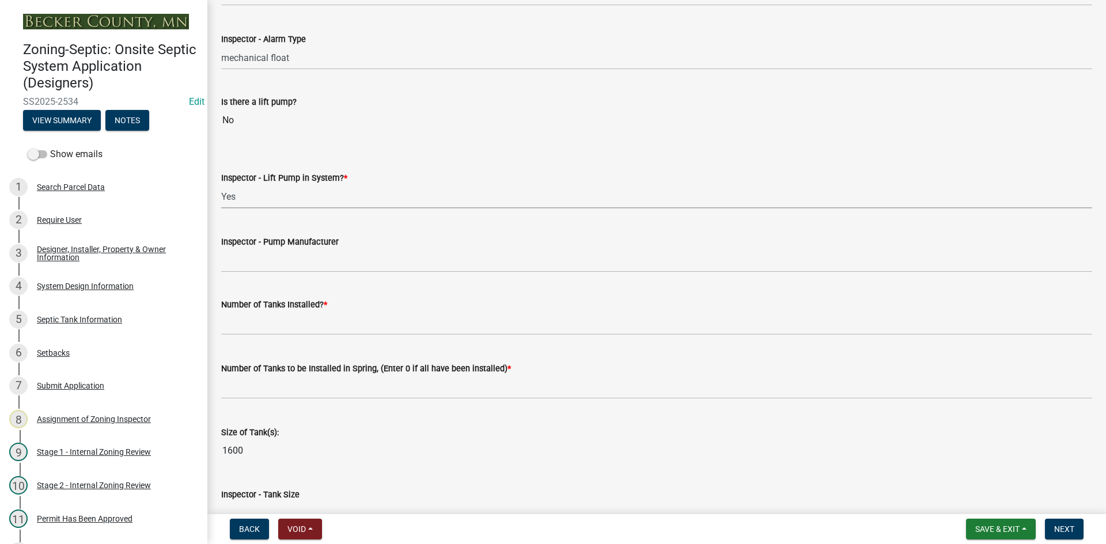
scroll to position [1152, 0]
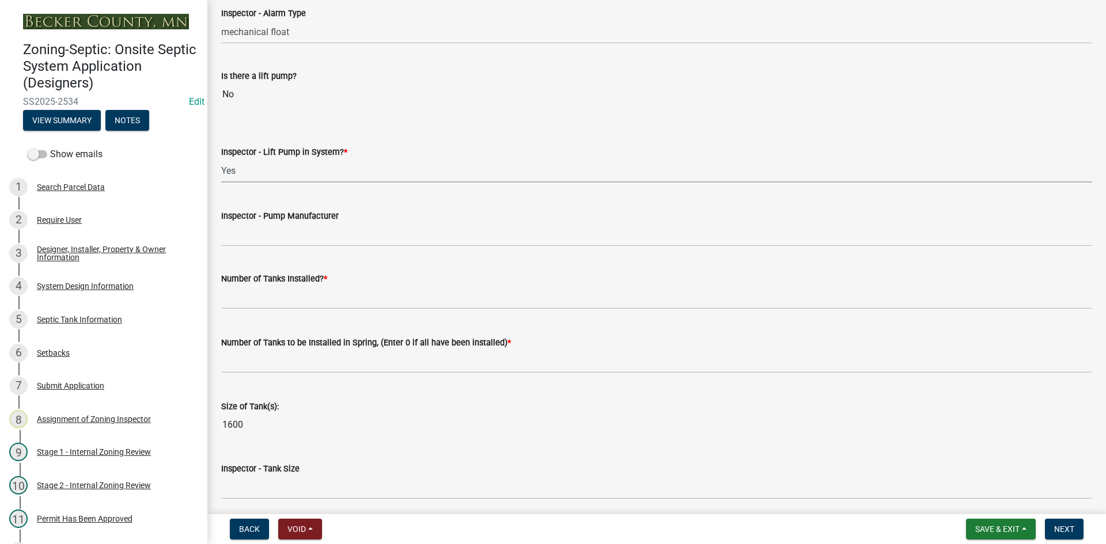
click at [244, 172] on select "Select Item... Yes No" at bounding box center [656, 171] width 871 height 24
click at [221, 159] on select "Select Item... Yes No" at bounding box center [656, 171] width 871 height 24
select select "4baeb773-af56-4ab8-83c4-3685aa875ea5"
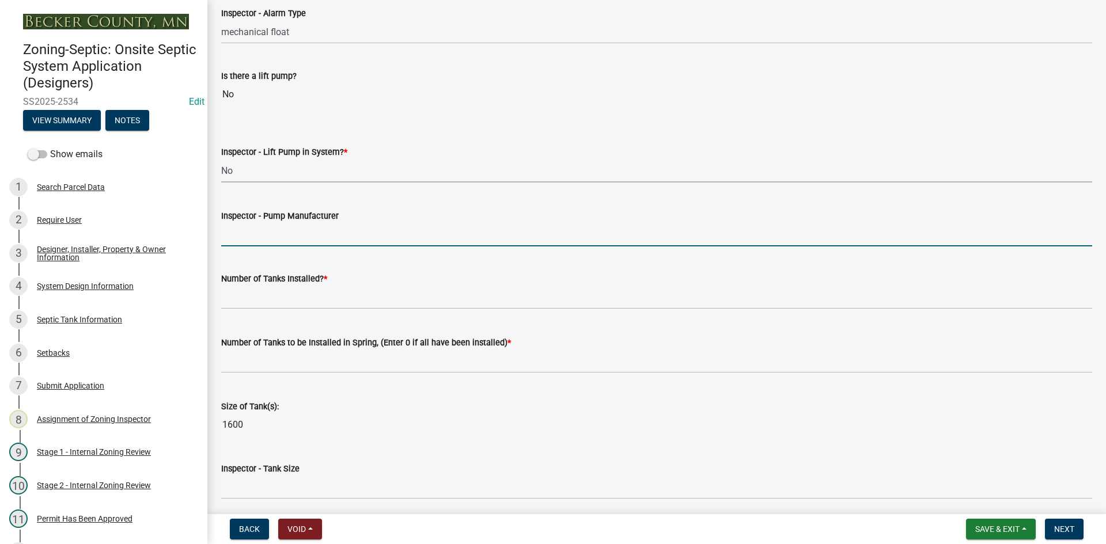
click at [274, 236] on input "Inspector - Pump Manufacturer" at bounding box center [656, 235] width 871 height 24
click at [244, 240] on input "Inspector - Pump Manufacturer" at bounding box center [656, 235] width 871 height 24
type input "na"
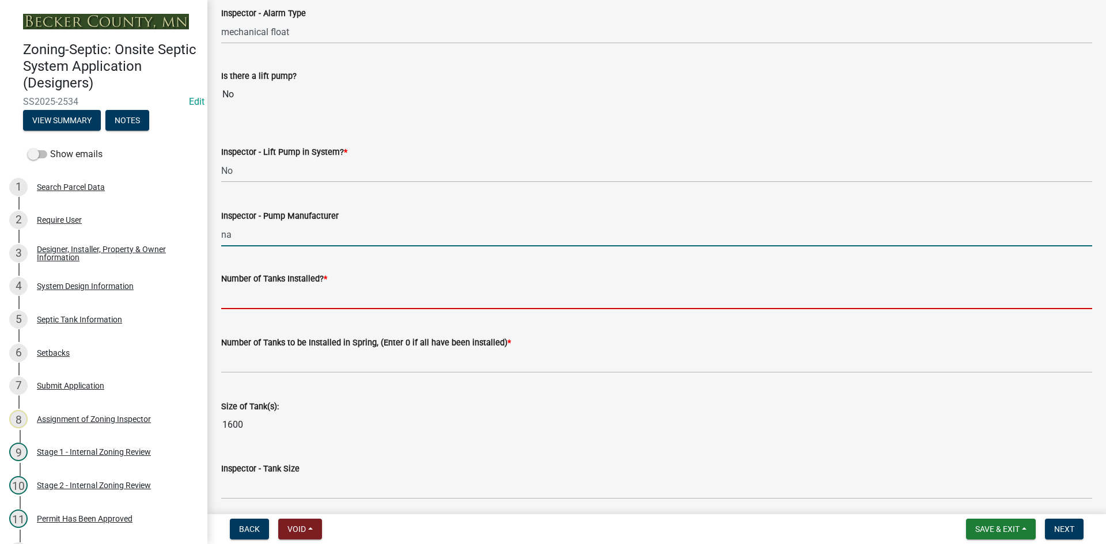
click at [251, 294] on input "text" at bounding box center [656, 298] width 871 height 24
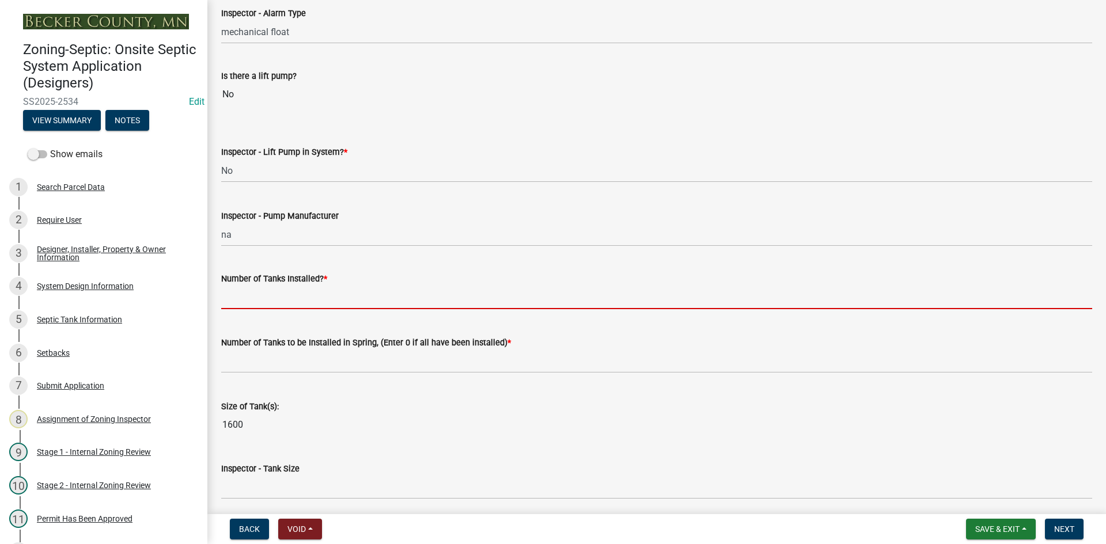
type input "1"
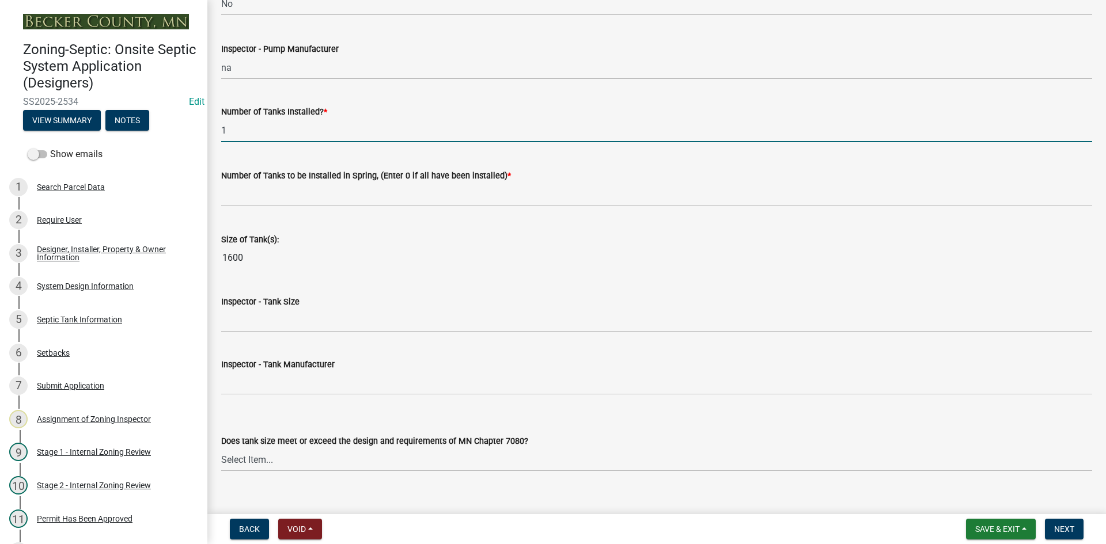
scroll to position [1325, 0]
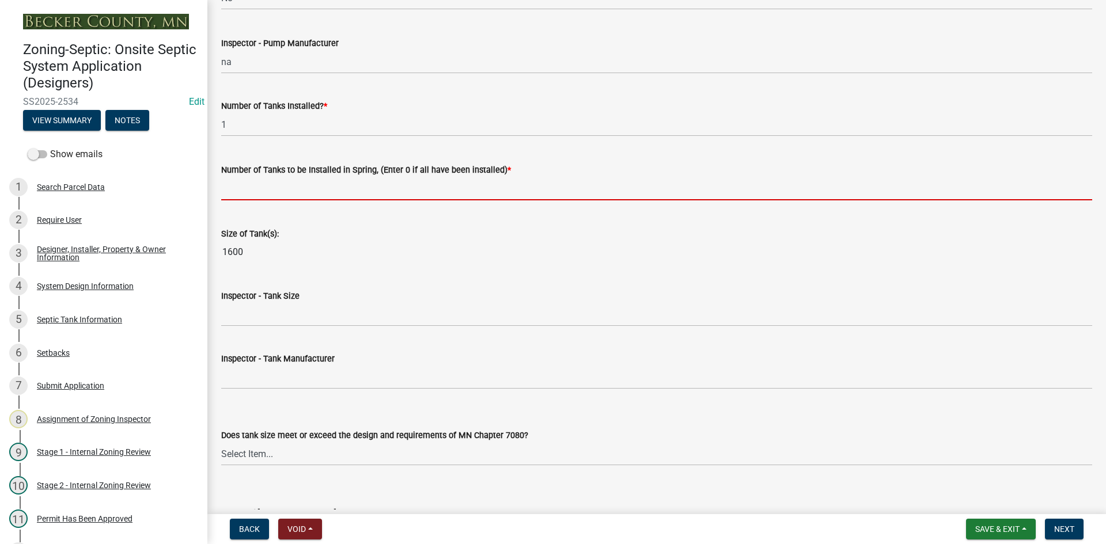
click at [248, 184] on input "text" at bounding box center [656, 189] width 871 height 24
type input "0"
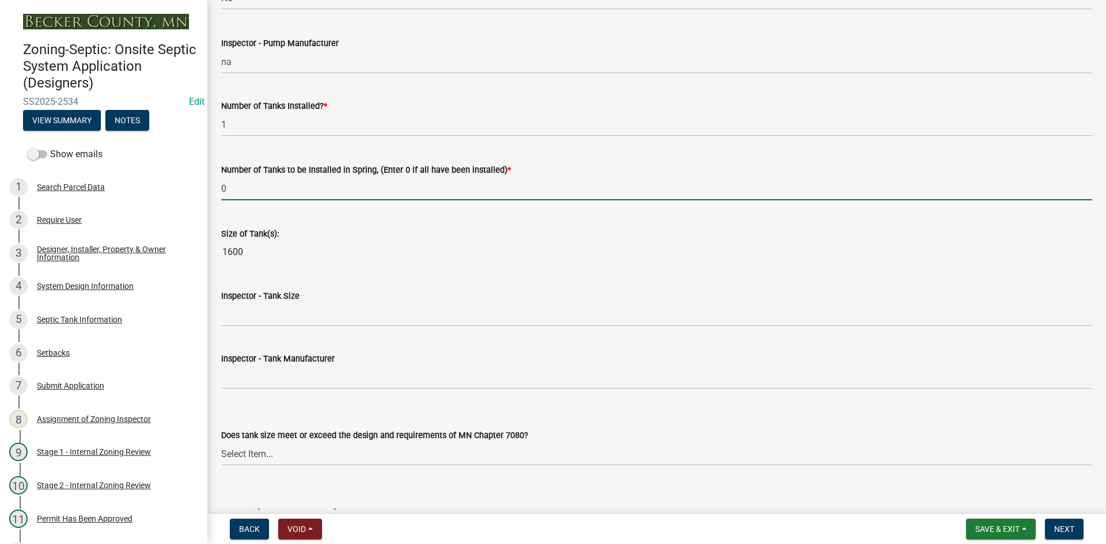
scroll to position [1383, 0]
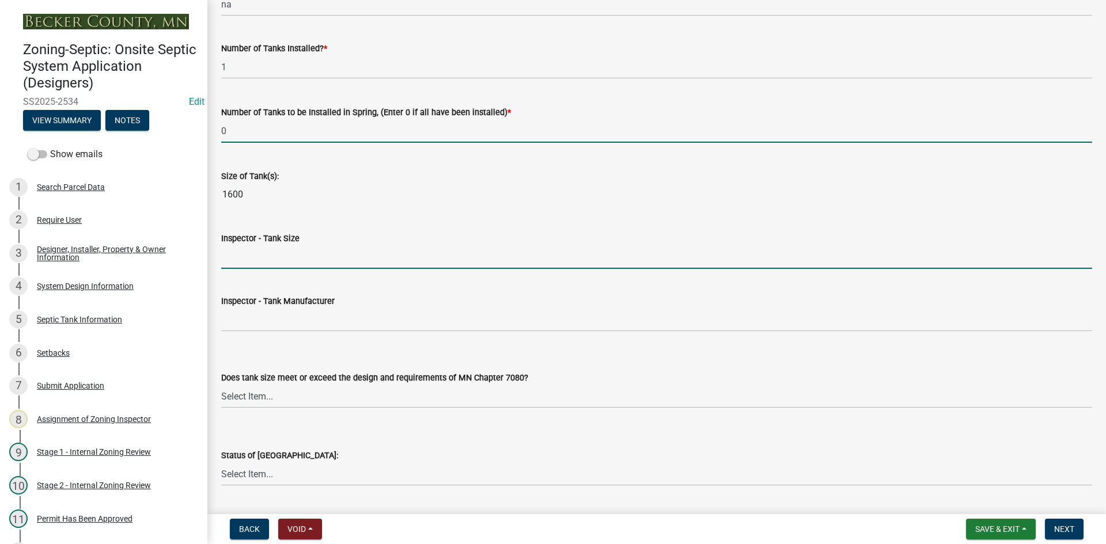
click at [247, 266] on input "Inspector - Tank Size" at bounding box center [656, 257] width 871 height 24
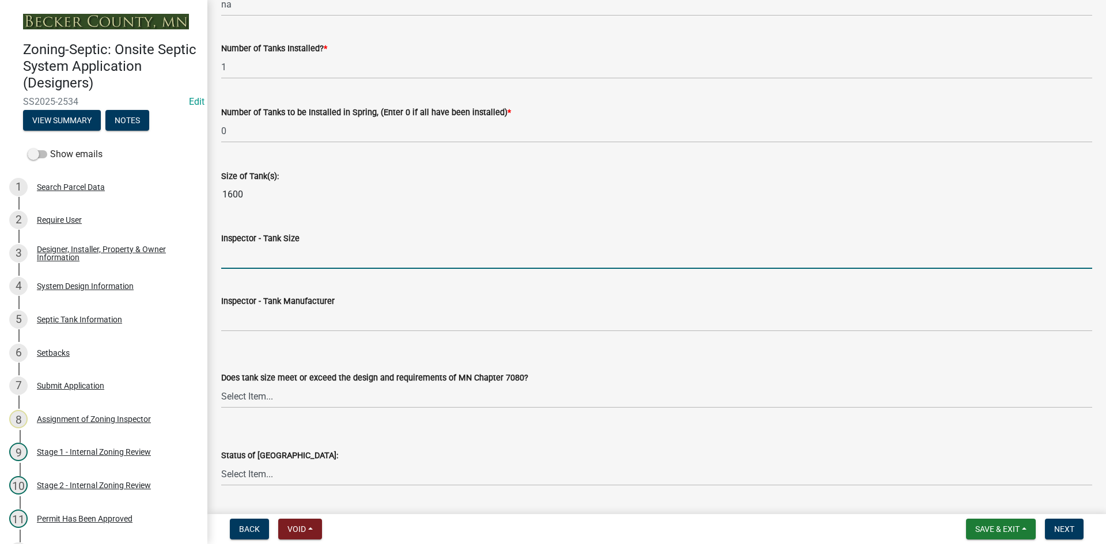
type input "1600 lo pro"
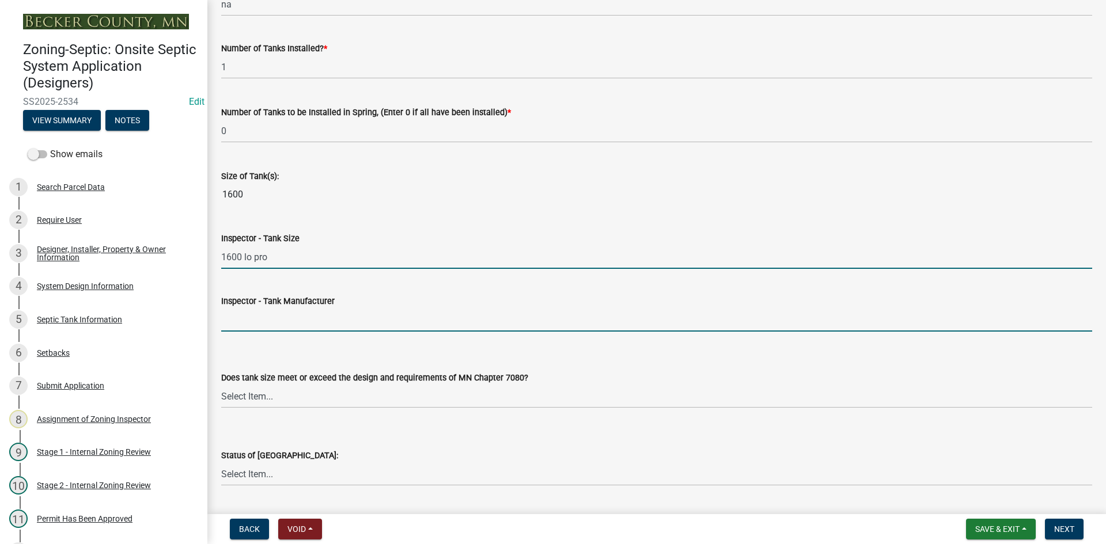
click at [234, 319] on input "Inspector - Tank Manufacturer" at bounding box center [656, 320] width 871 height 24
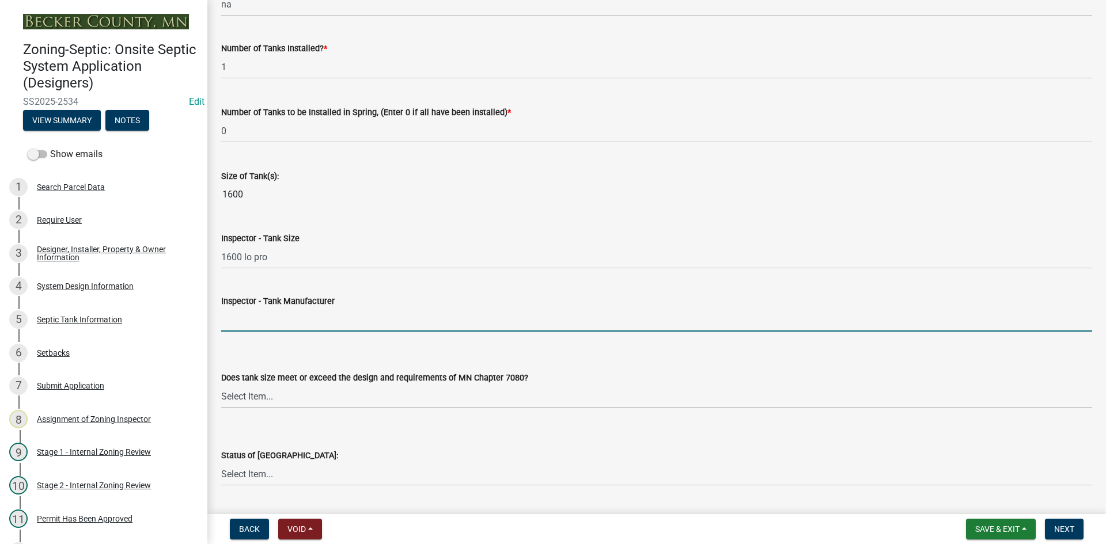
type input "BROWN/[PERSON_NAME]"
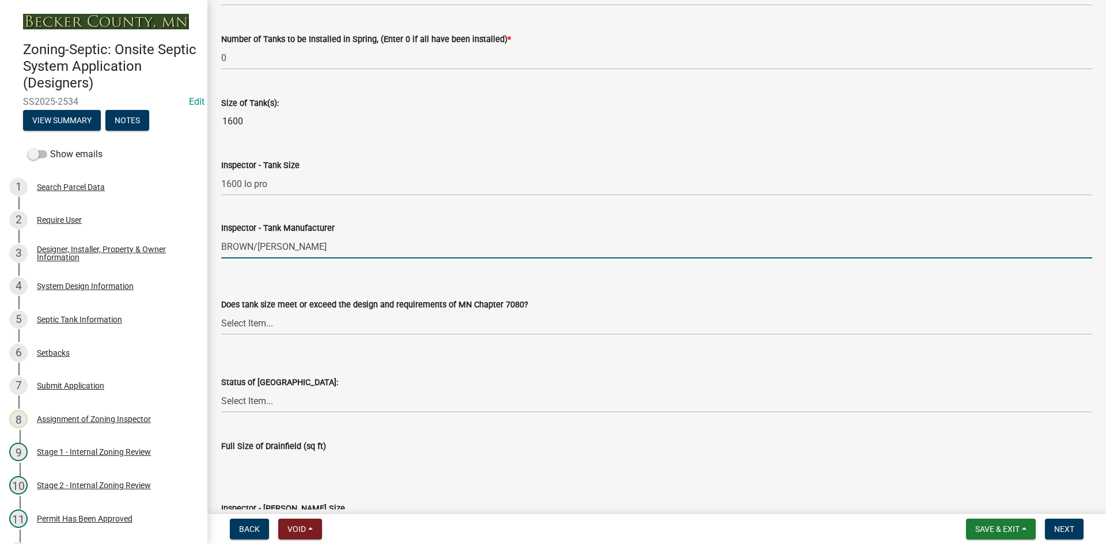
scroll to position [1498, 0]
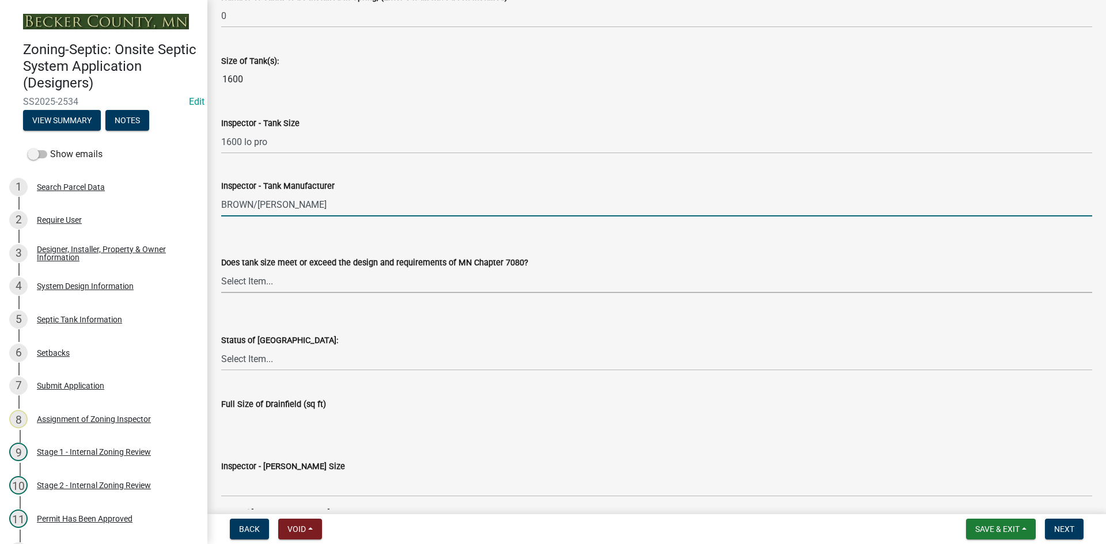
click at [270, 282] on select "Select Item... Yes No Existing" at bounding box center [656, 282] width 871 height 24
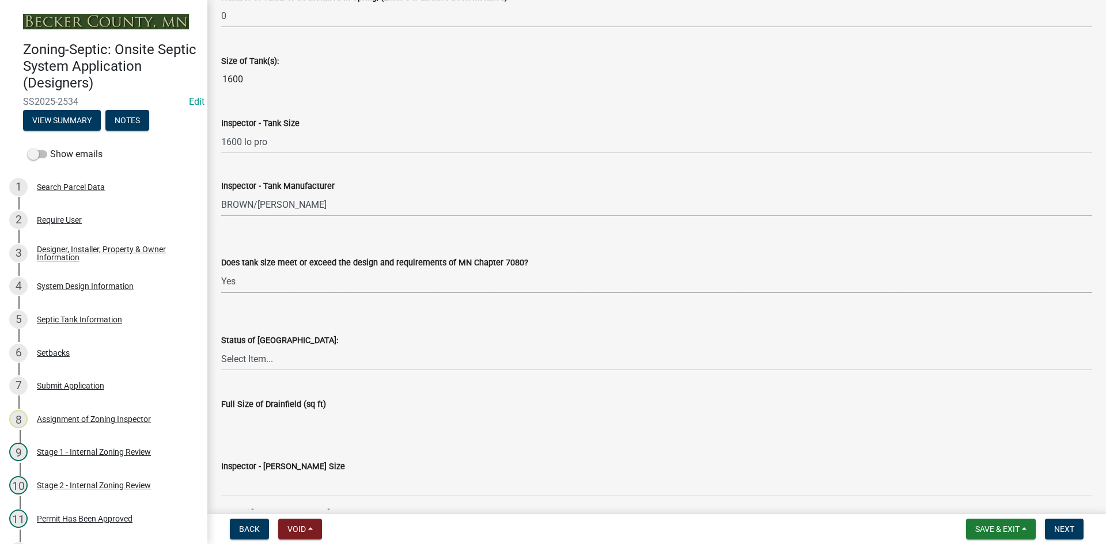
click at [221, 270] on select "Select Item... Yes No Existing" at bounding box center [656, 282] width 871 height 24
select select "f7794d6a-556a-43dc-97be-878f47e346d8"
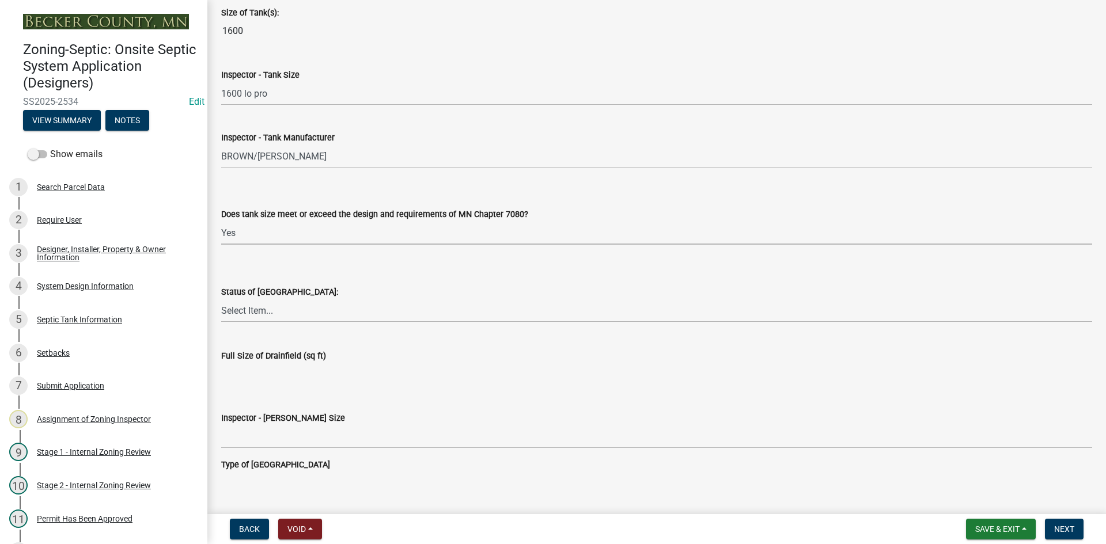
scroll to position [1613, 0]
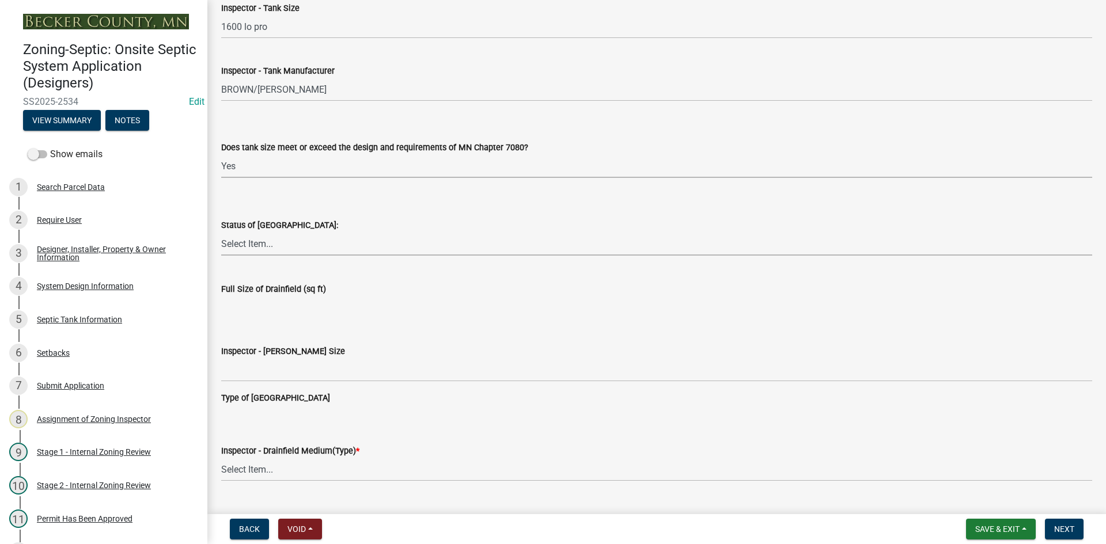
click at [268, 249] on select "Select Item... No Drainfield Drainfield Installed [GEOGRAPHIC_DATA] to Be Insta…" at bounding box center [656, 244] width 871 height 24
click at [221, 232] on select "Select Item... No Drainfield Drainfield Installed [GEOGRAPHIC_DATA] to Be Insta…" at bounding box center [656, 244] width 871 height 24
select select "5fa789e6-b5c5-4aa5-96f0-e7985c3fdd5e"
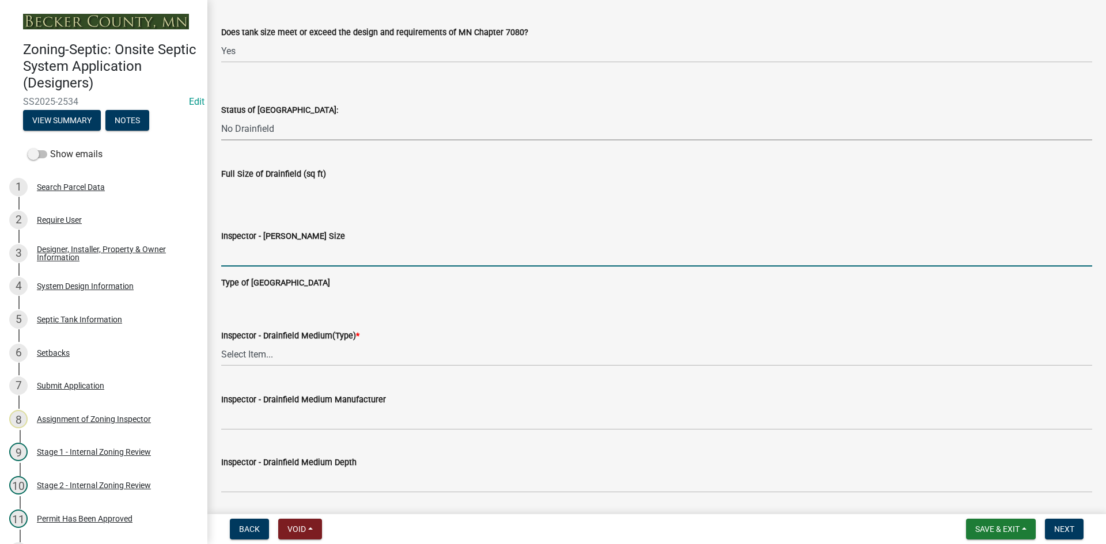
click at [270, 262] on input "Inspector - [PERSON_NAME] Size" at bounding box center [656, 255] width 871 height 24
type input "NO DRAINFIELD"
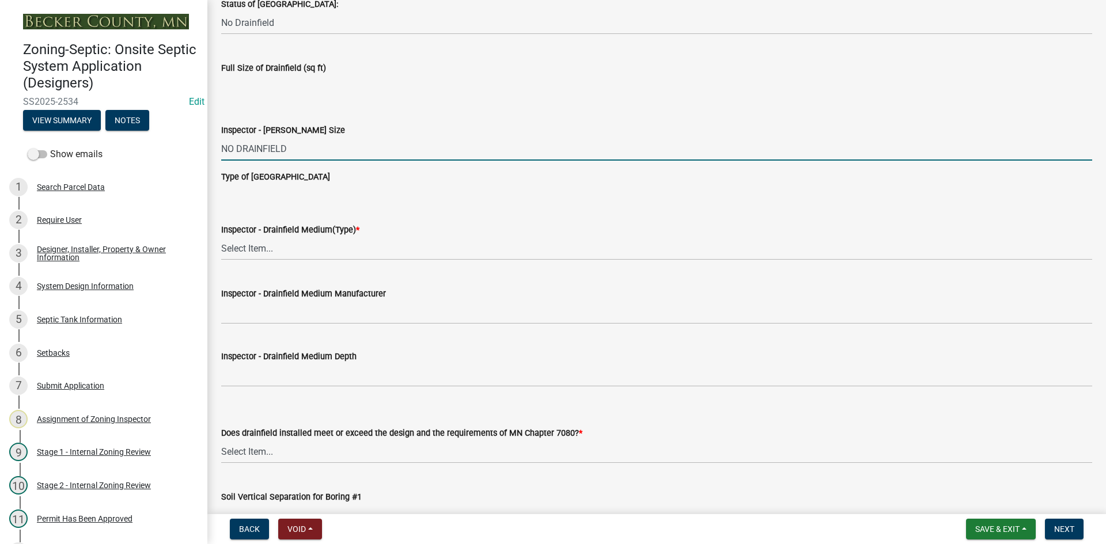
scroll to position [1844, 0]
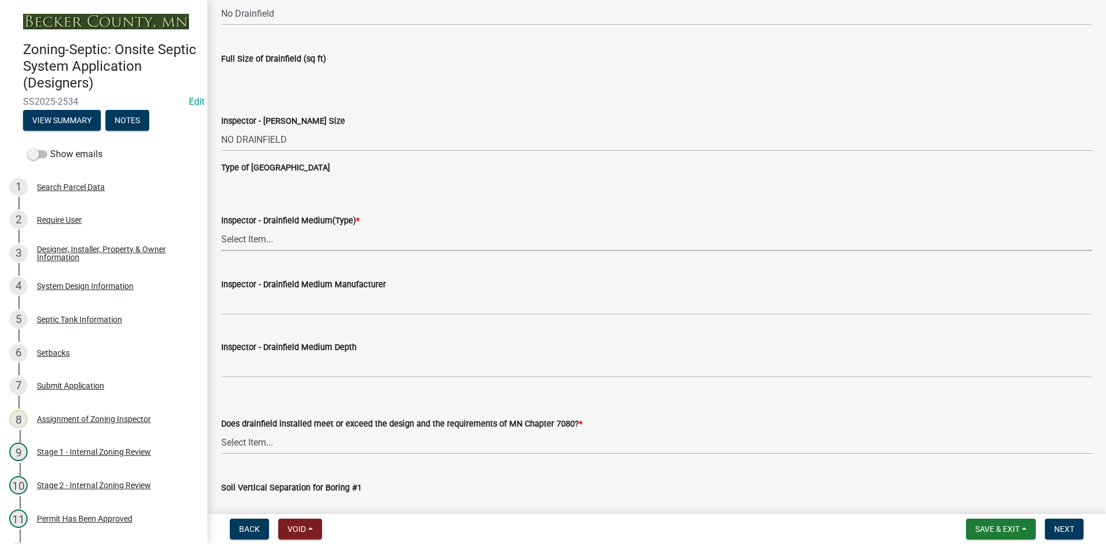
click at [265, 239] on select "Select Item... Chamber Trench Rock Trench Gravelless Mound Pressure Bed Seepage…" at bounding box center [656, 240] width 871 height 24
click at [221, 228] on select "Select Item... Chamber Trench Rock Trench Gravelless Mound Pressure Bed Seepage…" at bounding box center [656, 240] width 871 height 24
select select "53ba3933-fb28-45b0-9b71-ad61eefa2ac0"
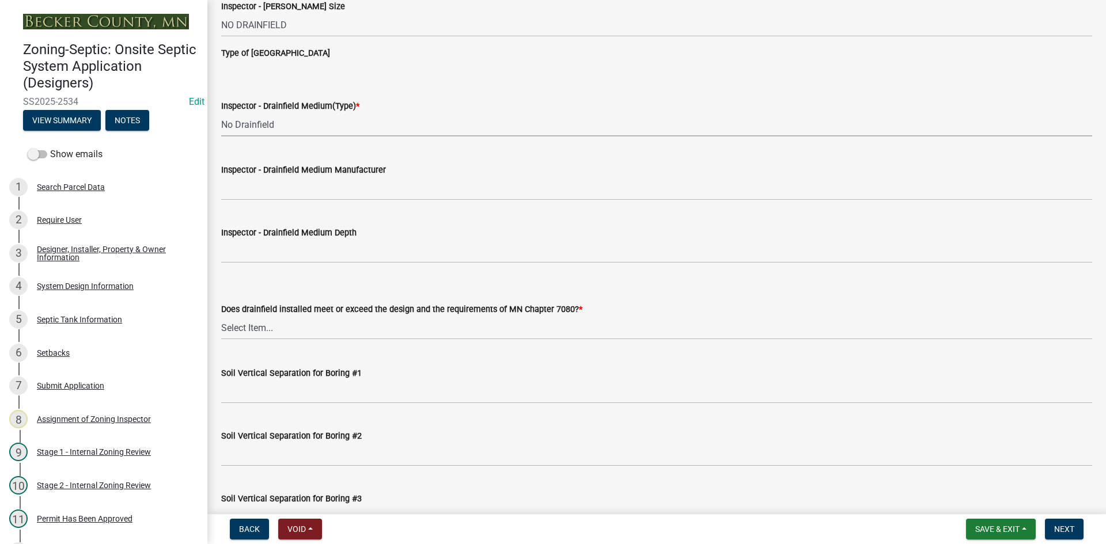
scroll to position [1959, 0]
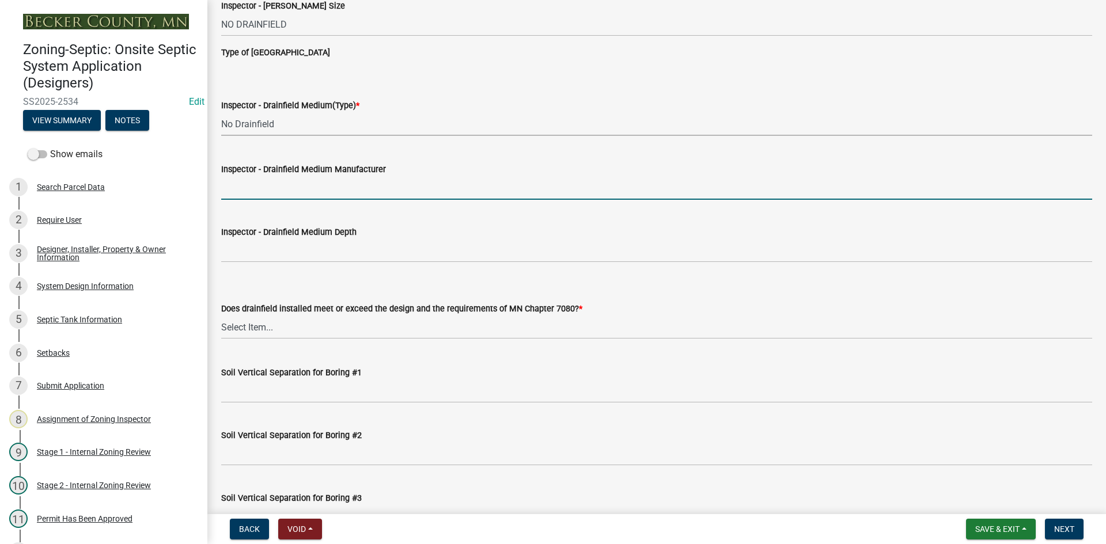
click at [262, 187] on input "Inspector - Drainfield Medium Manufacturer" at bounding box center [656, 188] width 871 height 24
type input "NA"
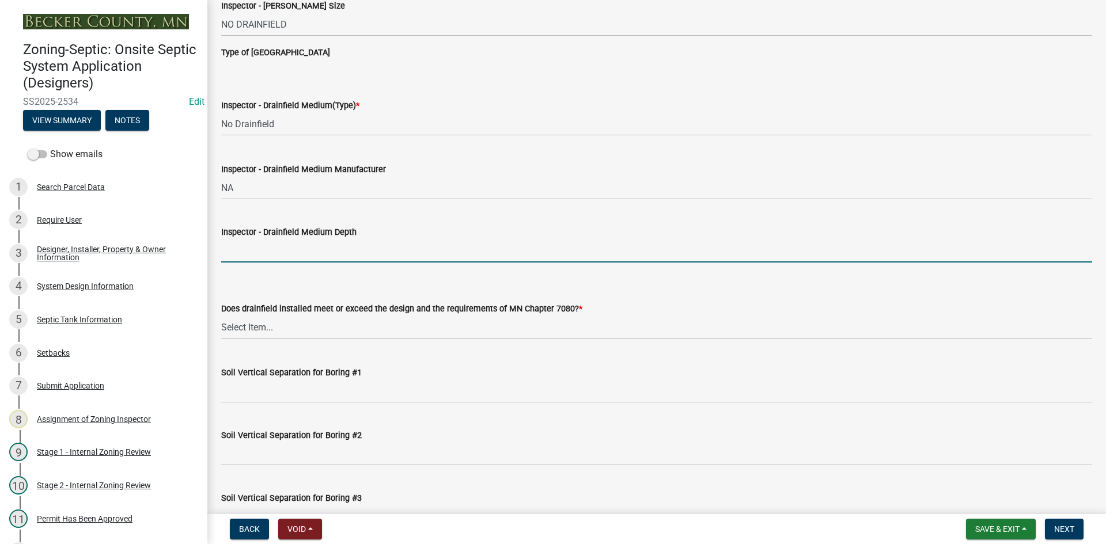
drag, startPoint x: 282, startPoint y: 245, endPoint x: 287, endPoint y: 253, distance: 9.4
click at [282, 245] on input "Inspector - Drainfield Medium Depth" at bounding box center [656, 251] width 871 height 24
type input "NA"
click at [253, 335] on select "Select Item... Yes No" at bounding box center [656, 328] width 871 height 24
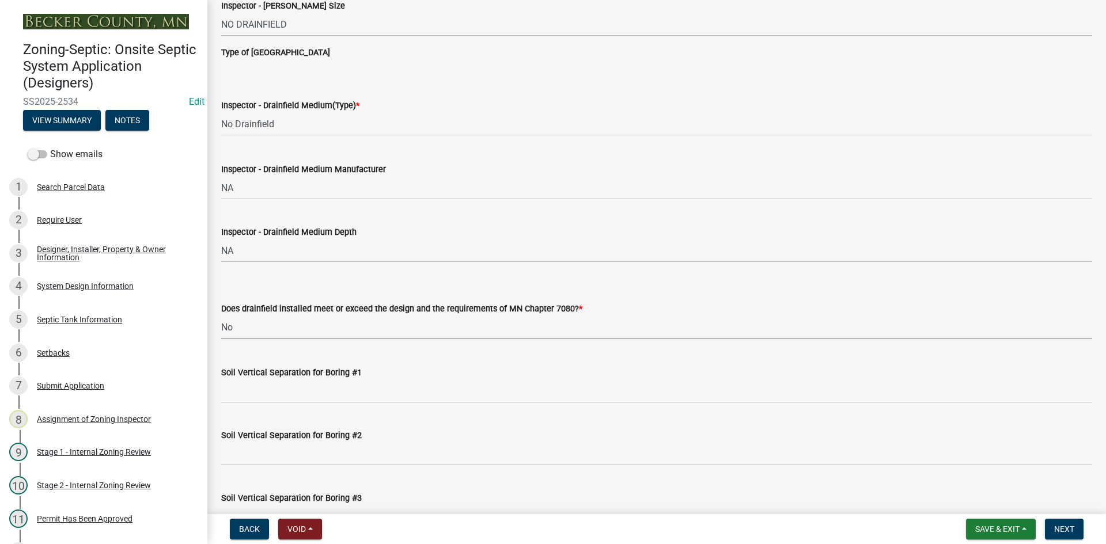
click at [221, 316] on select "Select Item... Yes No" at bounding box center [656, 328] width 871 height 24
select select "11dcc48d-db54-4dd6-a13a-34b979cdae1e"
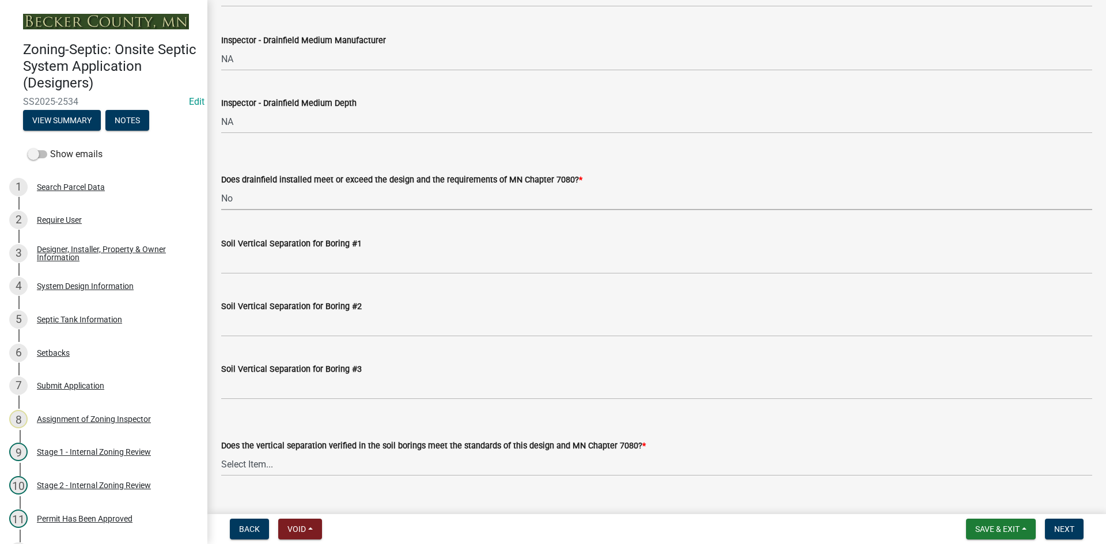
scroll to position [2132, 0]
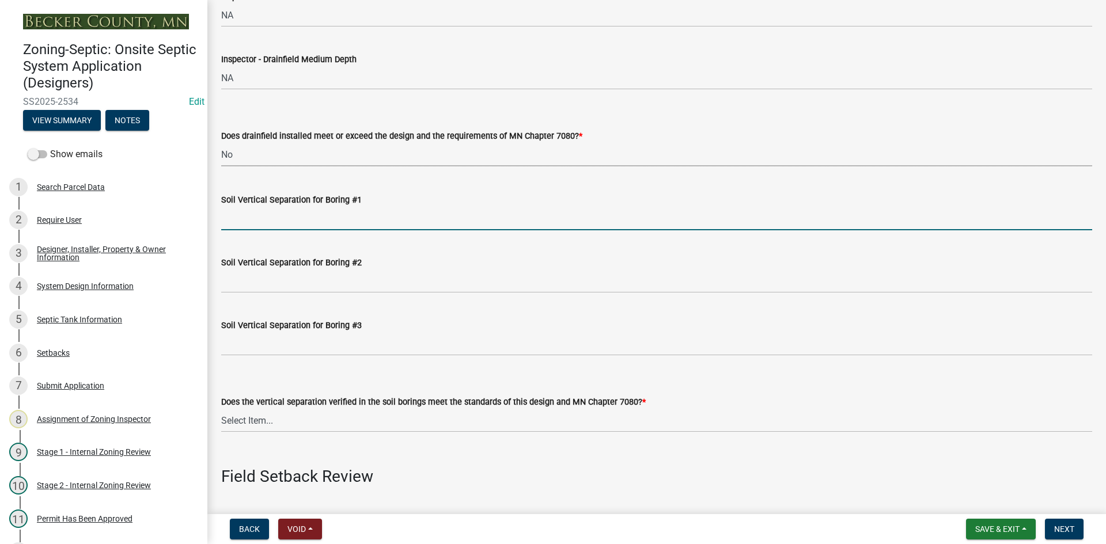
click at [278, 221] on input "Soil Vertical Separation for Boring #1" at bounding box center [656, 219] width 871 height 24
type input "NA"
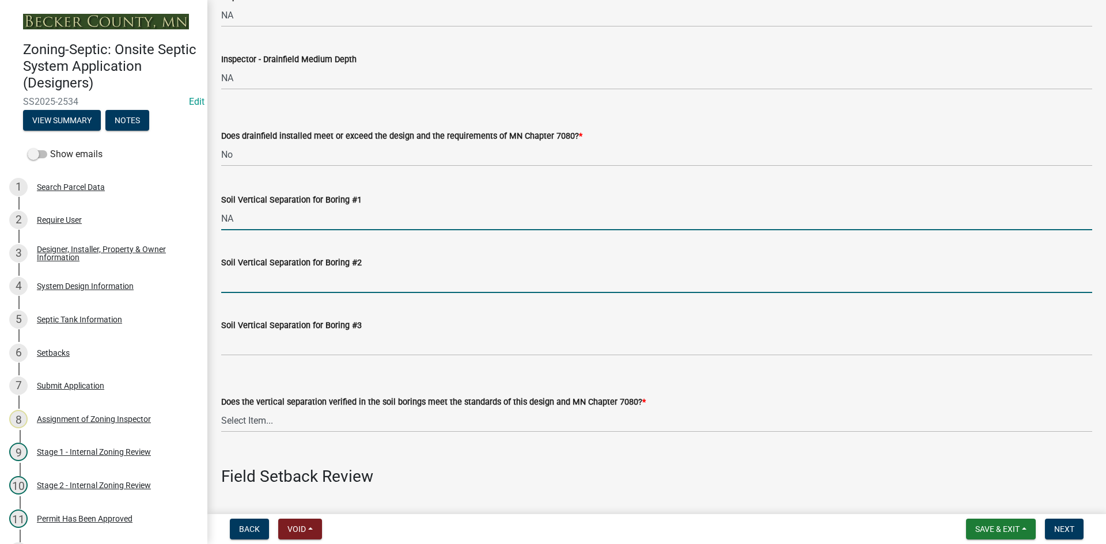
drag, startPoint x: 260, startPoint y: 282, endPoint x: 270, endPoint y: 287, distance: 11.6
click at [260, 282] on input "Soil Vertical Separation for Boring #2" at bounding box center [656, 282] width 871 height 24
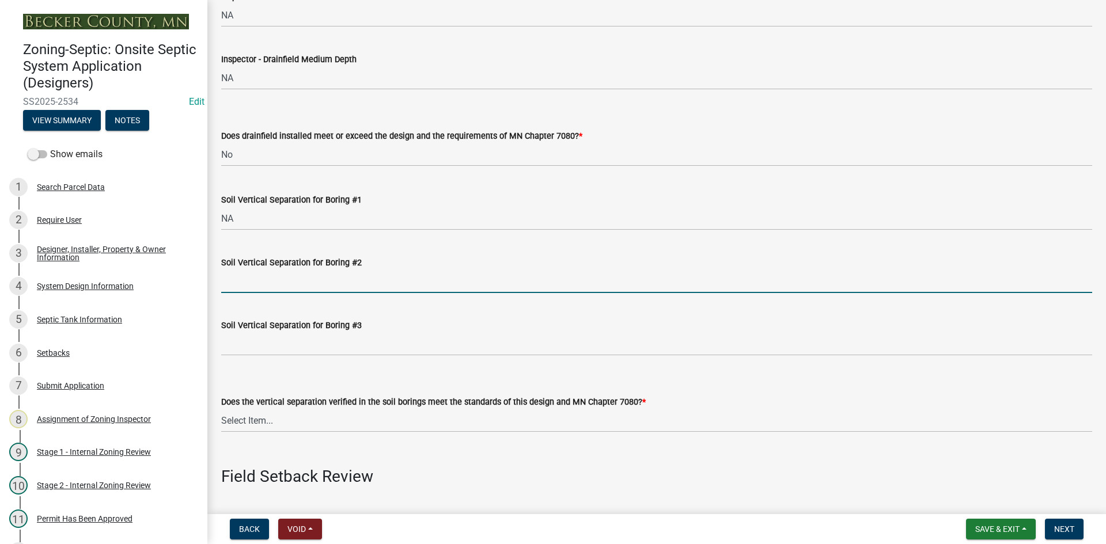
type input "na"
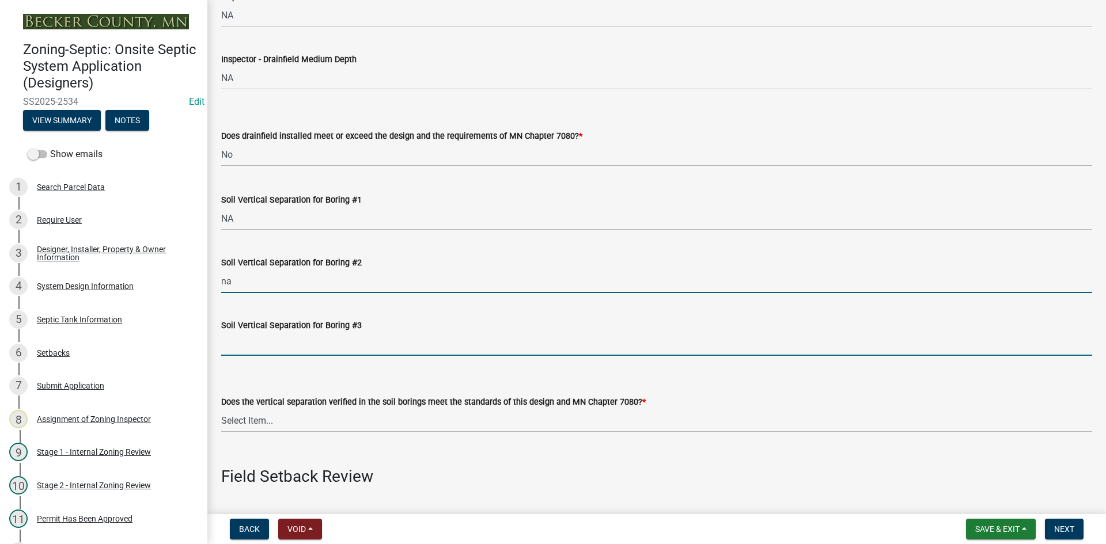
click at [260, 351] on input "Soil Vertical Separation for Boring #3" at bounding box center [656, 344] width 871 height 24
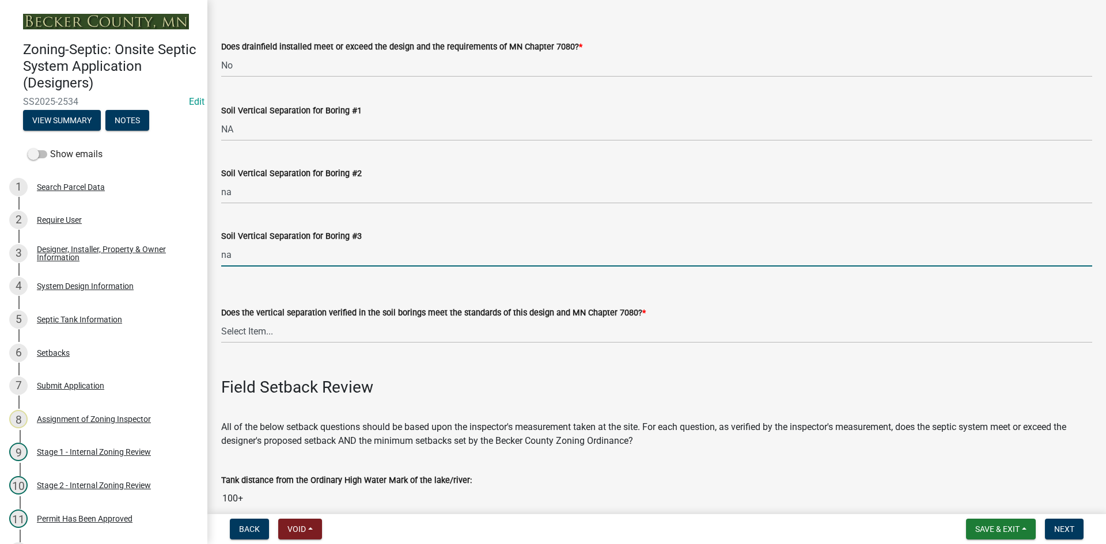
scroll to position [2362, 0]
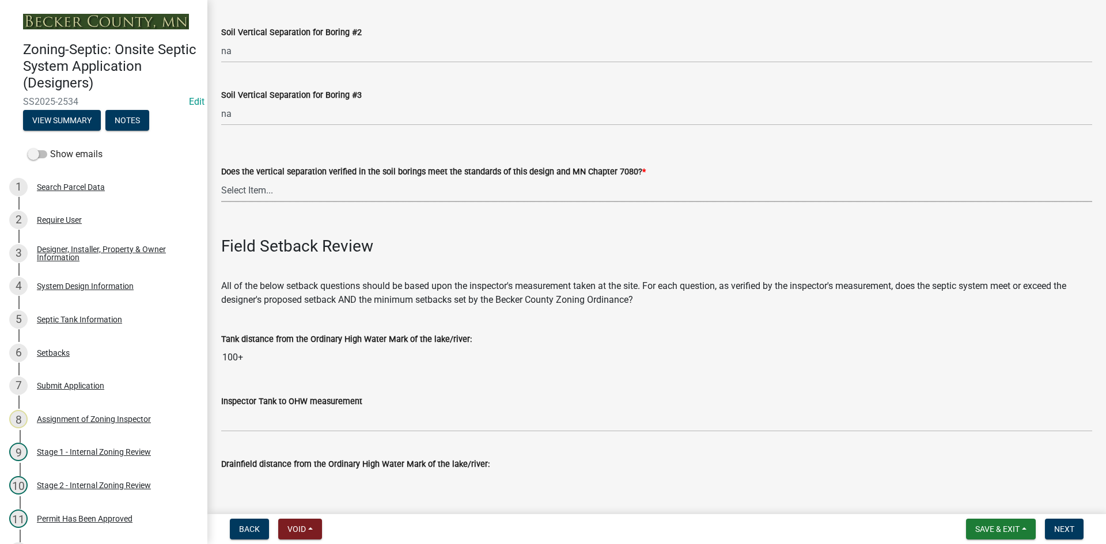
click at [265, 195] on select "Select Item... Yes No" at bounding box center [656, 191] width 871 height 24
click at [221, 179] on select "Select Item... Yes No" at bounding box center [656, 191] width 871 height 24
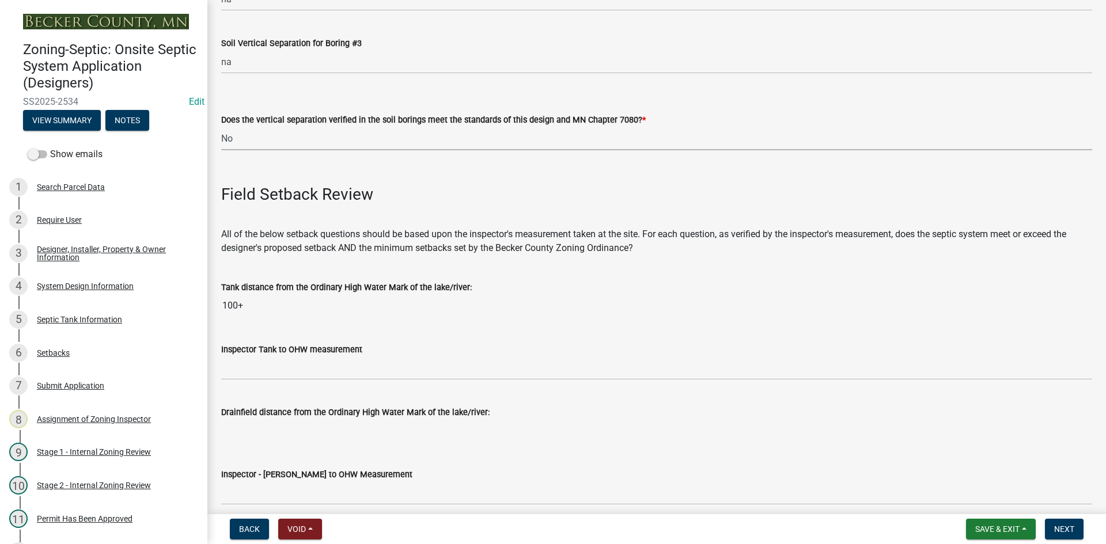
scroll to position [2477, 0]
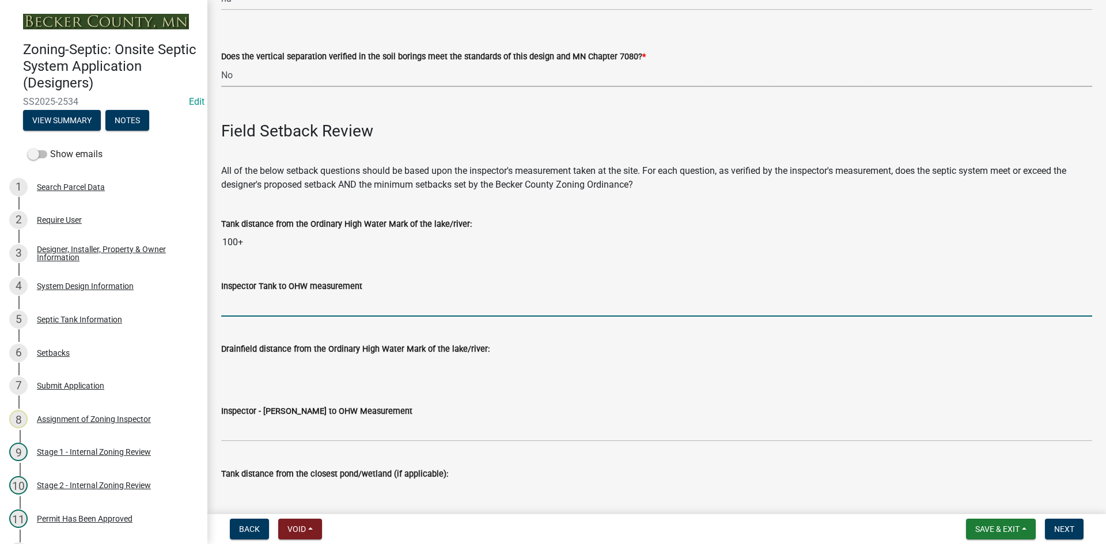
click at [269, 302] on input "Inspector Tank to OHW measurement" at bounding box center [656, 305] width 871 height 24
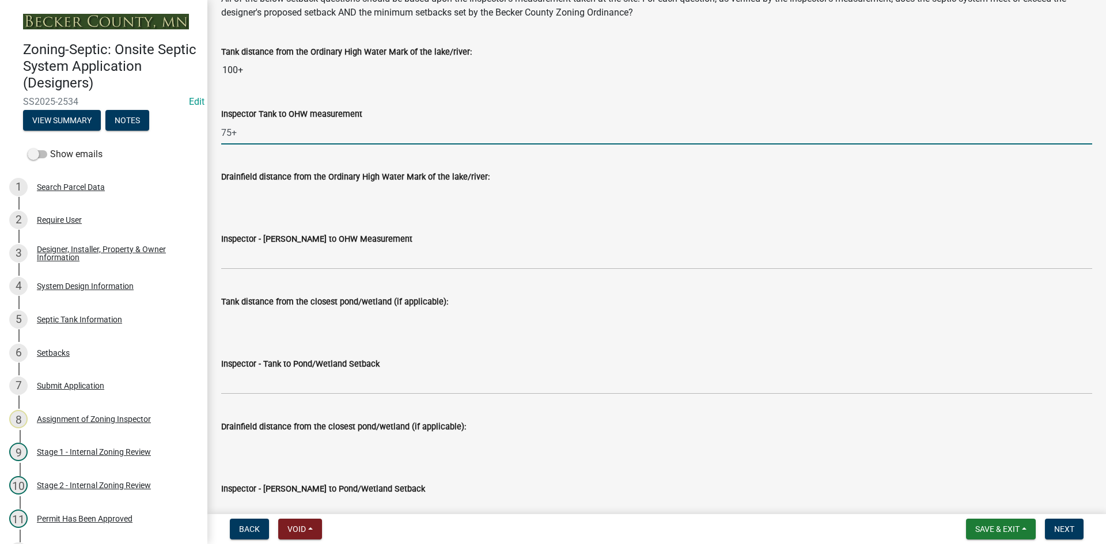
scroll to position [2650, 0]
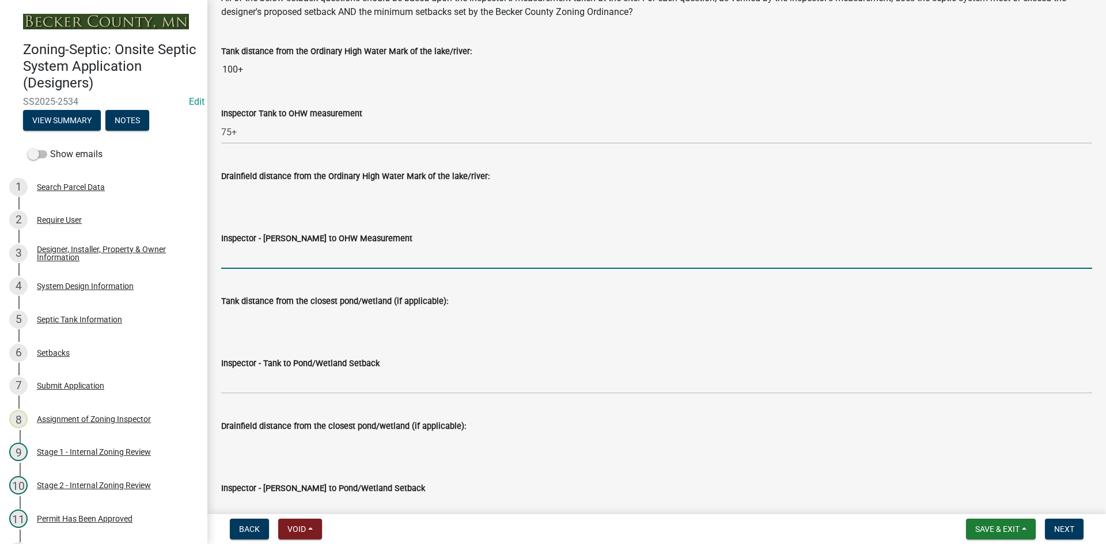
click at [260, 252] on input "Inspector - [PERSON_NAME] to OHW Measurement" at bounding box center [656, 257] width 871 height 24
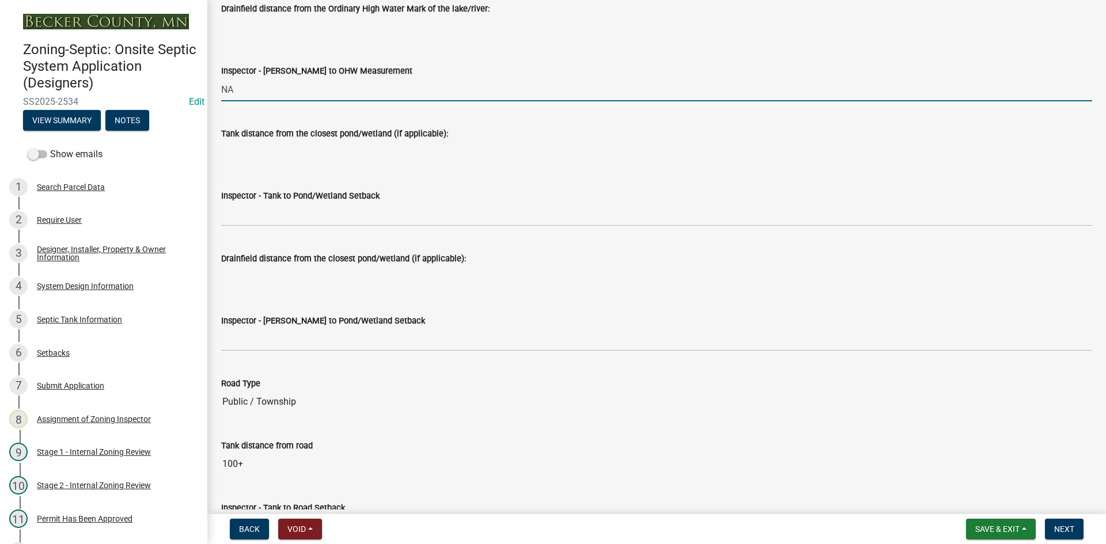
scroll to position [2823, 0]
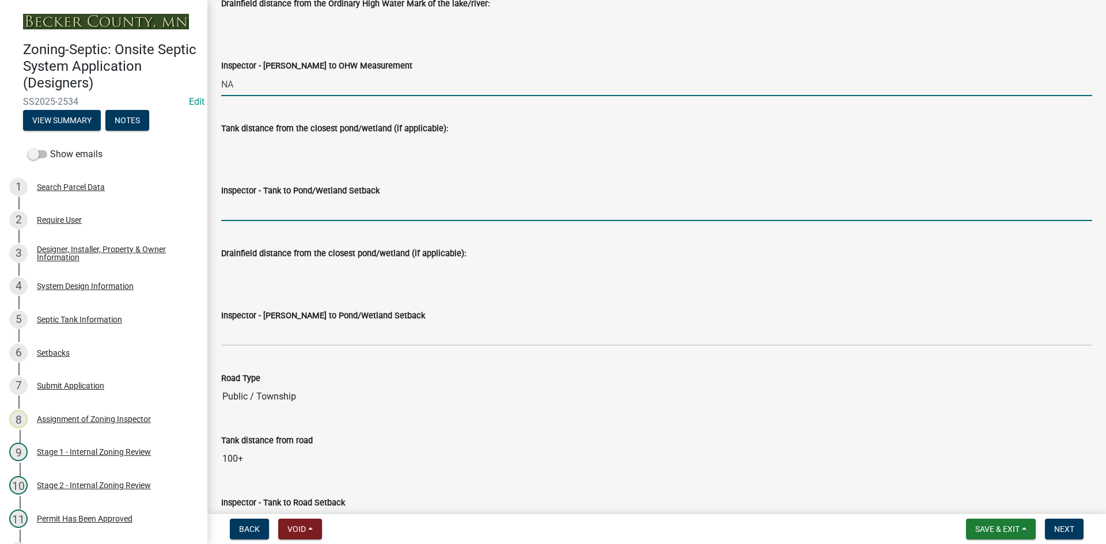
click at [259, 198] on input "Inspector - Tank to Pond/Wetland Setback" at bounding box center [656, 210] width 871 height 24
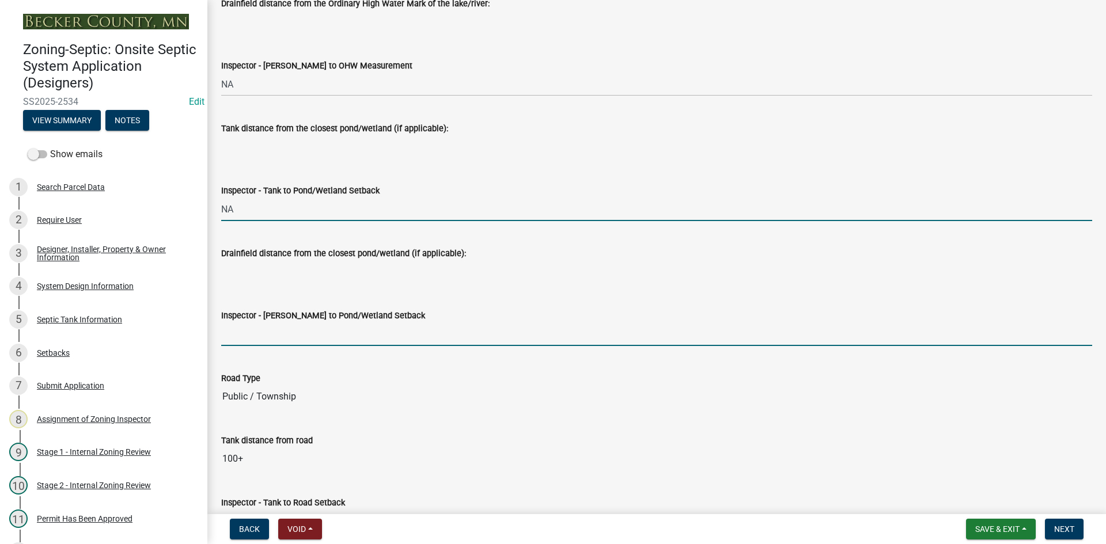
drag, startPoint x: 263, startPoint y: 329, endPoint x: 273, endPoint y: 345, distance: 18.4
click at [264, 329] on input "Inspector - [PERSON_NAME] to Pond/Wetland Setback" at bounding box center [656, 335] width 871 height 24
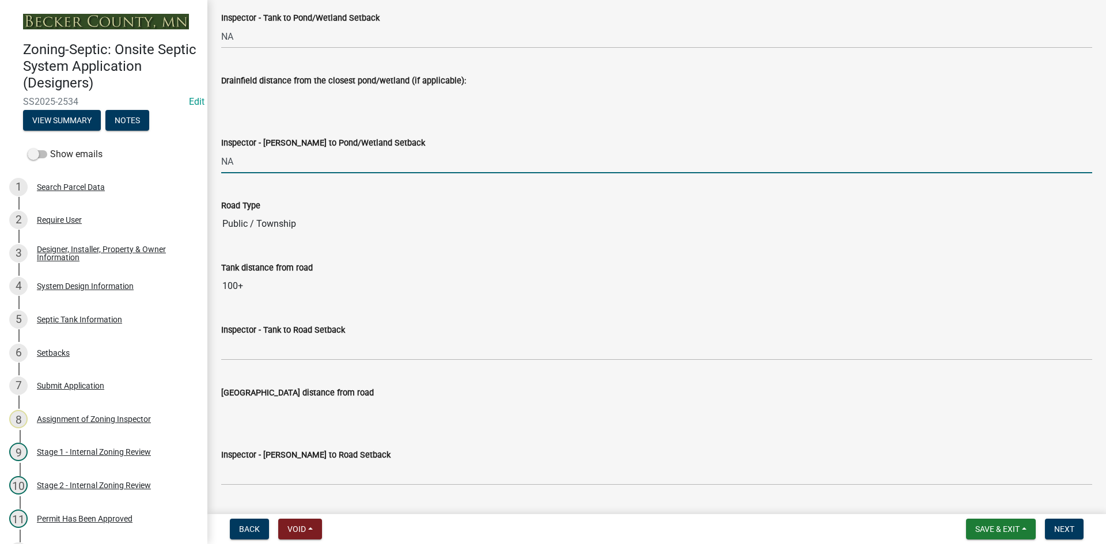
scroll to position [3111, 0]
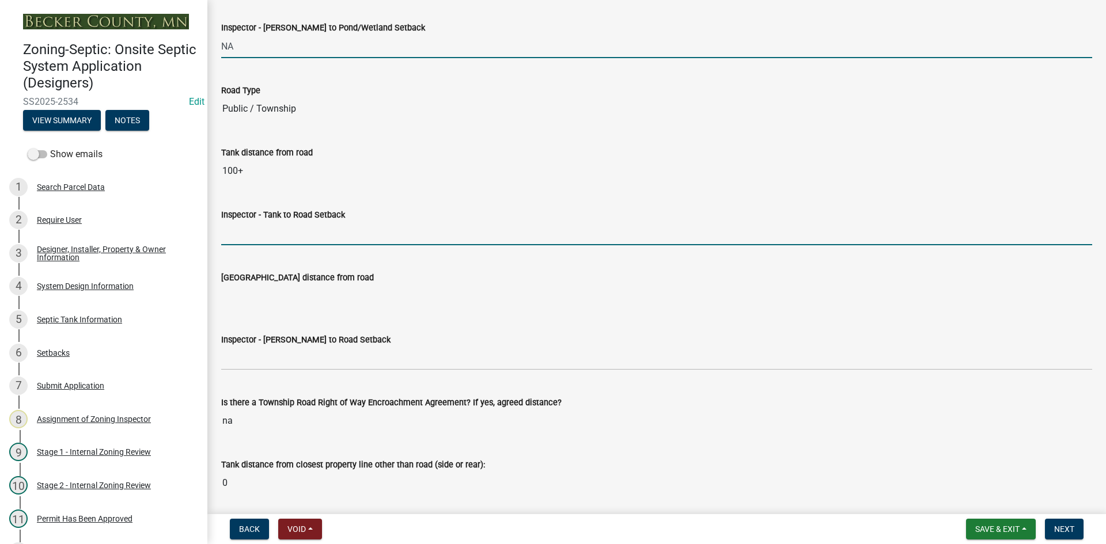
click at [258, 240] on input "Inspector - Tank to Road Setback" at bounding box center [656, 234] width 871 height 24
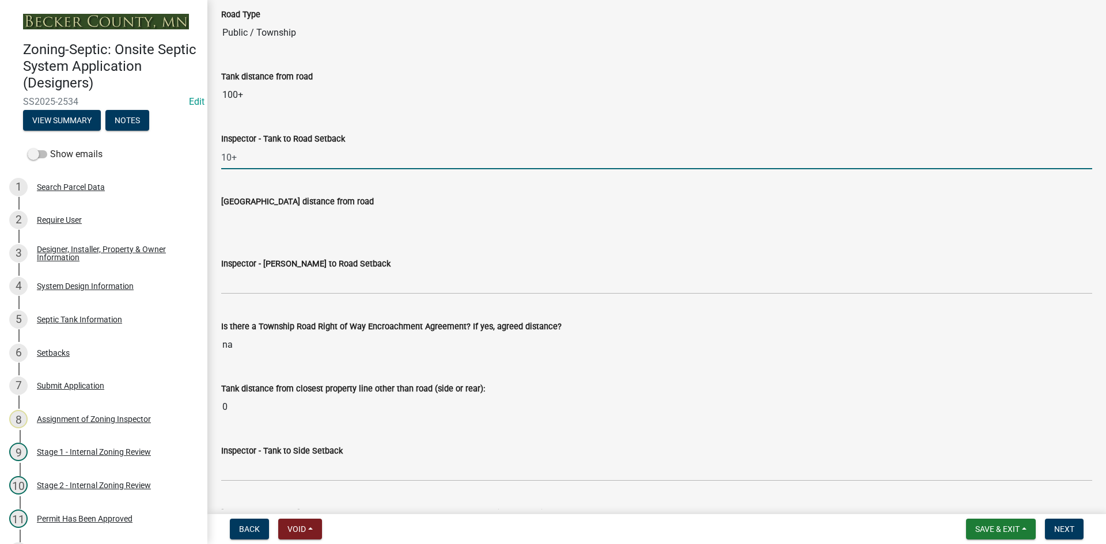
scroll to position [3226, 0]
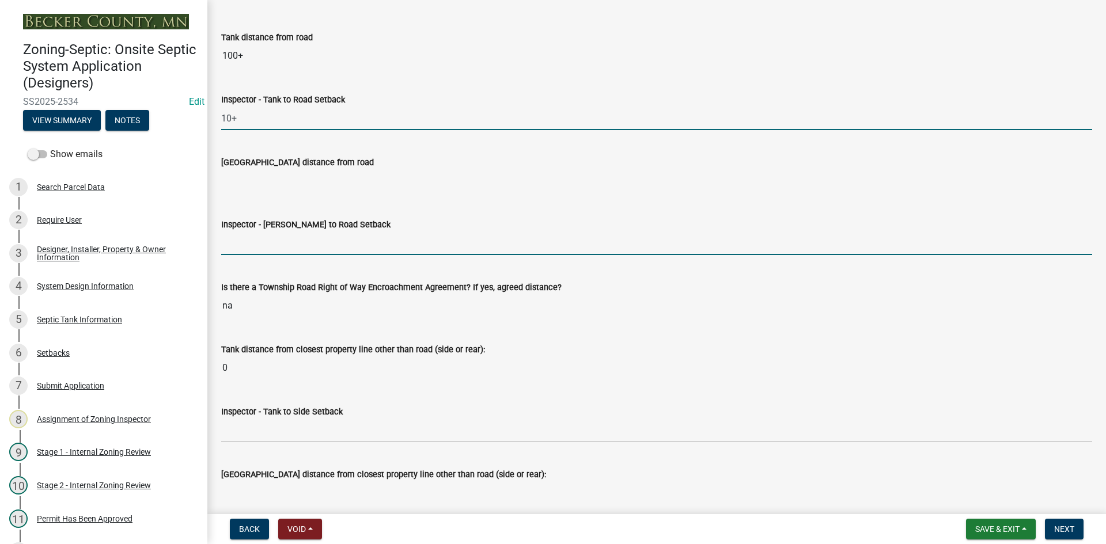
drag, startPoint x: 255, startPoint y: 245, endPoint x: 275, endPoint y: 255, distance: 22.2
click at [257, 244] on input "Inspector - [PERSON_NAME] to Road Setback" at bounding box center [656, 244] width 871 height 24
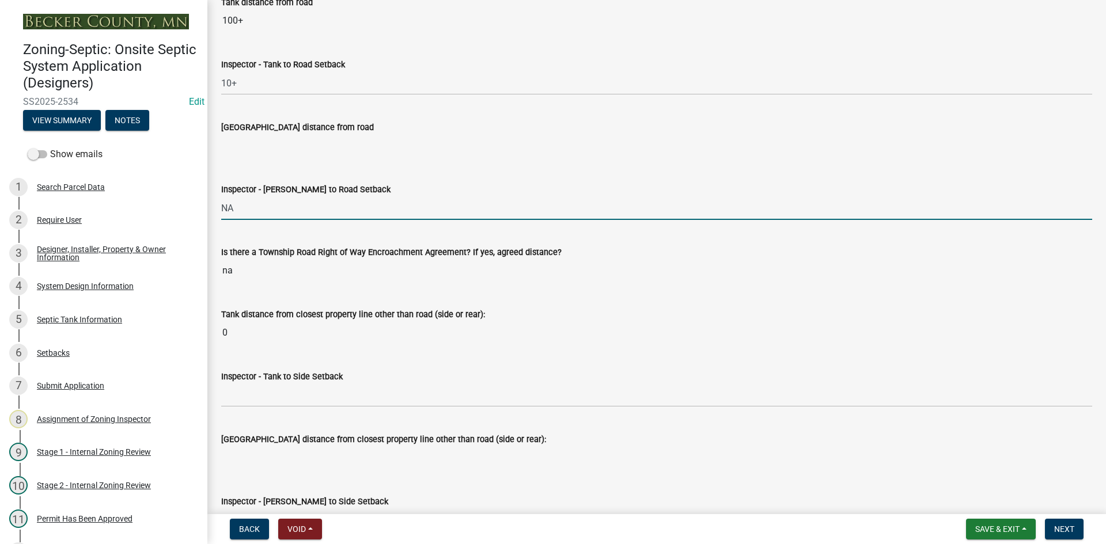
scroll to position [3284, 0]
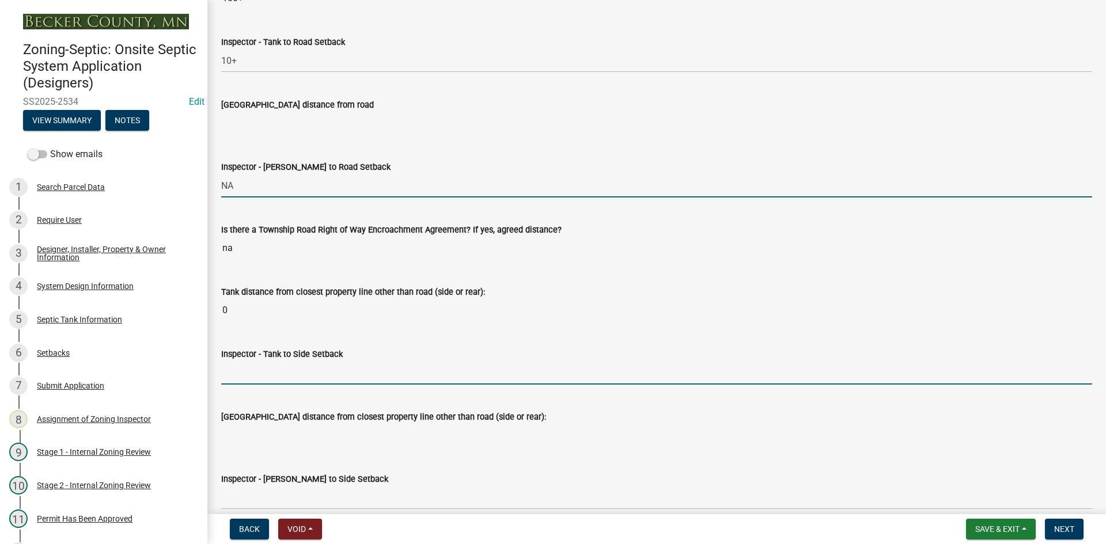
click at [260, 368] on input "Inspector - Tank to Side Setback" at bounding box center [656, 373] width 871 height 24
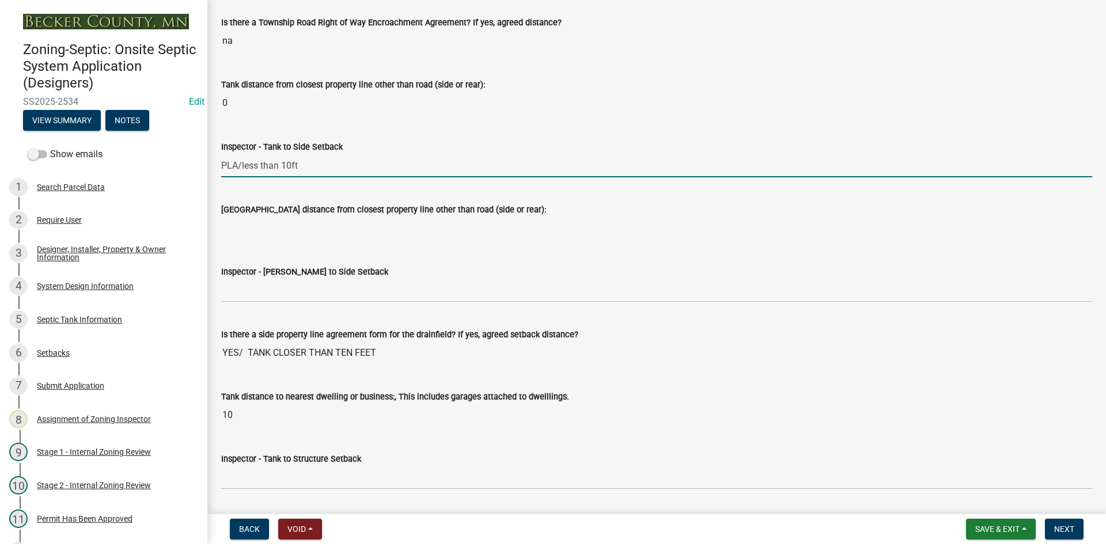
scroll to position [3514, 0]
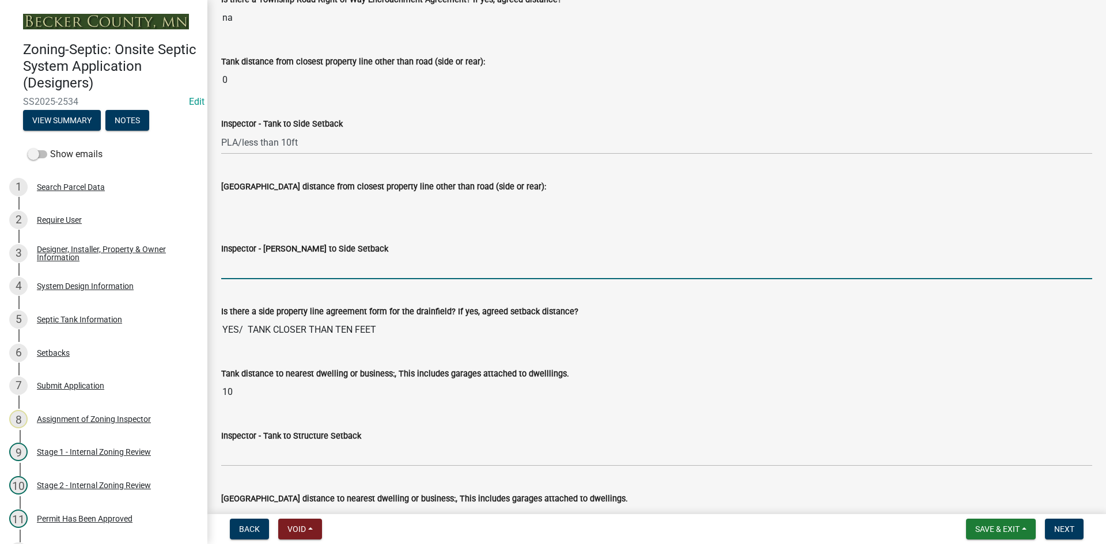
click at [234, 270] on input "Inspector - [PERSON_NAME] to Side Setback" at bounding box center [656, 268] width 871 height 24
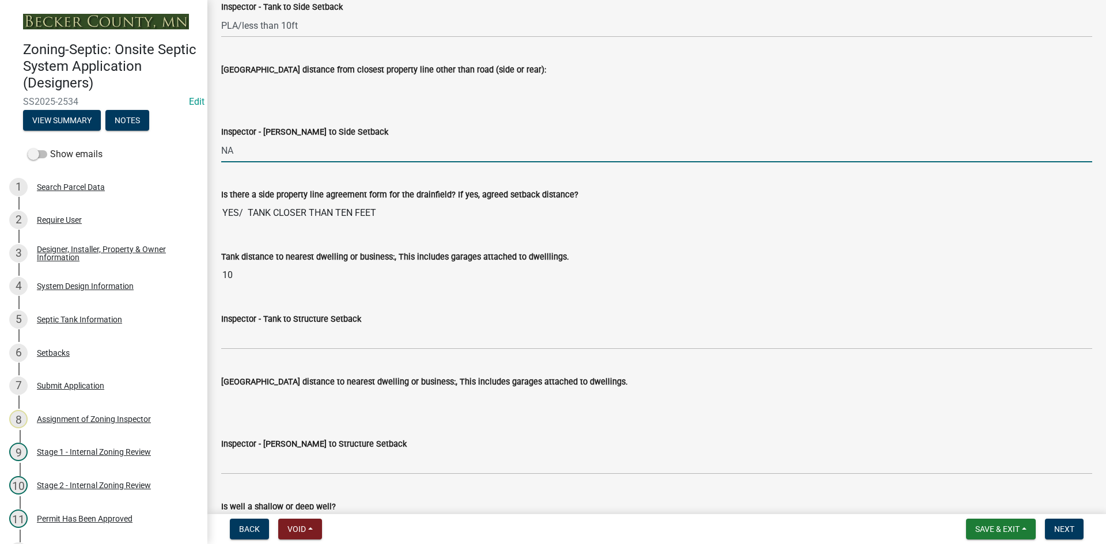
scroll to position [3687, 0]
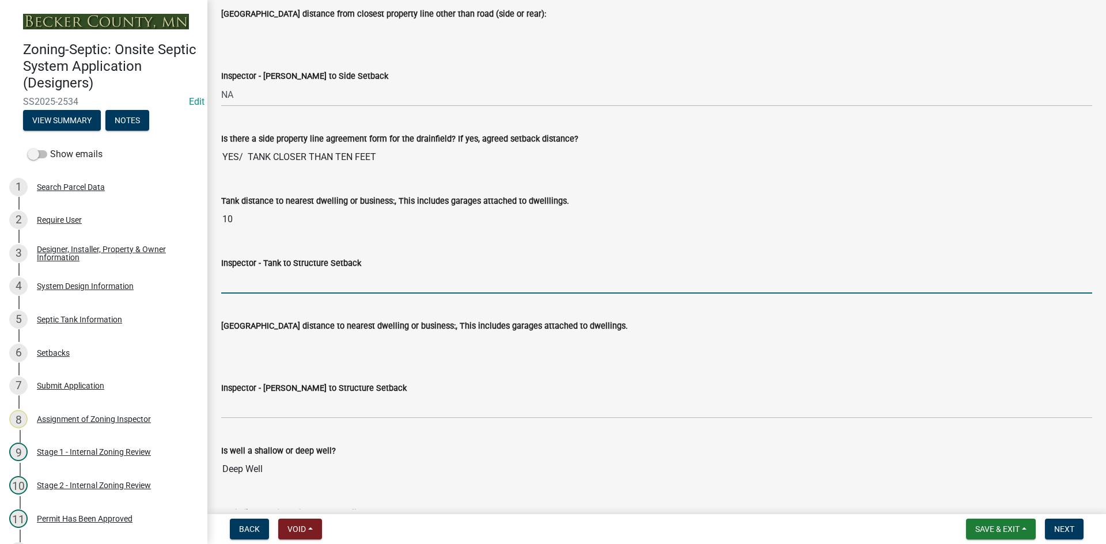
click at [260, 288] on input "Inspector - Tank to Structure Setback" at bounding box center [656, 282] width 871 height 24
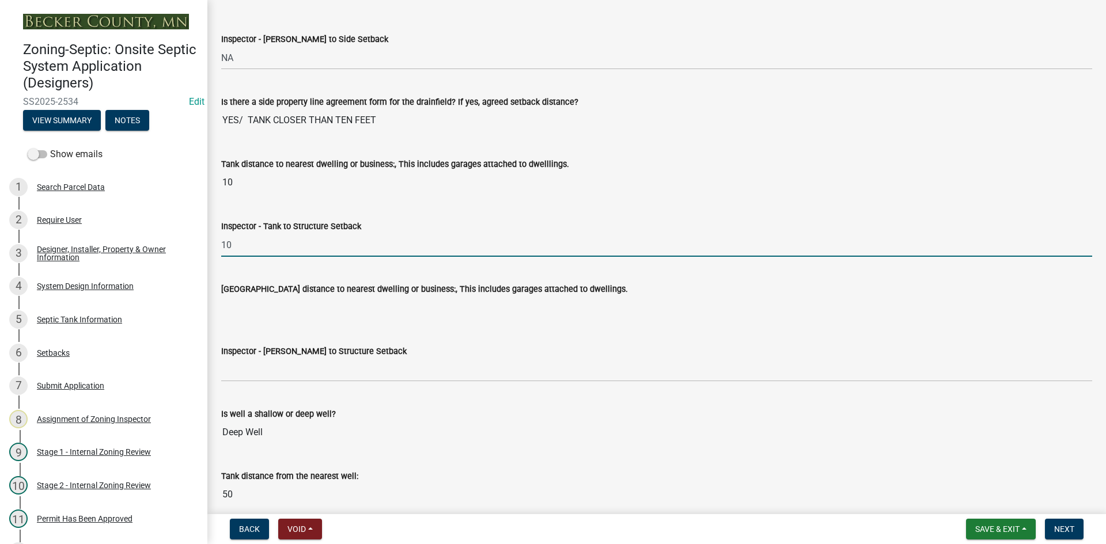
scroll to position [3860, 0]
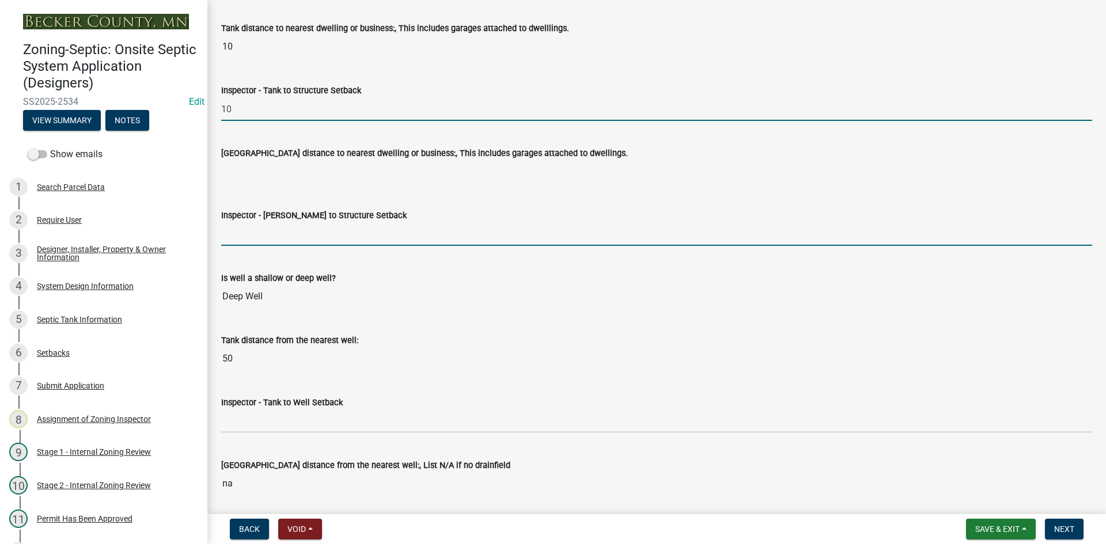
drag, startPoint x: 263, startPoint y: 239, endPoint x: 274, endPoint y: 249, distance: 15.1
click at [264, 239] on input "Inspector - [PERSON_NAME] to Structure Setback" at bounding box center [656, 234] width 871 height 24
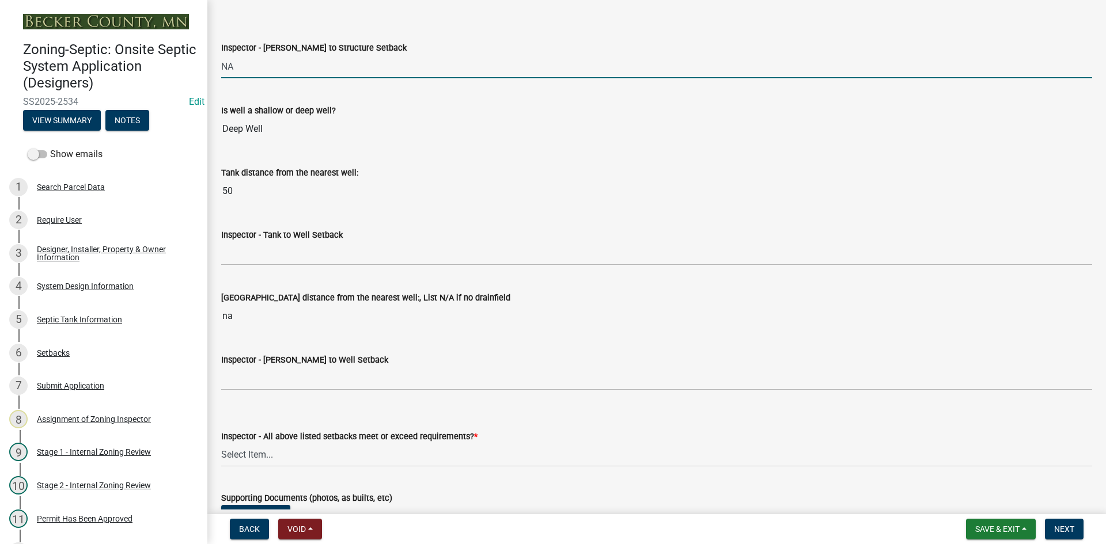
scroll to position [4033, 0]
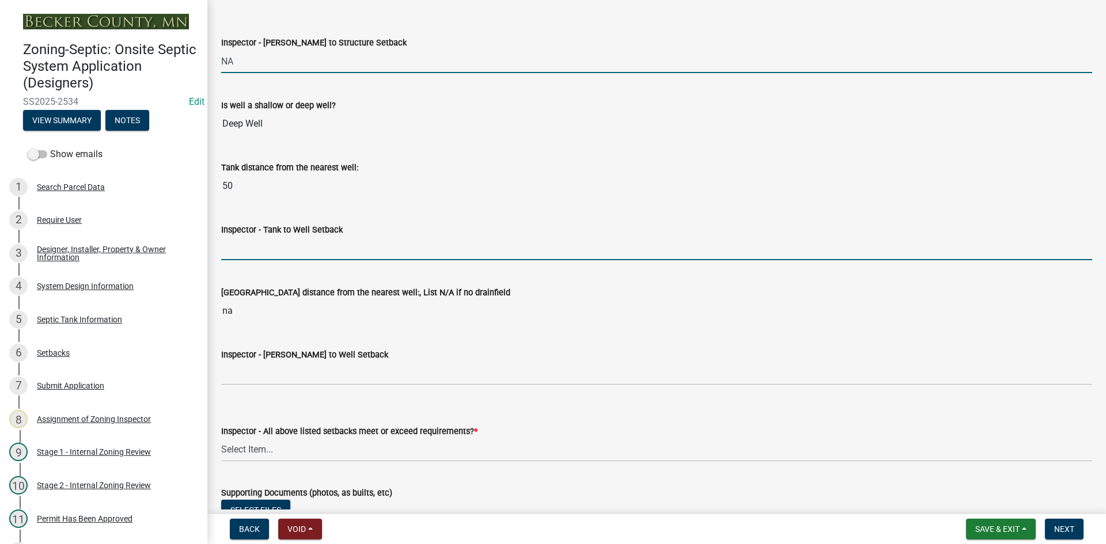
click at [250, 253] on input "Inspector - Tank to Well Setback" at bounding box center [656, 249] width 871 height 24
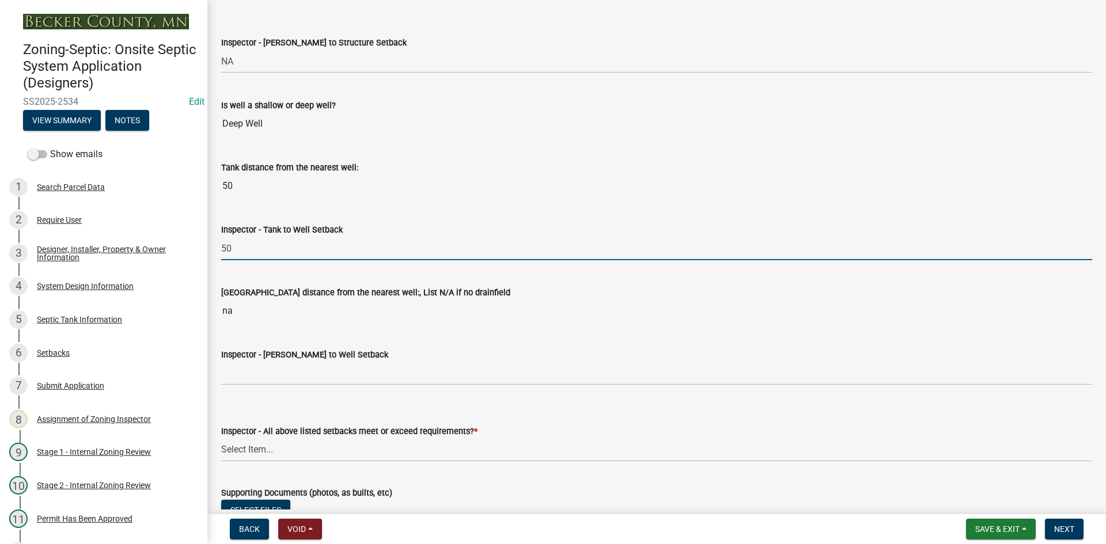
scroll to position [4148, 0]
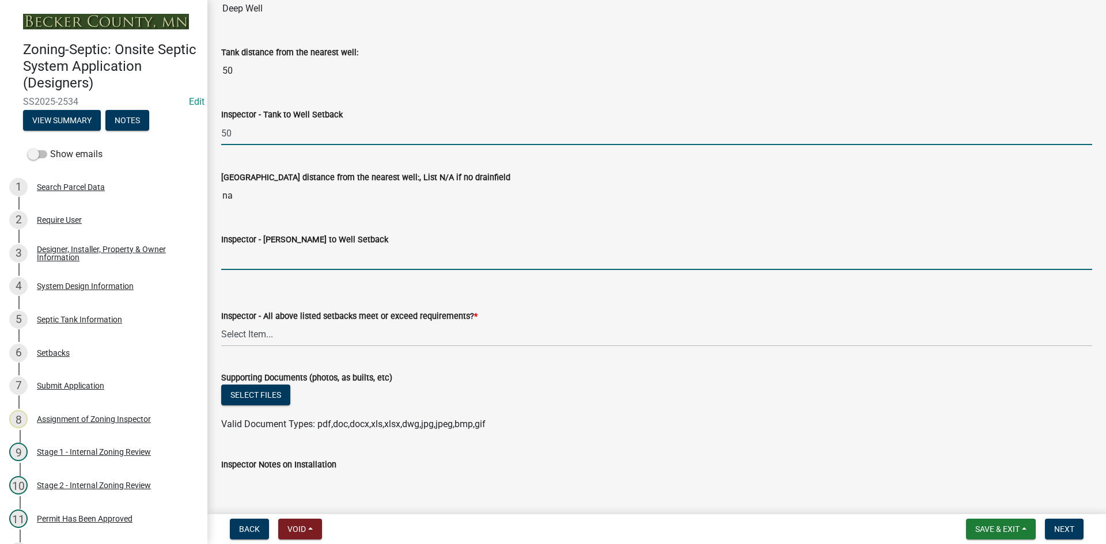
click at [258, 252] on input "Inspector - [PERSON_NAME] to Well Setback" at bounding box center [656, 259] width 871 height 24
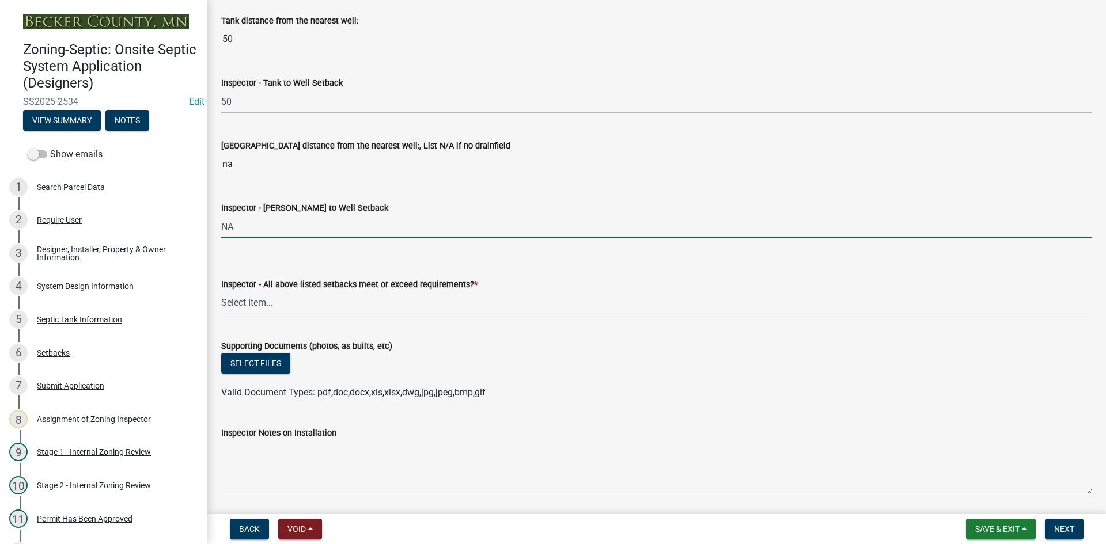
scroll to position [4206, 0]
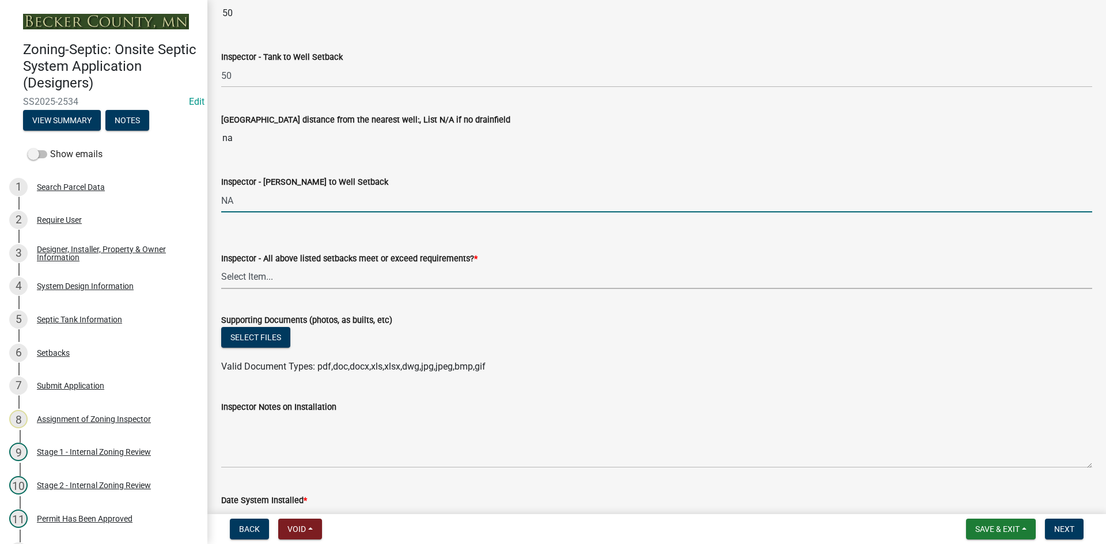
click at [258, 274] on select "Select Item... Yes No" at bounding box center [656, 278] width 871 height 24
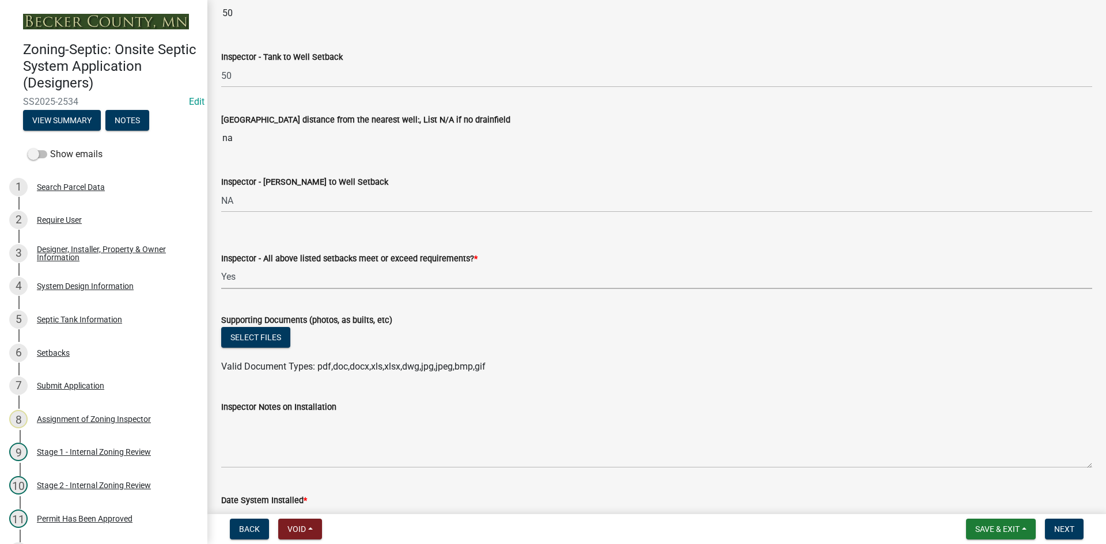
click at [221, 266] on select "Select Item... Yes No" at bounding box center [656, 278] width 871 height 24
click at [284, 347] on button "Select files" at bounding box center [255, 337] width 69 height 21
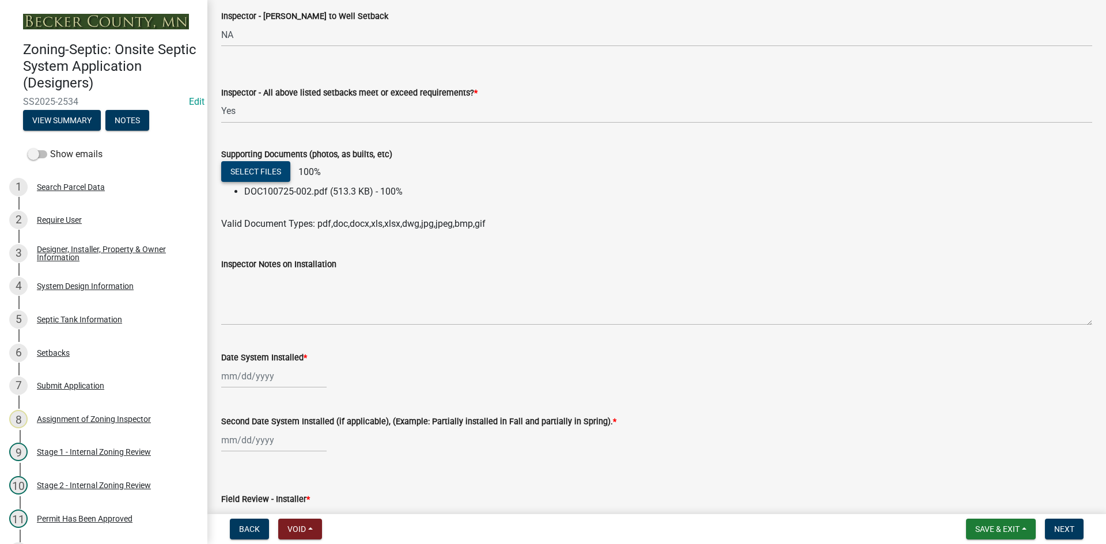
scroll to position [4378, 0]
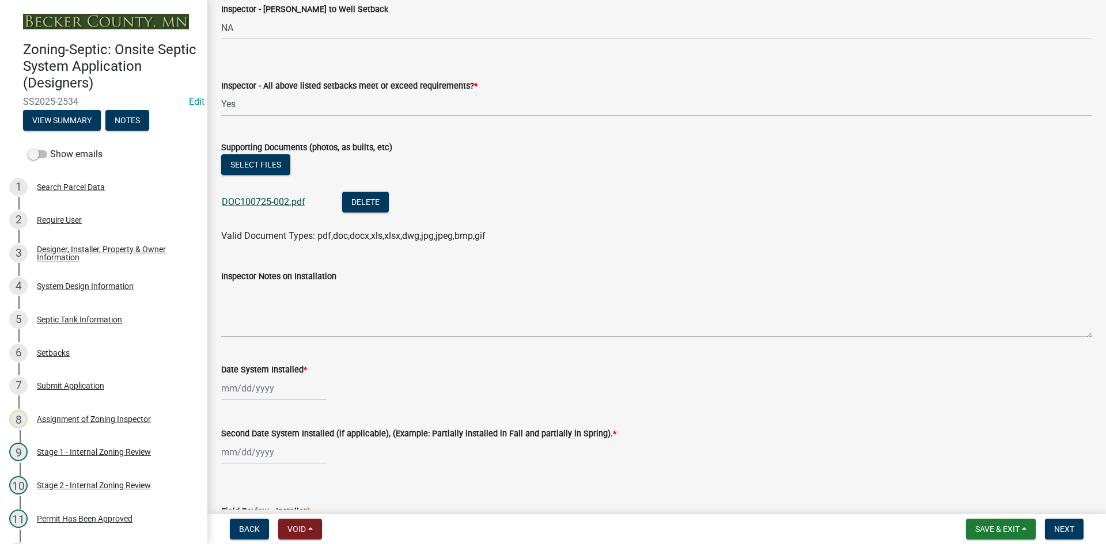
click at [265, 198] on link "DOC100725-002.pdf" at bounding box center [264, 201] width 84 height 11
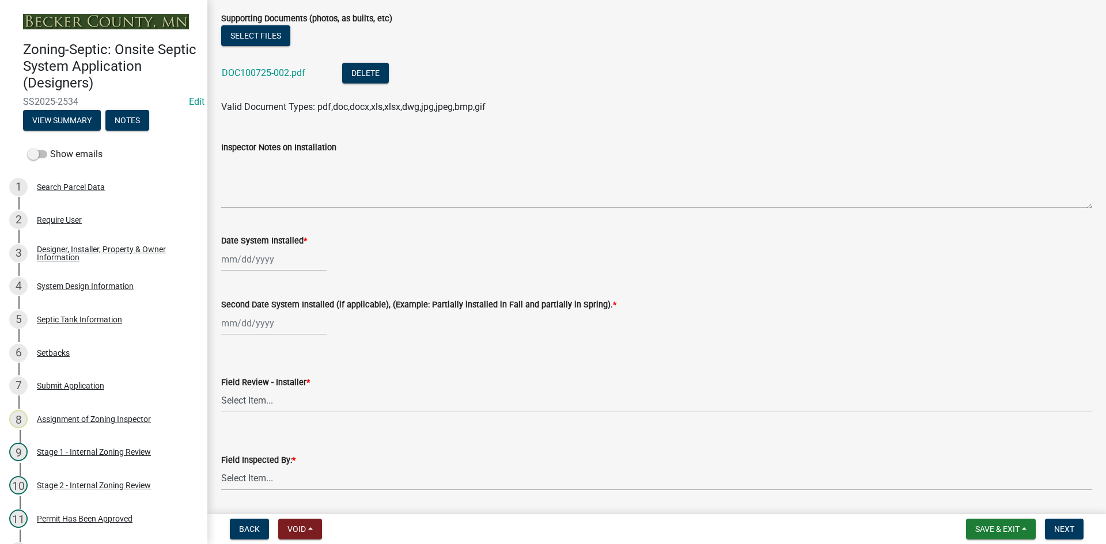
scroll to position [4551, 0]
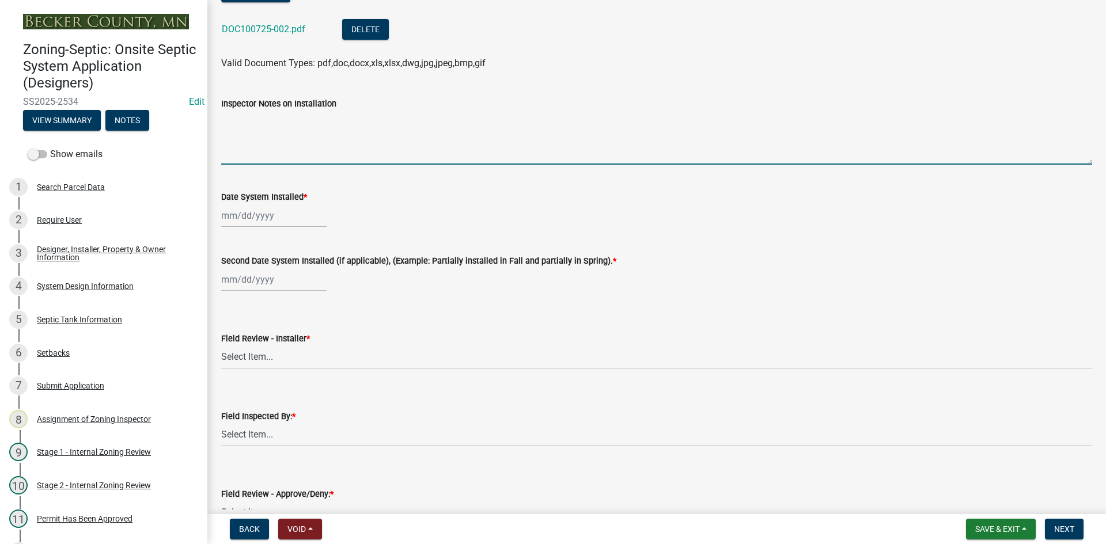
click at [279, 146] on textarea "Inspector Notes on Installation" at bounding box center [656, 138] width 871 height 54
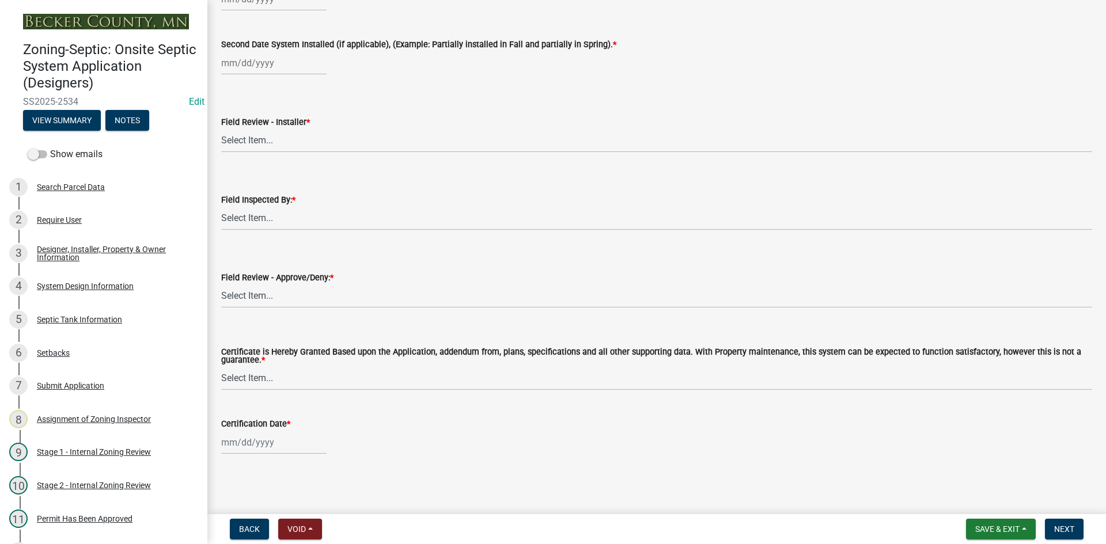
scroll to position [4653, 0]
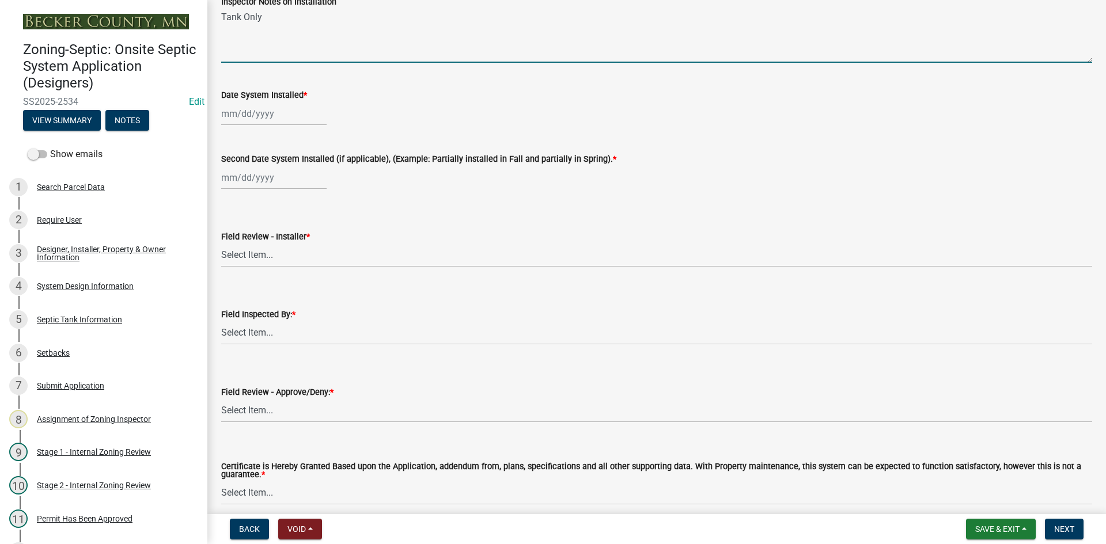
click at [286, 111] on div at bounding box center [273, 114] width 105 height 24
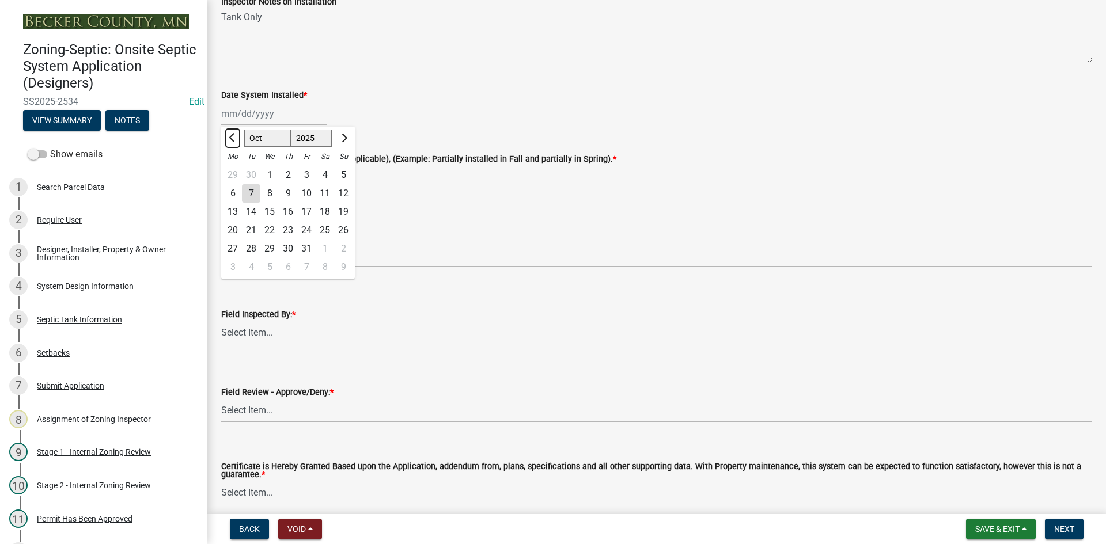
click at [236, 136] on span "Previous month" at bounding box center [233, 137] width 9 height 9
click at [241, 245] on div "29" at bounding box center [233, 249] width 18 height 18
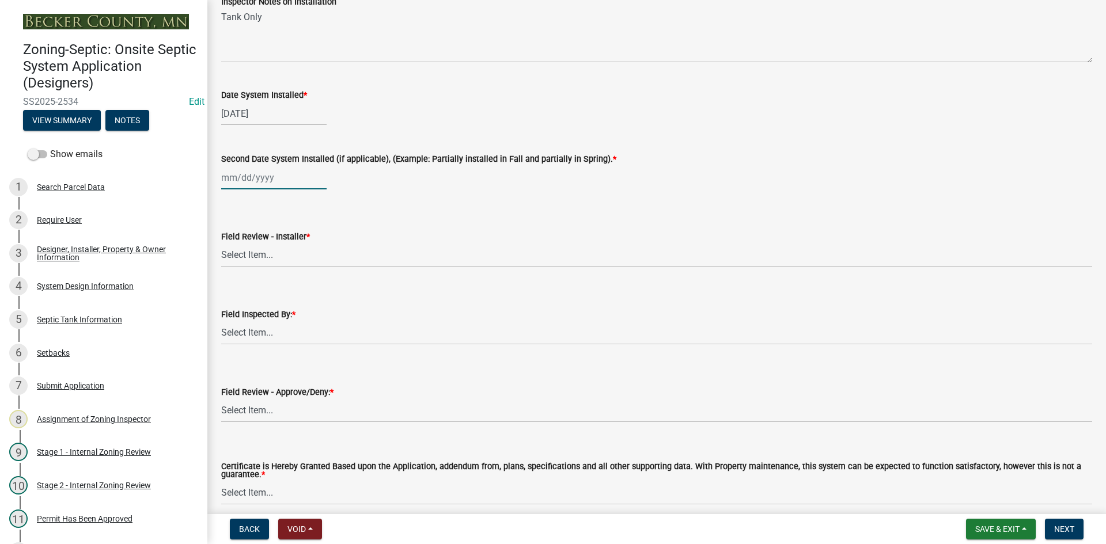
click at [244, 186] on div at bounding box center [273, 178] width 105 height 24
click at [233, 209] on button "Previous month" at bounding box center [233, 202] width 14 height 18
click at [241, 309] on div "29" at bounding box center [233, 313] width 18 height 18
click at [255, 255] on select "Select Item... OTHER – Not listed (please add in next field and we will add to …" at bounding box center [656, 256] width 871 height 24
click at [221, 244] on select "Select Item... OTHER – Not listed (please add in next field and we will add to …" at bounding box center [656, 256] width 871 height 24
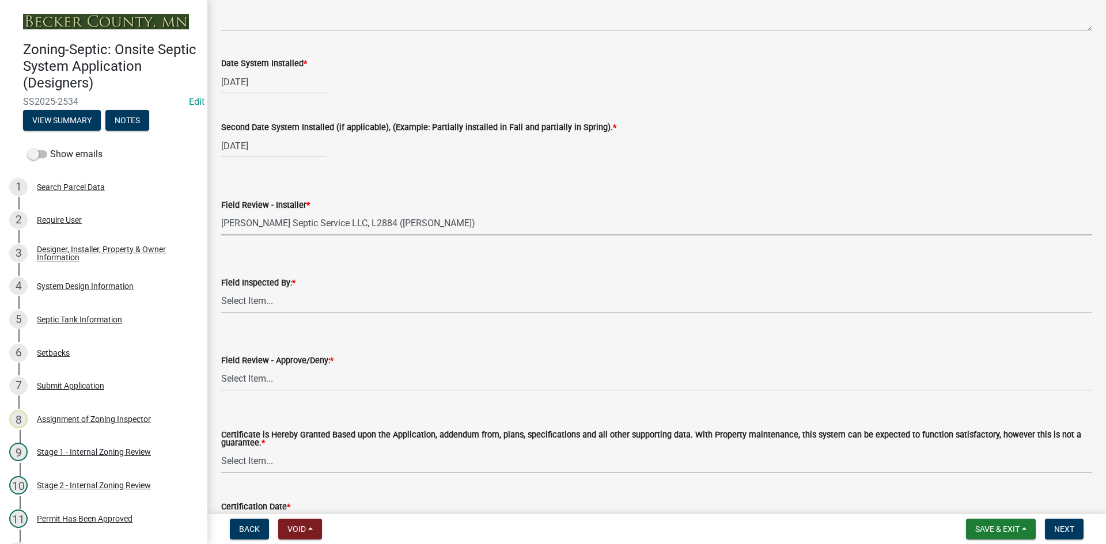
scroll to position [4711, 0]
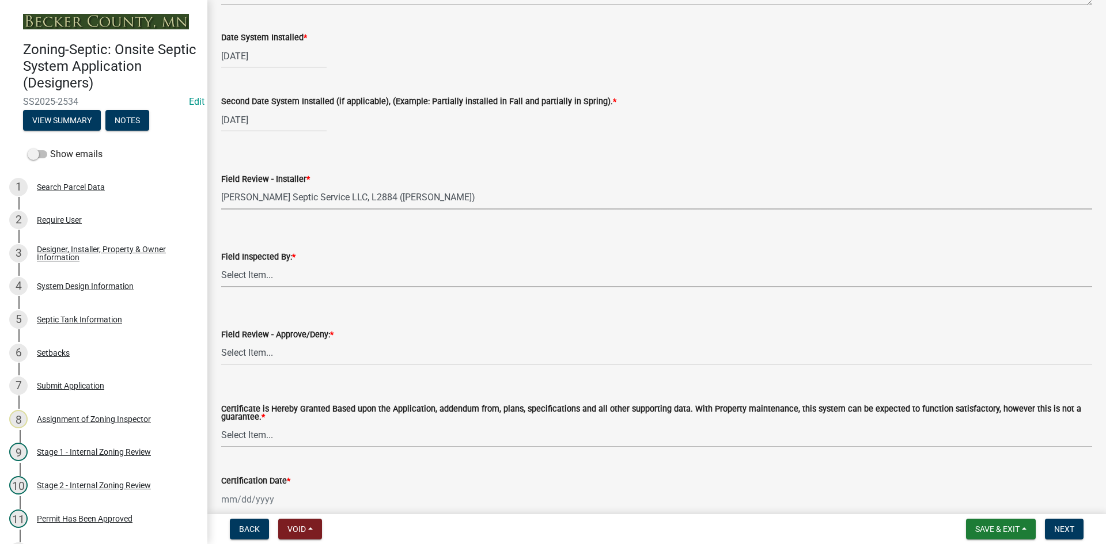
click at [249, 281] on select "Select Item... [PERSON_NAME] [PERSON_NAME] [PERSON_NAME] [PERSON_NAME] [PERSON_…" at bounding box center [656, 276] width 871 height 24
click at [221, 264] on select "Select Item... [PERSON_NAME] [PERSON_NAME] [PERSON_NAME] [PERSON_NAME] [PERSON_…" at bounding box center [656, 276] width 871 height 24
click at [249, 359] on select "Select Item... Approved Denied" at bounding box center [656, 354] width 871 height 24
click at [221, 342] on select "Select Item... Approved Denied" at bounding box center [656, 354] width 871 height 24
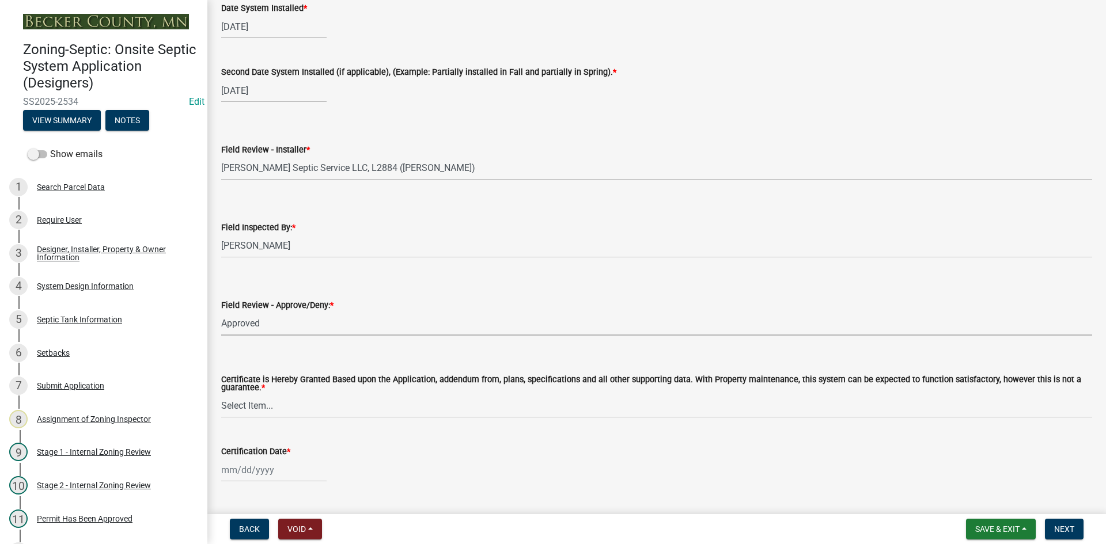
scroll to position [4768, 0]
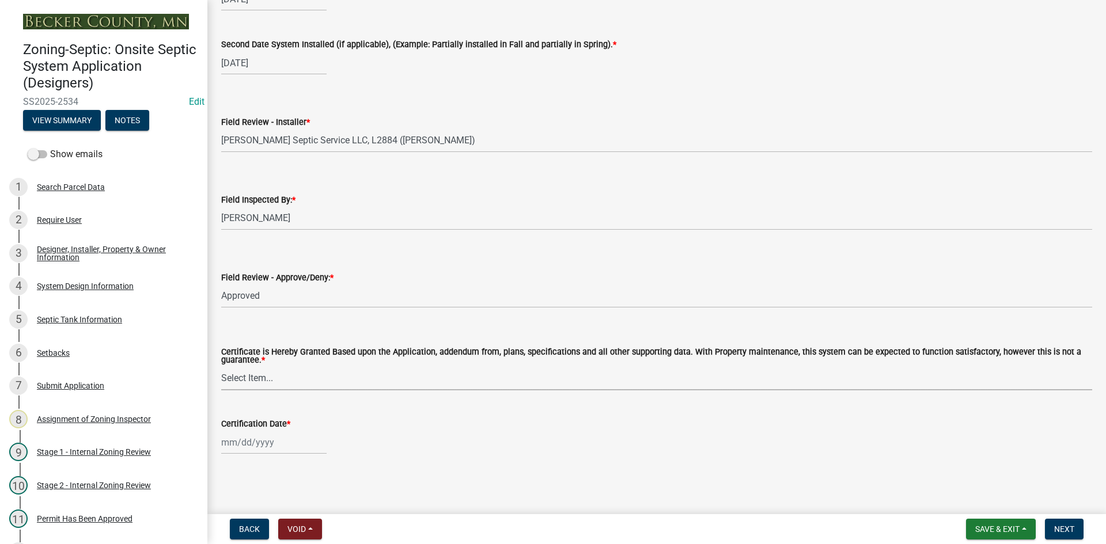
click at [243, 378] on select "Select Item... Yes No" at bounding box center [656, 379] width 871 height 24
click at [221, 367] on select "Select Item... Yes No" at bounding box center [656, 379] width 871 height 24
click at [279, 448] on div at bounding box center [273, 443] width 105 height 24
click at [252, 346] on div "7" at bounding box center [251, 344] width 18 height 18
click at [1068, 531] on span "Next" at bounding box center [1064, 529] width 20 height 9
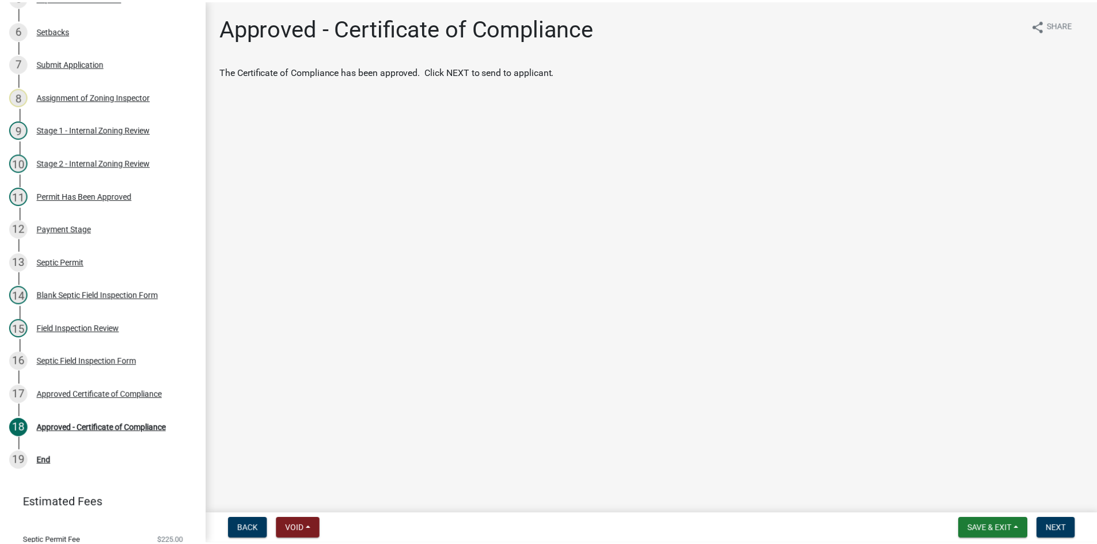
scroll to position [364, 0]
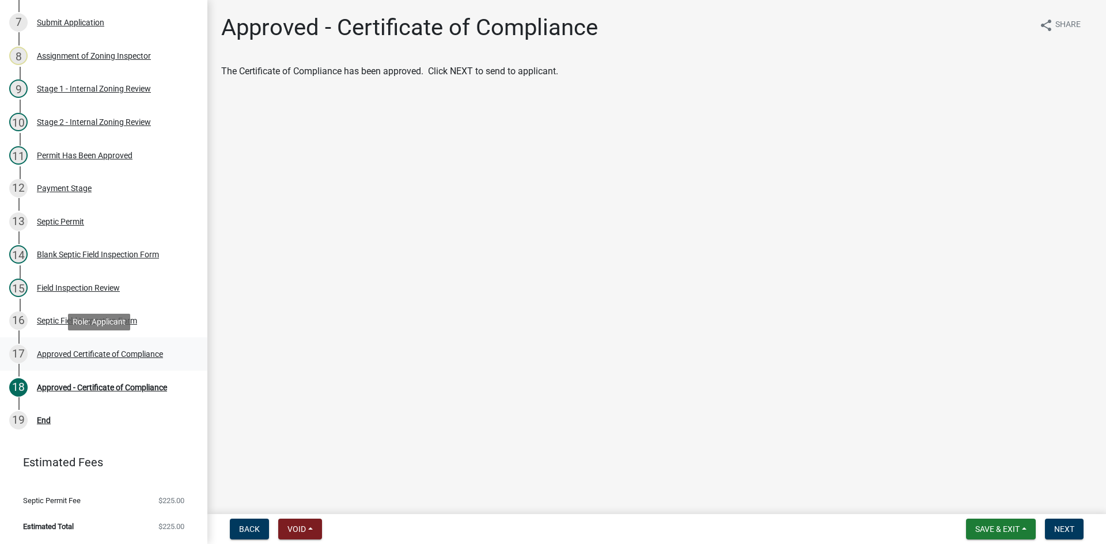
click at [145, 354] on div "Approved Certificate of Compliance" at bounding box center [100, 354] width 126 height 8
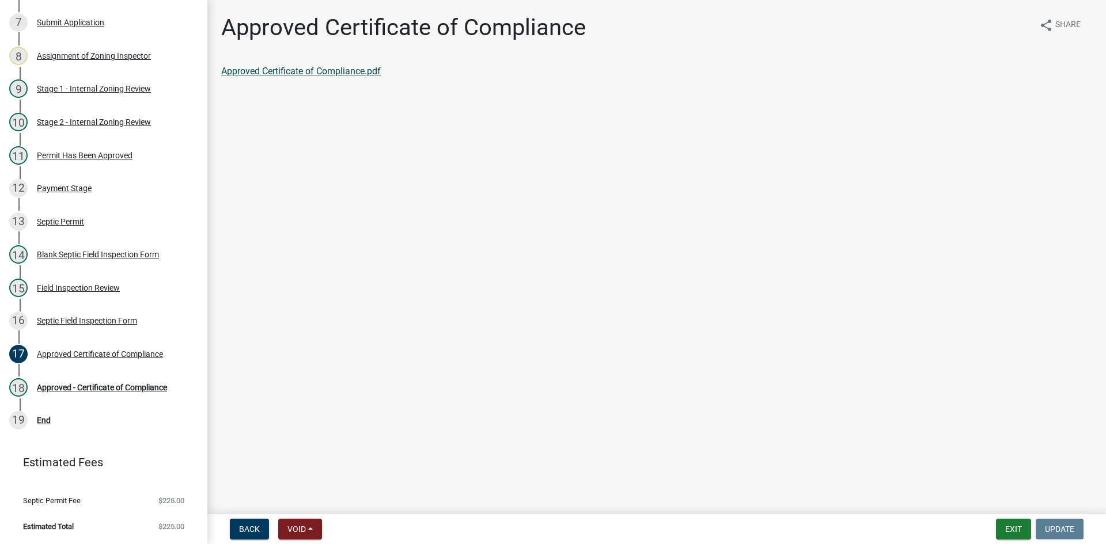
click at [318, 73] on link "Approved Certificate of Compliance.pdf" at bounding box center [301, 71] width 160 height 11
click at [160, 387] on div "Approved - Certificate of Compliance" at bounding box center [102, 388] width 130 height 8
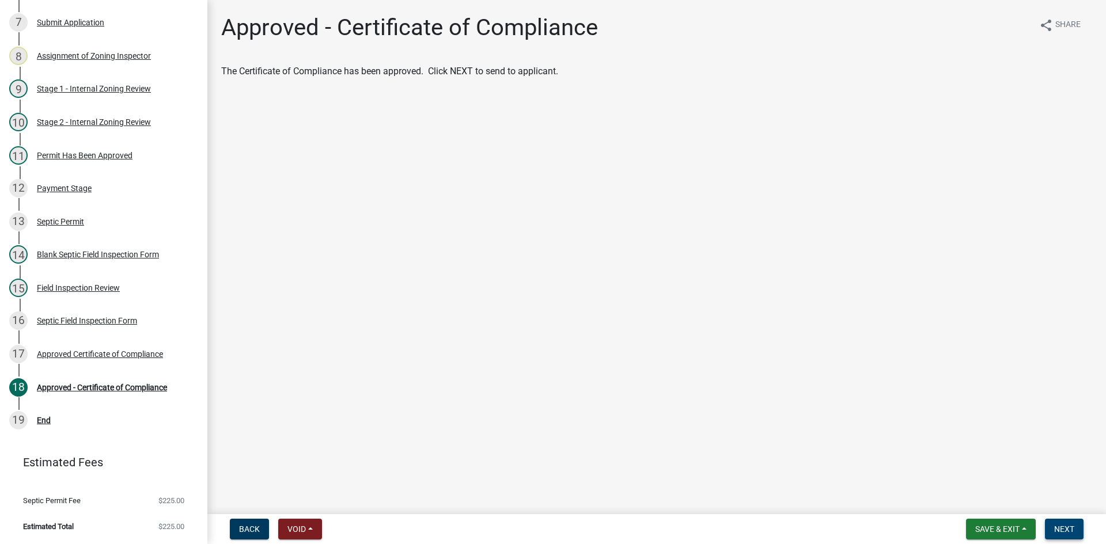
click at [1061, 530] on span "Next" at bounding box center [1064, 529] width 20 height 9
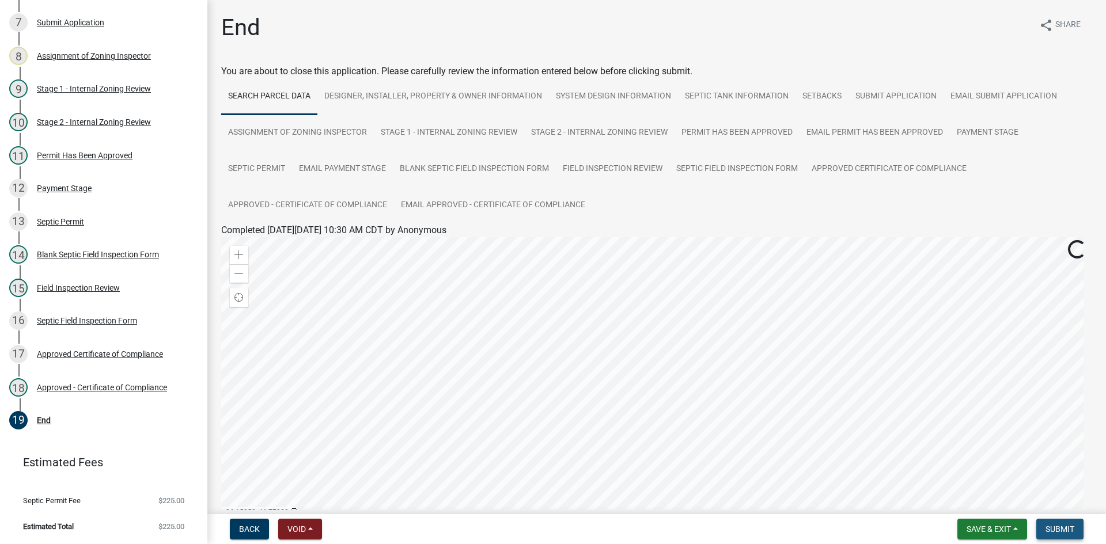
click at [1045, 529] on button "Submit" at bounding box center [1059, 529] width 47 height 21
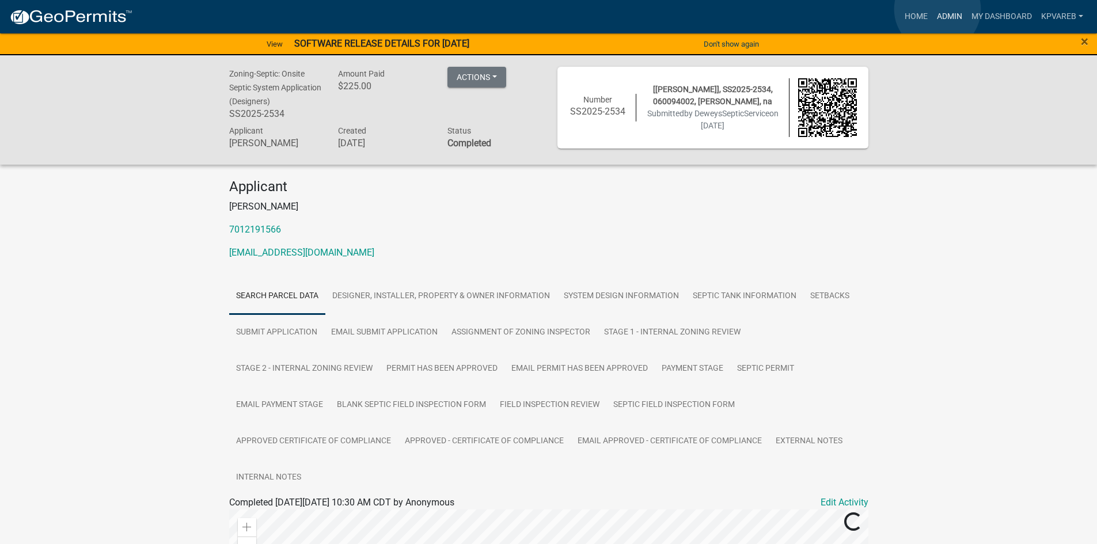
click at [938, 9] on link "Admin" at bounding box center [950, 17] width 35 height 22
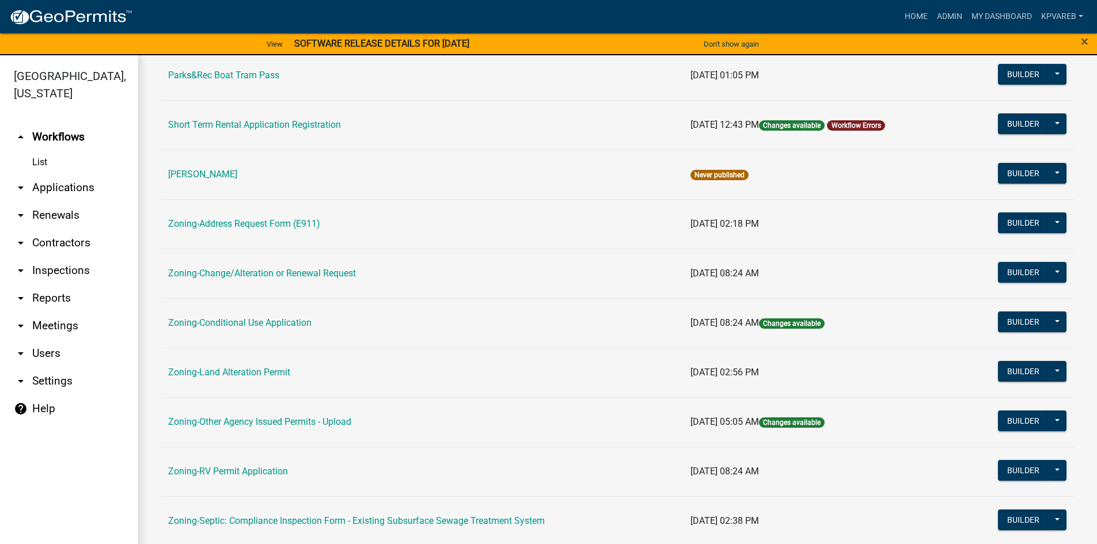
scroll to position [288, 0]
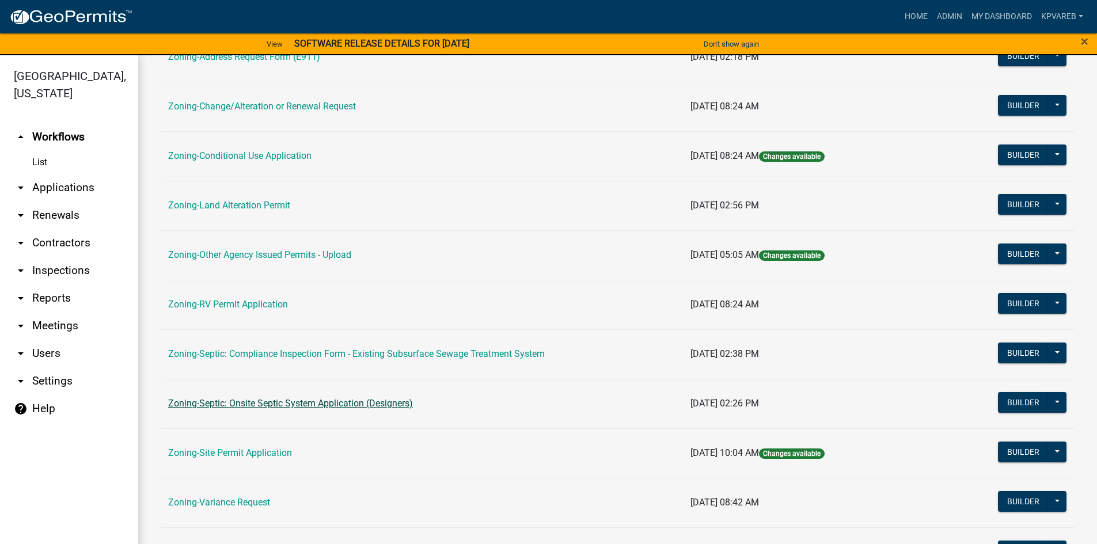
click at [342, 408] on link "Zoning-Septic: Onsite Septic System Application (Designers)" at bounding box center [290, 403] width 245 height 11
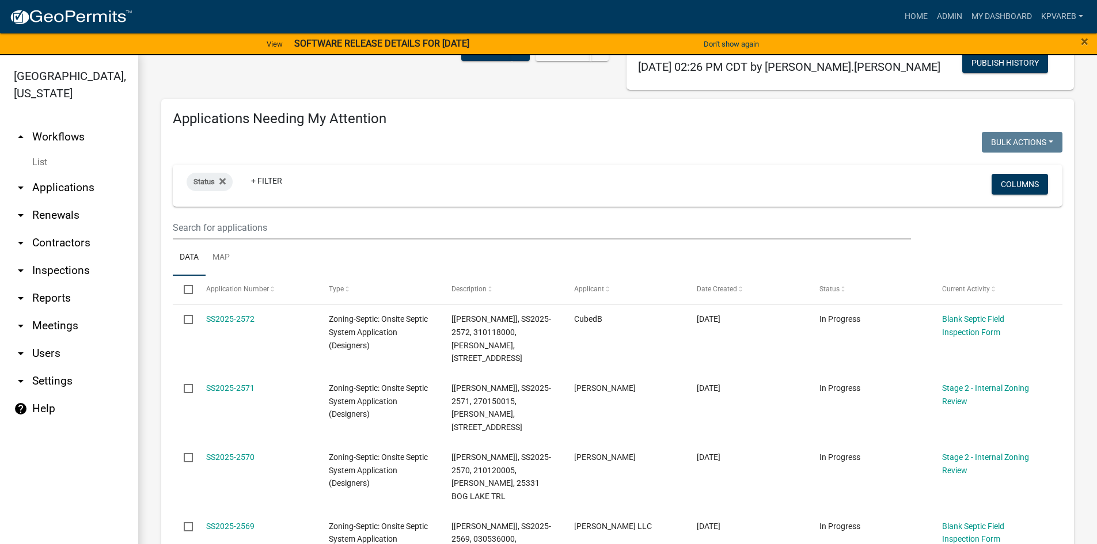
scroll to position [115, 0]
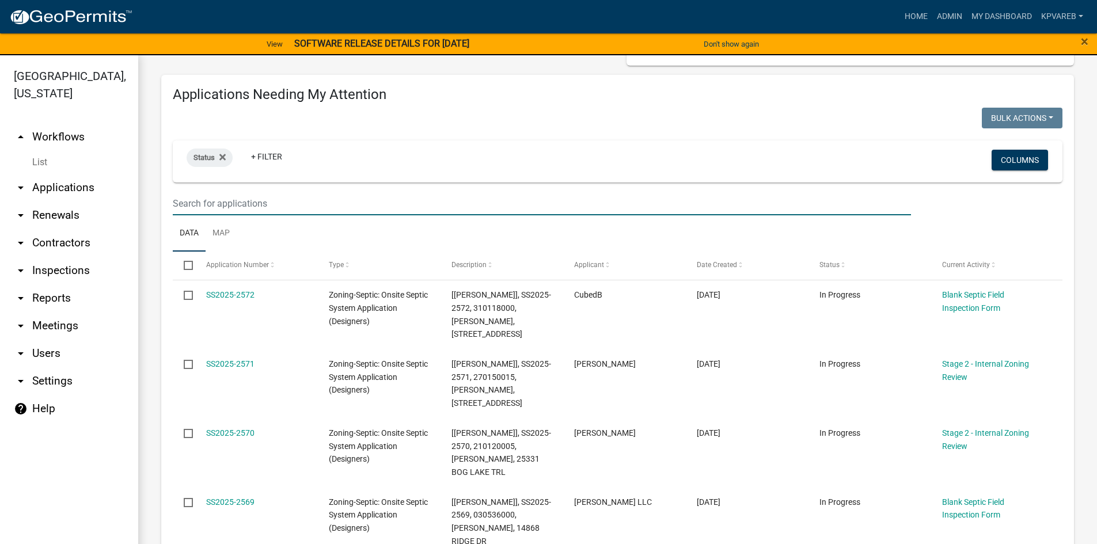
drag, startPoint x: 203, startPoint y: 206, endPoint x: 212, endPoint y: 199, distance: 10.7
click at [203, 205] on input "text" at bounding box center [542, 204] width 739 height 24
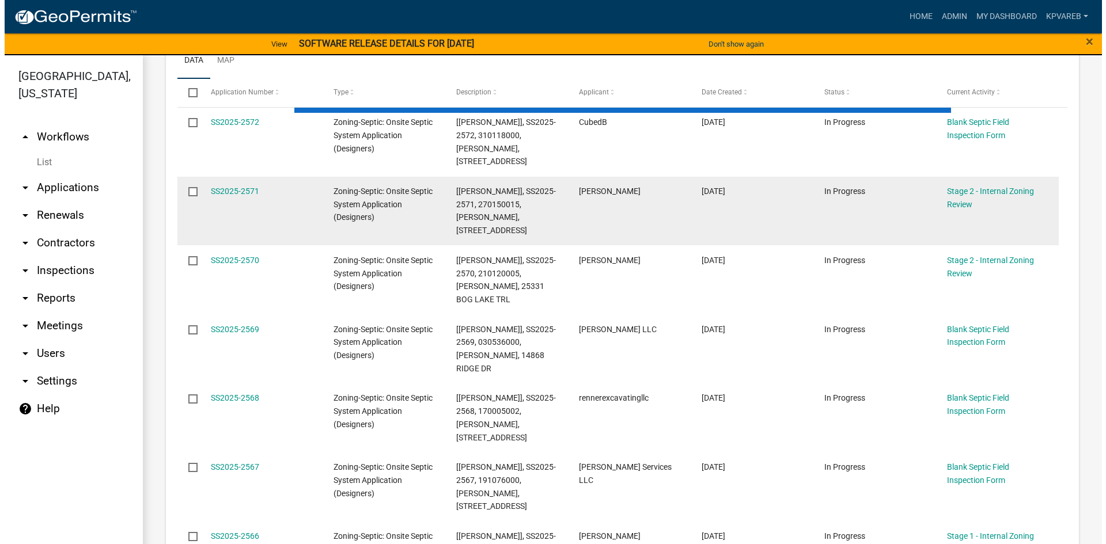
scroll to position [173, 0]
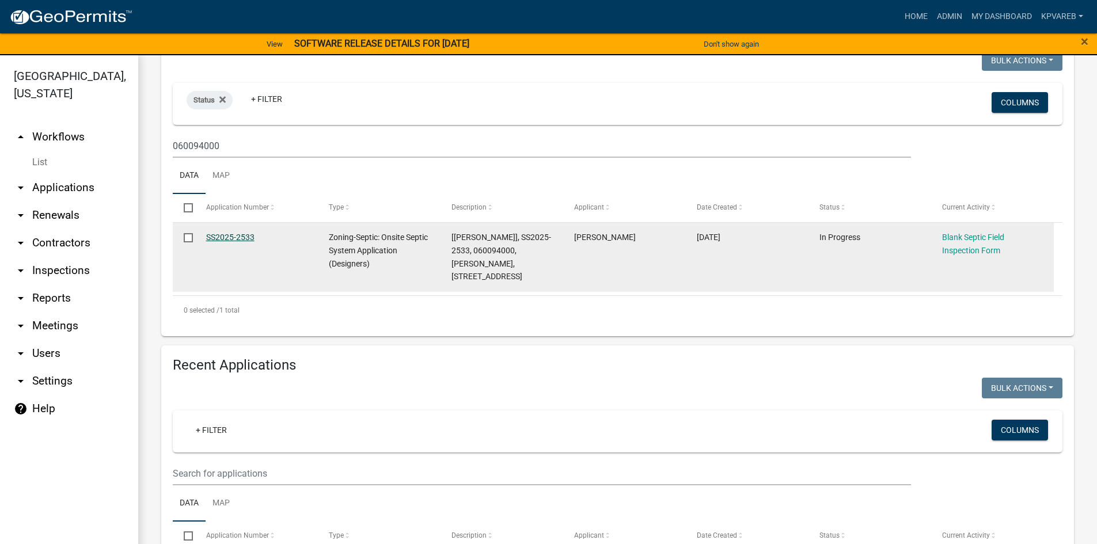
click at [236, 234] on link "SS2025-2533" at bounding box center [230, 237] width 48 height 9
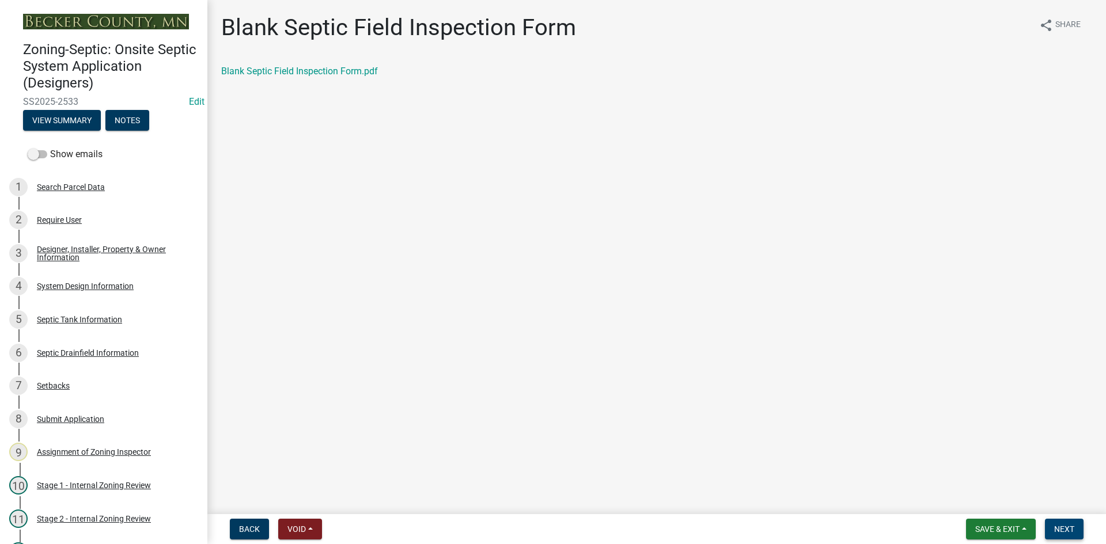
click at [1071, 530] on span "Next" at bounding box center [1064, 529] width 20 height 9
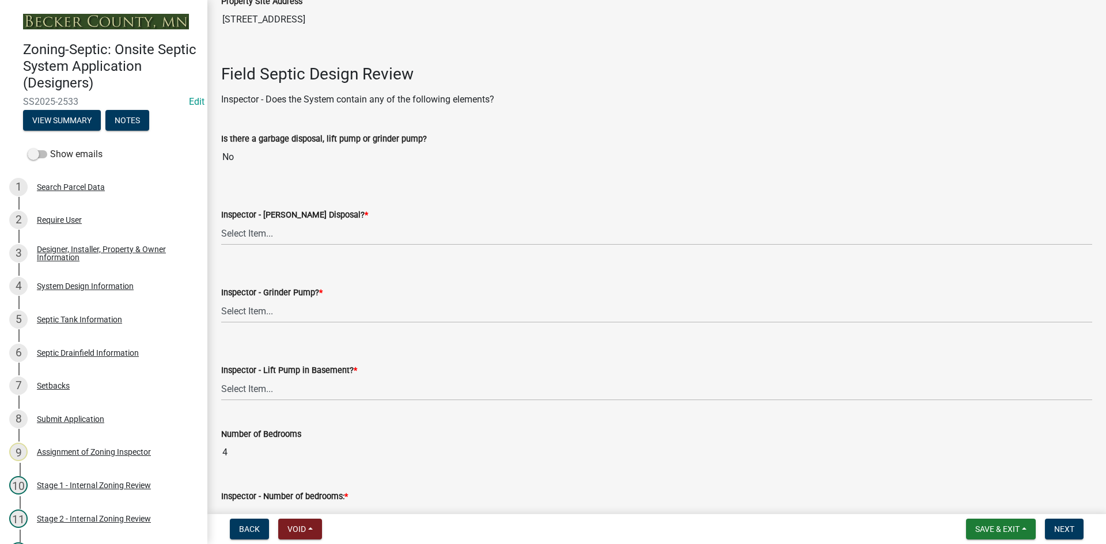
scroll to position [346, 0]
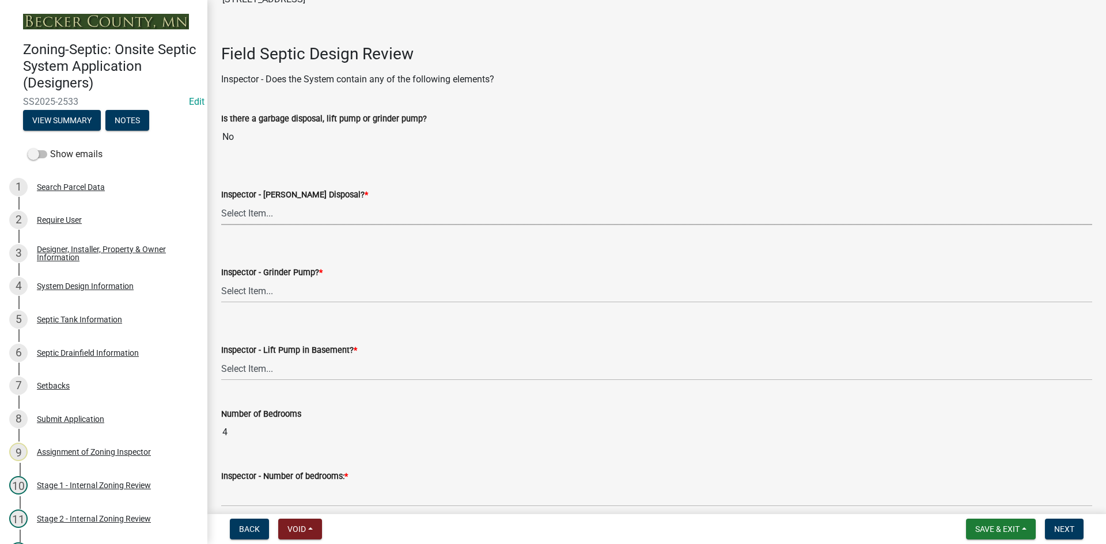
click at [266, 207] on select "Select Item... Yes No" at bounding box center [656, 214] width 871 height 24
click at [221, 202] on select "Select Item... Yes No" at bounding box center [656, 214] width 871 height 24
click at [271, 296] on select "Select Item... Yes No" at bounding box center [656, 291] width 871 height 24
click at [221, 279] on select "Select Item... Yes No" at bounding box center [656, 291] width 871 height 24
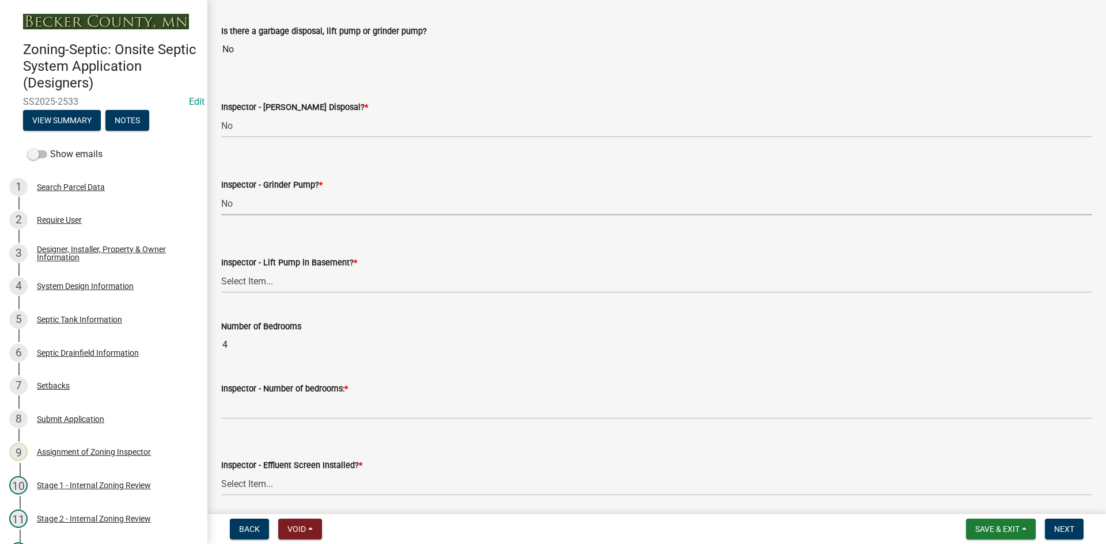
scroll to position [461, 0]
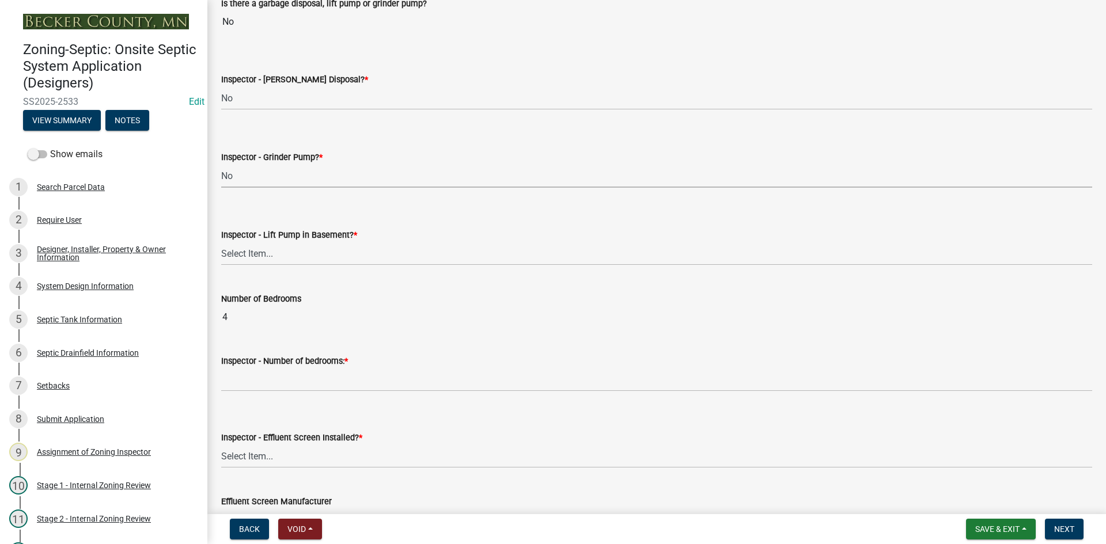
click at [268, 184] on select "Select Item... Yes No" at bounding box center [656, 176] width 871 height 24
click at [221, 164] on select "Select Item... Yes No" at bounding box center [656, 176] width 871 height 24
click at [277, 258] on select "Select Item... Yes No" at bounding box center [656, 254] width 871 height 24
click at [221, 242] on select "Select Item... Yes No" at bounding box center [656, 254] width 871 height 24
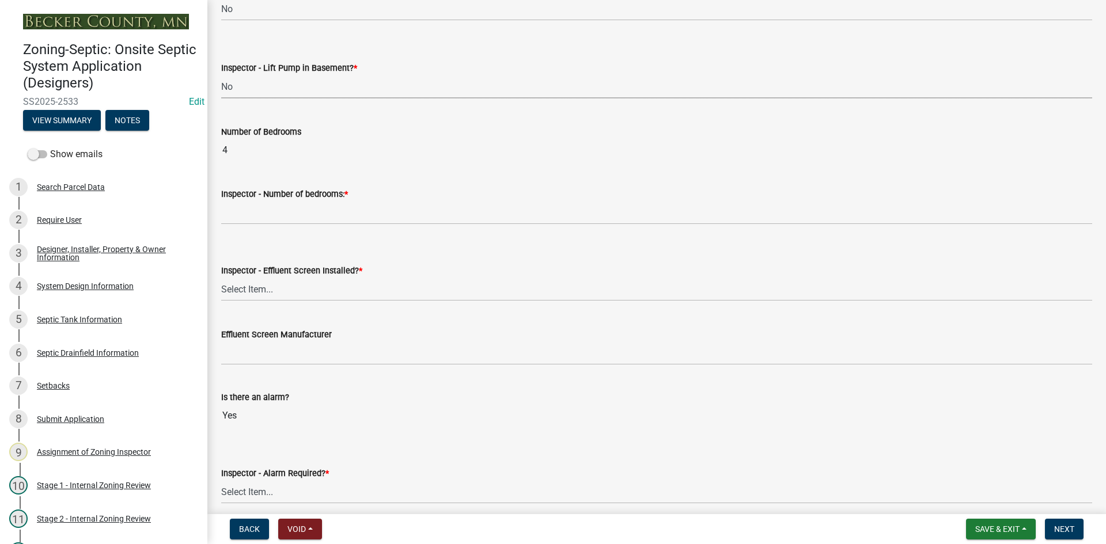
scroll to position [634, 0]
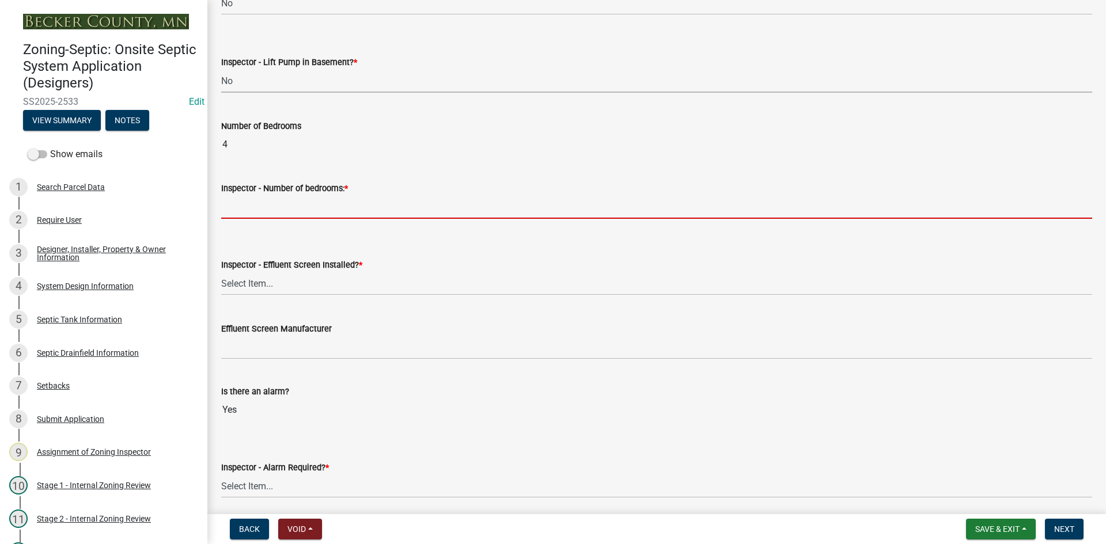
click at [262, 212] on input "Inspector - Number of bedrooms: *" at bounding box center [656, 207] width 871 height 24
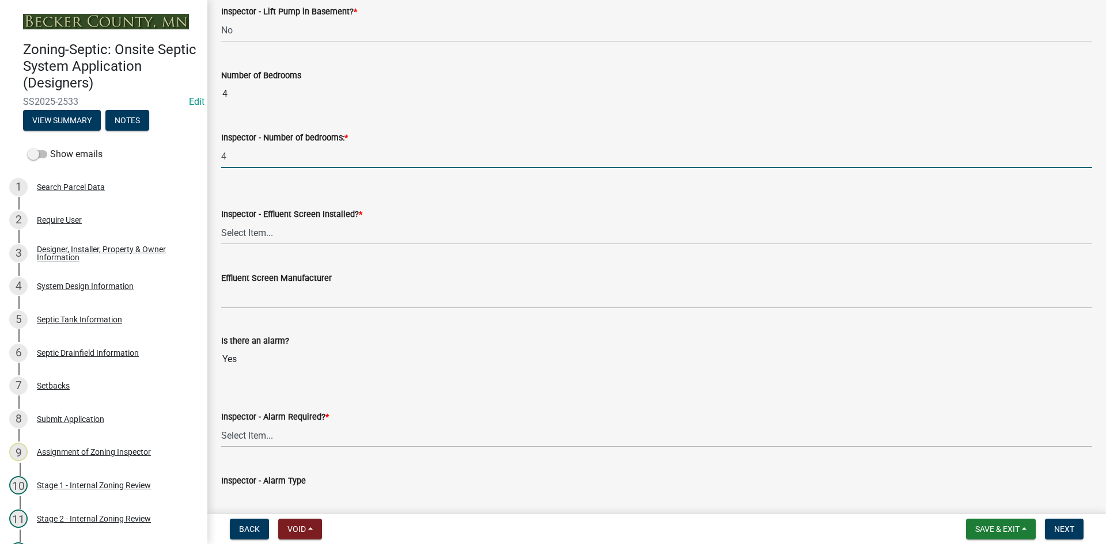
scroll to position [749, 0]
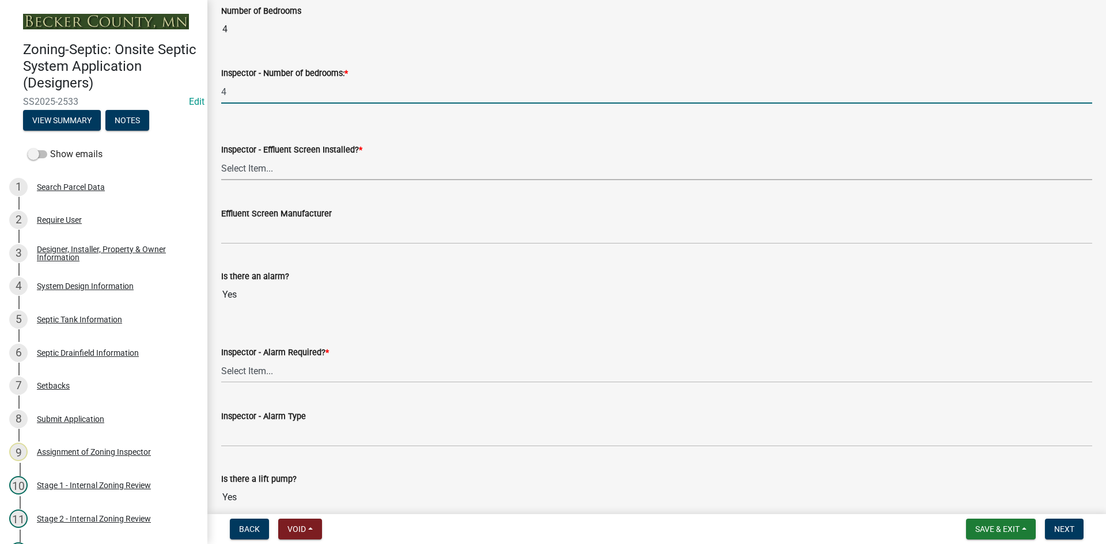
click at [254, 165] on select "Select Item... Yes No" at bounding box center [656, 169] width 871 height 24
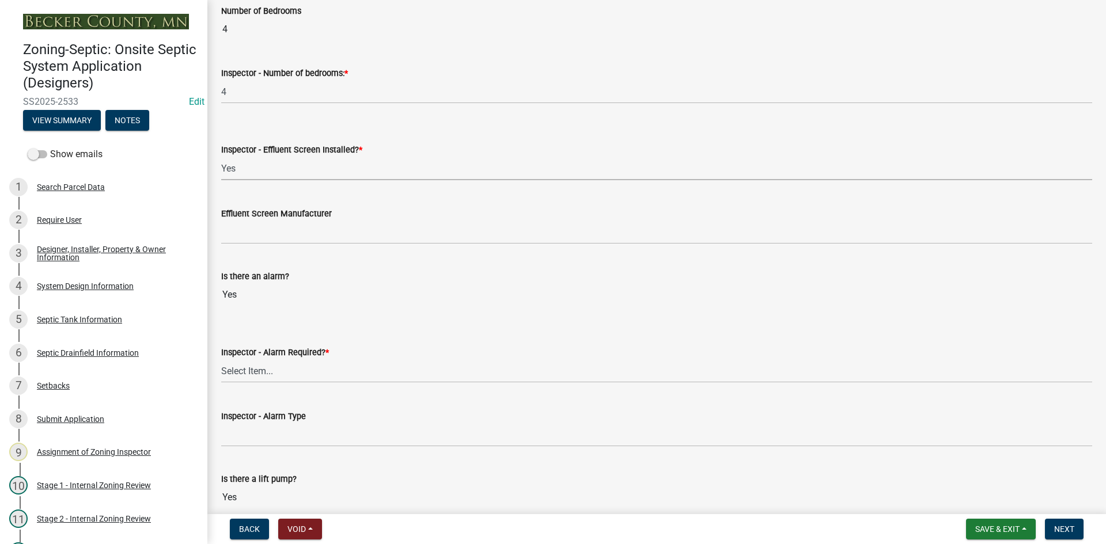
click at [221, 157] on select "Select Item... Yes No" at bounding box center [656, 169] width 871 height 24
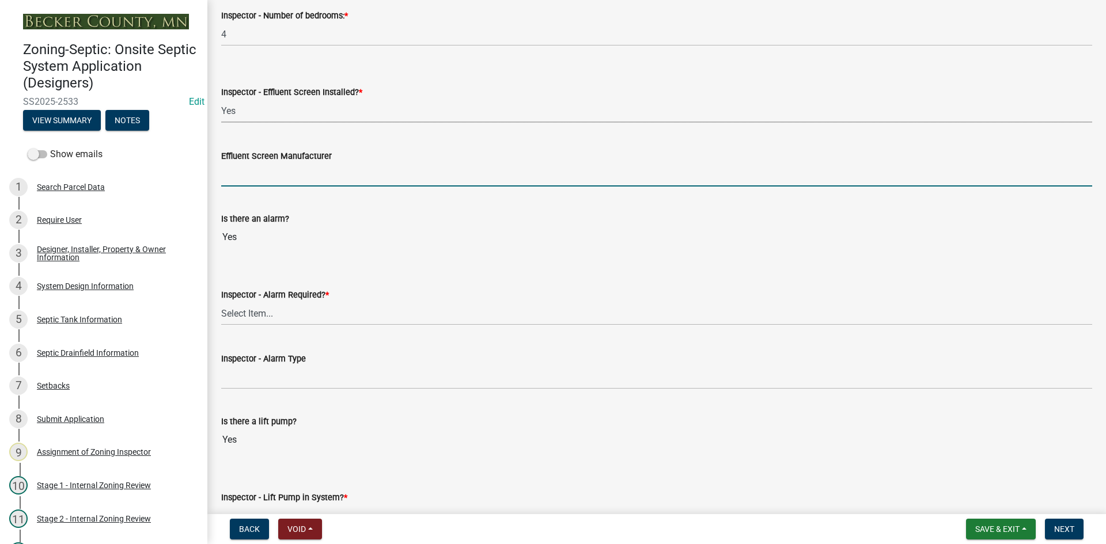
click at [245, 173] on input "Effluent Screen Manufacturer" at bounding box center [656, 175] width 871 height 24
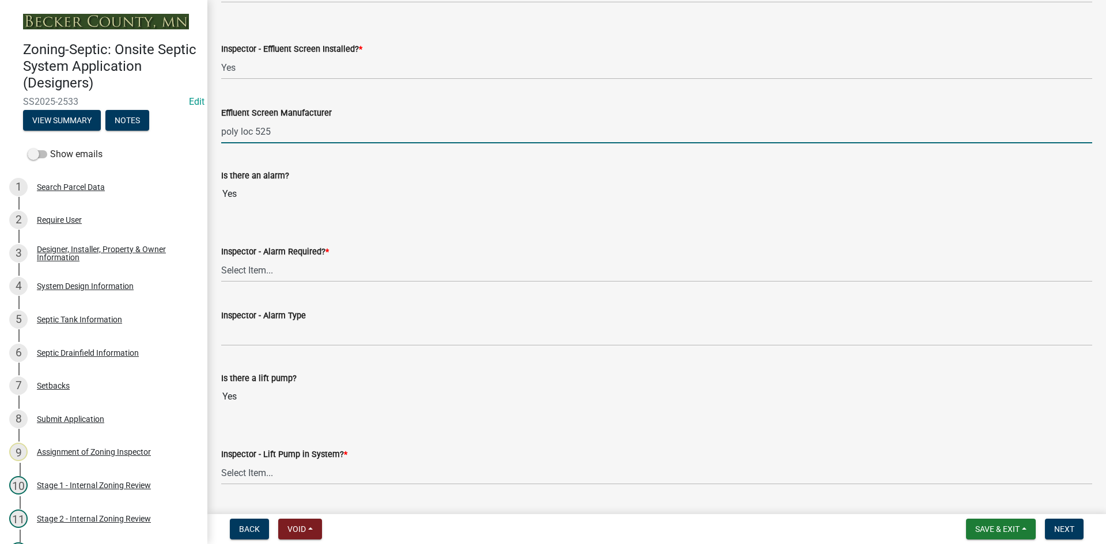
scroll to position [922, 0]
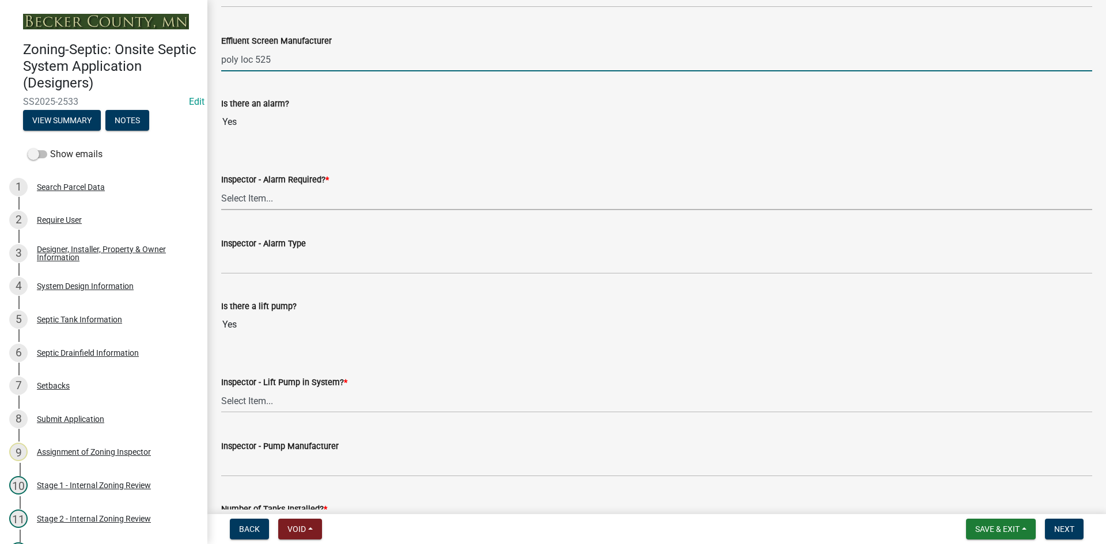
drag, startPoint x: 237, startPoint y: 204, endPoint x: 241, endPoint y: 210, distance: 6.7
click at [237, 204] on select "Select Item... Yes No" at bounding box center [656, 199] width 871 height 24
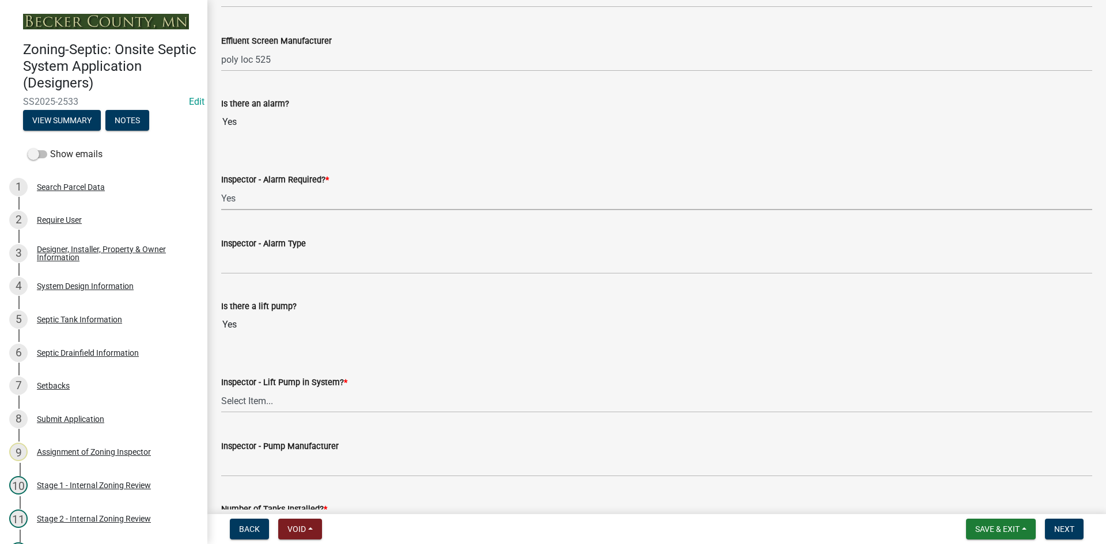
click at [221, 187] on select "Select Item... Yes No" at bounding box center [656, 199] width 871 height 24
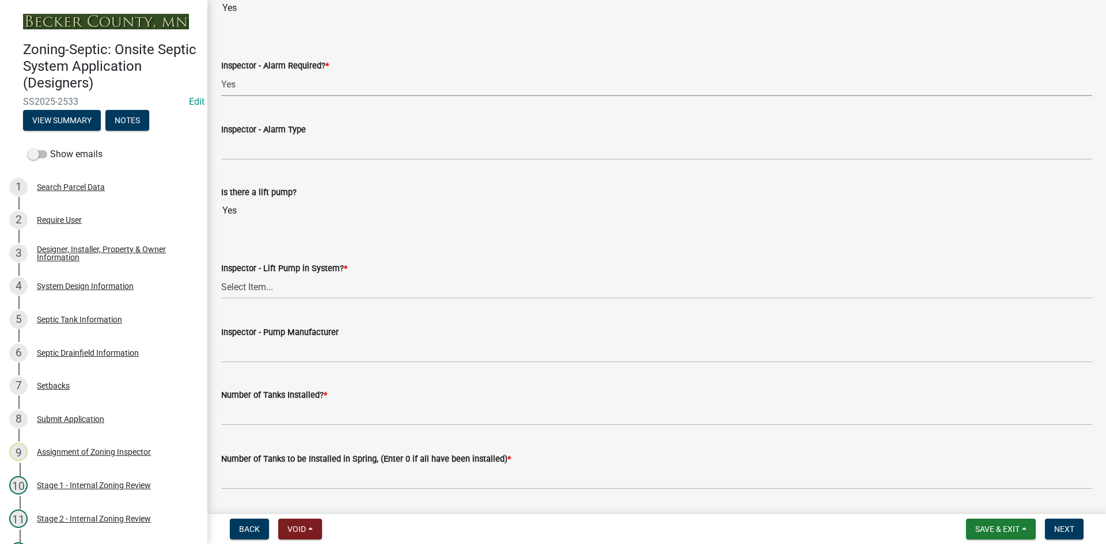
scroll to position [1037, 0]
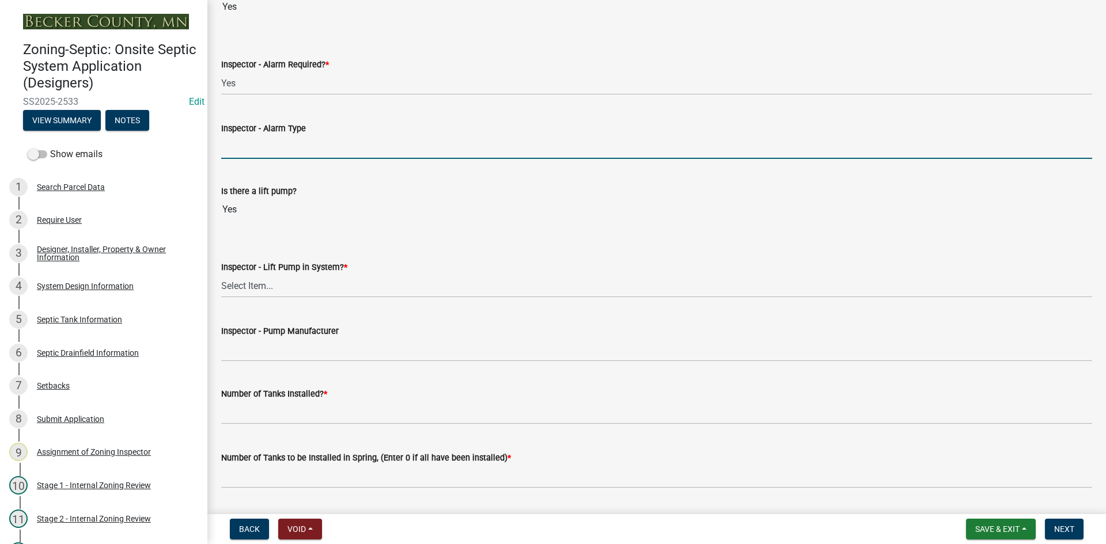
drag, startPoint x: 253, startPoint y: 138, endPoint x: 259, endPoint y: 136, distance: 6.2
click at [254, 138] on input "Inspector - Alarm Type" at bounding box center [656, 147] width 871 height 24
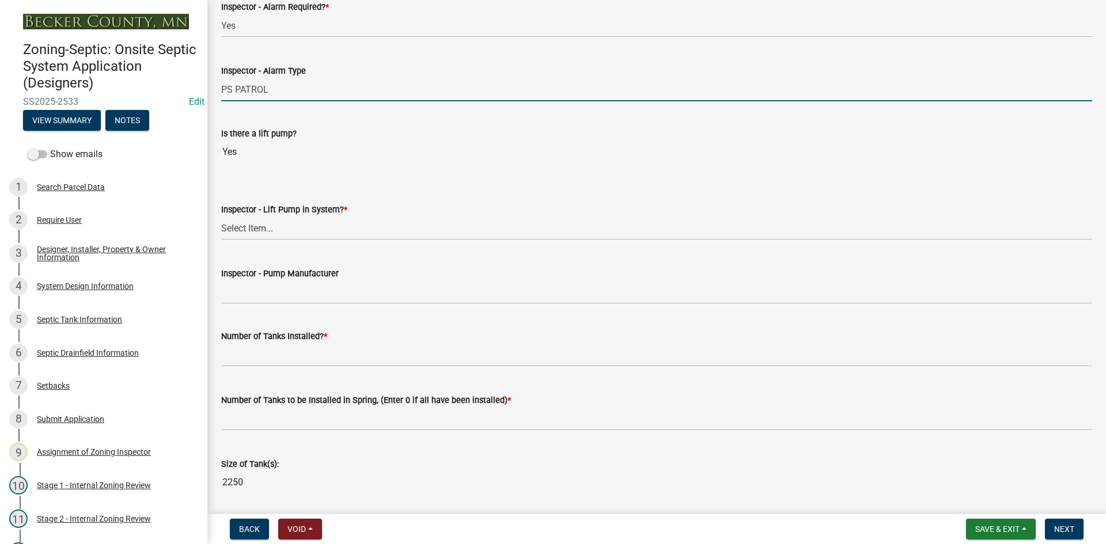
scroll to position [1152, 0]
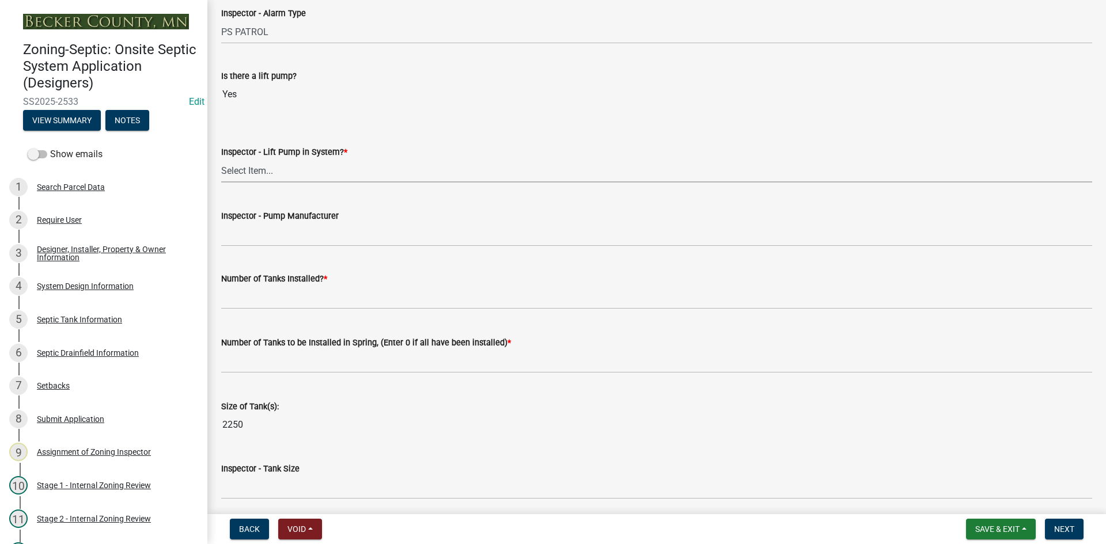
click at [279, 176] on select "Select Item... Yes No" at bounding box center [656, 171] width 871 height 24
click at [221, 159] on select "Select Item... Yes No" at bounding box center [656, 171] width 871 height 24
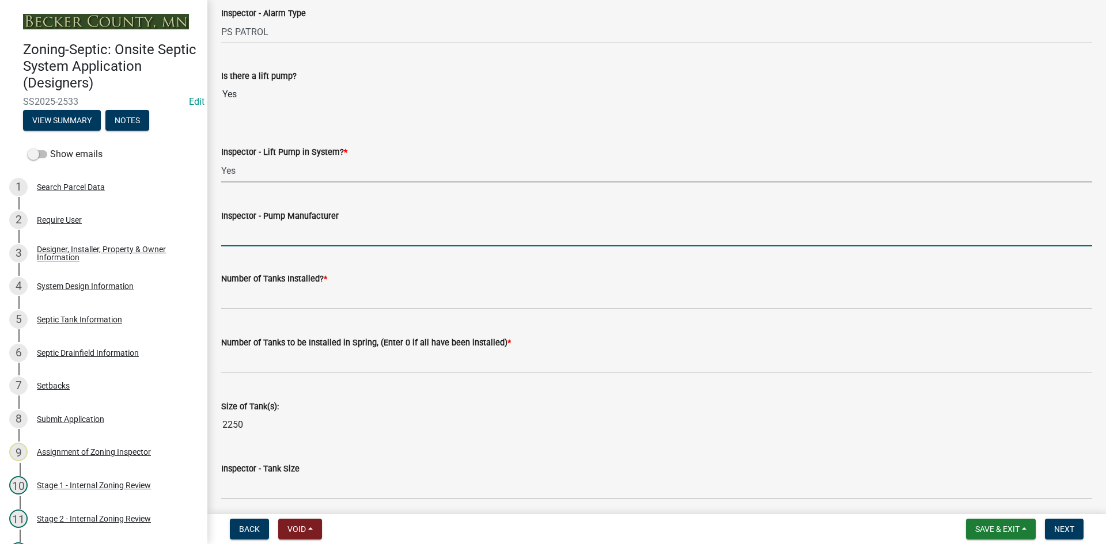
click at [274, 228] on input "Inspector - Pump Manufacturer" at bounding box center [656, 235] width 871 height 24
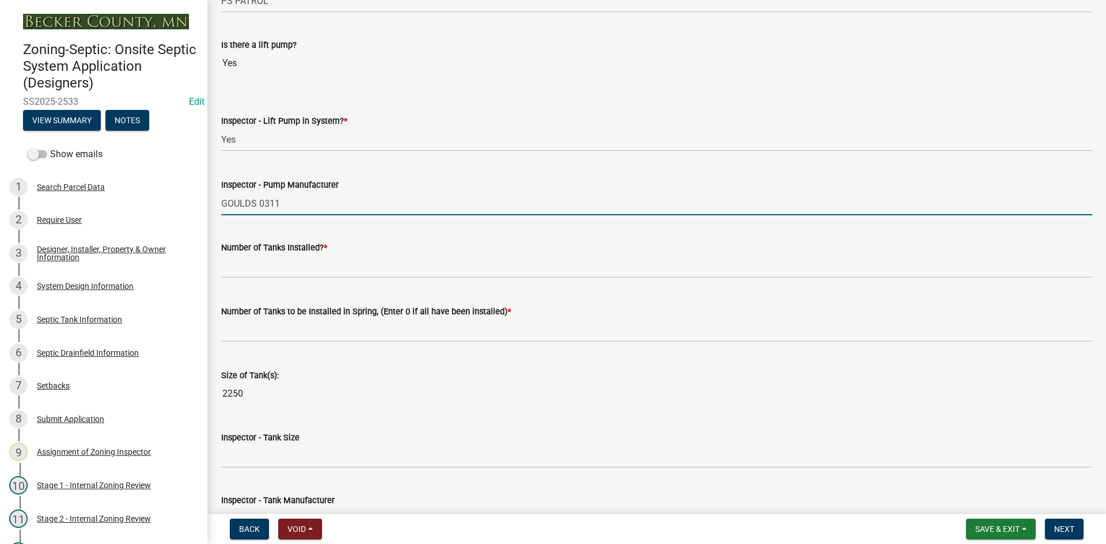
scroll to position [1210, 0]
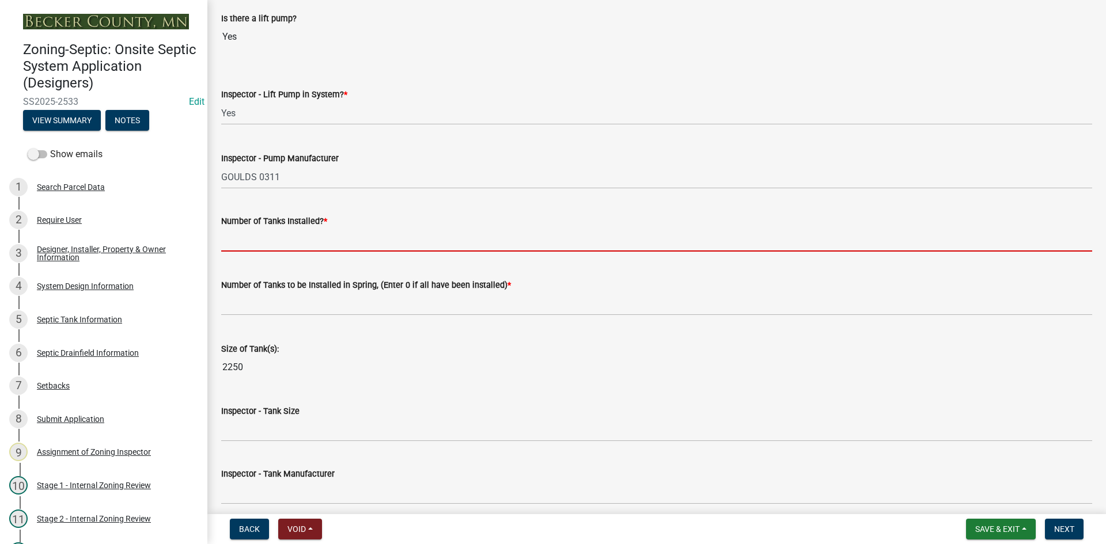
click at [256, 237] on input "text" at bounding box center [656, 240] width 871 height 24
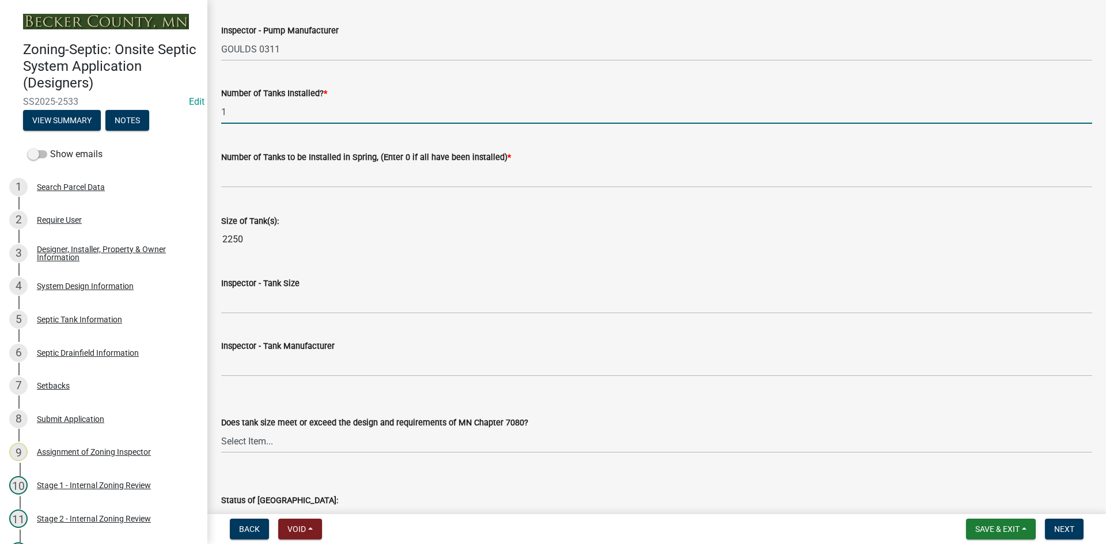
scroll to position [1325, 0]
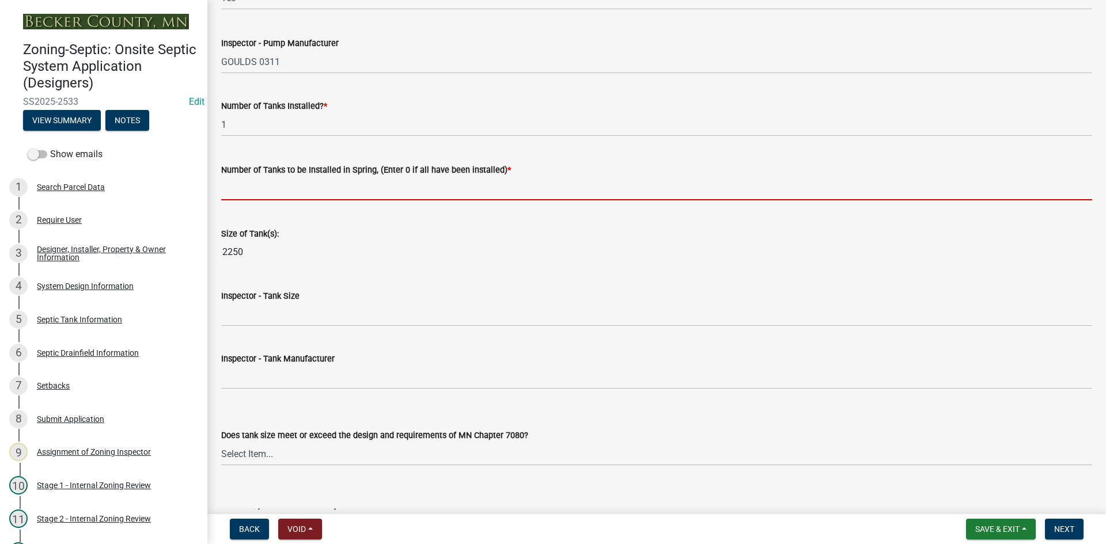
click at [240, 194] on input "text" at bounding box center [656, 189] width 871 height 24
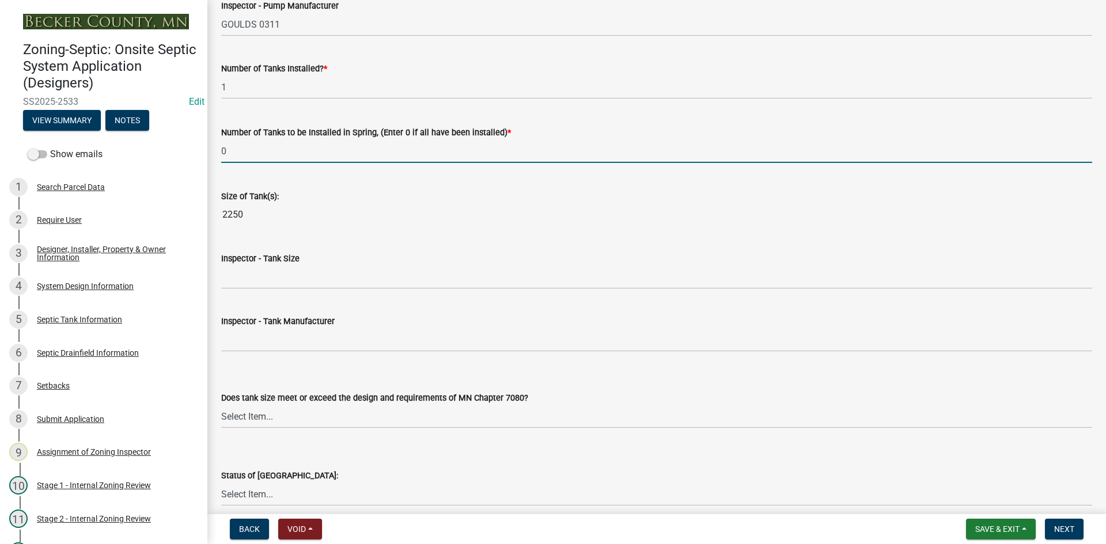
scroll to position [1383, 0]
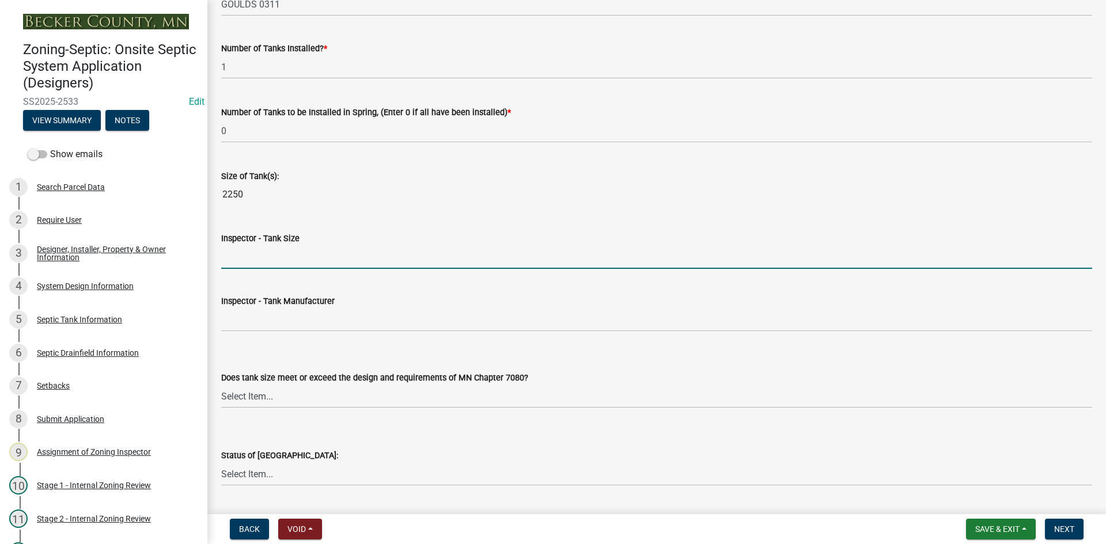
drag, startPoint x: 255, startPoint y: 249, endPoint x: 269, endPoint y: 264, distance: 20.4
click at [255, 249] on input "Inspector - Tank Size" at bounding box center [656, 257] width 871 height 24
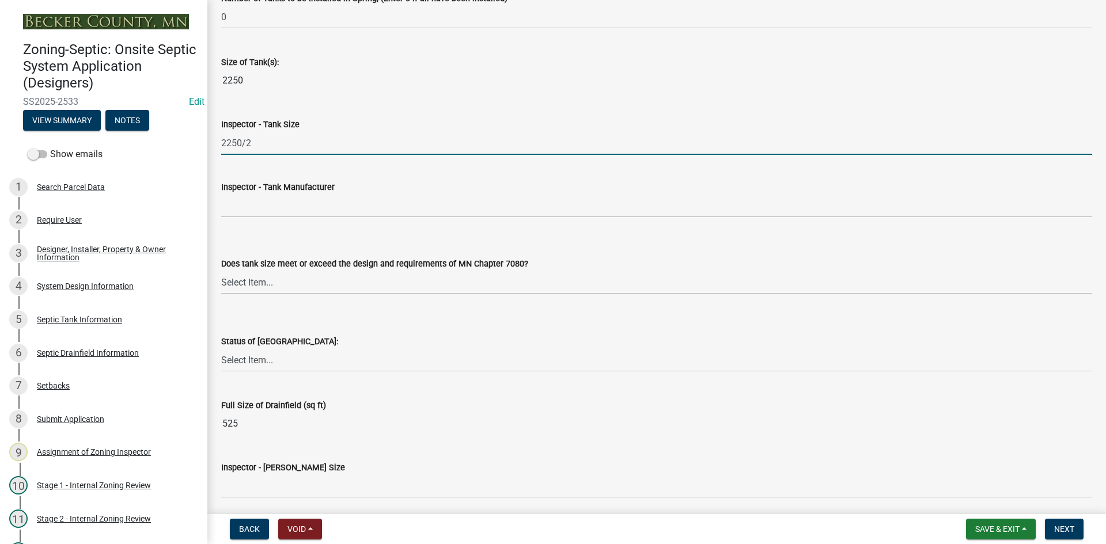
scroll to position [1498, 0]
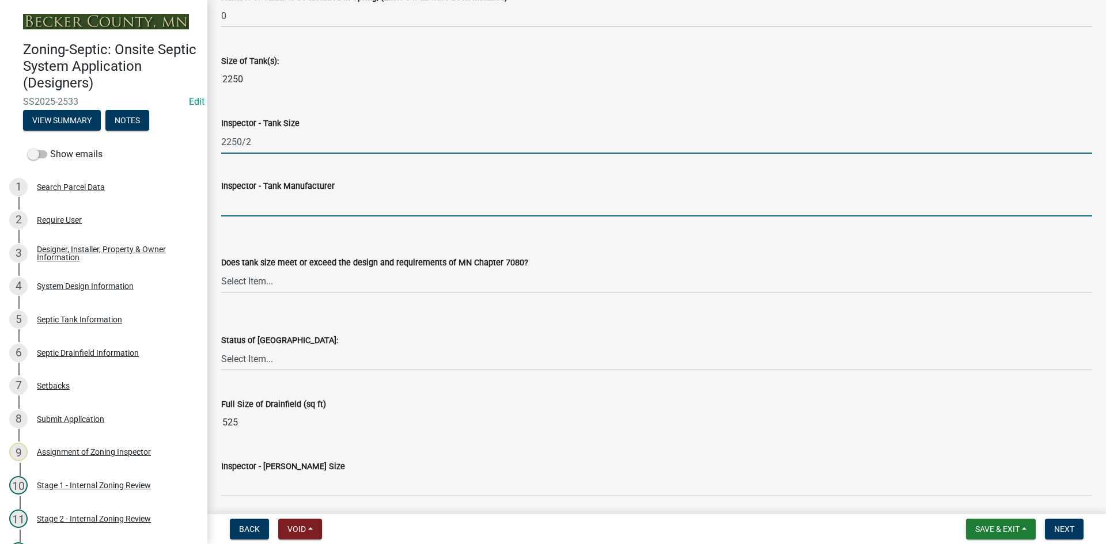
click at [258, 205] on input "Inspector - Tank Manufacturer" at bounding box center [656, 205] width 871 height 24
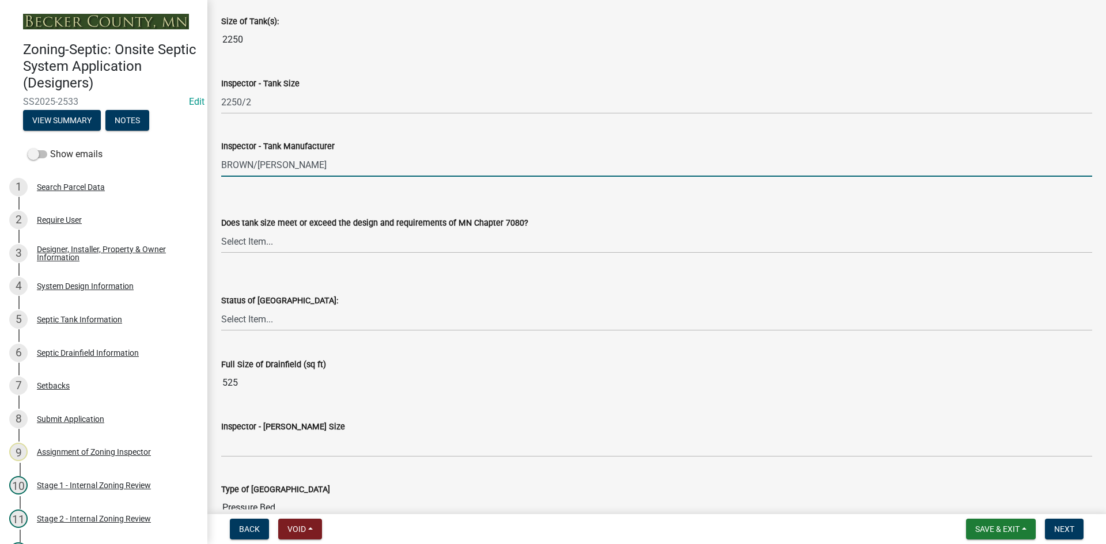
scroll to position [1613, 0]
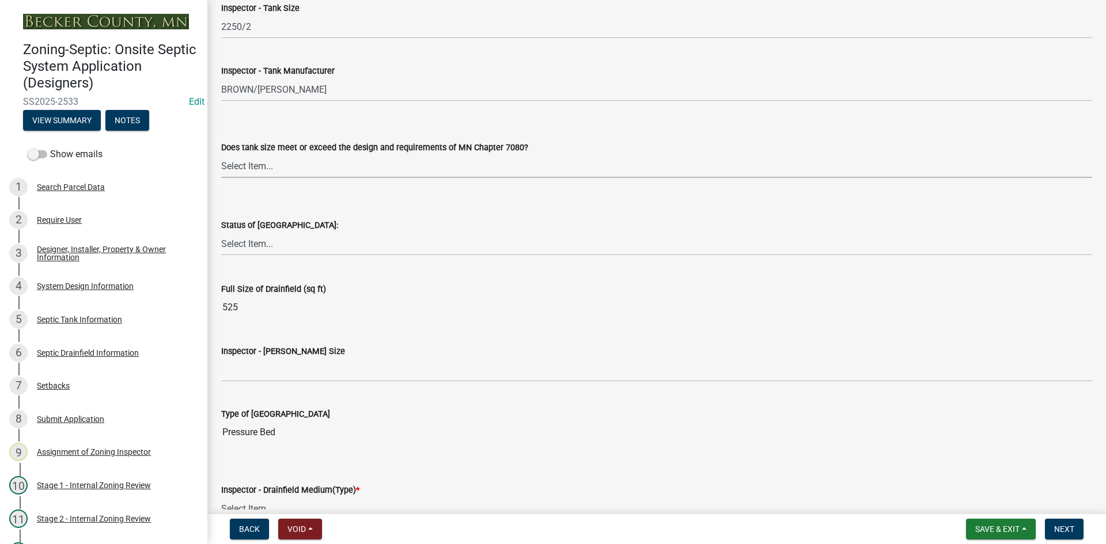
click at [259, 162] on select "Select Item... Yes No Existing" at bounding box center [656, 166] width 871 height 24
click at [221, 154] on select "Select Item... Yes No Existing" at bounding box center [656, 166] width 871 height 24
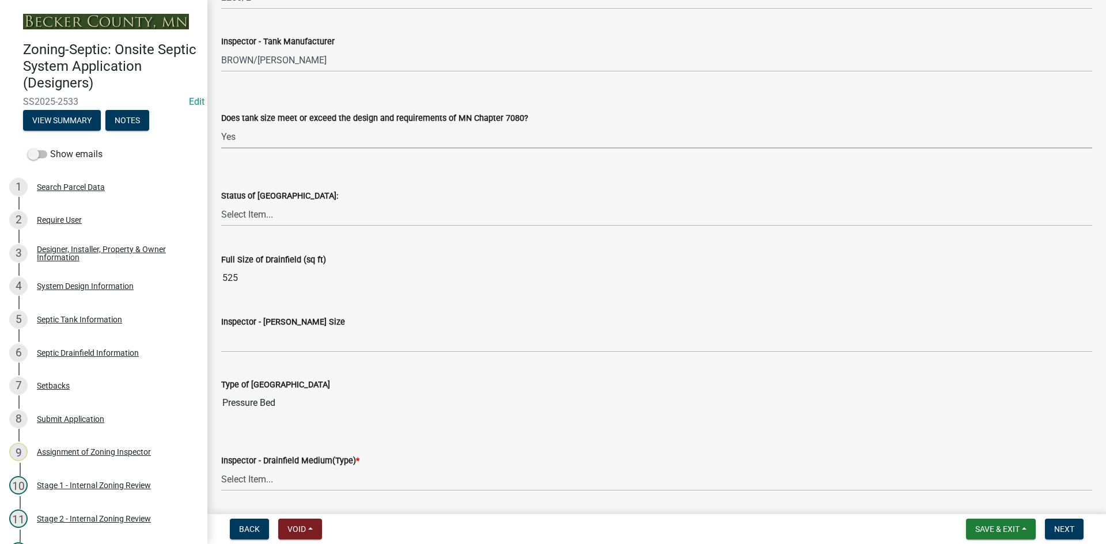
scroll to position [1671, 0]
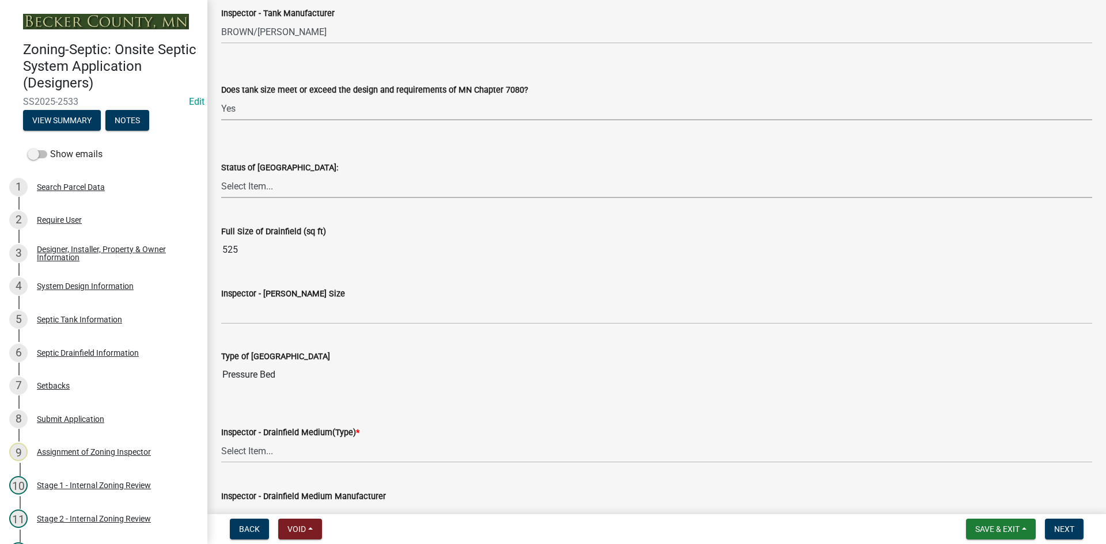
click at [256, 183] on select "Select Item... No Drainfield Drainfield Installed [GEOGRAPHIC_DATA] to Be Insta…" at bounding box center [656, 187] width 871 height 24
click at [221, 175] on select "Select Item... No Drainfield Drainfield Installed [GEOGRAPHIC_DATA] to Be Insta…" at bounding box center [656, 187] width 871 height 24
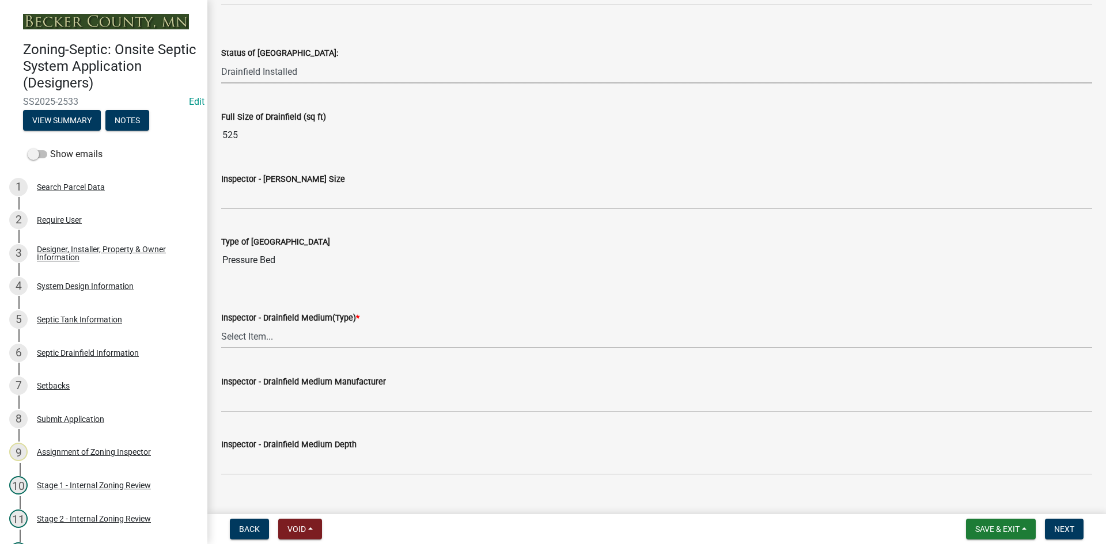
scroll to position [1786, 0]
click at [266, 182] on label "Inspector - [PERSON_NAME] Size" at bounding box center [283, 179] width 124 height 8
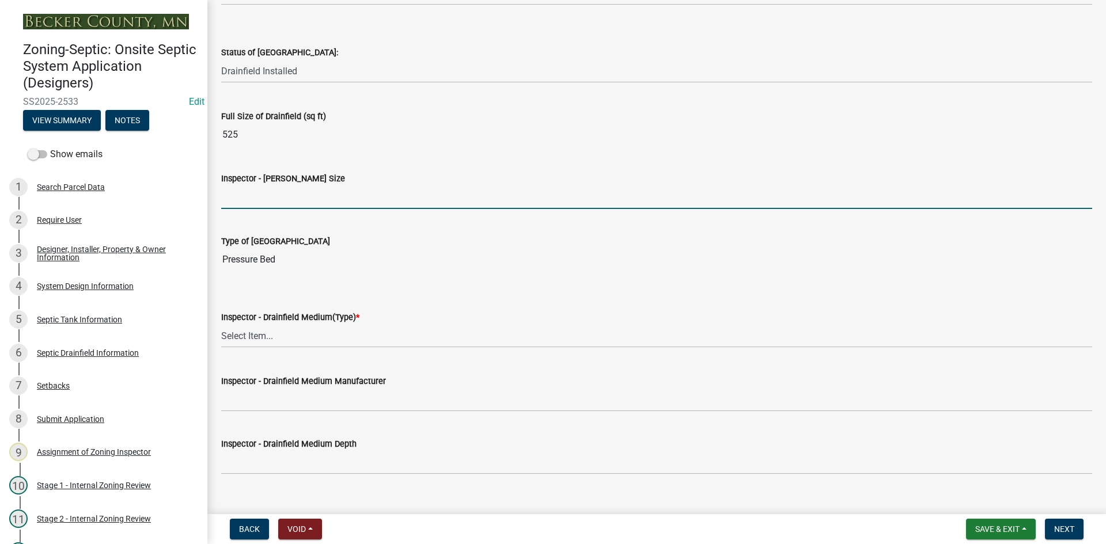
click at [266, 186] on input "Inspector - [PERSON_NAME] Size" at bounding box center [656, 198] width 871 height 24
click at [266, 184] on div "Inspector - [PERSON_NAME] Size" at bounding box center [656, 179] width 871 height 14
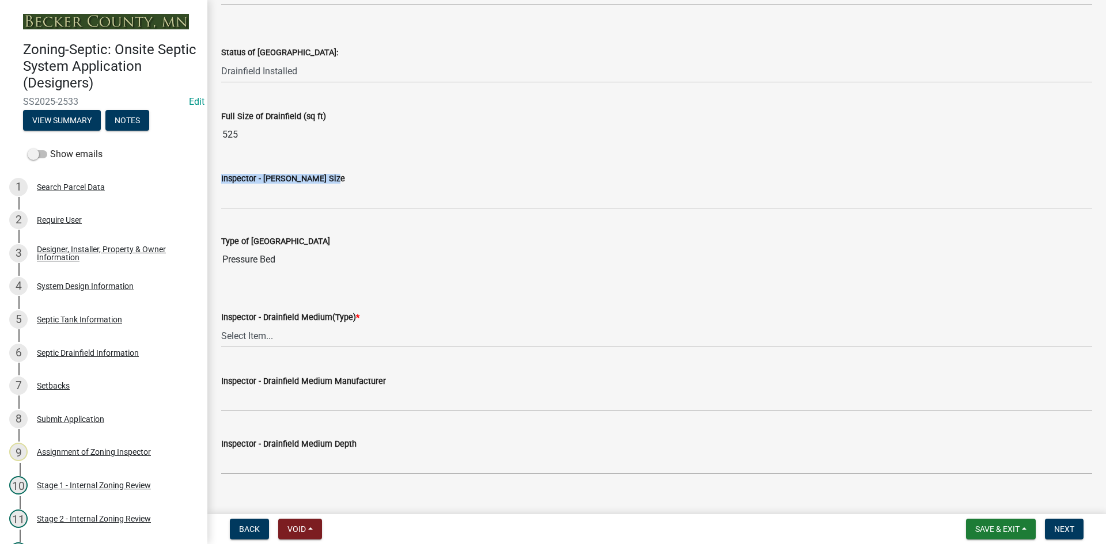
click at [266, 184] on div "Inspector - [PERSON_NAME] Size" at bounding box center [656, 179] width 871 height 14
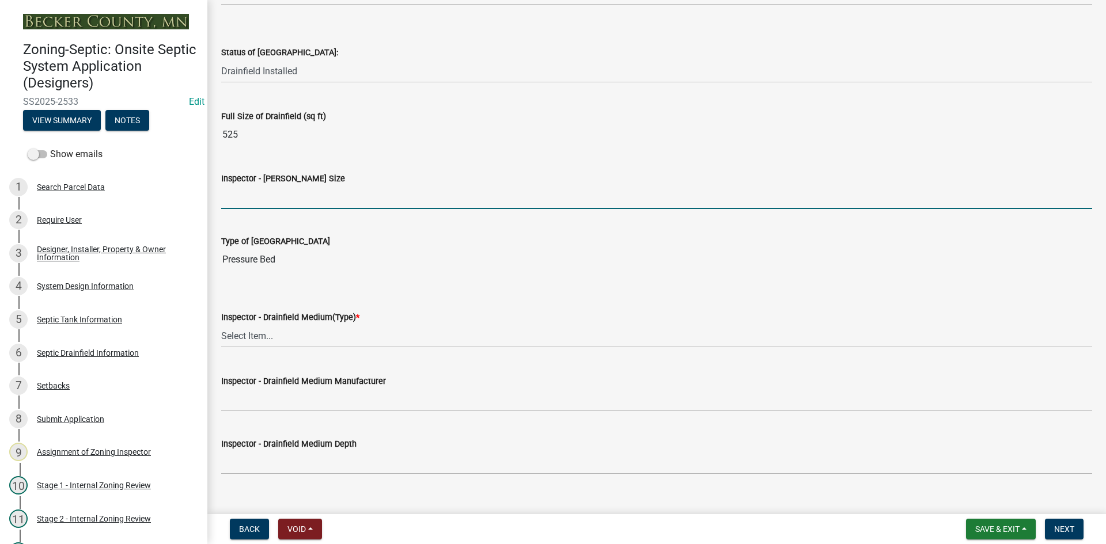
click at [264, 198] on input "Inspector - [PERSON_NAME] Size" at bounding box center [656, 198] width 871 height 24
click at [247, 199] on input "Inspector - [PERSON_NAME] Size" at bounding box center [656, 198] width 871 height 24
click at [262, 343] on select "Select Item... Chamber Trench Rock Trench Gravelless Mound Pressure Bed Seepage…" at bounding box center [656, 336] width 871 height 24
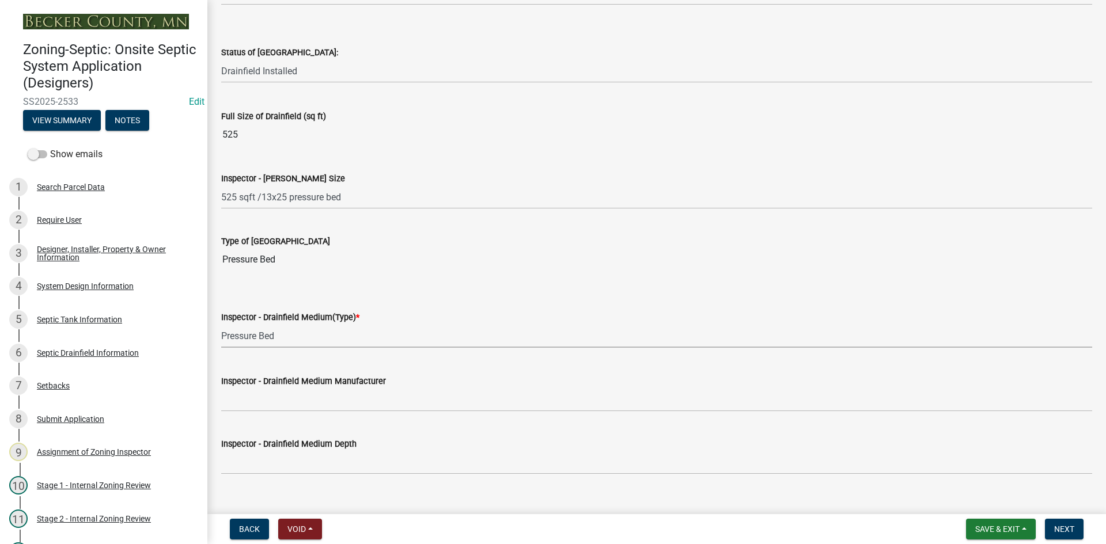
click at [221, 324] on select "Select Item... Chamber Trench Rock Trench Gravelless Mound Pressure Bed Seepage…" at bounding box center [656, 336] width 871 height 24
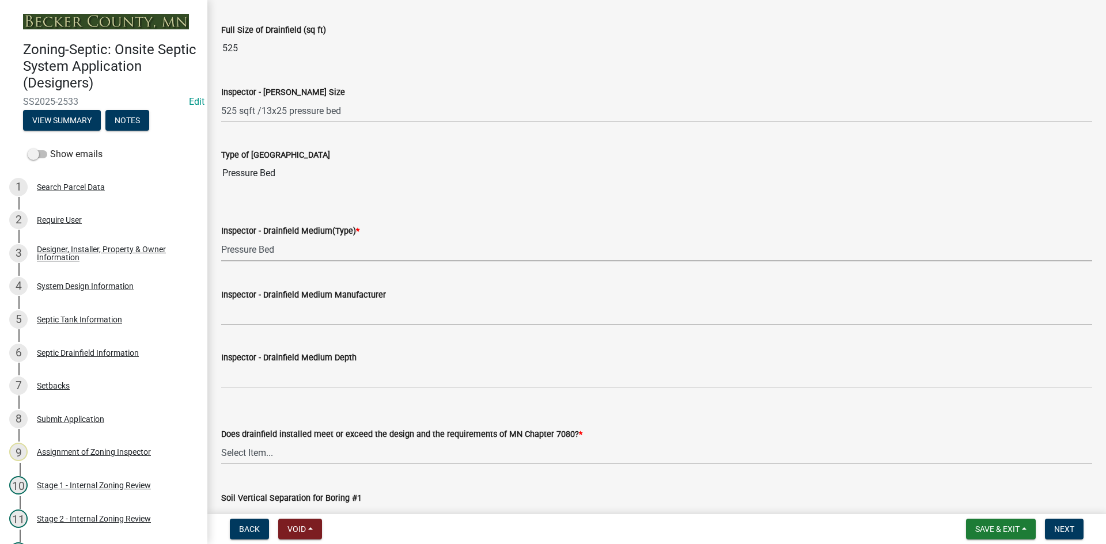
scroll to position [1959, 0]
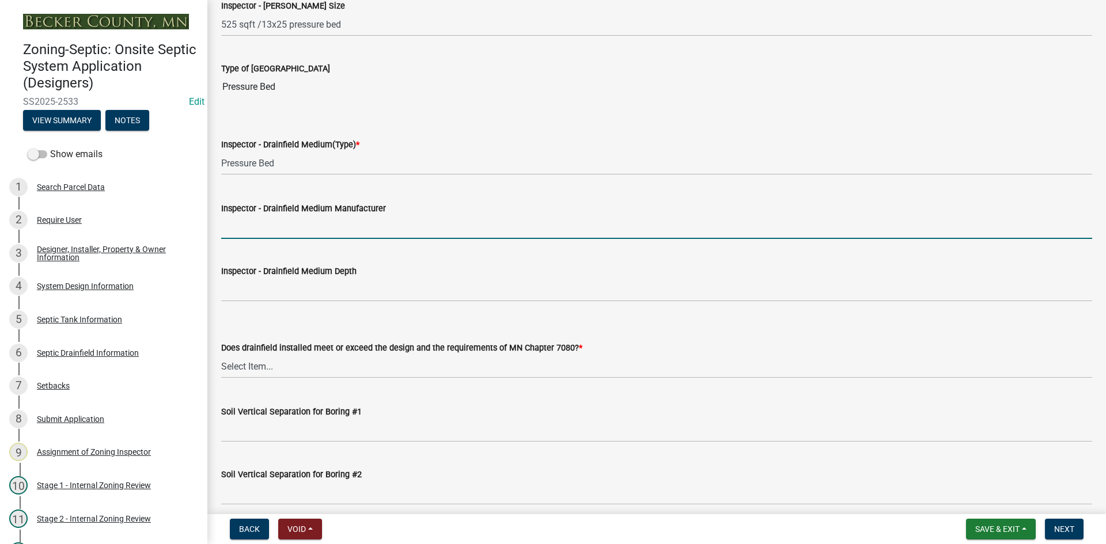
click at [272, 225] on input "Inspector - Drainfield Medium Manufacturer" at bounding box center [656, 227] width 871 height 24
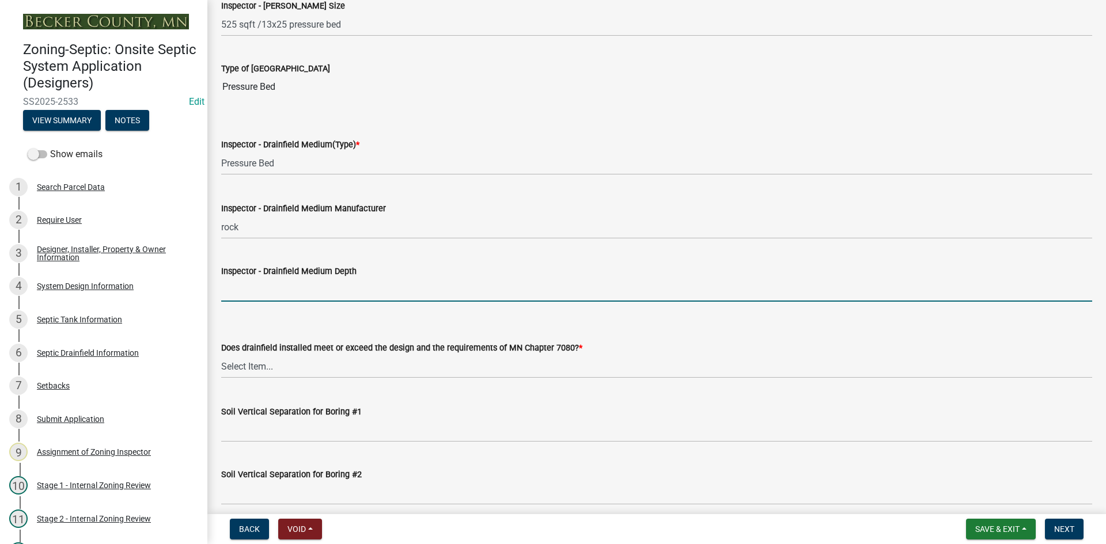
click at [290, 286] on input "Inspector - Drainfield Medium Depth" at bounding box center [656, 290] width 871 height 24
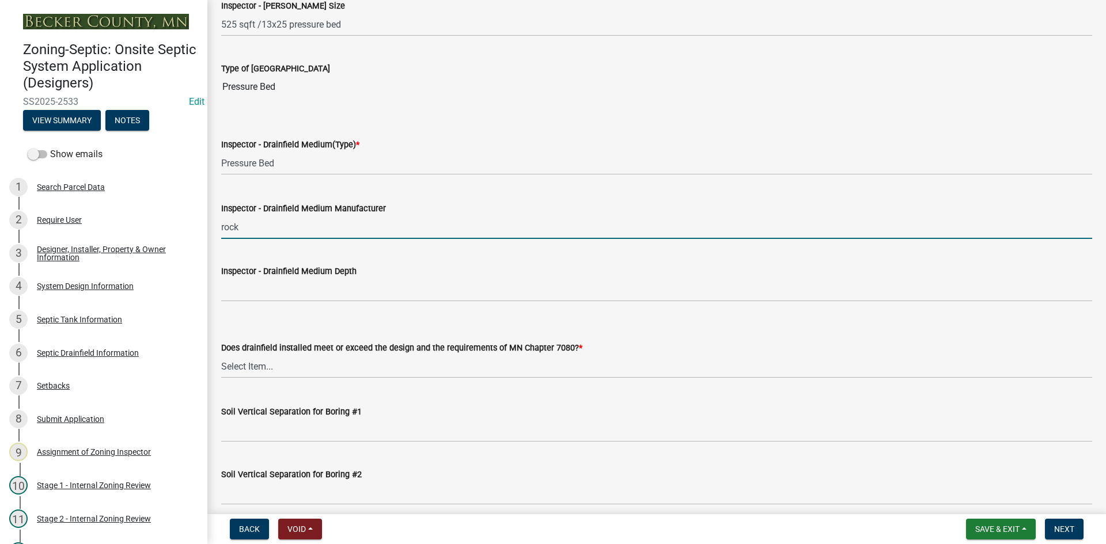
drag, startPoint x: 279, startPoint y: 233, endPoint x: 199, endPoint y: 248, distance: 81.4
click at [199, 248] on div "Zoning-Septic: Onsite Septic System Application (Designers) SS2025-2533 Edit Vi…" at bounding box center [553, 272] width 1106 height 544
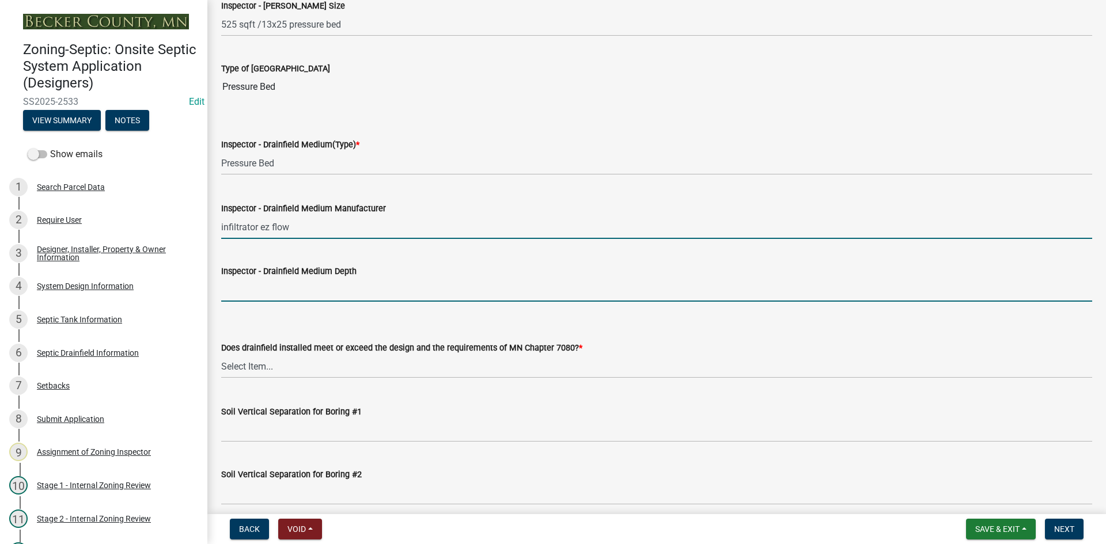
click at [275, 297] on input "Inspector - Drainfield Medium Depth" at bounding box center [656, 290] width 871 height 24
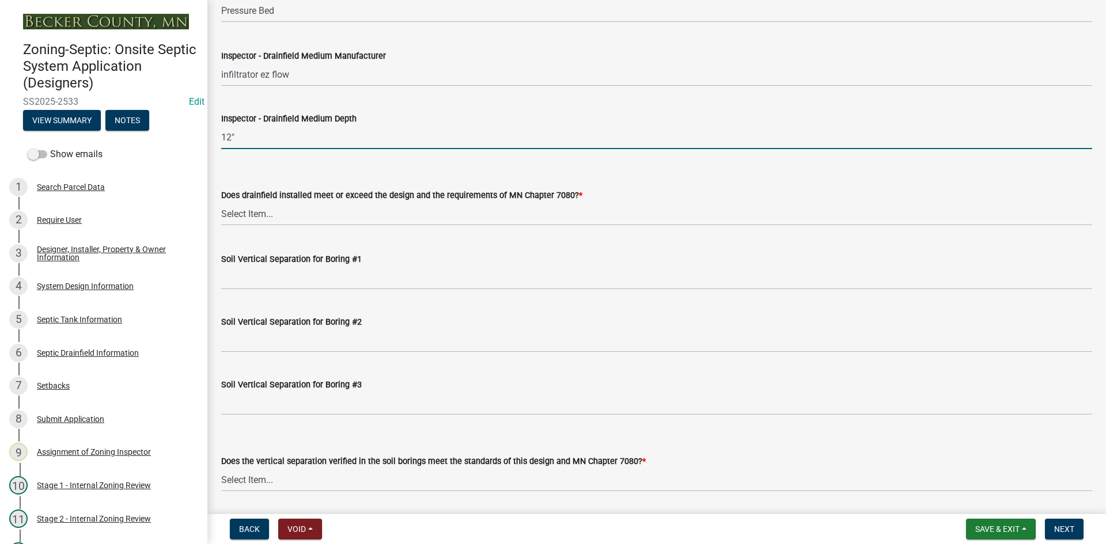
scroll to position [2132, 0]
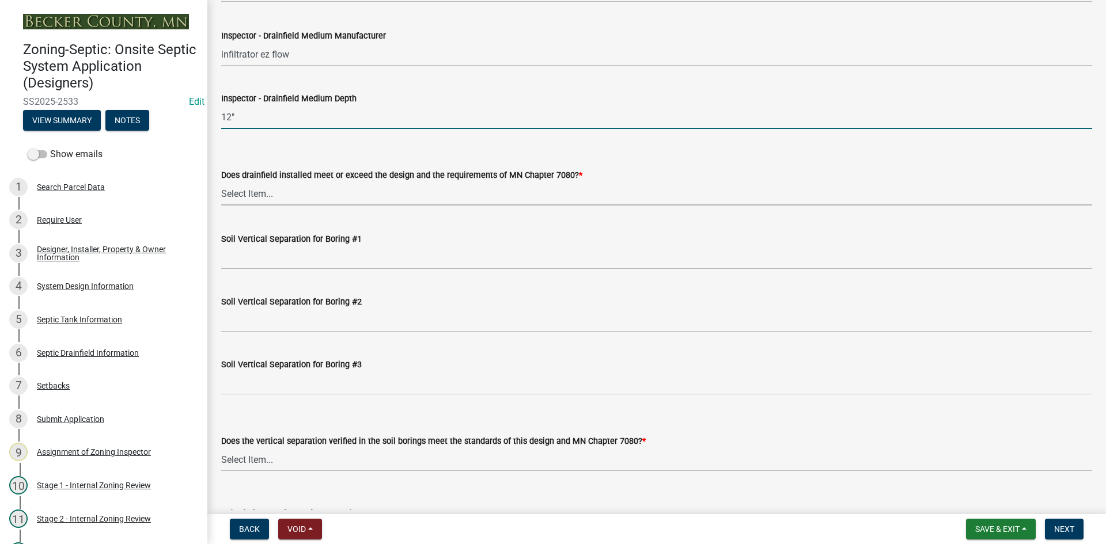
click at [257, 195] on select "Select Item... Yes No" at bounding box center [656, 194] width 871 height 24
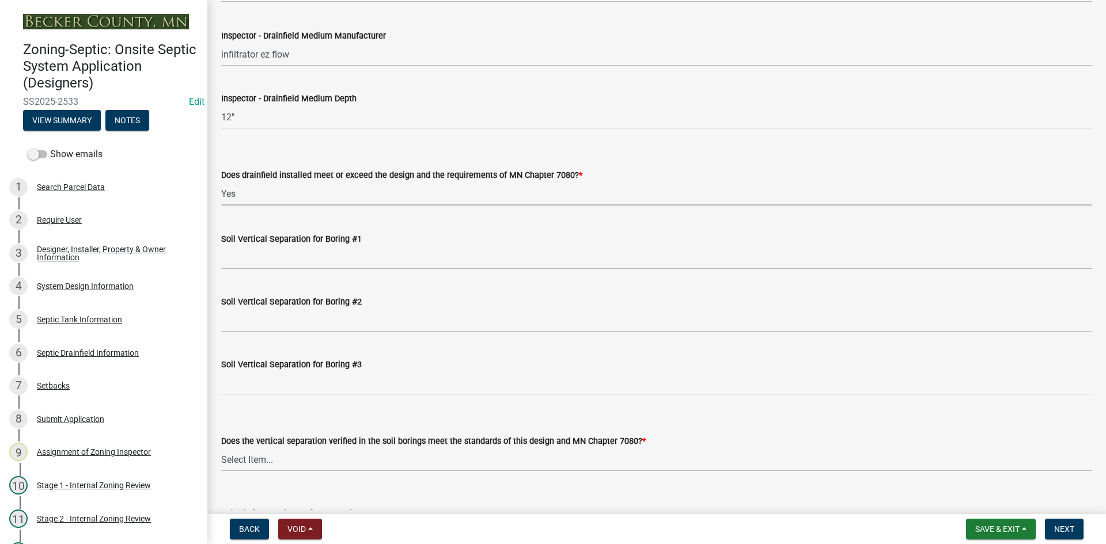
click at [221, 182] on select "Select Item... Yes No" at bounding box center [656, 194] width 871 height 24
click at [226, 262] on div "Soil Vertical Separation for Boring #1" at bounding box center [657, 243] width 888 height 54
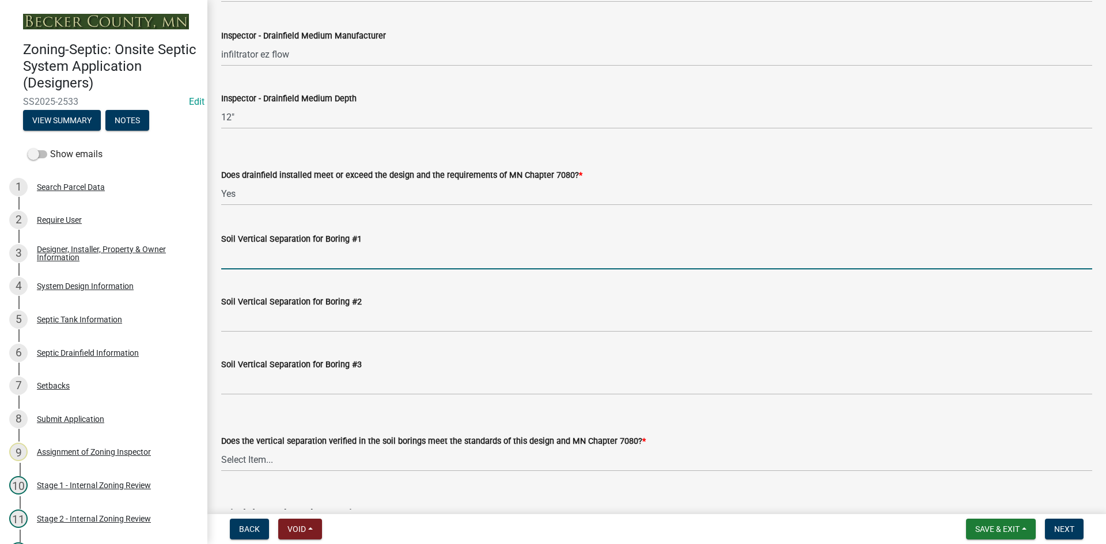
click at [233, 261] on input "Soil Vertical Separation for Boring #1" at bounding box center [656, 258] width 871 height 24
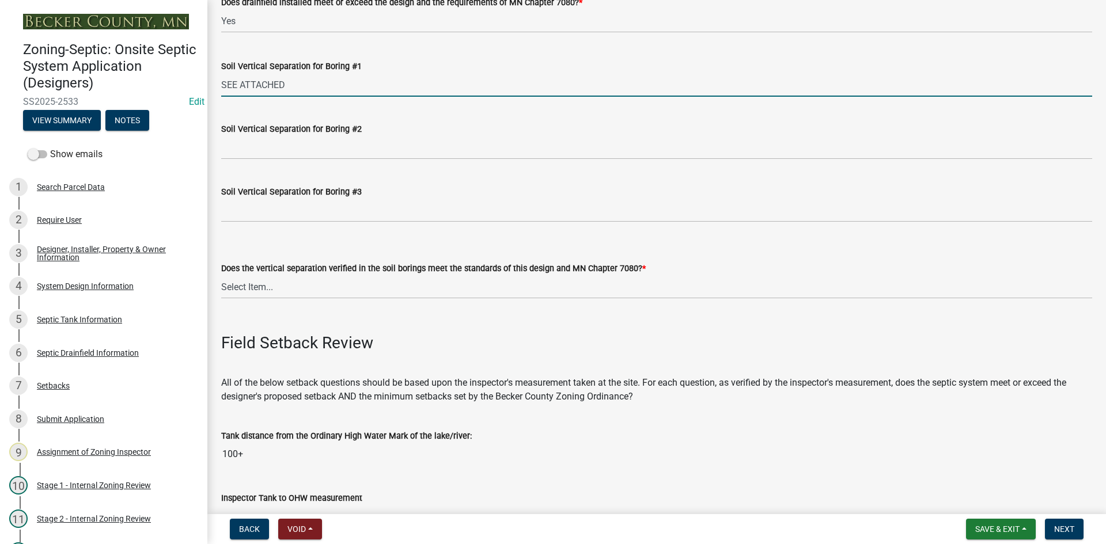
scroll to position [2362, 0]
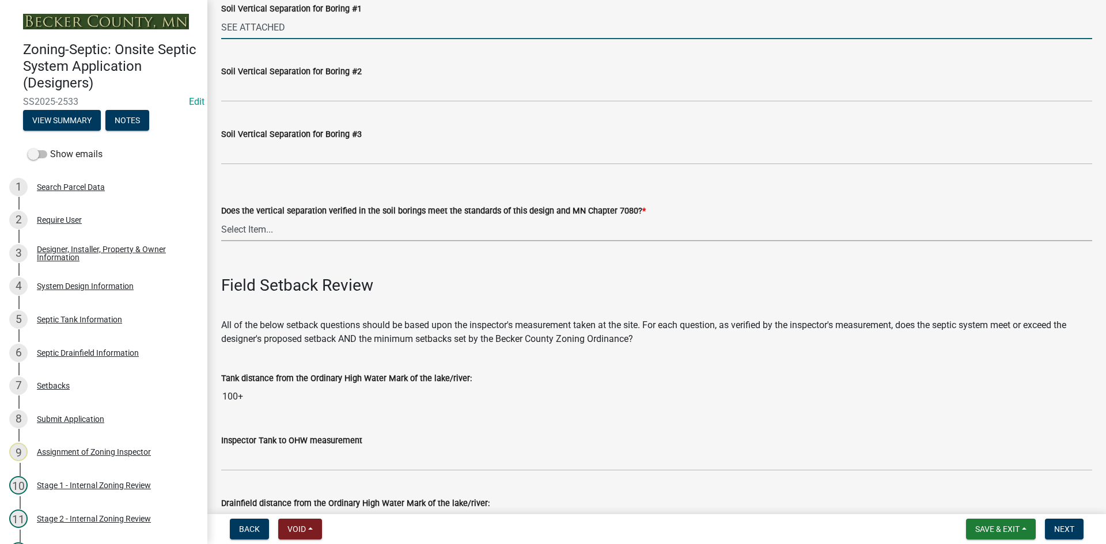
click at [264, 234] on select "Select Item... Yes No" at bounding box center [656, 230] width 871 height 24
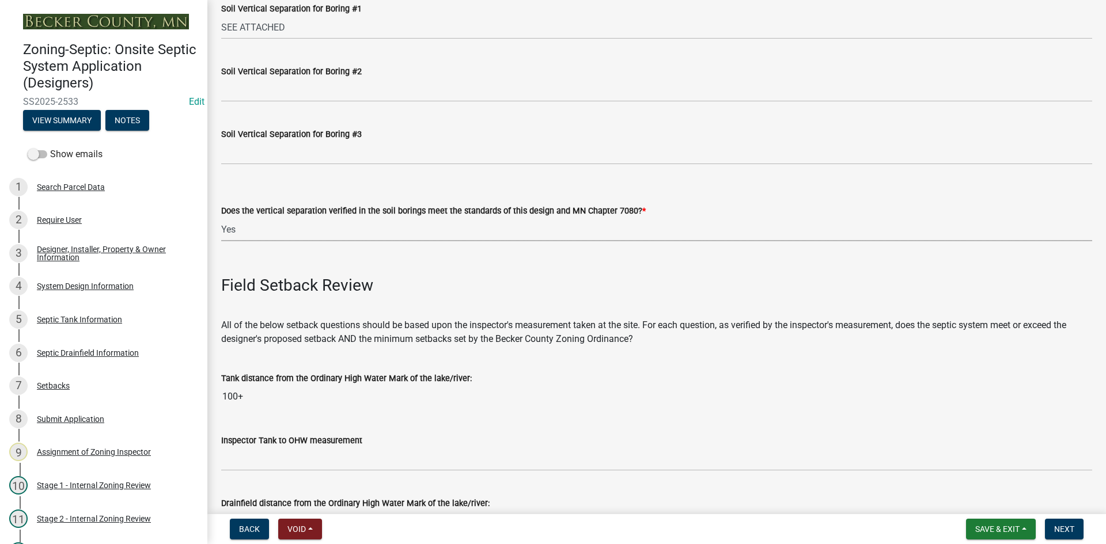
click at [221, 218] on select "Select Item... Yes No" at bounding box center [656, 230] width 871 height 24
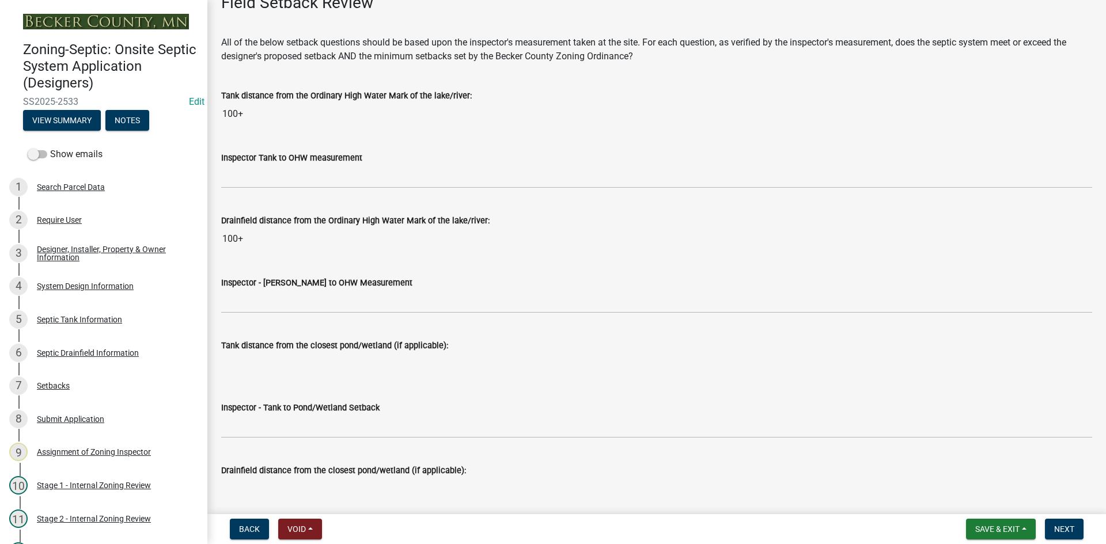
scroll to position [2650, 0]
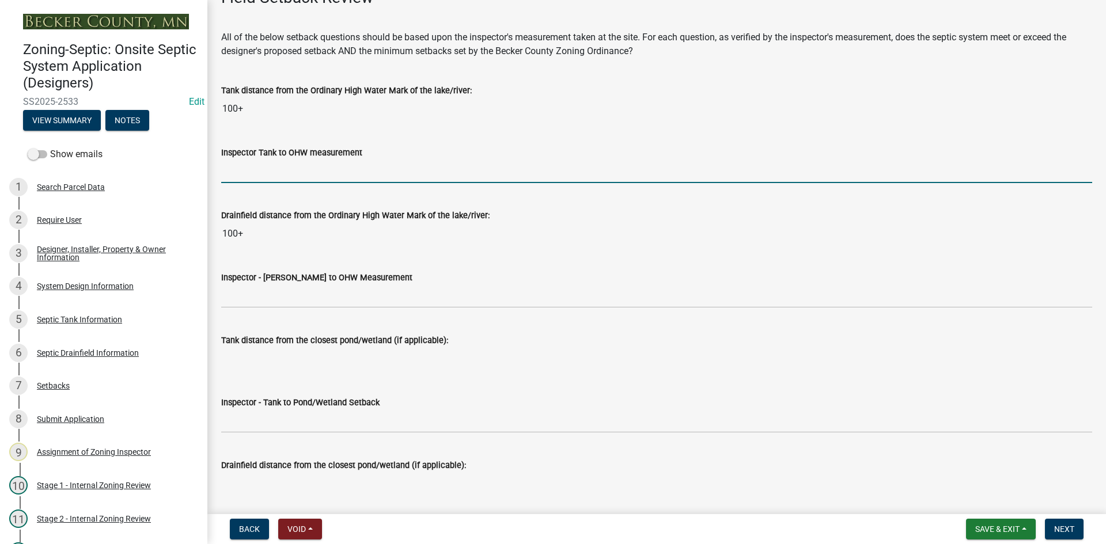
click at [248, 168] on input "Inspector Tank to OHW measurement" at bounding box center [656, 172] width 871 height 24
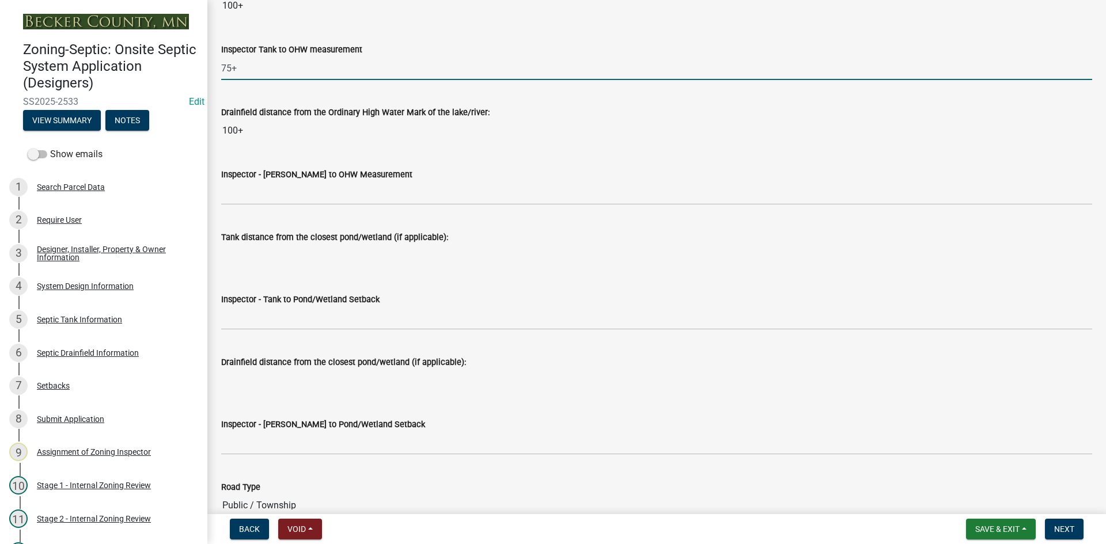
scroll to position [2765, 0]
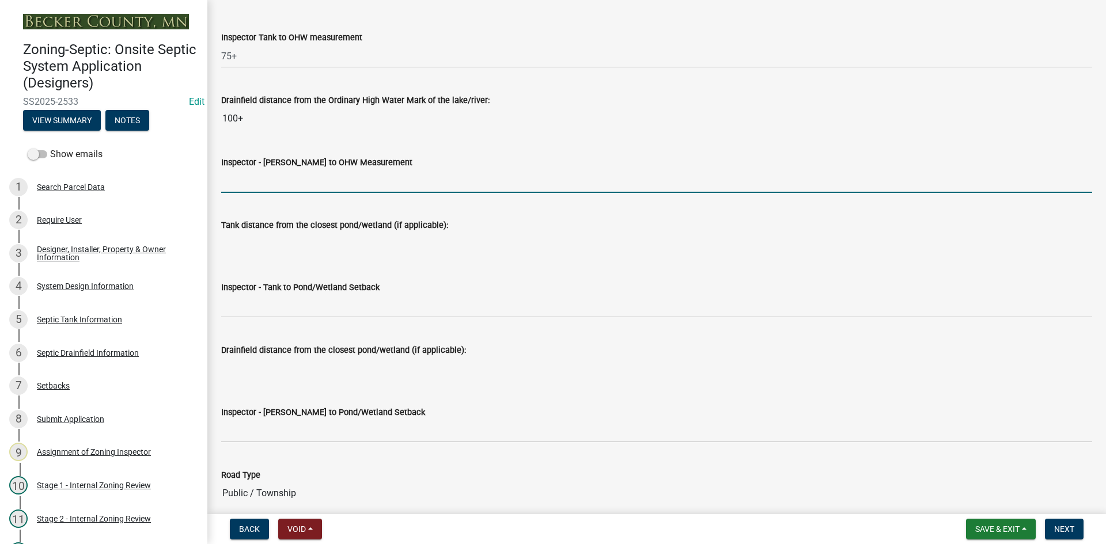
click at [268, 186] on input "Inspector - [PERSON_NAME] to OHW Measurement" at bounding box center [656, 181] width 871 height 24
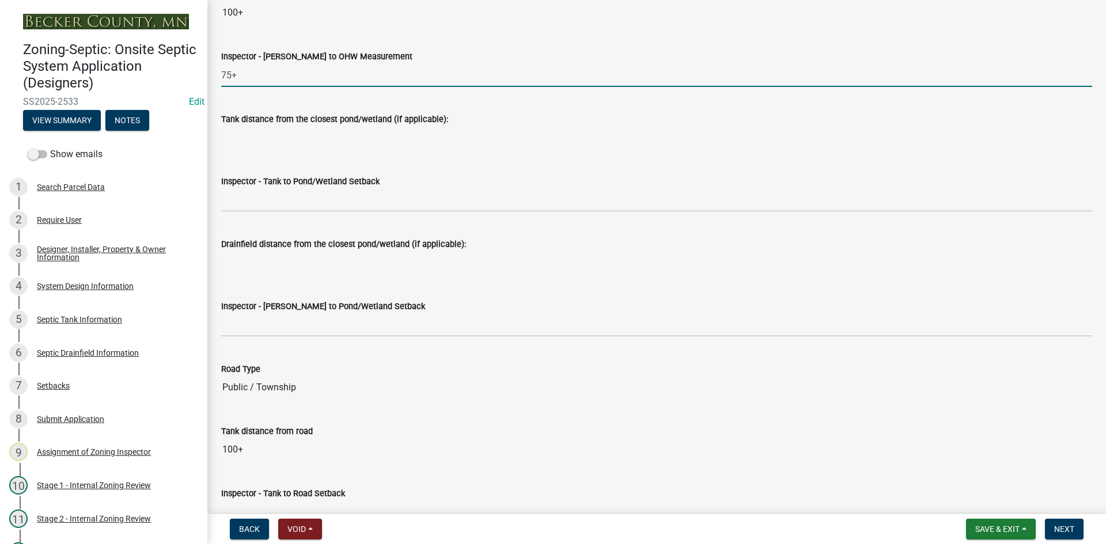
scroll to position [2881, 0]
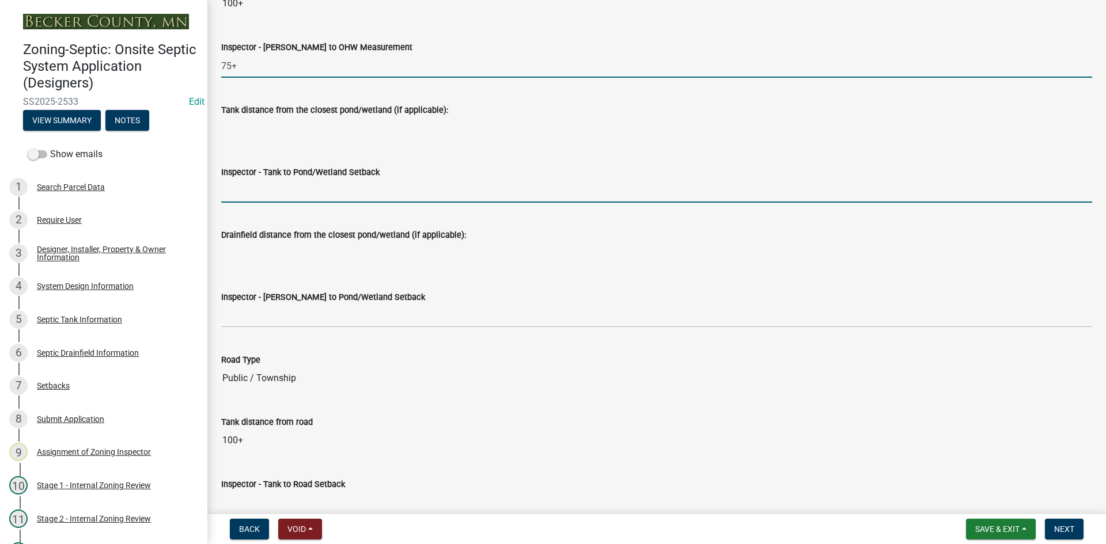
click at [257, 197] on input "Inspector - Tank to Pond/Wetland Setback" at bounding box center [656, 191] width 871 height 24
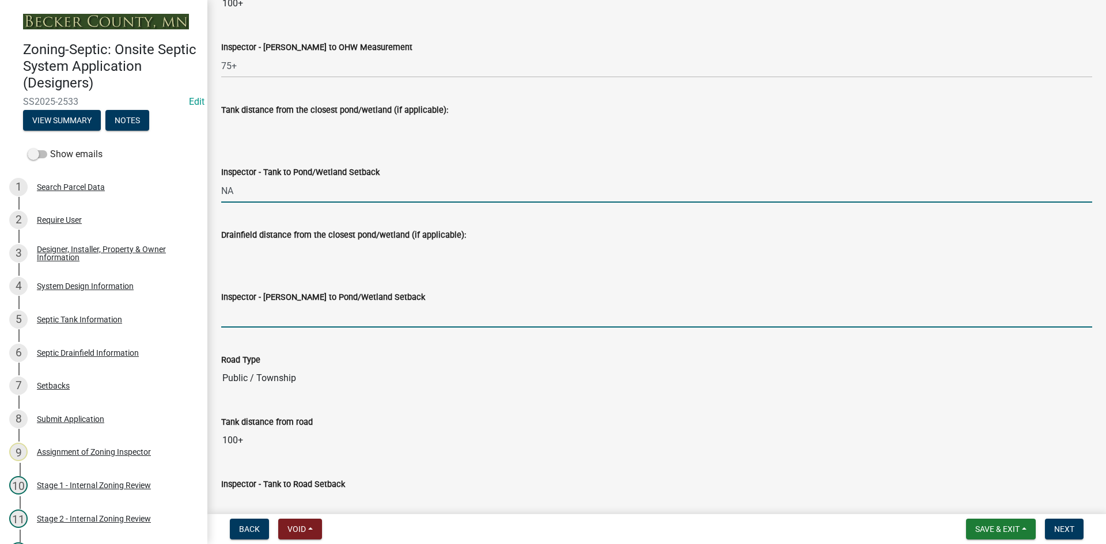
click at [262, 312] on input "Inspector - [PERSON_NAME] to Pond/Wetland Setback" at bounding box center [656, 316] width 871 height 24
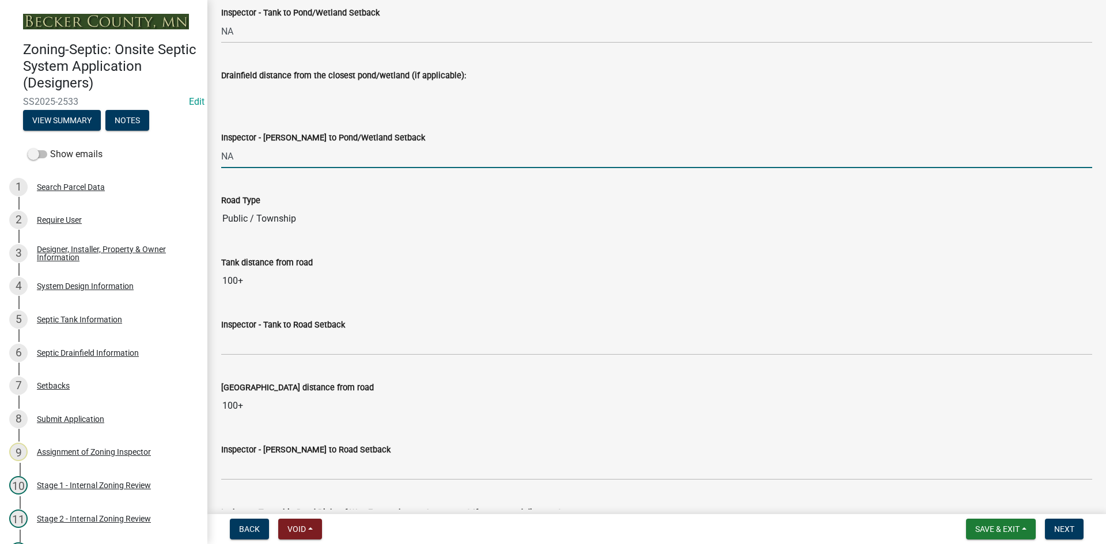
scroll to position [3169, 0]
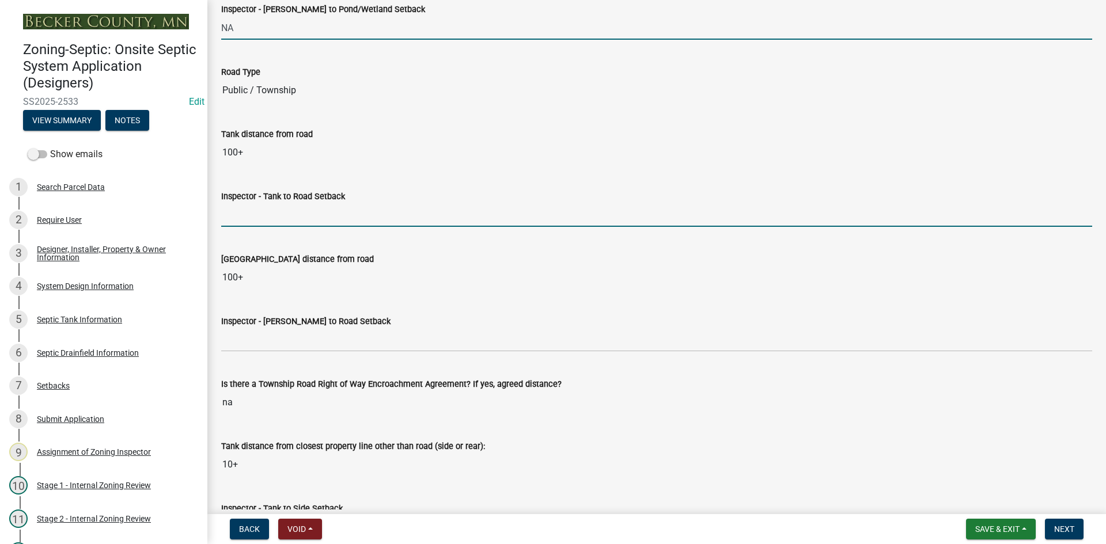
click at [256, 216] on input "Inspector - Tank to Road Setback" at bounding box center [656, 215] width 871 height 24
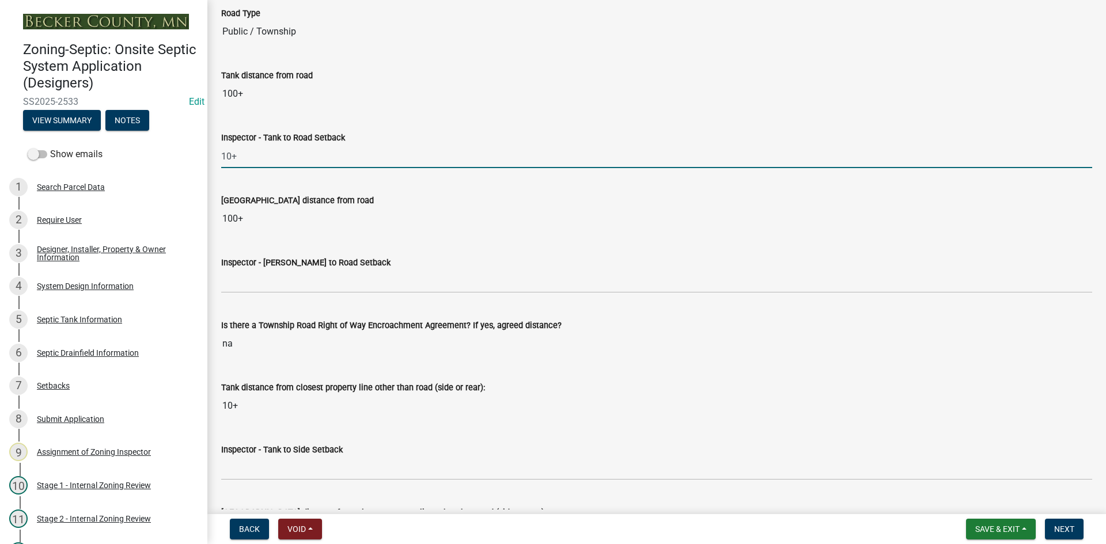
scroll to position [3284, 0]
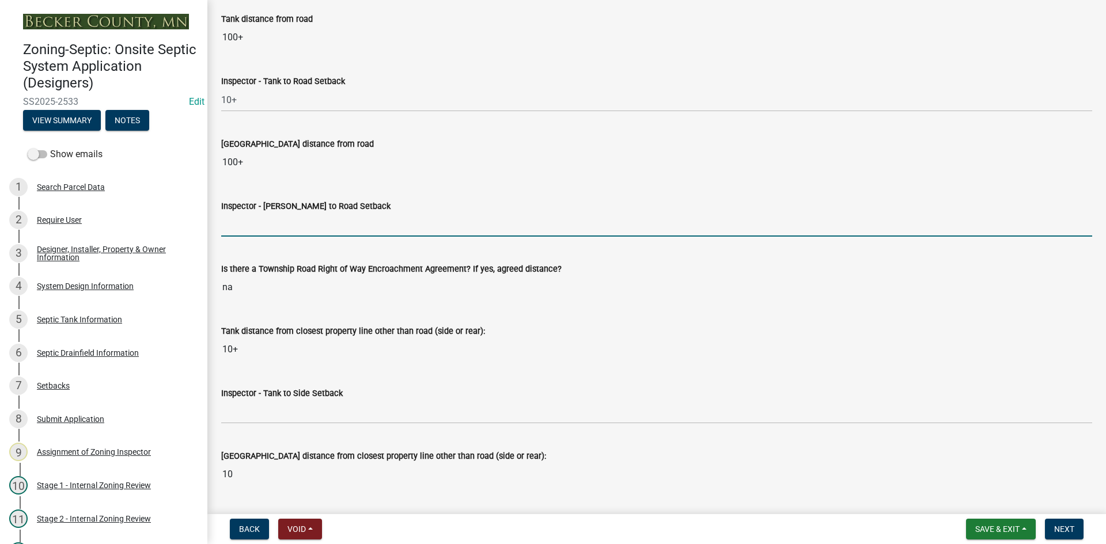
drag, startPoint x: 264, startPoint y: 222, endPoint x: 277, endPoint y: 235, distance: 17.9
click at [264, 222] on input "Inspector - [PERSON_NAME] to Road Setback" at bounding box center [656, 225] width 871 height 24
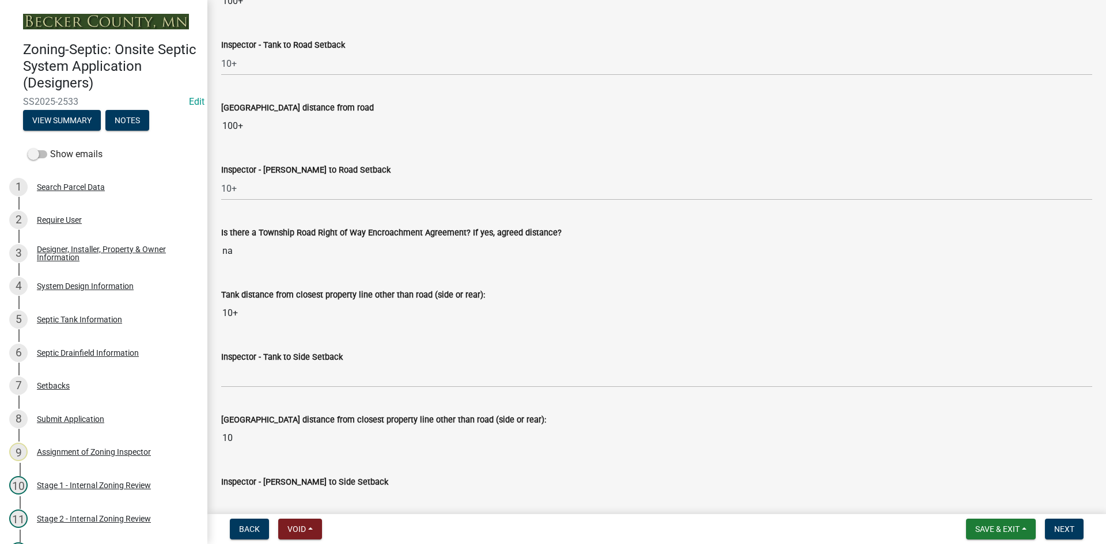
scroll to position [3399, 0]
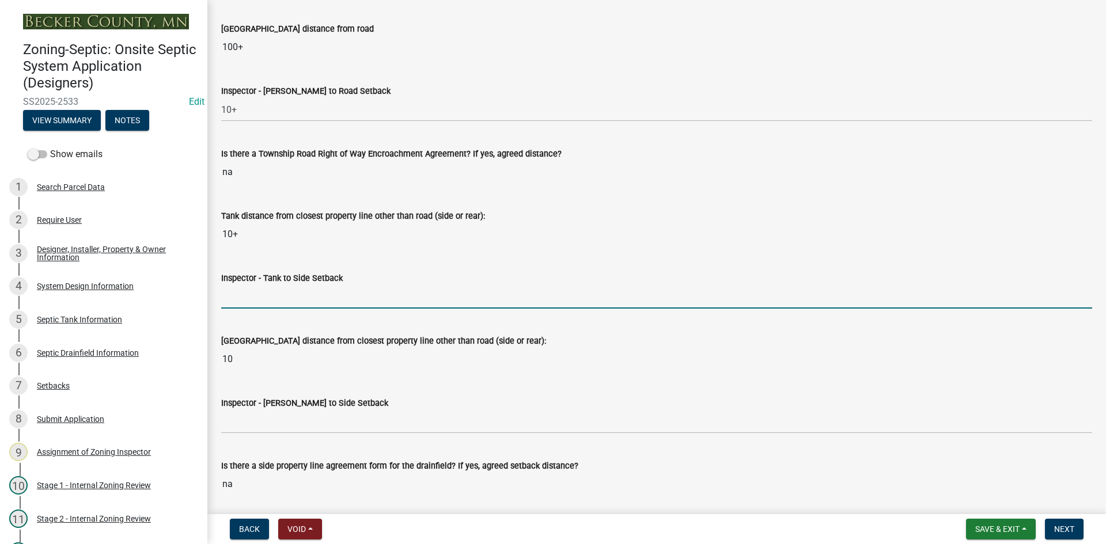
click at [289, 288] on input "Inspector - Tank to Side Setback" at bounding box center [656, 297] width 871 height 24
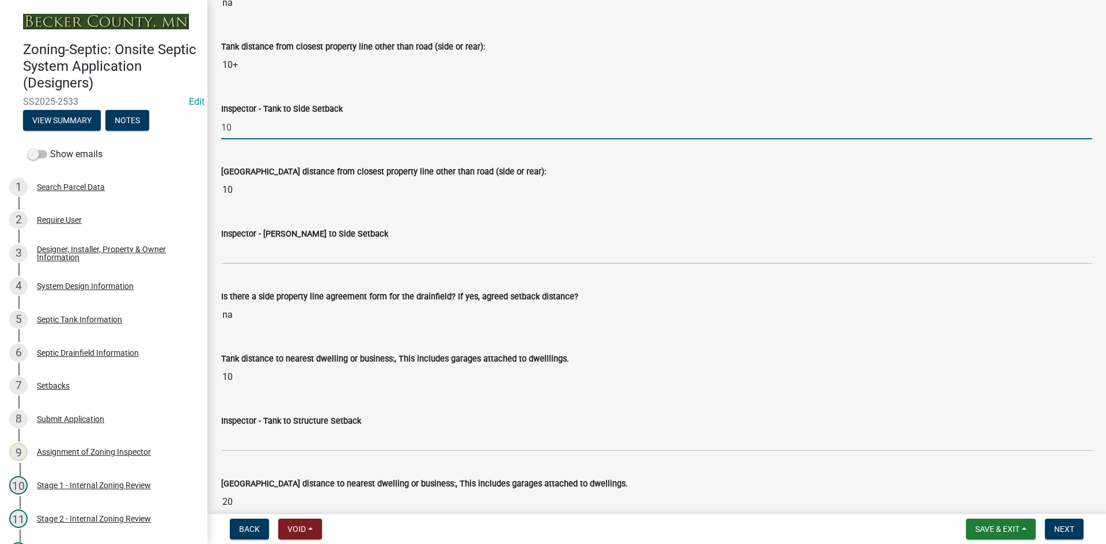
scroll to position [3572, 0]
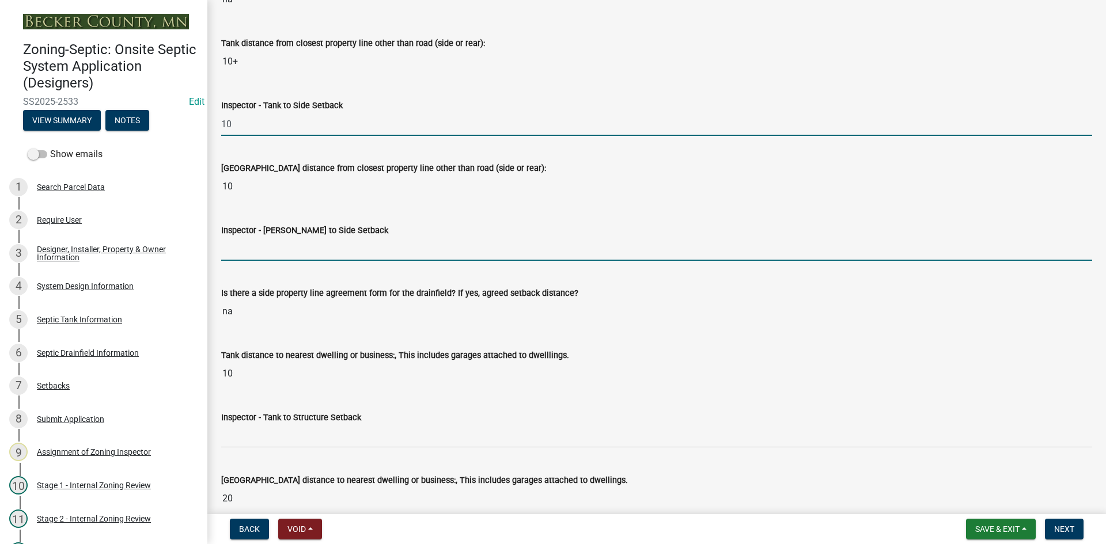
drag, startPoint x: 278, startPoint y: 247, endPoint x: 288, endPoint y: 258, distance: 14.7
click at [278, 247] on input "Inspector - [PERSON_NAME] to Side Setback" at bounding box center [656, 249] width 871 height 24
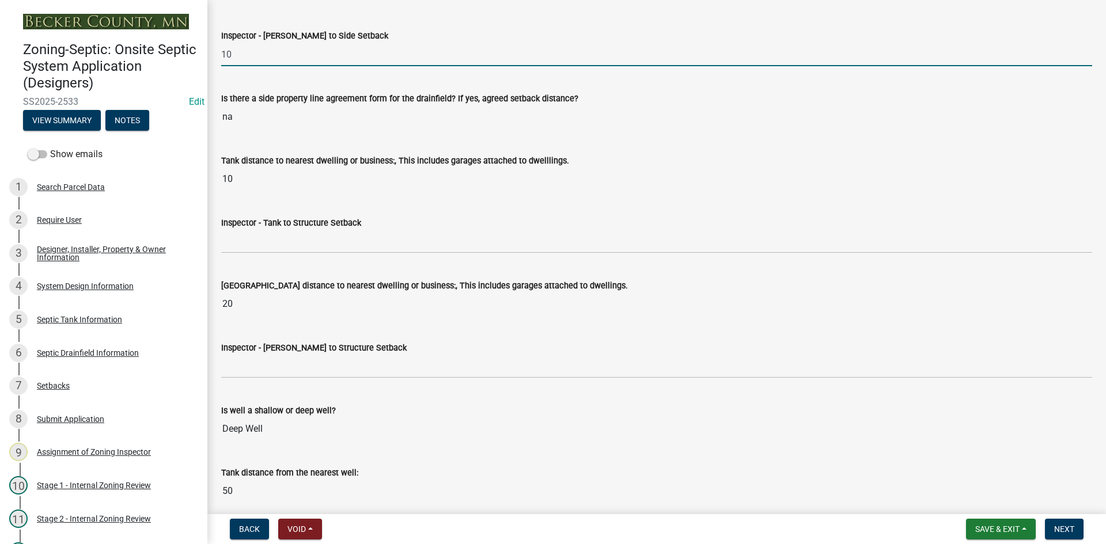
scroll to position [3802, 0]
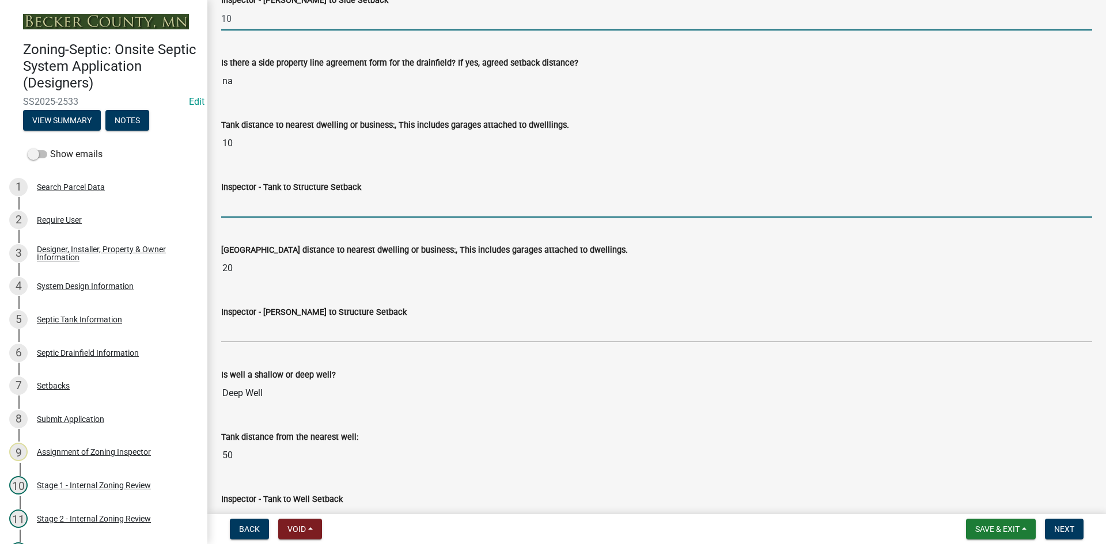
click at [278, 209] on input "Inspector - Tank to Structure Setback" at bounding box center [656, 206] width 871 height 24
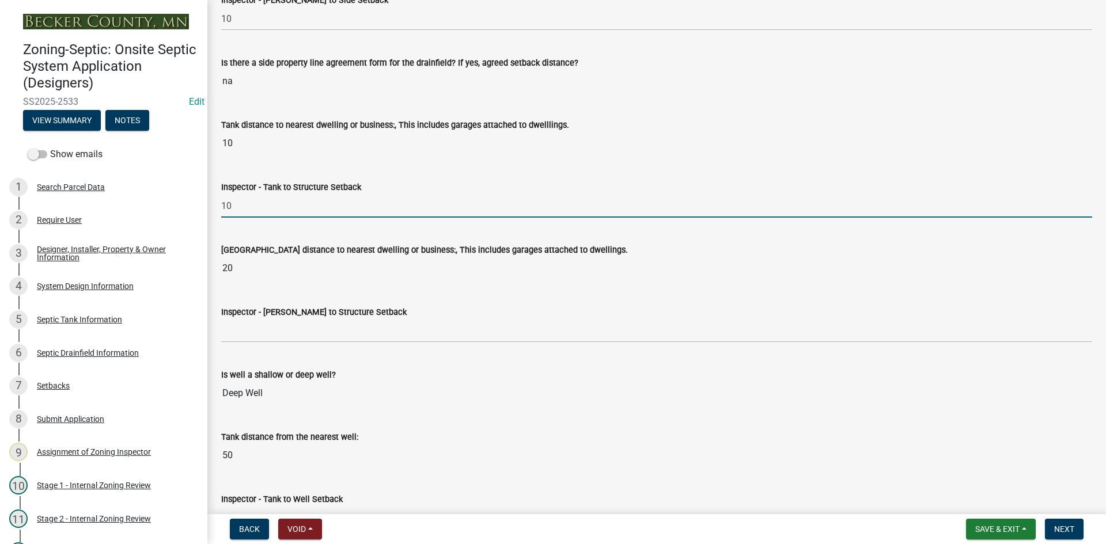
scroll to position [3917, 0]
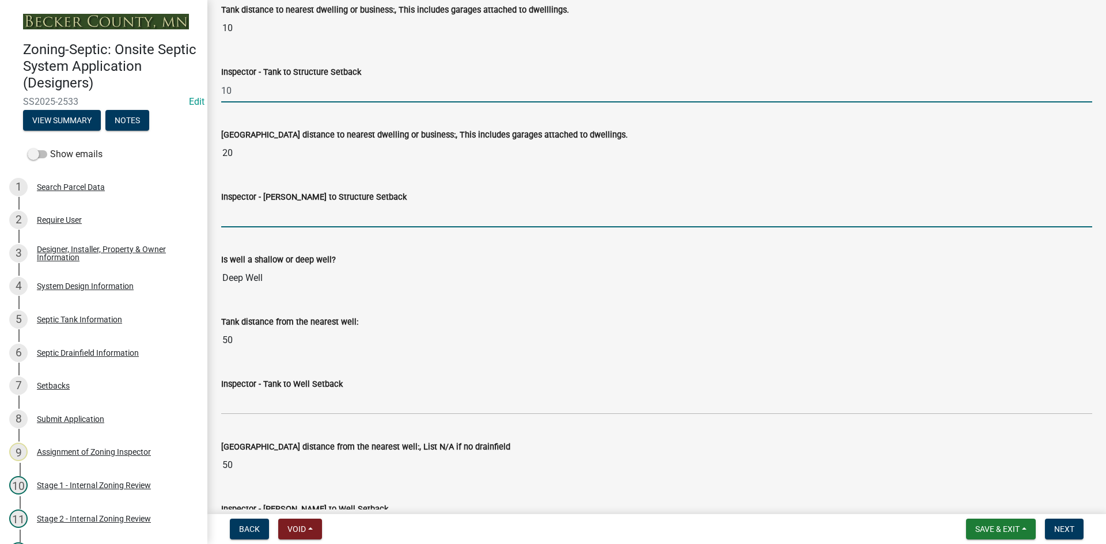
click at [270, 219] on input "Inspector - [PERSON_NAME] to Structure Setback" at bounding box center [656, 216] width 871 height 24
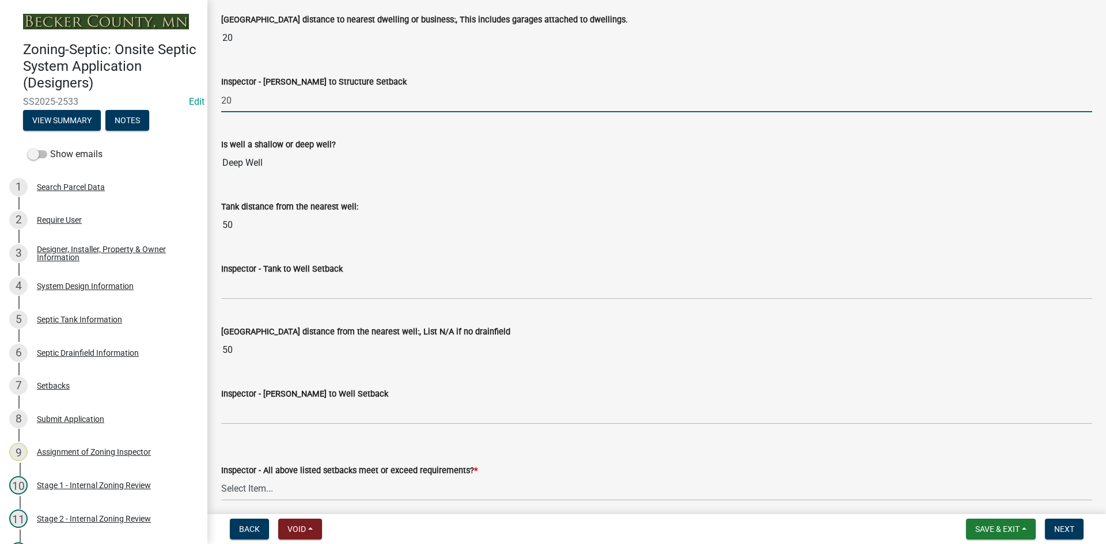
scroll to position [4090, 0]
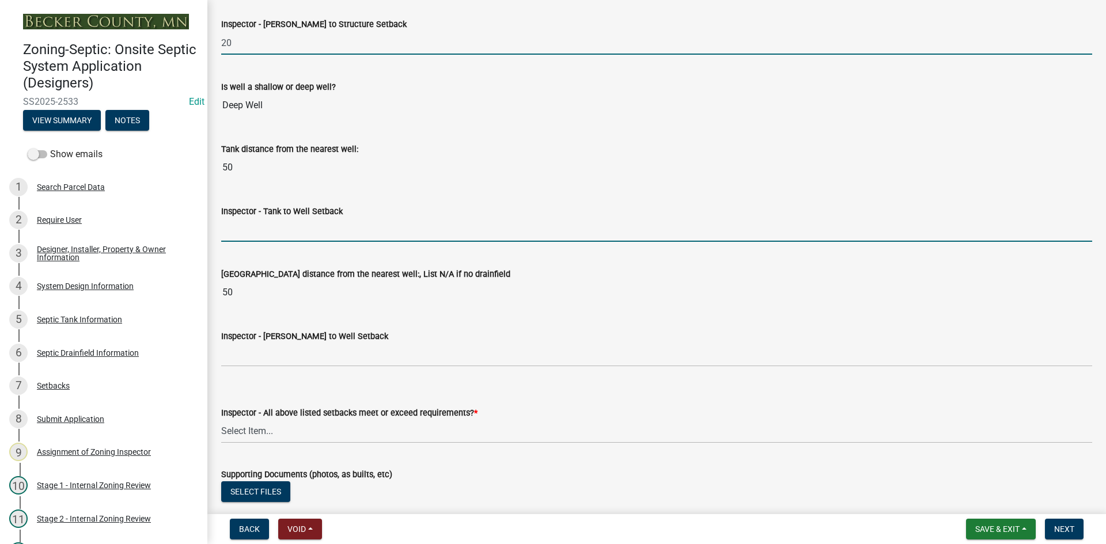
click at [297, 233] on input "Inspector - Tank to Well Setback" at bounding box center [656, 230] width 871 height 24
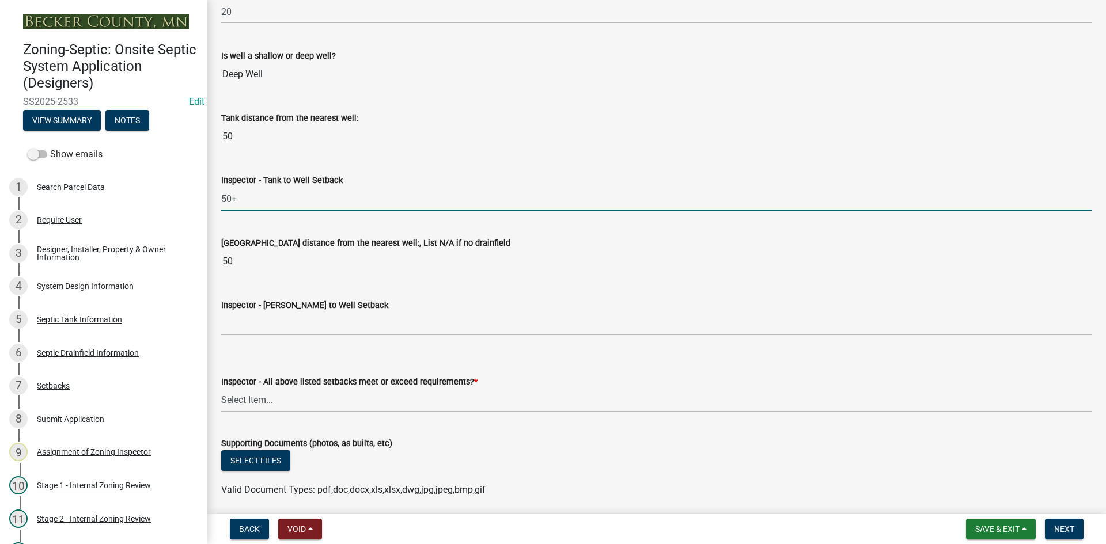
scroll to position [4148, 0]
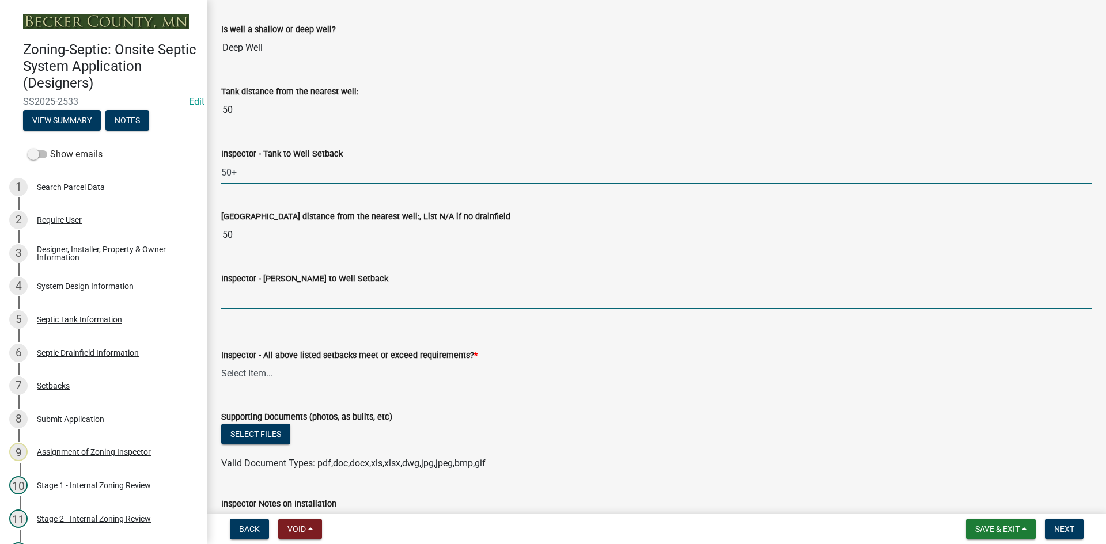
click at [261, 293] on input "Inspector - [PERSON_NAME] to Well Setback" at bounding box center [656, 298] width 871 height 24
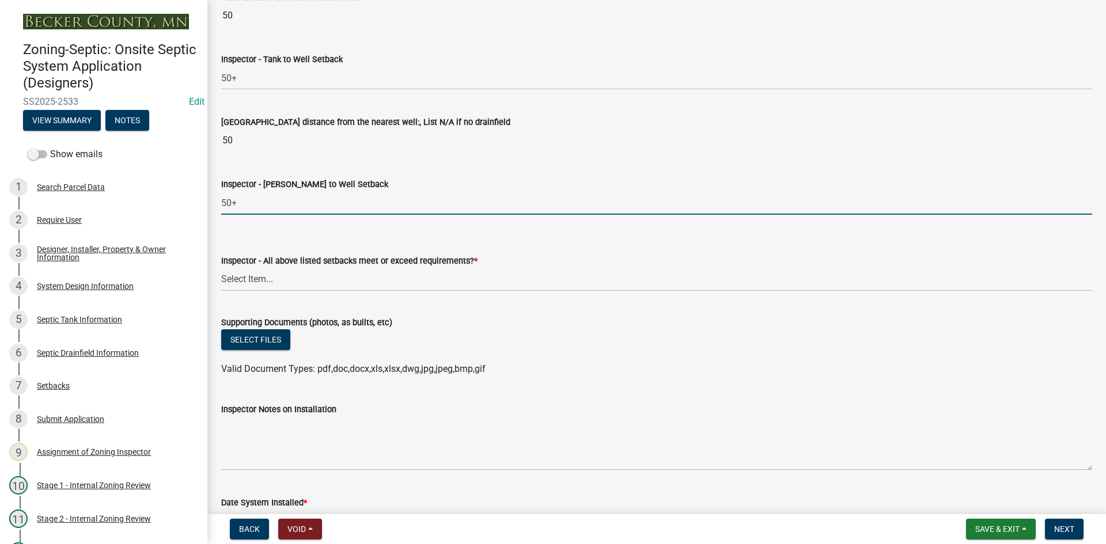
scroll to position [4263, 0]
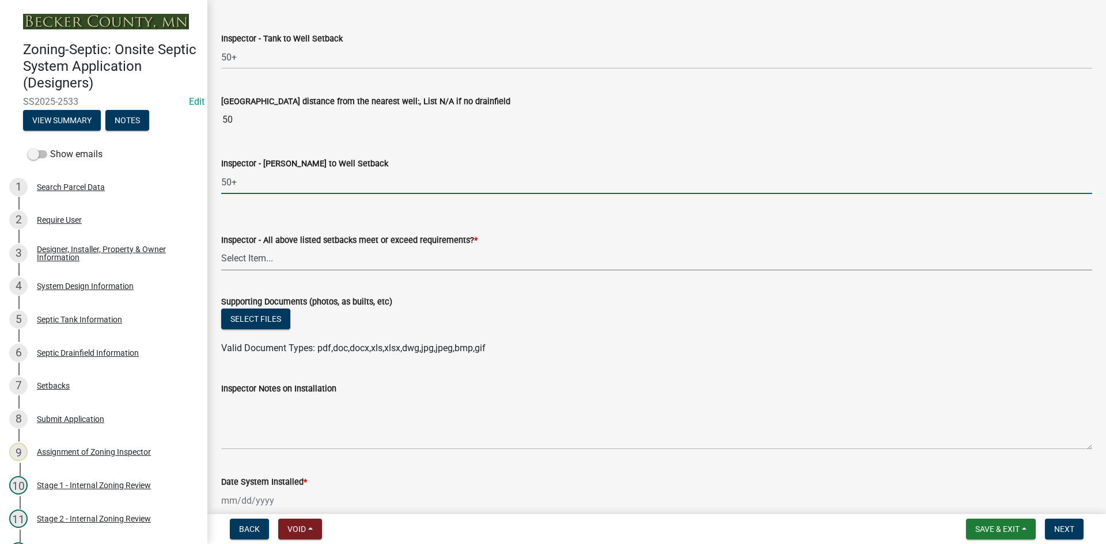
click at [275, 260] on select "Select Item... Yes No" at bounding box center [656, 259] width 871 height 24
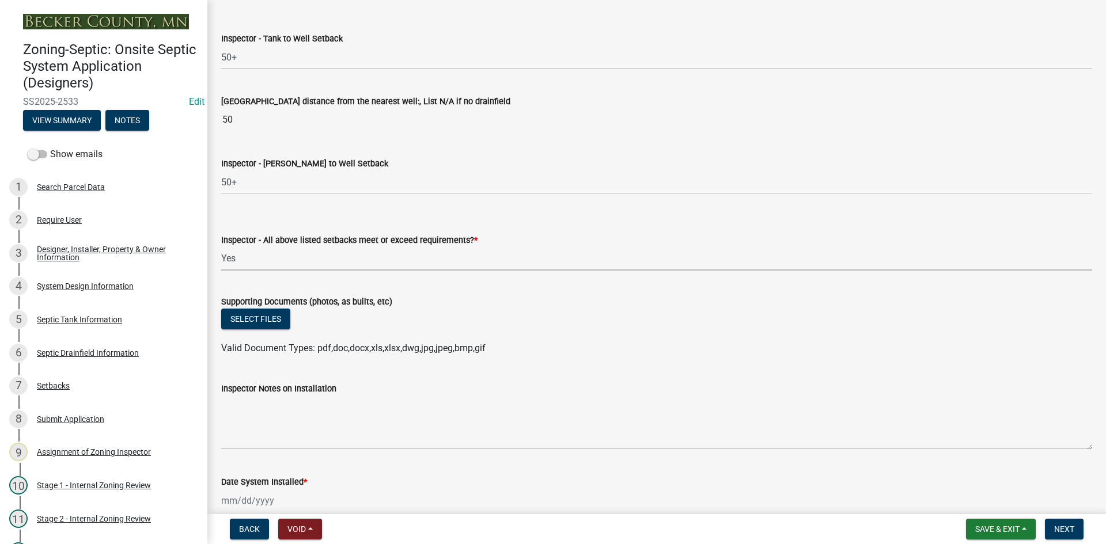
click at [221, 247] on select "Select Item... Yes No" at bounding box center [656, 259] width 871 height 24
click at [270, 321] on button "Select files" at bounding box center [255, 319] width 69 height 21
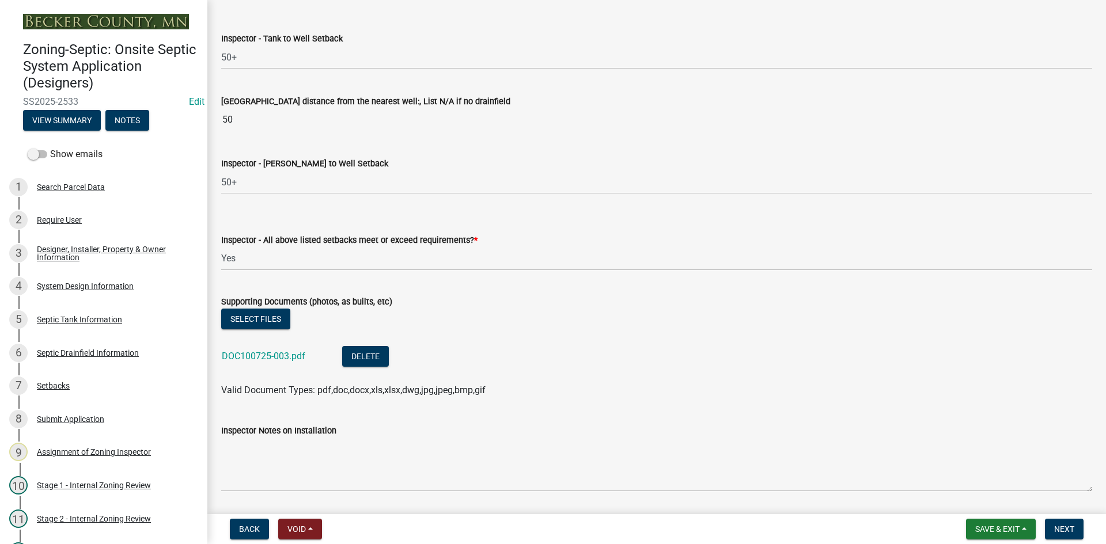
click at [266, 349] on div "DOC100725-003.pdf" at bounding box center [273, 358] width 102 height 24
click at [266, 353] on link "DOC100725-003.pdf" at bounding box center [264, 356] width 84 height 11
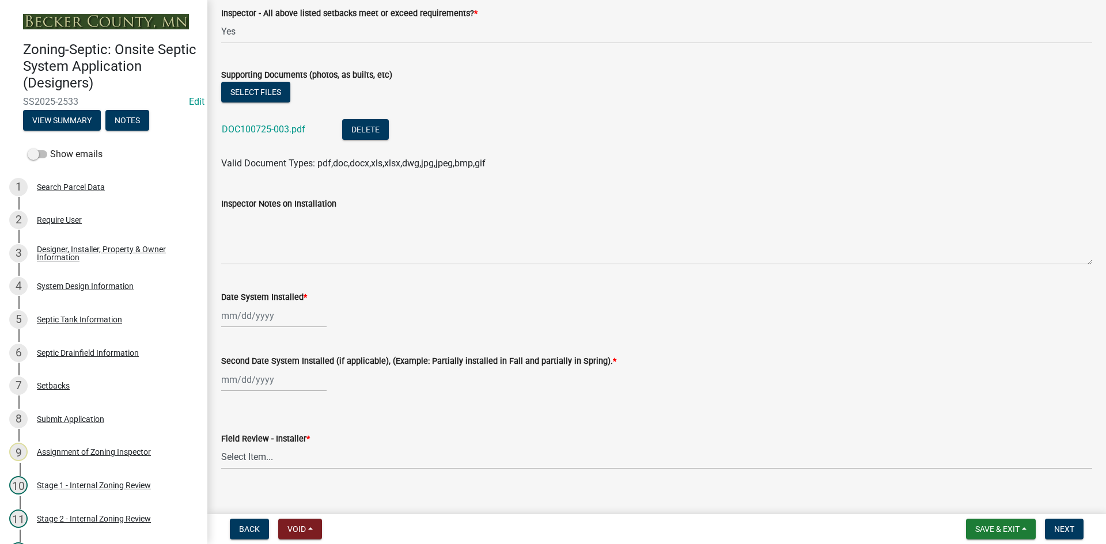
scroll to position [4494, 0]
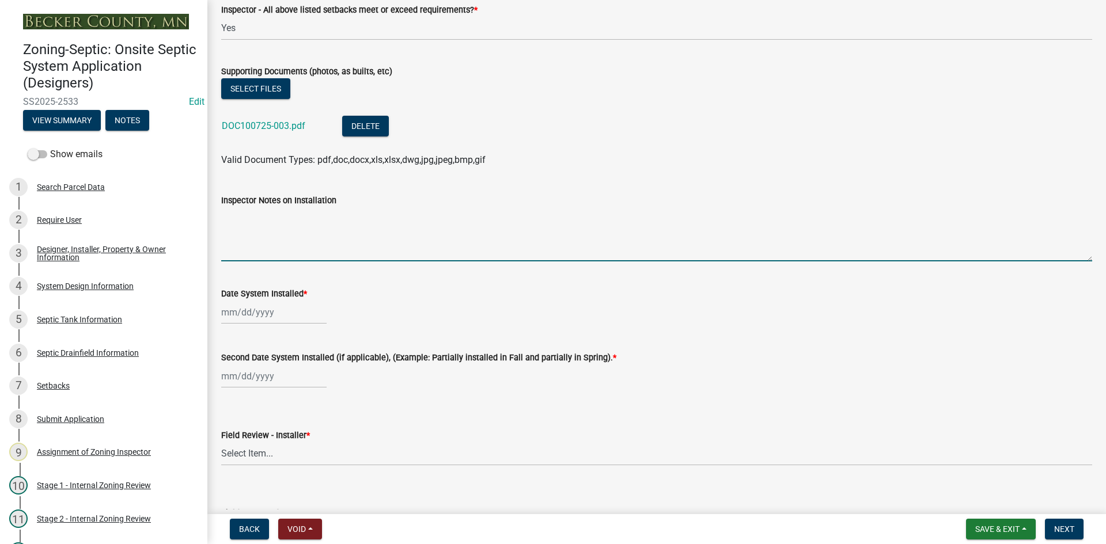
click at [270, 239] on textarea "Inspector Notes on Installation" at bounding box center [656, 234] width 871 height 54
click at [418, 220] on textarea "this is a type 3 system/replaced sand in the absorbtion" at bounding box center [656, 234] width 871 height 54
drag, startPoint x: 221, startPoint y: 213, endPoint x: 256, endPoint y: 217, distance: 35.4
click at [256, 217] on textarea "this is a type 3 system/replaced sand in the absorption area" at bounding box center [656, 234] width 871 height 54
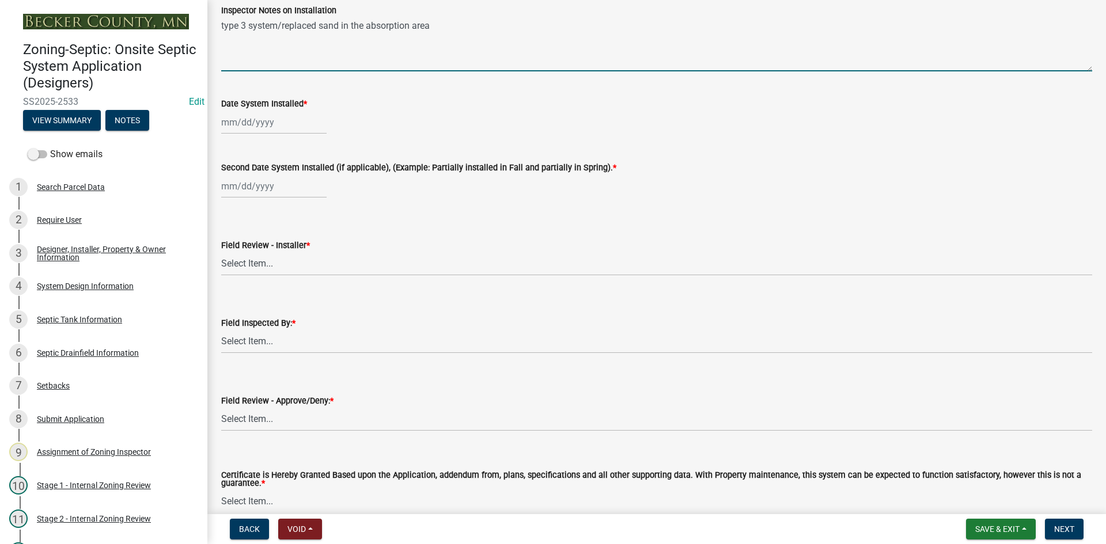
scroll to position [4724, 0]
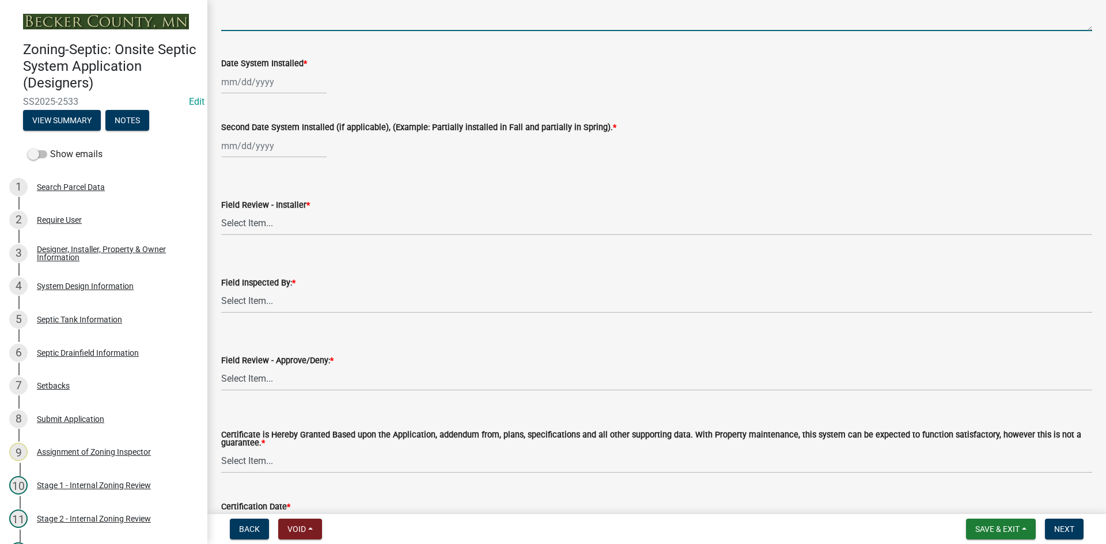
click at [284, 80] on div at bounding box center [273, 82] width 105 height 24
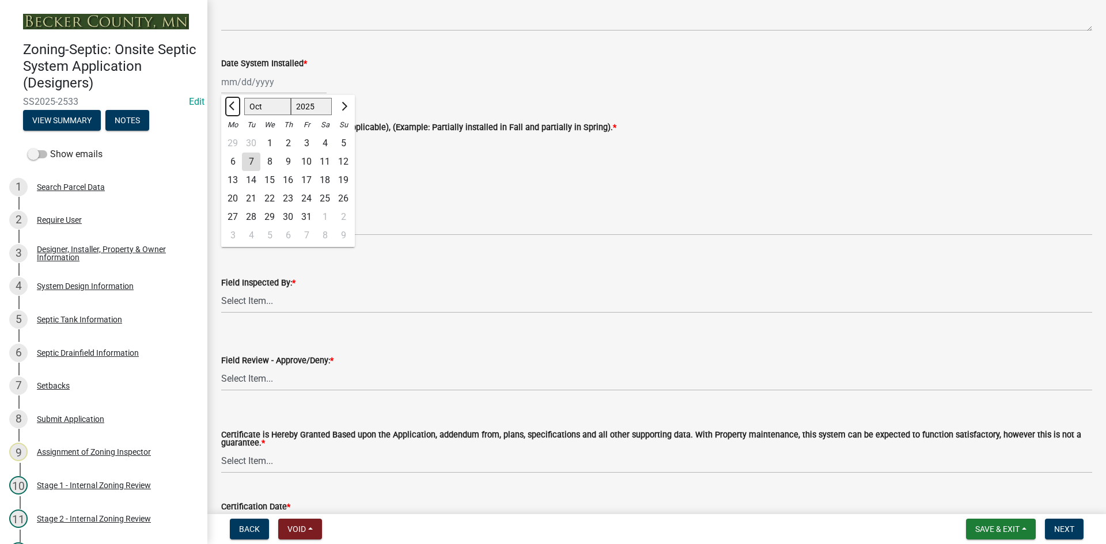
click at [232, 106] on span "Previous month" at bounding box center [233, 105] width 9 height 9
click at [486, 233] on select "Select Item... OTHER – Not listed (please add in next field and we will add to …" at bounding box center [656, 224] width 871 height 24
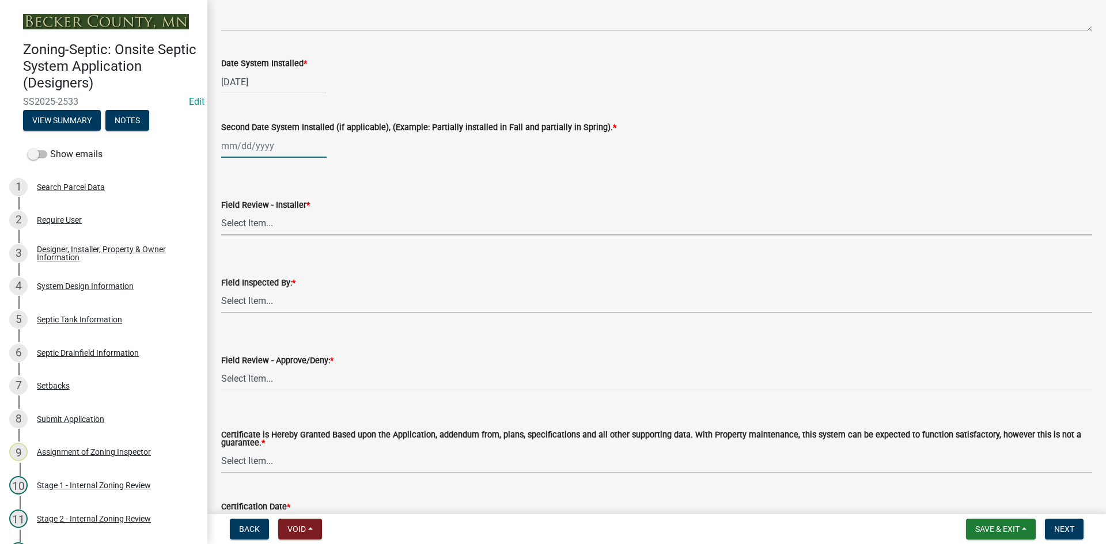
click at [304, 155] on div at bounding box center [273, 146] width 105 height 24
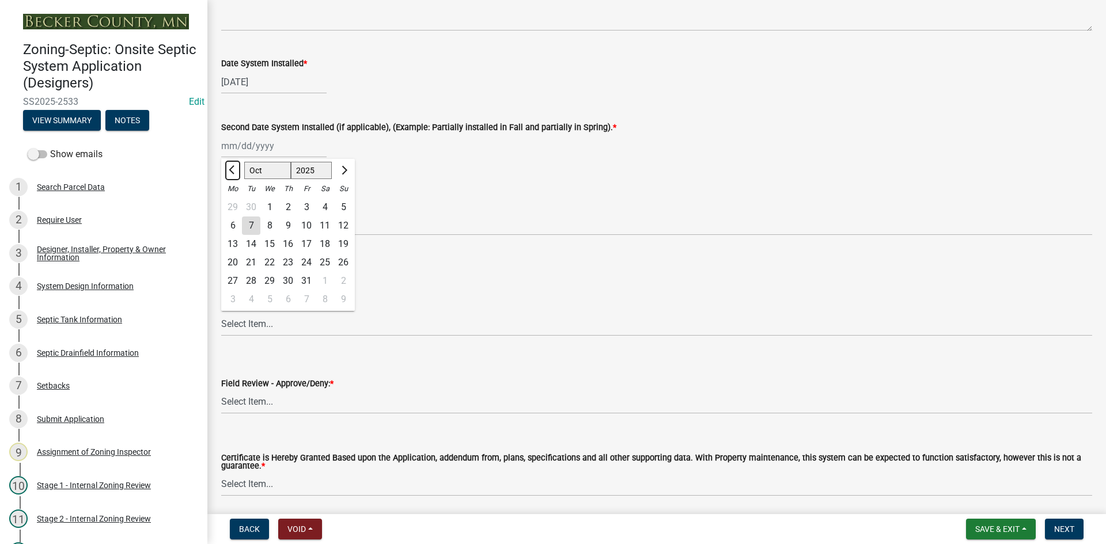
click at [239, 175] on button "Previous month" at bounding box center [233, 170] width 14 height 18
click at [235, 278] on div "29" at bounding box center [233, 281] width 18 height 18
click at [266, 227] on select "Select Item... OTHER – Not listed (please add in next field and we will add to …" at bounding box center [656, 224] width 871 height 24
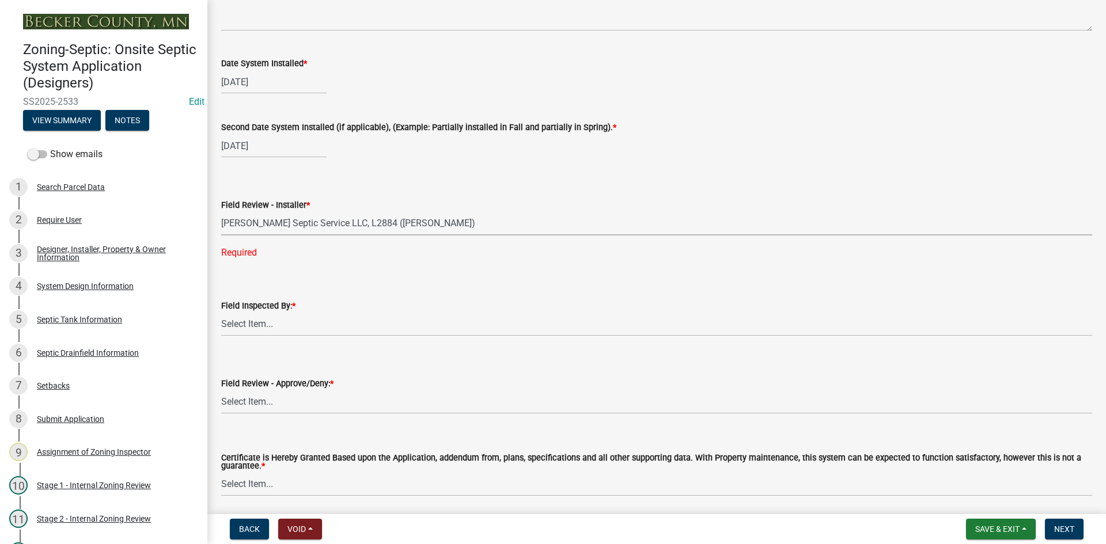
click at [221, 212] on select "Select Item... OTHER – Not listed (please add in next field and we will add to …" at bounding box center [656, 224] width 871 height 24
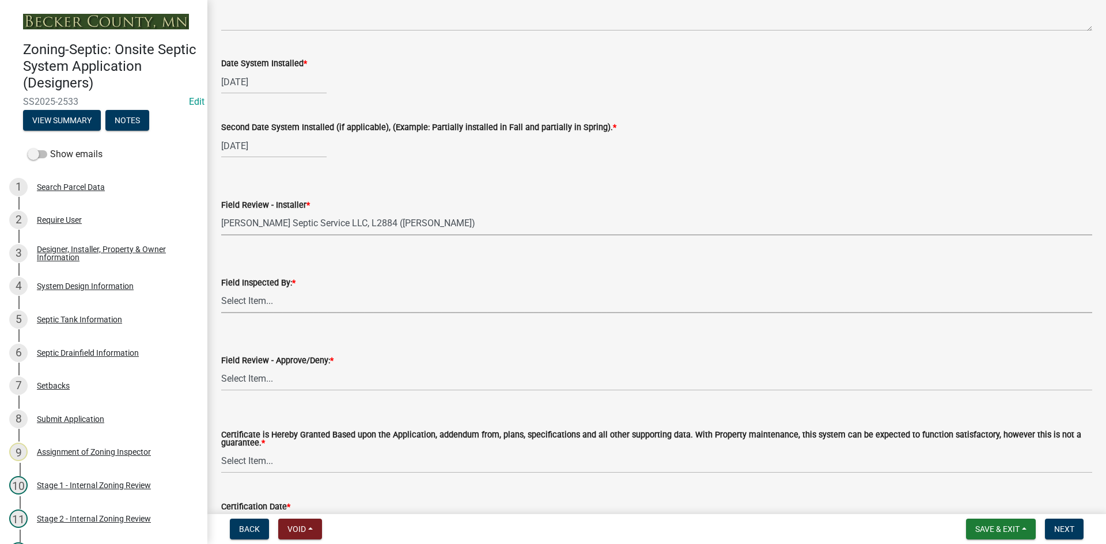
click at [256, 307] on select "Select Item... [PERSON_NAME] [PERSON_NAME] [PERSON_NAME] [PERSON_NAME] [PERSON_…" at bounding box center [656, 302] width 871 height 24
click at [221, 290] on select "Select Item... [PERSON_NAME] [PERSON_NAME] [PERSON_NAME] [PERSON_NAME] [PERSON_…" at bounding box center [656, 302] width 871 height 24
drag, startPoint x: 259, startPoint y: 381, endPoint x: 262, endPoint y: 390, distance: 9.7
click at [259, 381] on select "Select Item... Approved Denied" at bounding box center [656, 380] width 871 height 24
click at [221, 368] on select "Select Item... Approved Denied" at bounding box center [656, 380] width 871 height 24
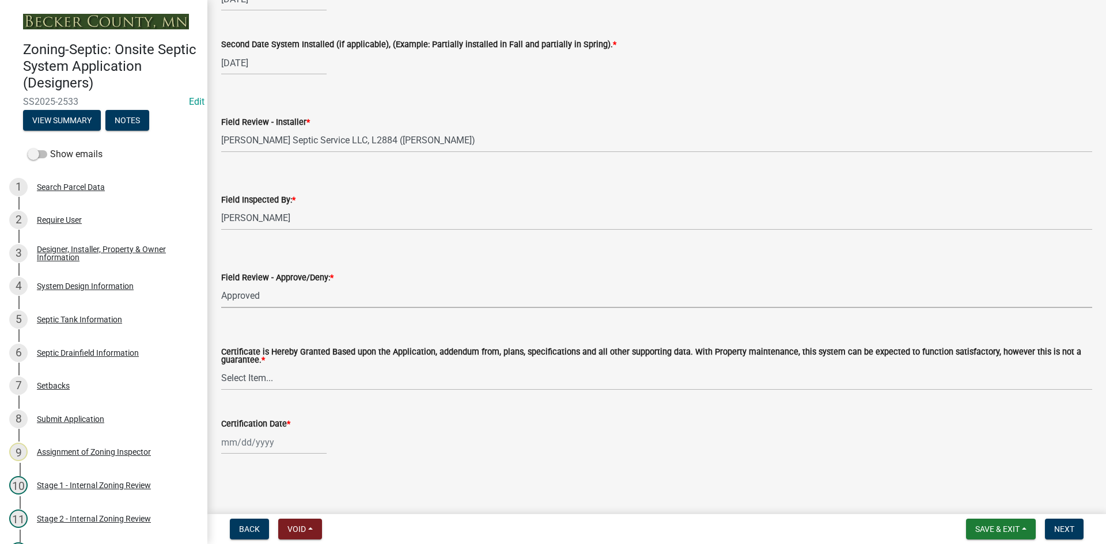
scroll to position [4808, 0]
click at [266, 379] on select "Select Item... Yes No" at bounding box center [656, 379] width 871 height 24
click at [221, 367] on select "Select Item... Yes No" at bounding box center [656, 379] width 871 height 24
click at [297, 445] on div at bounding box center [273, 443] width 105 height 24
click at [252, 345] on div "7" at bounding box center [251, 344] width 18 height 18
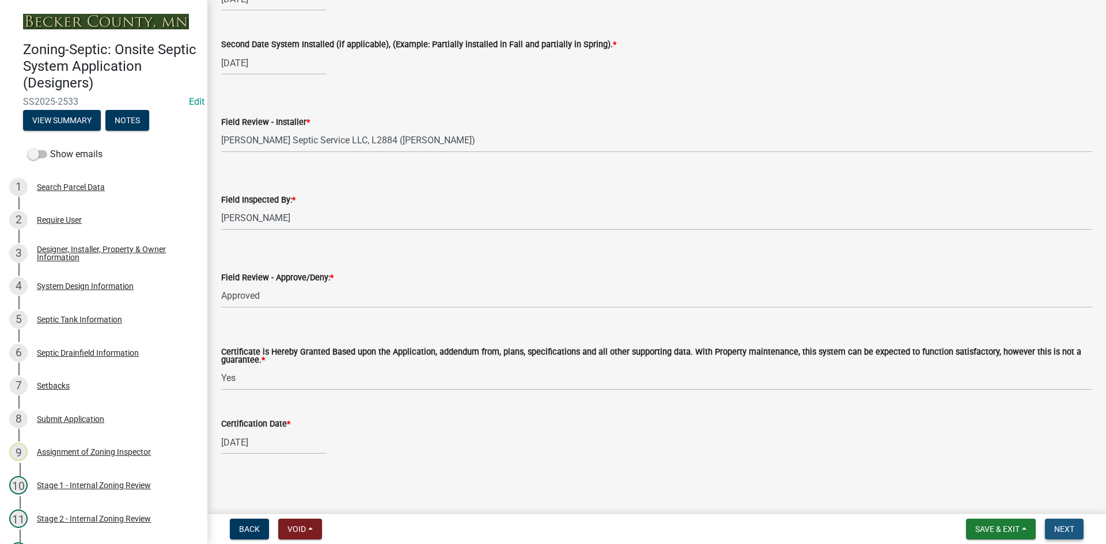
click at [1055, 526] on span "Next" at bounding box center [1064, 529] width 20 height 9
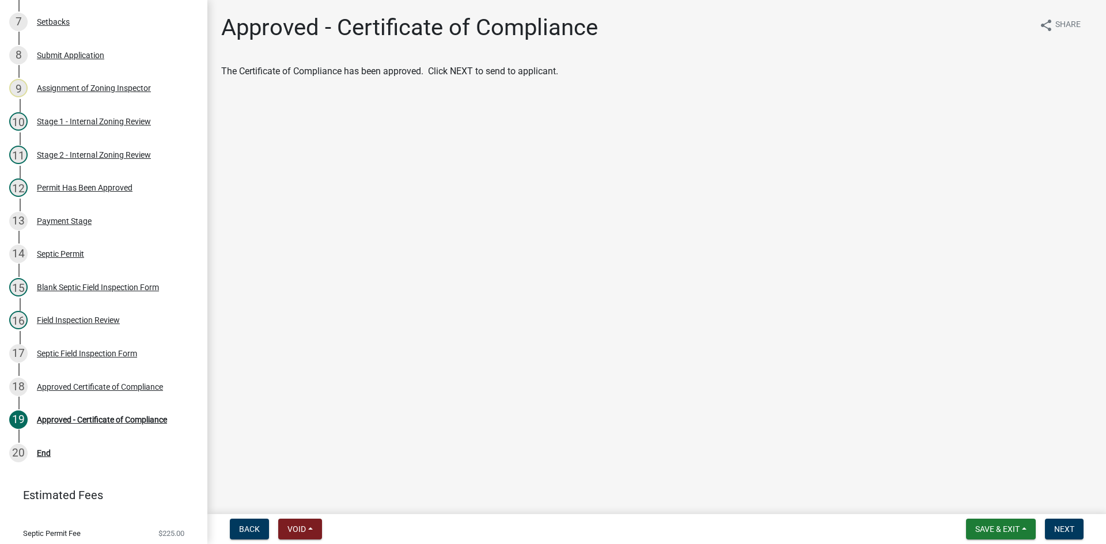
scroll to position [368, 0]
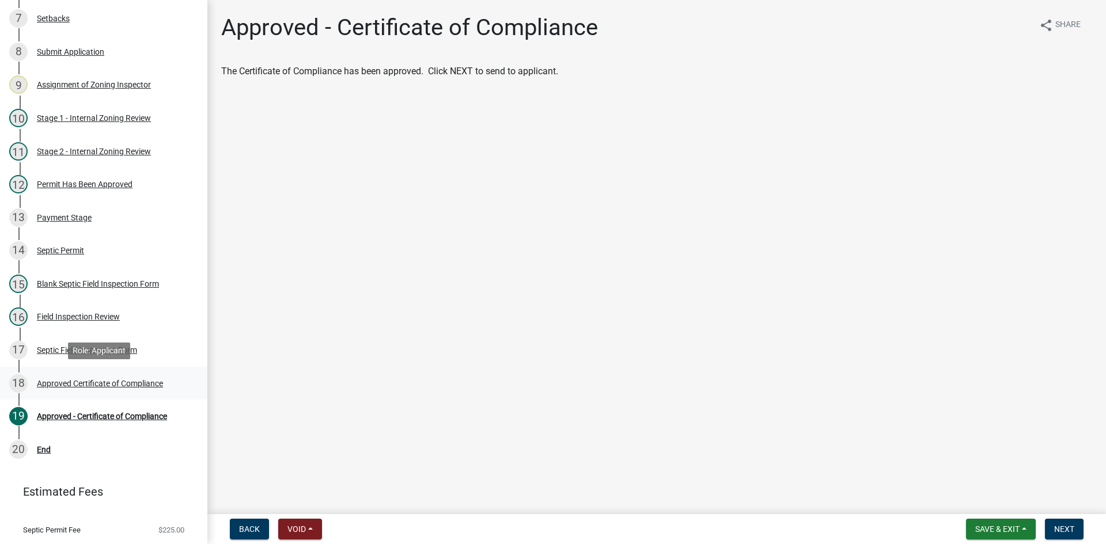
click at [124, 383] on div "Approved Certificate of Compliance" at bounding box center [100, 384] width 126 height 8
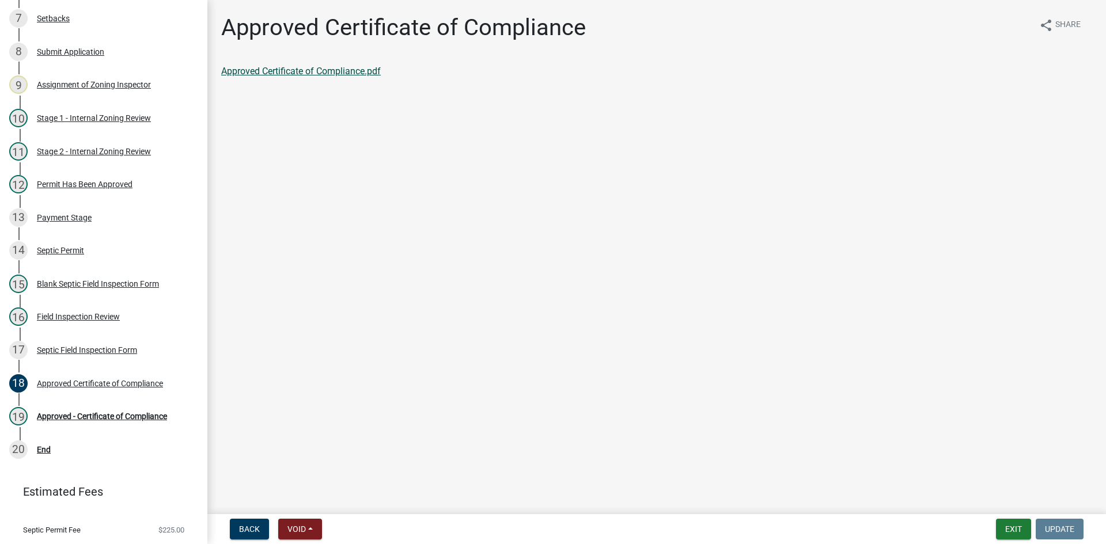
click at [317, 68] on link "Approved Certificate of Compliance.pdf" at bounding box center [301, 71] width 160 height 11
click at [106, 316] on div "Field Inspection Review" at bounding box center [78, 317] width 83 height 8
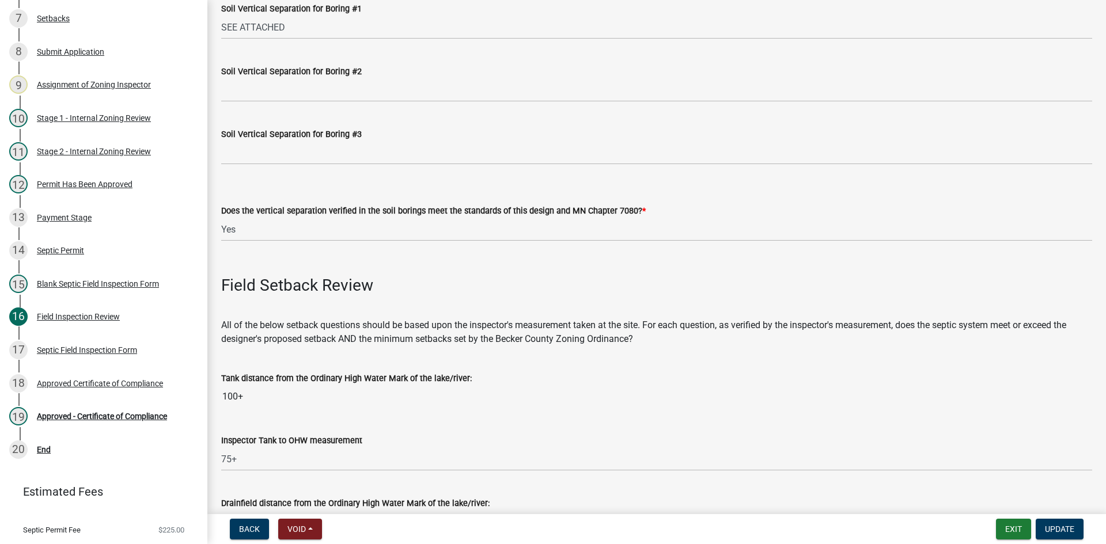
scroll to position [2189, 0]
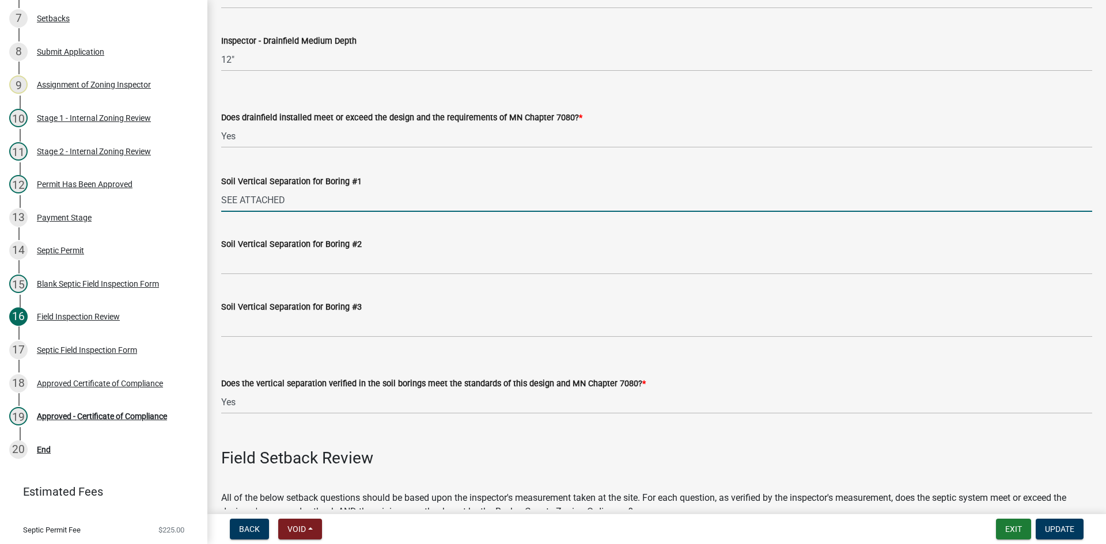
click at [297, 198] on input "SEE ATTACHED" at bounding box center [656, 200] width 871 height 24
click at [285, 199] on input "SEE ATTACHED TYPE 3 system" at bounding box center [656, 200] width 871 height 24
click at [360, 200] on input "SEE ATTACHED/ TYPE 3 system" at bounding box center [656, 200] width 871 height 24
click at [468, 205] on input "SEE ATTACHED/ TYPE 3 system replaced sand in the absorbtion area" at bounding box center [656, 200] width 871 height 24
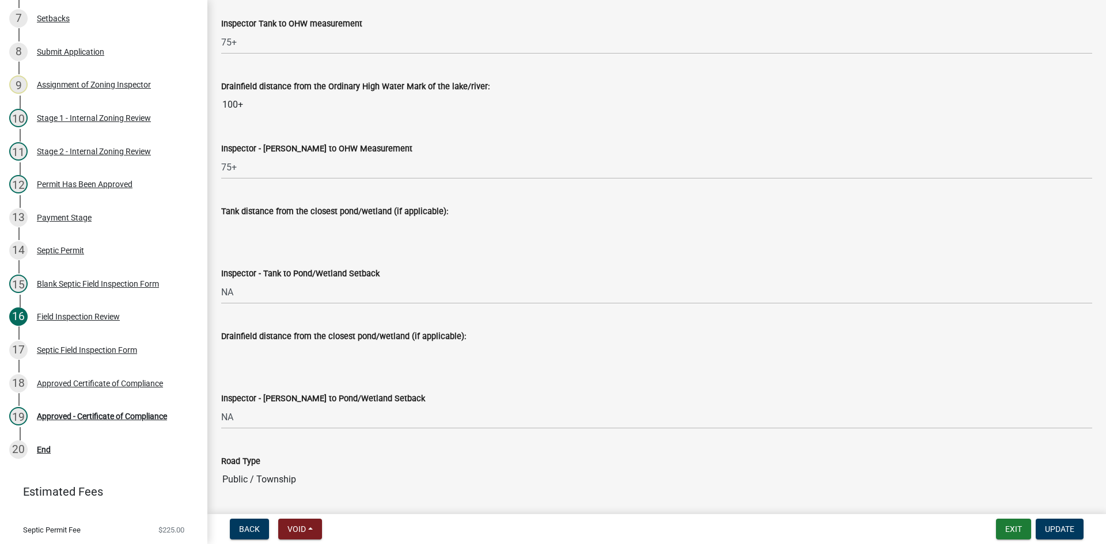
scroll to position [2881, 0]
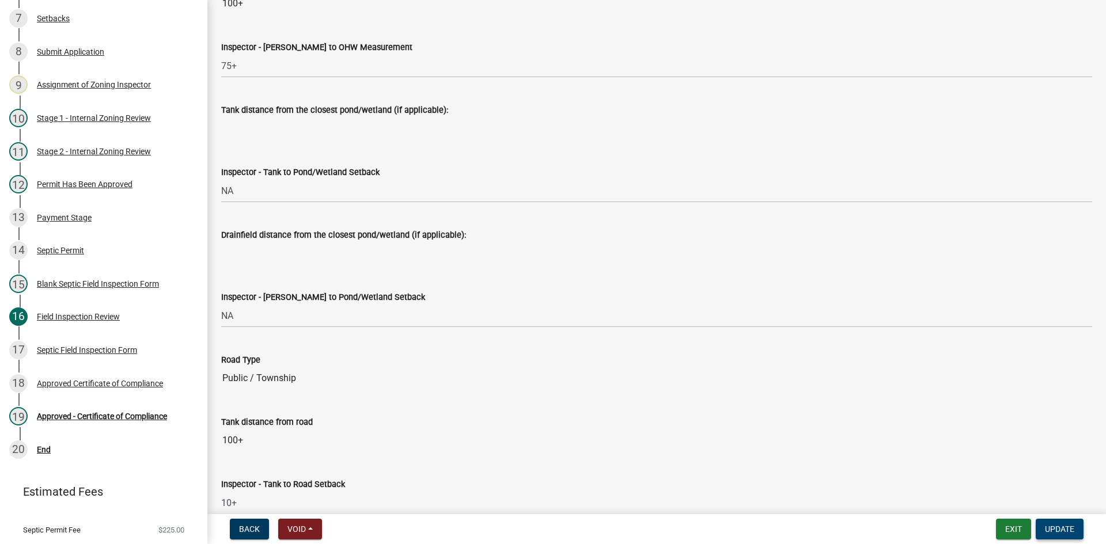
click at [1068, 525] on span "Update" at bounding box center [1059, 529] width 29 height 9
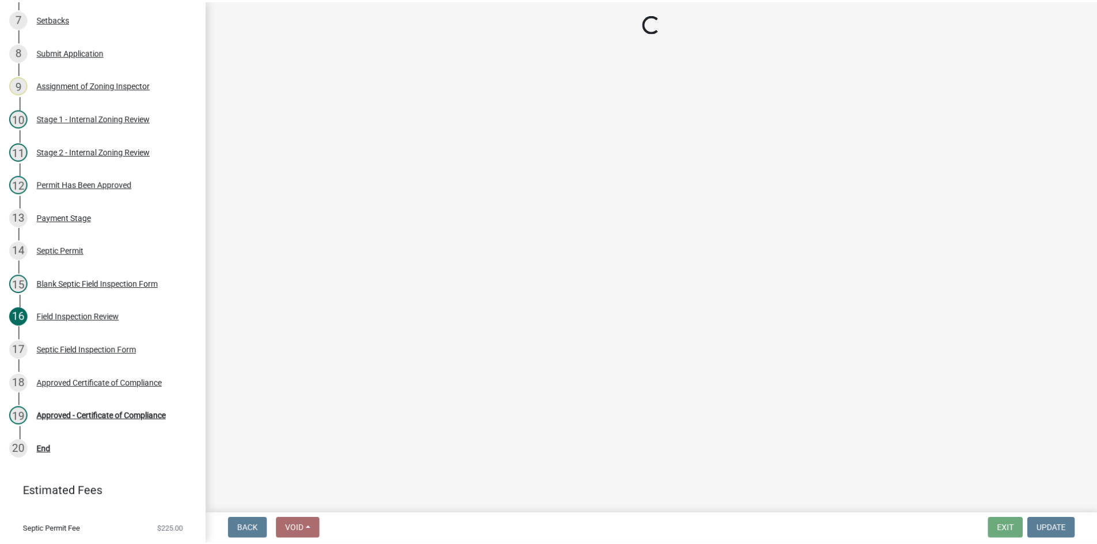
scroll to position [396, 0]
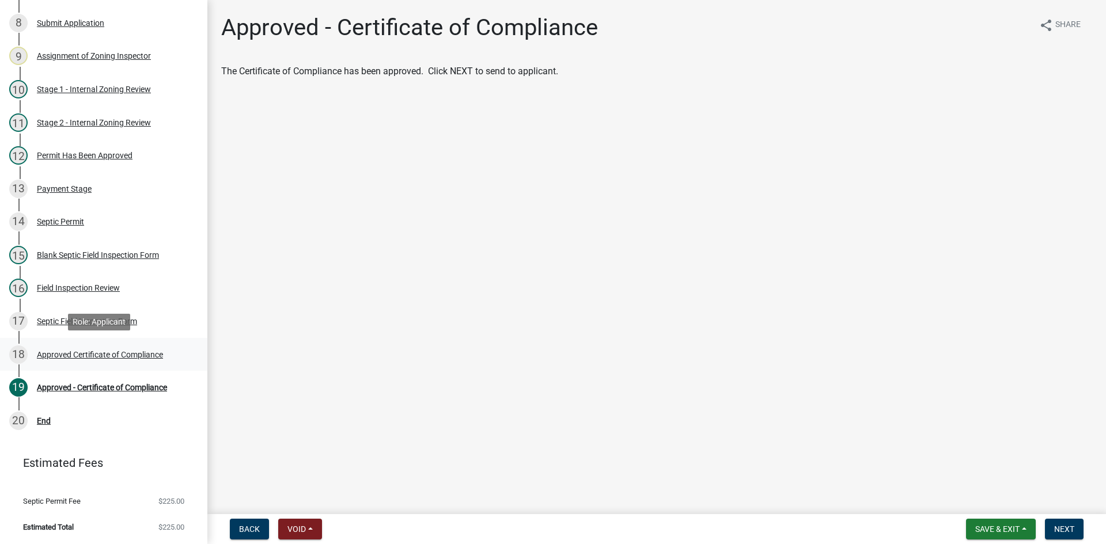
click at [124, 355] on div "Approved Certificate of Compliance" at bounding box center [100, 355] width 126 height 8
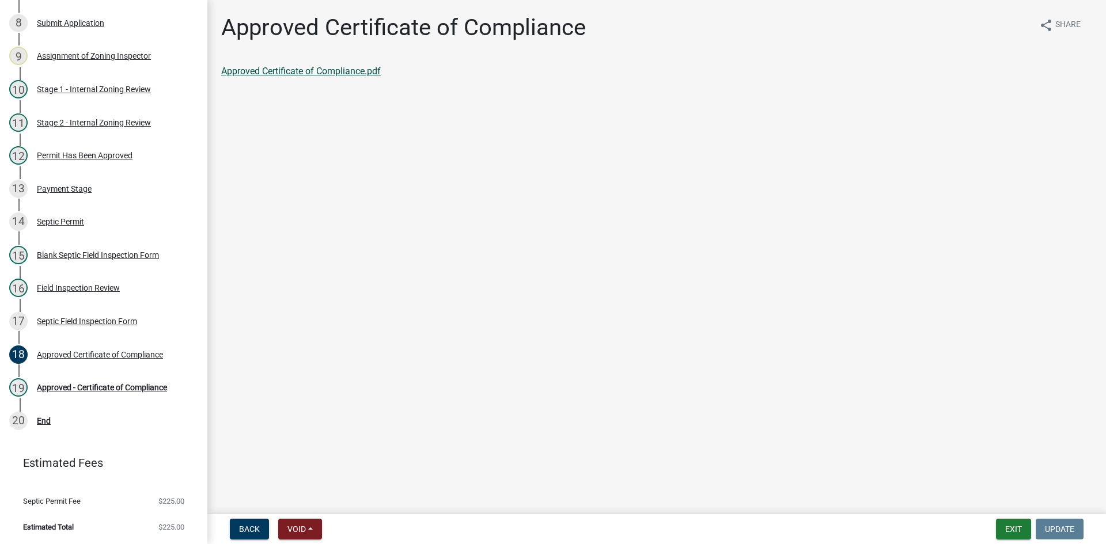
click at [349, 69] on link "Approved Certificate of Compliance.pdf" at bounding box center [301, 71] width 160 height 11
click at [111, 385] on div "Approved - Certificate of Compliance" at bounding box center [102, 388] width 130 height 8
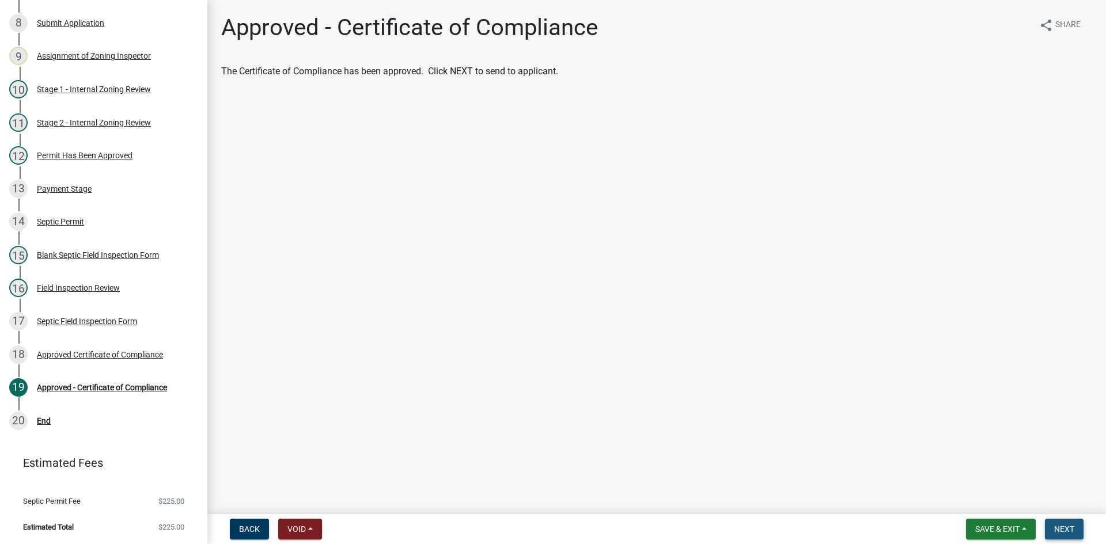
click at [1065, 534] on span "Next" at bounding box center [1064, 529] width 20 height 9
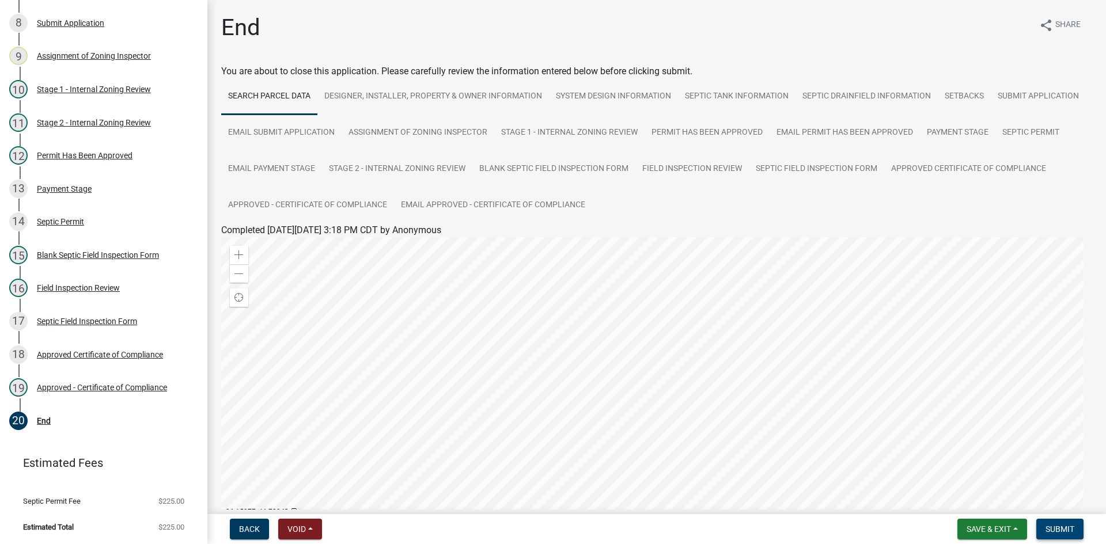
click at [1063, 528] on span "Submit" at bounding box center [1060, 529] width 29 height 9
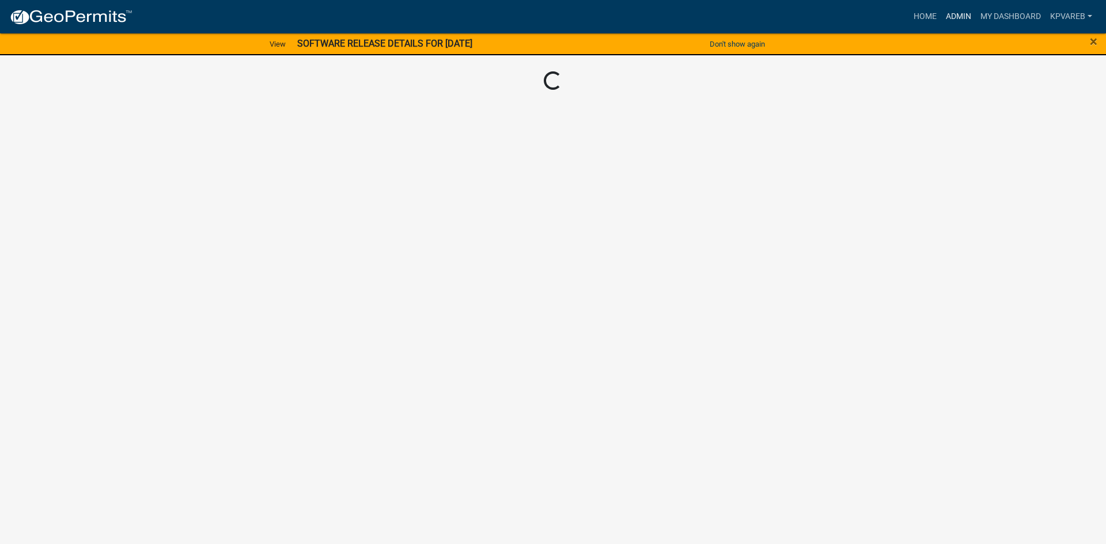
click at [958, 17] on link "Admin" at bounding box center [958, 17] width 35 height 22
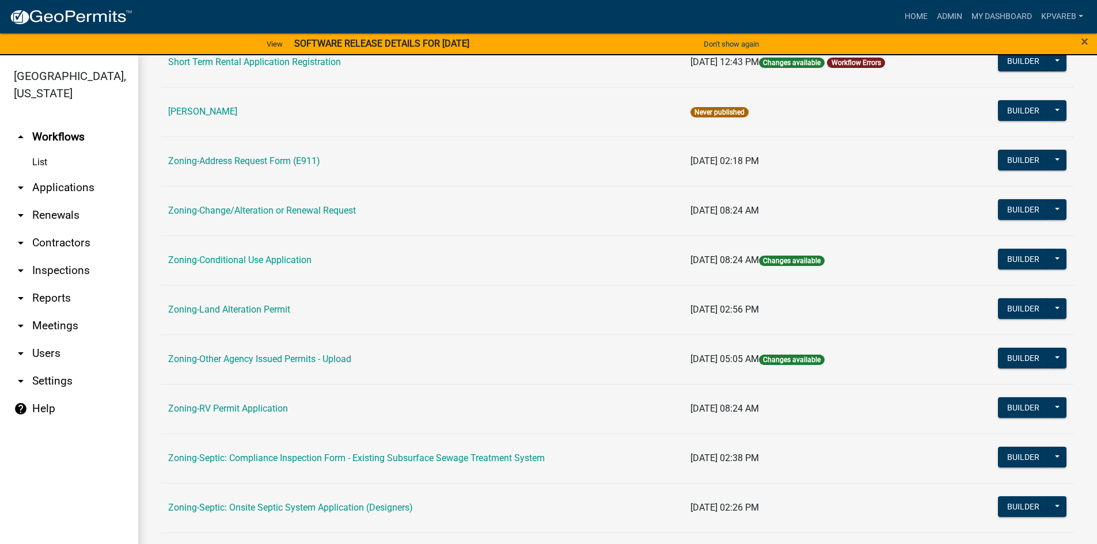
scroll to position [288, 0]
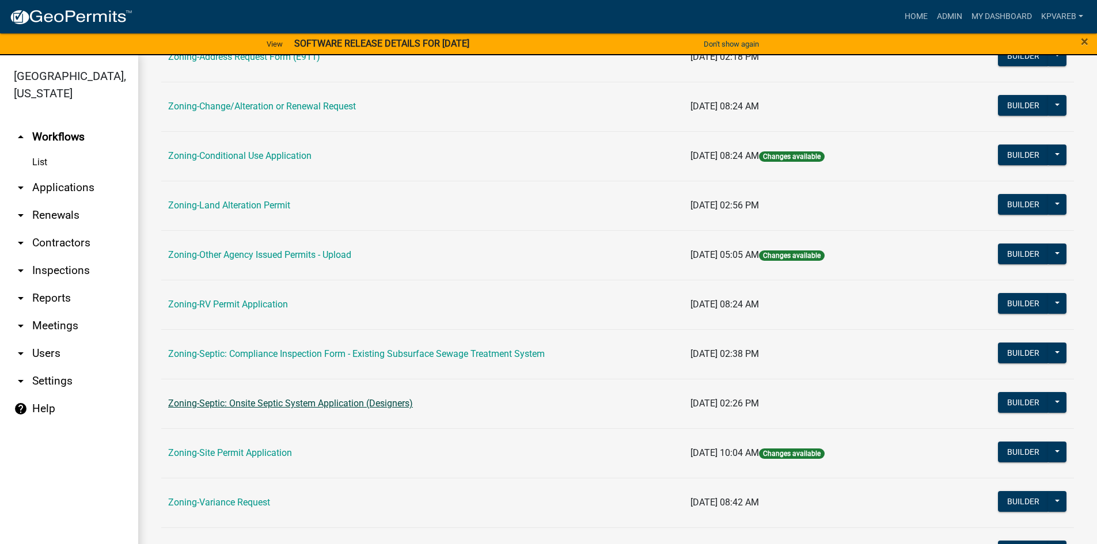
click at [381, 403] on link "Zoning-Septic: Onsite Septic System Application (Designers)" at bounding box center [290, 403] width 245 height 11
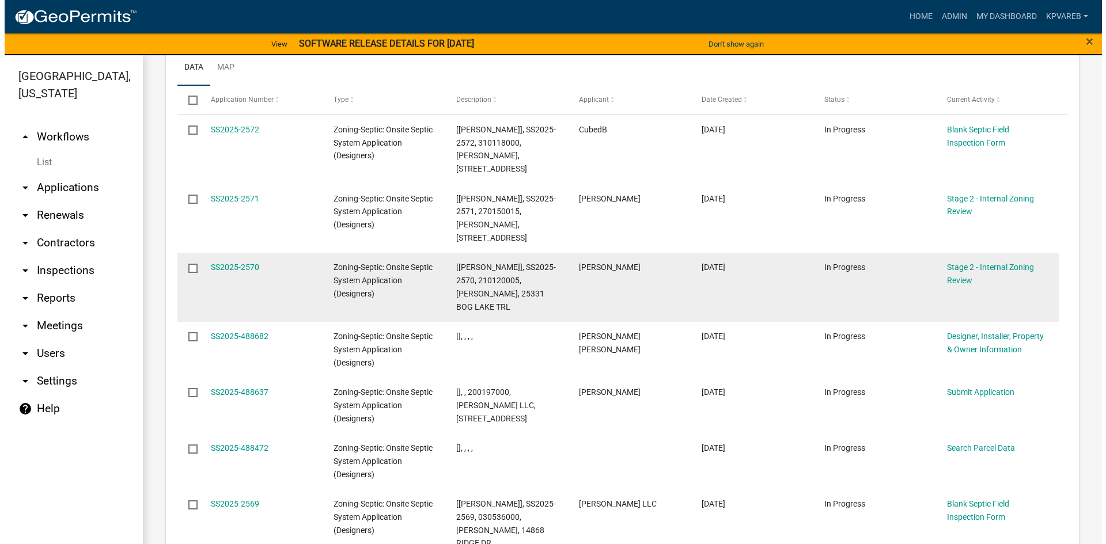
scroll to position [1221, 0]
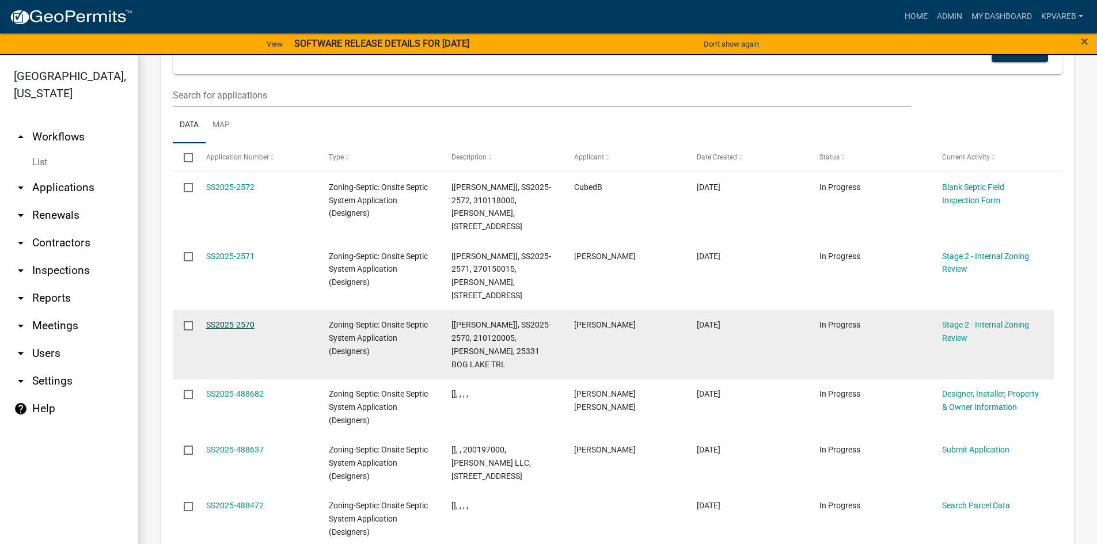
click at [236, 320] on link "SS2025-2570" at bounding box center [230, 324] width 48 height 9
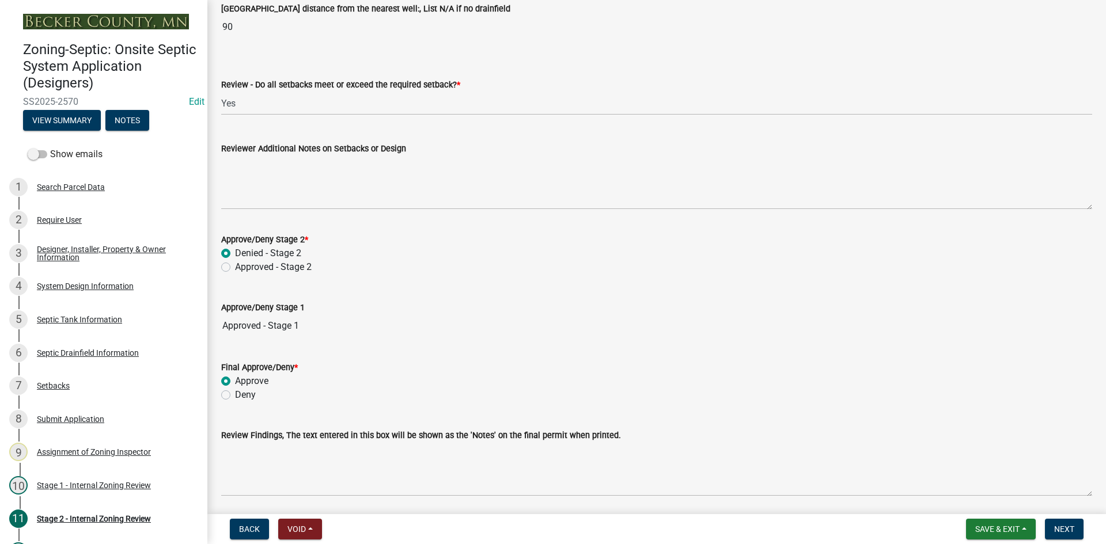
scroll to position [1636, 0]
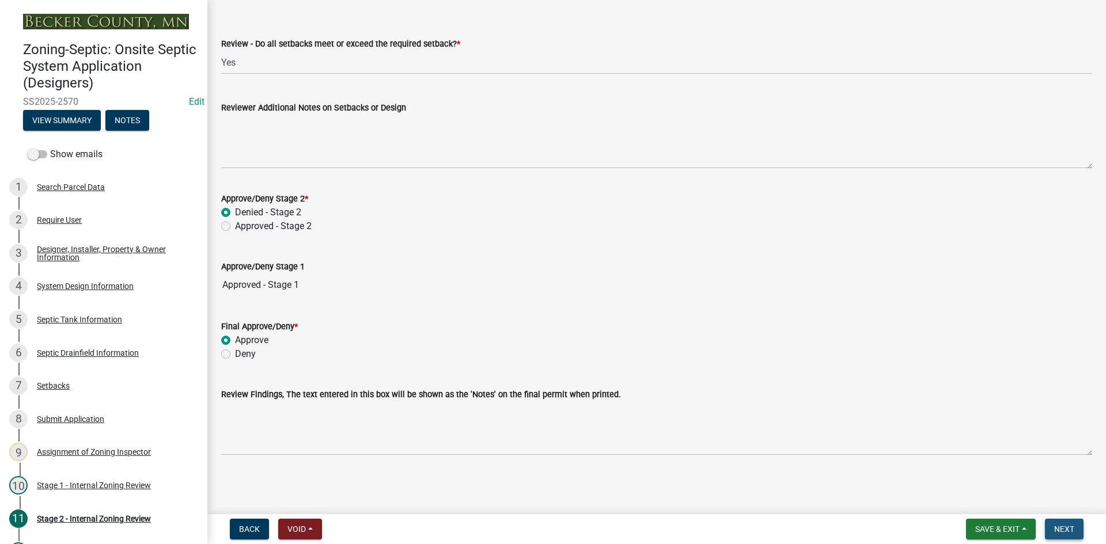
click at [1065, 525] on span "Next" at bounding box center [1064, 529] width 20 height 9
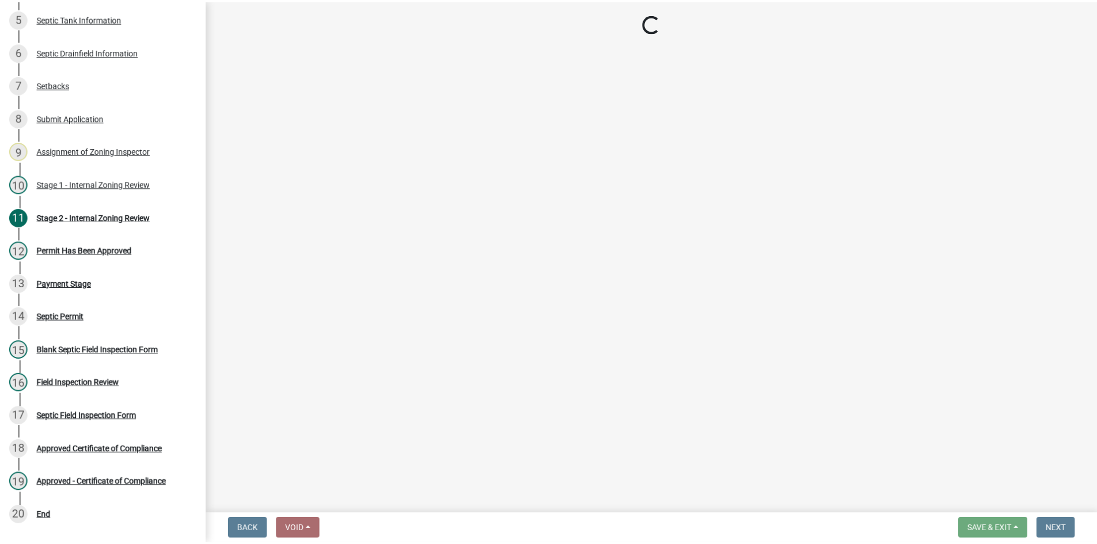
scroll to position [396, 0]
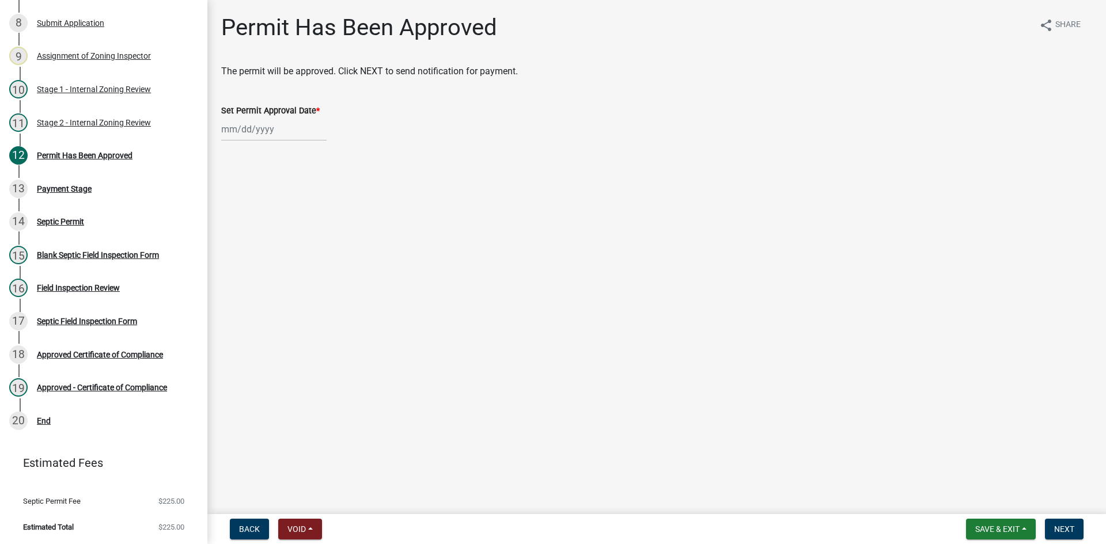
click at [288, 137] on div at bounding box center [273, 130] width 105 height 24
click at [258, 214] on div "7" at bounding box center [251, 209] width 18 height 18
click at [1066, 530] on span "Next" at bounding box center [1064, 529] width 20 height 9
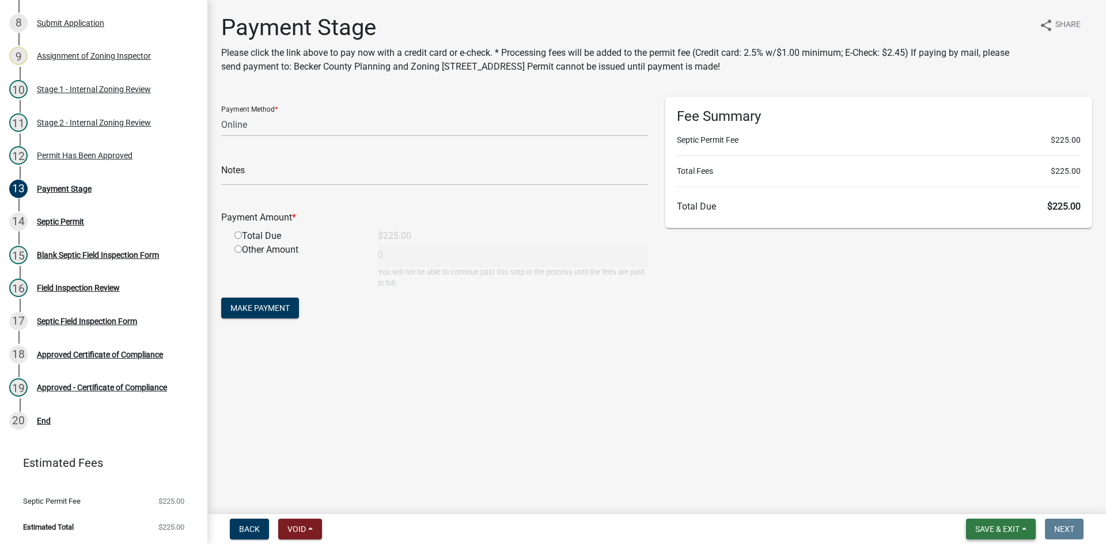
click at [997, 527] on span "Save & Exit" at bounding box center [997, 529] width 44 height 9
click at [988, 502] on button "Save & Exit" at bounding box center [990, 500] width 92 height 28
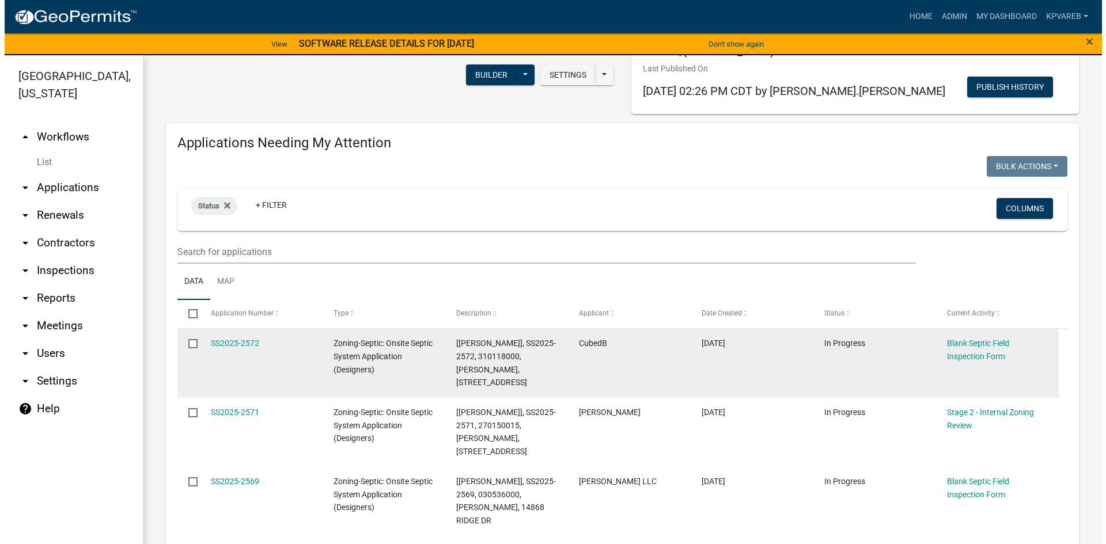
scroll to position [173, 0]
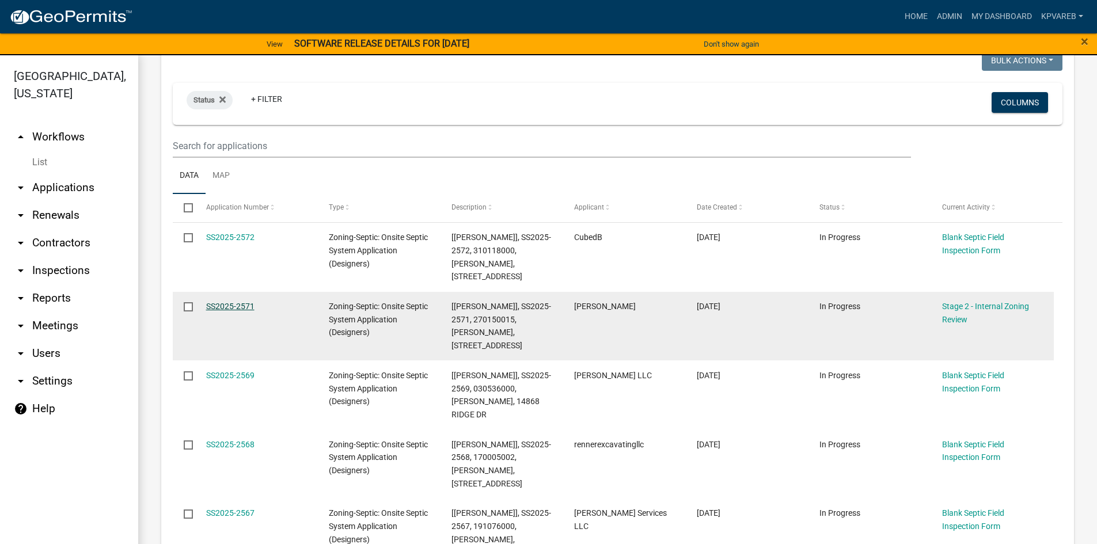
click at [248, 303] on link "SS2025-2571" at bounding box center [230, 306] width 48 height 9
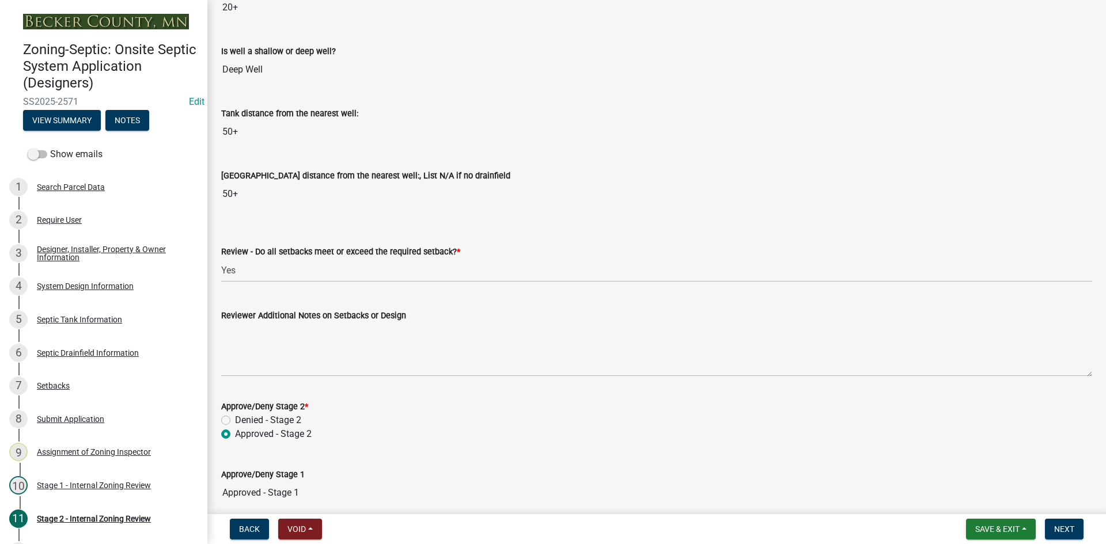
scroll to position [1636, 0]
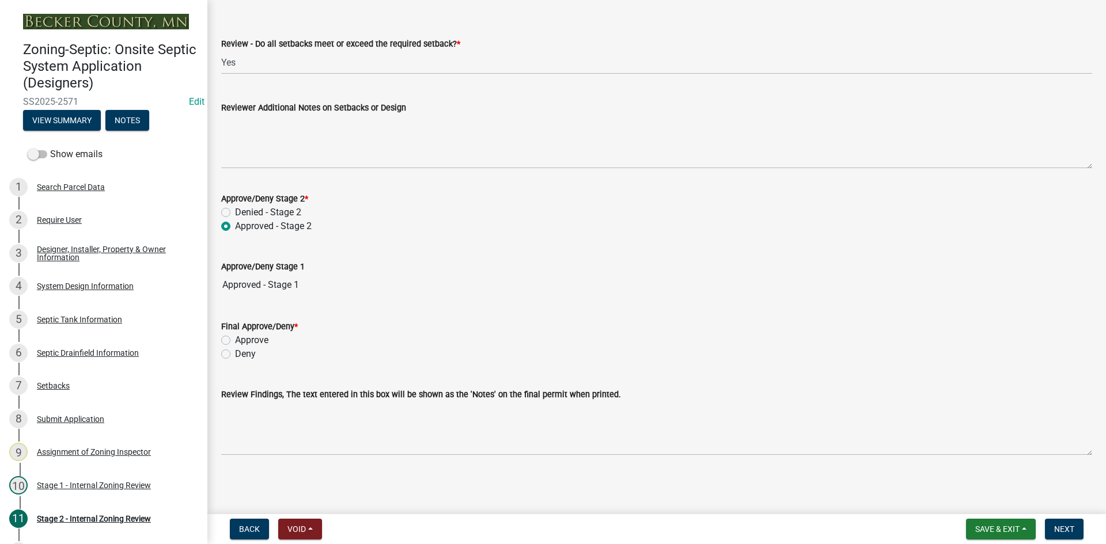
click at [235, 340] on label "Approve" at bounding box center [251, 341] width 33 height 14
click at [235, 340] on input "Approve" at bounding box center [238, 337] width 7 height 7
click at [702, 390] on div "Review Findings, The text entered in this box will be shown as the 'Notes' on t…" at bounding box center [656, 395] width 871 height 14
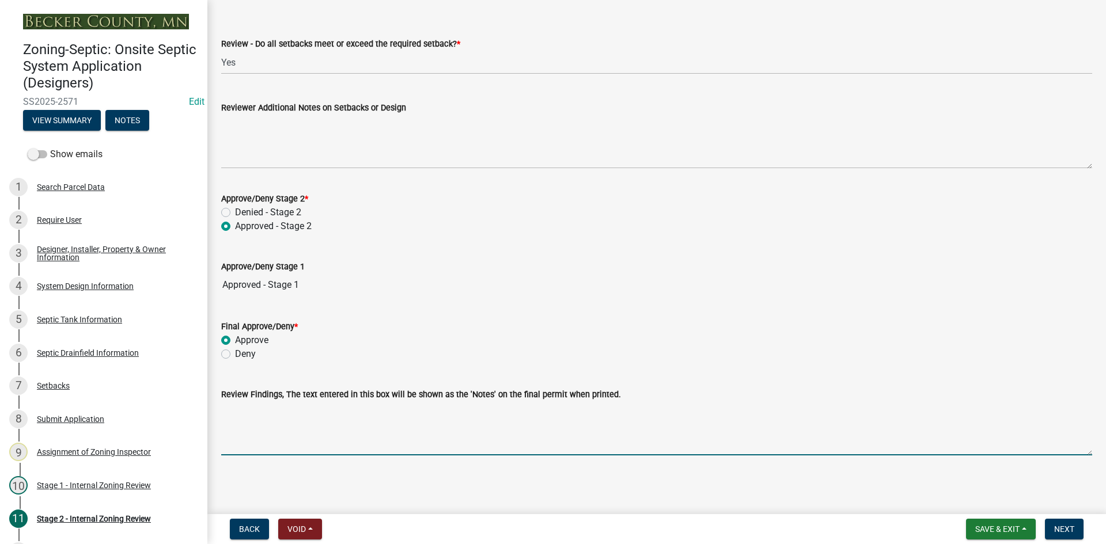
click at [301, 425] on textarea "Review Findings, The text entered in this box will be shown as the 'Notes' on t…" at bounding box center [656, 429] width 871 height 54
click at [276, 422] on textarea "Review Findings, The text entered in this box will be shown as the 'Notes' on t…" at bounding box center [656, 429] width 871 height 54
click at [1069, 529] on span "Next" at bounding box center [1064, 529] width 20 height 9
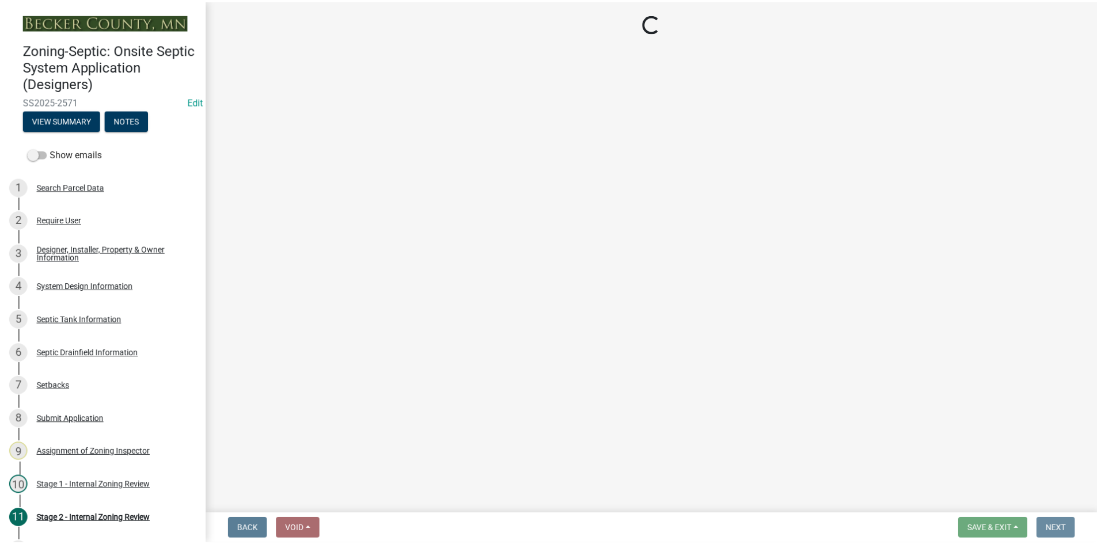
scroll to position [0, 0]
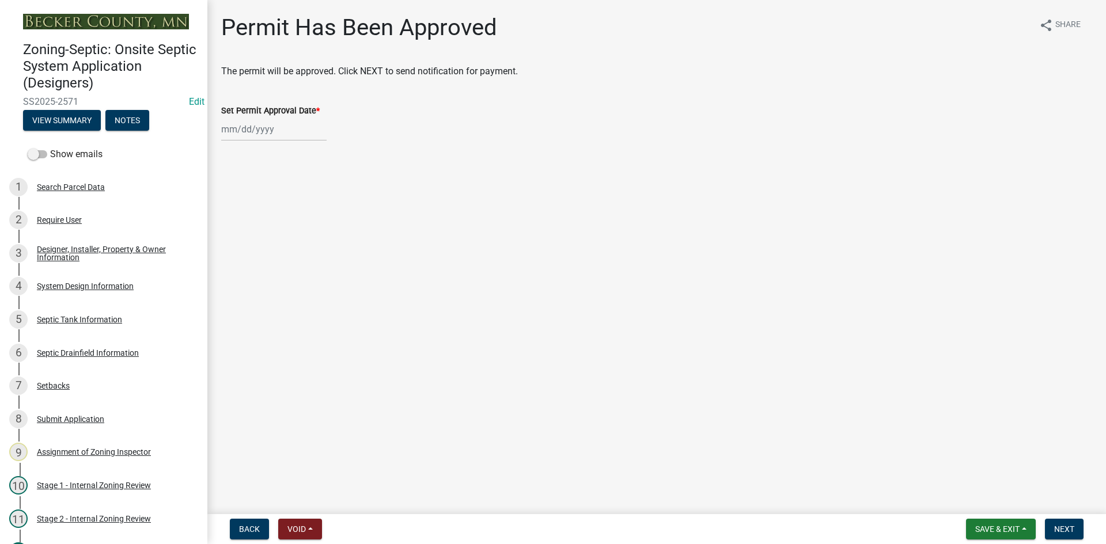
click at [258, 123] on div at bounding box center [273, 130] width 105 height 24
click at [251, 211] on div "7" at bounding box center [251, 209] width 18 height 18
click at [1061, 525] on span "Next" at bounding box center [1064, 529] width 20 height 9
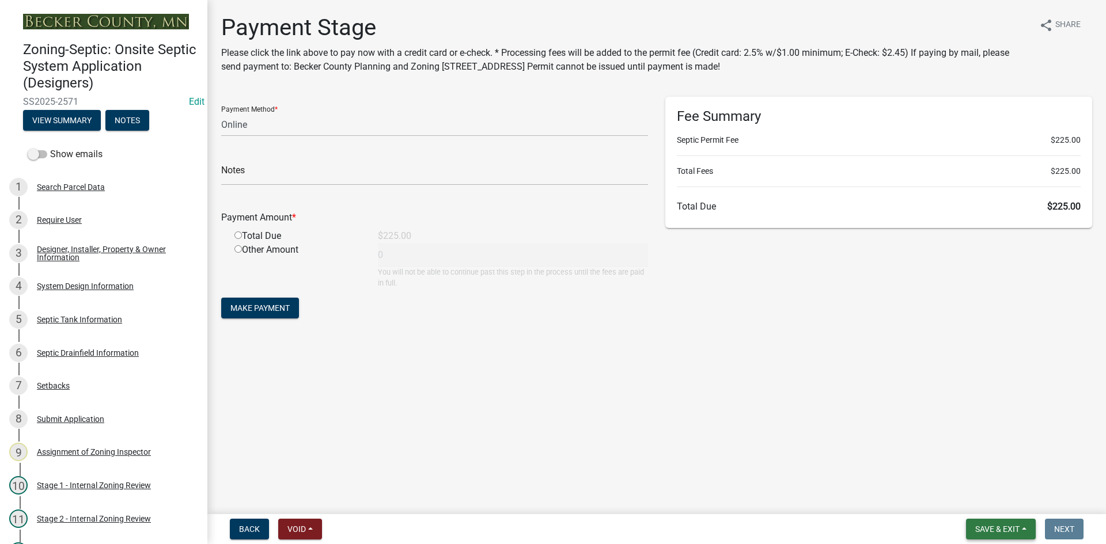
click at [971, 525] on button "Save & Exit" at bounding box center [1001, 529] width 70 height 21
click at [972, 504] on button "Save & Exit" at bounding box center [990, 500] width 92 height 28
